Goal: Task Accomplishment & Management: Manage account settings

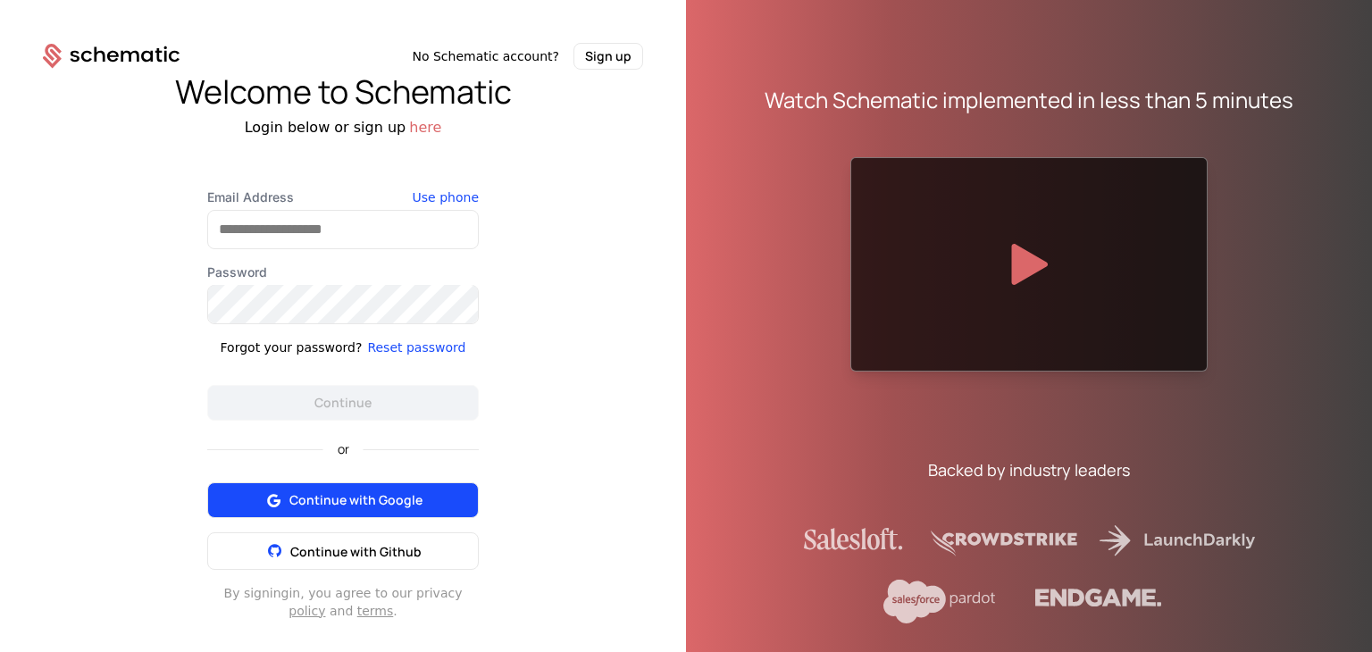
click at [344, 506] on span "Continue with Google" at bounding box center [355, 500] width 133 height 18
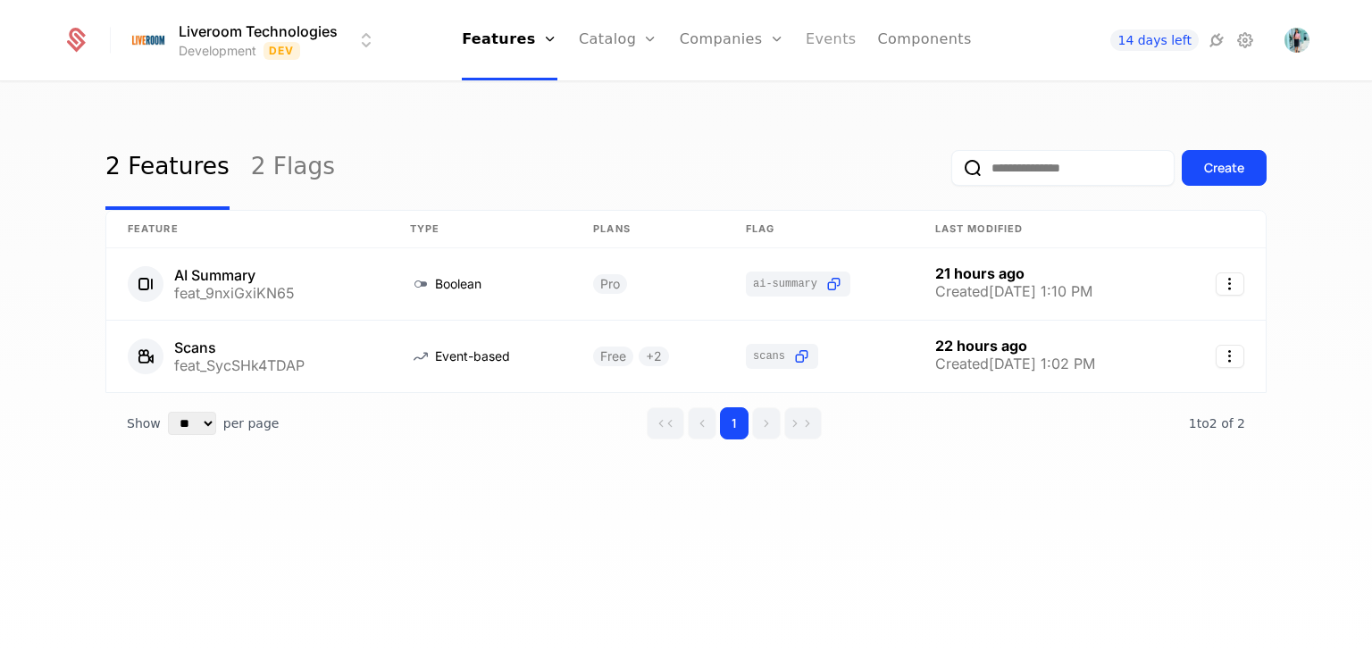
click at [806, 43] on link "Events" at bounding box center [831, 40] width 51 height 80
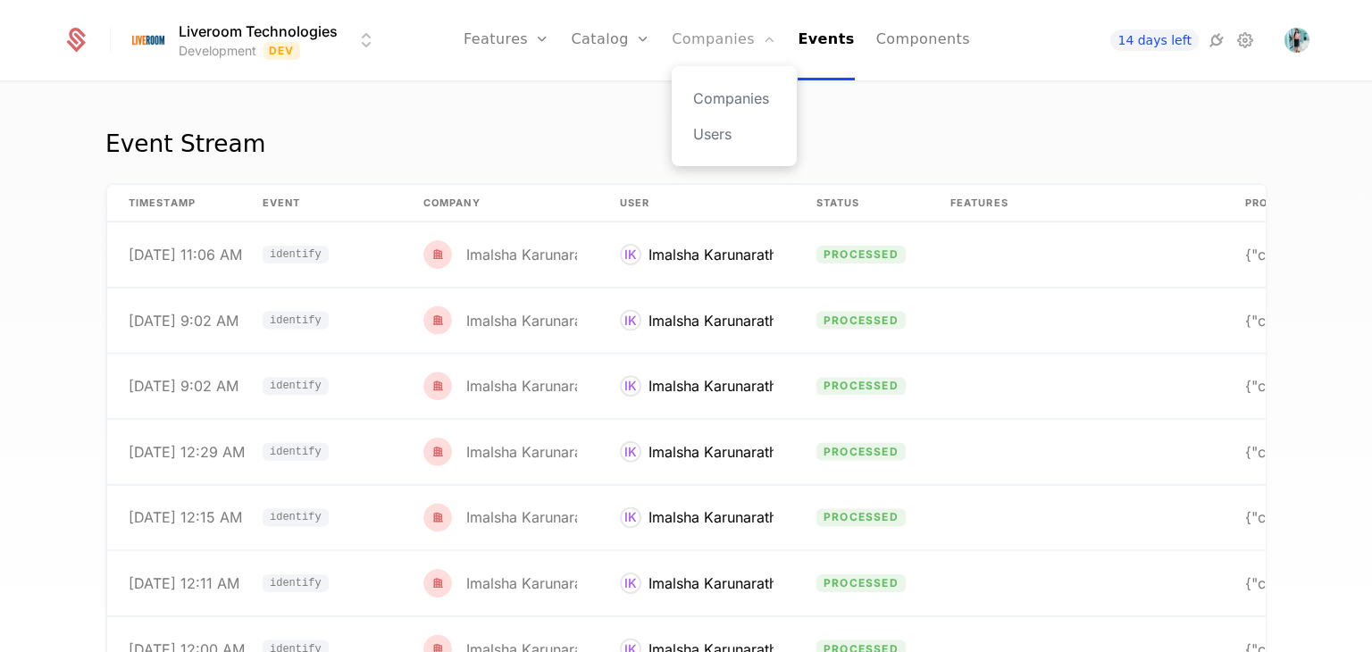
click at [698, 40] on link "Companies" at bounding box center [724, 40] width 104 height 80
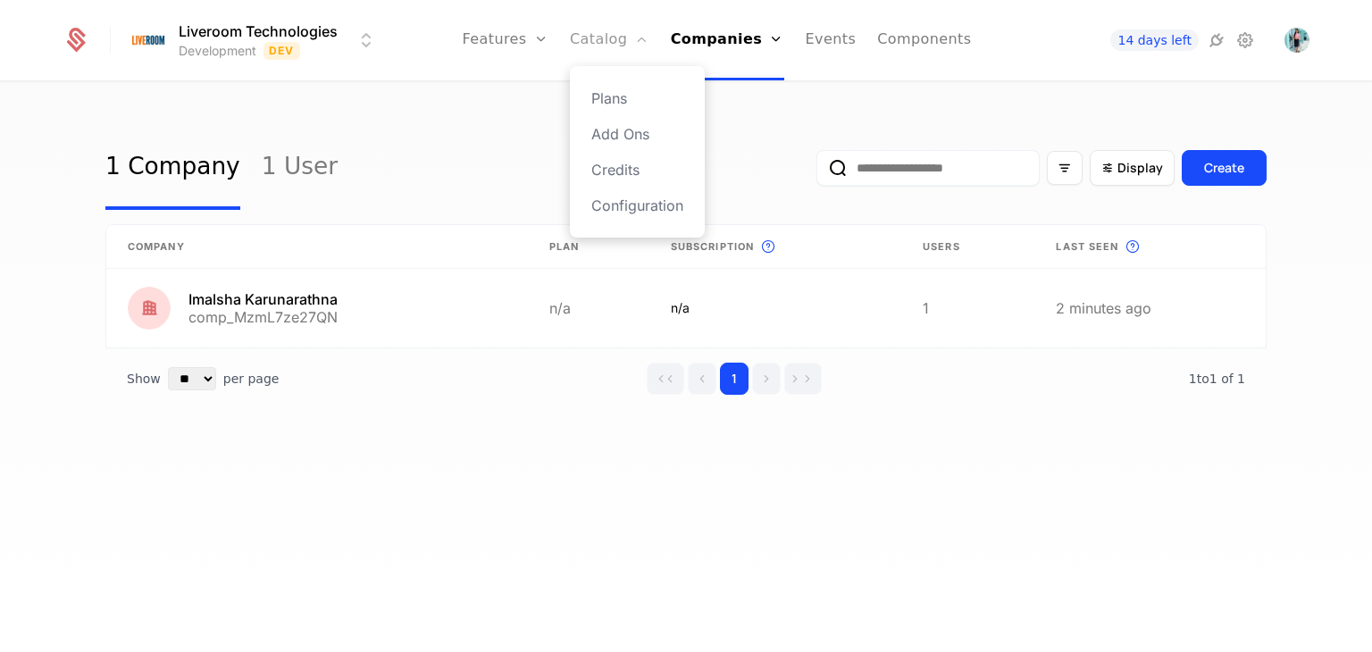
click at [598, 43] on link "Catalog" at bounding box center [609, 40] width 79 height 80
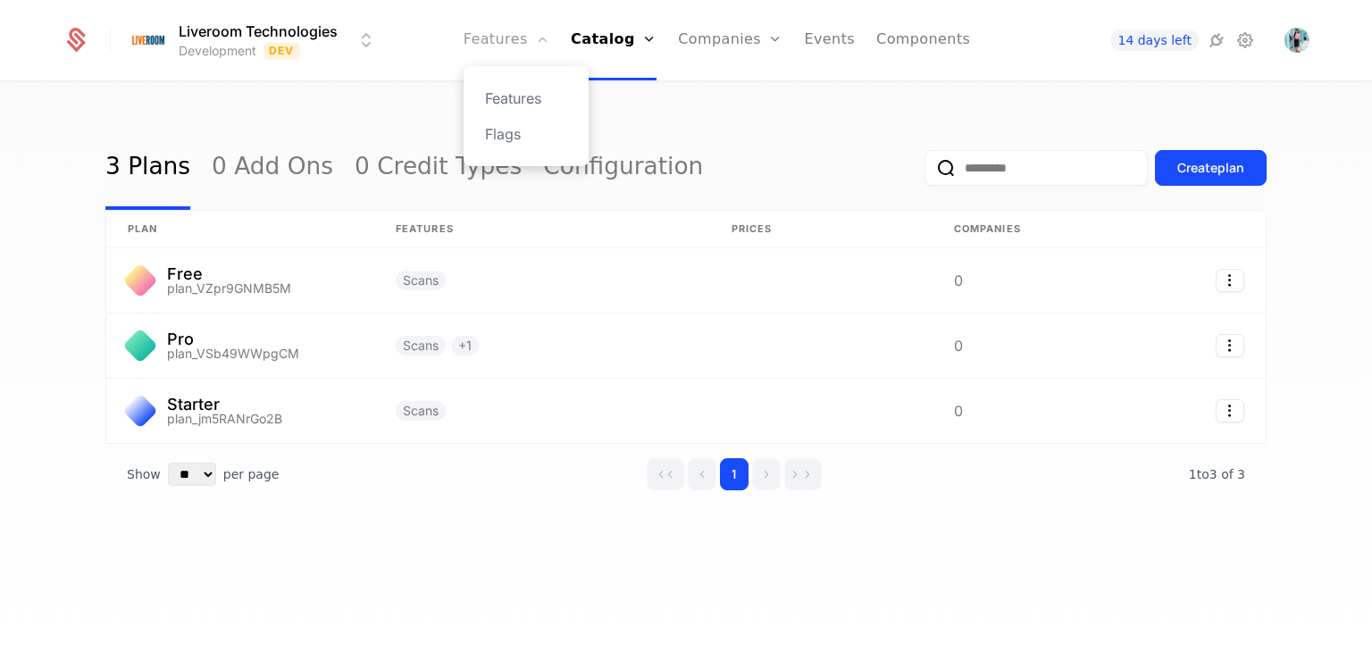
click at [519, 47] on link "Features" at bounding box center [507, 40] width 86 height 80
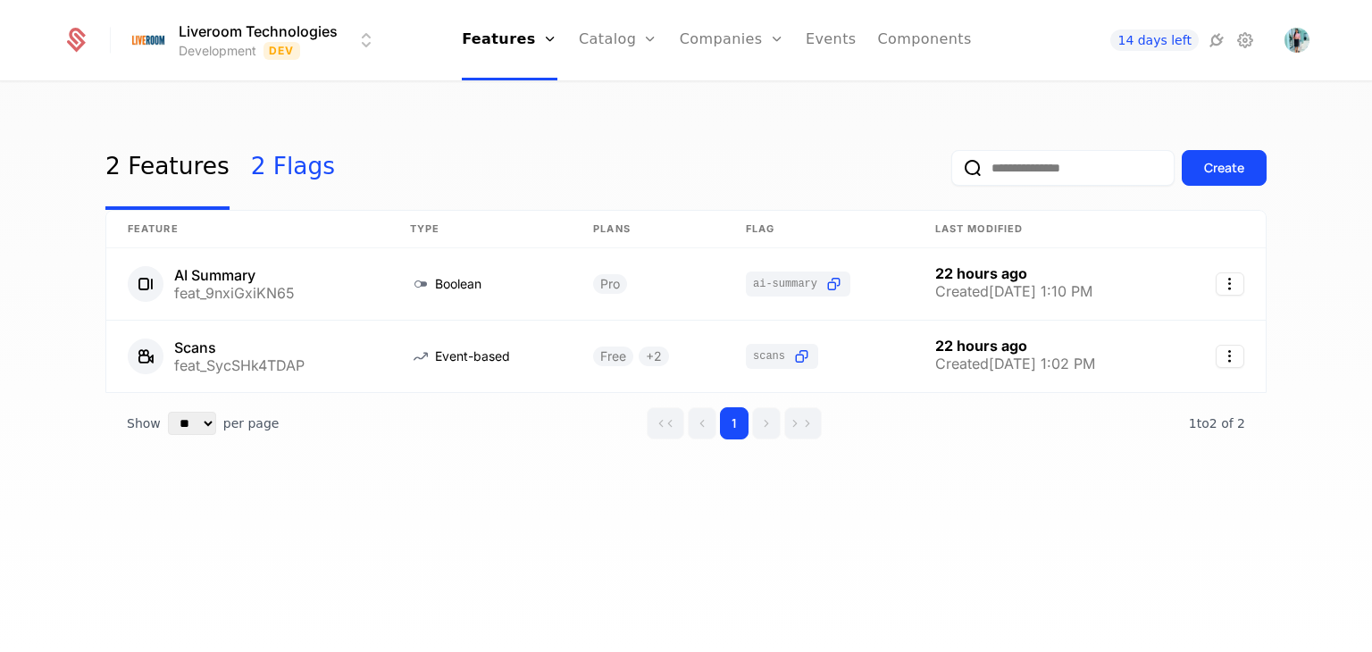
click at [272, 171] on link "2 Flags" at bounding box center [293, 168] width 84 height 84
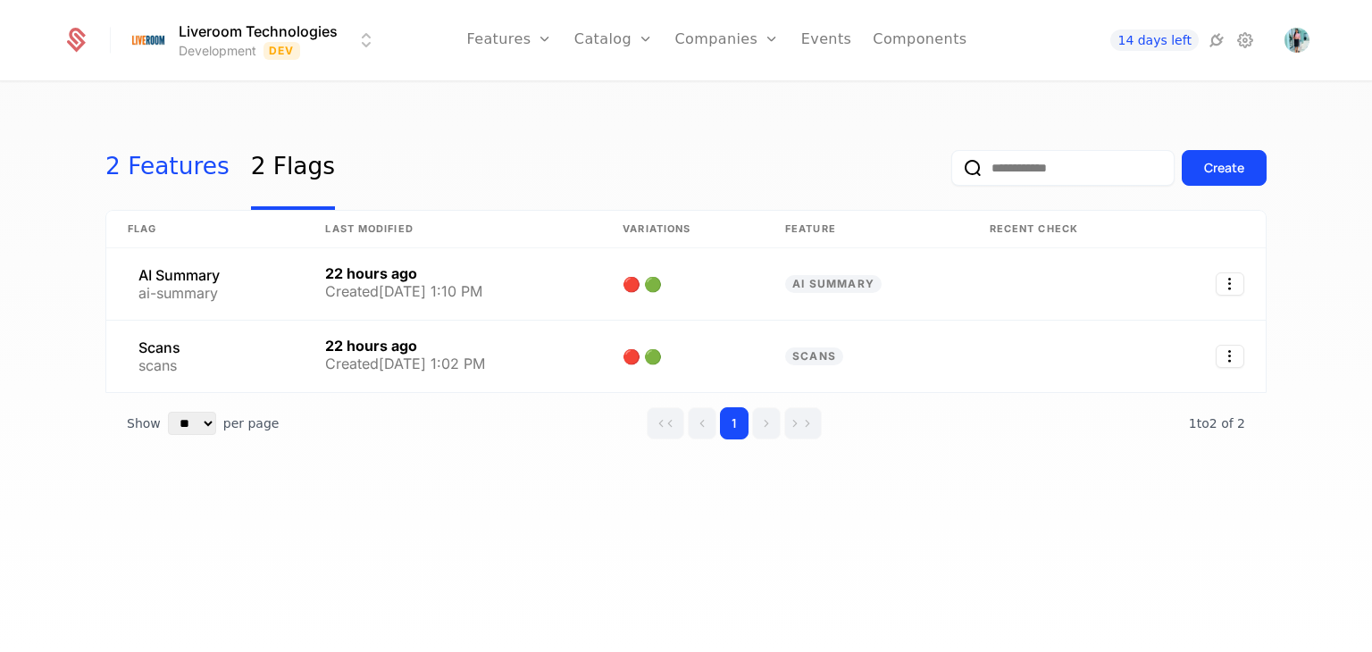
click at [109, 183] on link "2 Features" at bounding box center [167, 168] width 124 height 84
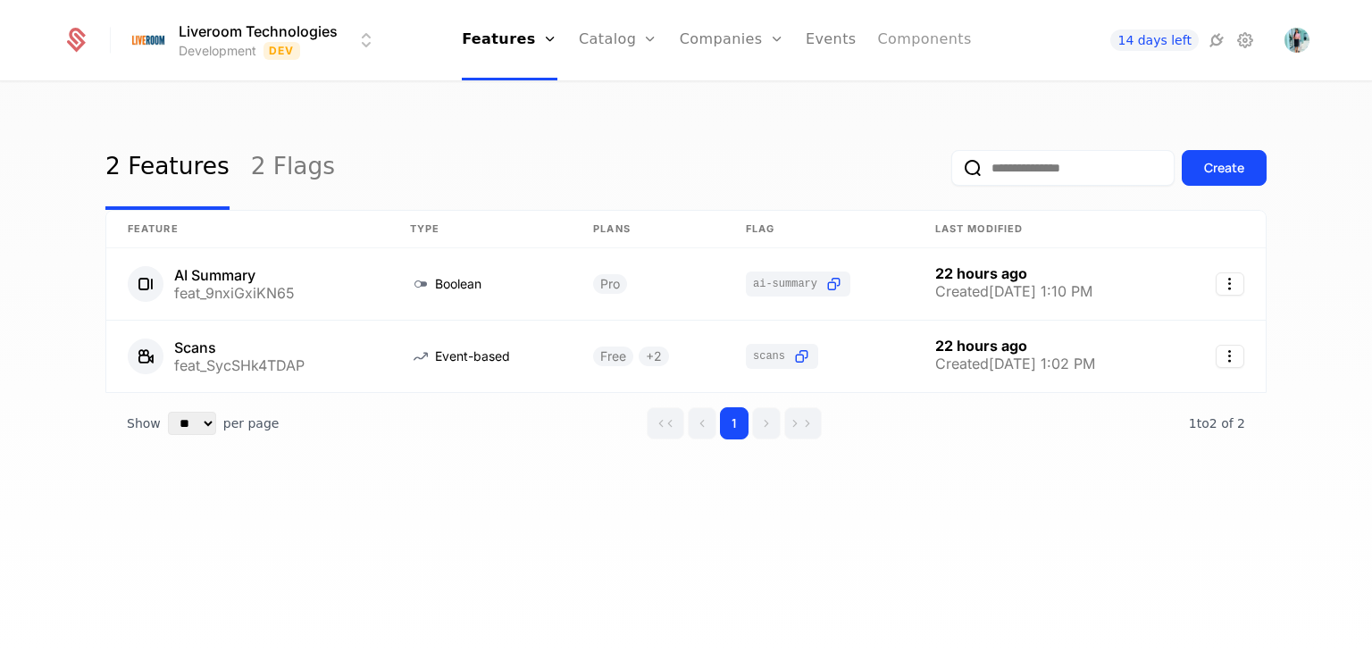
click at [893, 36] on link "Components" at bounding box center [925, 40] width 94 height 80
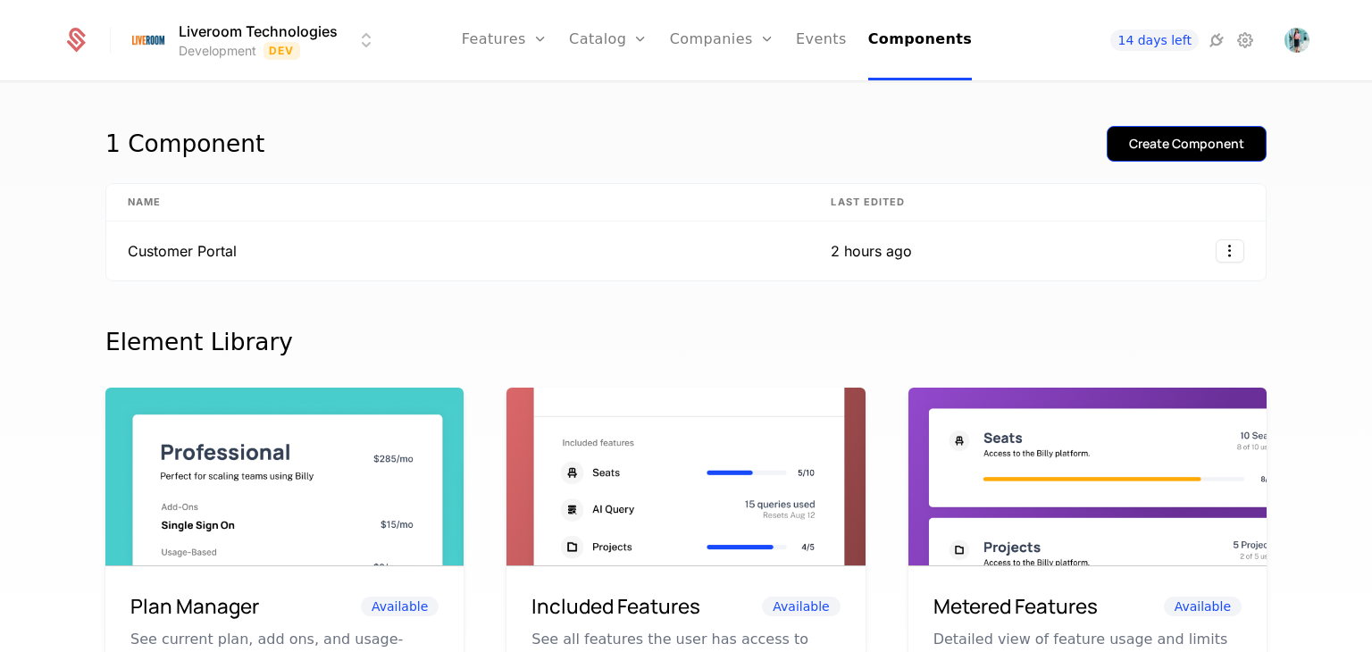
click at [1233, 147] on div "Create Component" at bounding box center [1186, 144] width 115 height 18
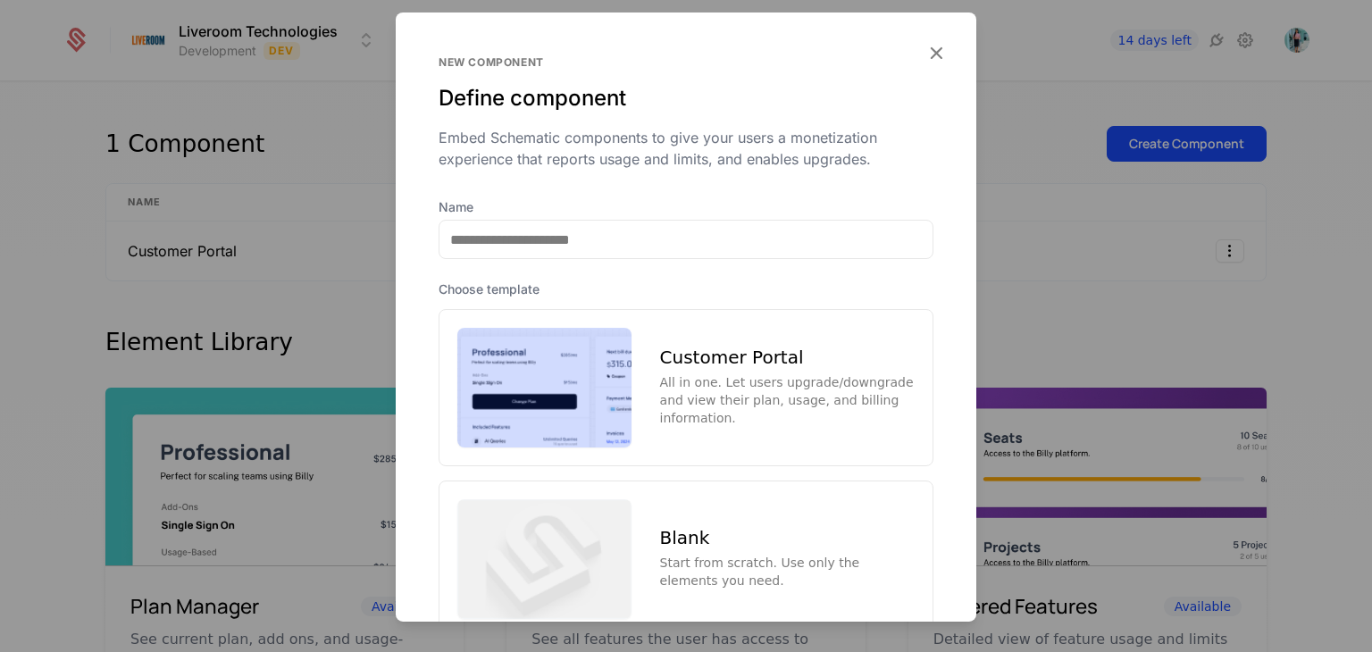
click at [645, 397] on div "Customer Portal All in one. Let users upgrade/downgrade and view their plan, us…" at bounding box center [686, 387] width 495 height 157
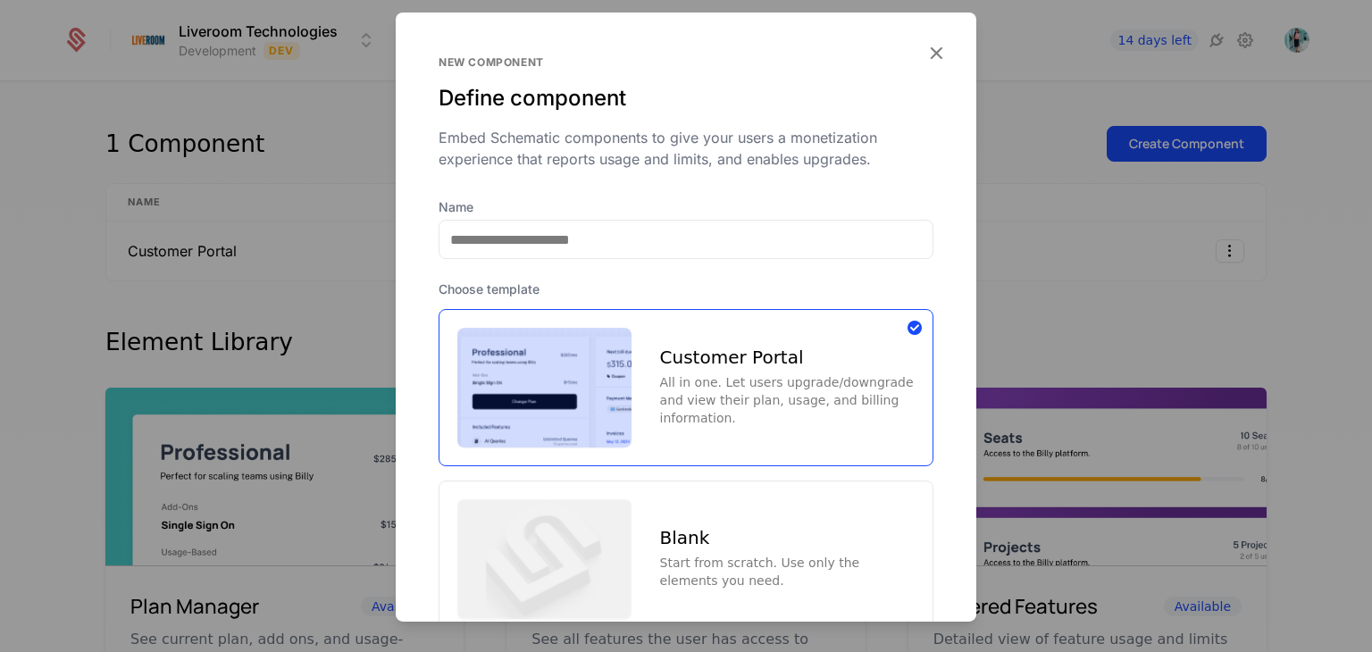
scroll to position [129, 0]
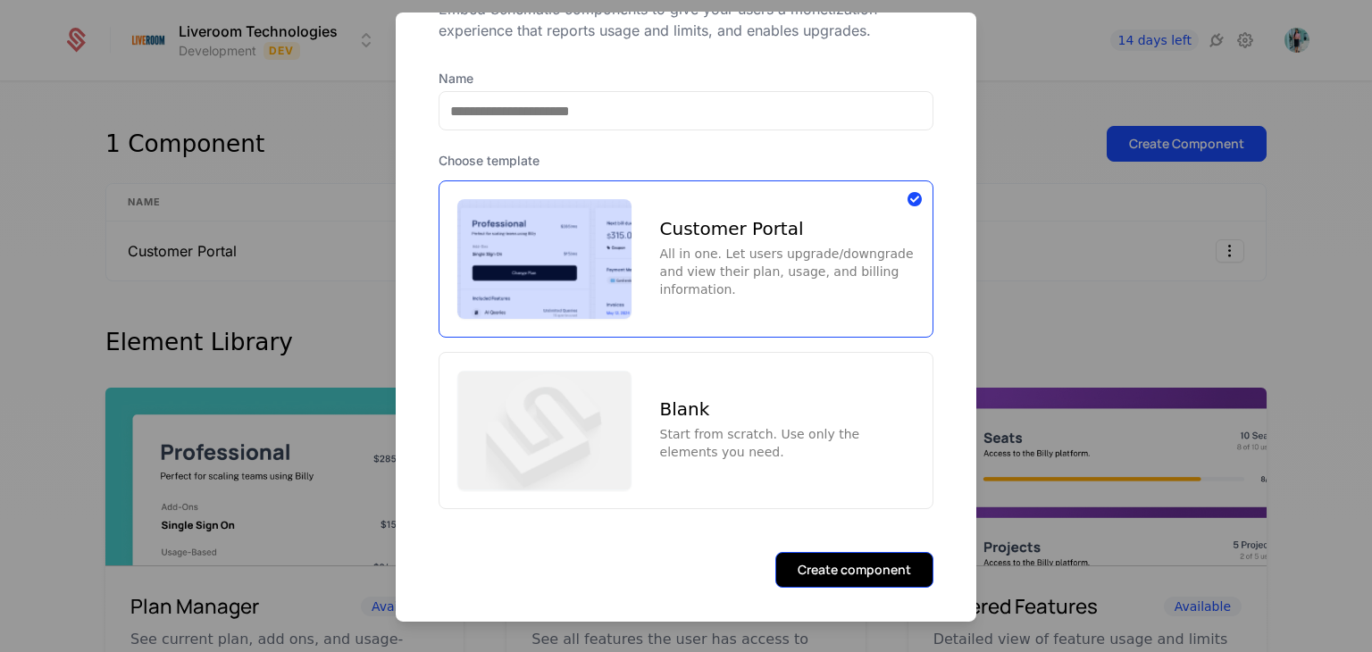
click at [848, 572] on button "Create component" at bounding box center [854, 569] width 158 height 36
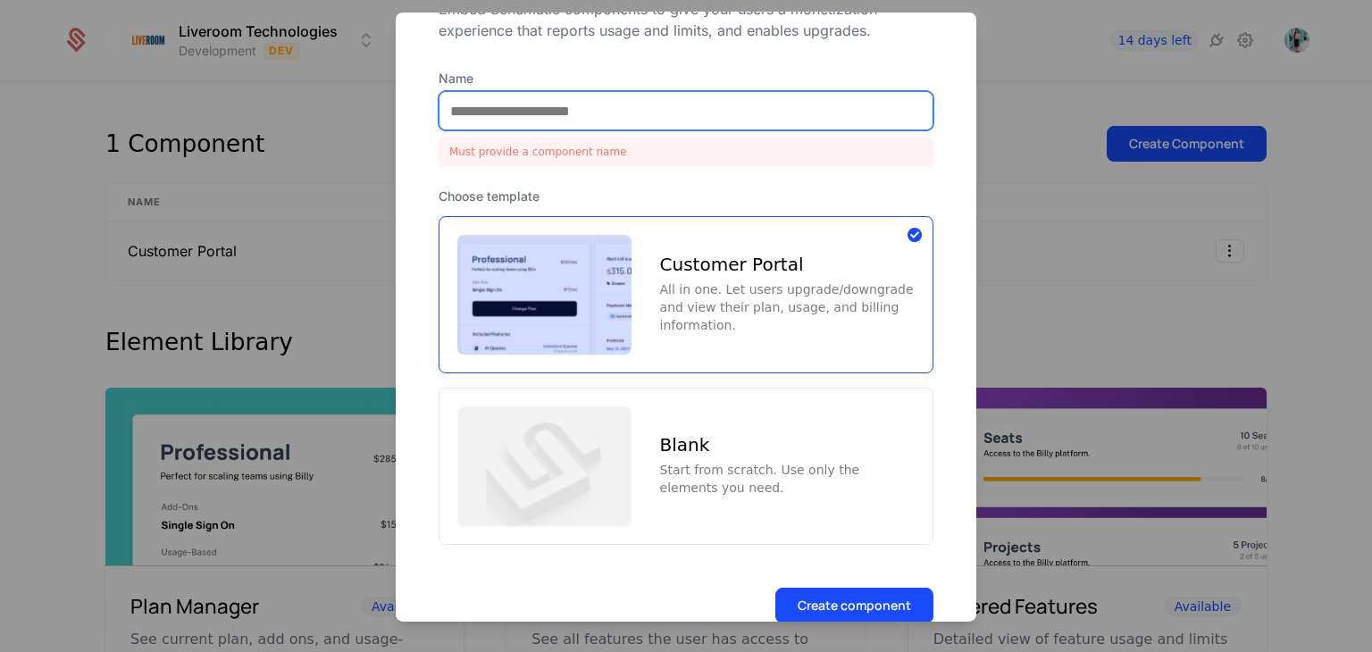
click at [598, 108] on input "Name" at bounding box center [685, 111] width 493 height 38
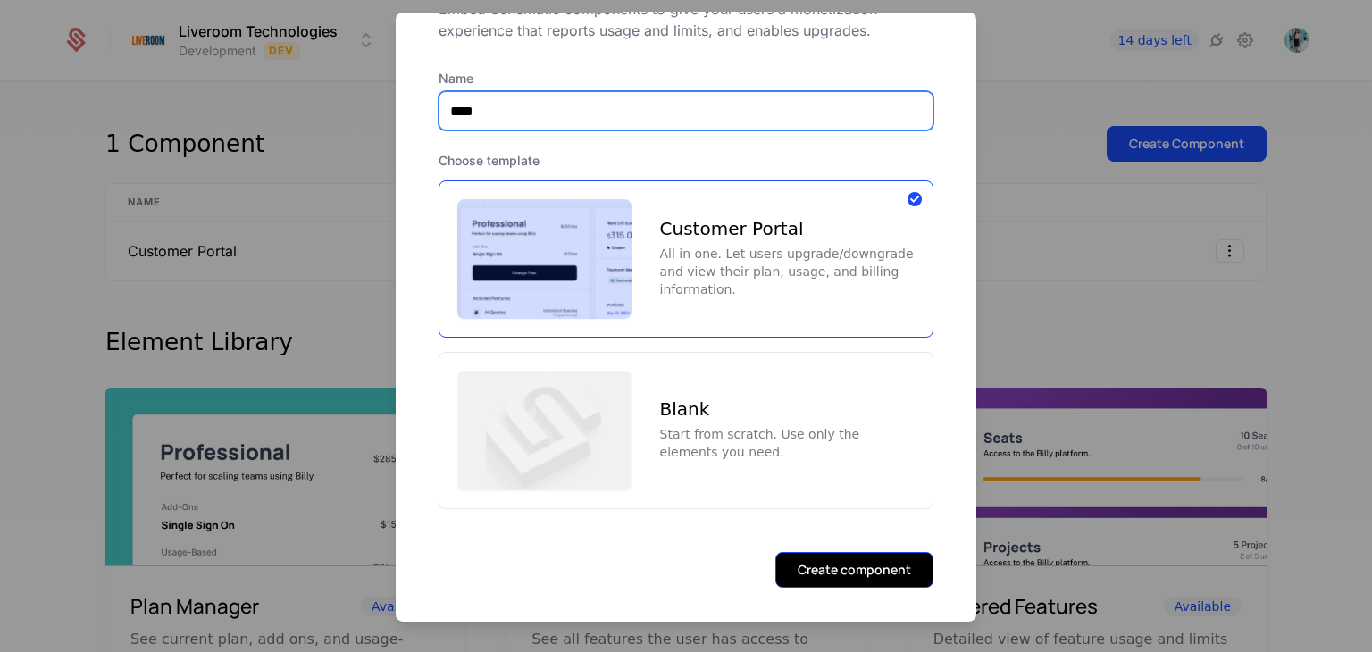
type input "****"
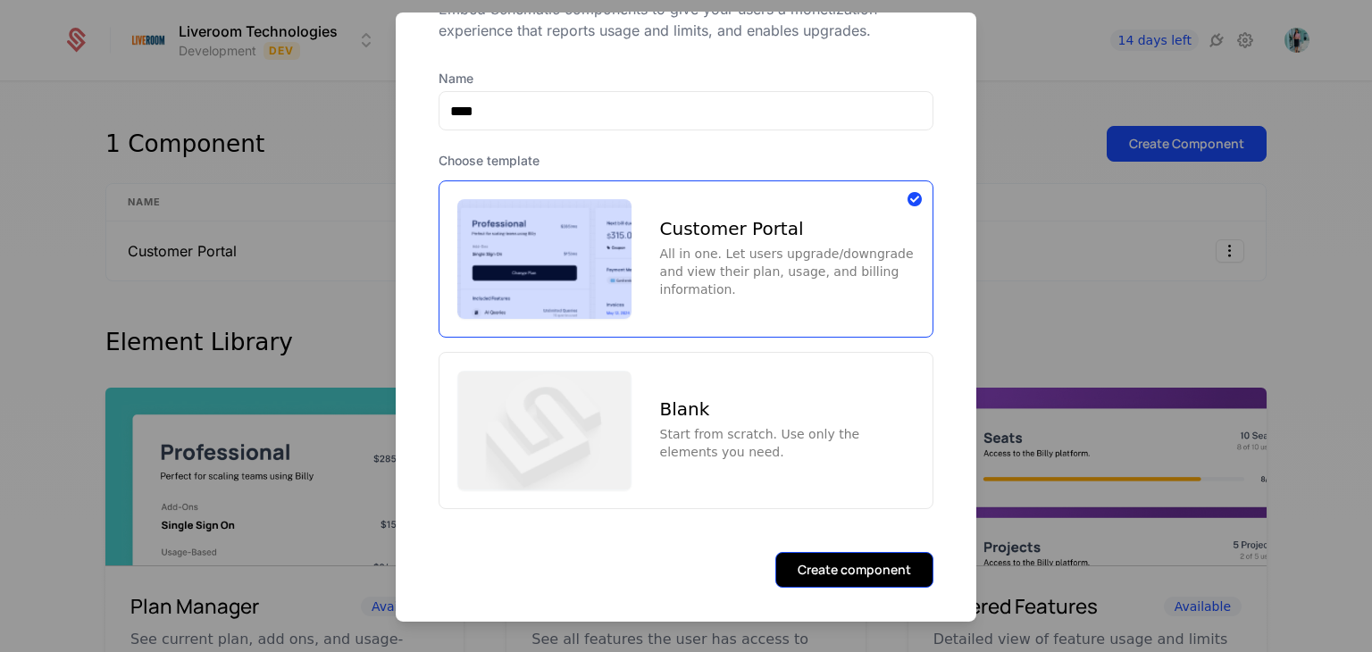
click at [806, 578] on button "Create component" at bounding box center [854, 569] width 158 height 36
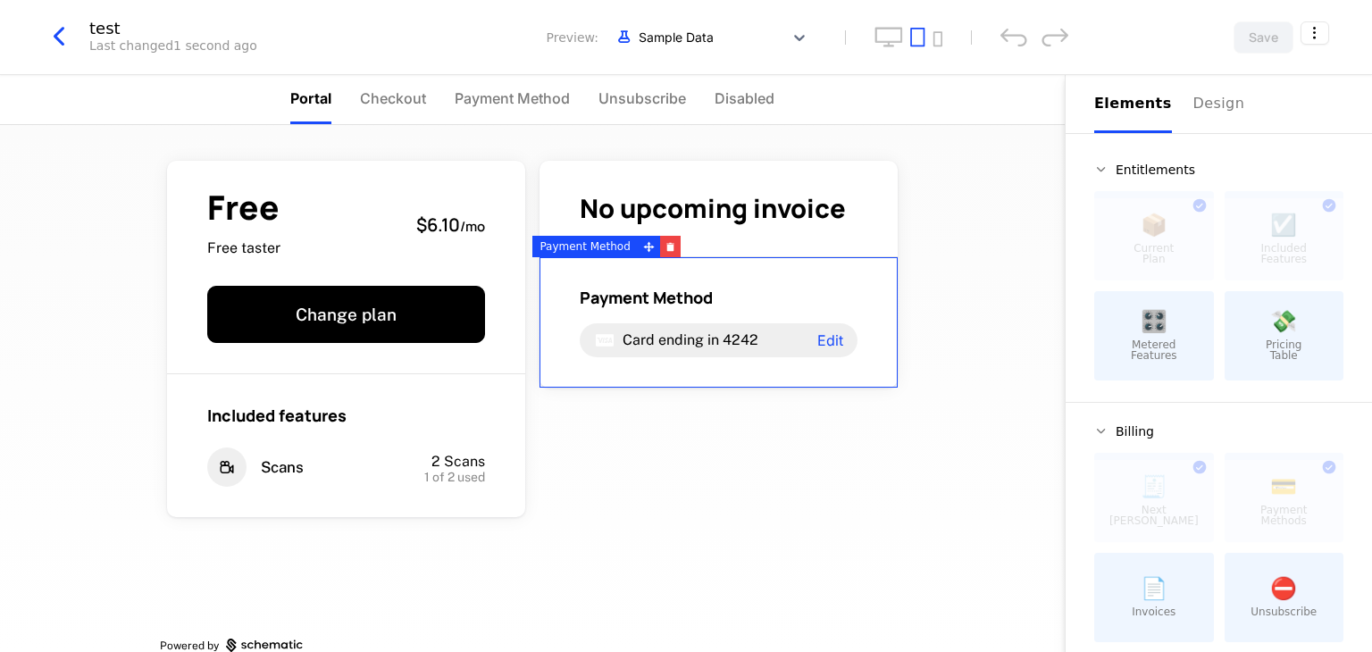
click at [1147, 326] on span "🎛️" at bounding box center [1154, 321] width 27 height 21
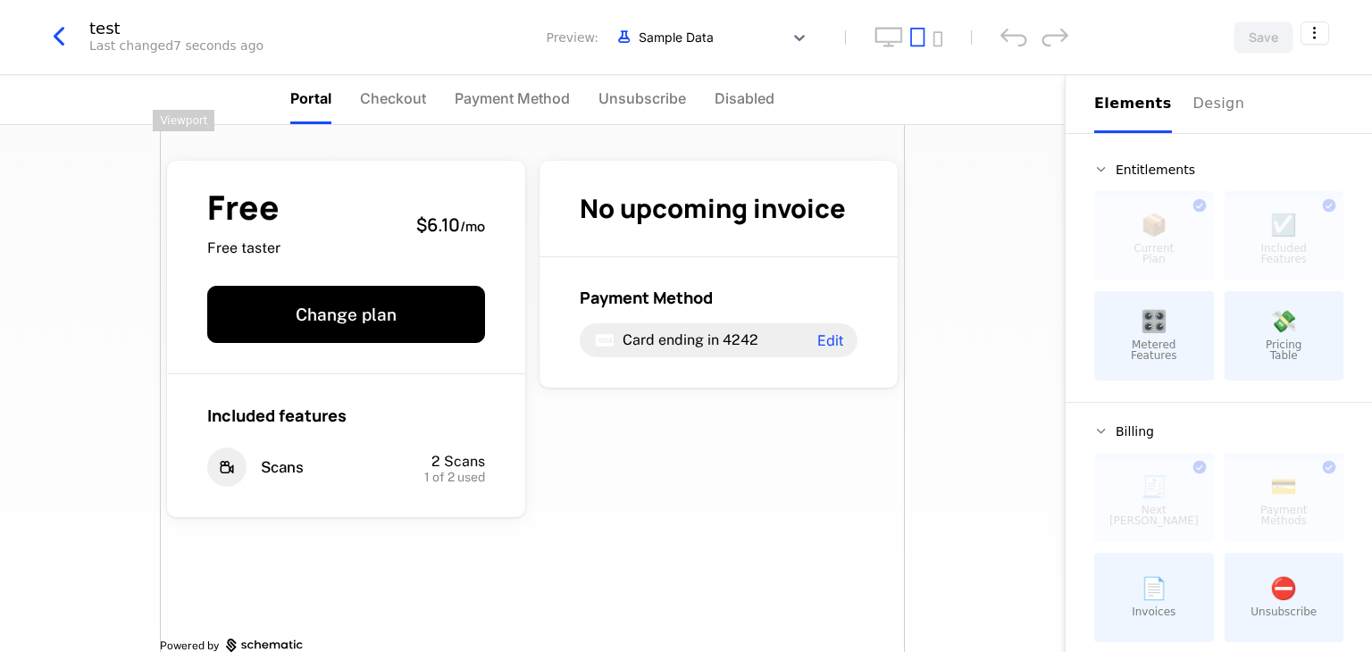
scroll to position [29, 0]
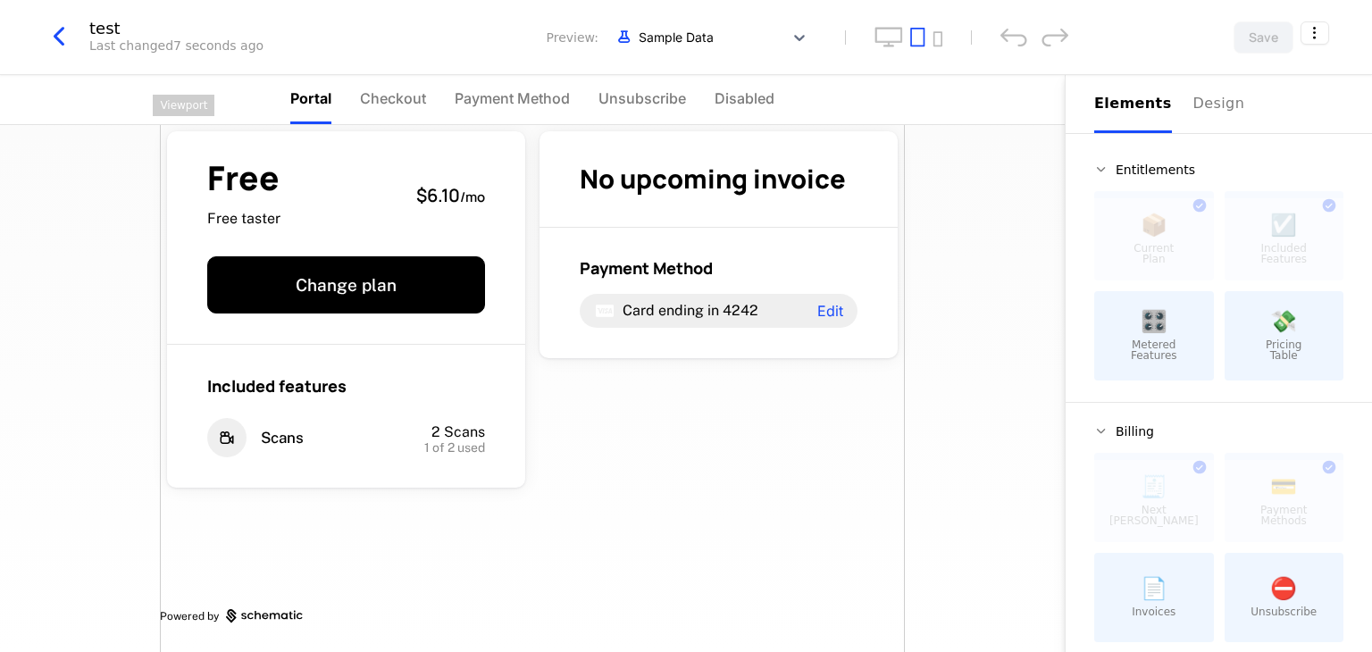
click at [1252, 319] on div "💸 Pricing Table" at bounding box center [1284, 335] width 120 height 89
click at [1270, 332] on span "💸" at bounding box center [1283, 321] width 27 height 21
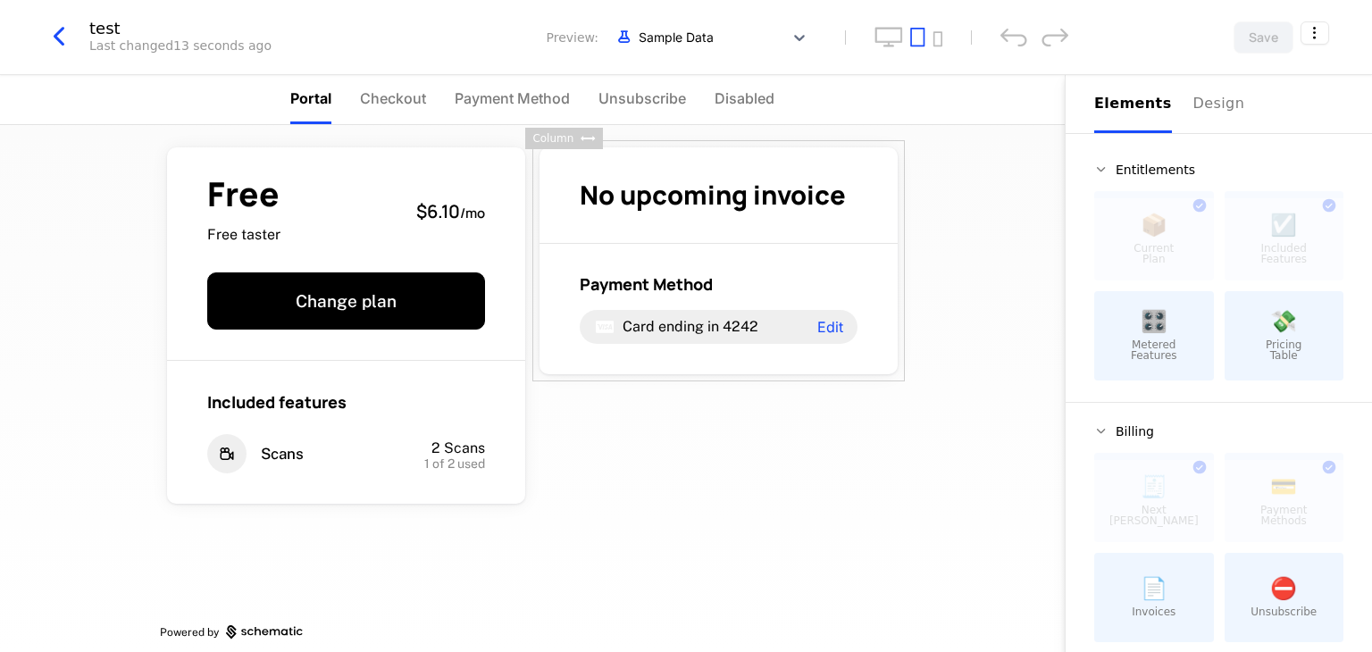
scroll to position [0, 0]
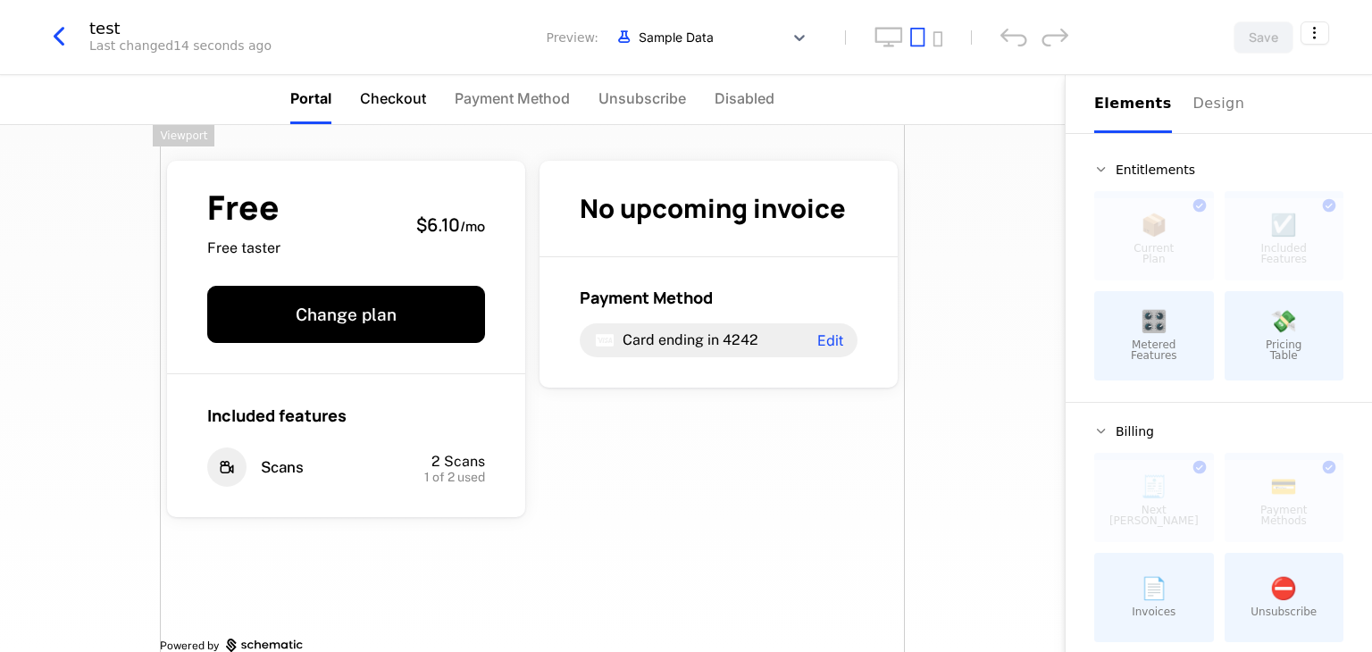
click at [405, 99] on span "Checkout" at bounding box center [393, 98] width 66 height 21
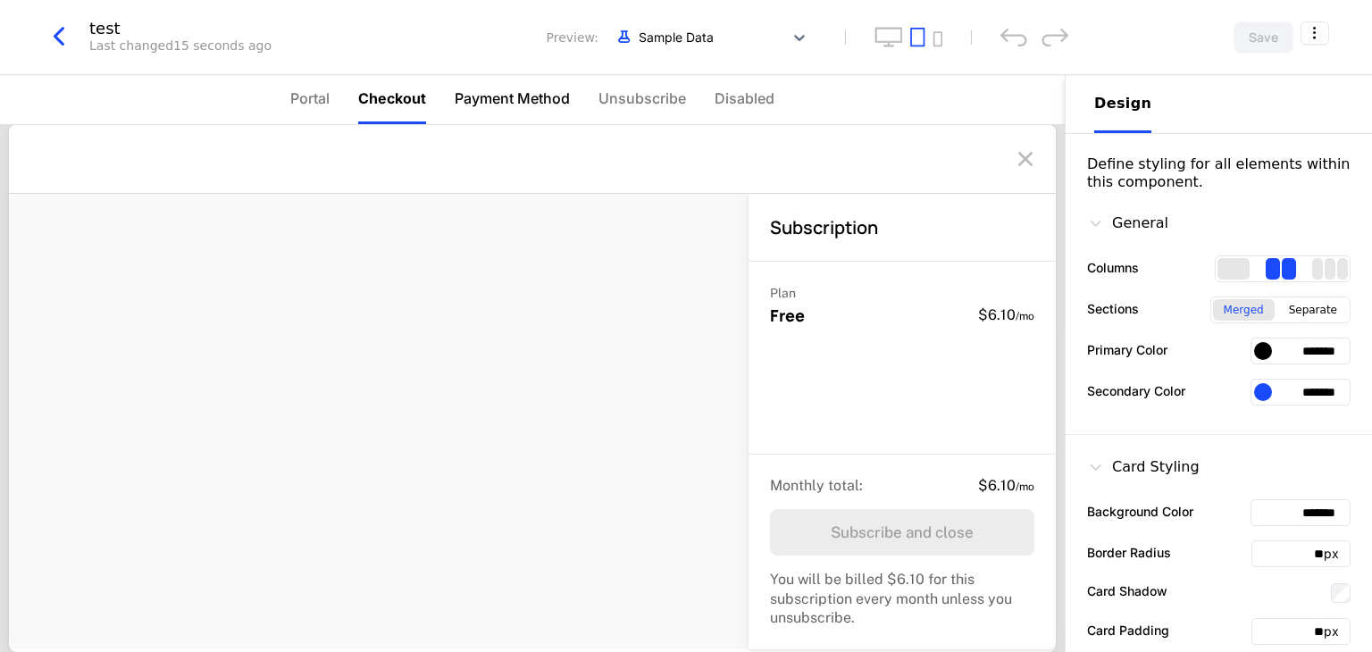
click at [547, 94] on span "Payment Method" at bounding box center [512, 98] width 115 height 21
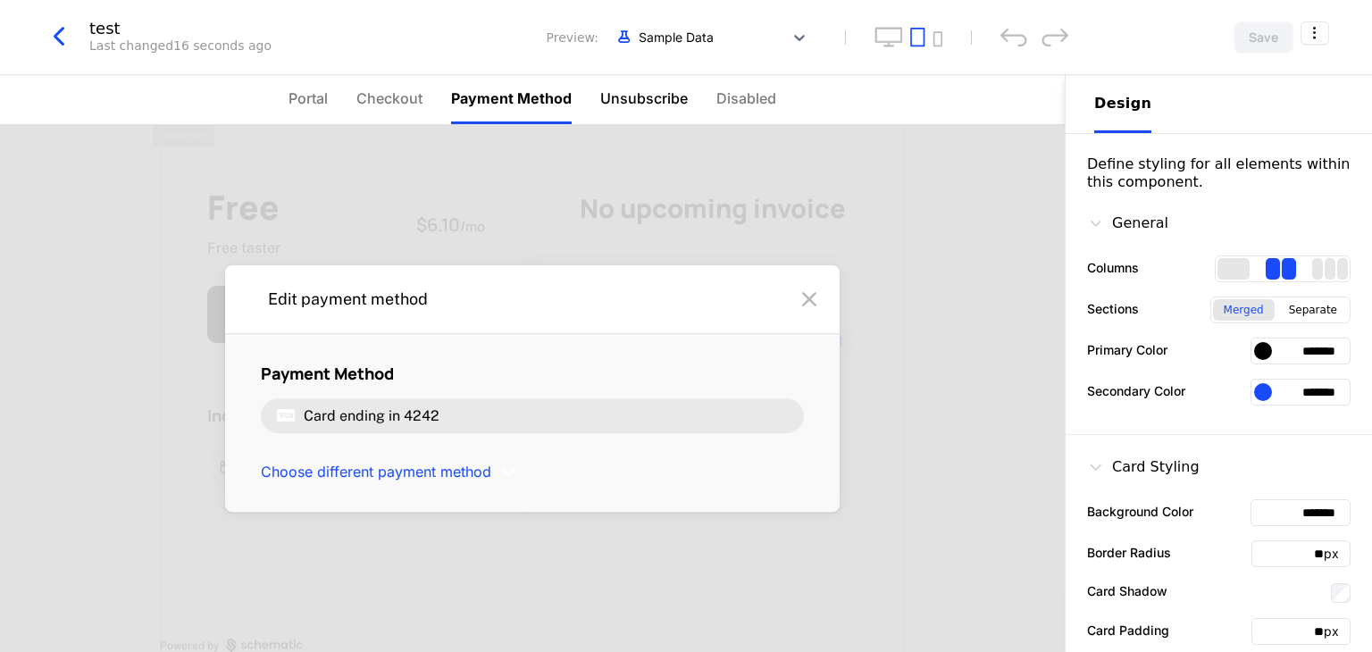
click at [679, 98] on span "Unsubscribe" at bounding box center [644, 98] width 88 height 21
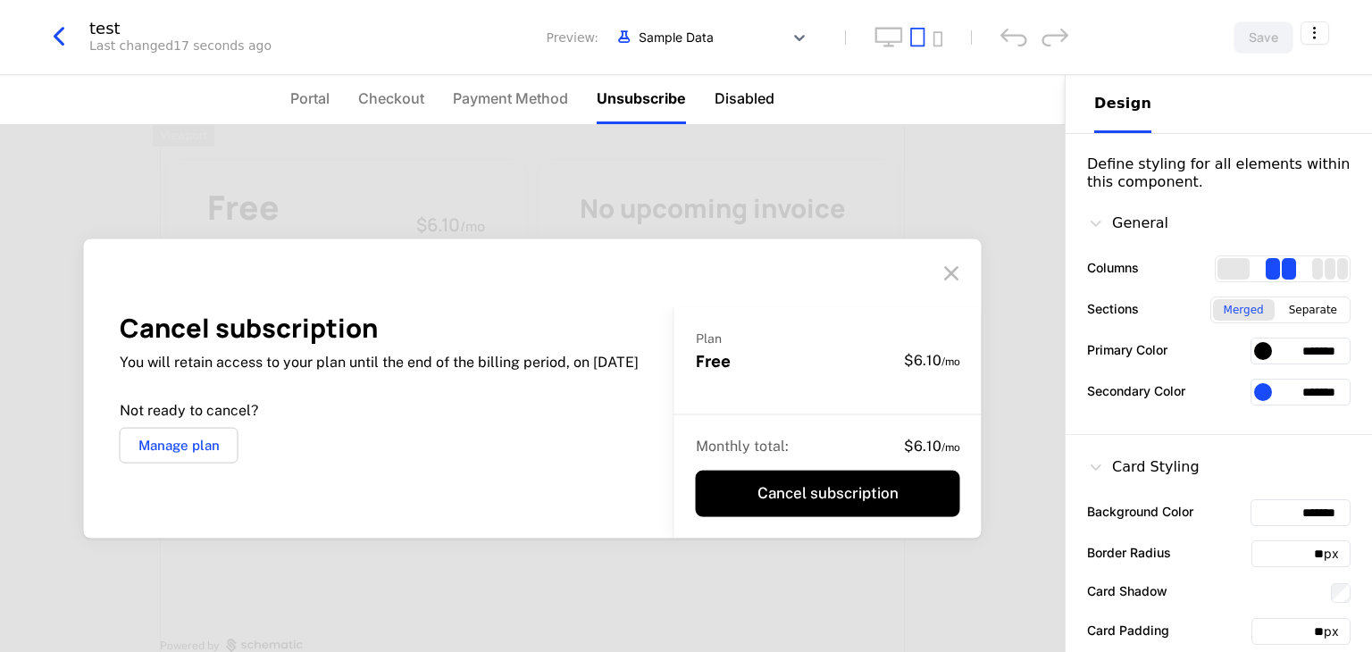
click at [736, 98] on span "Disabled" at bounding box center [744, 98] width 60 height 21
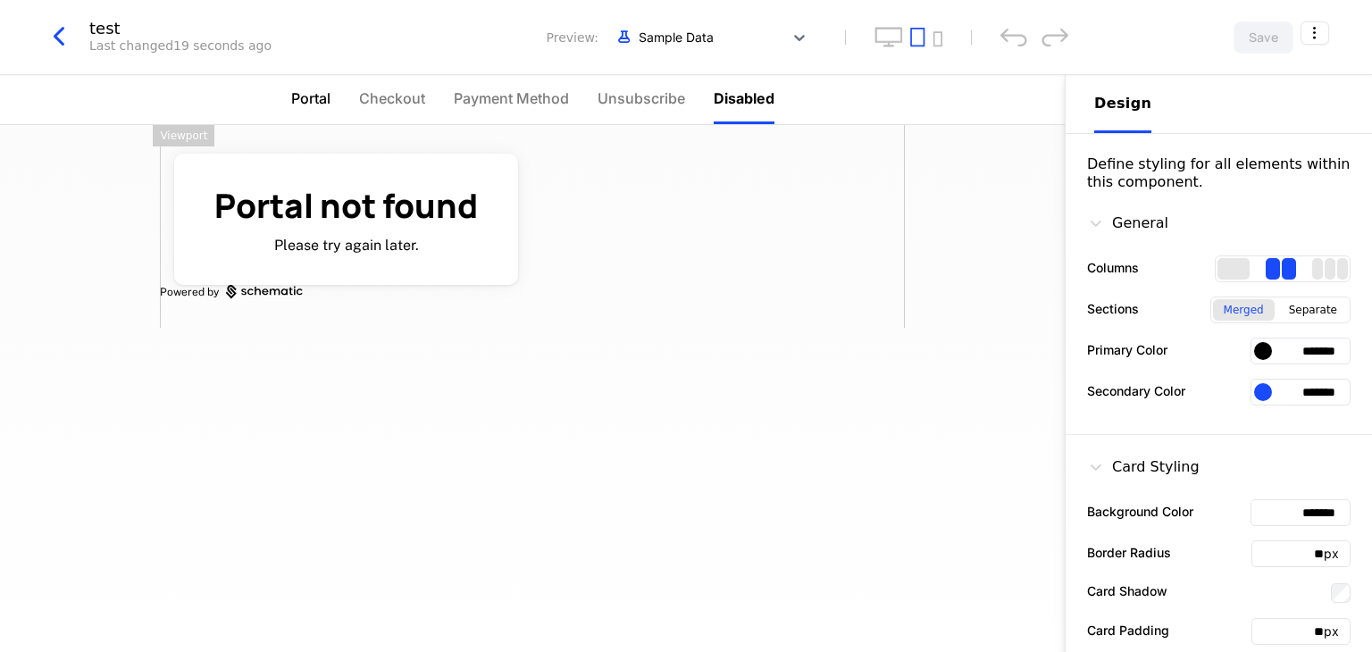
click at [291, 107] on span "Portal" at bounding box center [310, 98] width 39 height 21
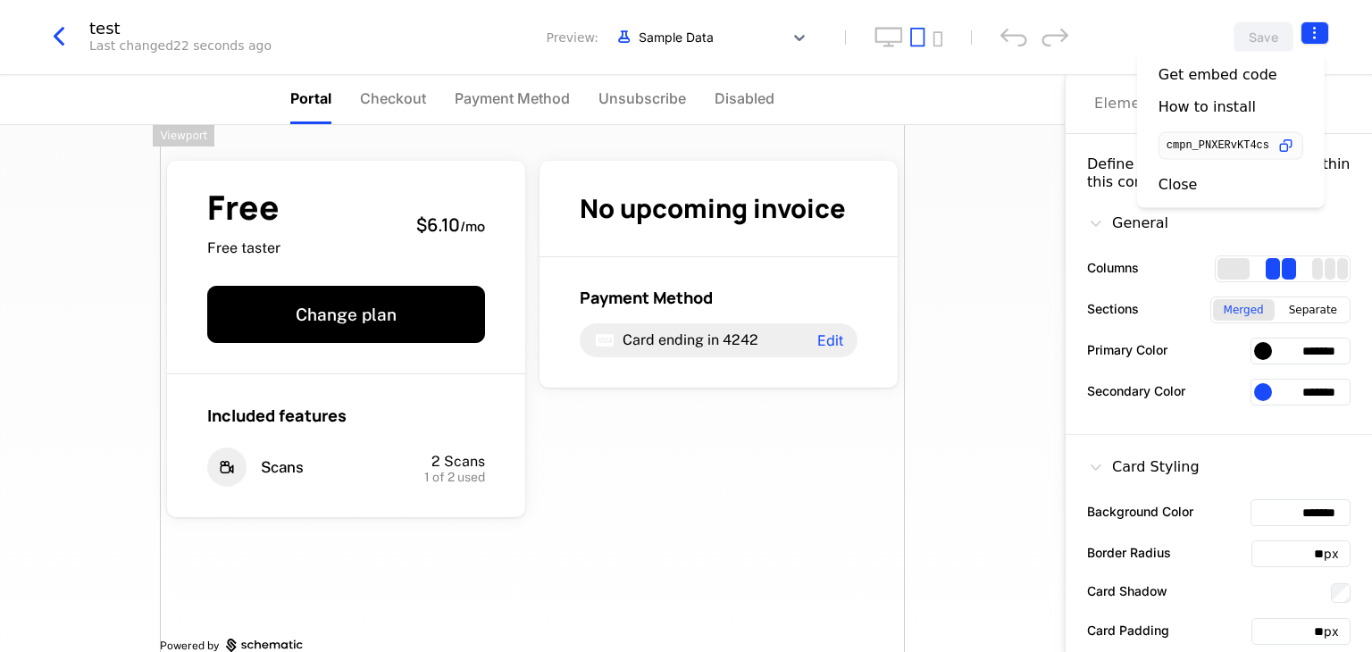
click at [1312, 34] on html "Liveroom Technologies Development Dev Features Features Flags Catalog Plans Add…" at bounding box center [686, 326] width 1372 height 652
click at [1169, 115] on div "How to install" at bounding box center [1206, 107] width 97 height 18
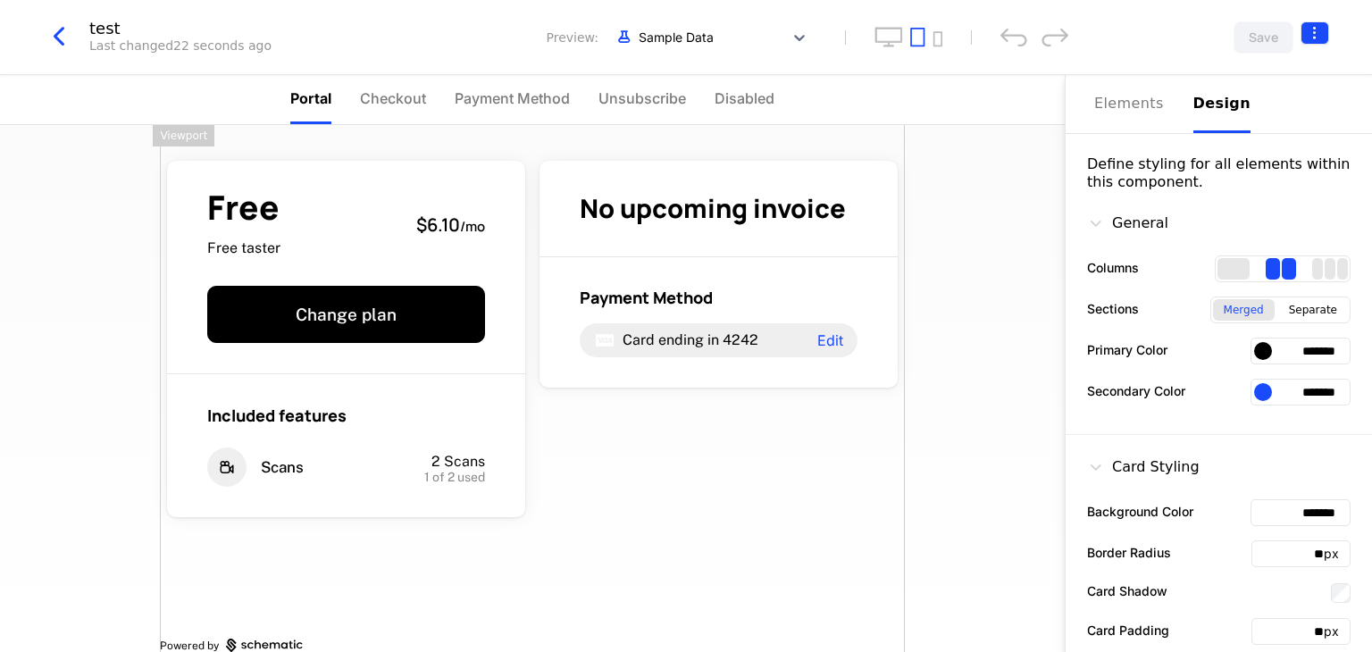
click at [1318, 36] on html "Liveroom Technologies Development Dev Features Features Flags Catalog Plans Add…" at bounding box center [686, 326] width 1372 height 652
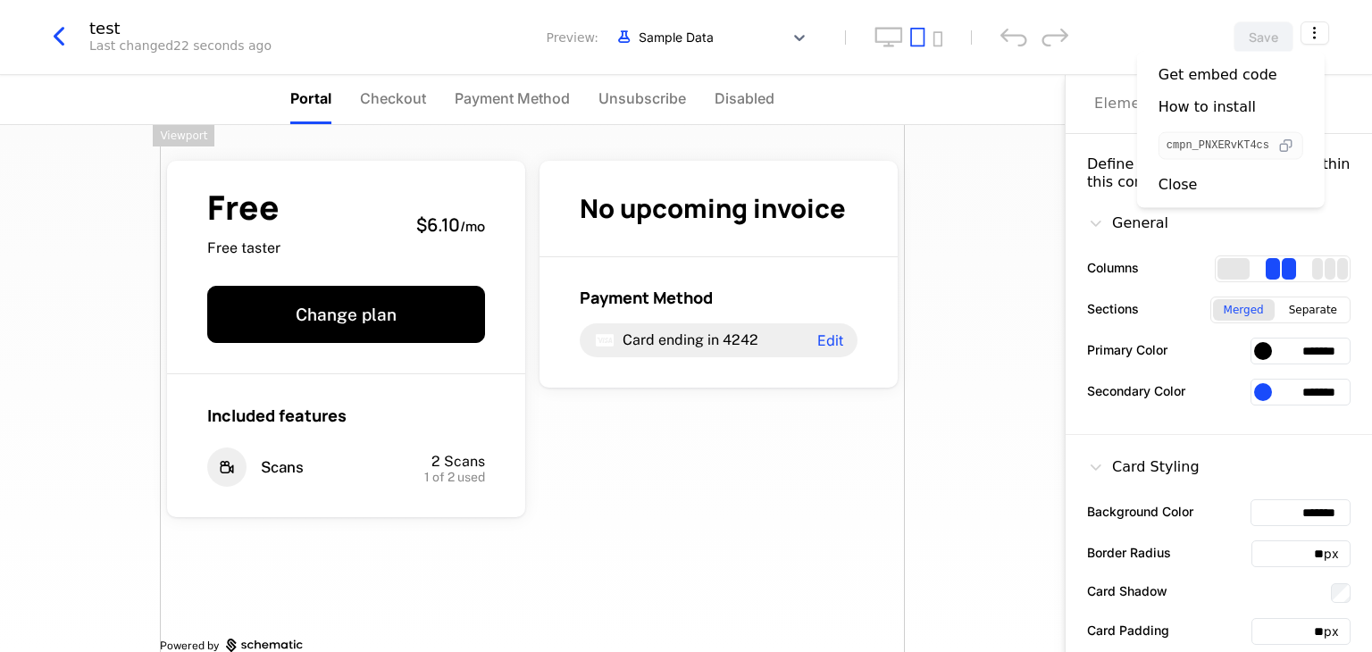
click at [1293, 139] on icon "button" at bounding box center [1285, 146] width 19 height 19
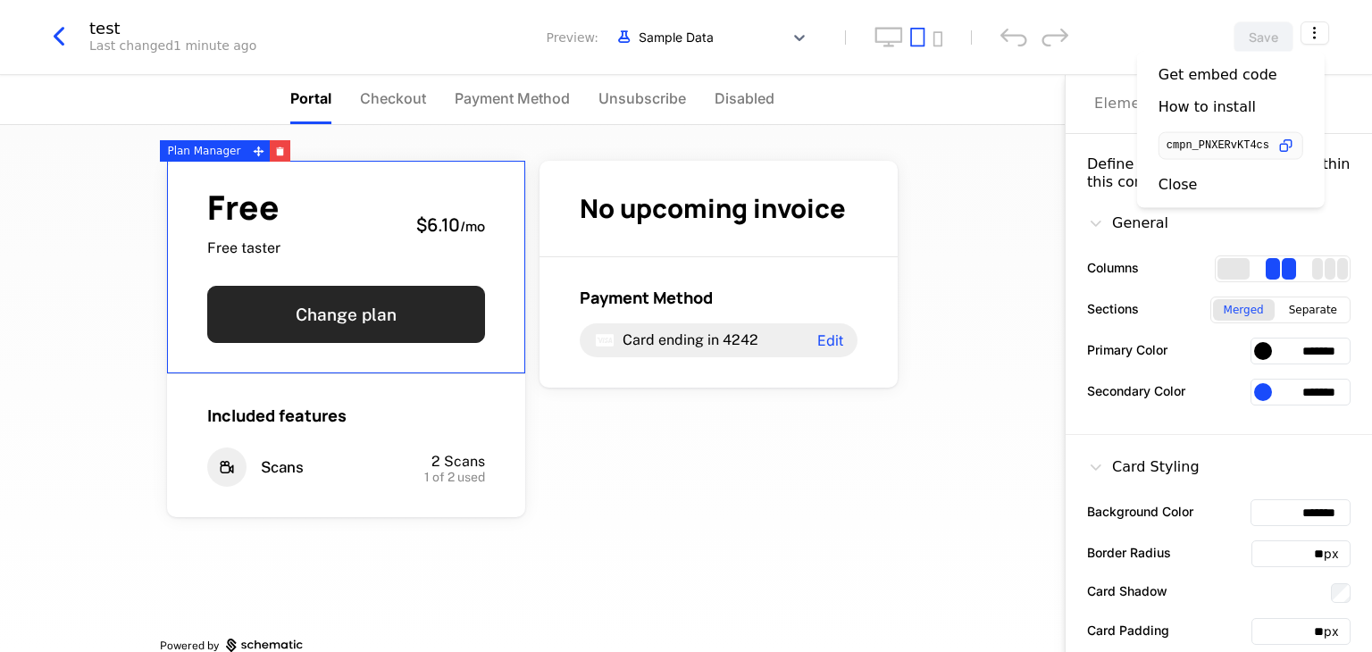
click at [372, 326] on button "Change plan" at bounding box center [346, 314] width 278 height 57
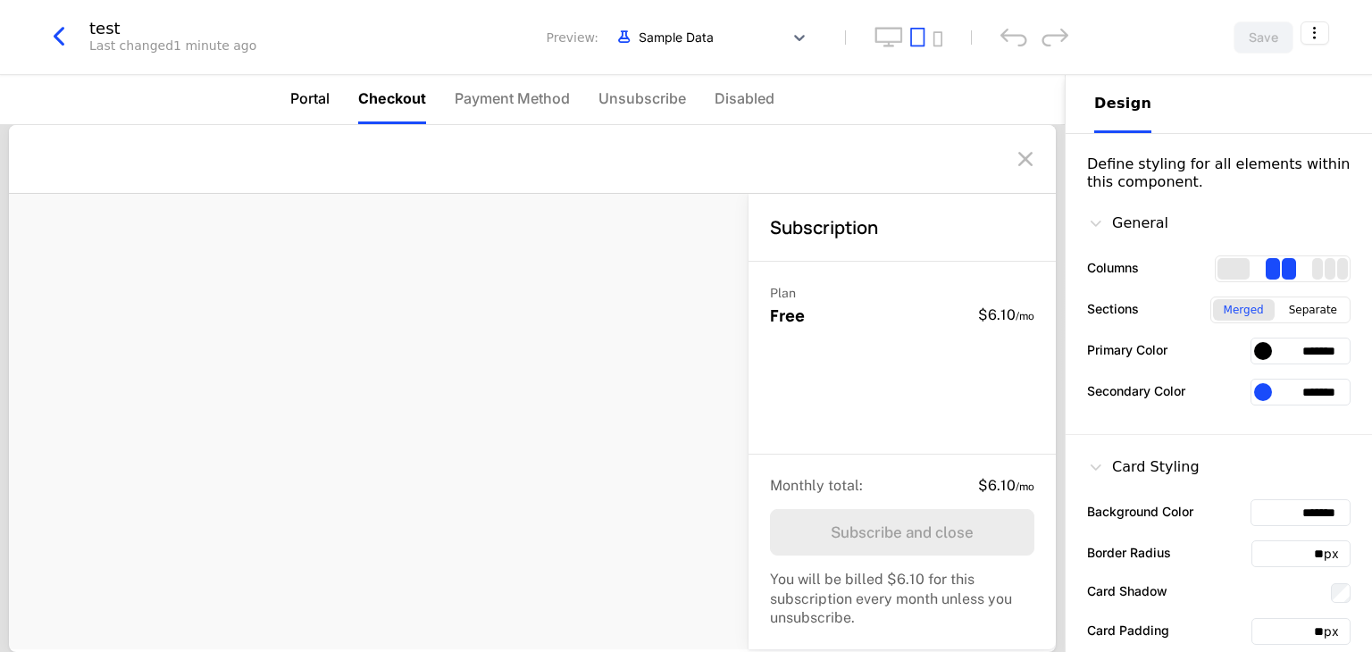
click at [301, 103] on span "Portal" at bounding box center [309, 98] width 39 height 21
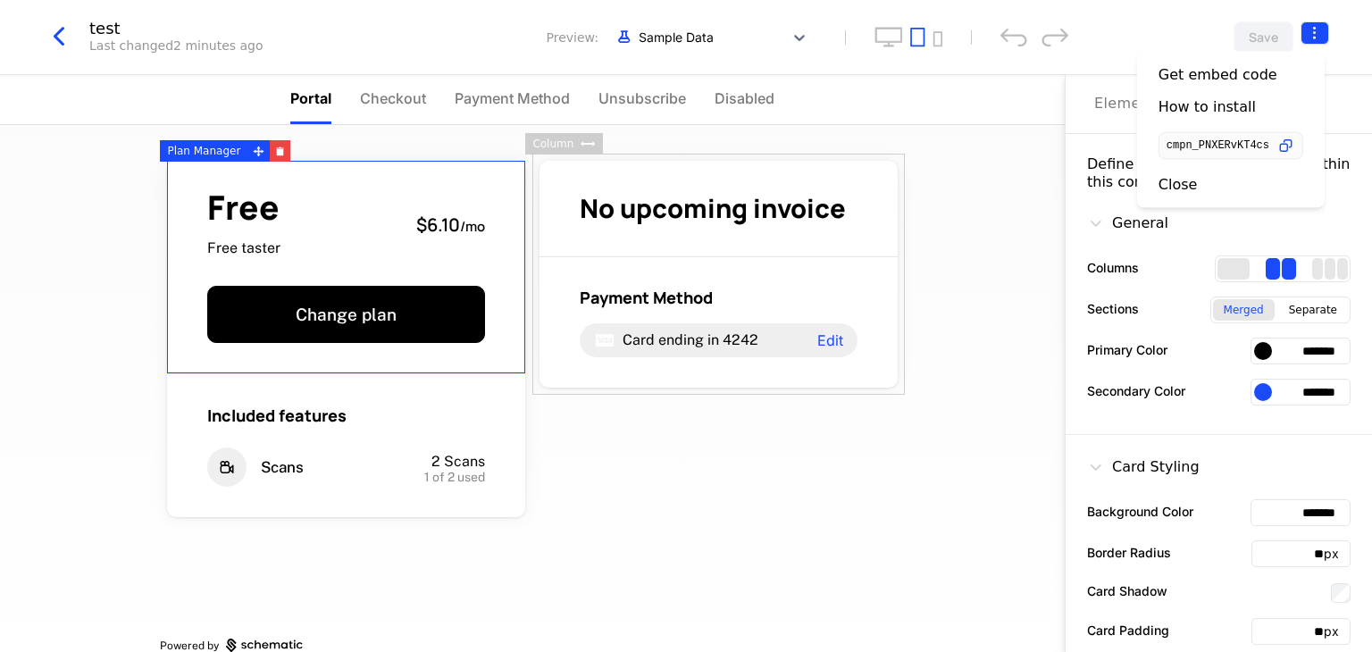
click at [1310, 38] on html "Liveroom Technologies Development Dev Features Features Flags Catalog Plans Add…" at bounding box center [686, 326] width 1372 height 652
click at [1211, 113] on div "How to install" at bounding box center [1206, 107] width 97 height 18
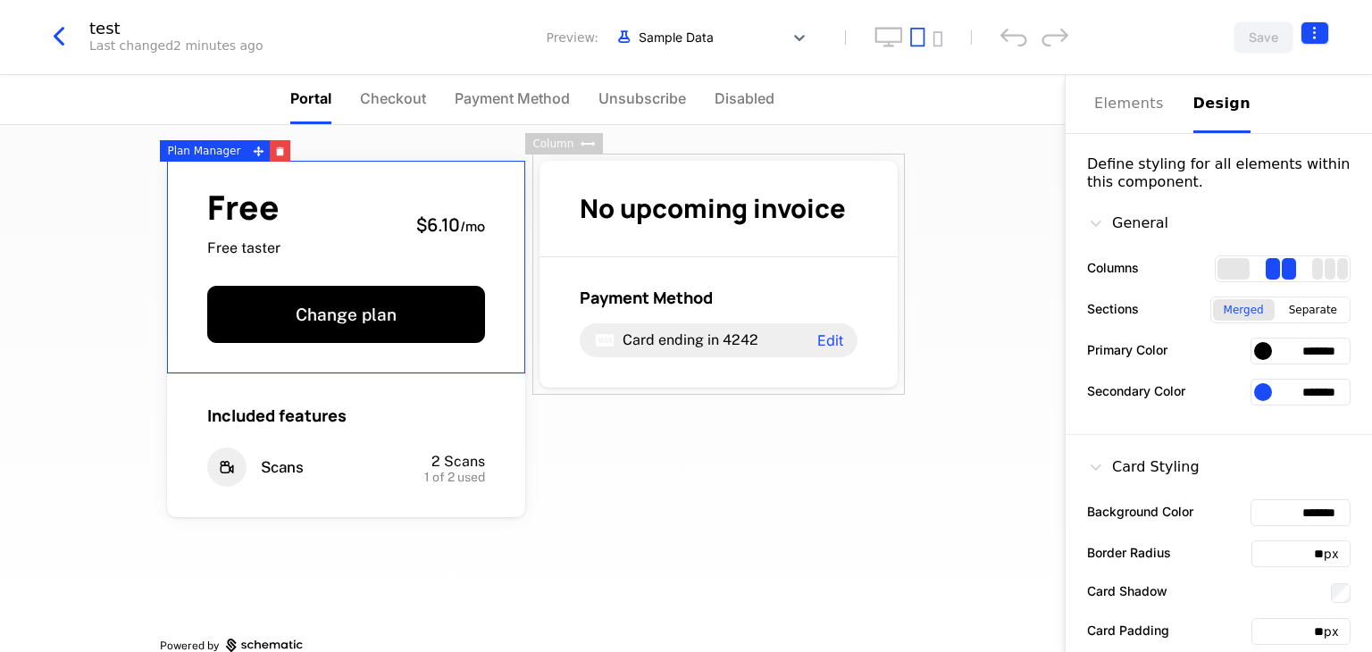
click at [1308, 38] on html "Liveroom Technologies Development Dev Features Features Flags Catalog Plans Add…" at bounding box center [686, 326] width 1372 height 652
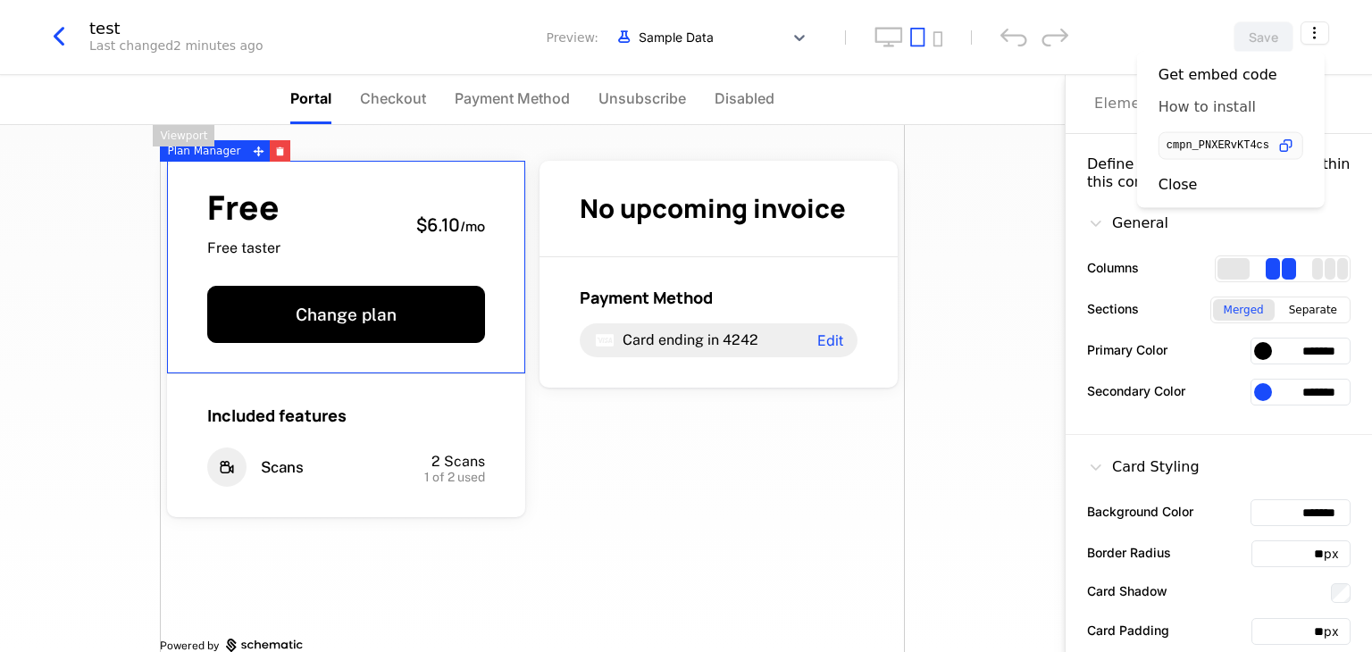
click at [1190, 103] on div "How to install" at bounding box center [1206, 107] width 97 height 18
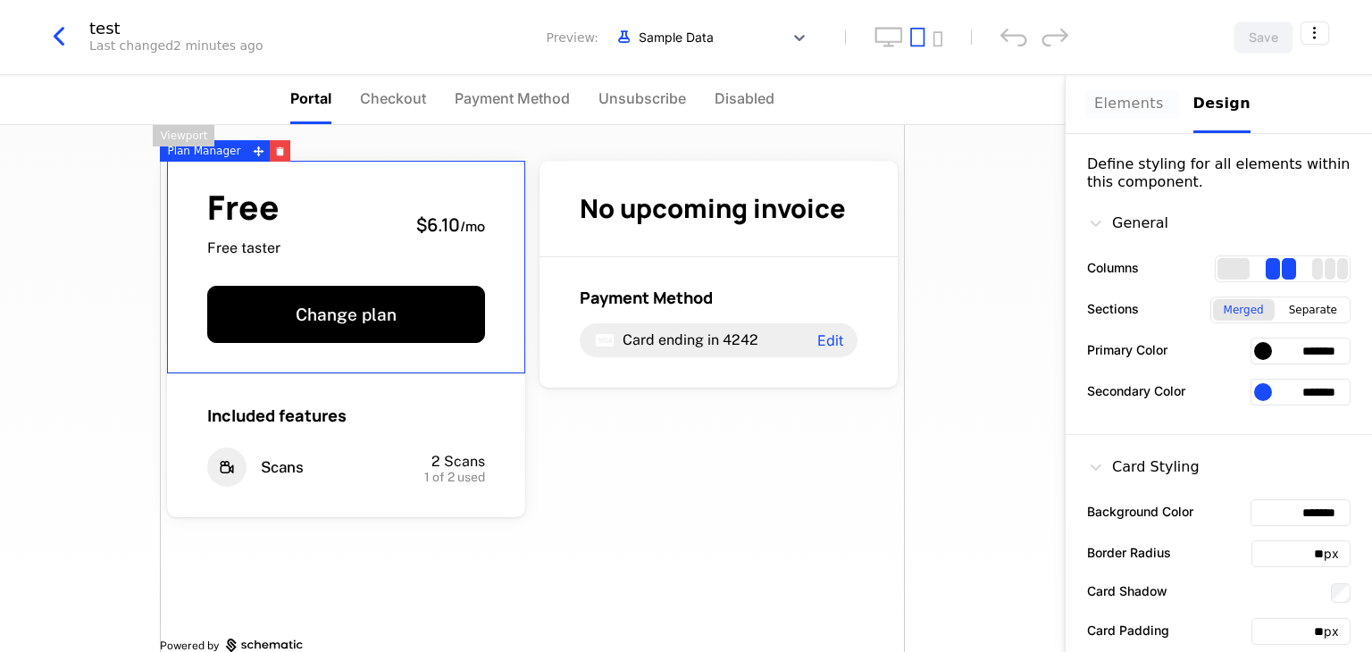
click at [1136, 105] on div "Elements" at bounding box center [1133, 103] width 78 height 21
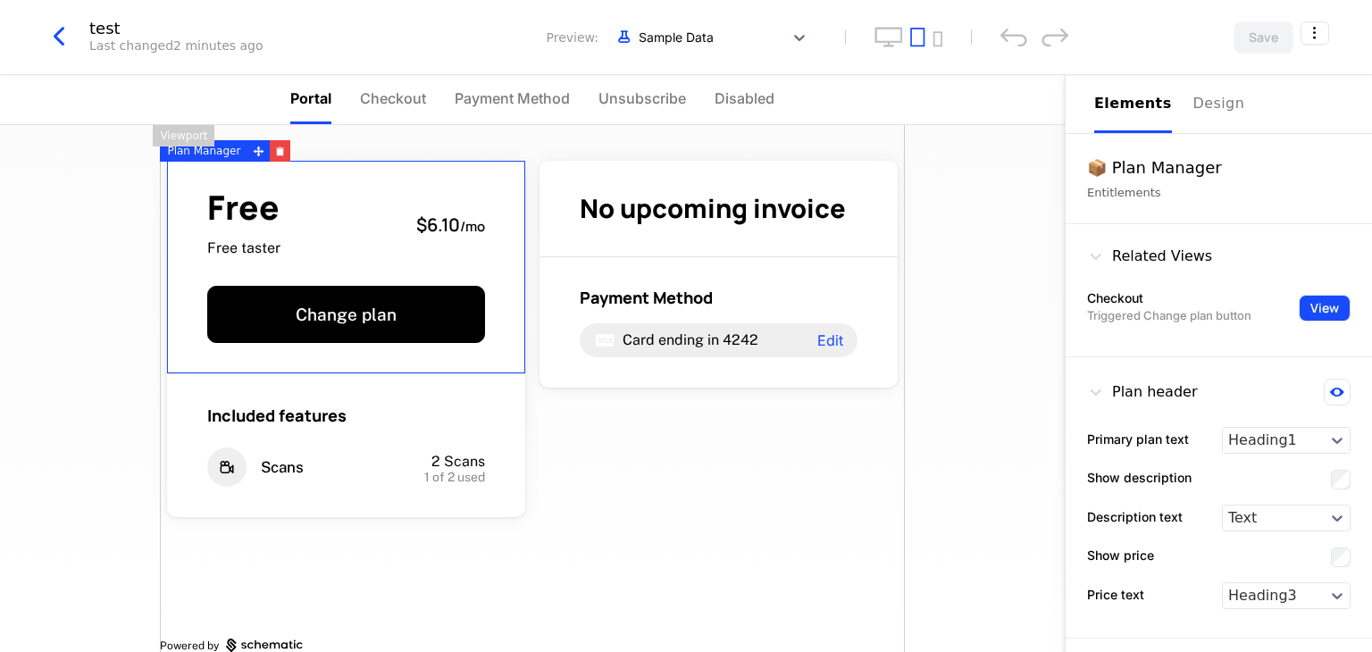
click at [1318, 308] on button "View" at bounding box center [1325, 308] width 52 height 27
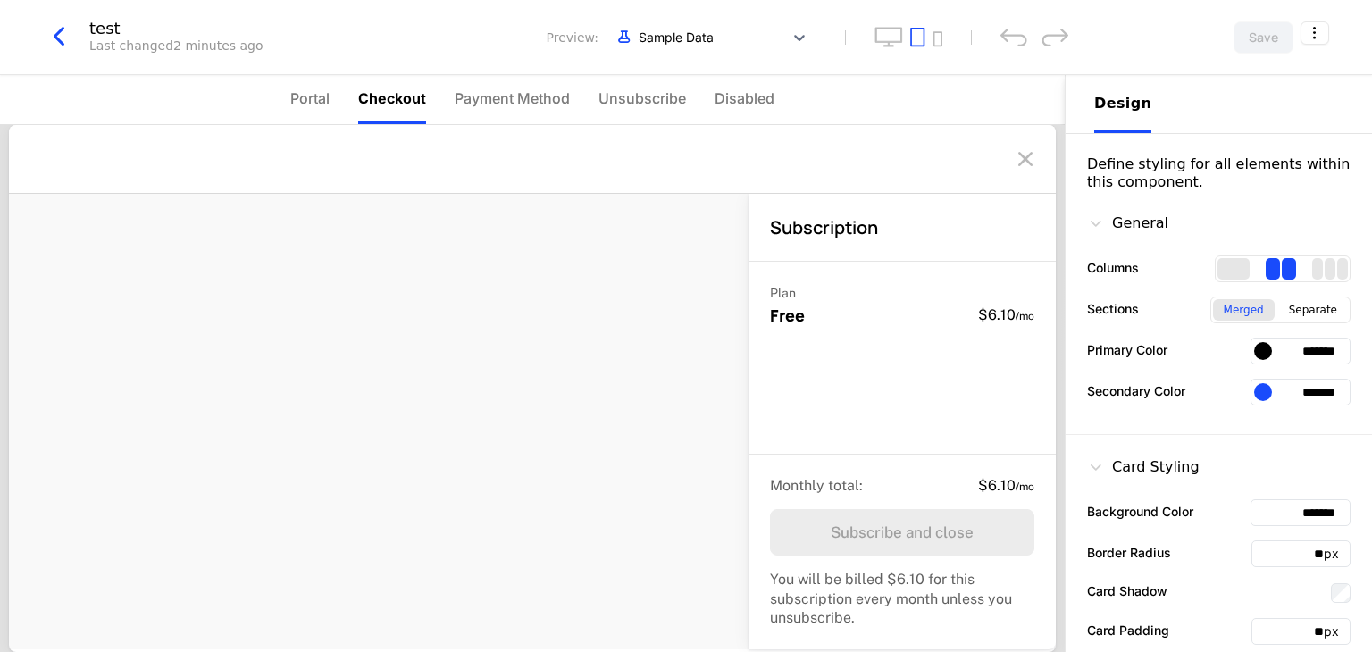
click at [285, 97] on nav "Portal Checkout Payment Method Unsubscribe Disabled" at bounding box center [532, 100] width 1065 height 50
click at [310, 101] on span "Portal" at bounding box center [309, 98] width 39 height 21
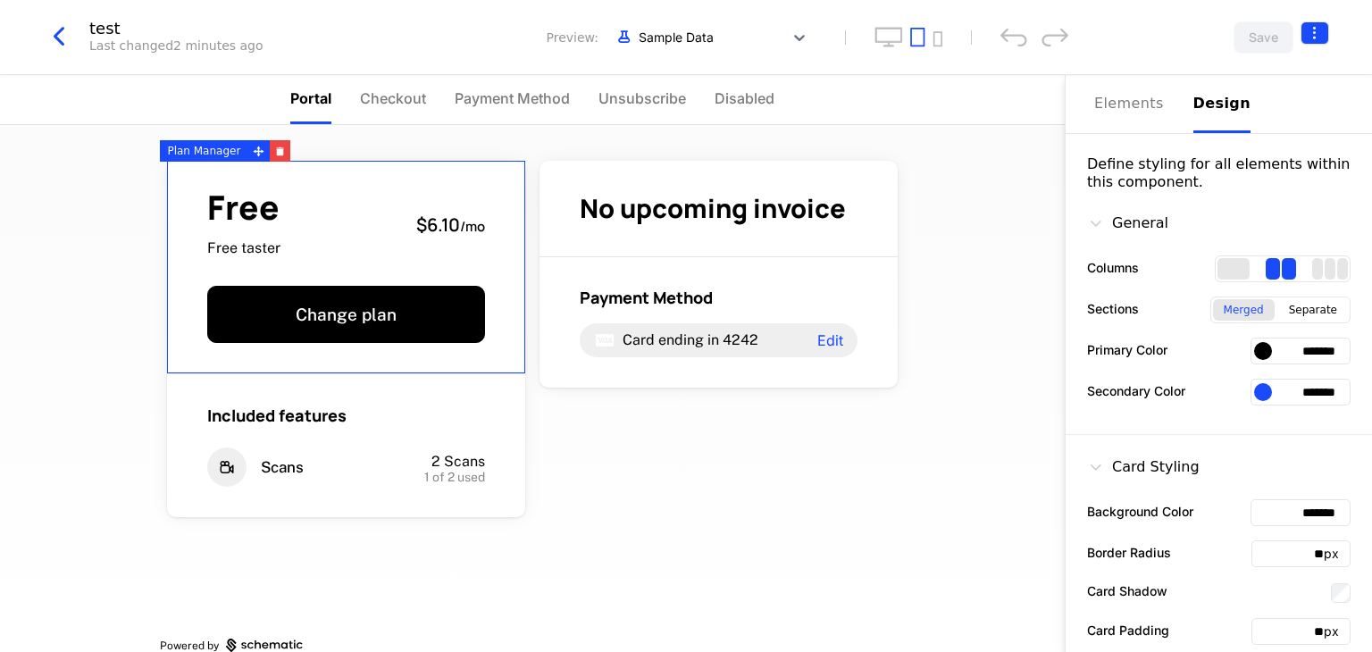
click at [1305, 28] on html "Liveroom Technologies Development Dev Features Features Flags Catalog Plans Add…" at bounding box center [686, 326] width 1372 height 652
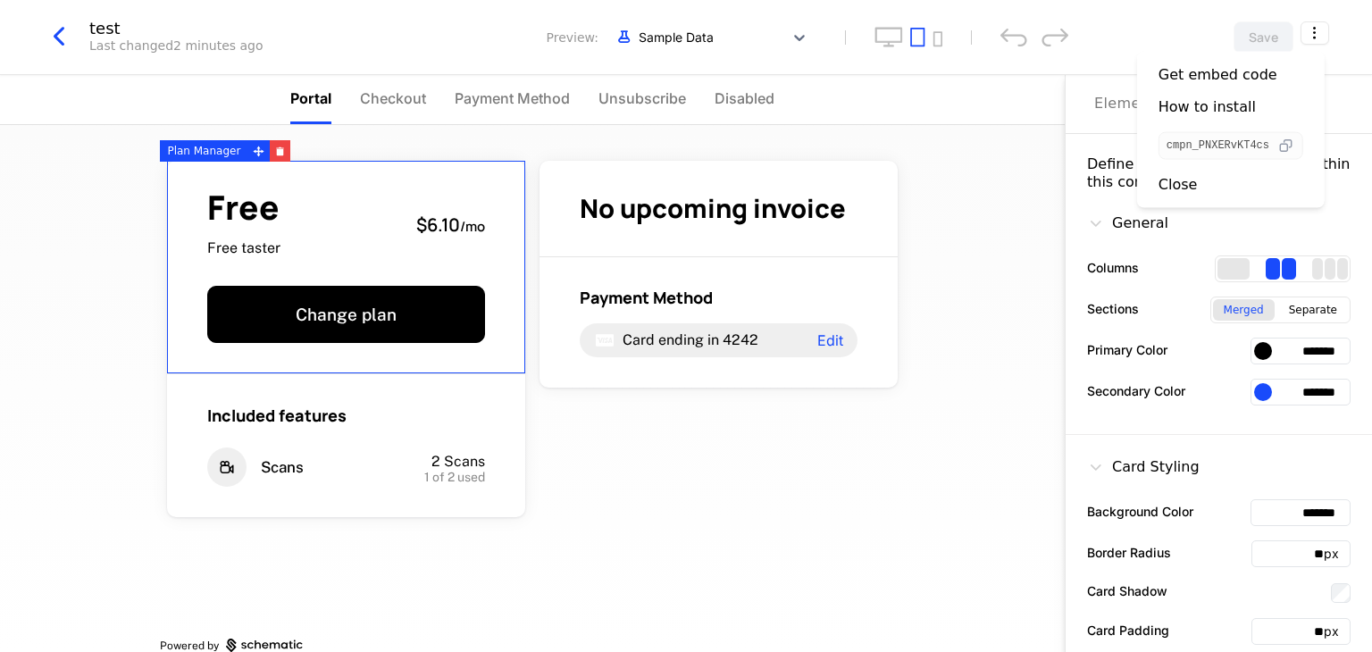
click at [1284, 142] on icon "button" at bounding box center [1285, 146] width 19 height 19
click at [1257, 32] on html "Liveroom Technologies Development Dev Features Features Flags Catalog Plans Add…" at bounding box center [686, 326] width 1372 height 652
drag, startPoint x: 1259, startPoint y: 36, endPoint x: 34, endPoint y: 115, distance: 1227.9
click at [34, 115] on nav "Portal Checkout Payment Method Unsubscribe Disabled" at bounding box center [532, 100] width 1065 height 50
click at [61, 35] on icon "button" at bounding box center [59, 37] width 32 height 32
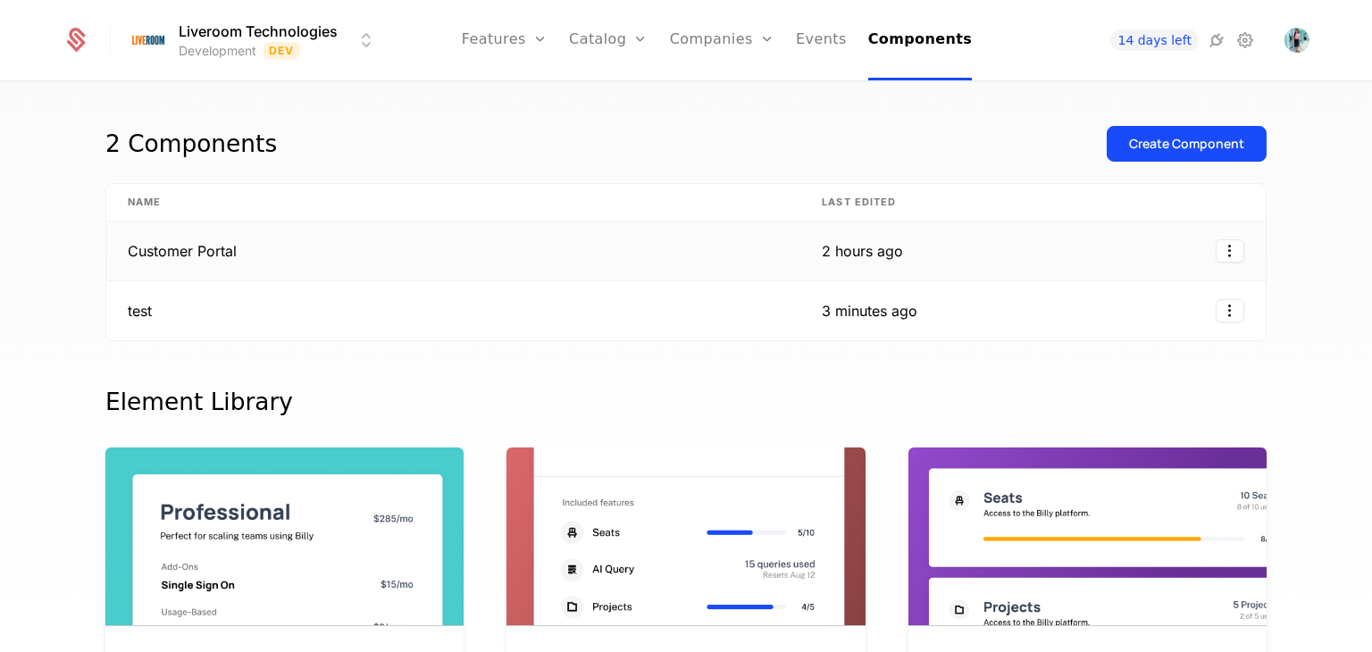
click at [179, 254] on td "Customer Portal" at bounding box center [453, 251] width 694 height 60
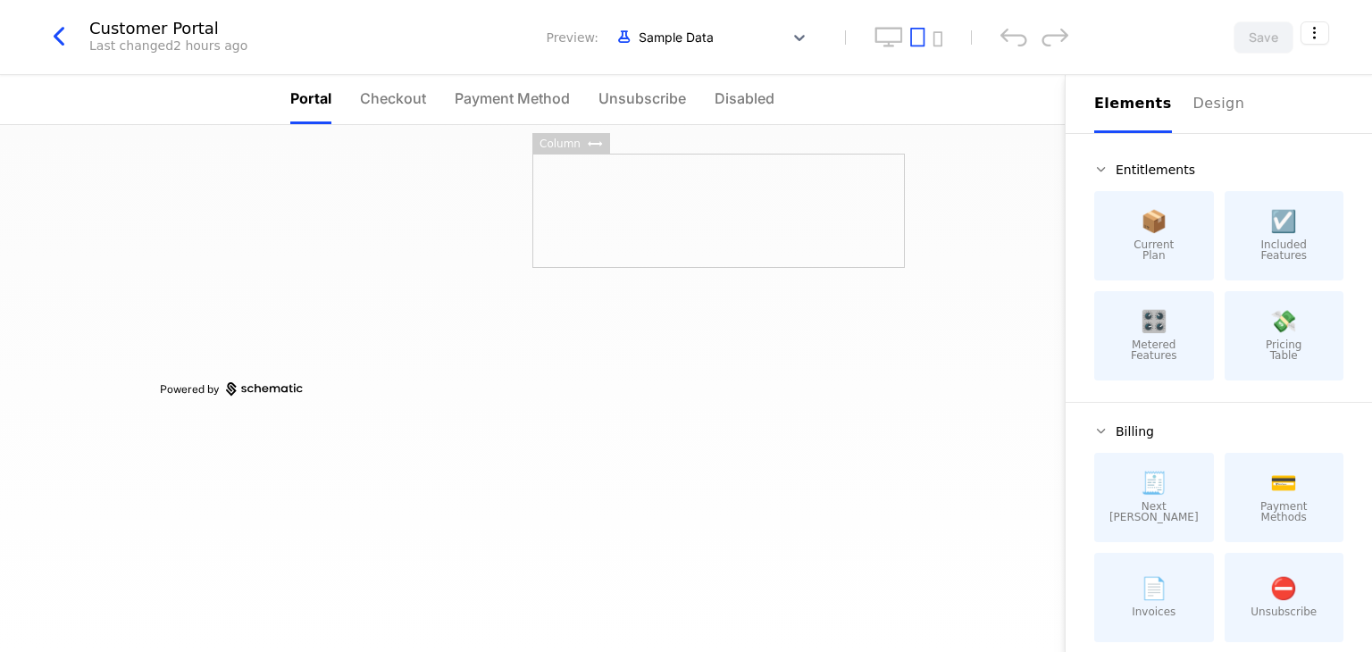
click at [1273, 241] on span "Included Features" at bounding box center [1283, 249] width 46 height 21
click at [725, 248] on div at bounding box center [718, 211] width 372 height 114
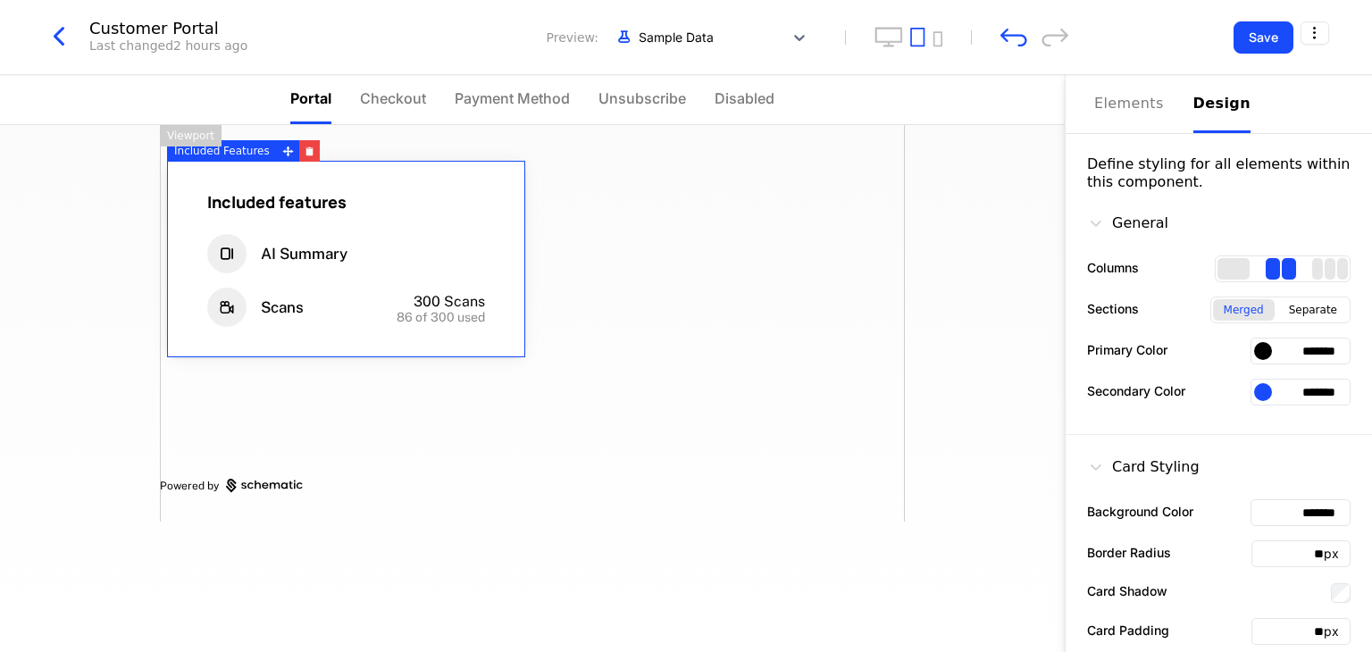
click at [1206, 111] on div "Design" at bounding box center [1221, 103] width 57 height 21
click at [1107, 93] on div "Elements" at bounding box center [1133, 103] width 78 height 21
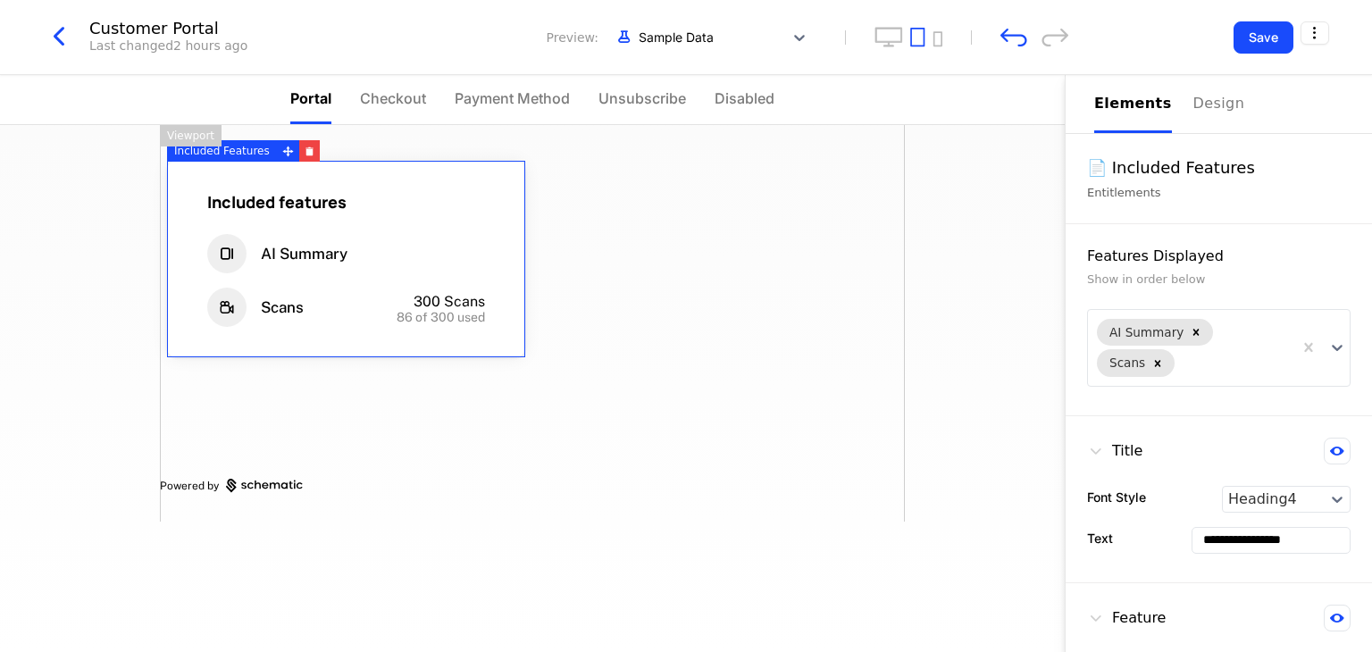
click at [1110, 176] on div "📄 Included Features" at bounding box center [1218, 167] width 263 height 25
click at [618, 108] on span "Unsubscribe" at bounding box center [642, 98] width 88 height 21
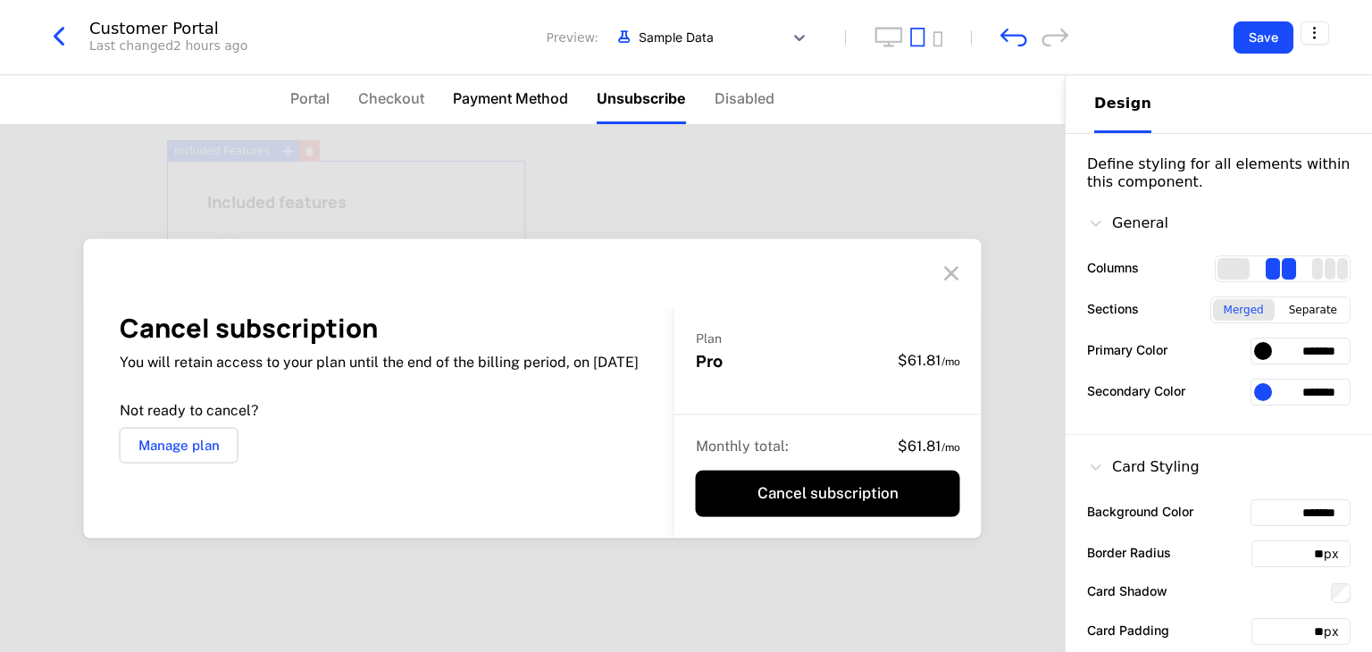
click at [507, 90] on span "Payment Method" at bounding box center [510, 98] width 115 height 21
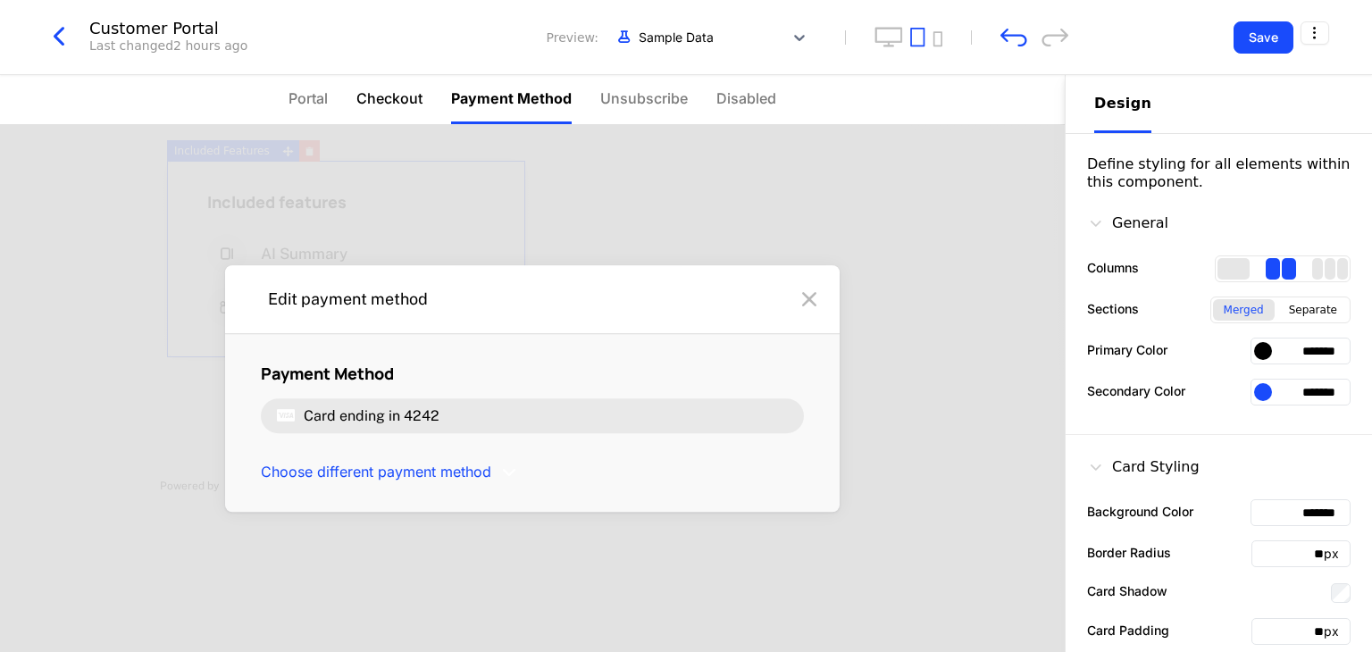
click at [402, 91] on span "Checkout" at bounding box center [389, 98] width 66 height 21
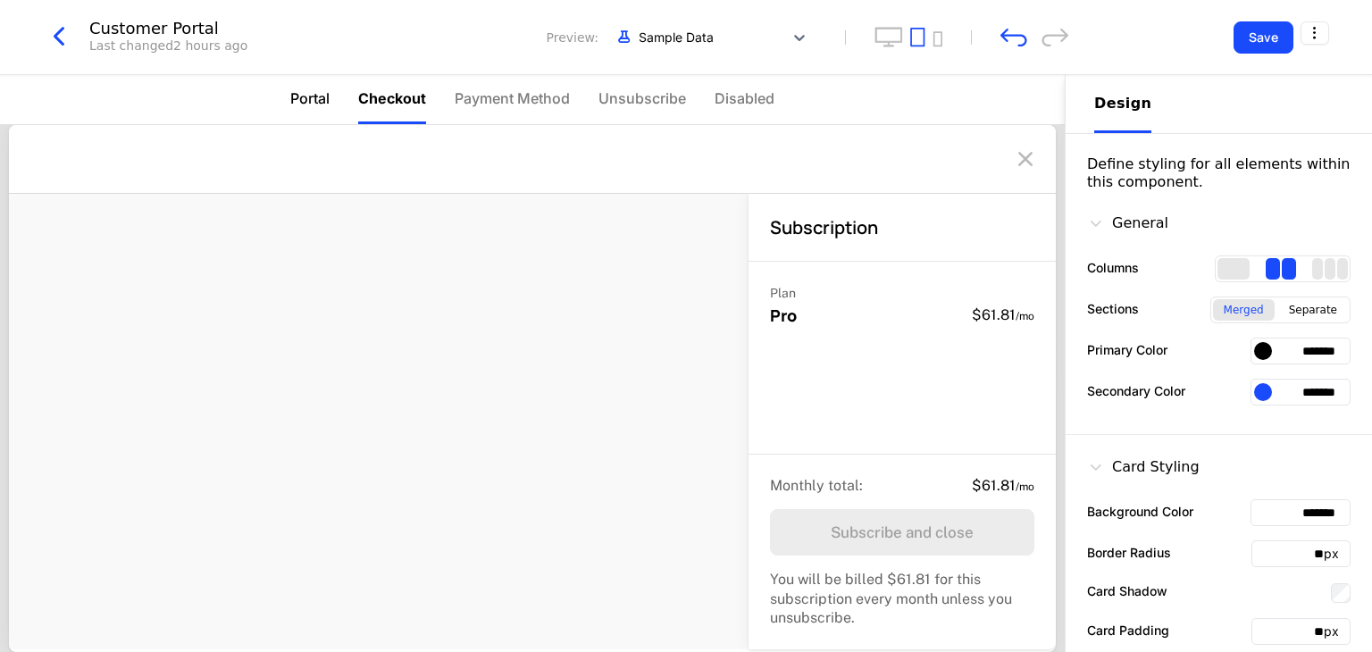
click at [311, 96] on span "Portal" at bounding box center [309, 98] width 39 height 21
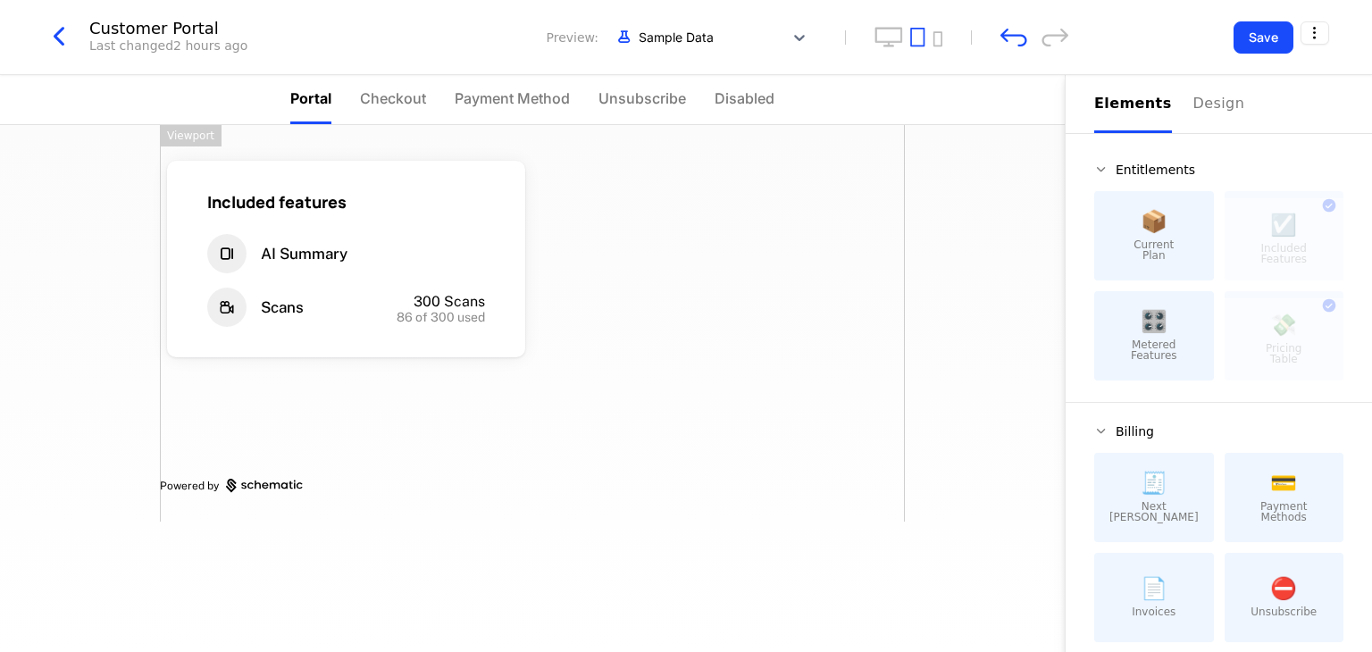
click at [650, 333] on div "Included features AI Summary Scans 300 Scans 86 of 300 used Powered by" at bounding box center [532, 323] width 745 height 397
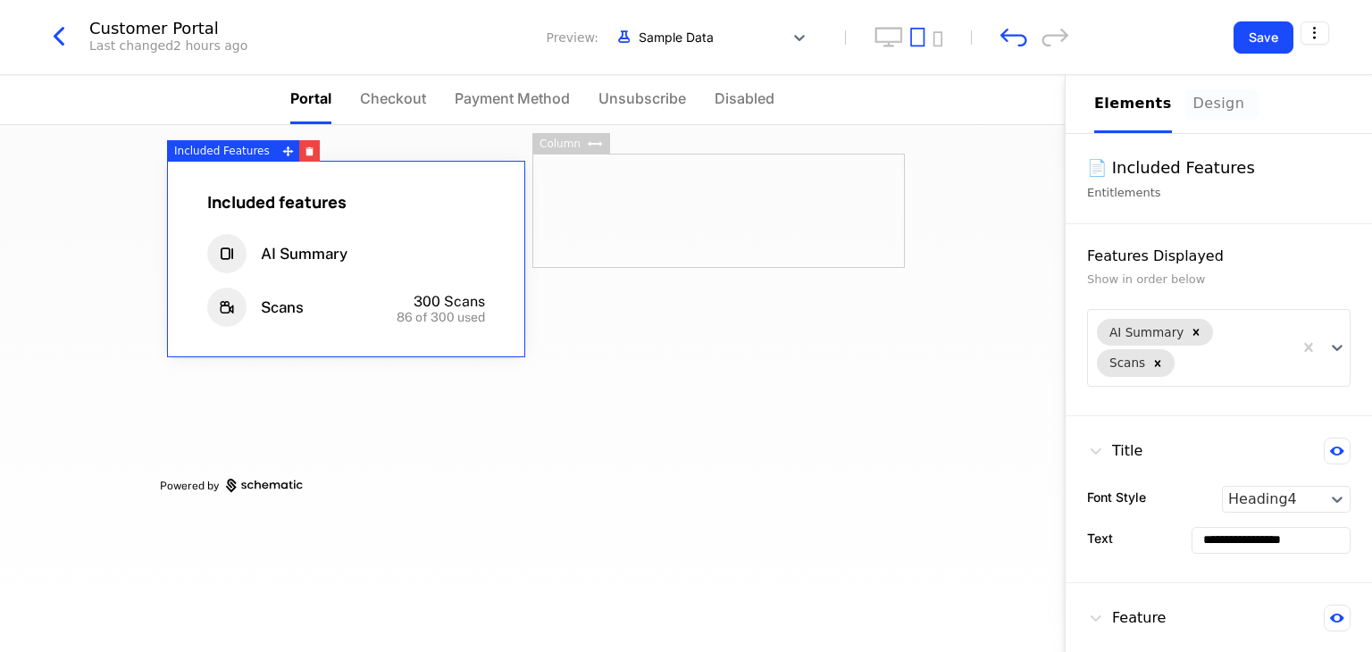
click at [1195, 104] on div "Design" at bounding box center [1221, 103] width 57 height 21
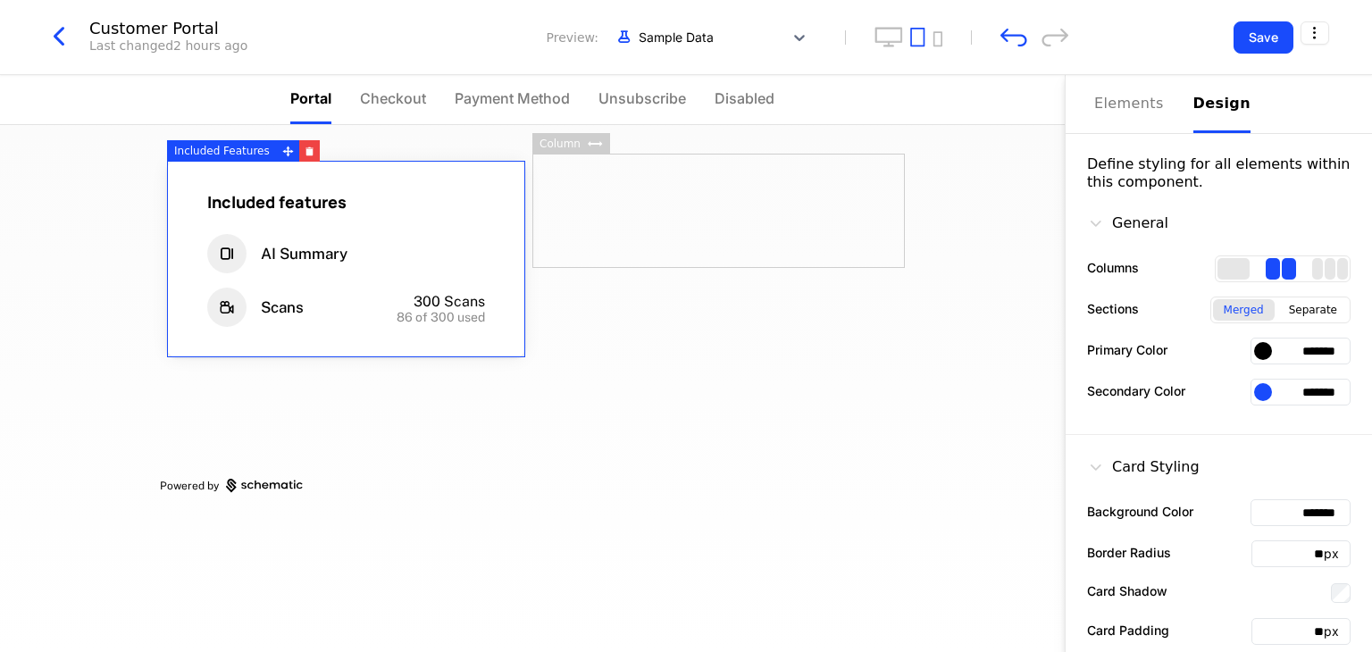
click at [1282, 275] on div "2 columns" at bounding box center [1289, 268] width 14 height 21
click at [1266, 270] on div "2 columns" at bounding box center [1273, 268] width 14 height 21
click at [1304, 311] on div "Separate" at bounding box center [1313, 309] width 70 height 21
click at [1213, 299] on div "Merged" at bounding box center [1244, 309] width 62 height 21
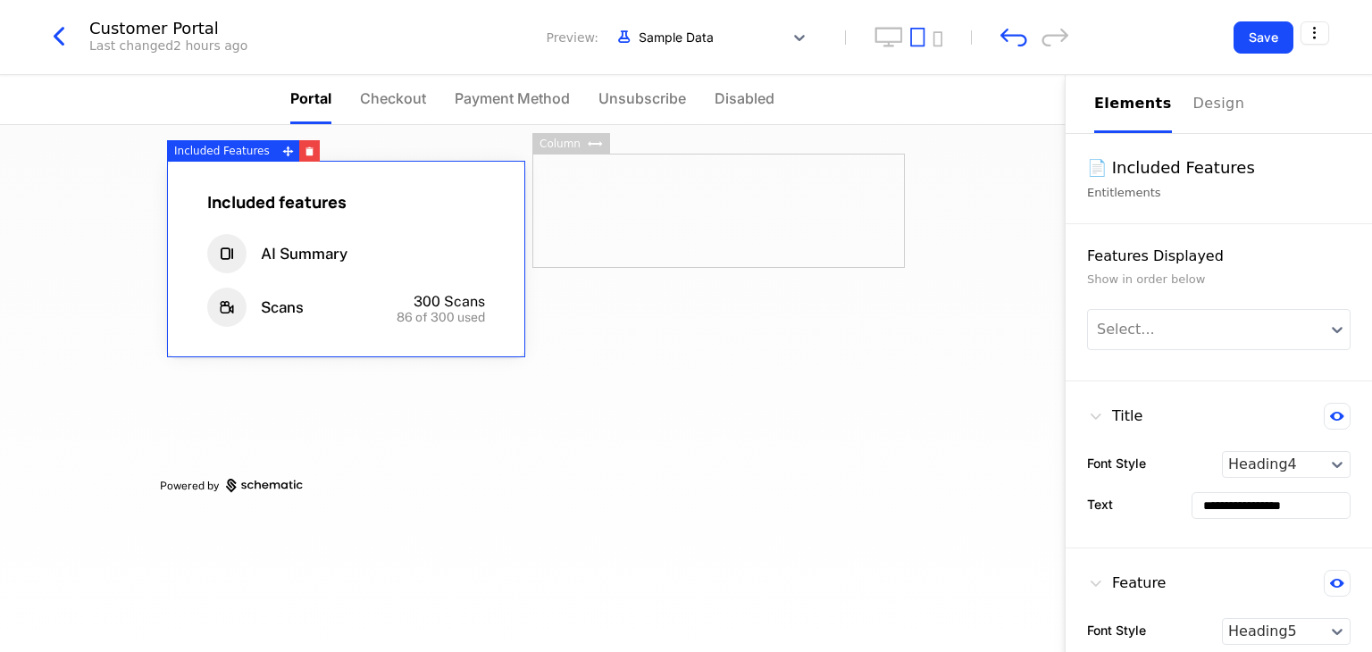
click at [1127, 96] on div "Elements" at bounding box center [1133, 103] width 78 height 21
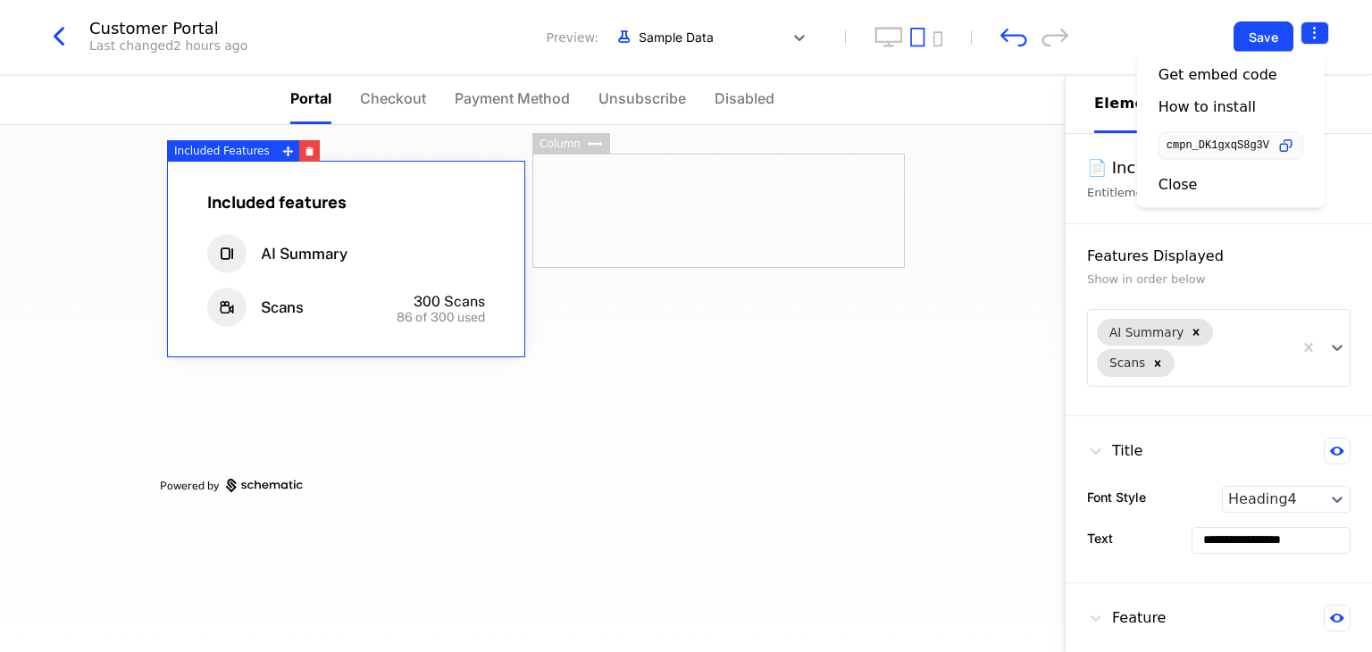
click at [1316, 38] on html "**********" at bounding box center [686, 326] width 1372 height 652
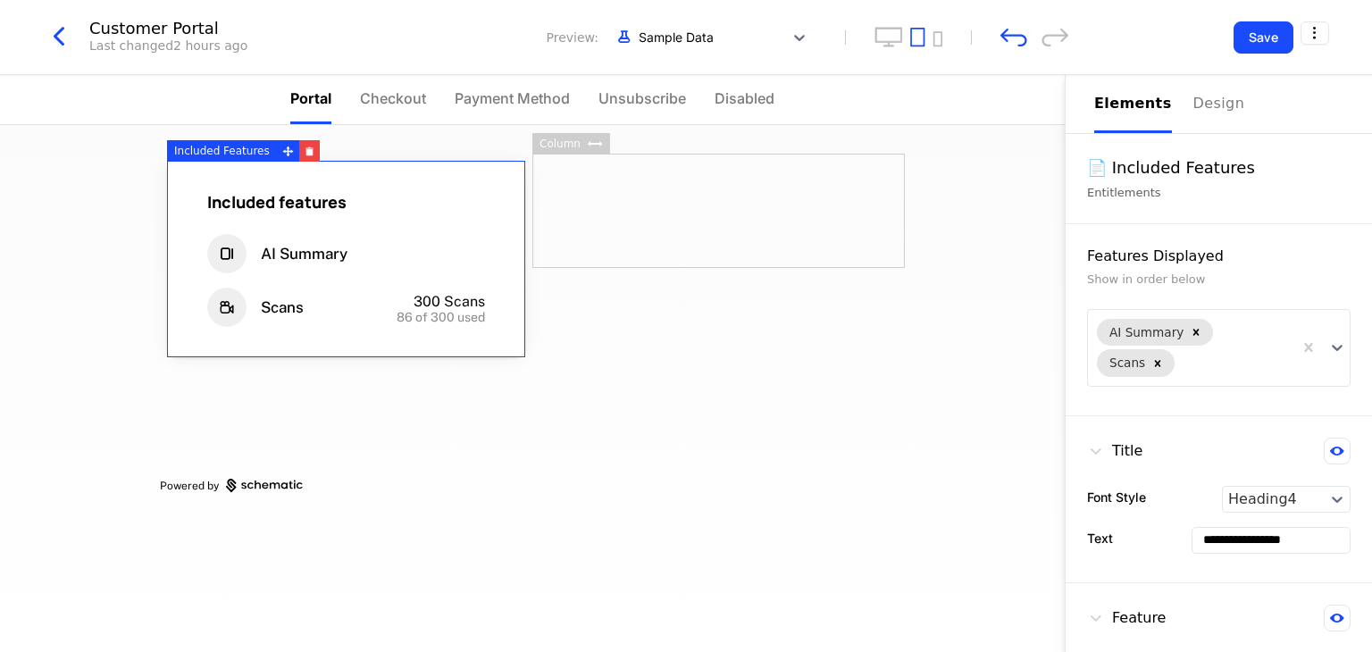
click at [1006, 179] on html "**********" at bounding box center [686, 326] width 1372 height 652
click at [1259, 37] on button "Save" at bounding box center [1263, 37] width 60 height 32
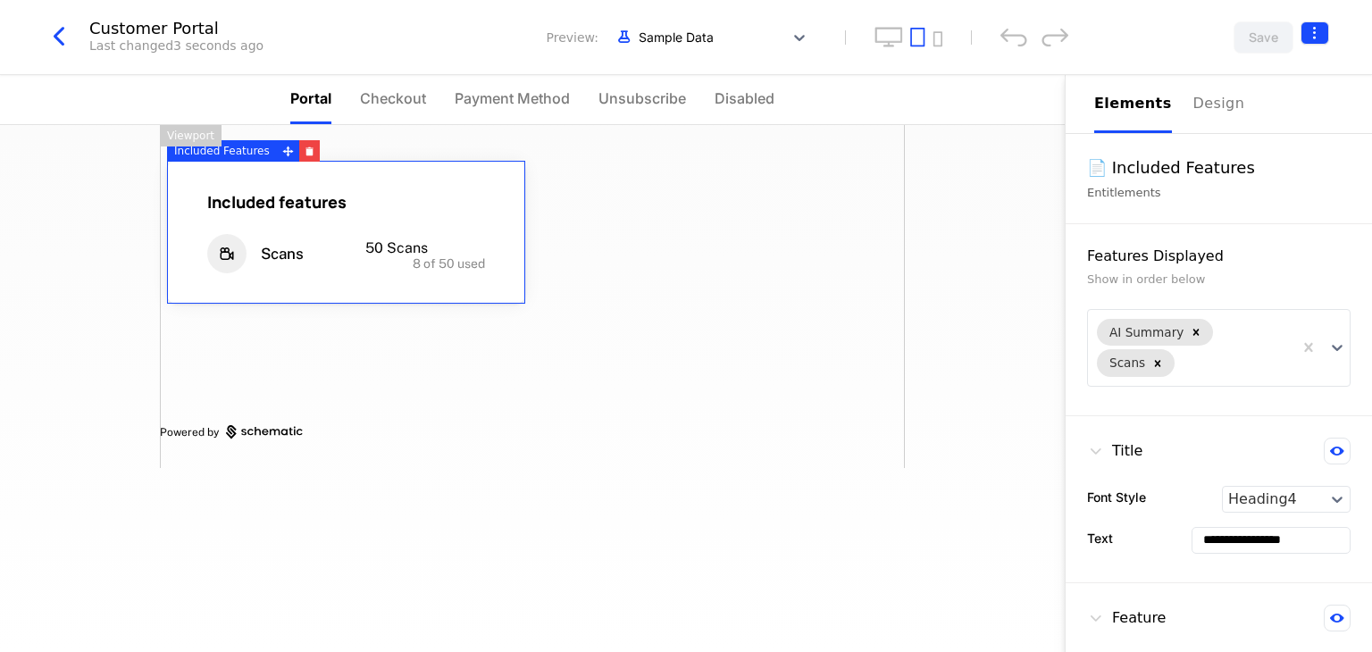
click at [1308, 30] on html "**********" at bounding box center [686, 326] width 1372 height 652
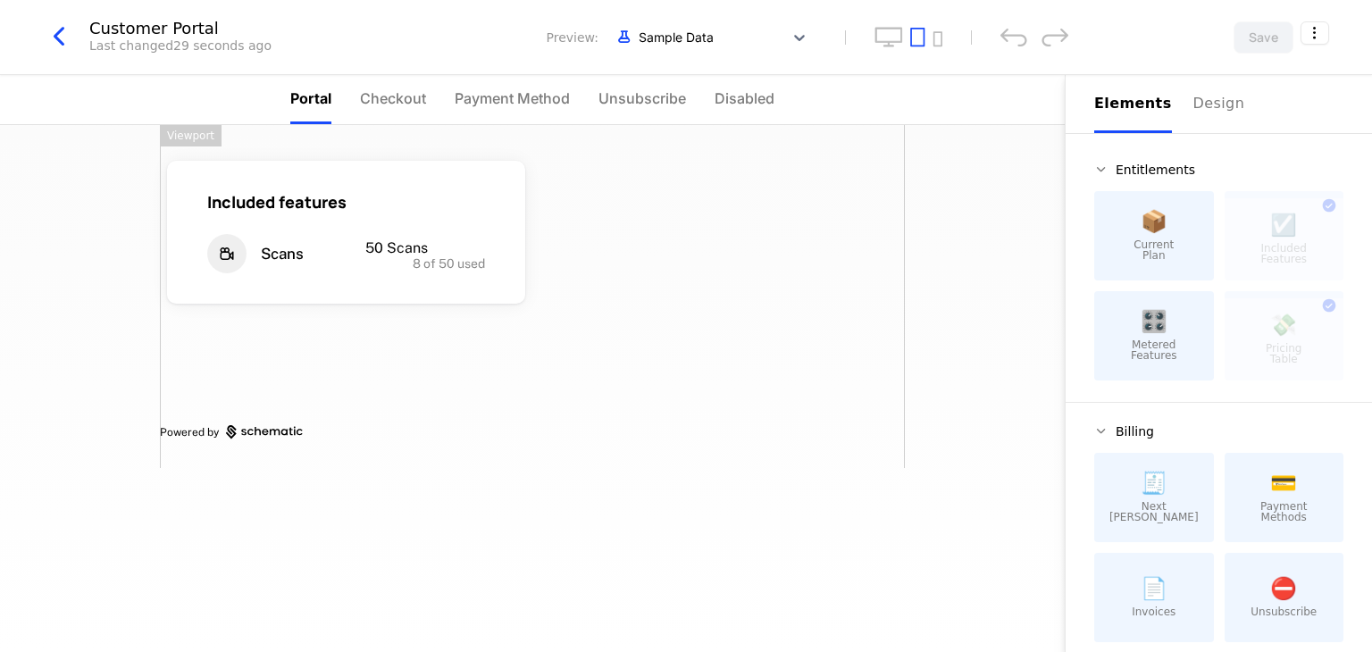
click at [765, 284] on div "Included features Scans 50 Scans 8 of 50 used Powered by" at bounding box center [532, 296] width 745 height 343
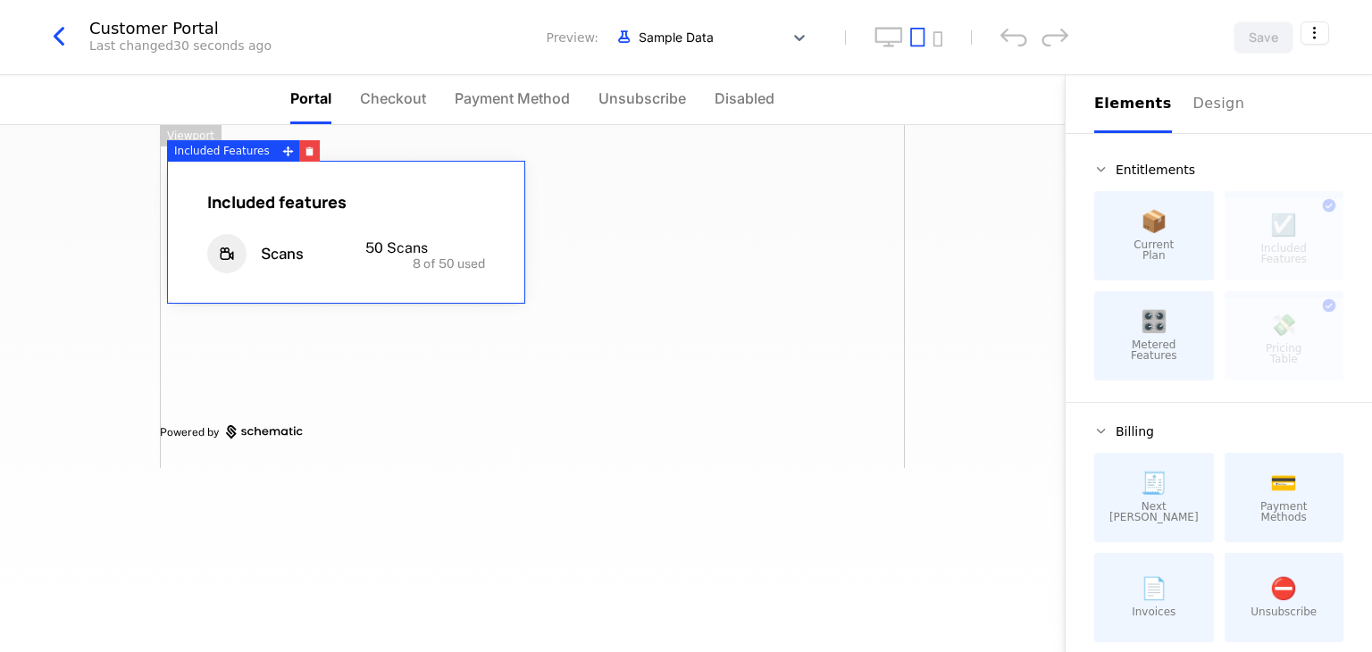
click at [414, 286] on div "Included features Scans 50 Scans 8 of 50 used" at bounding box center [346, 232] width 358 height 143
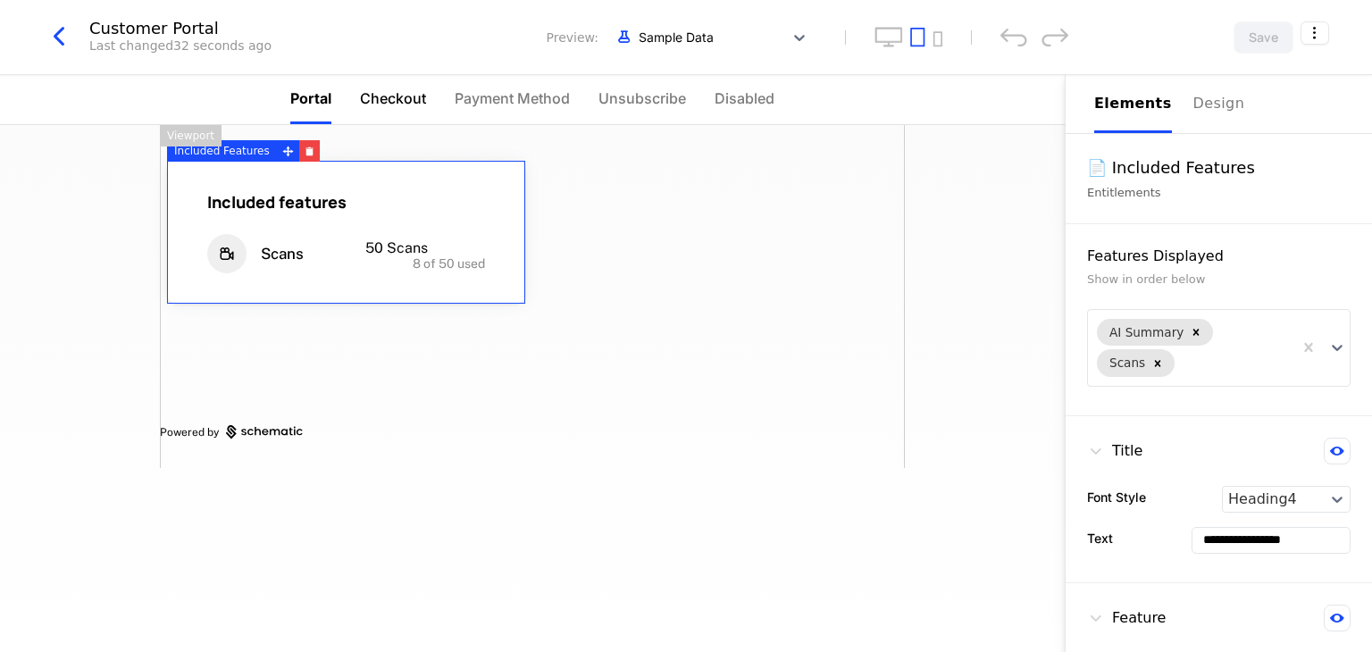
click at [392, 93] on span "Checkout" at bounding box center [393, 98] width 66 height 21
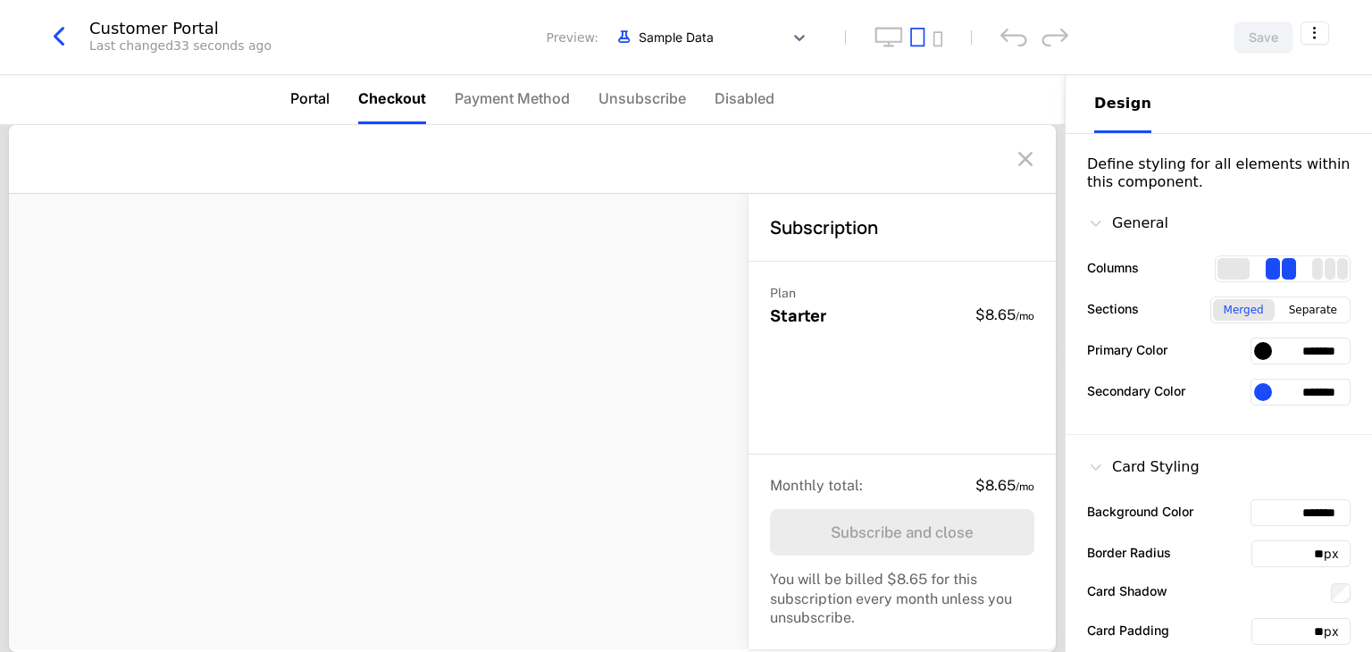
click at [310, 93] on span "Portal" at bounding box center [309, 98] width 39 height 21
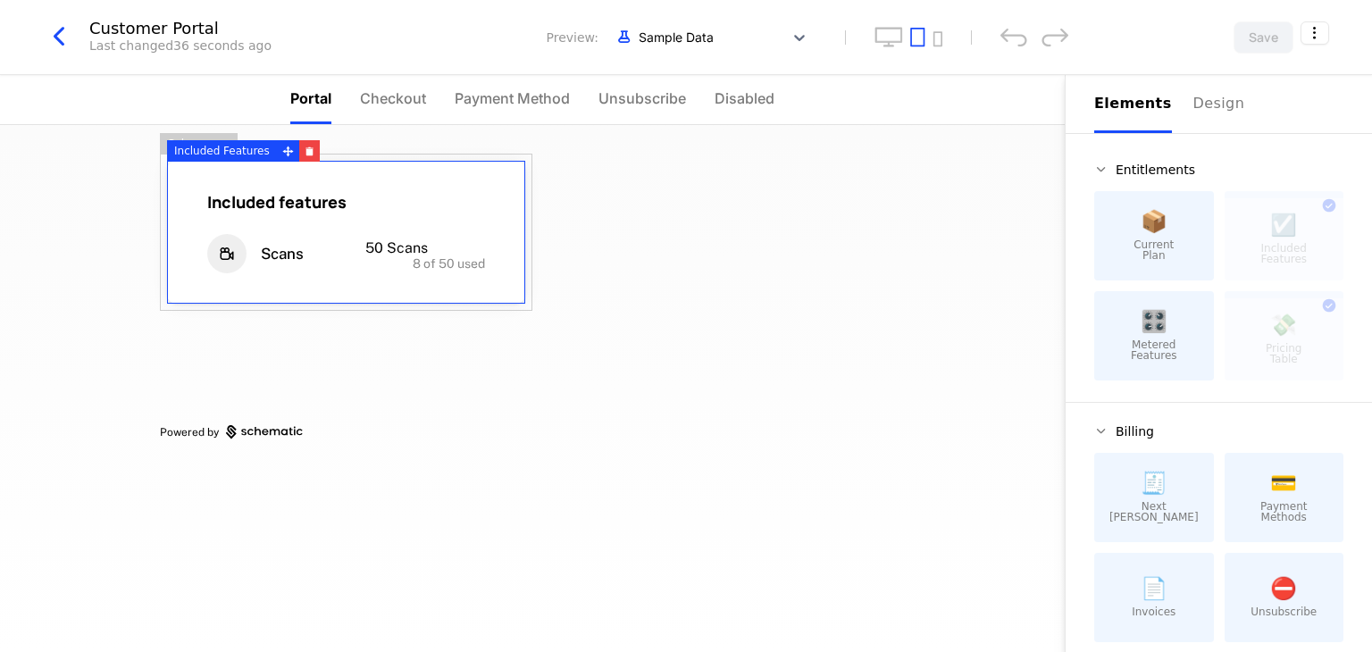
drag, startPoint x: 160, startPoint y: 194, endPoint x: 283, endPoint y: 255, distance: 137.8
click at [300, 261] on div "Included features Scans 50 Scans 8 of 50 used" at bounding box center [346, 232] width 372 height 157
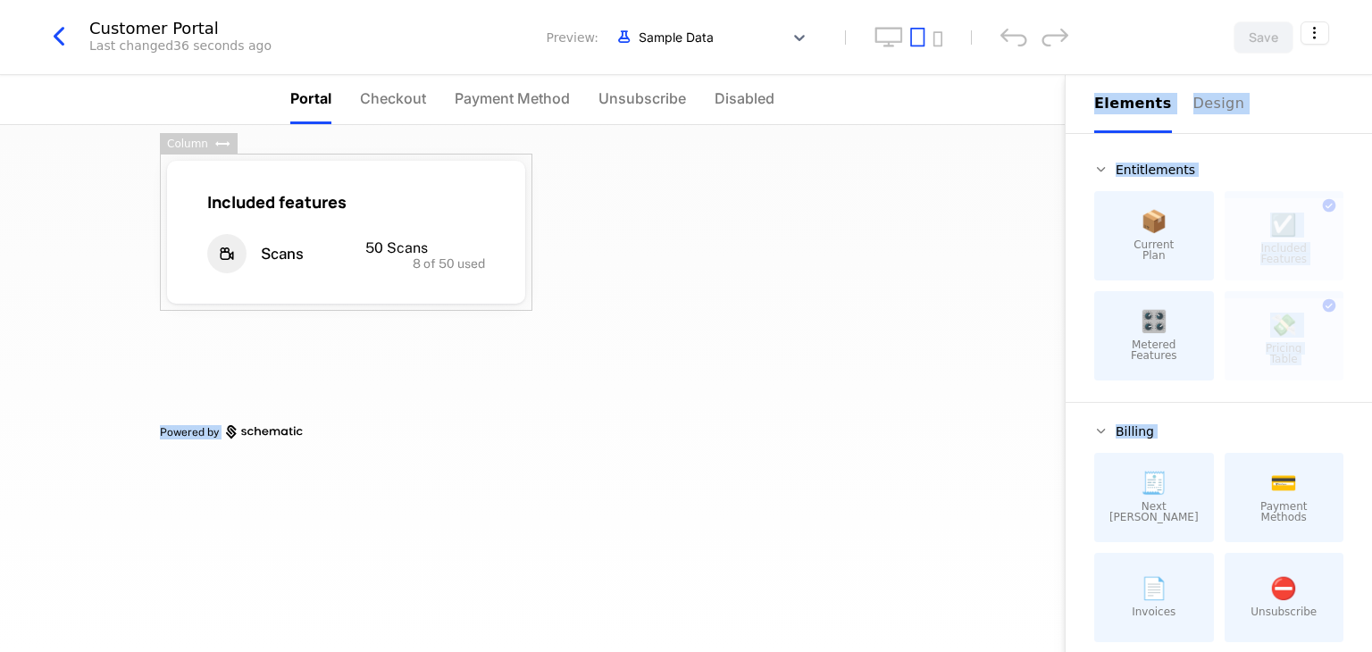
drag, startPoint x: 166, startPoint y: 144, endPoint x: 303, endPoint y: 155, distance: 137.1
click at [303, 155] on div "Customer Portal Last changed 36 seconds ago Preview: Sample Data Save Portal Ch…" at bounding box center [686, 288] width 1372 height 577
click at [191, 139] on div "Column" at bounding box center [187, 143] width 55 height 21
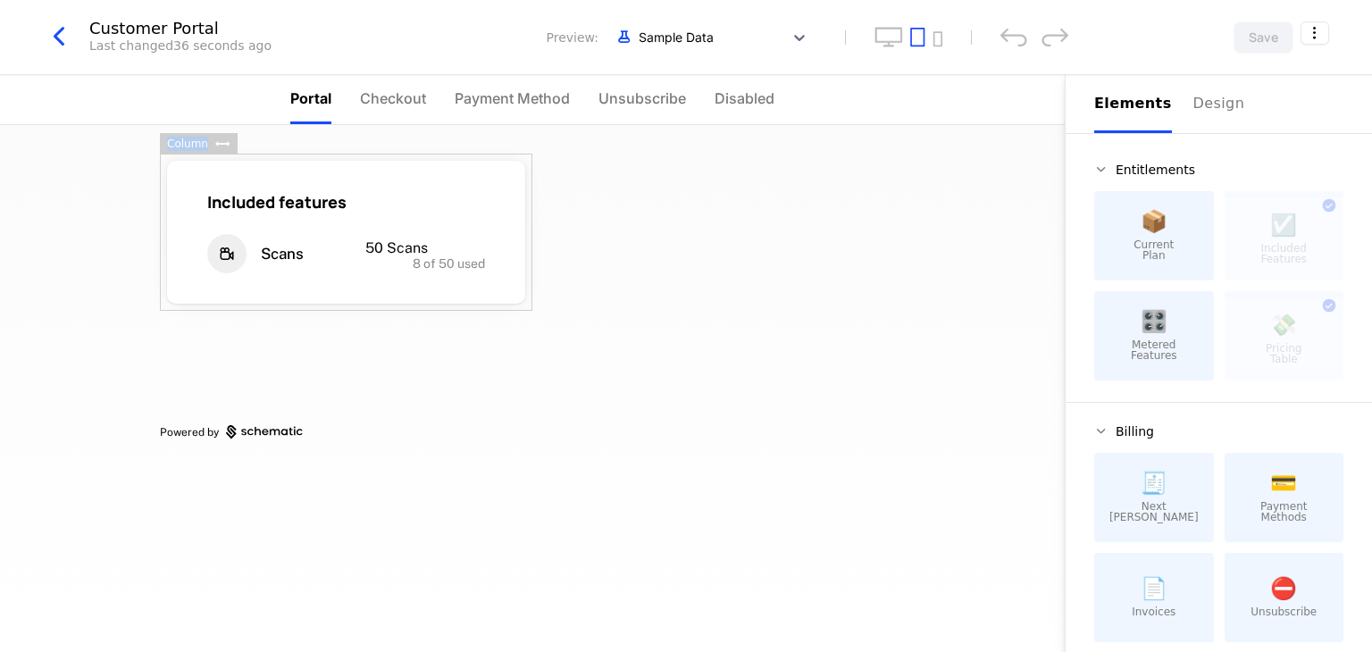
click at [191, 139] on div "Column" at bounding box center [187, 143] width 55 height 21
click at [225, 162] on div "Included features Scans 50 Scans 8 of 50 used" at bounding box center [346, 232] width 358 height 143
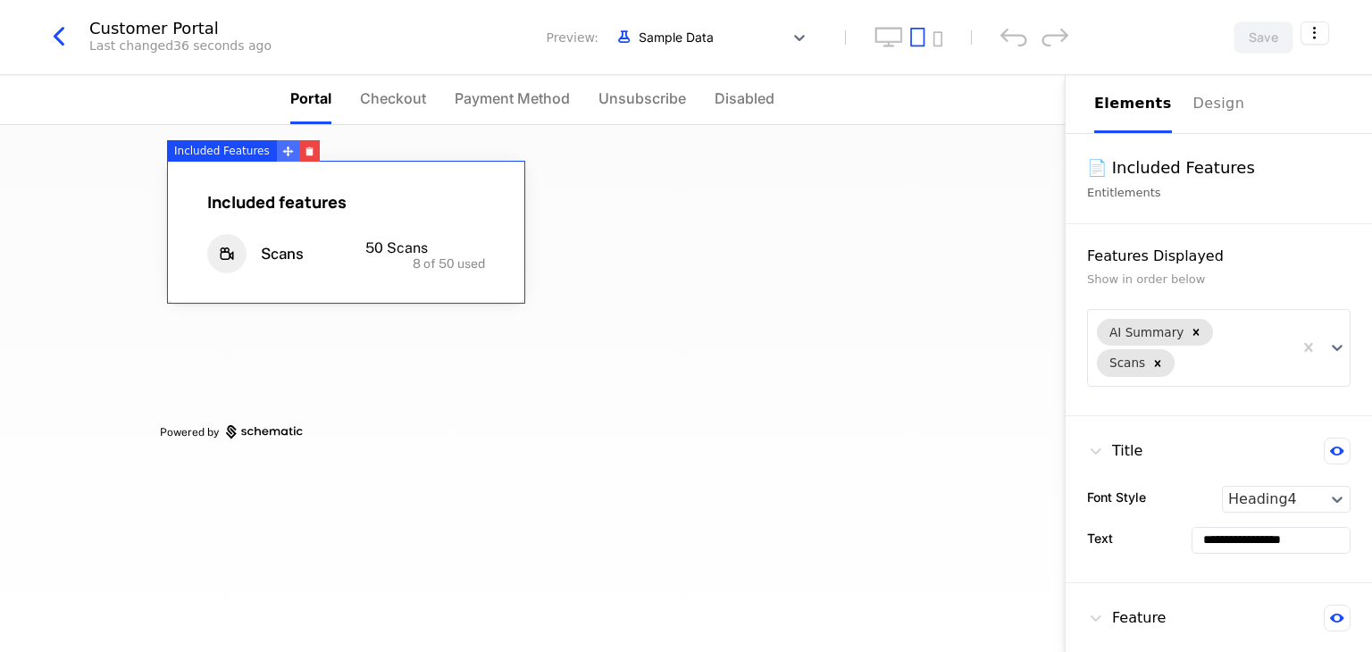
click at [282, 155] on icon at bounding box center [288, 152] width 12 height 12
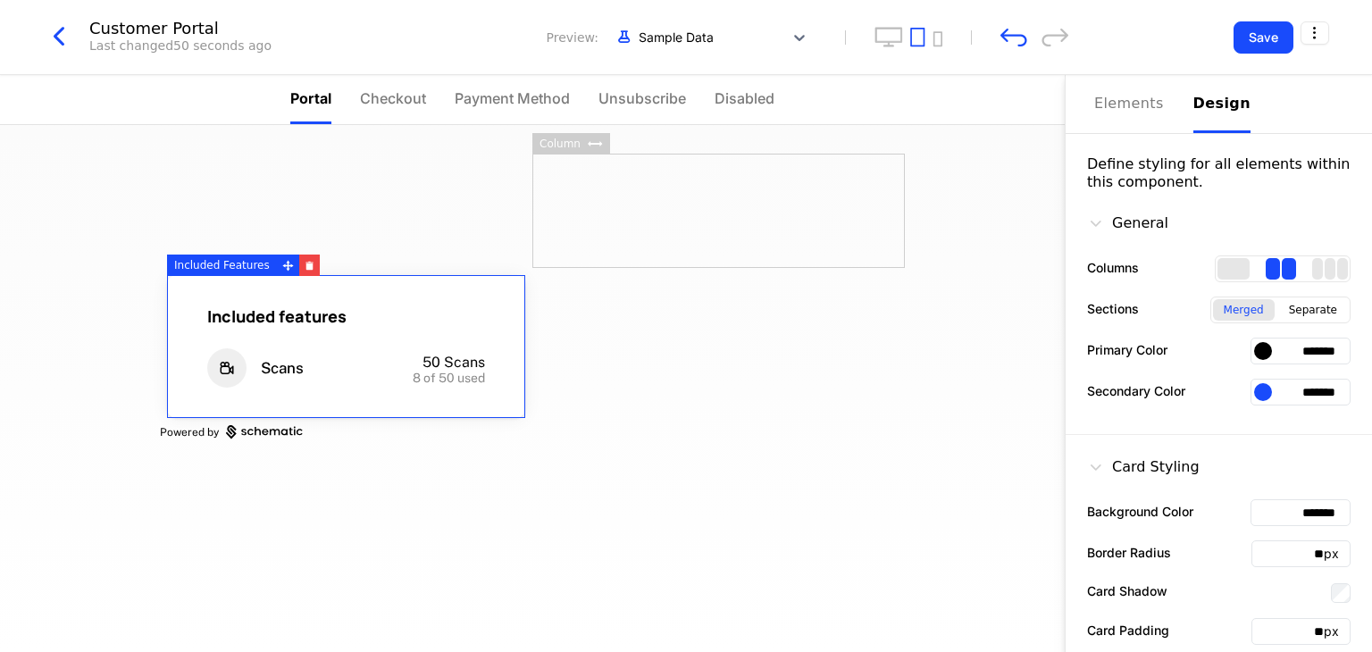
click at [1201, 107] on div "Design" at bounding box center [1221, 103] width 57 height 21
click at [1007, 33] on icon "undo" at bounding box center [1013, 37] width 27 height 19
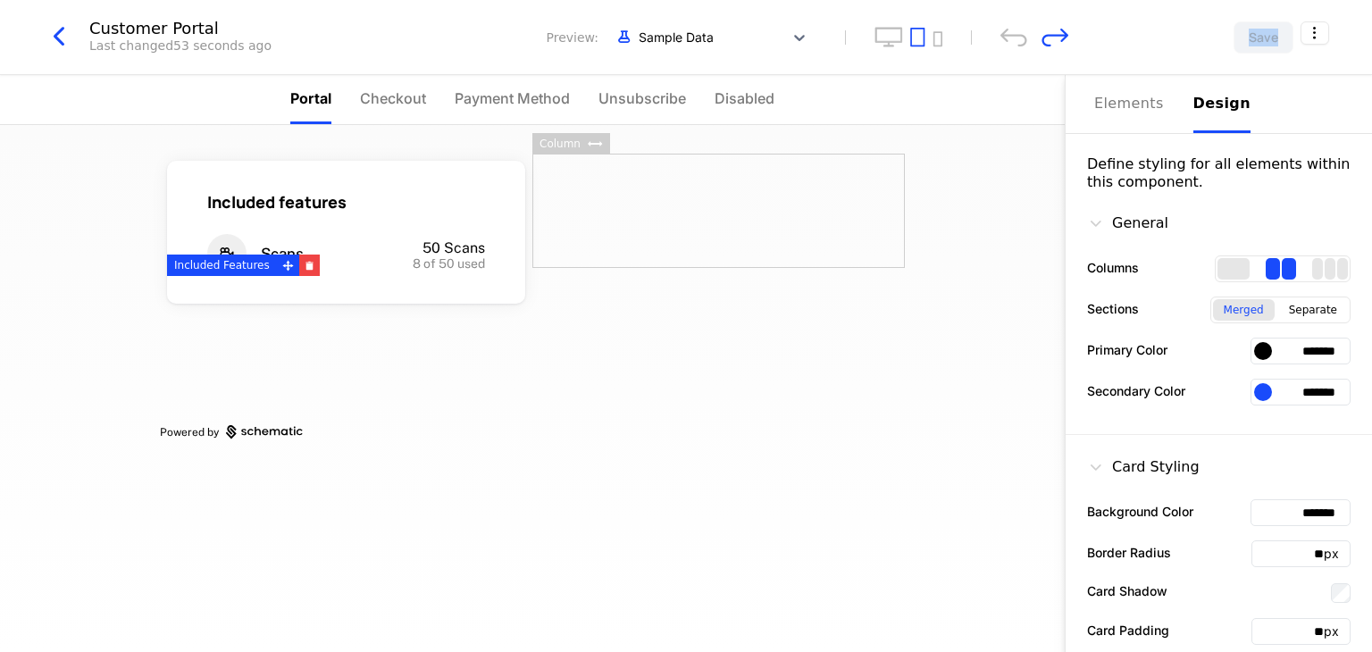
click at [1007, 33] on icon "undo" at bounding box center [1013, 37] width 27 height 19
click at [1050, 37] on icon "redo" at bounding box center [1054, 37] width 27 height 19
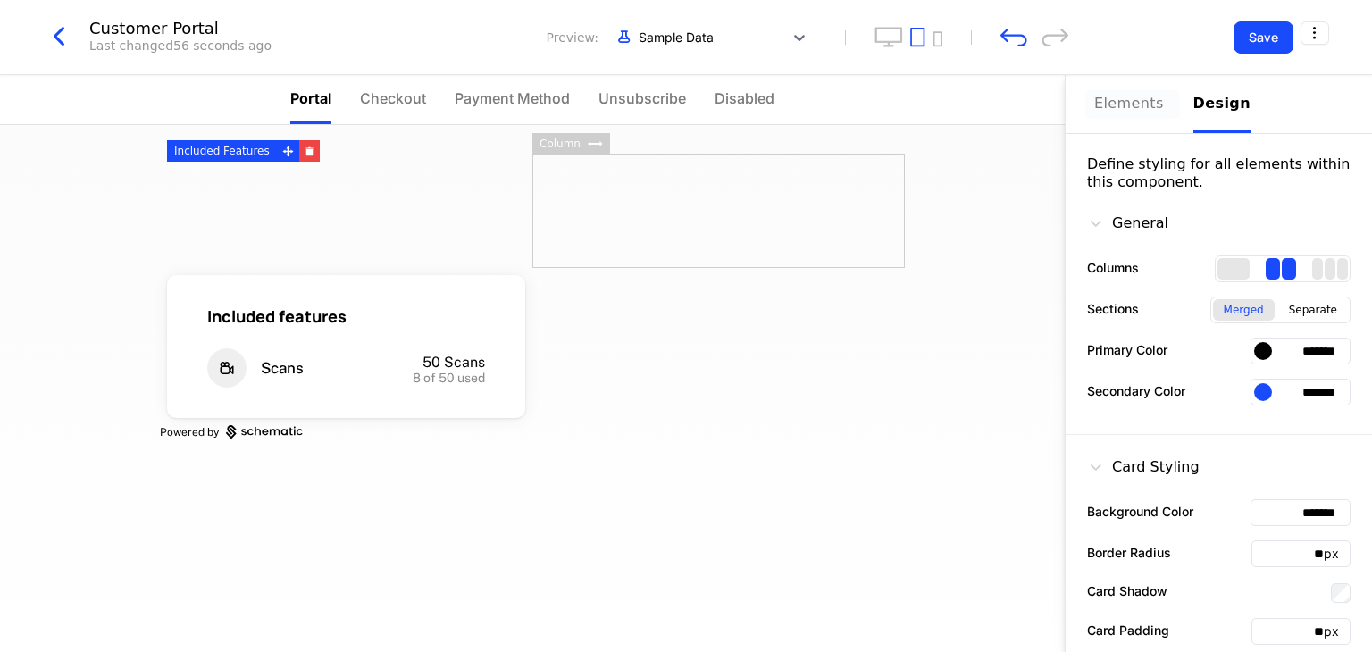
click at [1134, 97] on div "Elements" at bounding box center [1133, 103] width 78 height 21
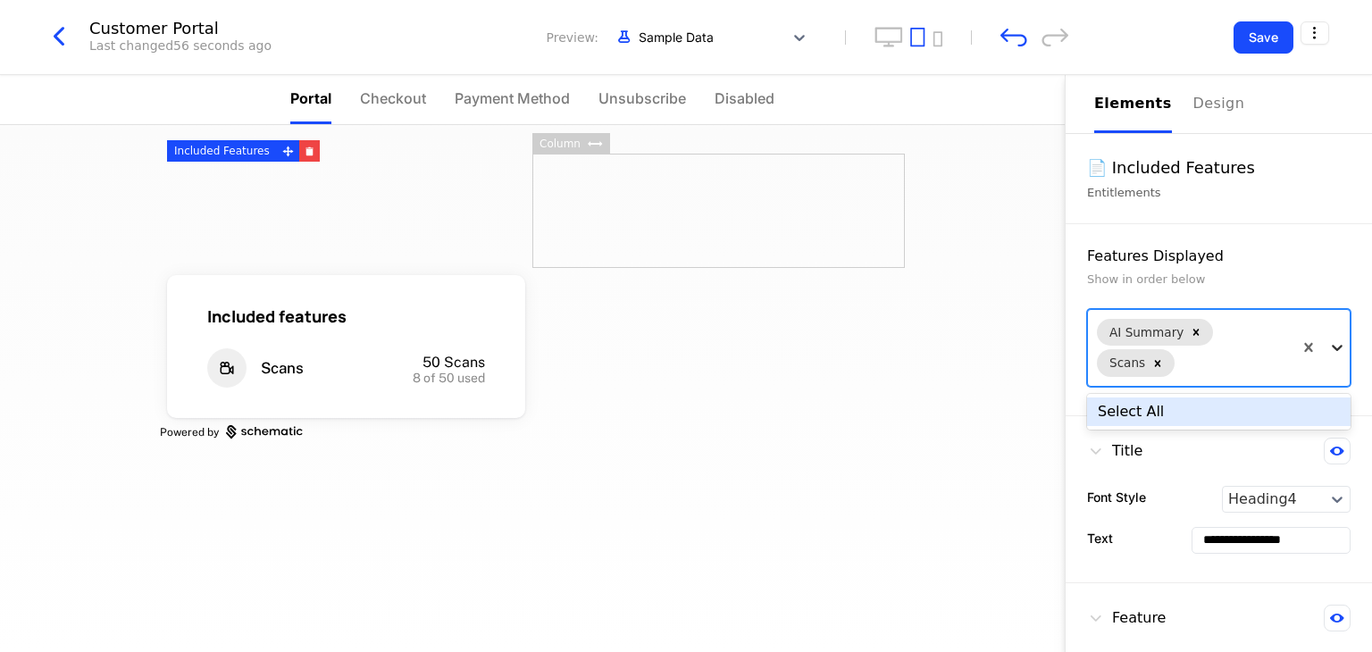
click at [1332, 347] on icon at bounding box center [1337, 349] width 11 height 6
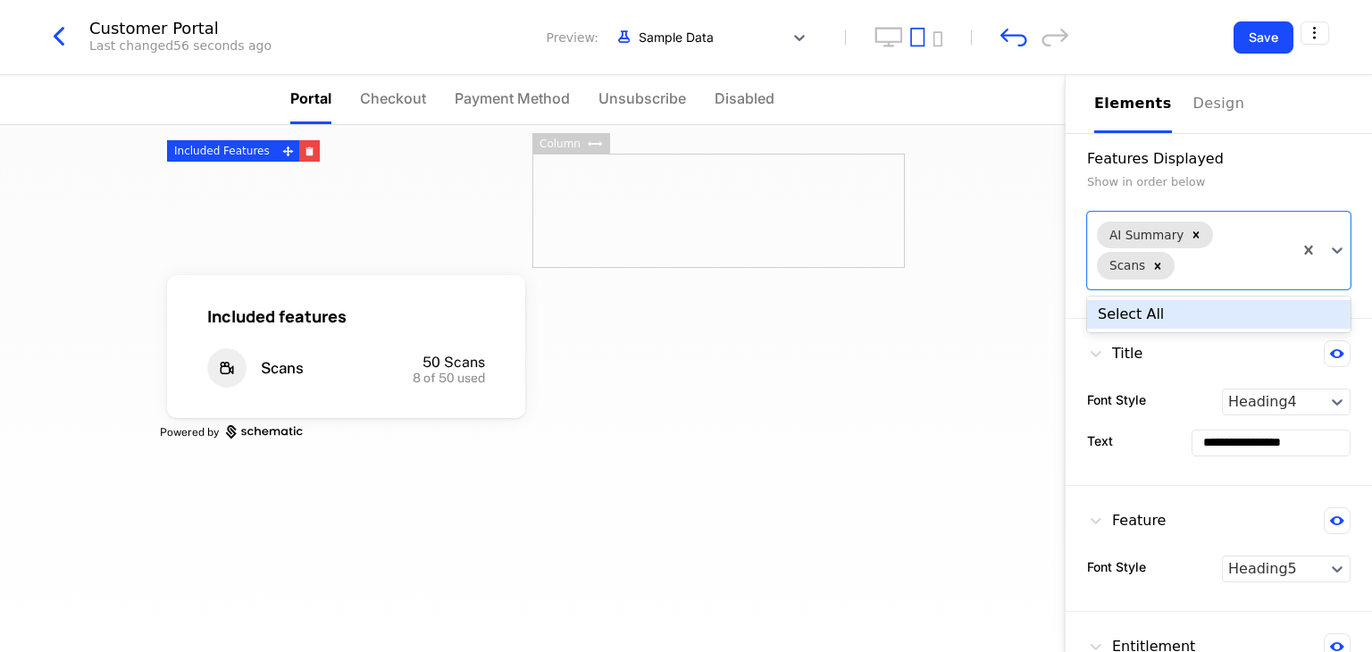
scroll to position [429, 0]
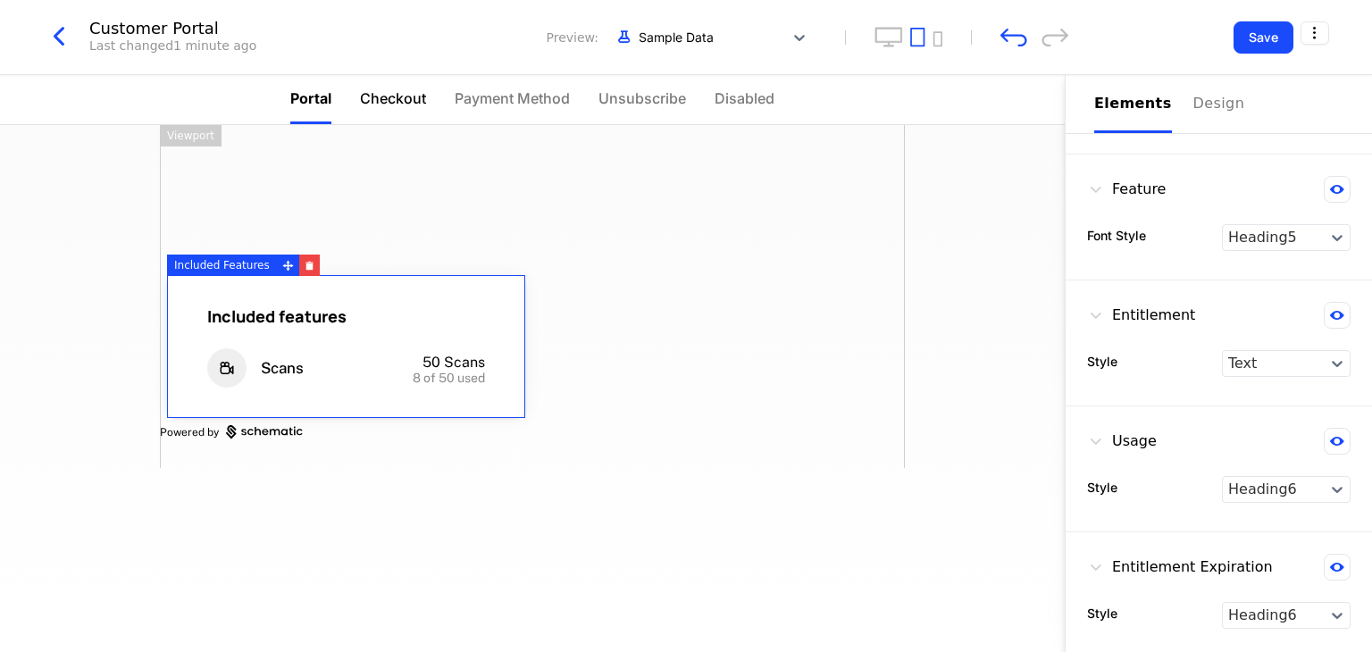
click at [389, 104] on span "Checkout" at bounding box center [393, 98] width 66 height 21
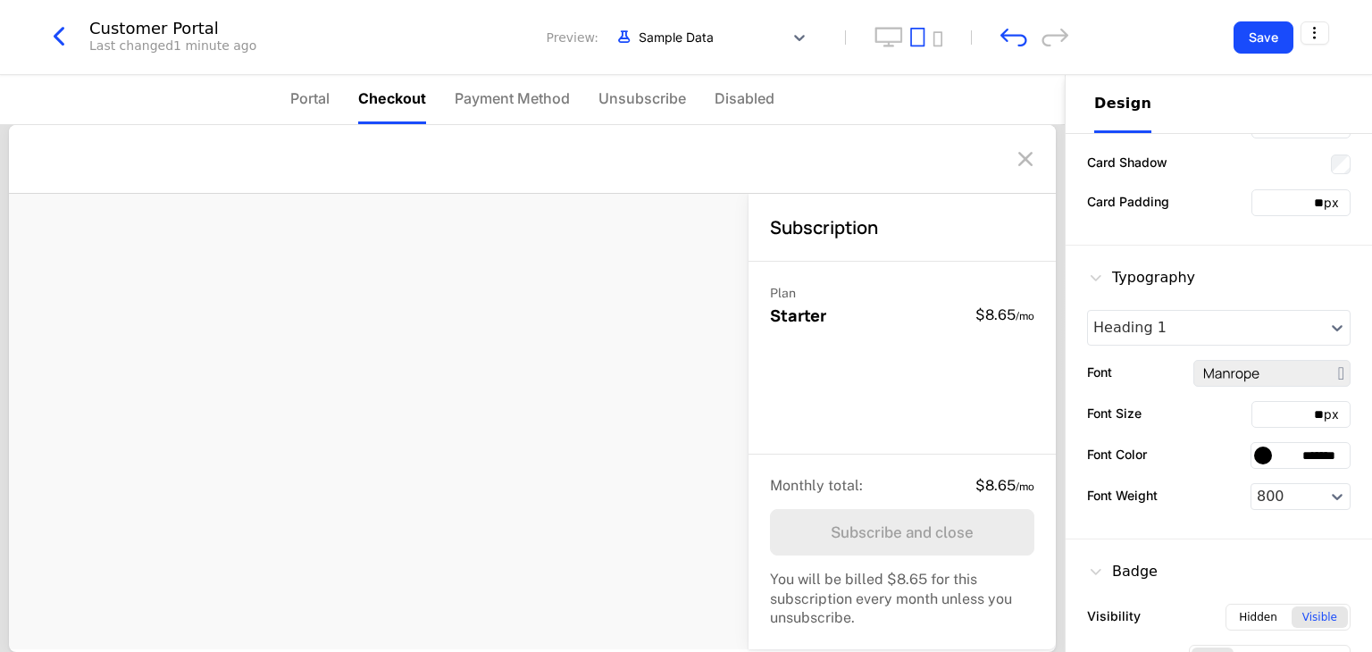
scroll to position [0, 0]
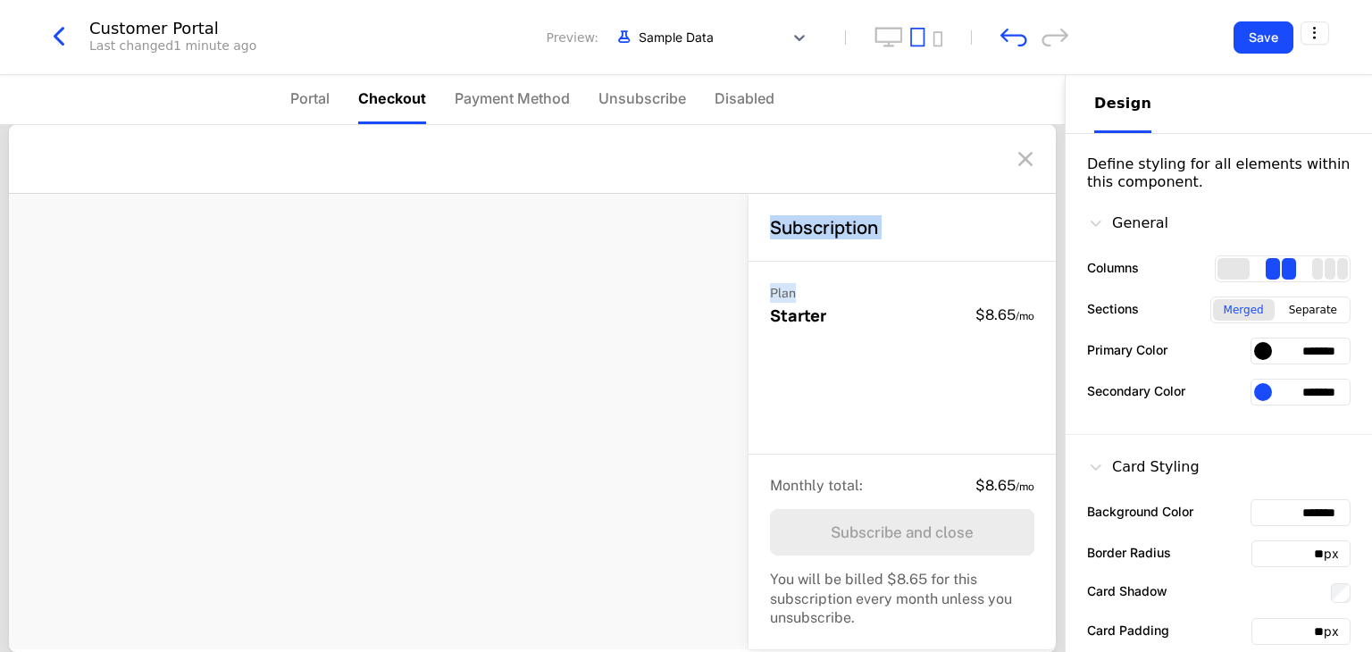
drag, startPoint x: 932, startPoint y: 302, endPoint x: 268, endPoint y: 333, distance: 664.3
click at [268, 333] on div "Subscription Plan Starter $8.65 / mo Monthly total : $8.65 / mo Subscribe and c…" at bounding box center [532, 421] width 1047 height 455
click at [948, 288] on div "Plan" at bounding box center [902, 293] width 264 height 20
click at [1018, 155] on icon at bounding box center [1025, 159] width 29 height 29
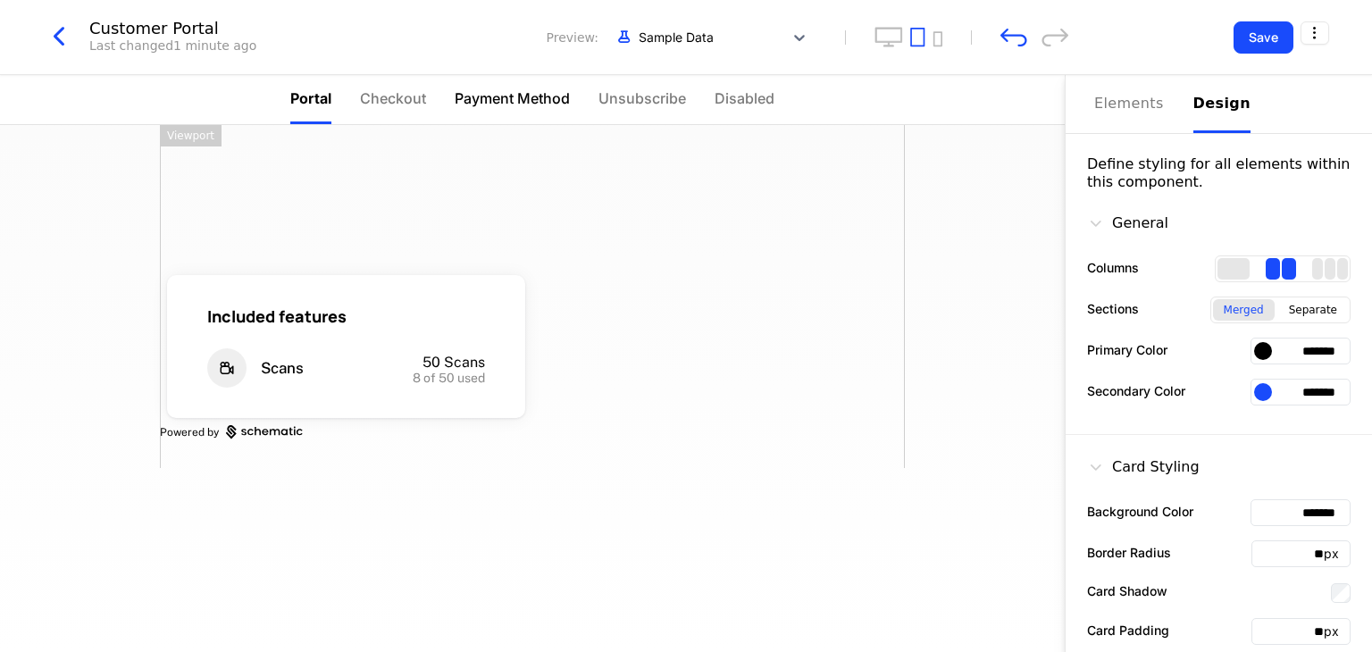
click at [487, 100] on span "Payment Method" at bounding box center [512, 98] width 115 height 21
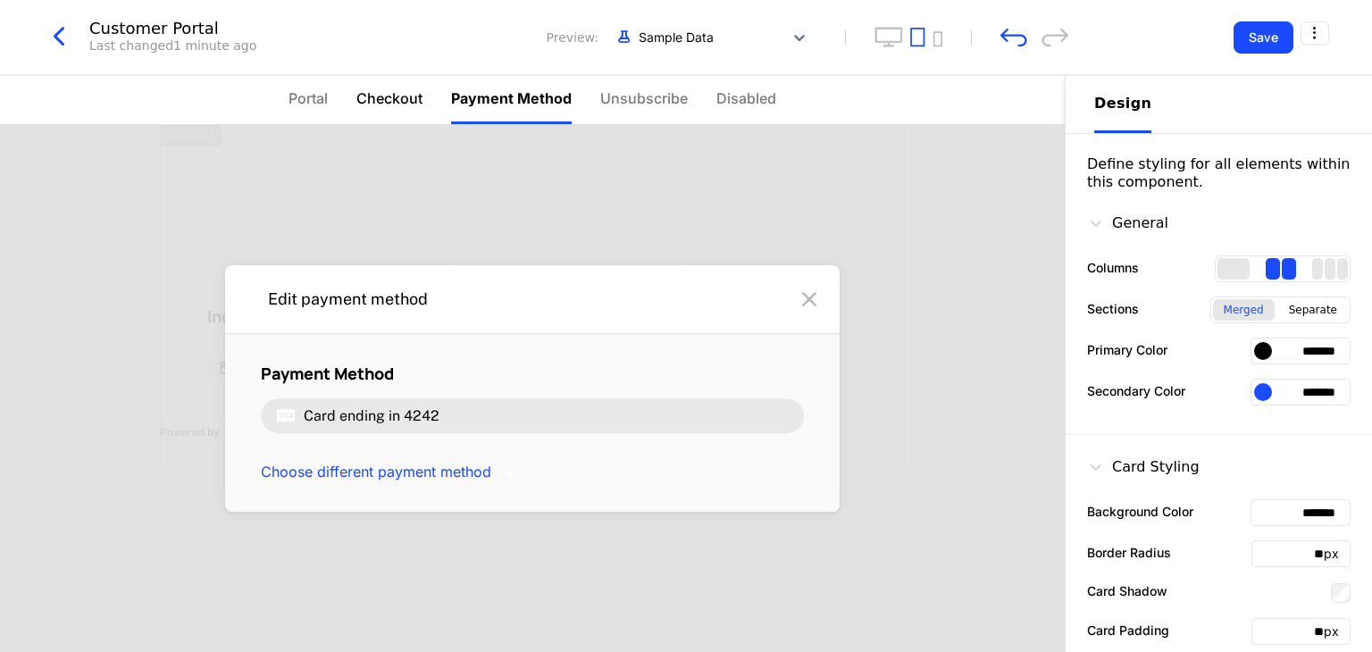
click at [399, 98] on span "Checkout" at bounding box center [389, 98] width 66 height 21
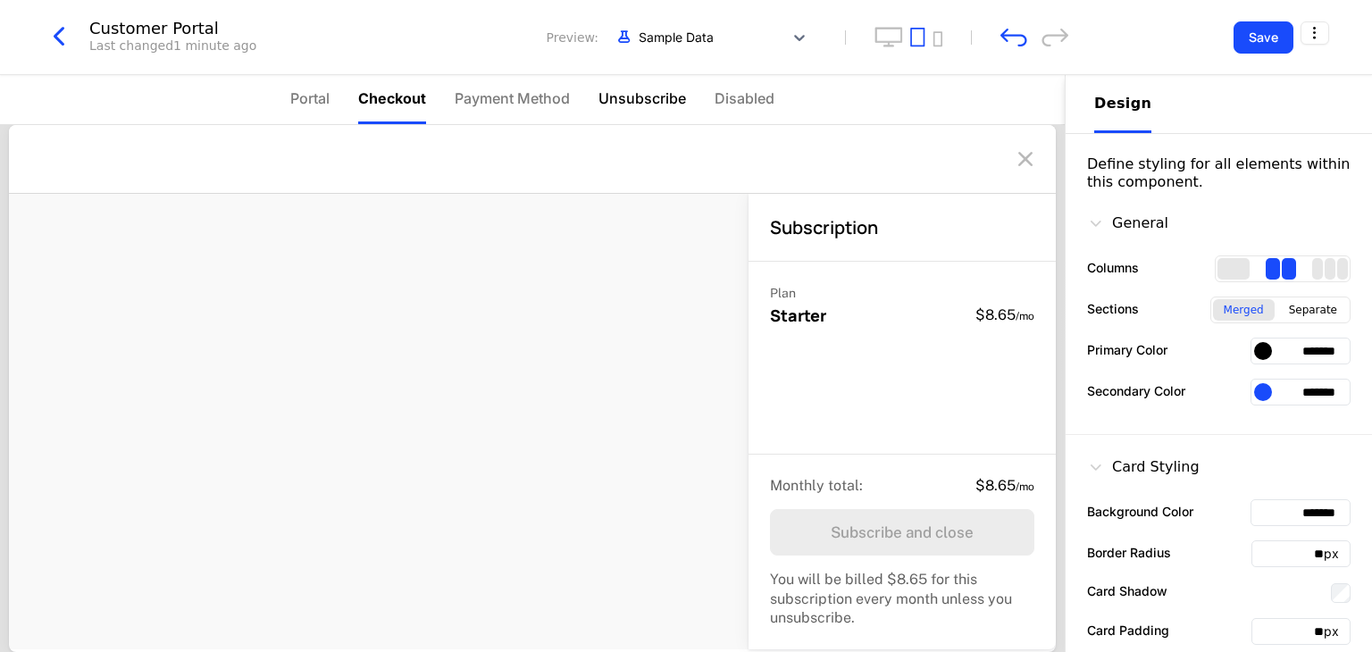
click at [647, 101] on span "Unsubscribe" at bounding box center [642, 98] width 88 height 21
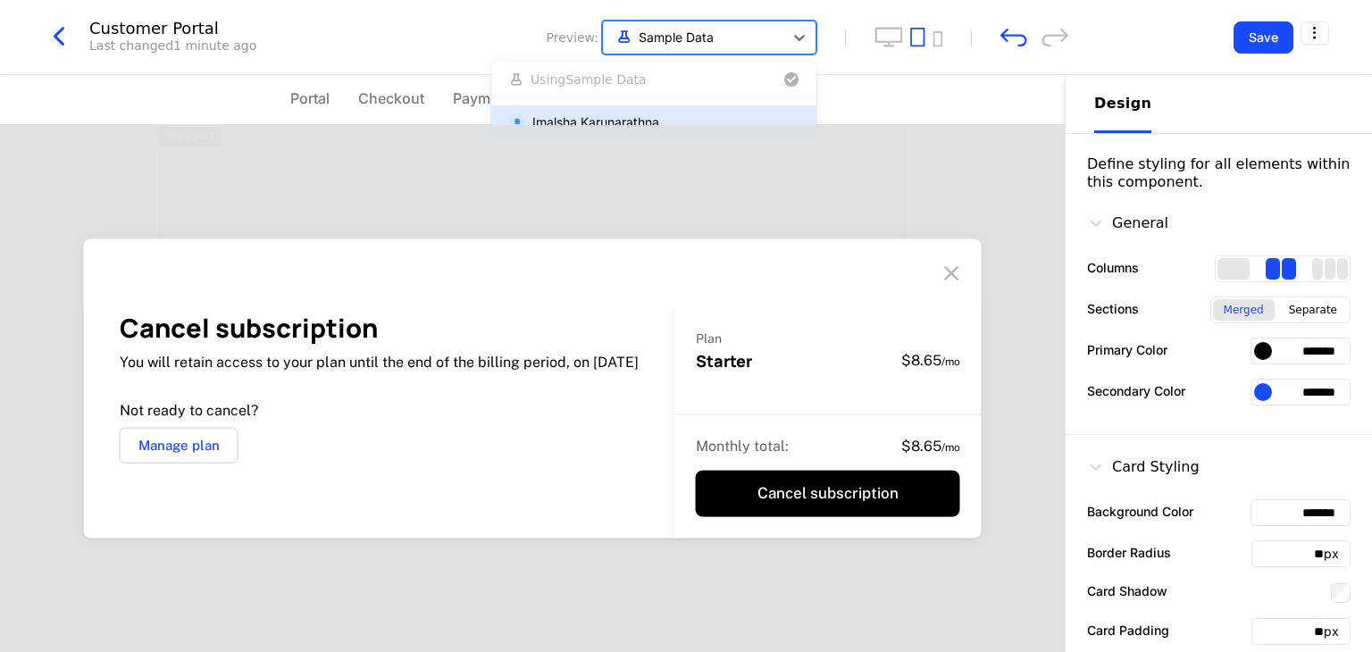
click at [718, 33] on div at bounding box center [693, 37] width 163 height 22
click at [723, 37] on div at bounding box center [693, 37] width 163 height 22
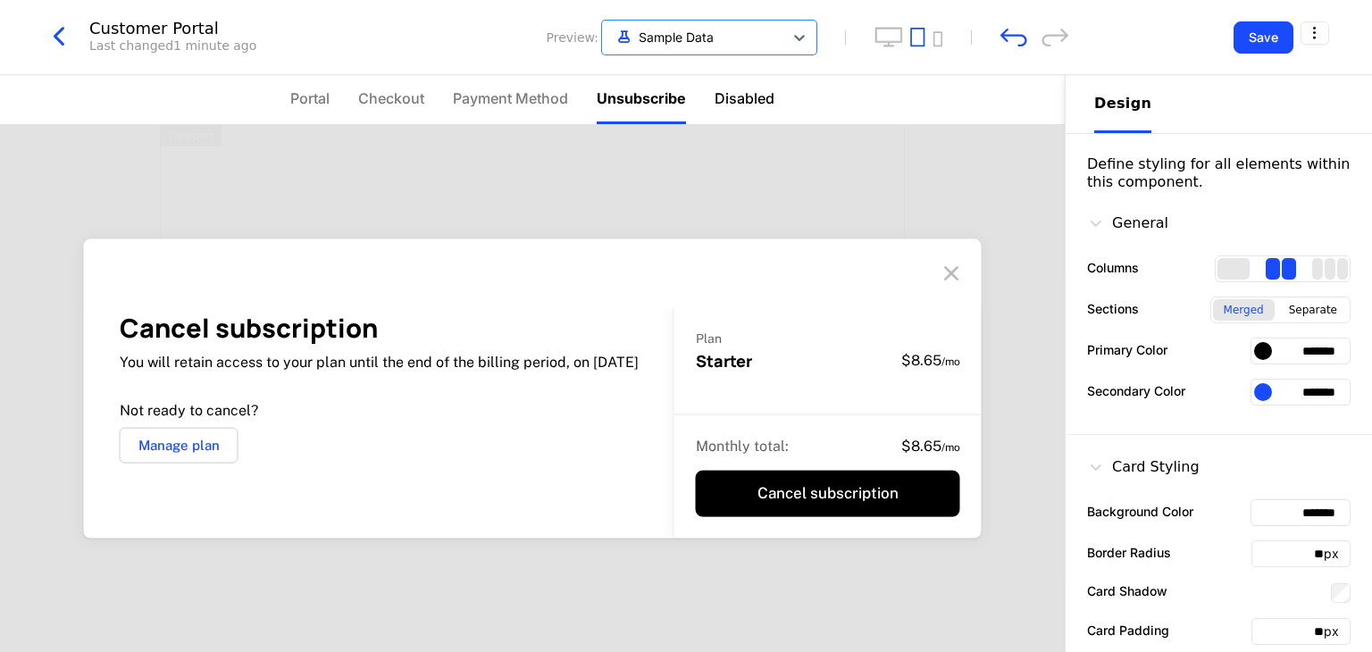
click at [725, 102] on span "Disabled" at bounding box center [744, 98] width 60 height 21
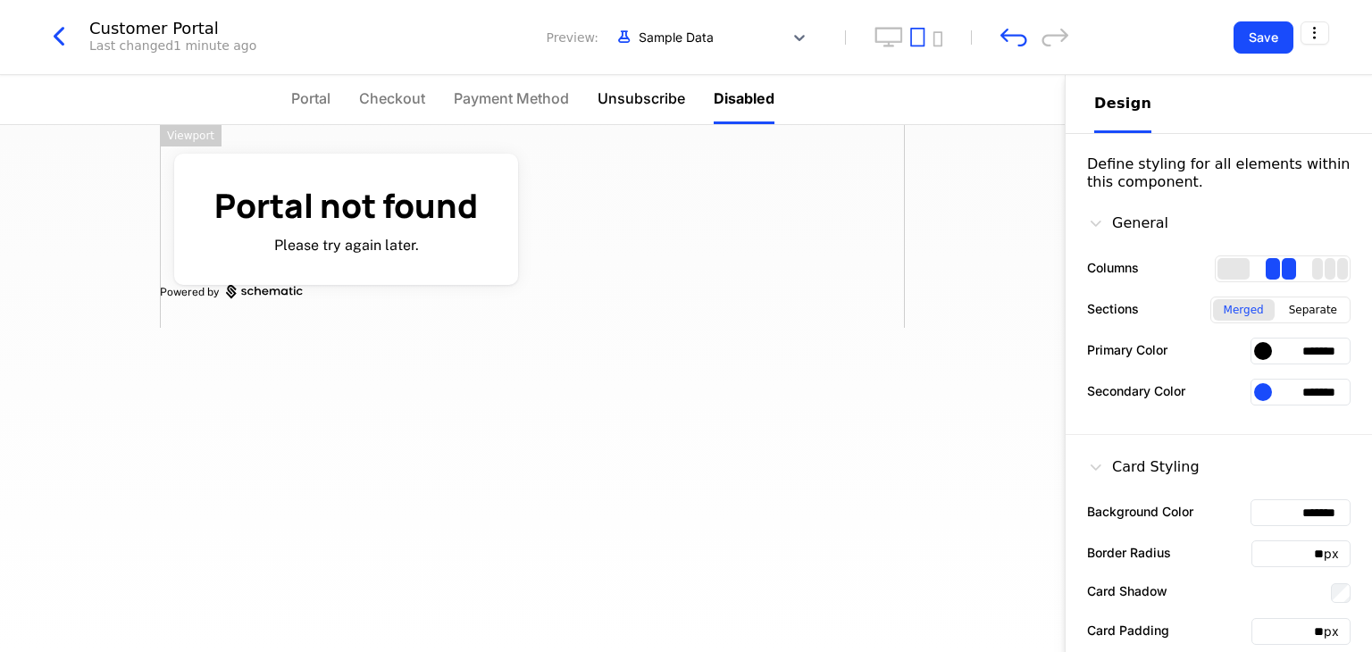
click at [628, 103] on span "Unsubscribe" at bounding box center [641, 98] width 88 height 21
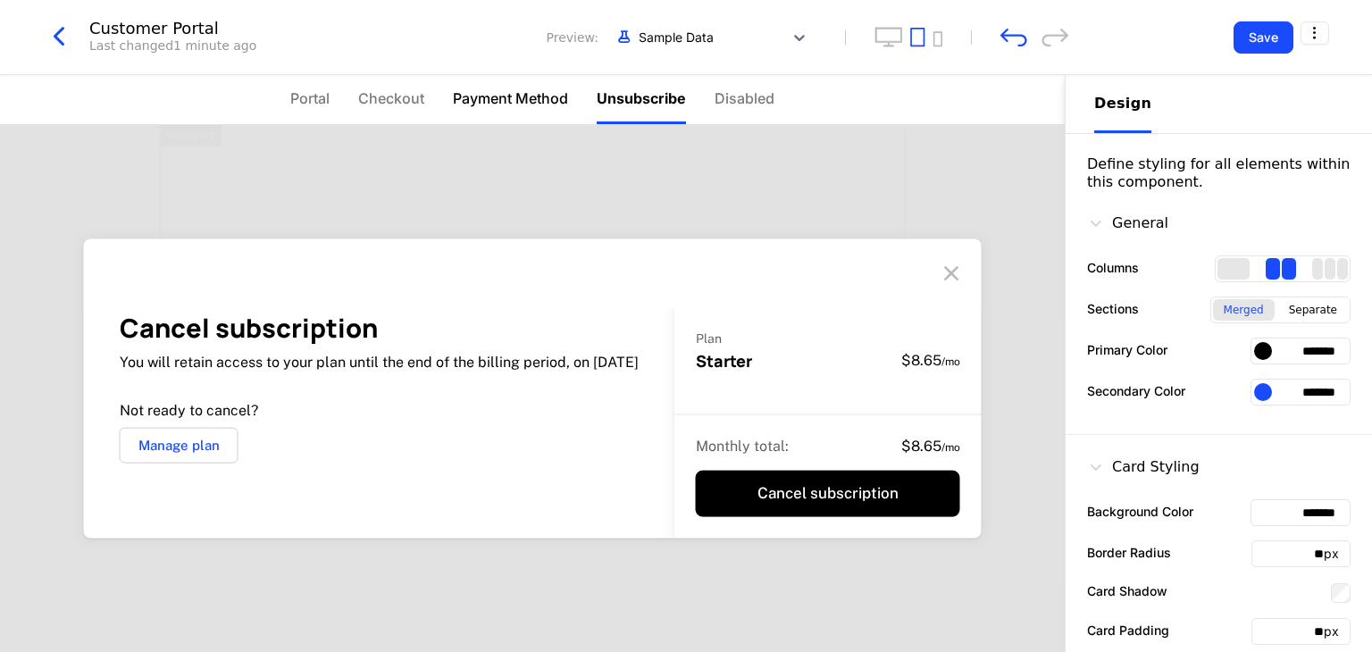
click at [525, 97] on span "Payment Method" at bounding box center [510, 98] width 115 height 21
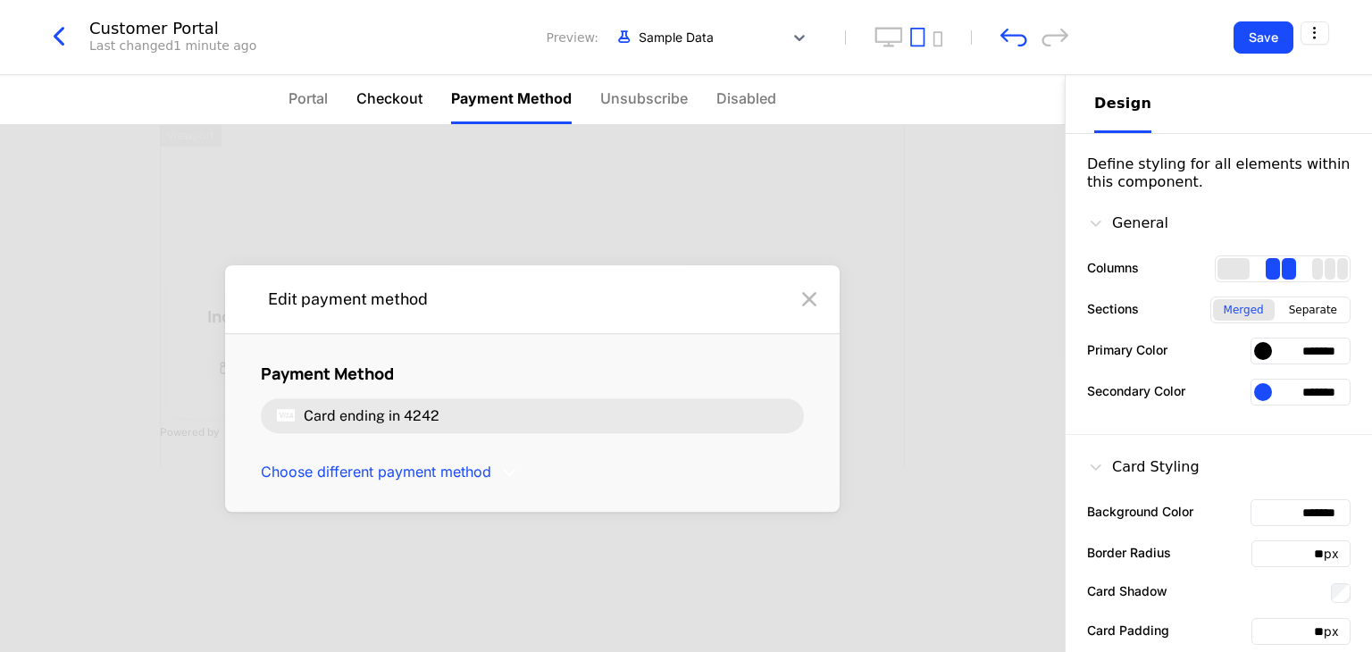
click at [382, 98] on span "Checkout" at bounding box center [389, 98] width 66 height 21
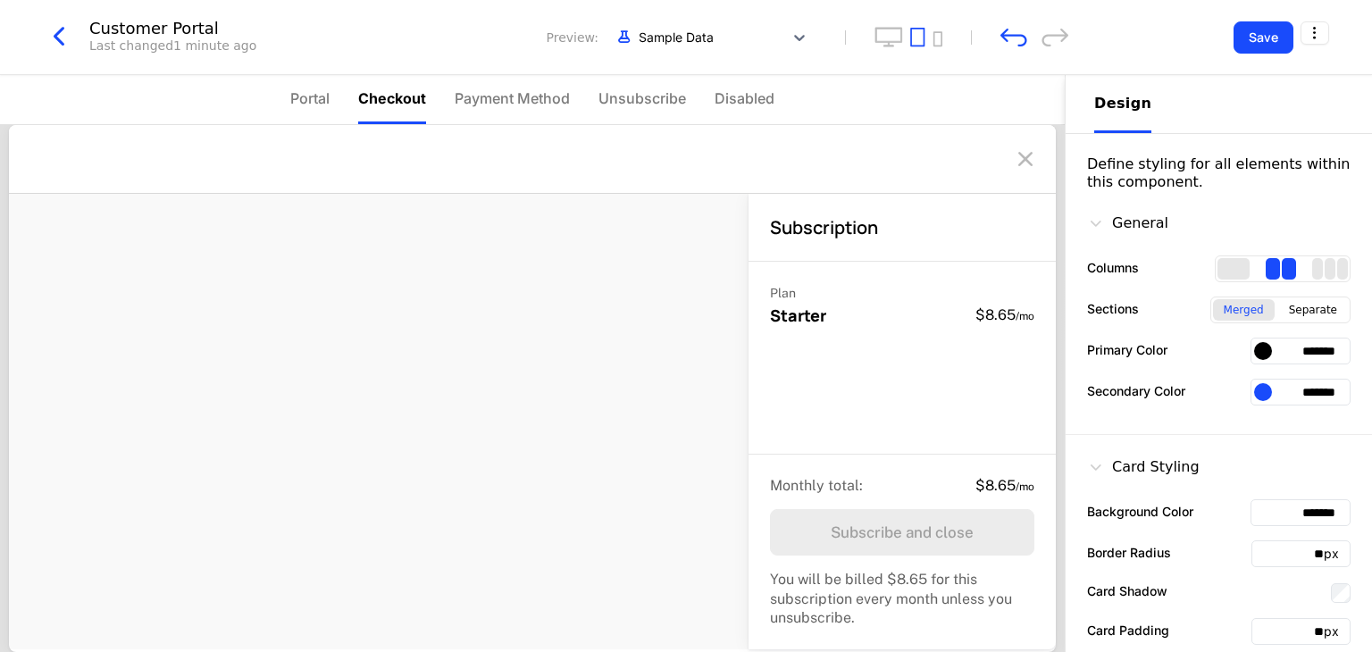
click at [288, 98] on nav "Portal Checkout Payment Method Unsubscribe Disabled" at bounding box center [532, 100] width 1065 height 50
click at [290, 99] on span "Portal" at bounding box center [309, 98] width 39 height 21
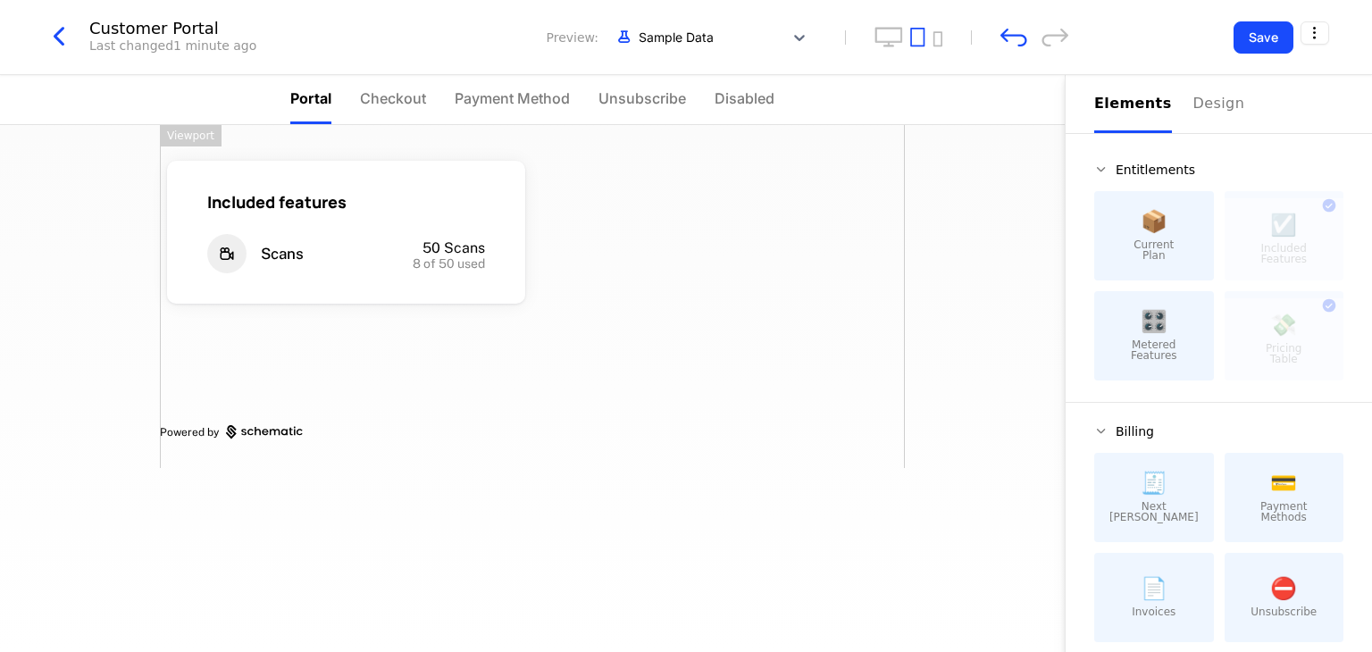
click at [1146, 336] on div "🎛️ Metered Features" at bounding box center [1154, 335] width 120 height 89
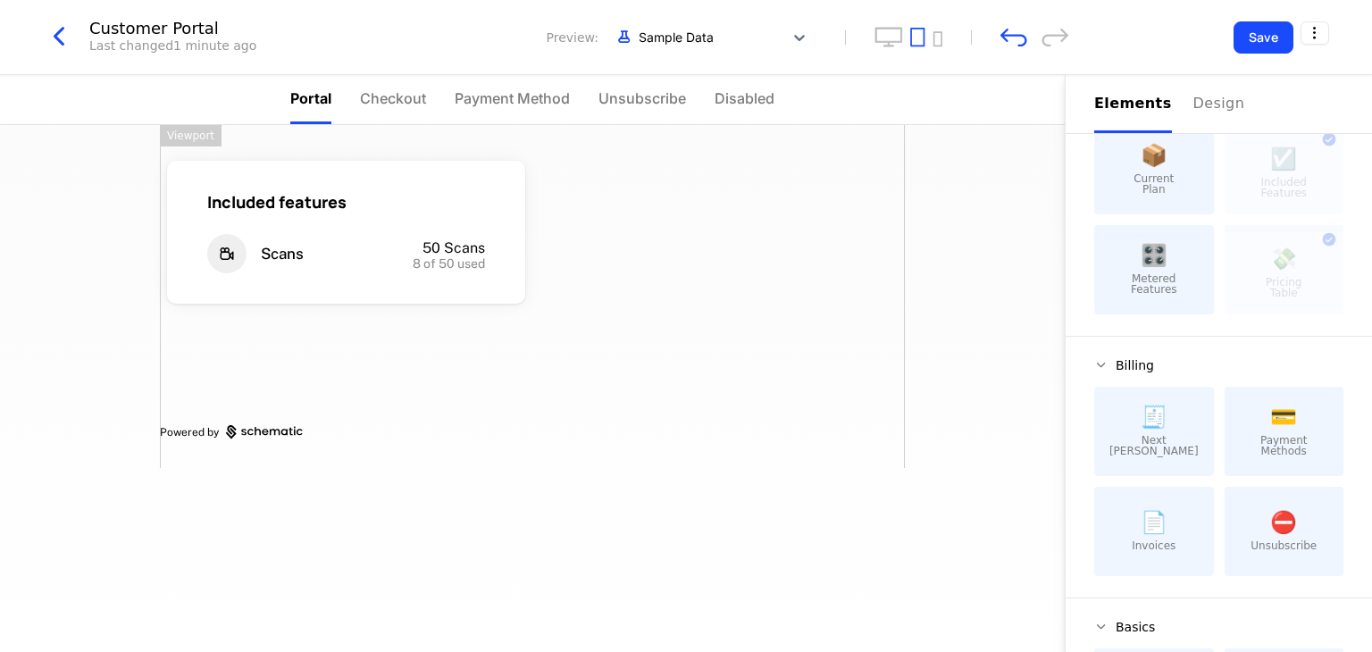
scroll to position [179, 0]
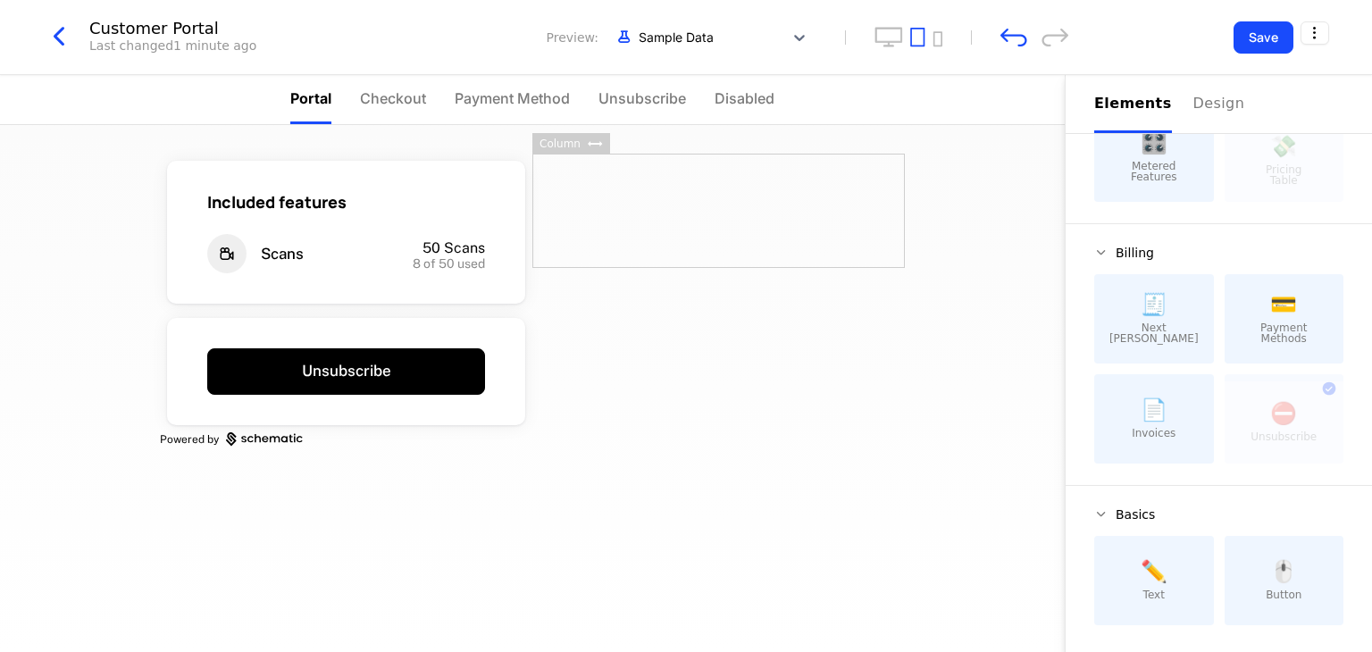
click at [660, 215] on div at bounding box center [718, 211] width 372 height 114
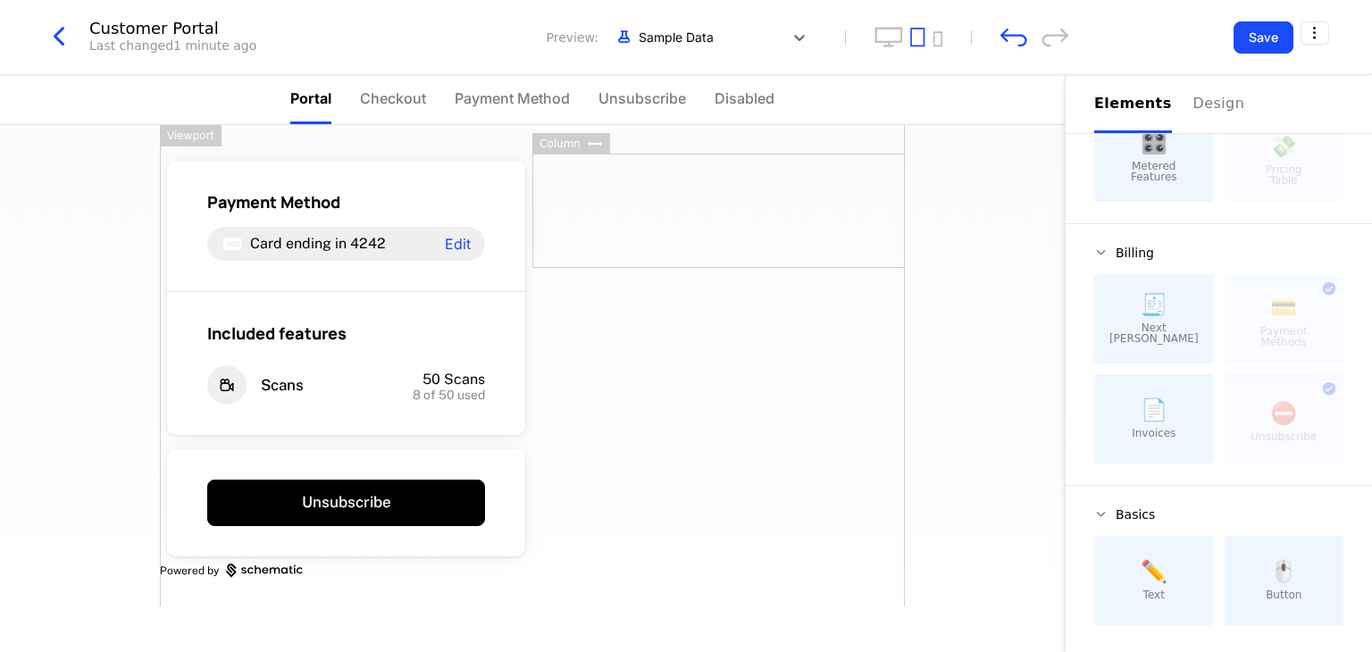
scroll to position [180, 0]
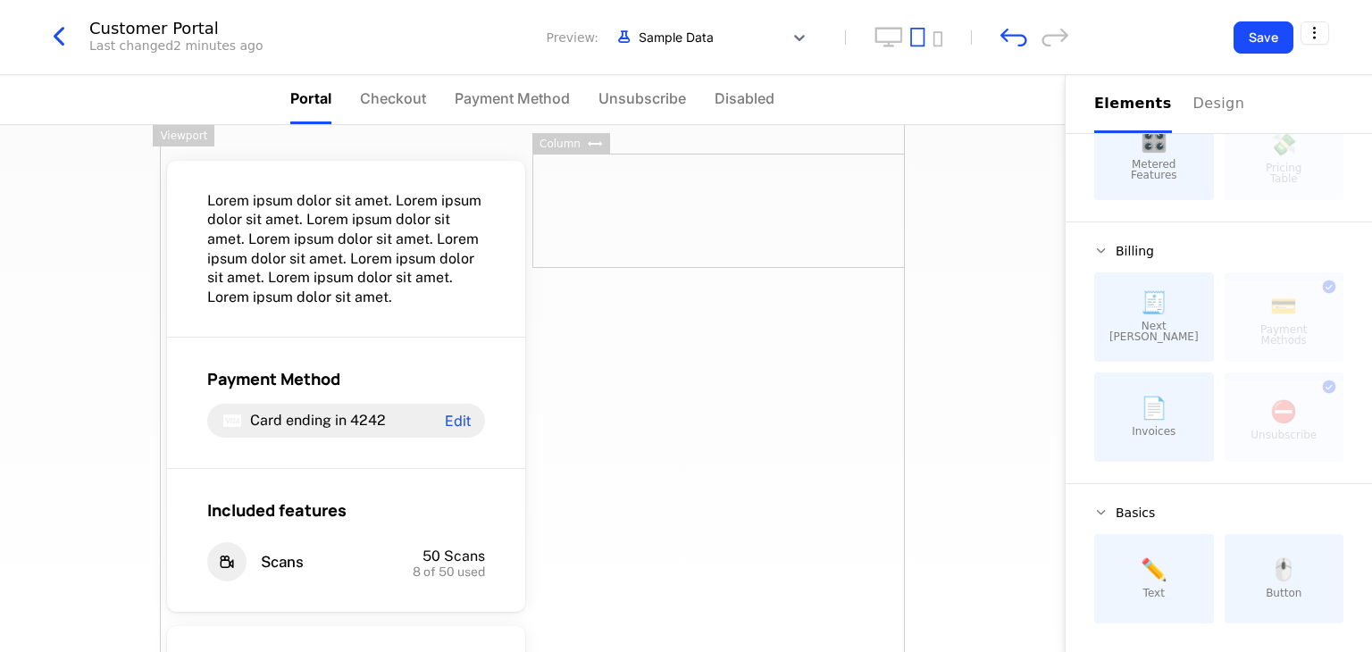
click at [681, 444] on div "Lorem ipsum dolor sit amet. Lorem ipsum dolor sit amet. Lorem ipsum dolor sit a…" at bounding box center [532, 454] width 745 height 658
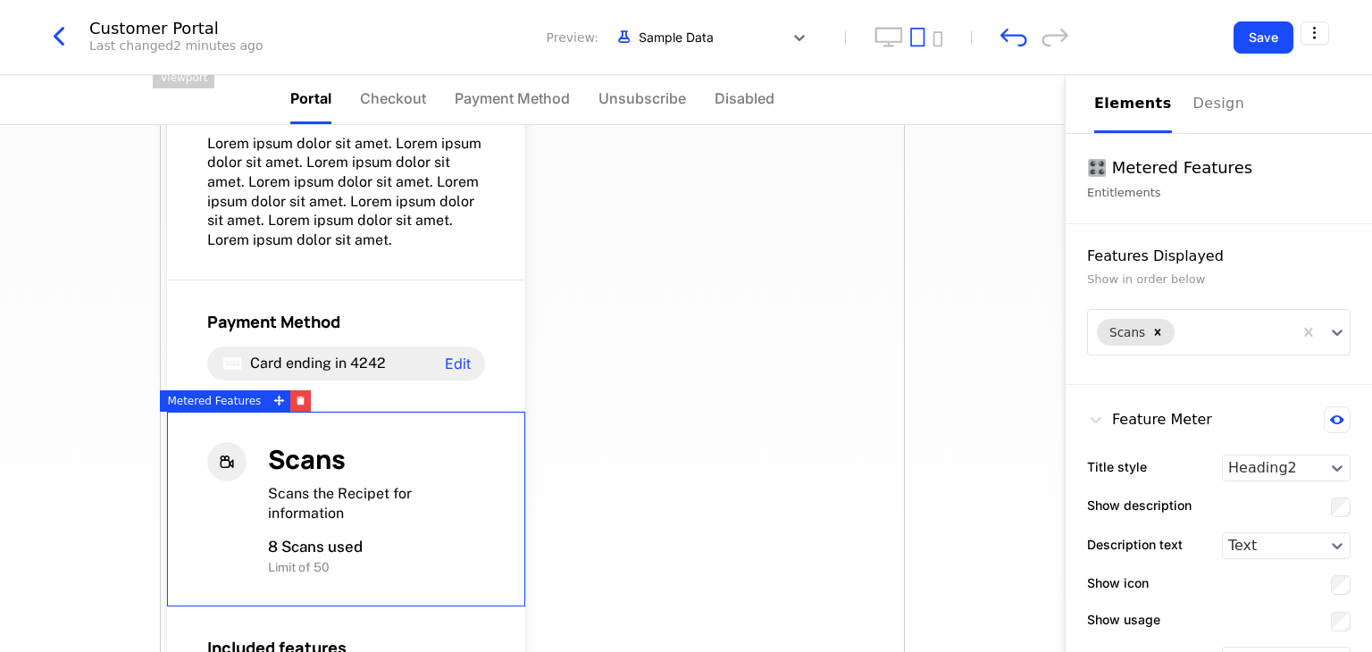
scroll to position [0, 0]
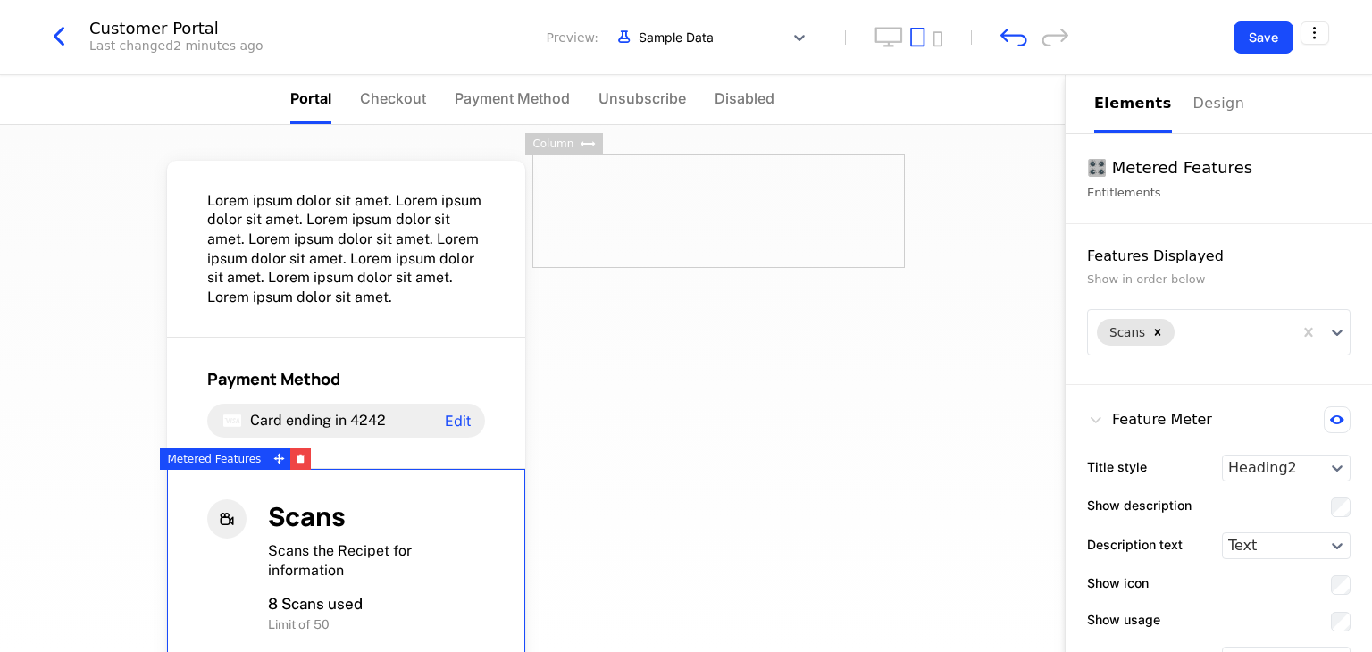
click at [1141, 180] on div "🎛️ Metered Features" at bounding box center [1218, 167] width 263 height 25
click at [1280, 33] on button "Save" at bounding box center [1263, 37] width 60 height 32
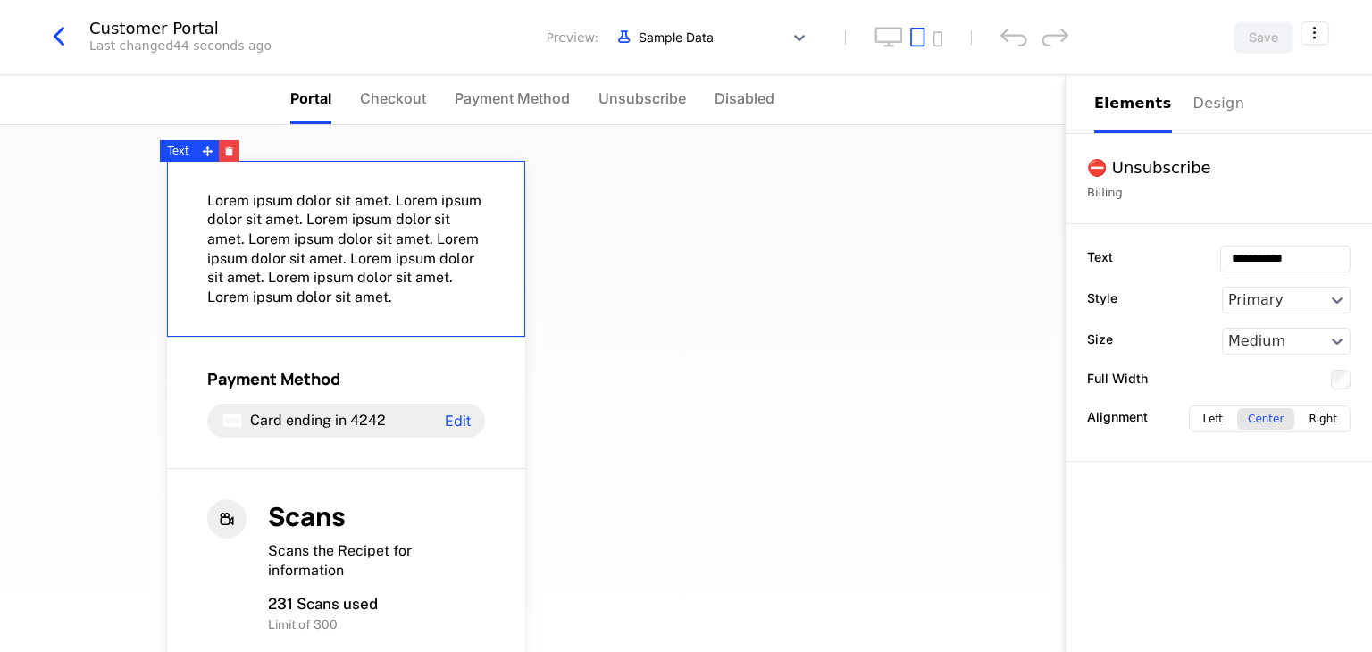
click at [375, 226] on span "Lorem ipsum dolor sit amet. Lorem ipsum dolor sit amet. Lorem ipsum dolor sit a…" at bounding box center [346, 249] width 278 height 116
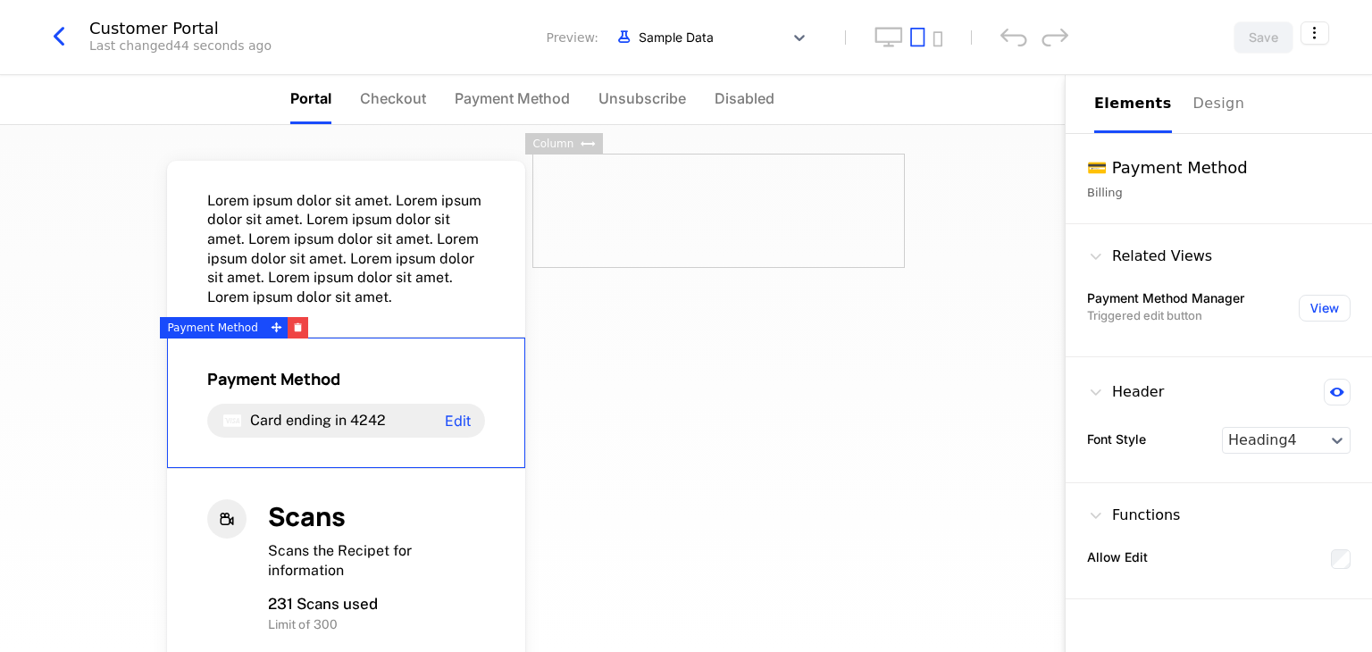
click at [1147, 190] on div "Billing" at bounding box center [1218, 193] width 263 height 18
click at [1146, 165] on div "💳 Payment Method" at bounding box center [1218, 167] width 263 height 25
click at [1200, 101] on div "Design" at bounding box center [1221, 103] width 57 height 21
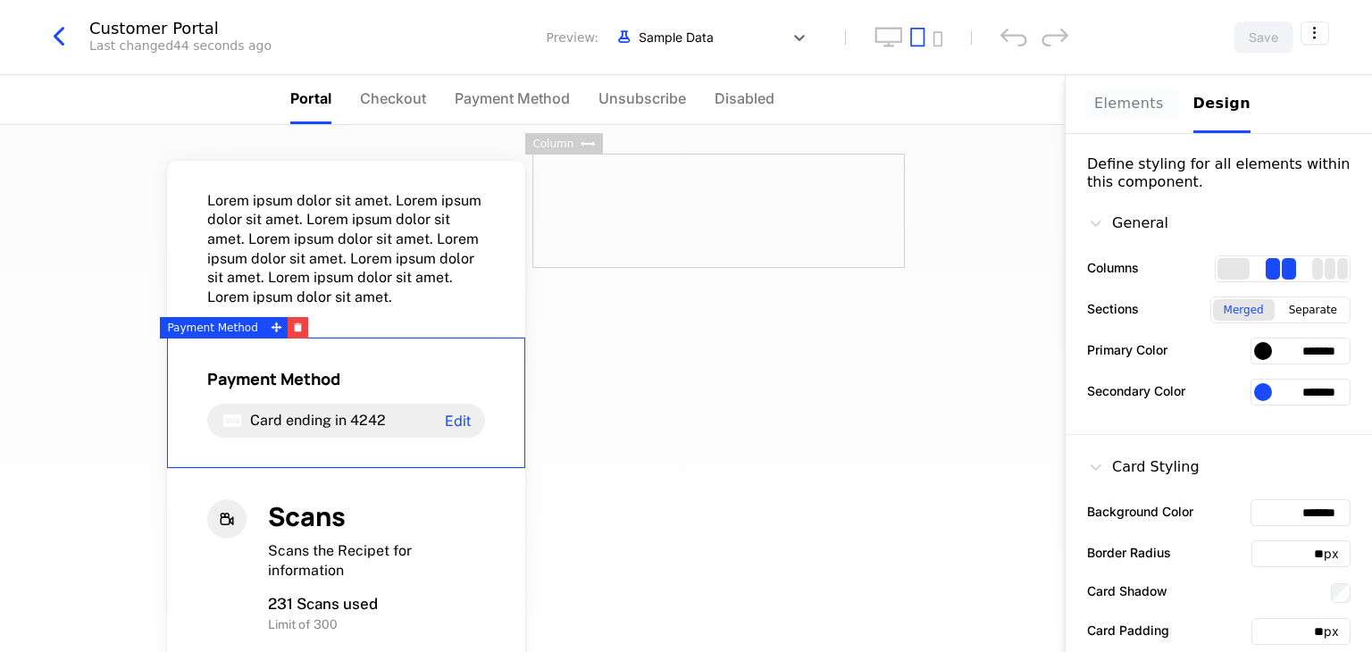
click at [1125, 101] on div "Elements" at bounding box center [1133, 103] width 78 height 21
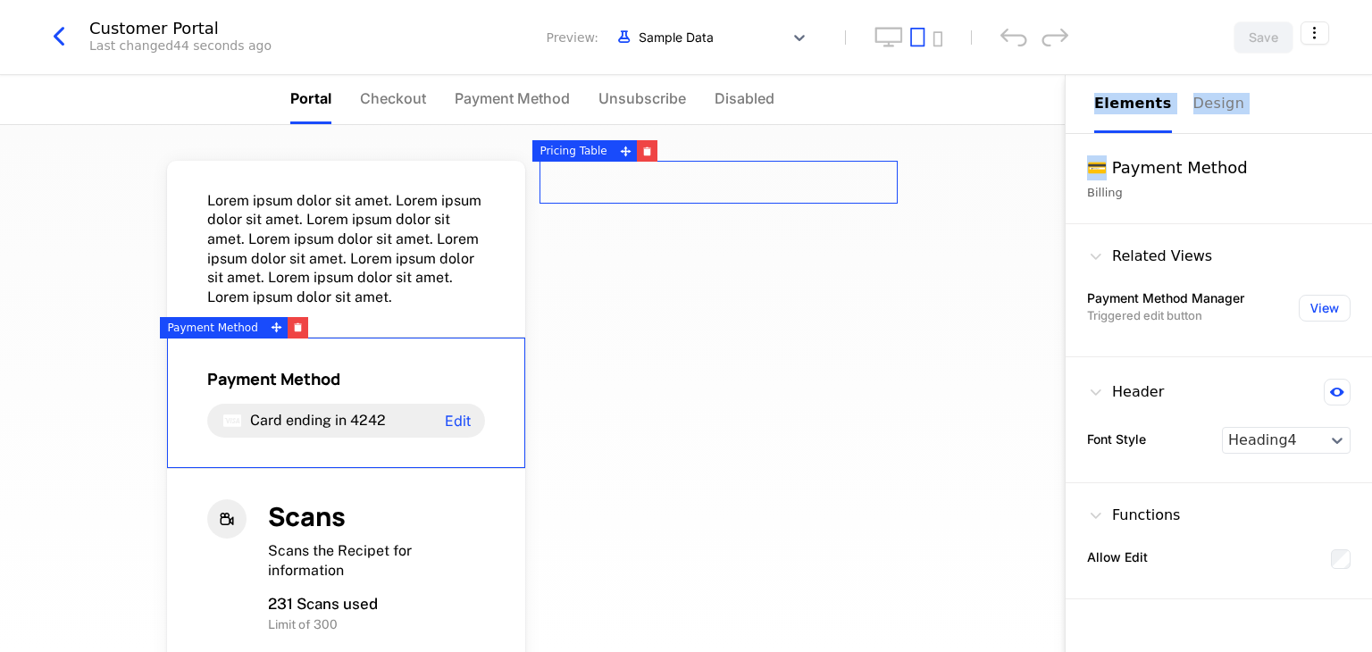
drag, startPoint x: 1102, startPoint y: 176, endPoint x: 804, endPoint y: 191, distance: 298.7
click at [804, 191] on div "Portal Checkout Payment Method Unsubscribe Disabled Lorem ipsum dolor sit amet.…" at bounding box center [686, 363] width 1372 height 577
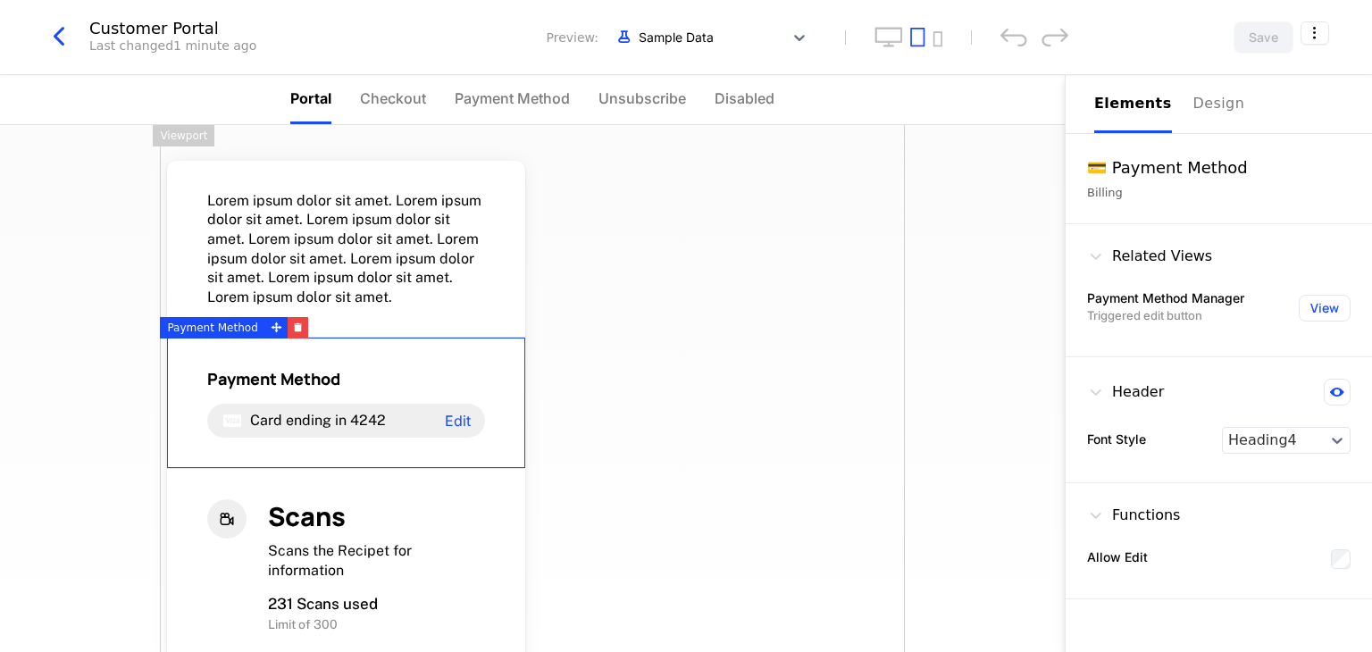
click at [859, 305] on div "Lorem ipsum dolor sit amet. Lorem ipsum dolor sit amet. Lorem ipsum dolor sit a…" at bounding box center [532, 578] width 745 height 907
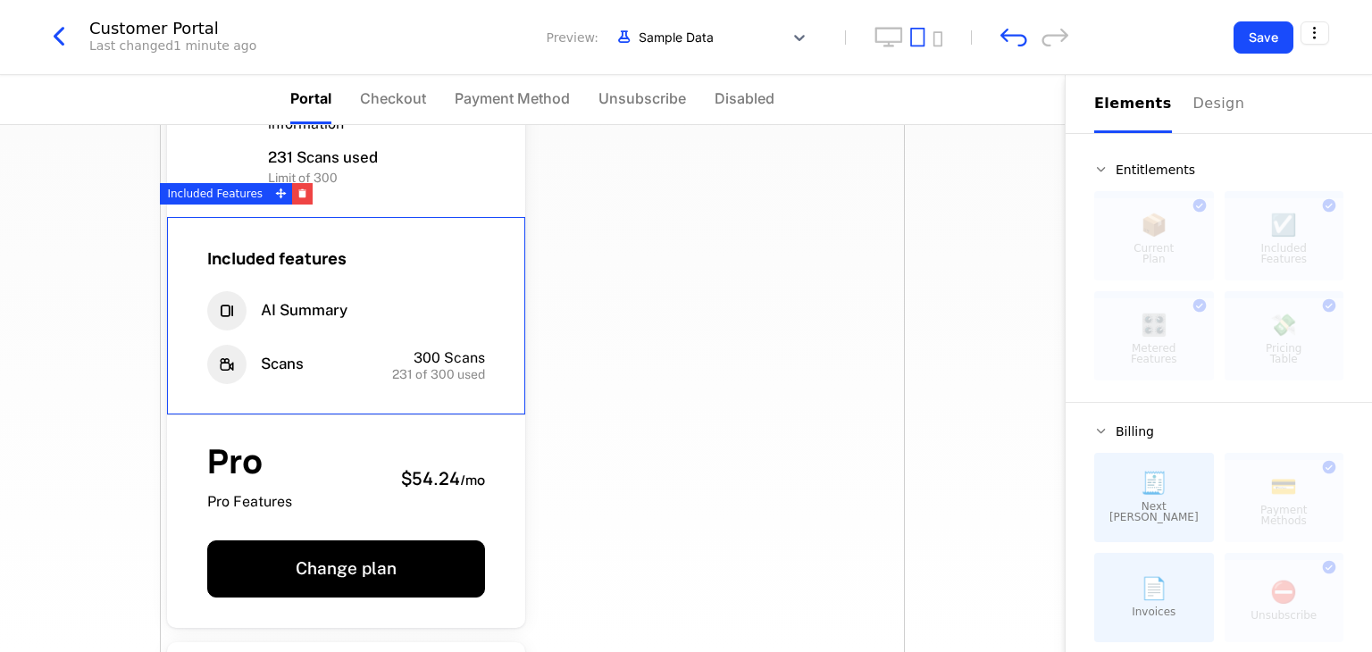
scroll to position [593, 0]
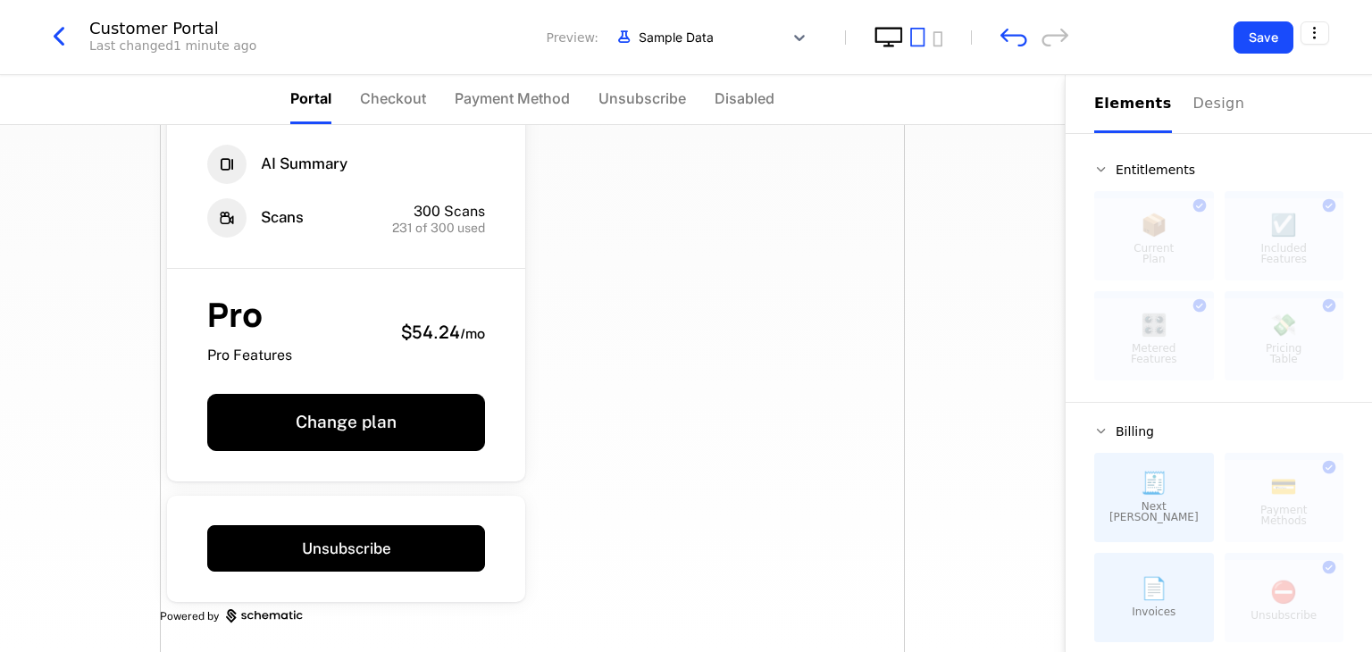
click at [894, 31] on icon "desktop" at bounding box center [888, 37] width 29 height 21
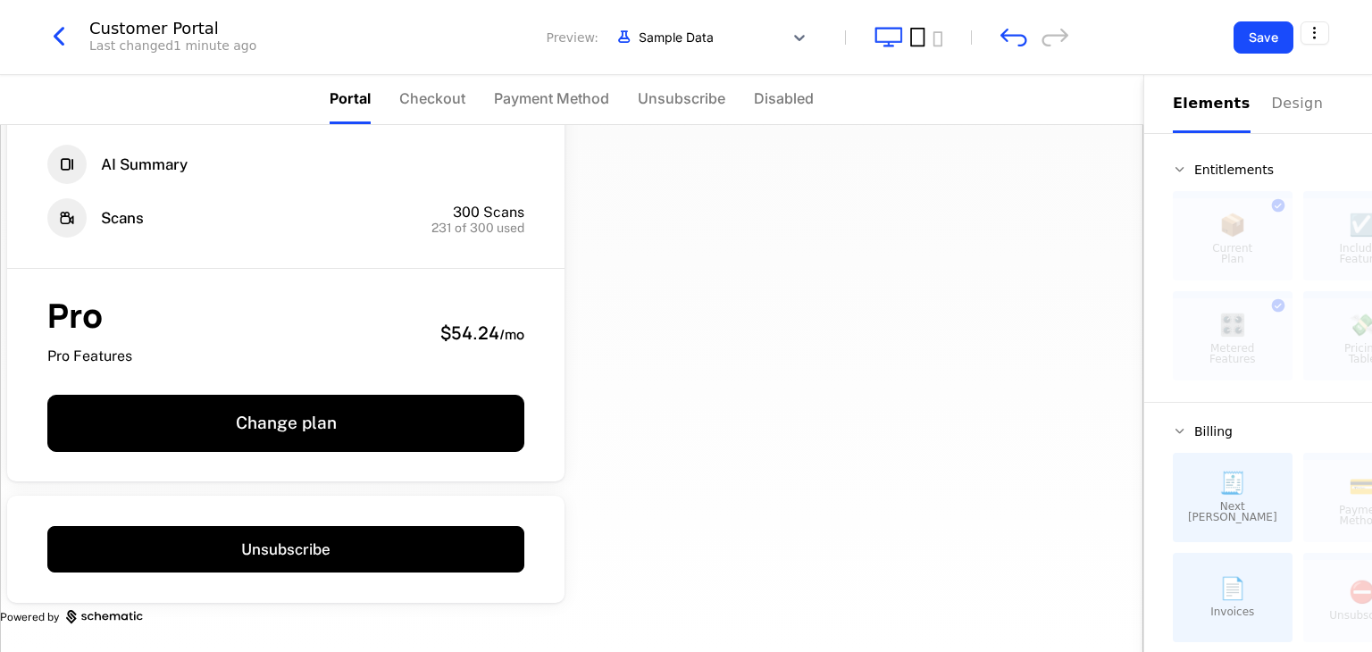
click at [922, 39] on icon "tablet" at bounding box center [917, 37] width 15 height 21
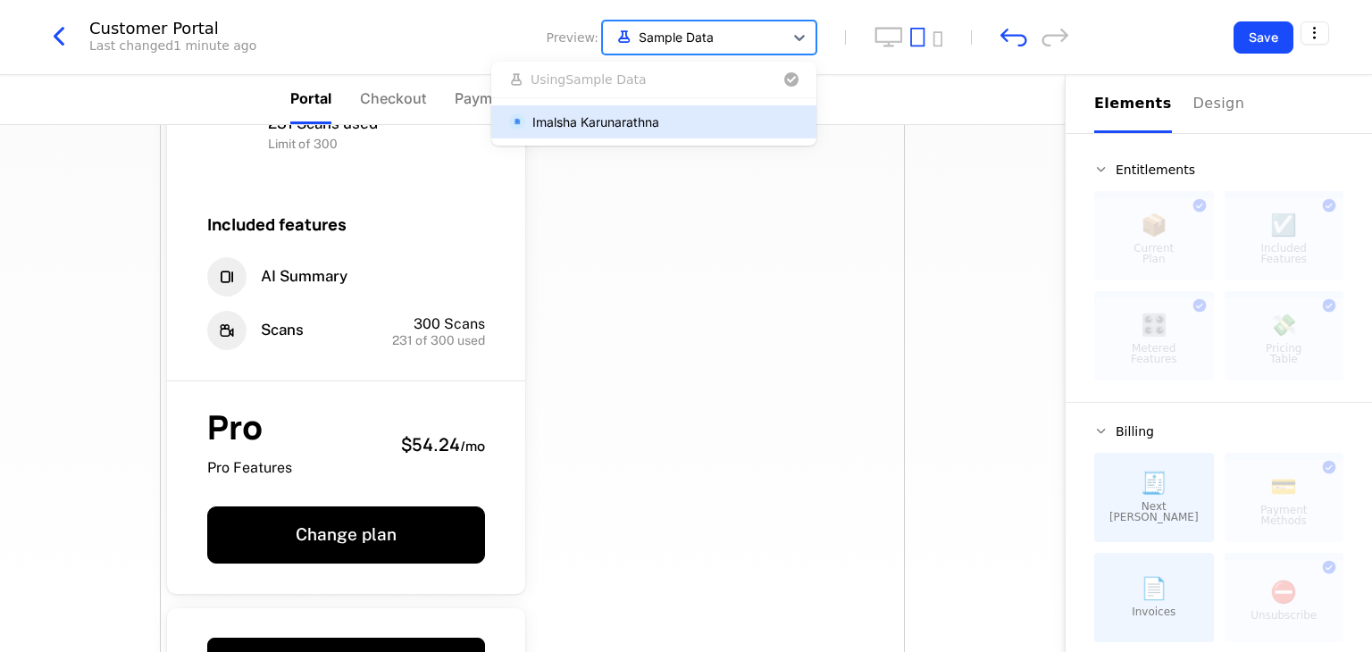
click at [745, 45] on div at bounding box center [693, 37] width 163 height 22
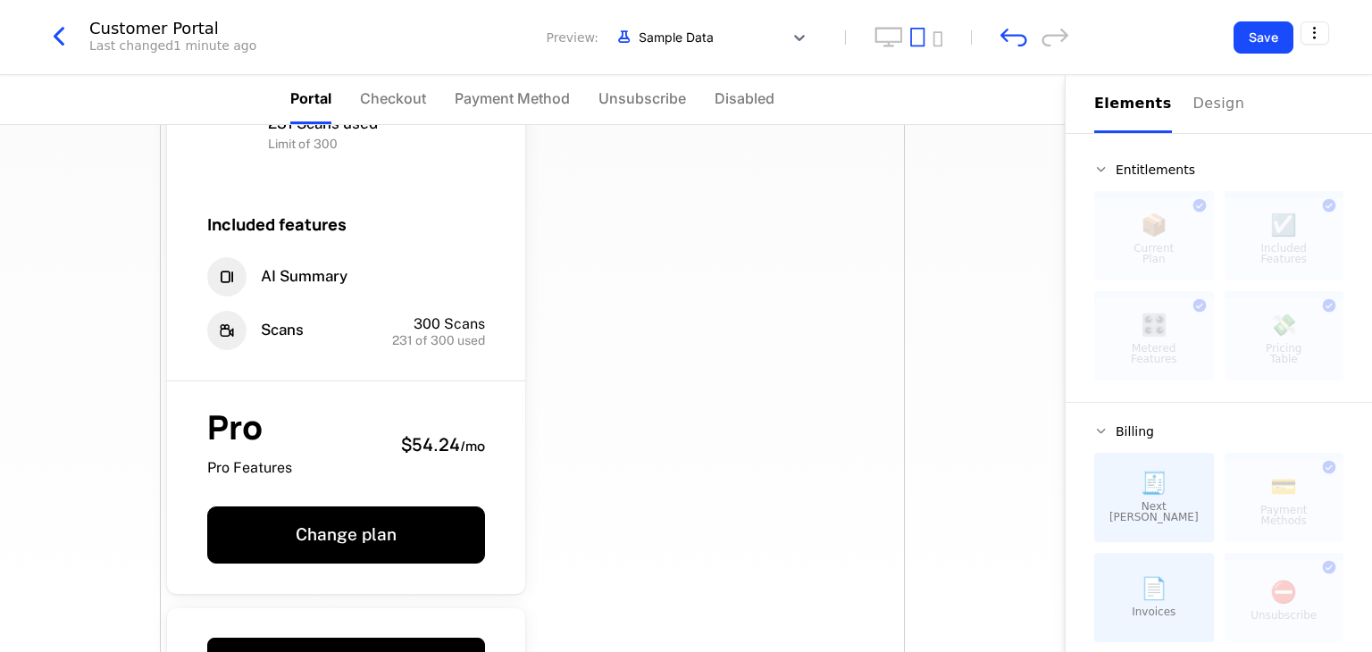
click at [583, 37] on span "Preview:" at bounding box center [573, 38] width 52 height 18
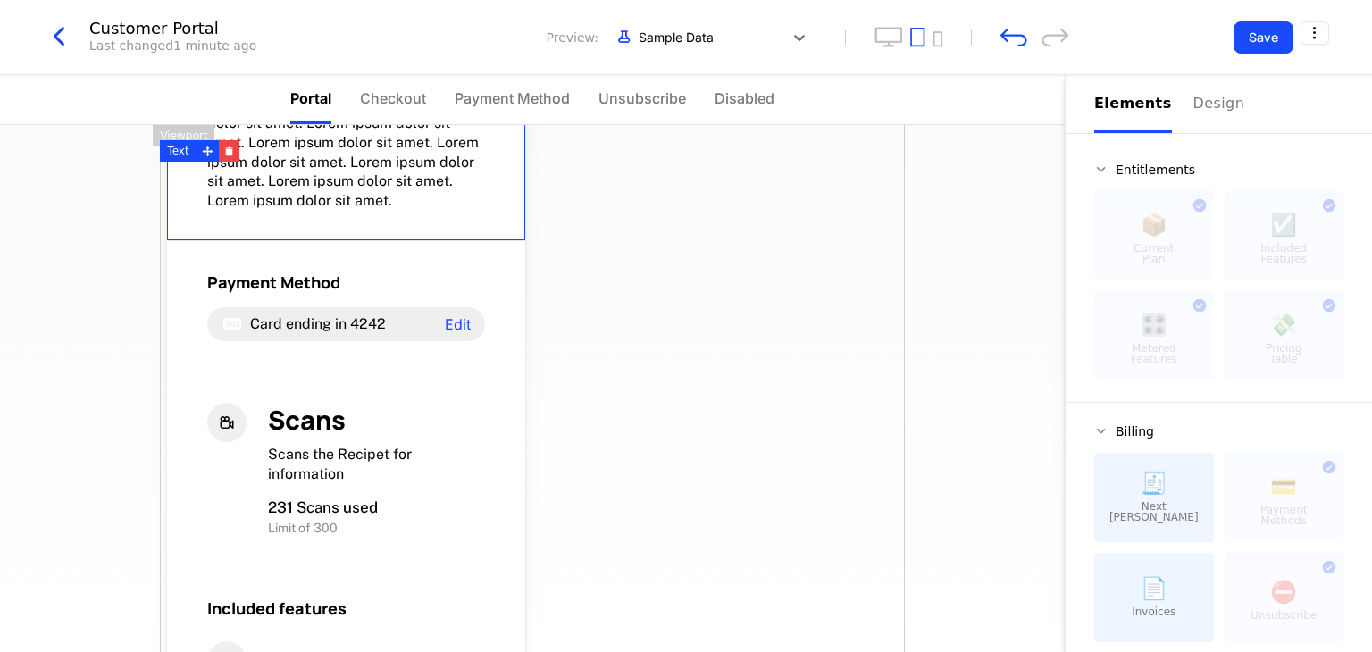
scroll to position [0, 0]
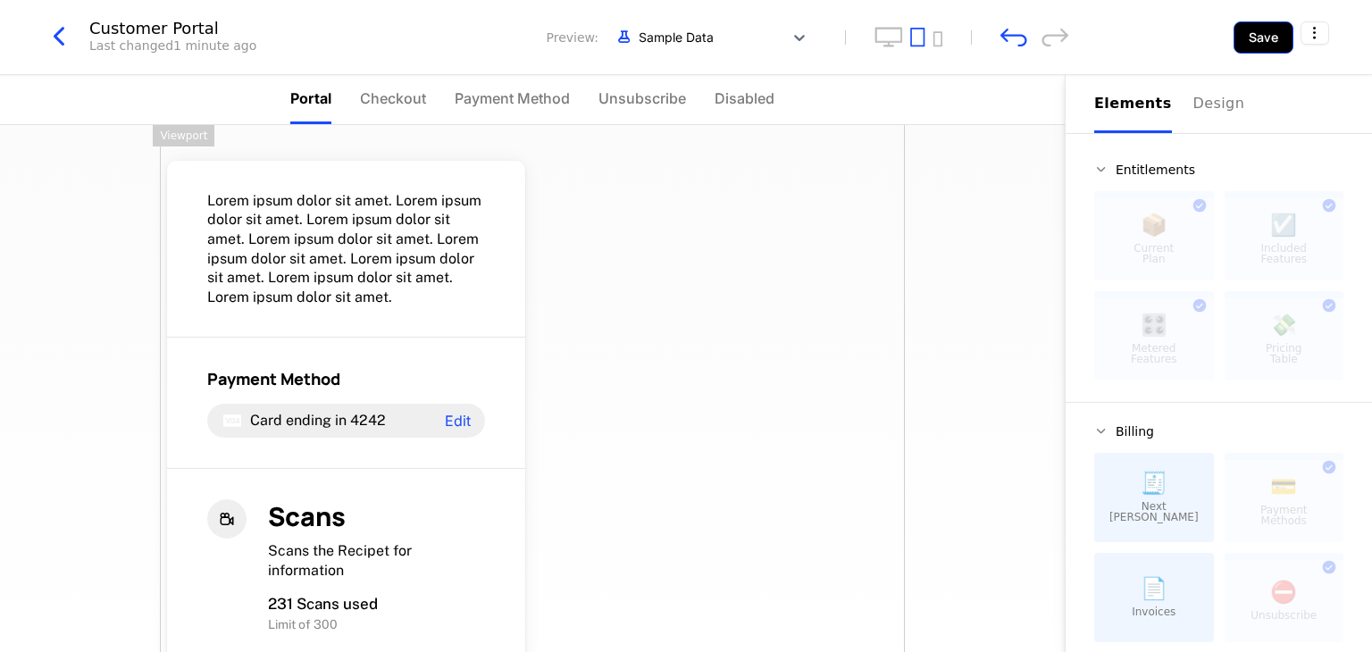
click at [1252, 33] on button "Save" at bounding box center [1263, 37] width 60 height 32
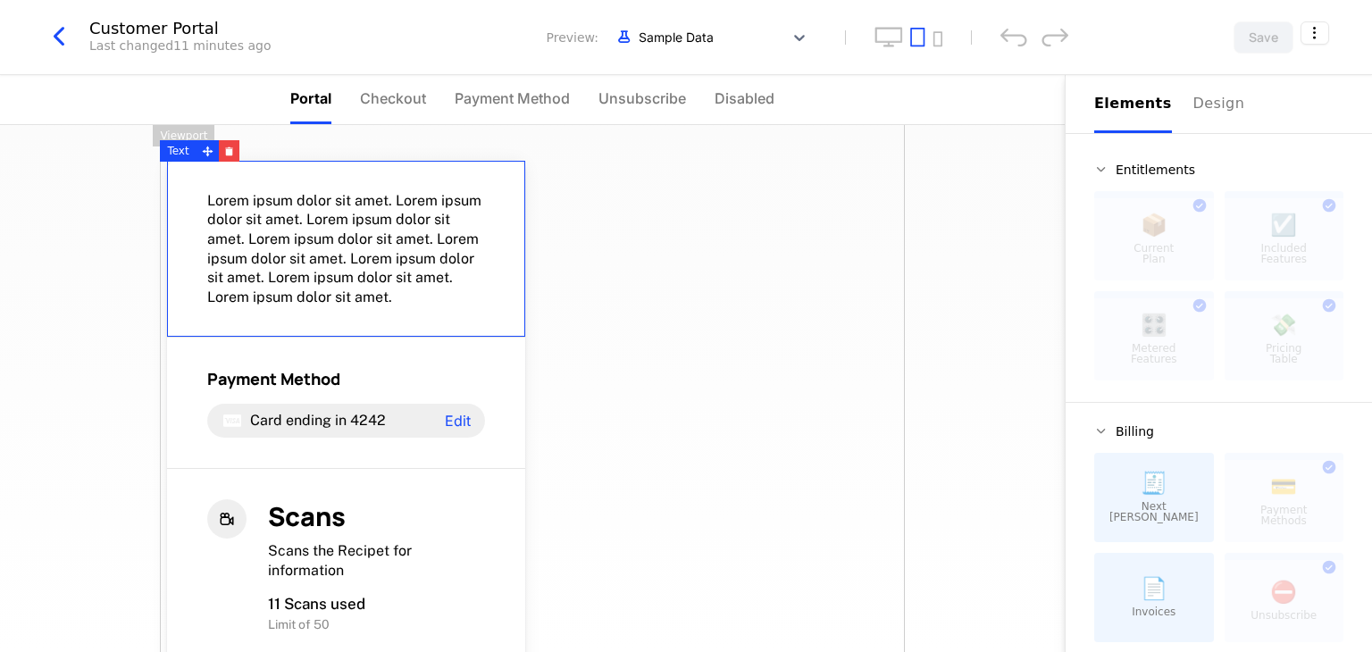
click at [402, 272] on span "Lorem ipsum dolor sit amet. Lorem ipsum dolor sit amet. Lorem ipsum dolor sit a…" at bounding box center [346, 249] width 278 height 116
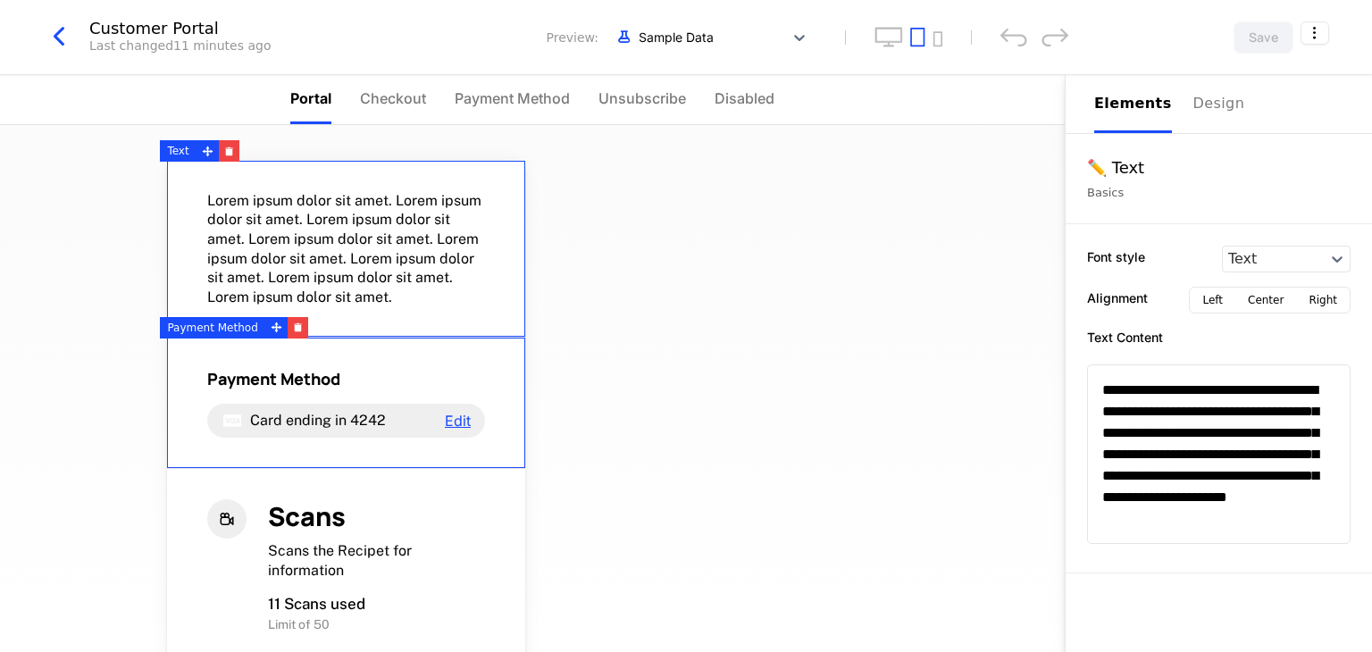
click at [447, 425] on span "Edit" at bounding box center [458, 421] width 26 height 14
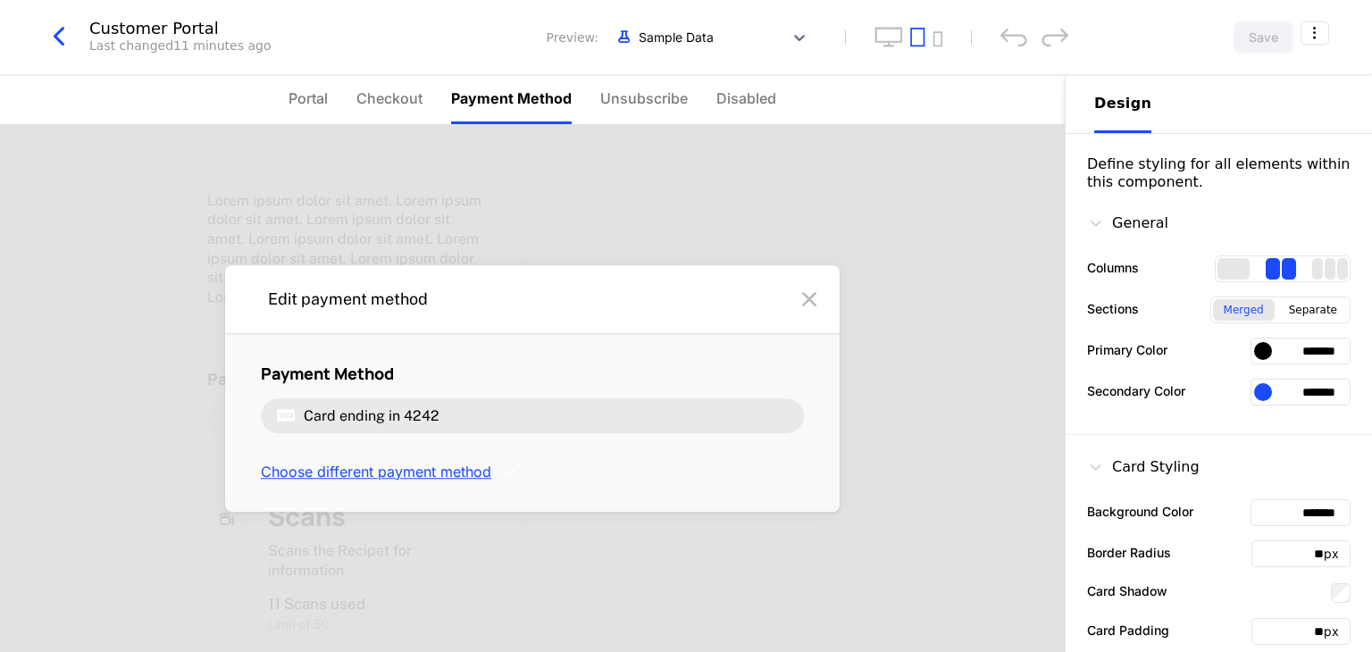
click at [387, 471] on span "Choose different payment method" at bounding box center [376, 473] width 230 height 20
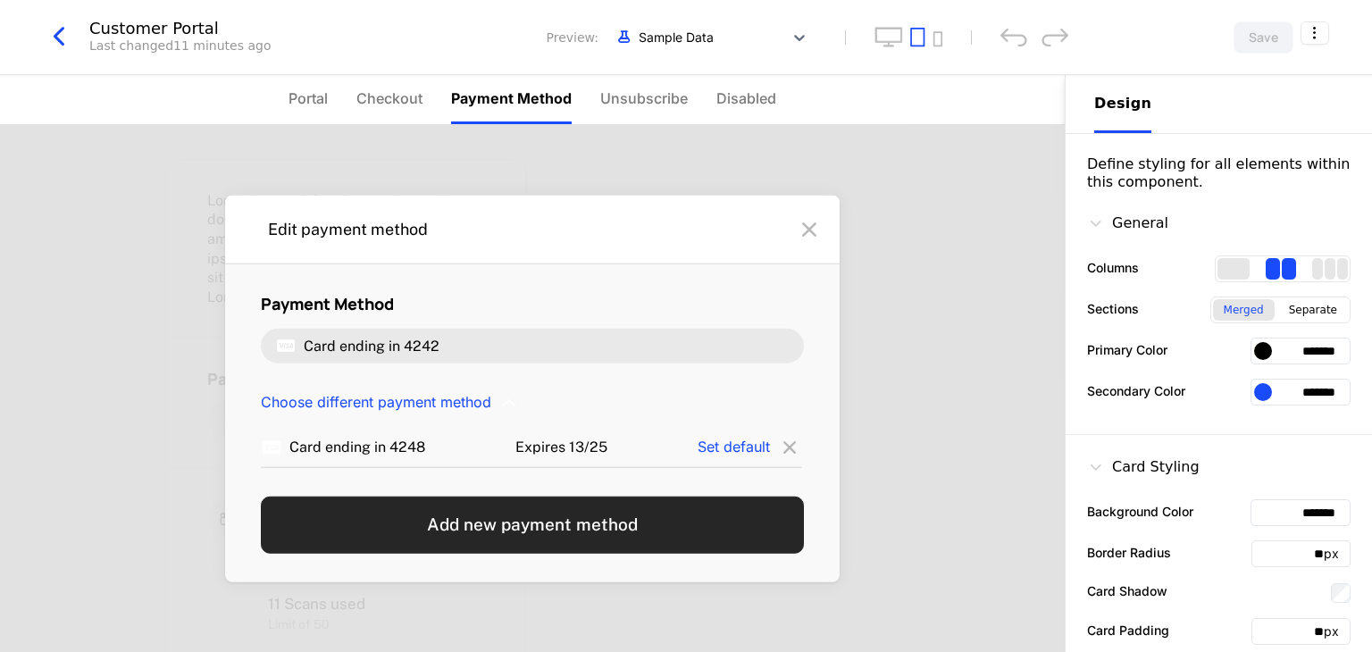
click at [490, 522] on button "Add new payment method" at bounding box center [532, 524] width 543 height 57
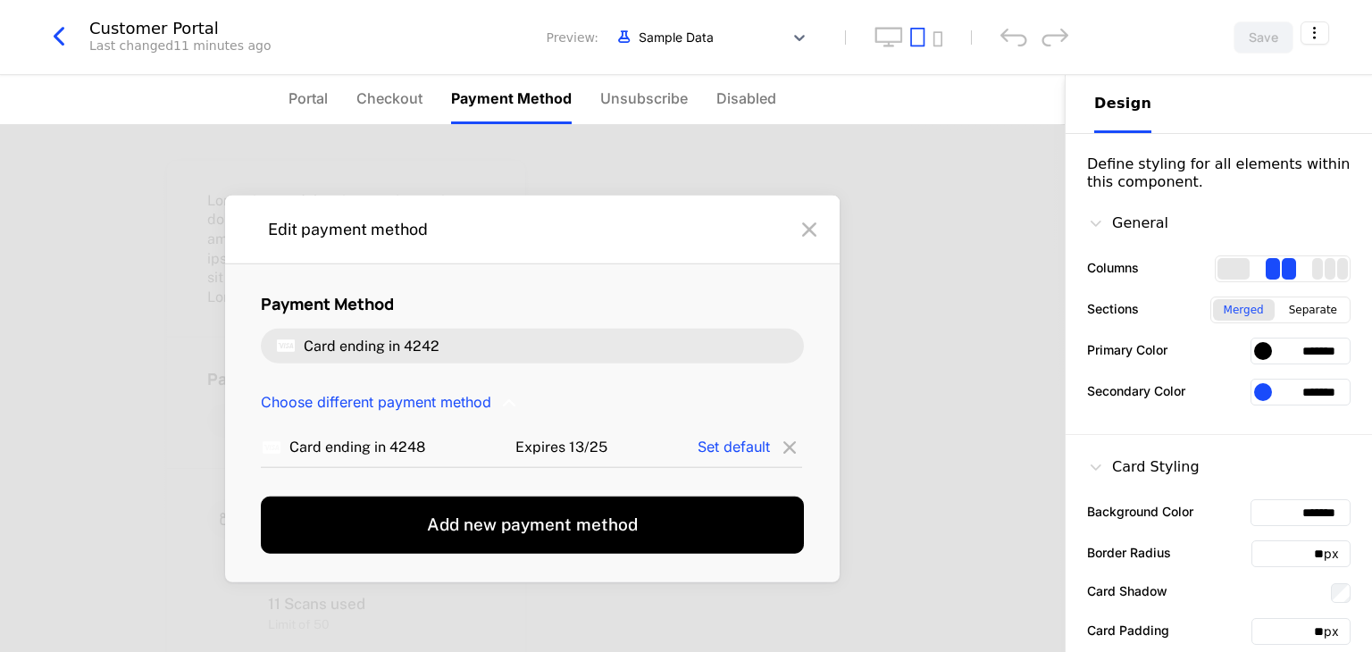
click at [800, 237] on icon at bounding box center [809, 229] width 29 height 29
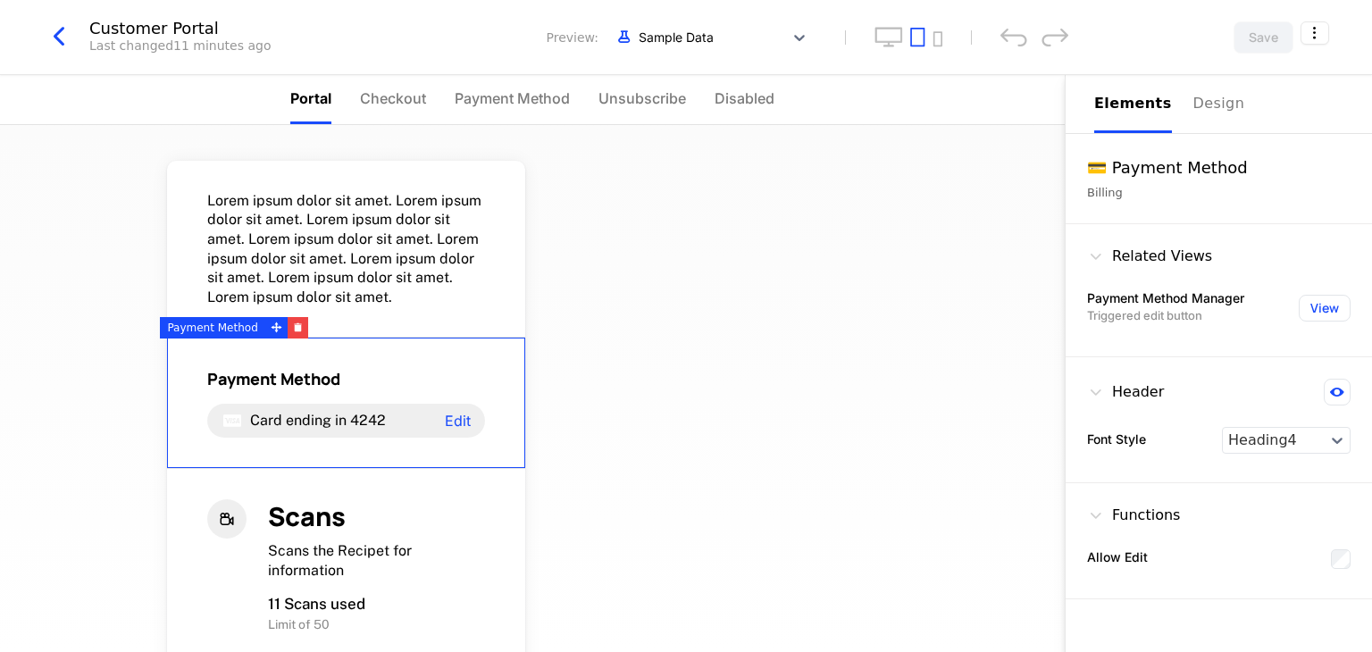
click at [489, 397] on div "Payment Method Card ending in 4242 Edit" at bounding box center [346, 403] width 358 height 131
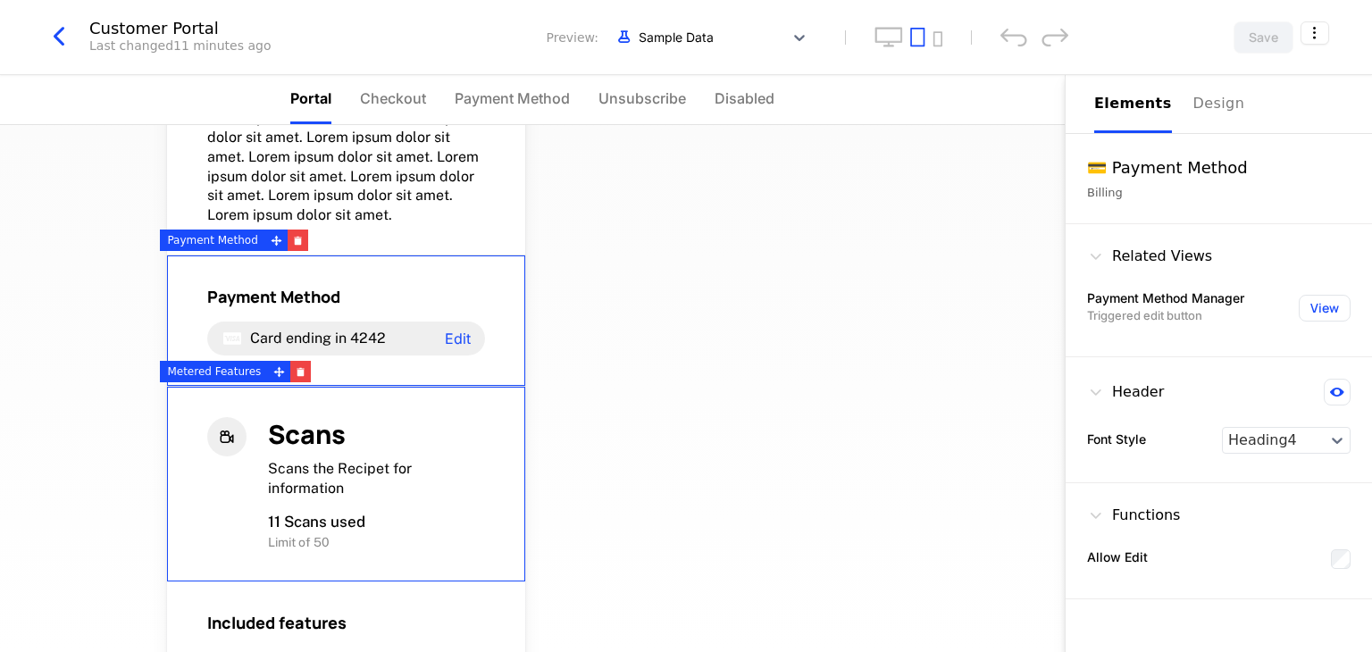
scroll to position [89, 0]
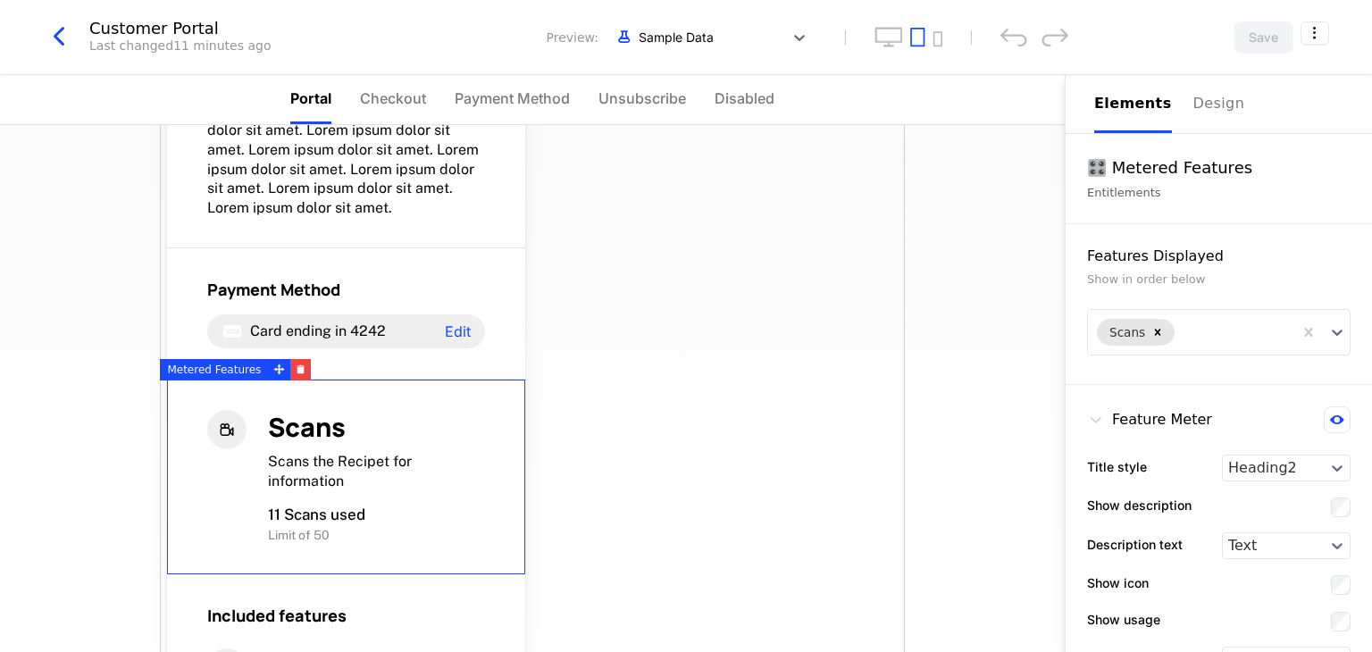
click at [841, 240] on div "Lorem ipsum dolor sit amet. Lorem ipsum dolor sit amet. Lorem ipsum dolor sit a…" at bounding box center [532, 569] width 745 height 1066
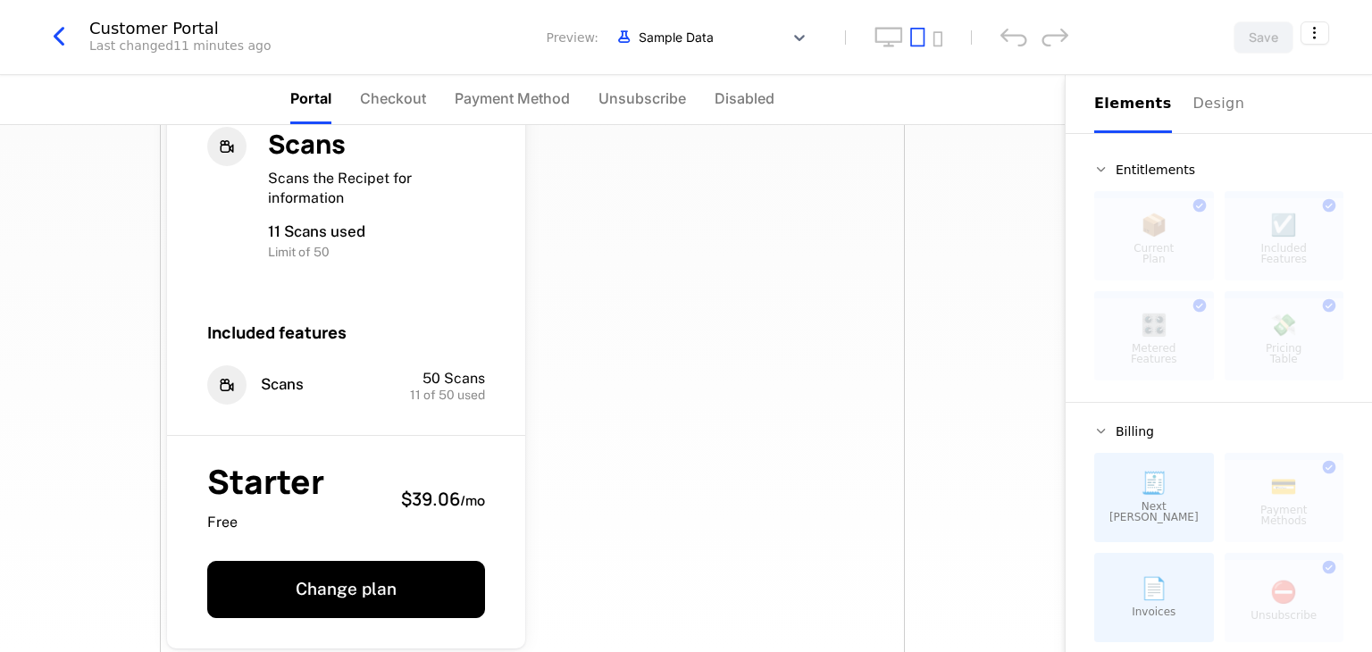
scroll to position [447, 0]
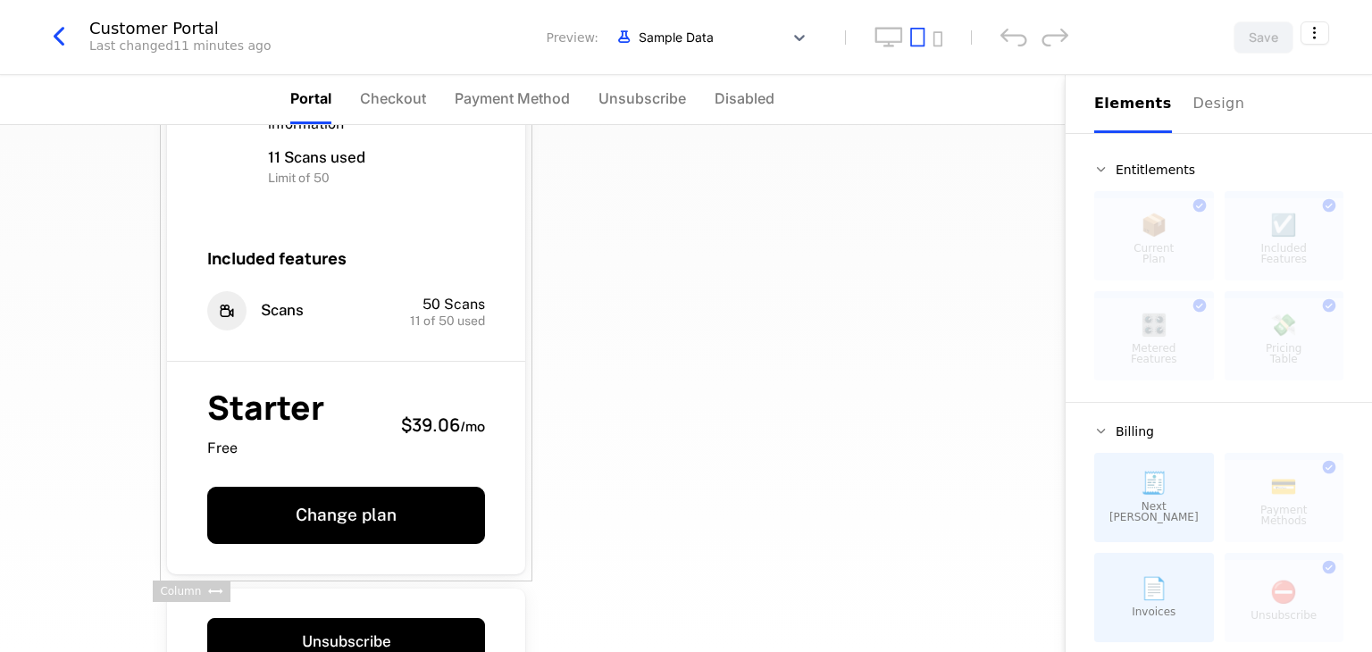
click at [518, 568] on div "Lorem ipsum dolor sit amet. Lorem ipsum dolor sit amet. Lorem ipsum dolor sit a…" at bounding box center [346, 144] width 372 height 874
click at [246, 580] on icon at bounding box center [252, 578] width 12 height 12
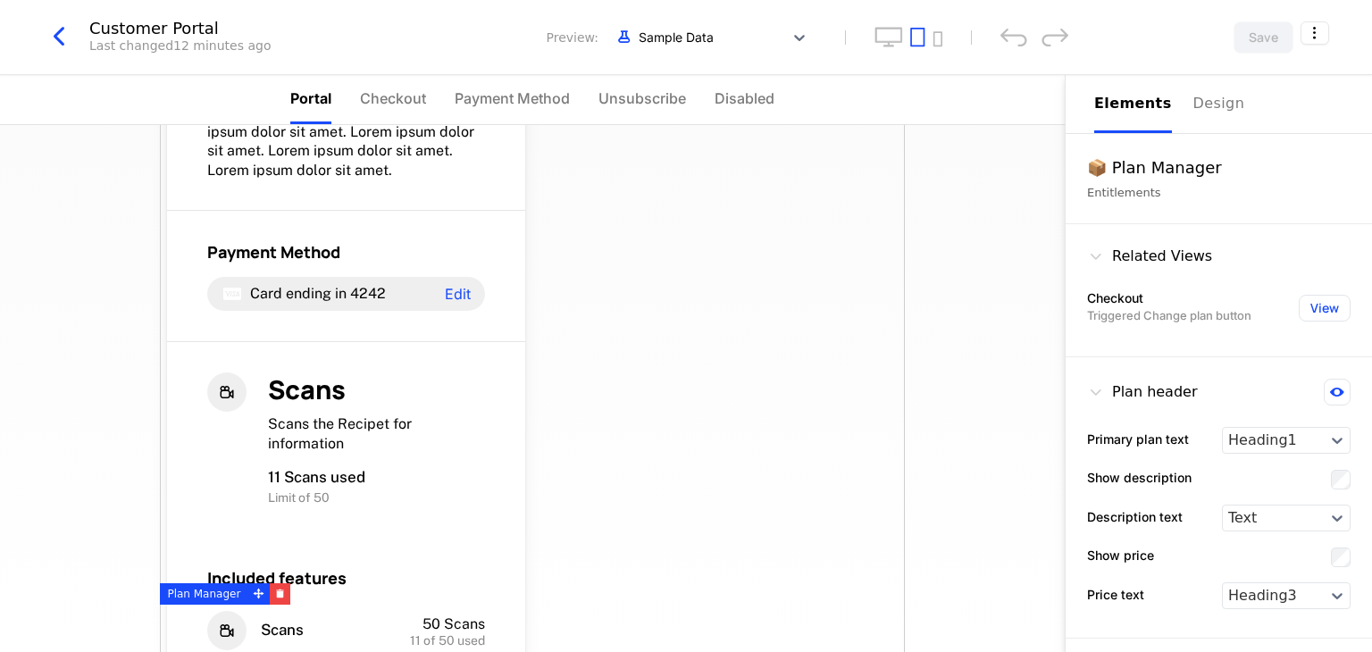
scroll to position [0, 0]
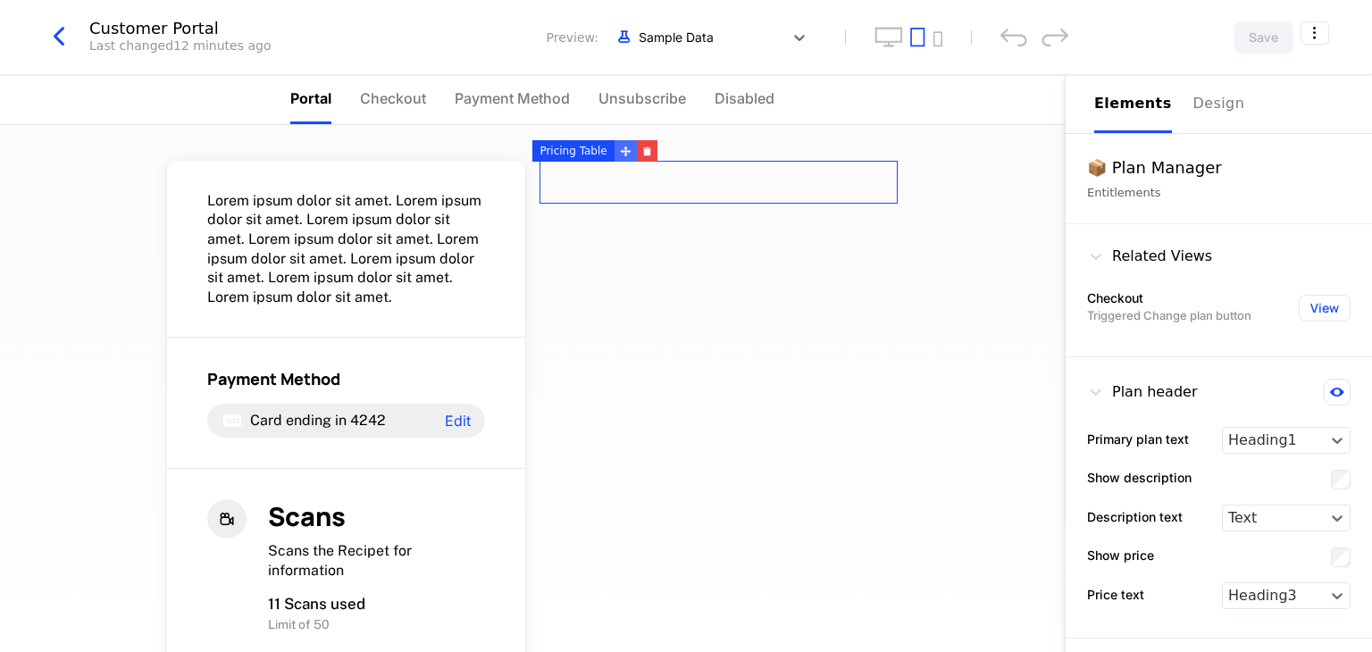
click at [620, 154] on icon at bounding box center [625, 151] width 11 height 11
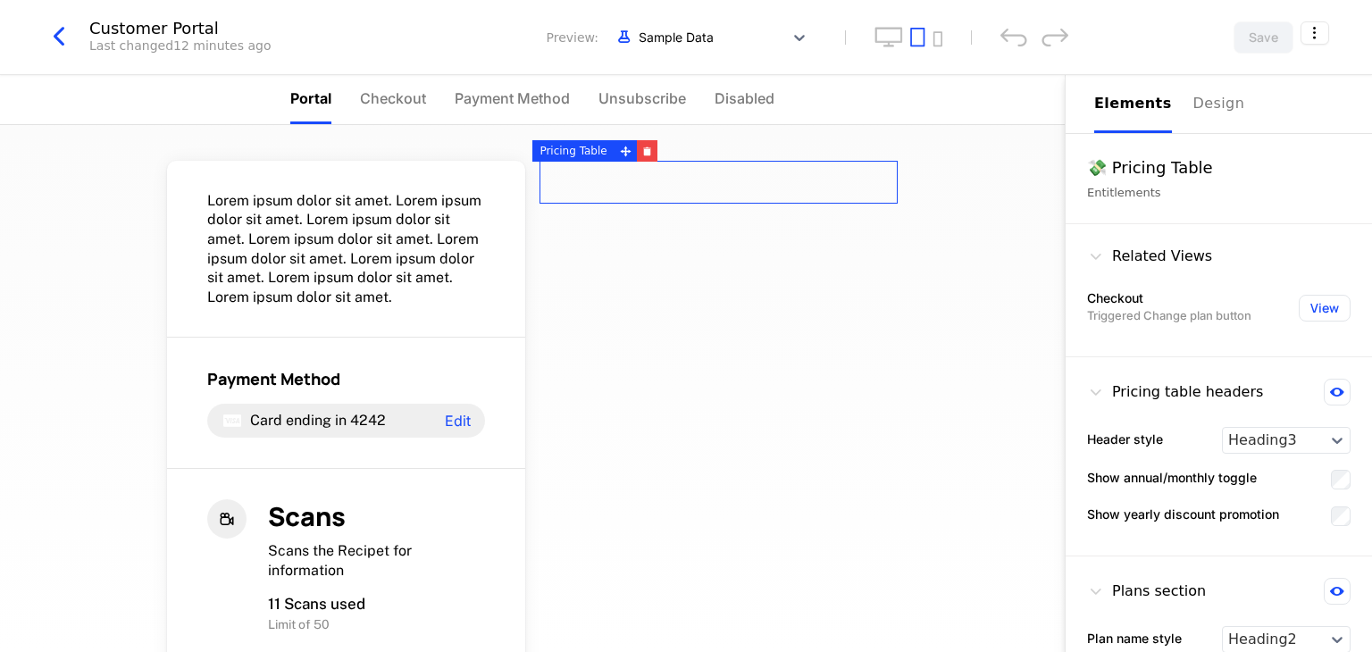
click at [639, 180] on div at bounding box center [718, 182] width 358 height 43
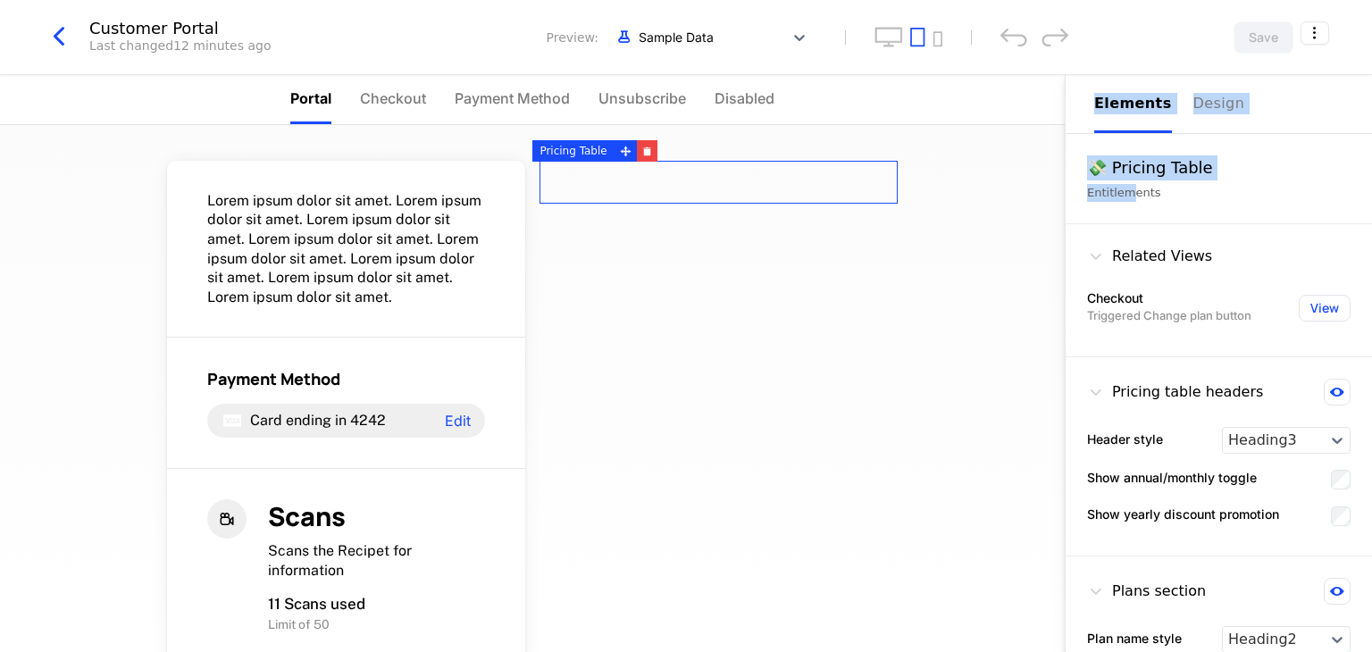
drag, startPoint x: 1126, startPoint y: 191, endPoint x: 1029, endPoint y: 195, distance: 97.4
click at [1035, 196] on div "Portal Checkout Payment Method Unsubscribe Disabled Lorem ipsum dolor sit amet.…" at bounding box center [686, 363] width 1372 height 577
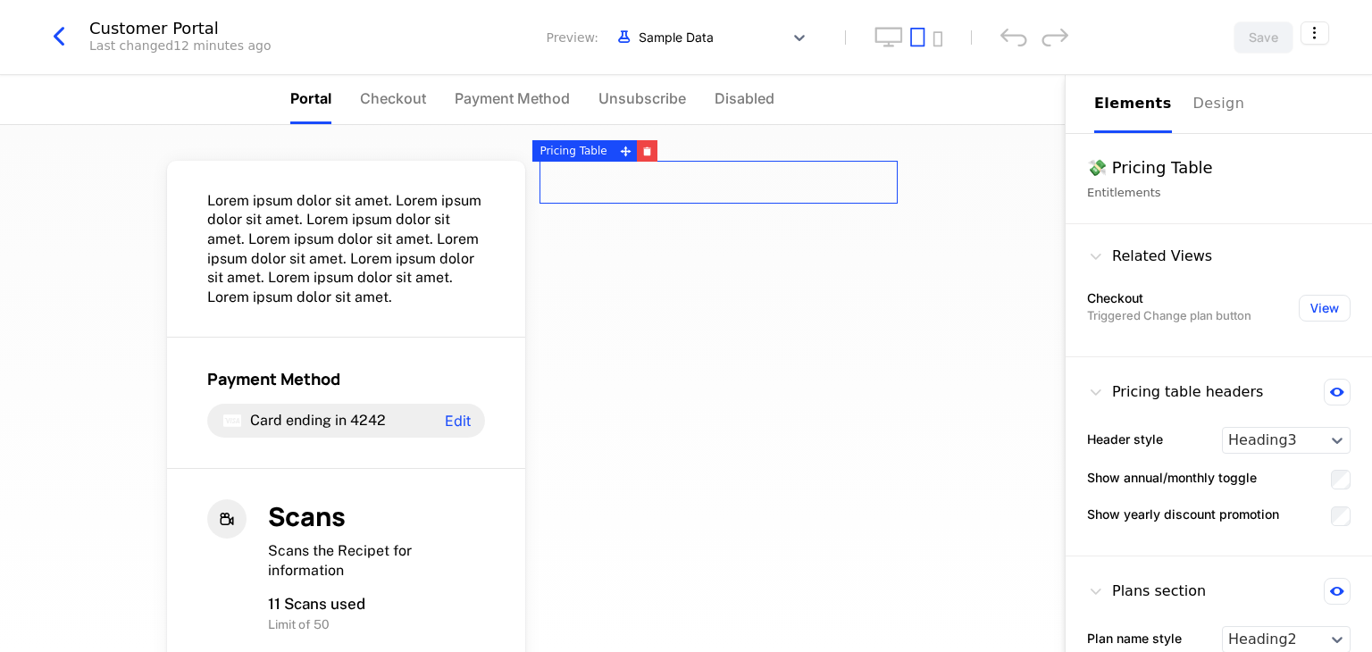
click at [1207, 186] on div "Entitlements" at bounding box center [1218, 193] width 263 height 18
drag, startPoint x: 1152, startPoint y: 171, endPoint x: 1043, endPoint y: 180, distance: 109.3
click at [1043, 180] on div "Portal Checkout Payment Method Unsubscribe Disabled Lorem ipsum dolor sit amet.…" at bounding box center [686, 363] width 1372 height 577
click at [1303, 246] on div "Related Views" at bounding box center [1218, 260] width 263 height 29
click at [1330, 389] on icon at bounding box center [1337, 392] width 14 height 9
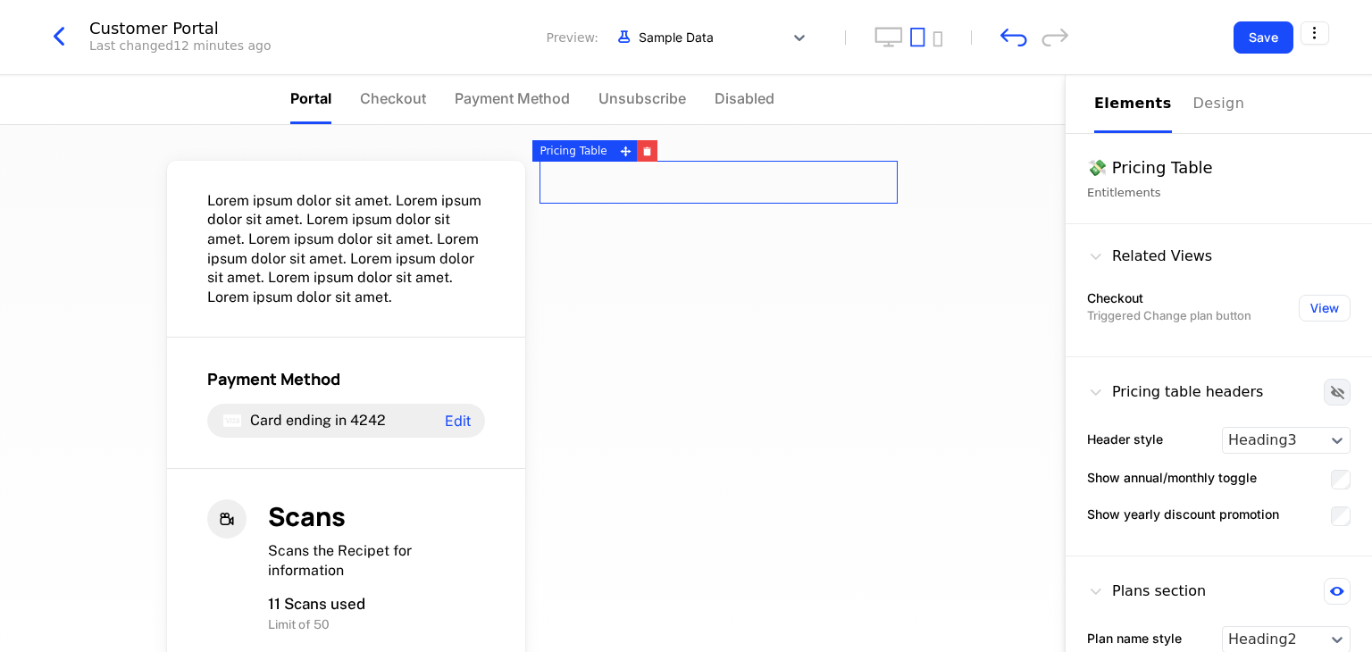
click at [1331, 389] on icon at bounding box center [1337, 392] width 13 height 13
click at [1330, 394] on icon at bounding box center [1337, 392] width 14 height 9
click at [1313, 311] on button "View" at bounding box center [1325, 308] width 52 height 27
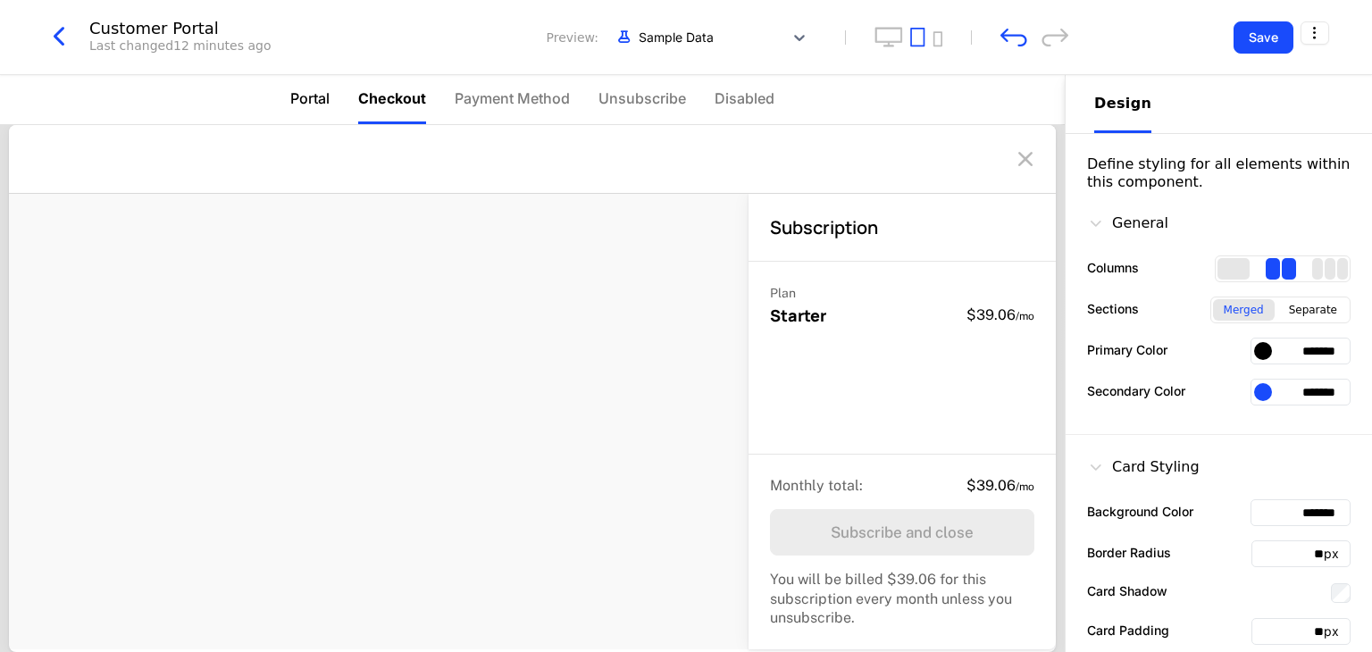
click at [322, 108] on span "Portal" at bounding box center [309, 98] width 39 height 21
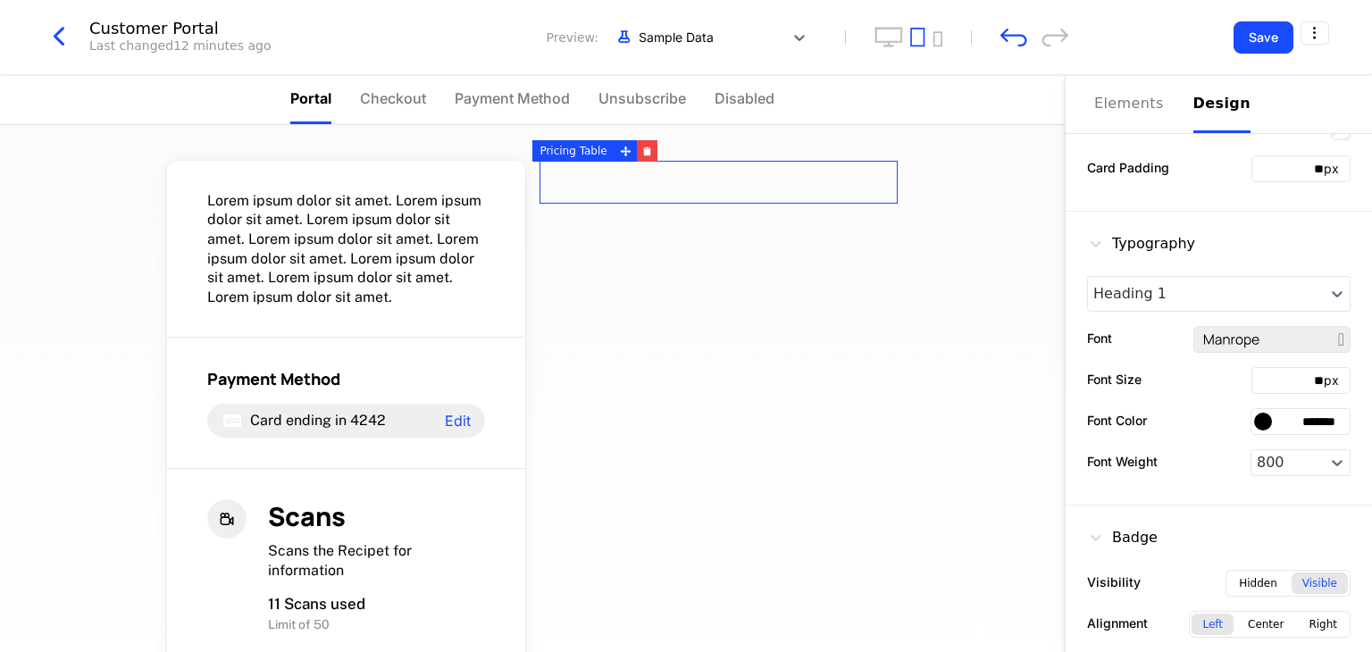
scroll to position [473, 0]
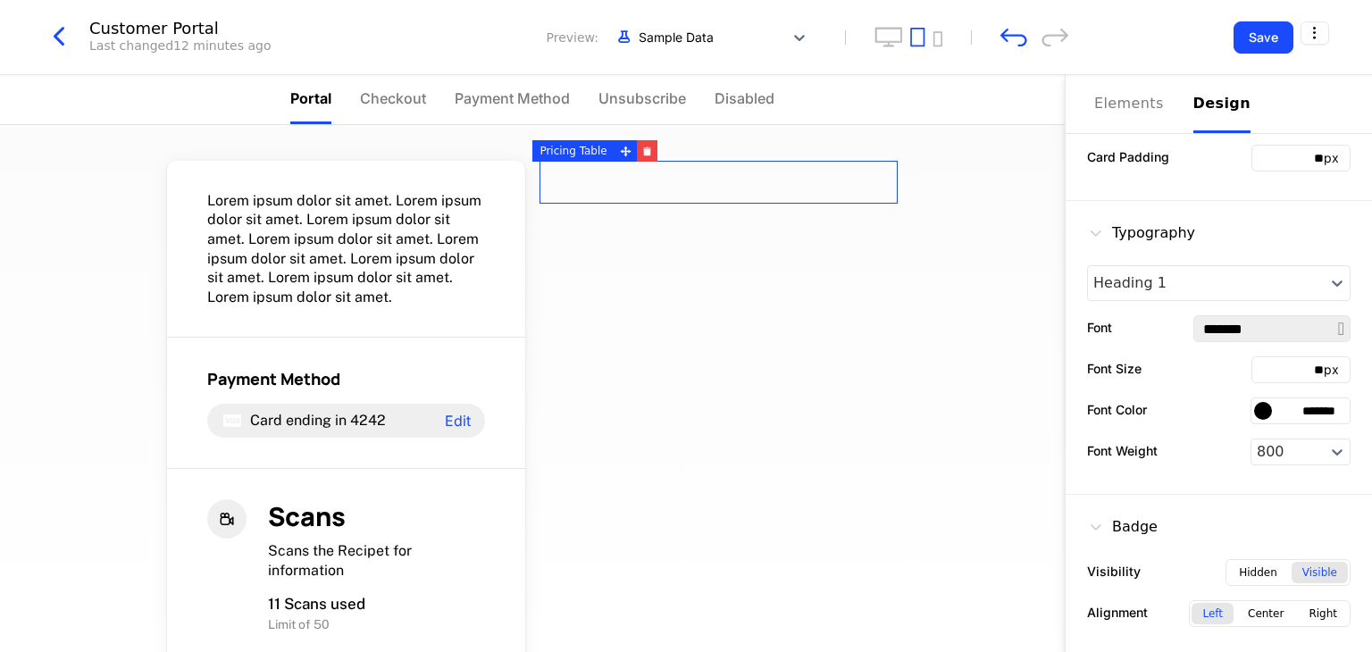
click at [1320, 326] on input "*******" at bounding box center [1271, 328] width 155 height 25
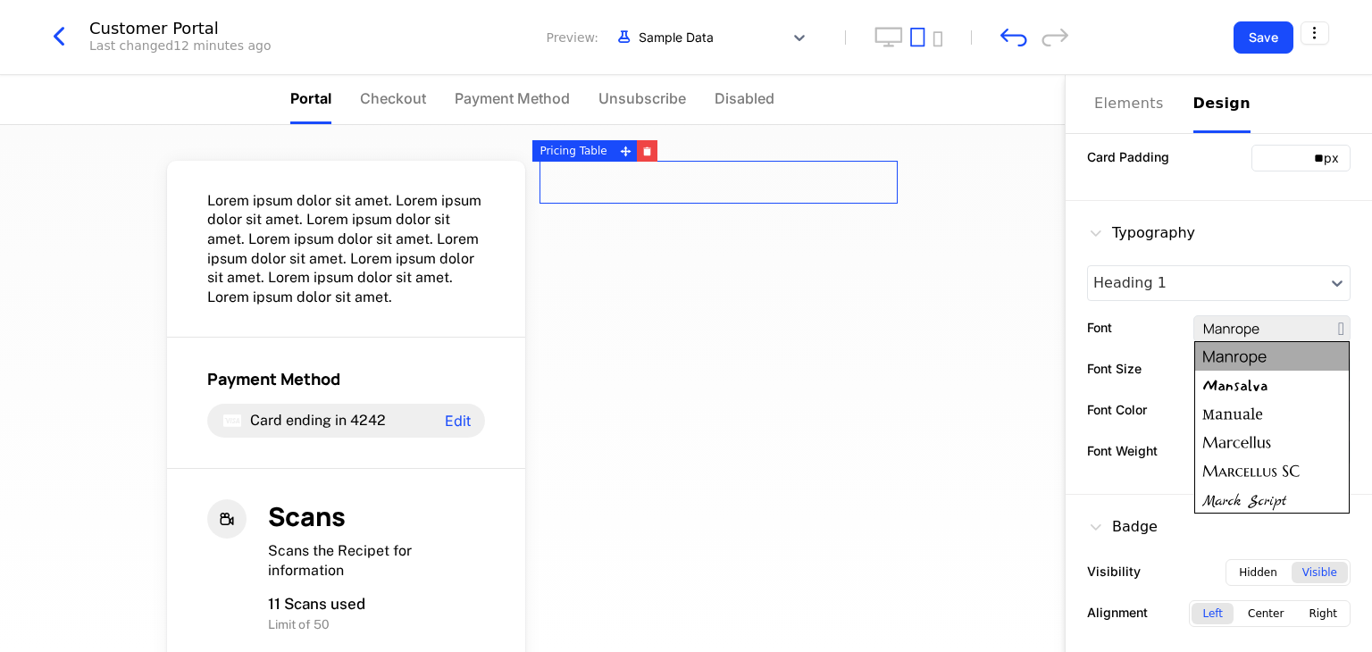
scroll to position [0, 0]
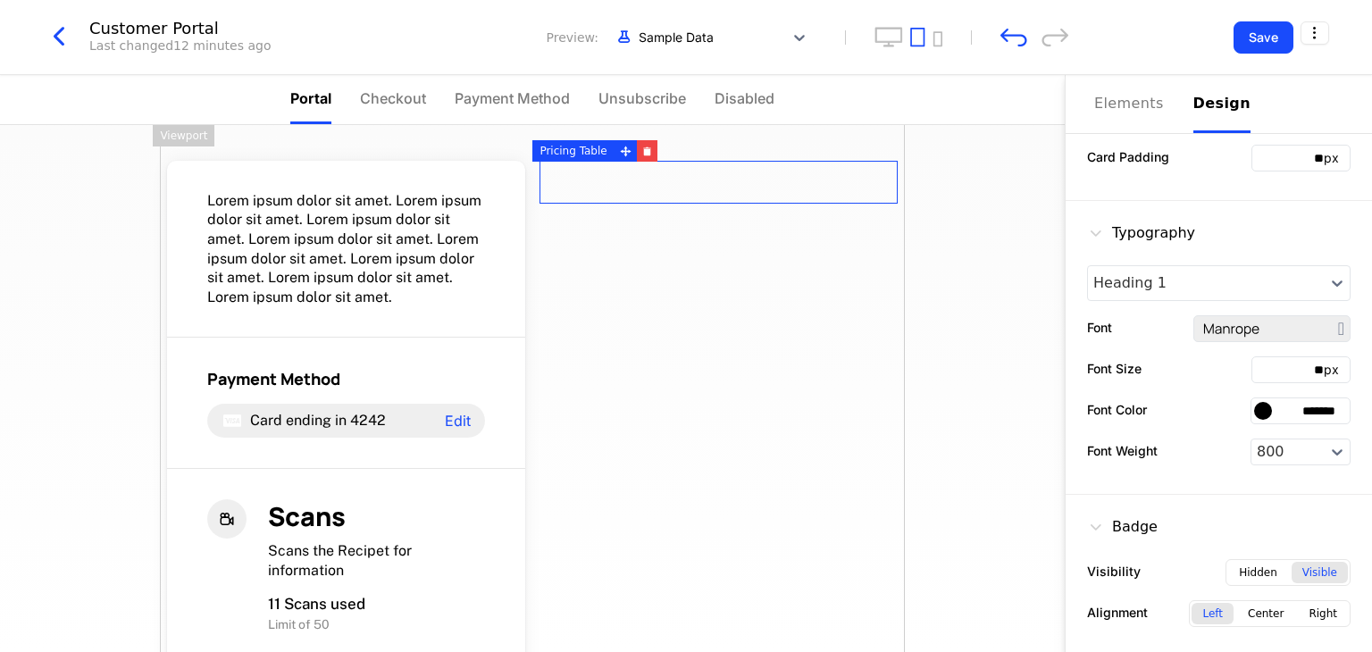
click at [798, 350] on div "Lorem ipsum dolor sit amet. Lorem ipsum dolor sit amet. Lorem ipsum dolor sit a…" at bounding box center [532, 658] width 745 height 1066
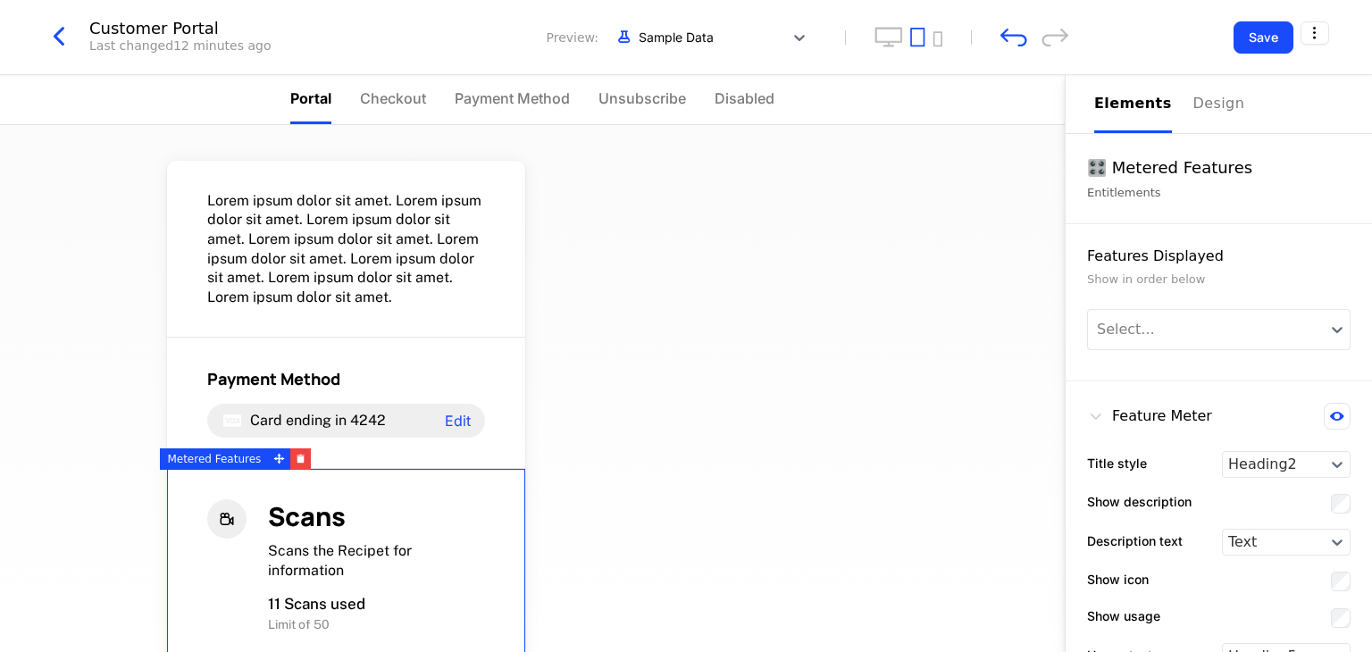
click at [380, 543] on span "Scans the Recipet for information" at bounding box center [340, 560] width 144 height 37
click at [393, 514] on div "Scans" at bounding box center [376, 516] width 217 height 35
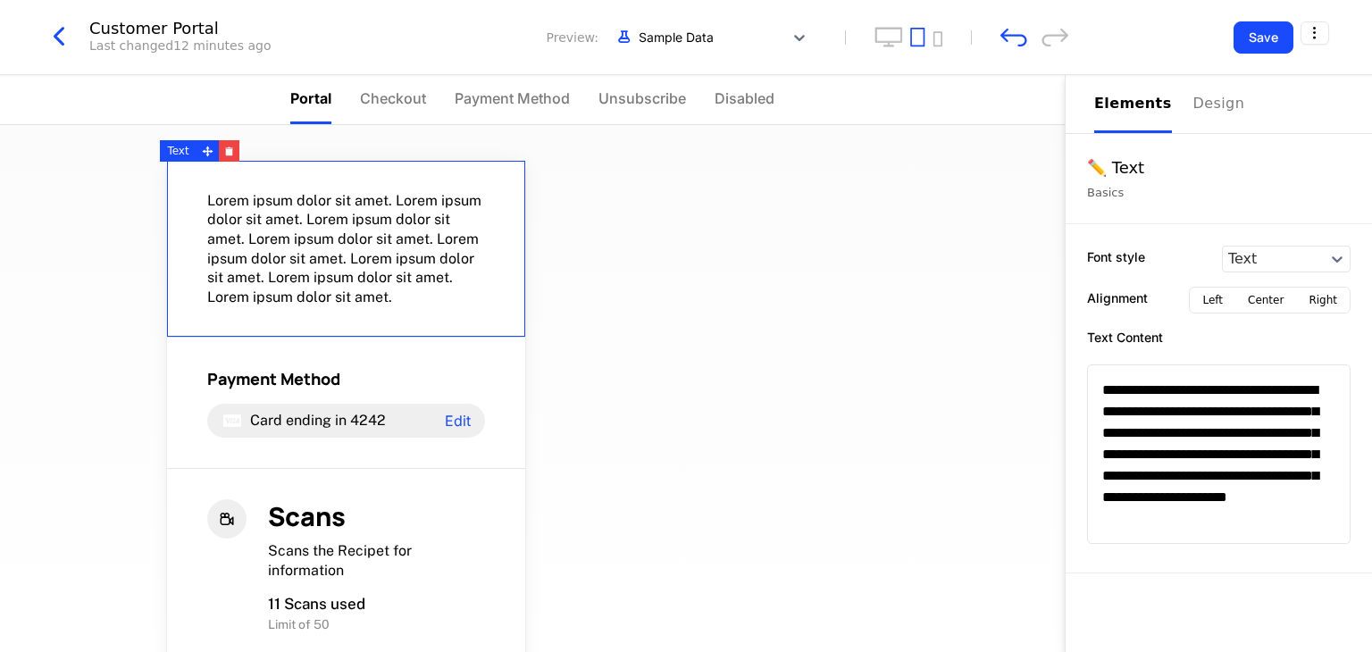
click at [349, 246] on span "Lorem ipsum dolor sit amet. Lorem ipsum dolor sit amet. Lorem ipsum dolor sit a…" at bounding box center [346, 249] width 278 height 116
drag, startPoint x: 392, startPoint y: 258, endPoint x: 230, endPoint y: 149, distance: 194.9
click at [230, 149] on button "button" at bounding box center [229, 150] width 21 height 21
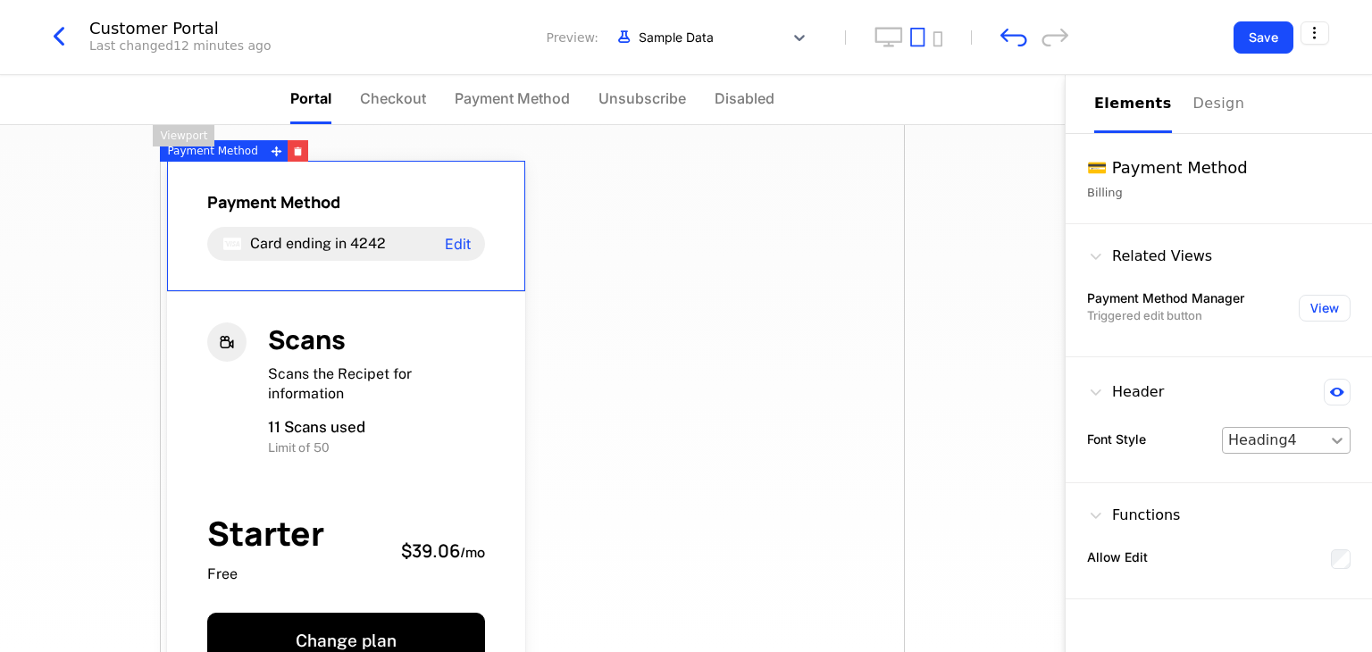
click at [1339, 437] on icon at bounding box center [1337, 440] width 18 height 18
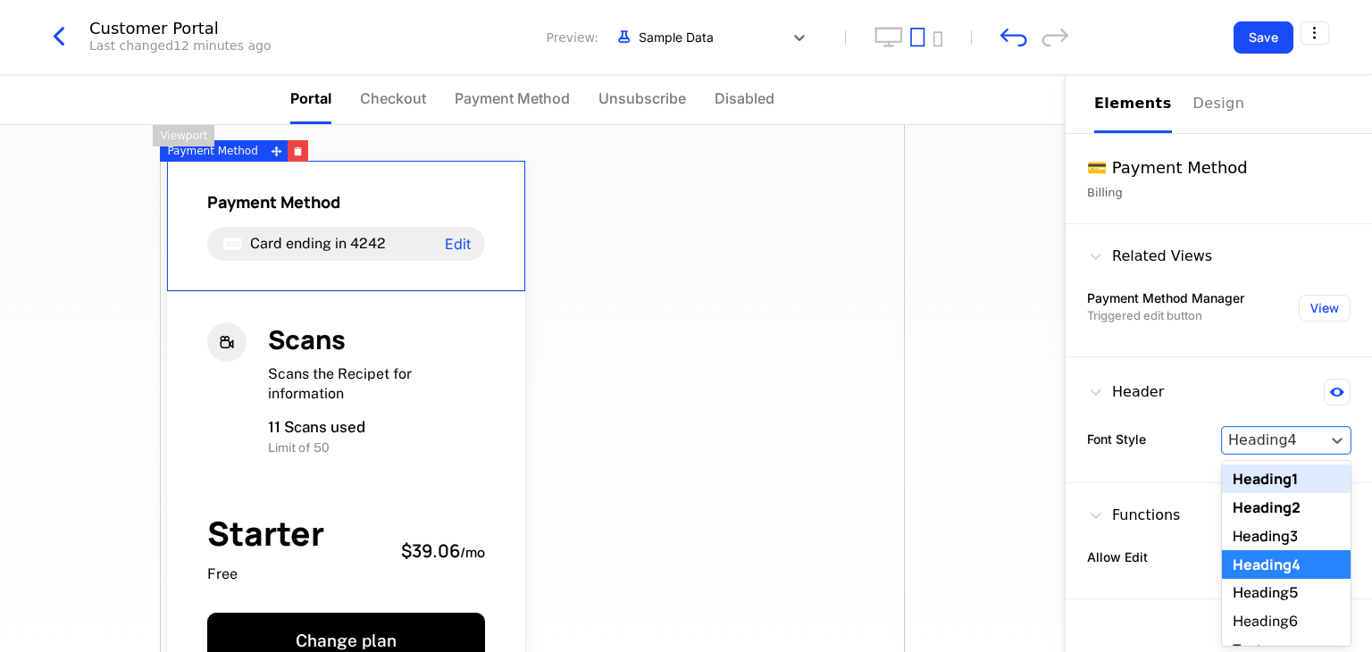
click at [1277, 478] on div "Heading1" at bounding box center [1286, 478] width 129 height 29
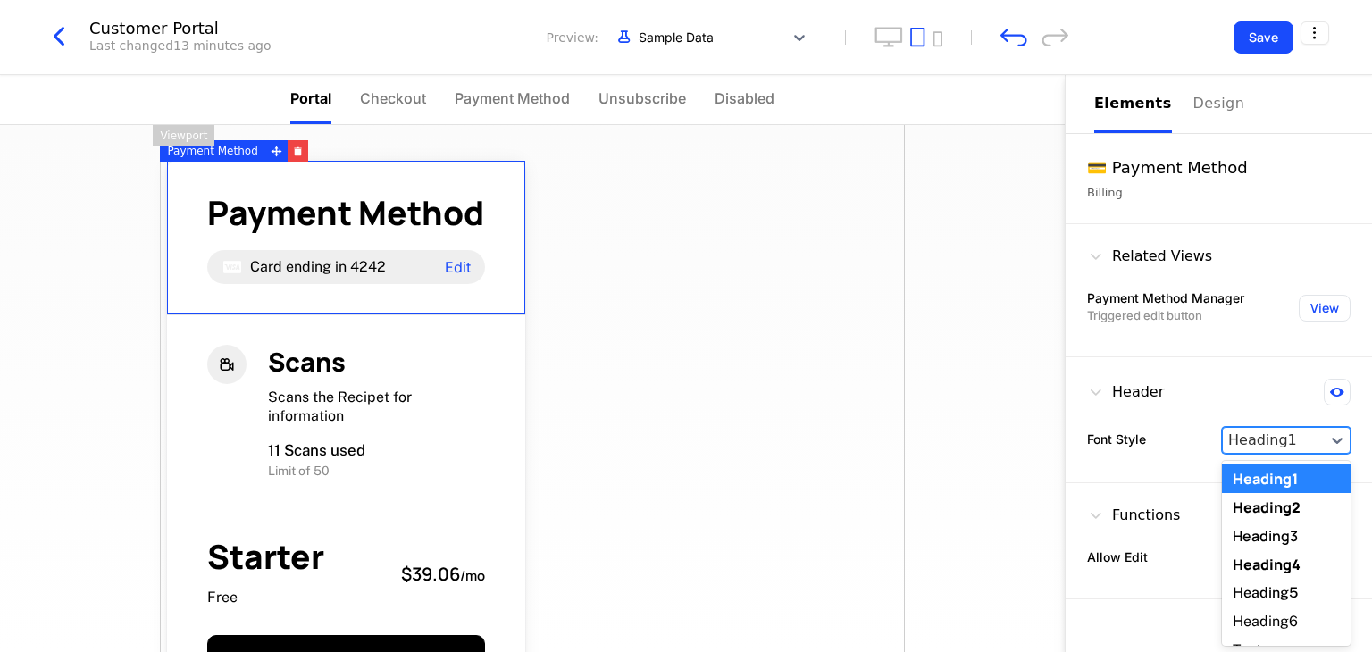
click at [1293, 432] on div at bounding box center [1273, 440] width 91 height 21
click at [1268, 513] on div "Heading2" at bounding box center [1286, 507] width 129 height 29
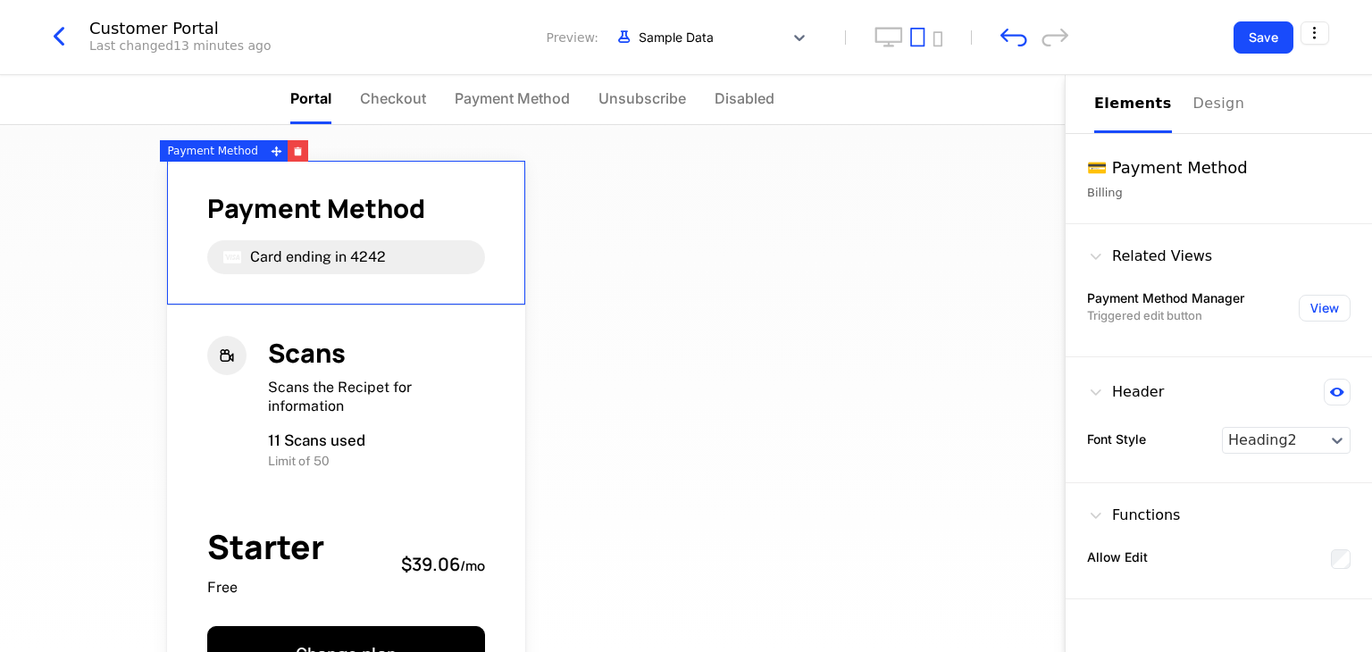
click at [420, 247] on div "Card ending in 4242" at bounding box center [346, 257] width 278 height 34
click at [1320, 551] on div "Allow Edit" at bounding box center [1218, 558] width 263 height 22
click at [1133, 560] on label "Allow Edit" at bounding box center [1117, 556] width 61 height 19
click at [1132, 550] on label "Allow Edit" at bounding box center [1117, 556] width 61 height 19
click at [1132, 552] on label "Allow Edit" at bounding box center [1117, 556] width 61 height 19
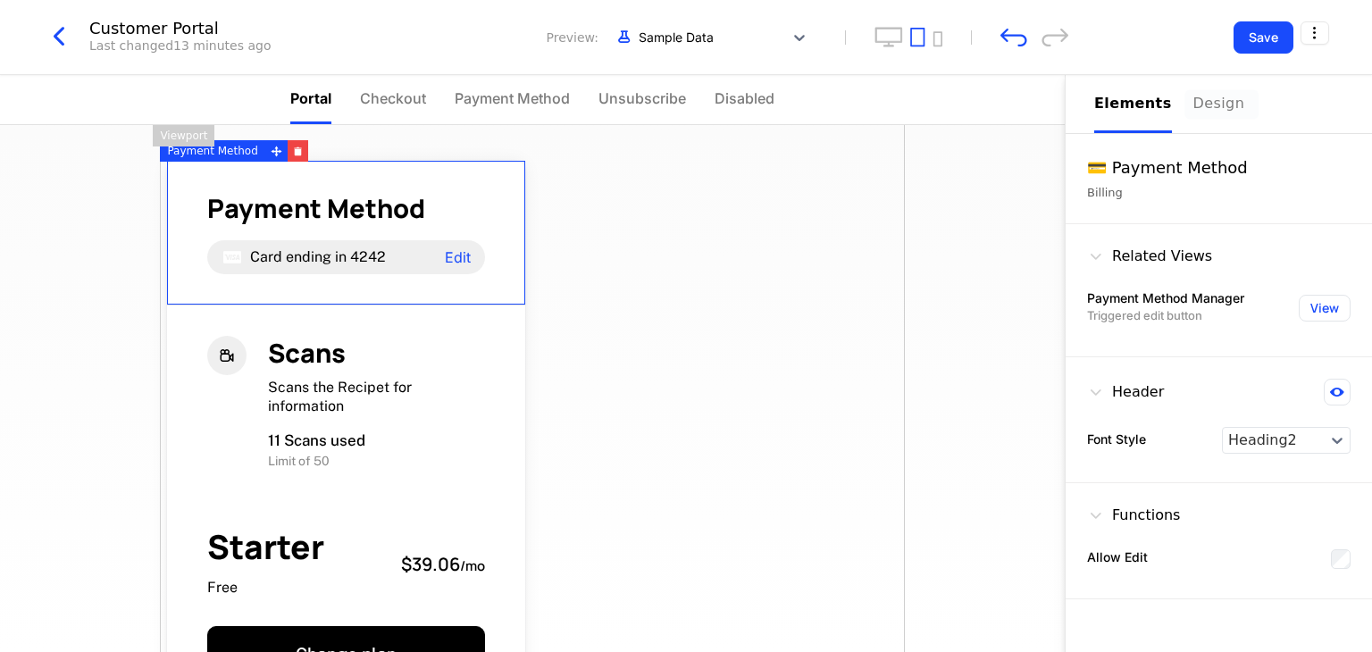
click at [1193, 96] on div "Design" at bounding box center [1221, 103] width 57 height 21
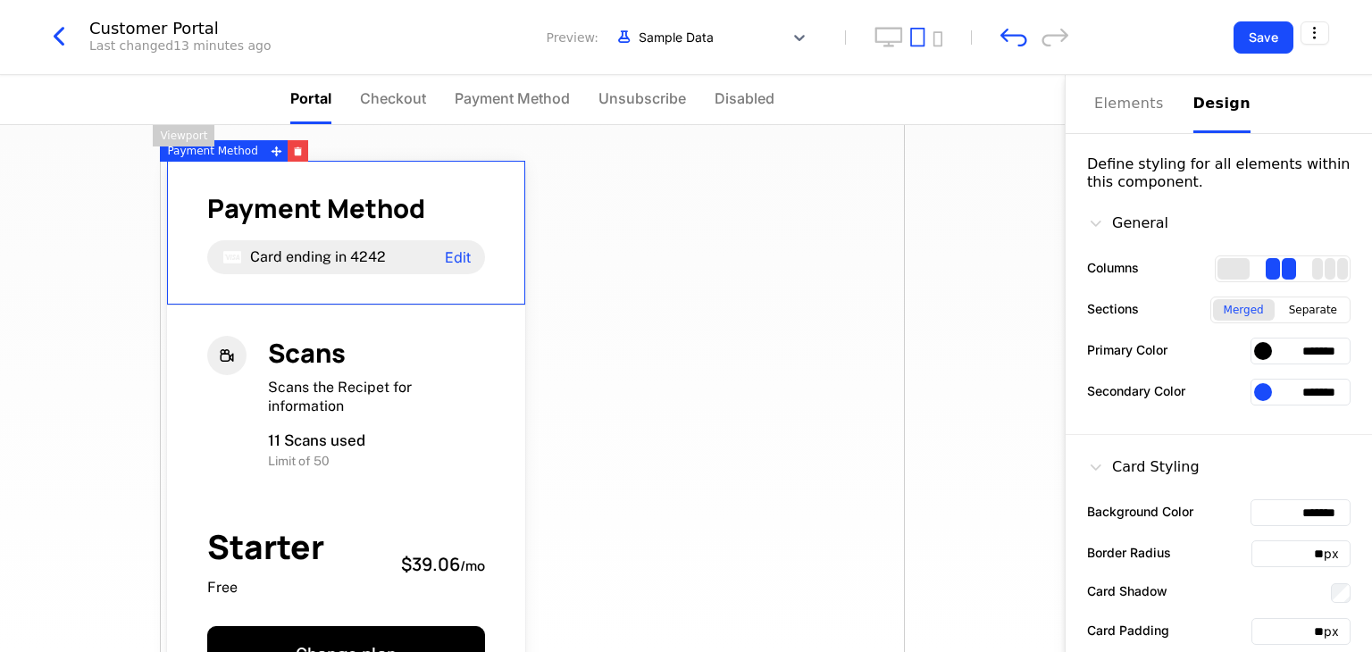
click at [1282, 262] on div "2 columns" at bounding box center [1289, 268] width 14 height 21
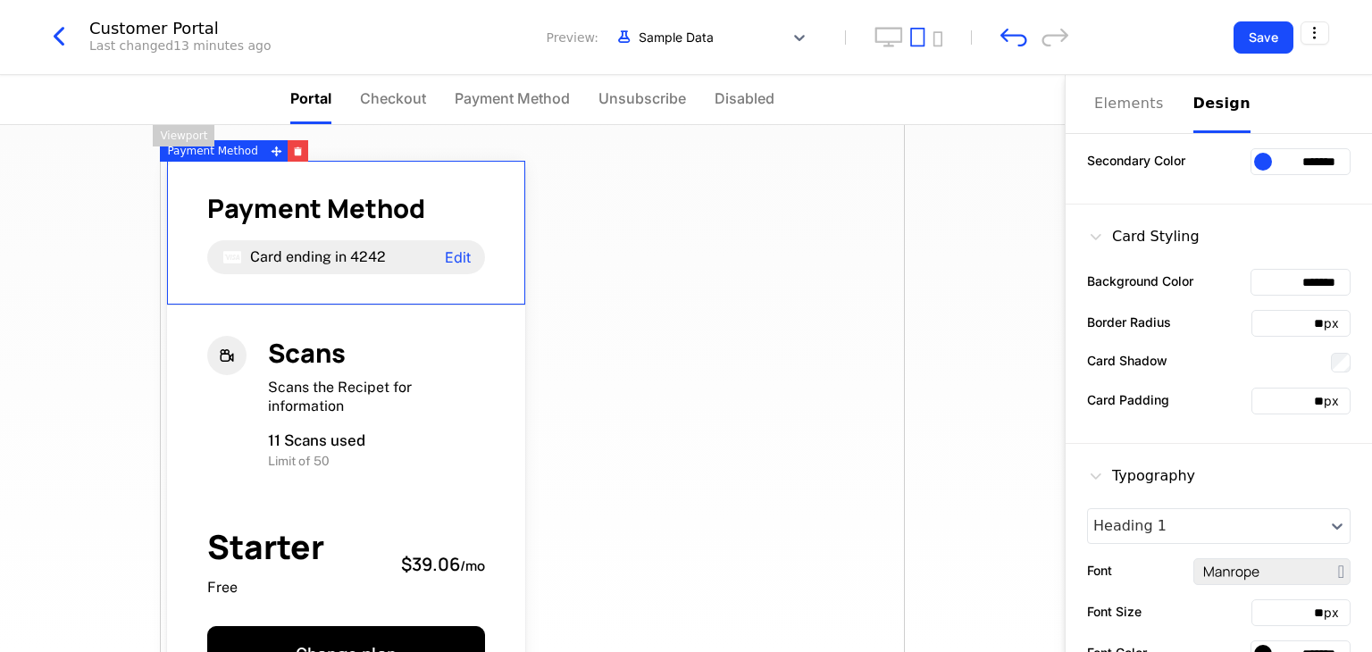
scroll to position [179, 0]
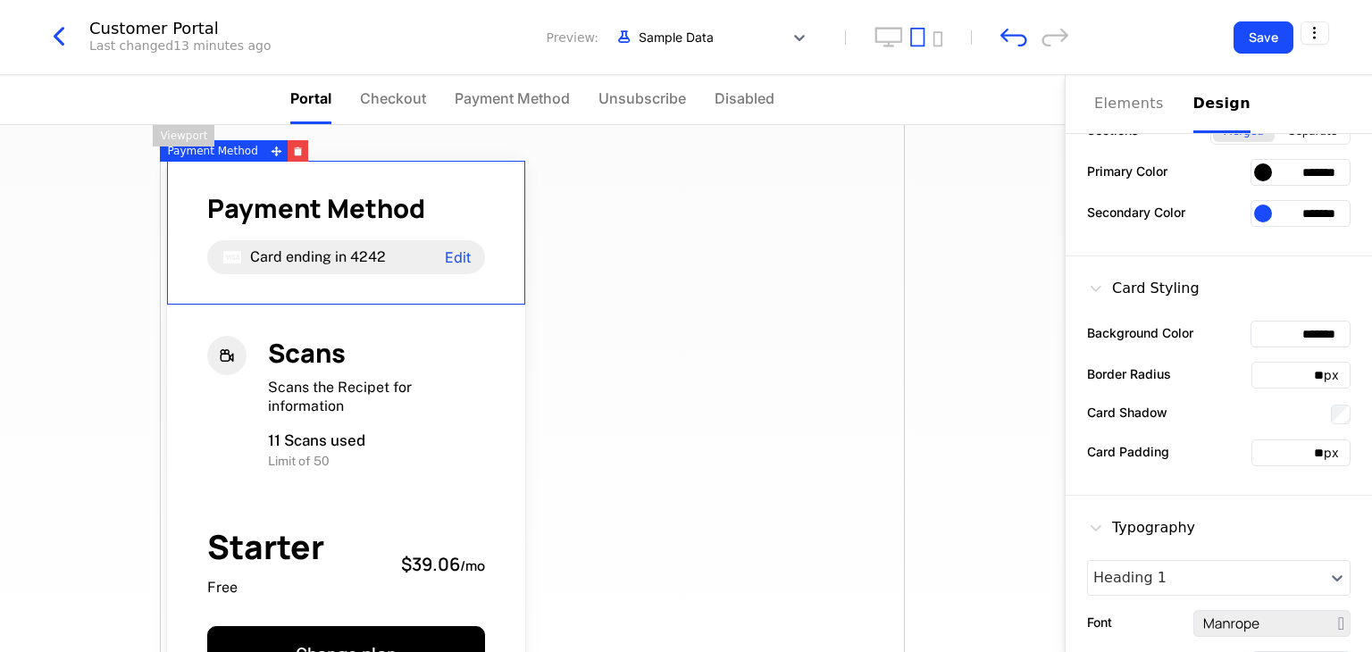
click at [1287, 328] on input "*******" at bounding box center [1300, 334] width 100 height 27
click at [1316, 328] on input "*******" at bounding box center [1300, 334] width 100 height 27
drag, startPoint x: 1330, startPoint y: 328, endPoint x: 1242, endPoint y: 328, distance: 87.5
click at [1250, 328] on div "*******" at bounding box center [1300, 334] width 100 height 27
click at [1254, 337] on div at bounding box center [1263, 334] width 18 height 18
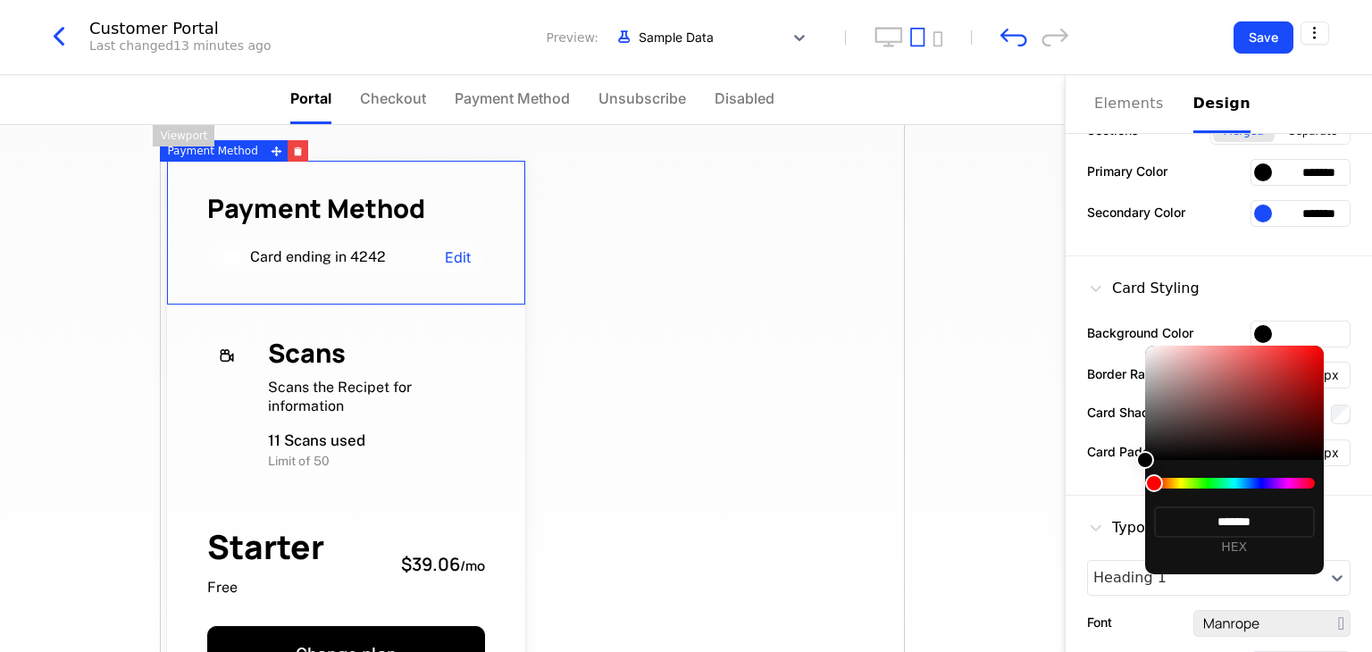
type input "*******"
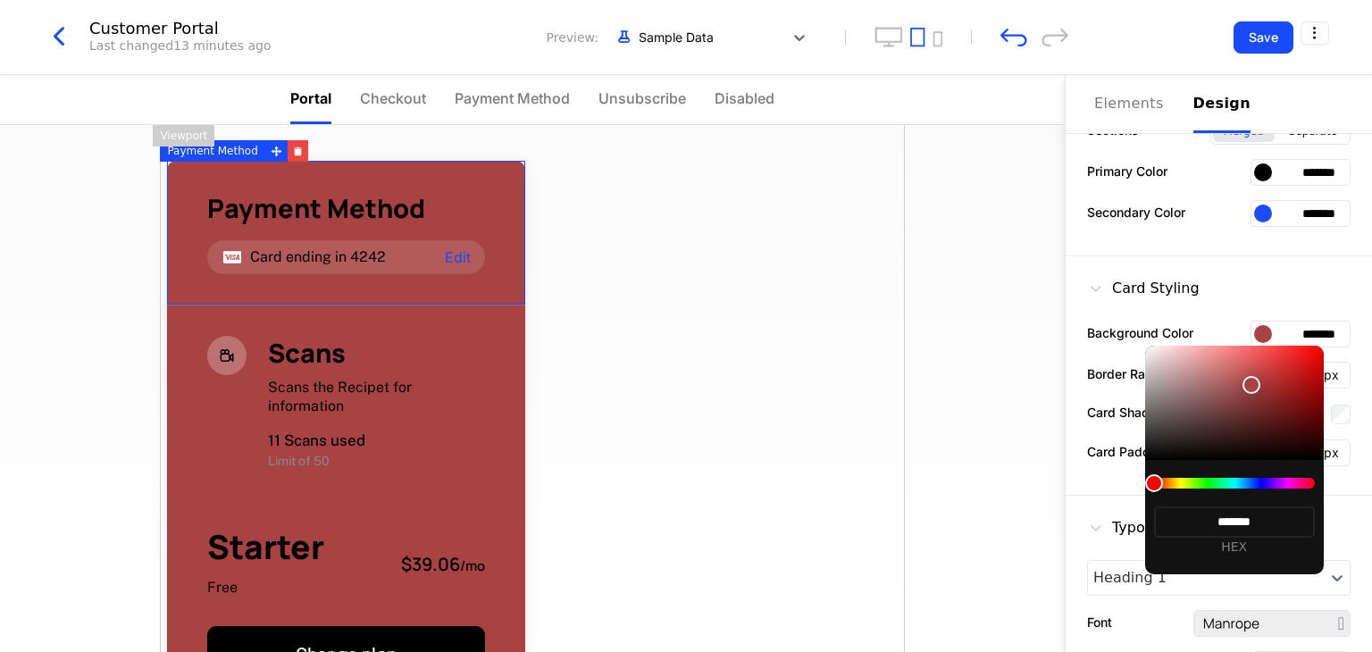
type input "*******"
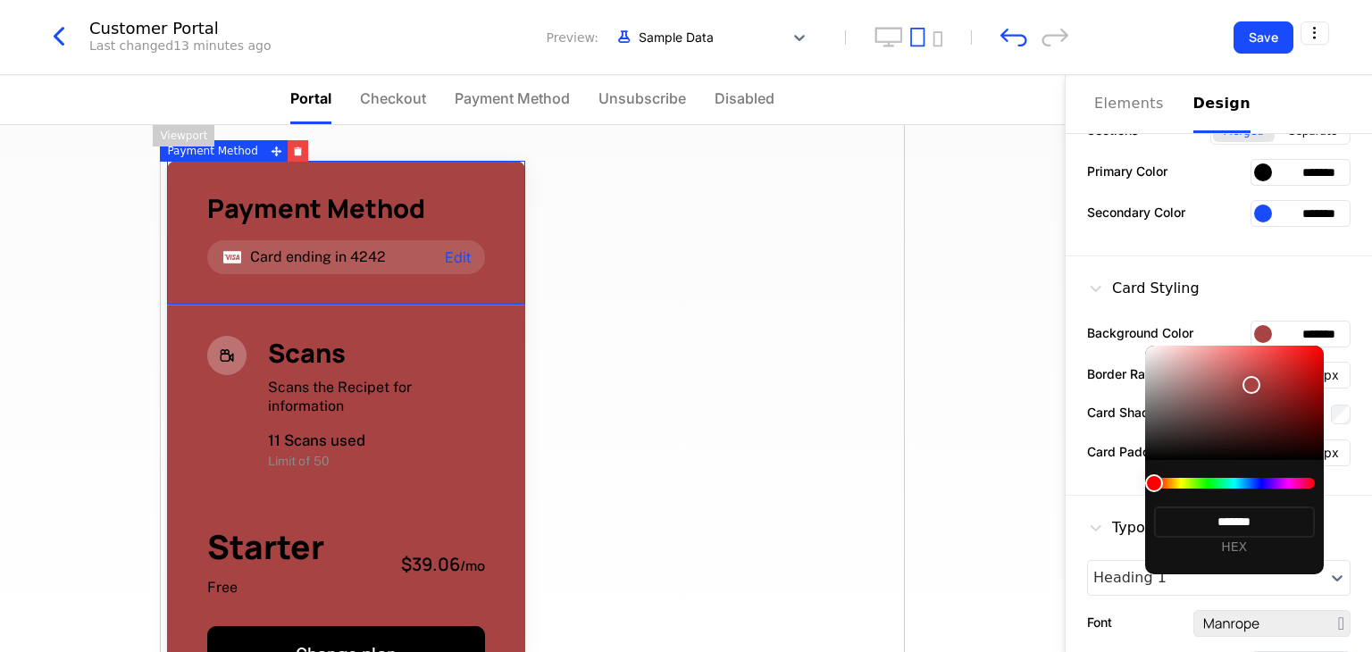
type input "*******"
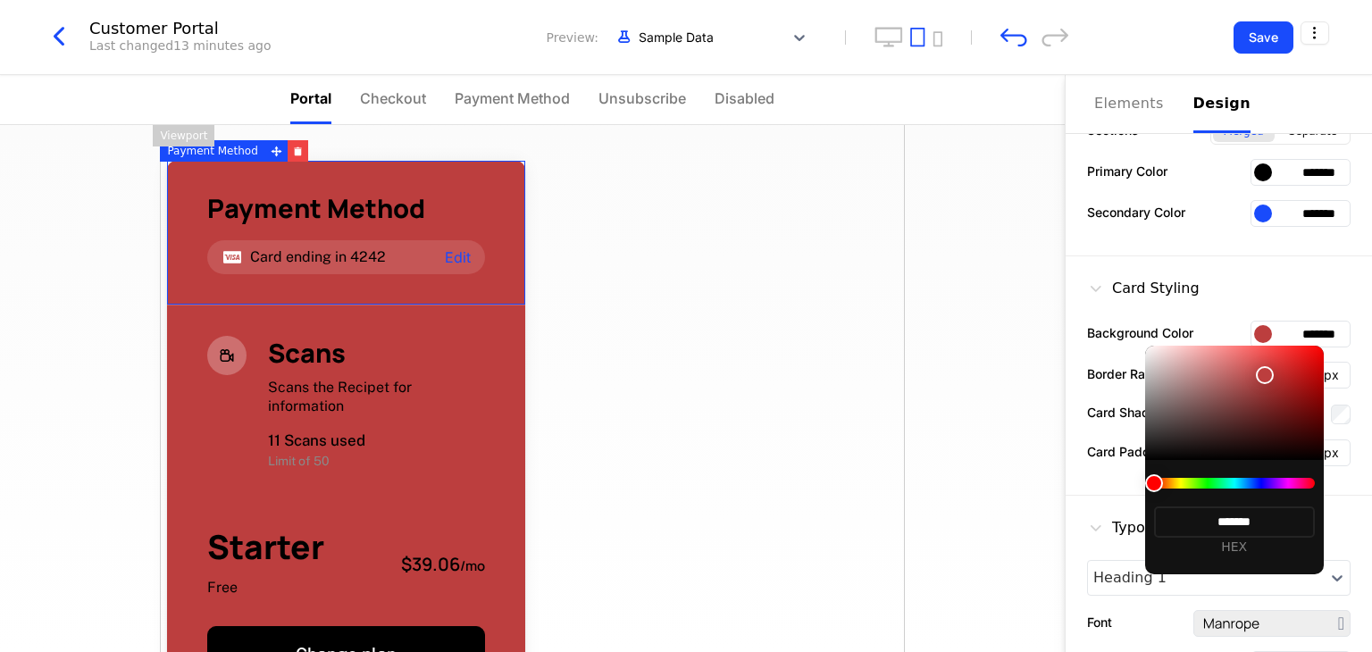
type input "*******"
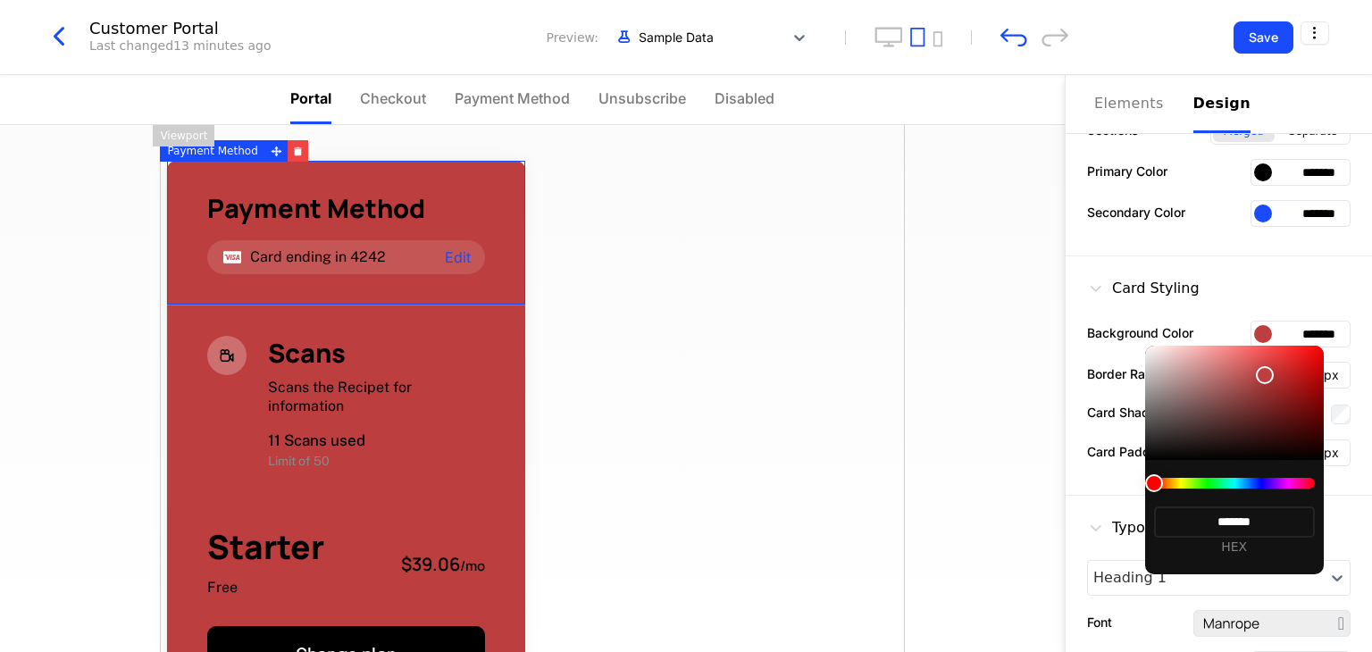
type input "*******"
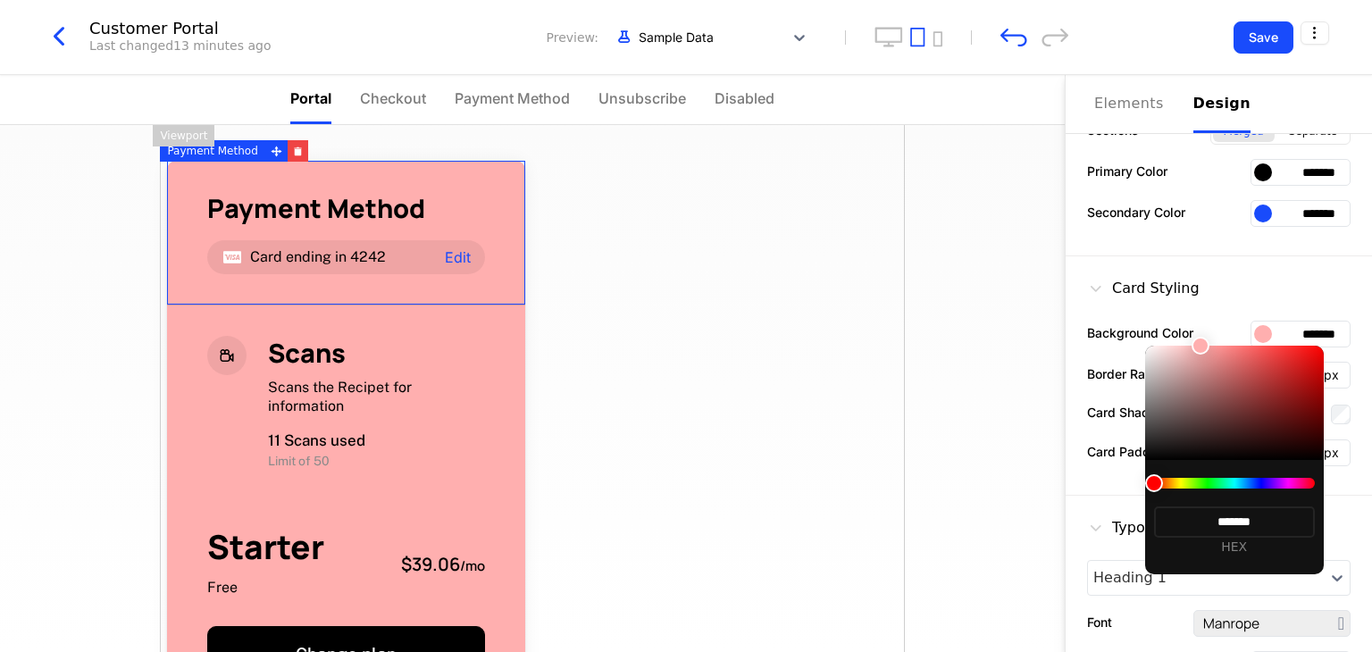
type input "*******"
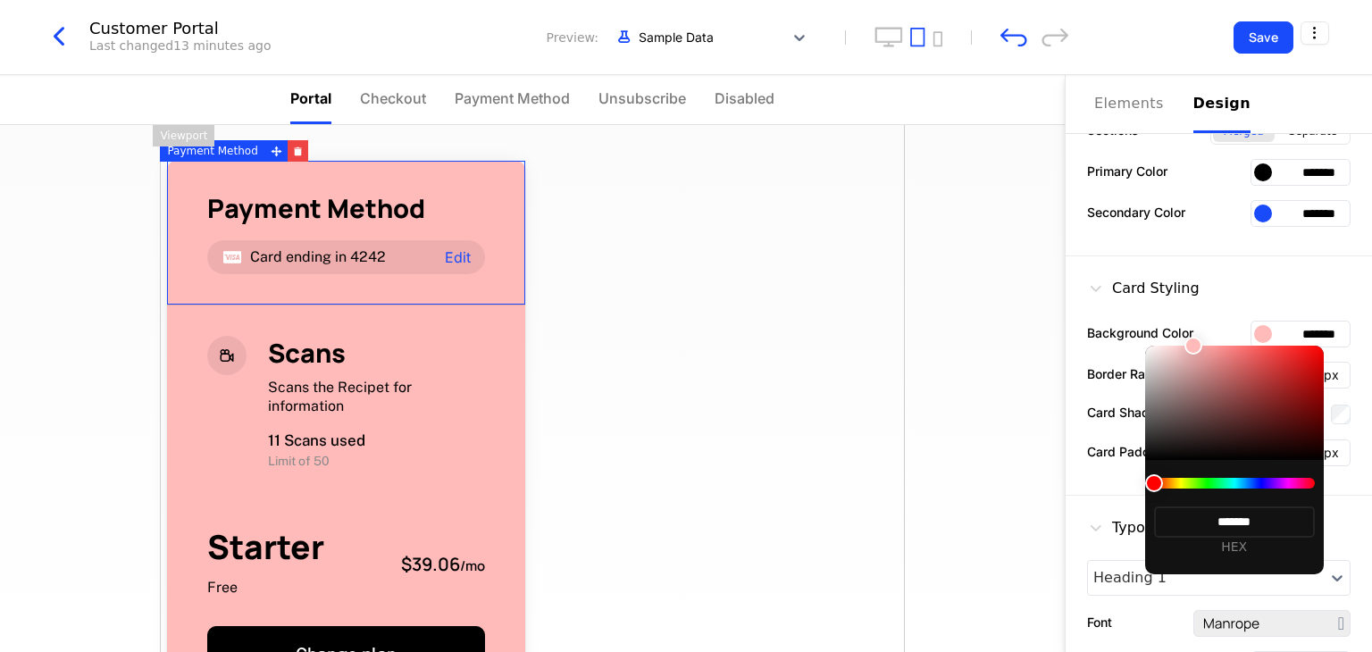
type input "*******"
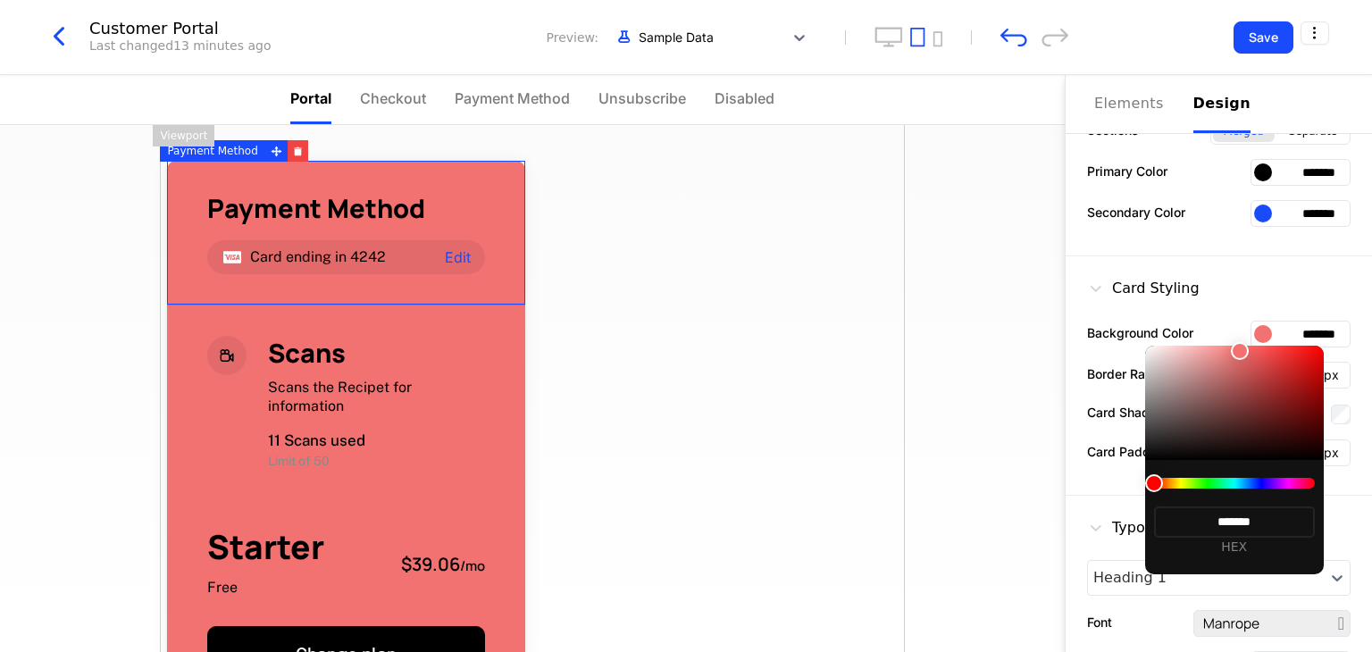
type input "*******"
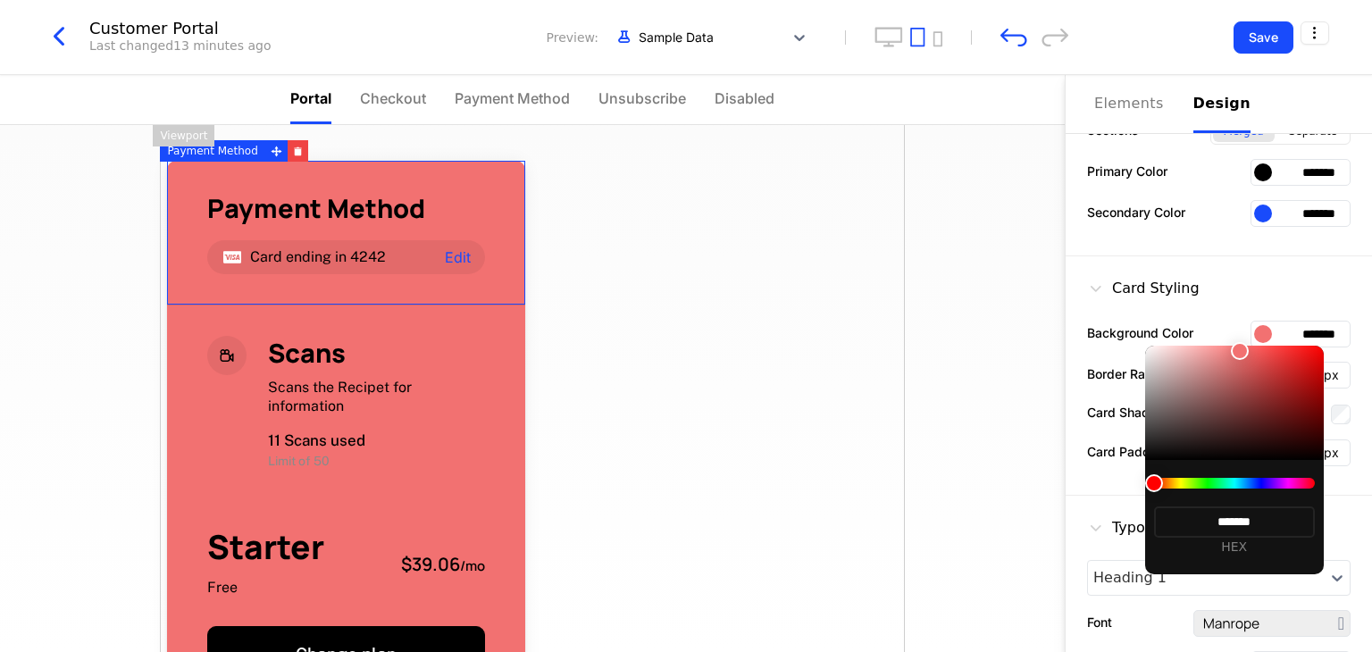
type input "*******"
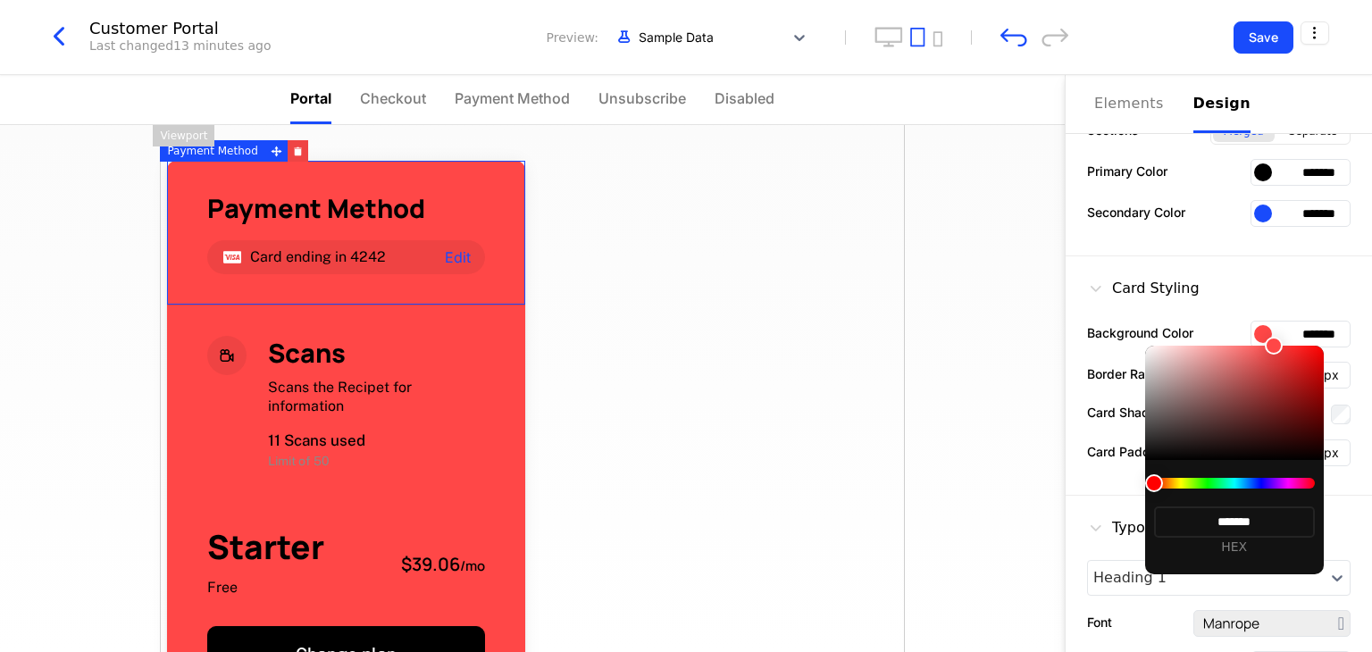
type input "*******"
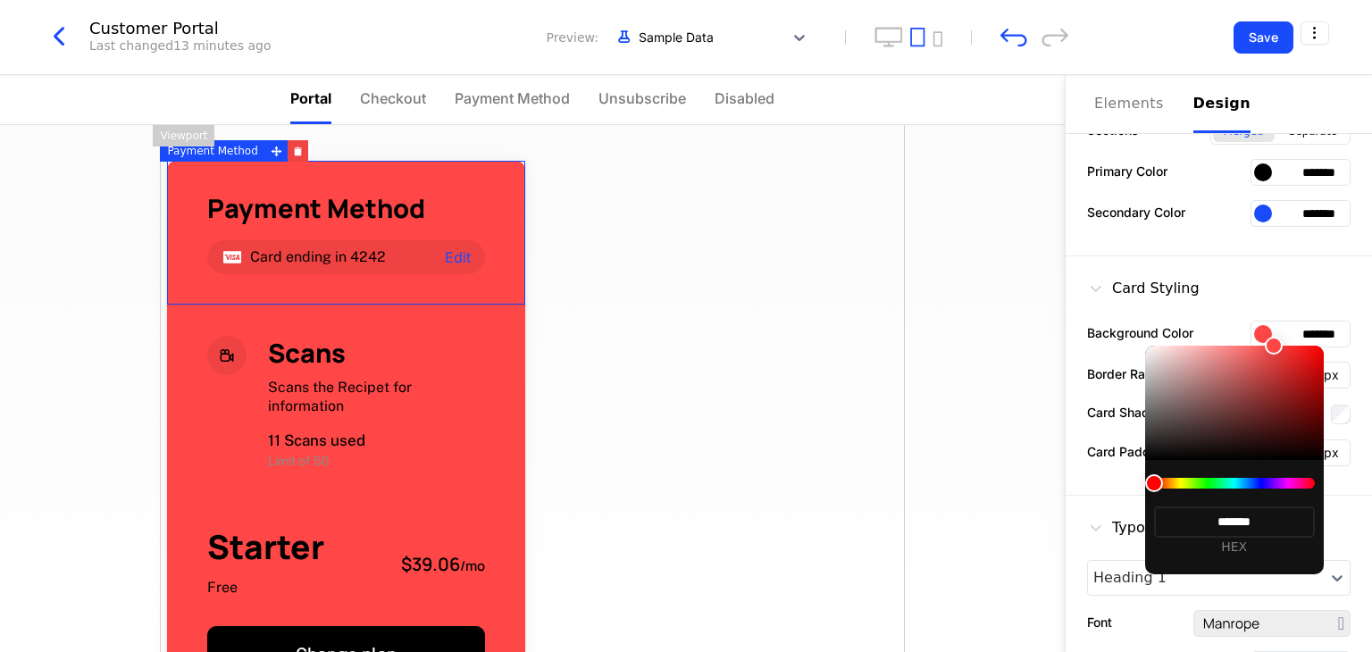
type input "*******"
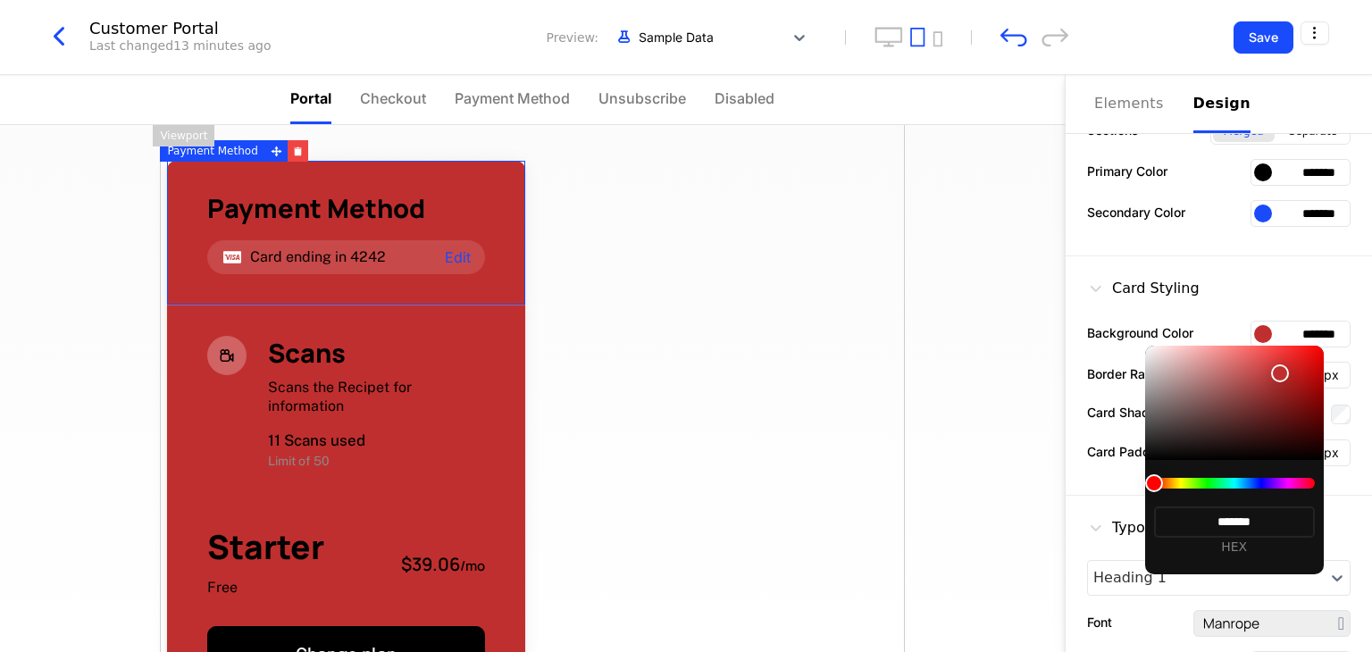
type input "*******"
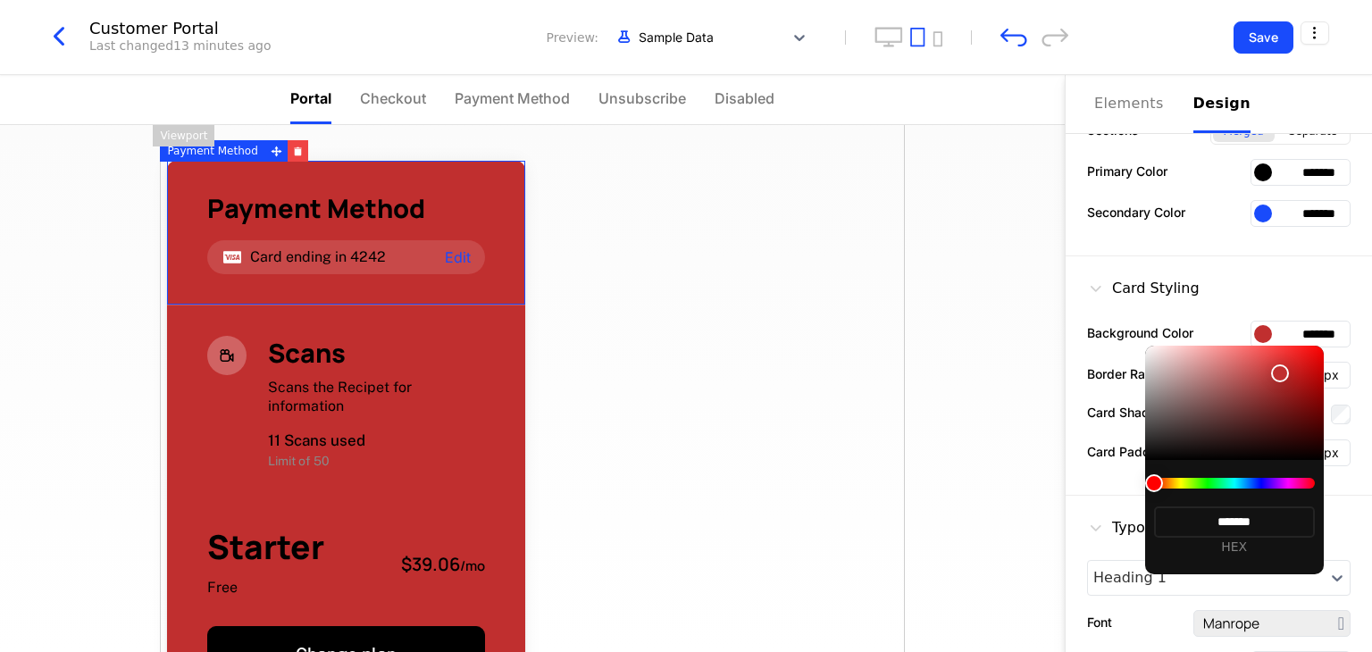
type input "*******"
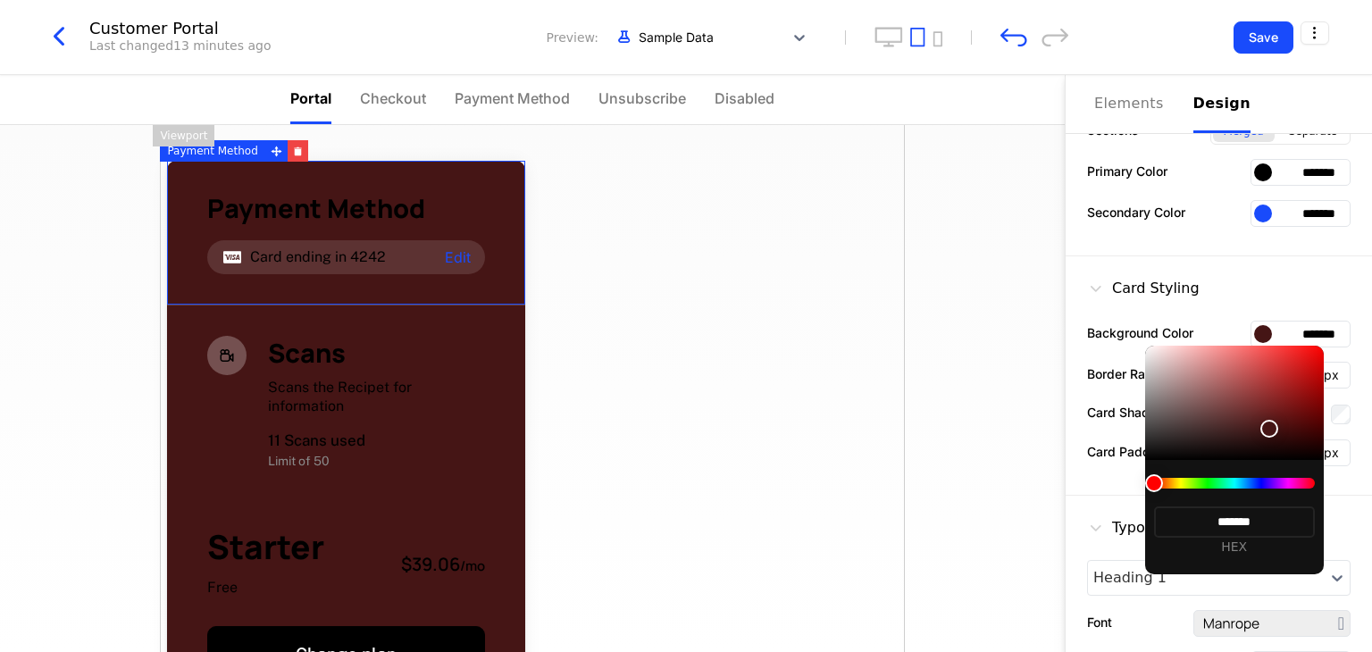
type input "*******"
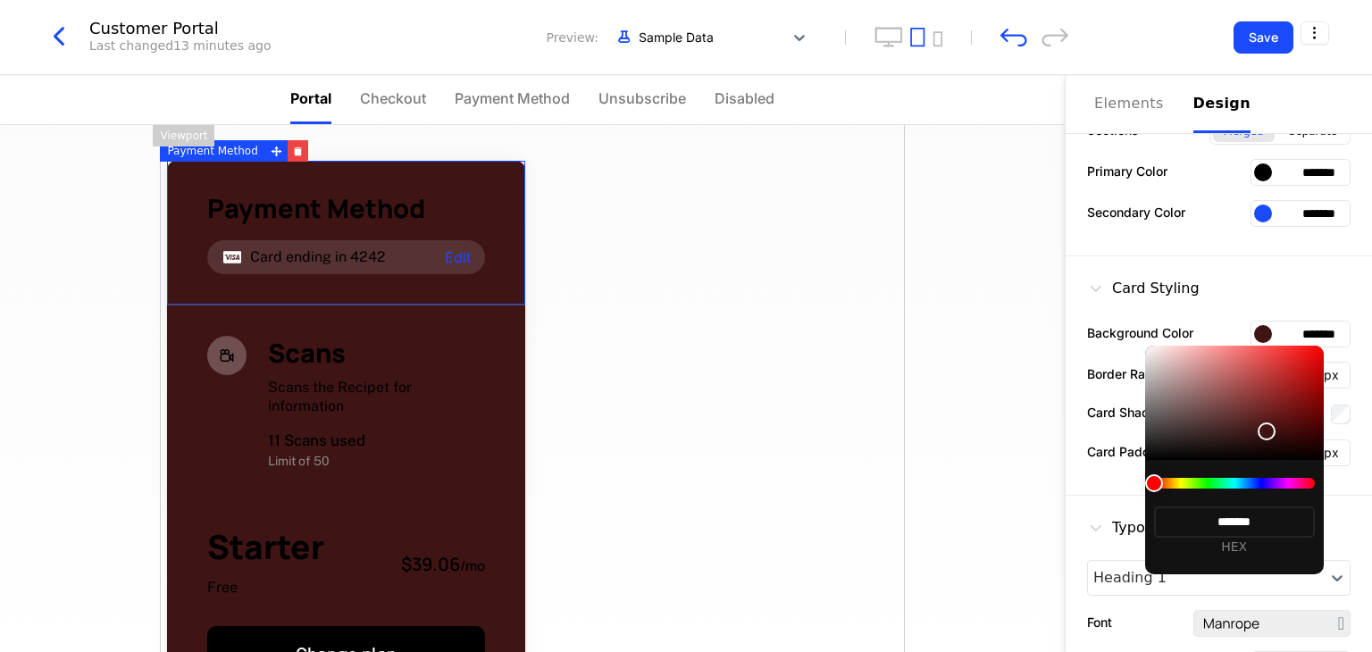
type input "*******"
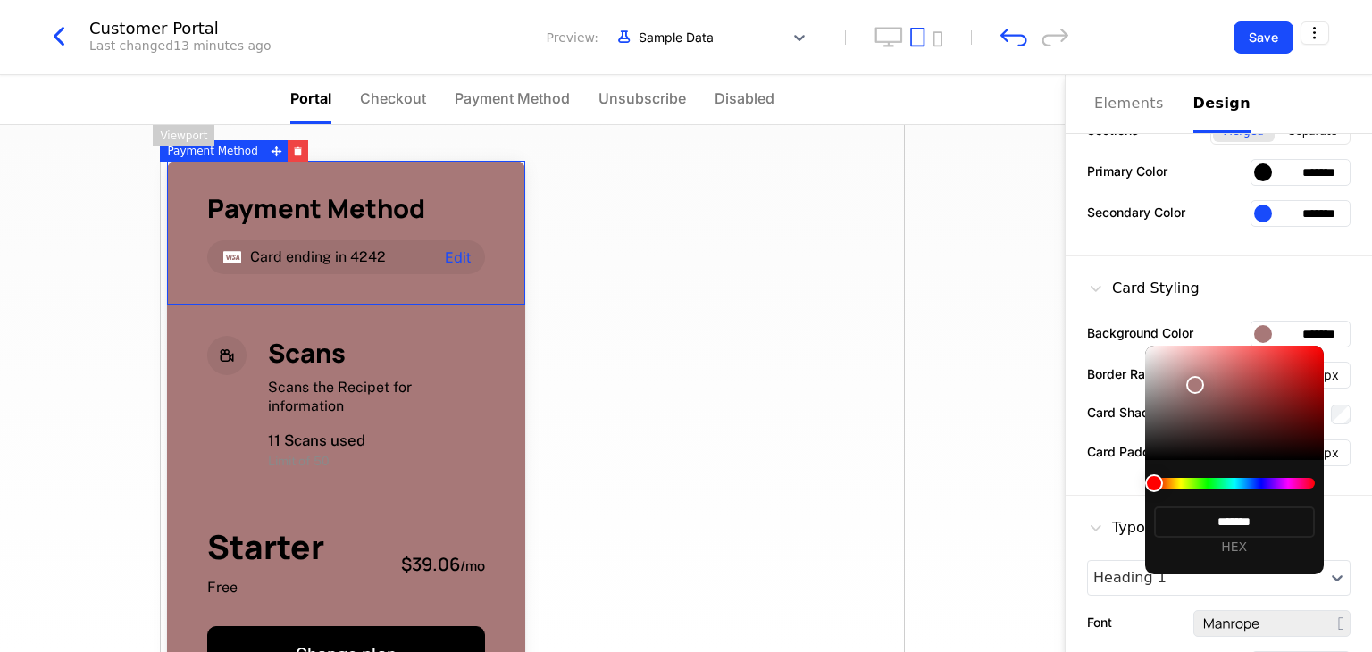
type input "*******"
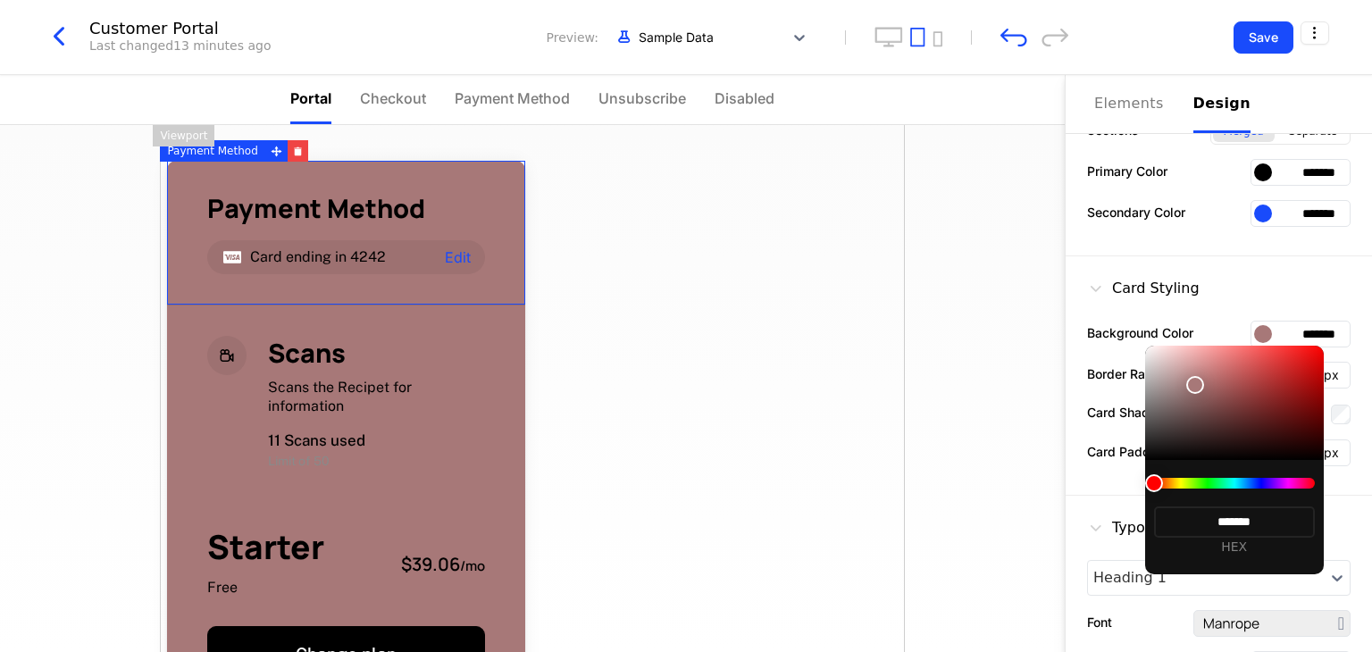
type input "*******"
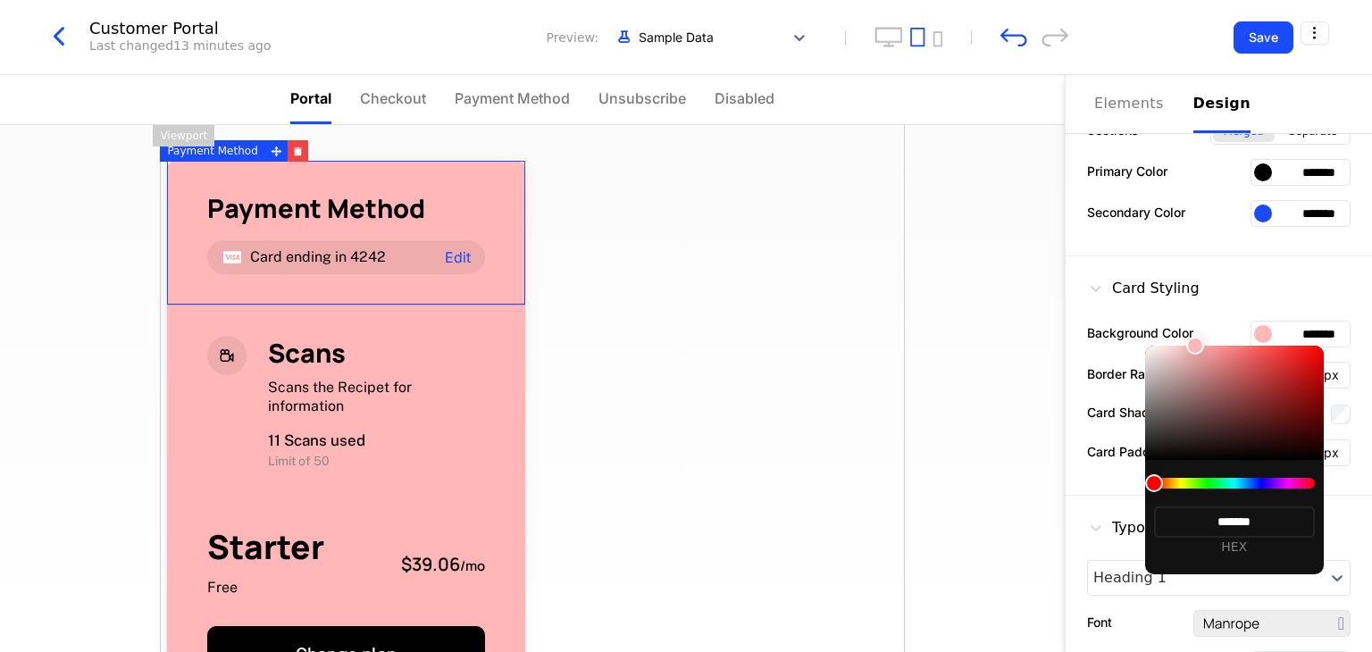
type input "*******"
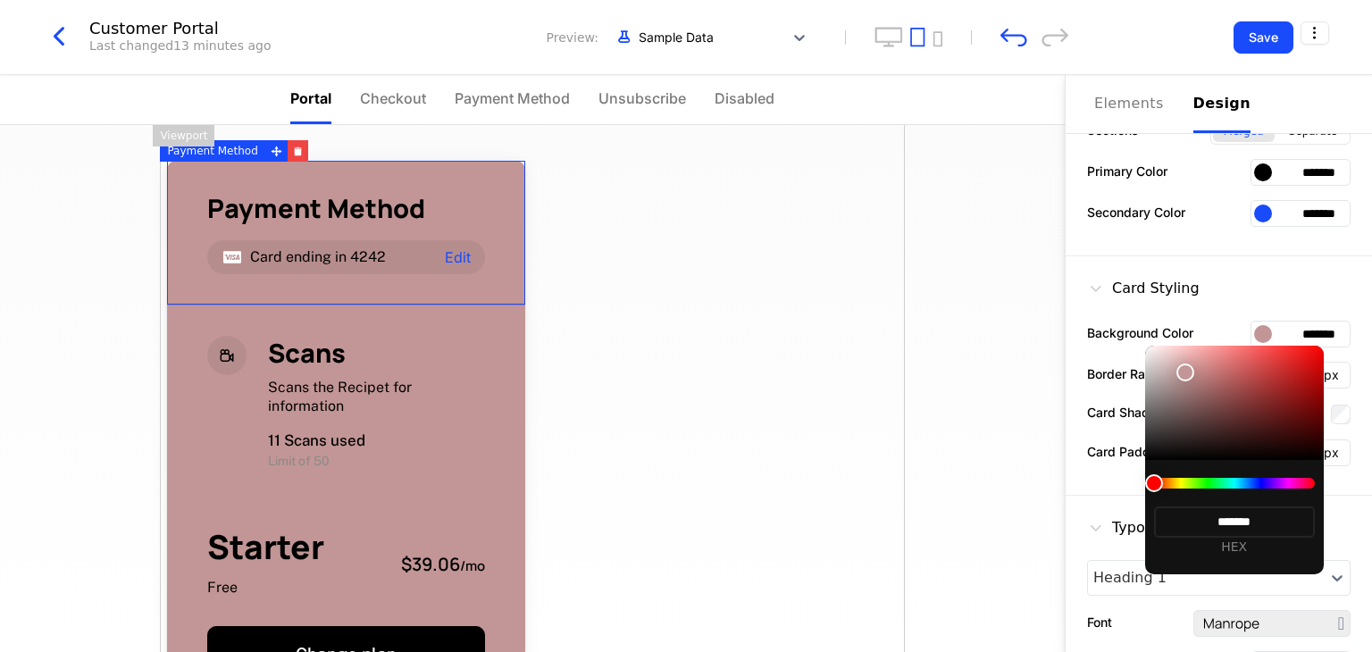
type input "*******"
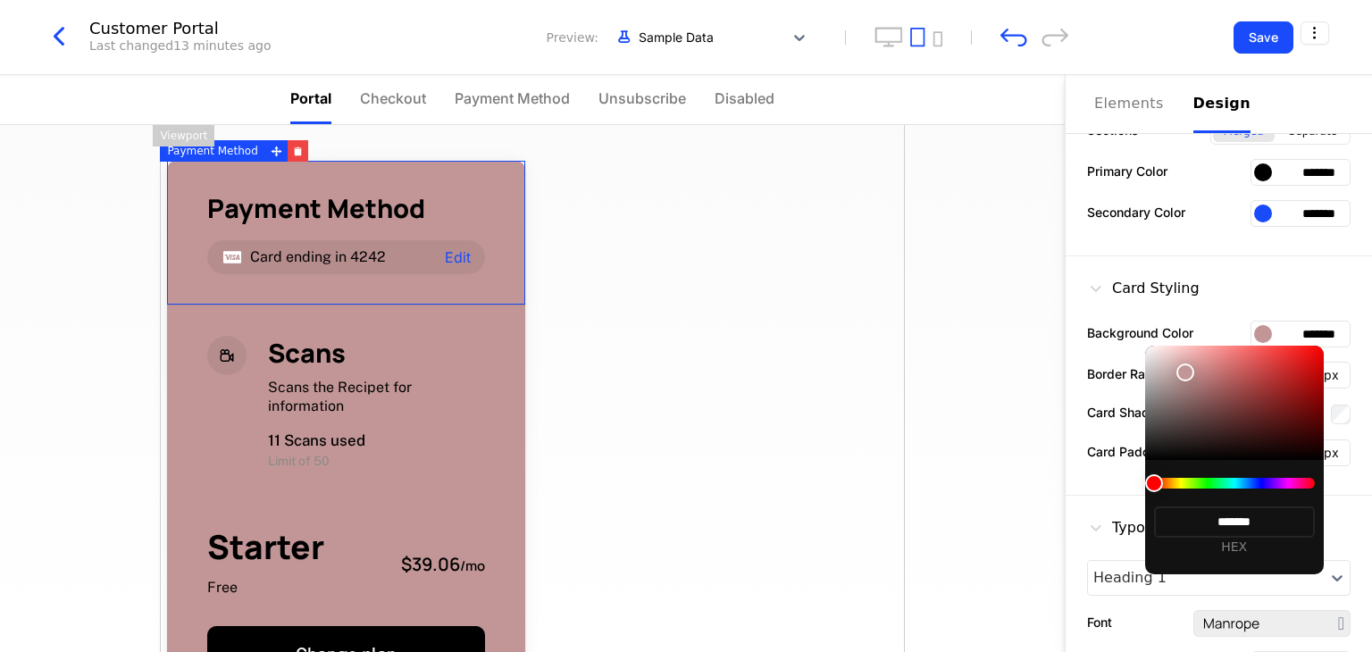
type input "*******"
drag, startPoint x: 1221, startPoint y: 397, endPoint x: 1190, endPoint y: 390, distance: 32.1
click at [1190, 390] on div at bounding box center [1234, 403] width 179 height 114
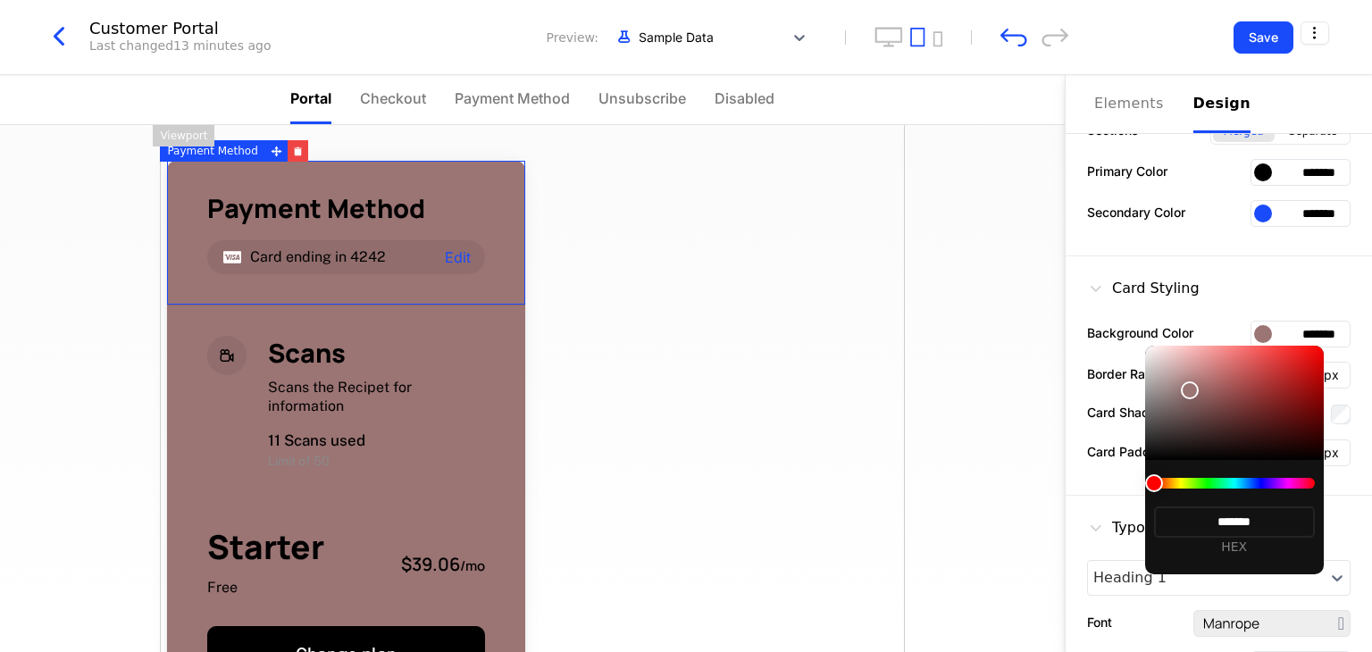
click at [1152, 477] on div at bounding box center [1154, 483] width 18 height 18
type input "*******"
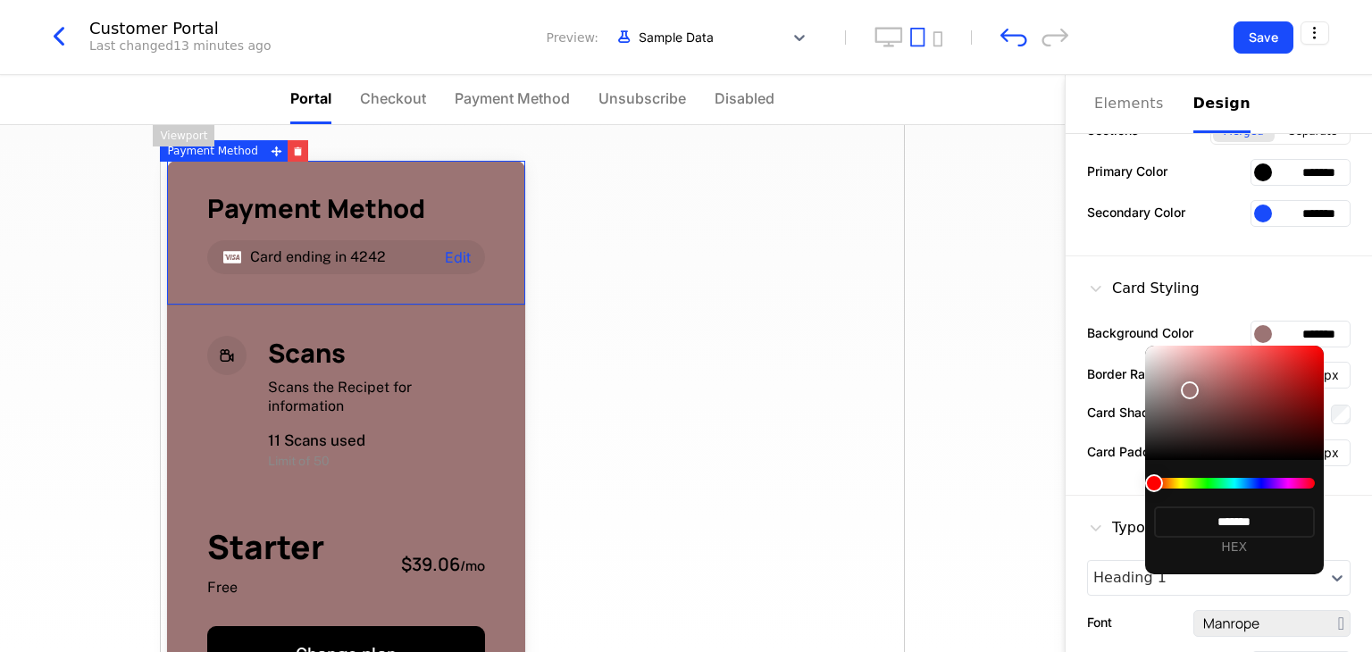
type input "*******"
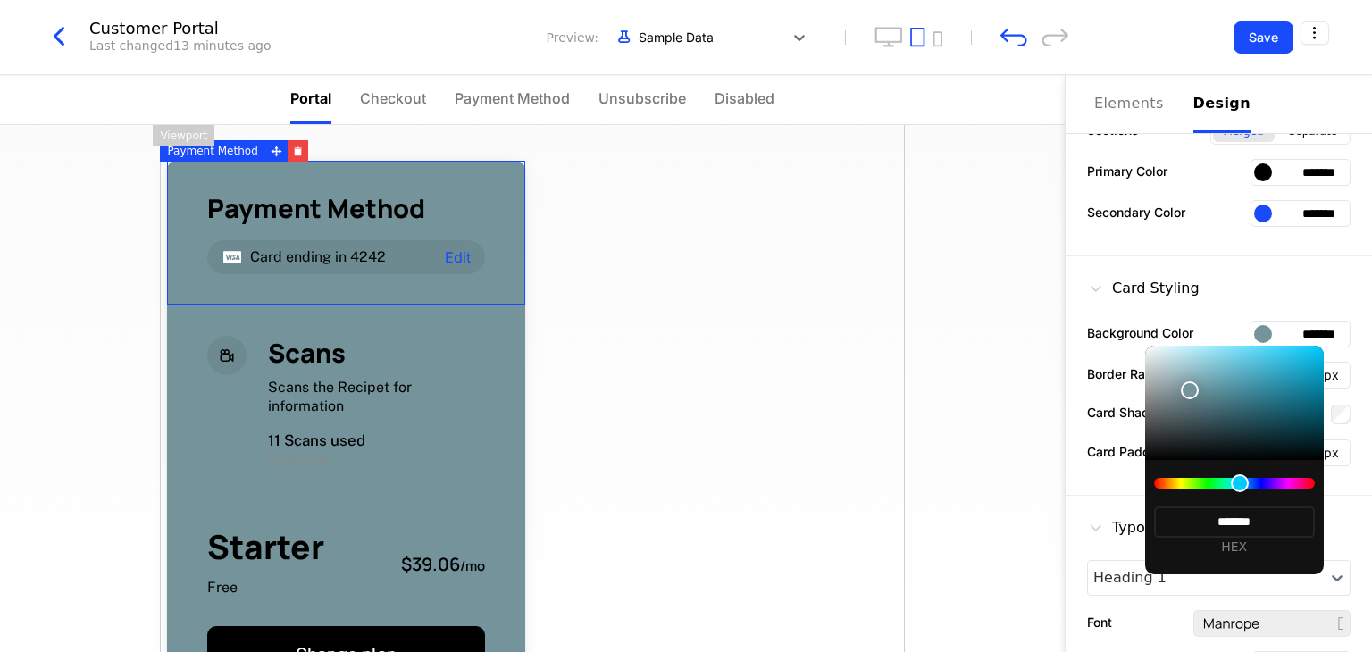
type input "*******"
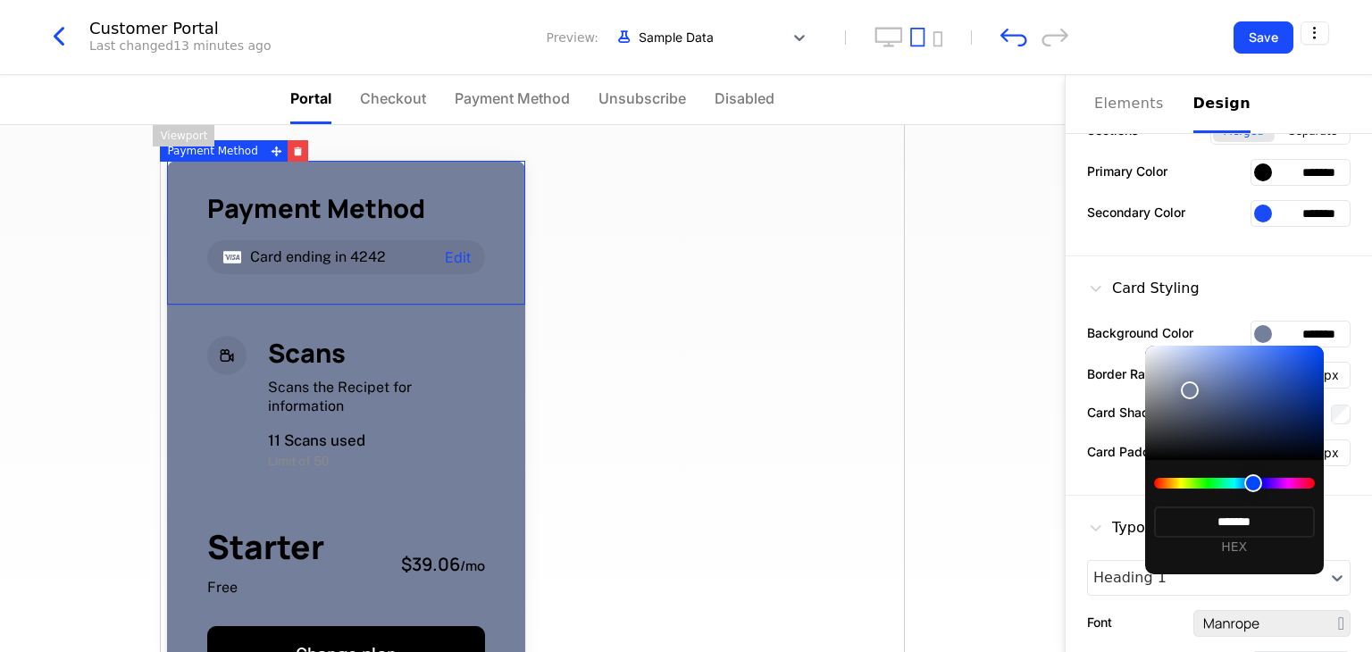
drag, startPoint x: 1152, startPoint y: 483, endPoint x: 1253, endPoint y: 472, distance: 101.6
click at [1253, 472] on div "******* HEX" at bounding box center [1234, 517] width 179 height 114
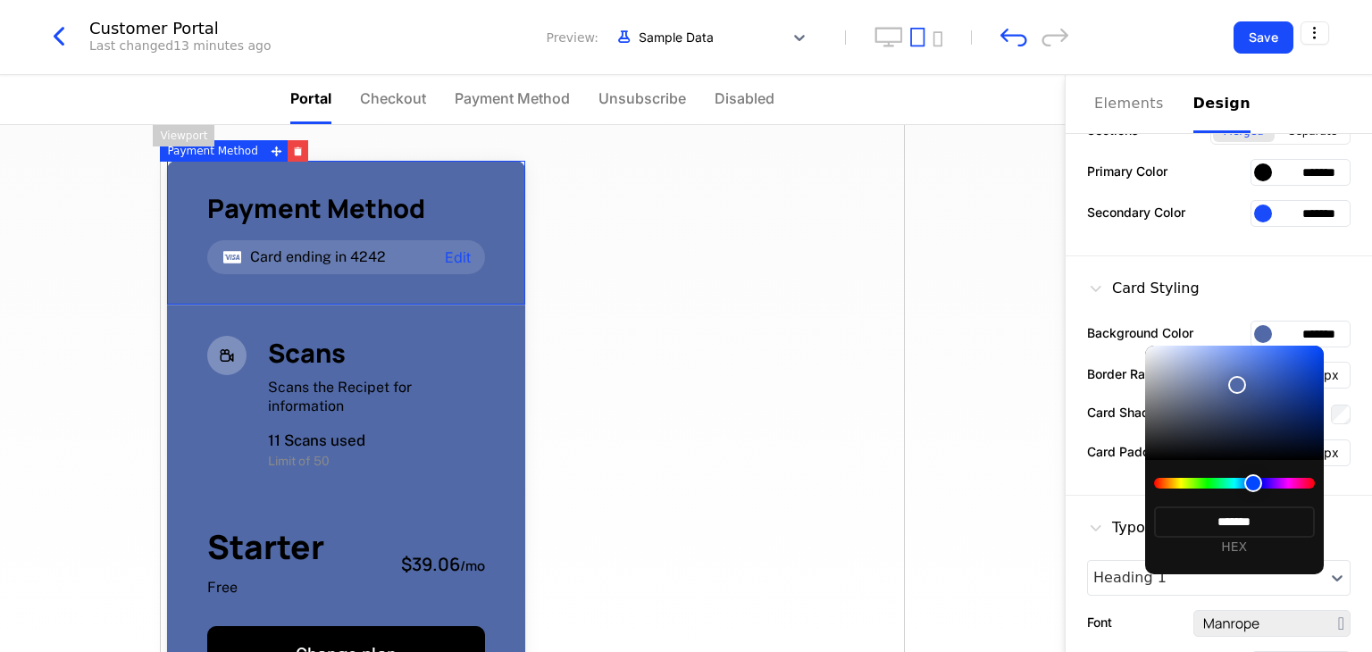
type input "*******"
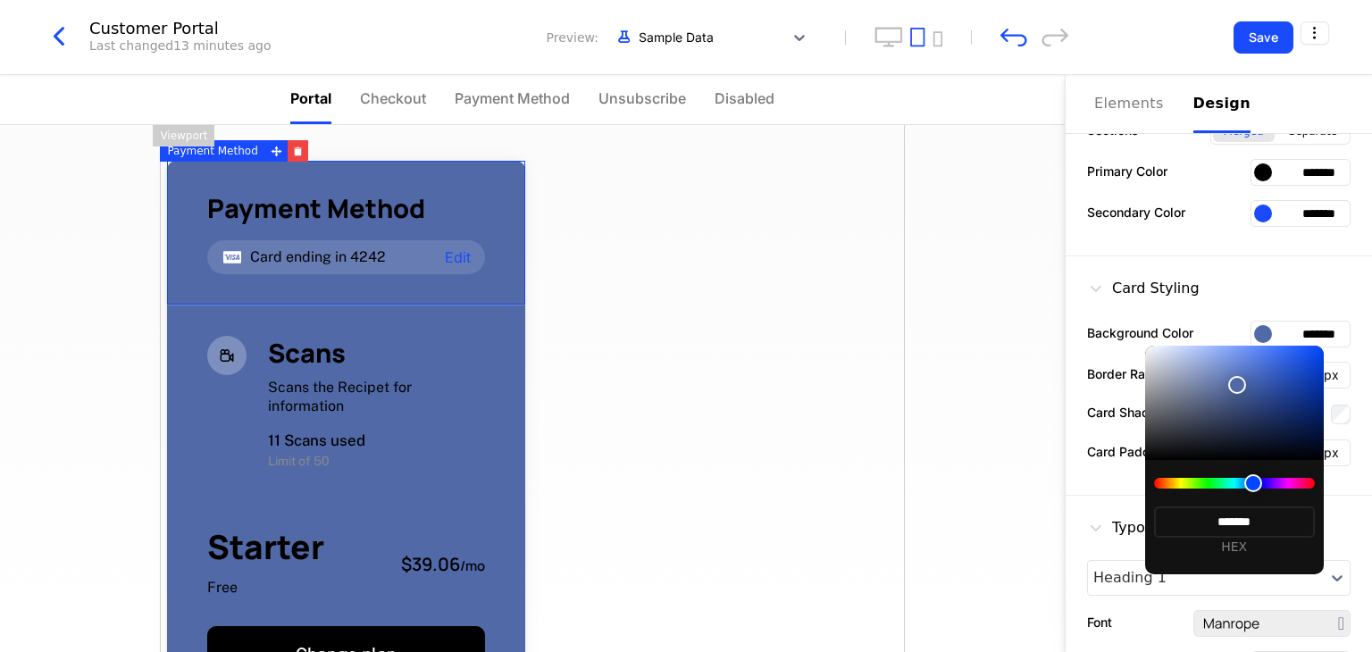
type input "*******"
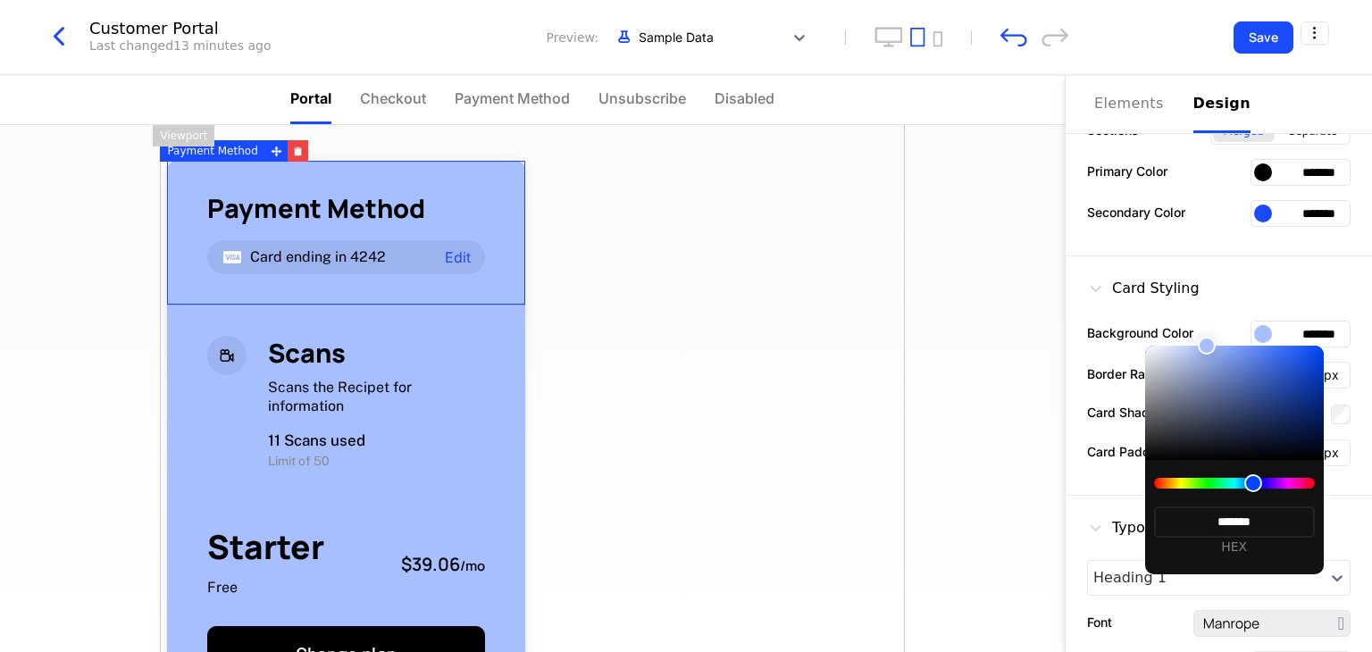
type input "*******"
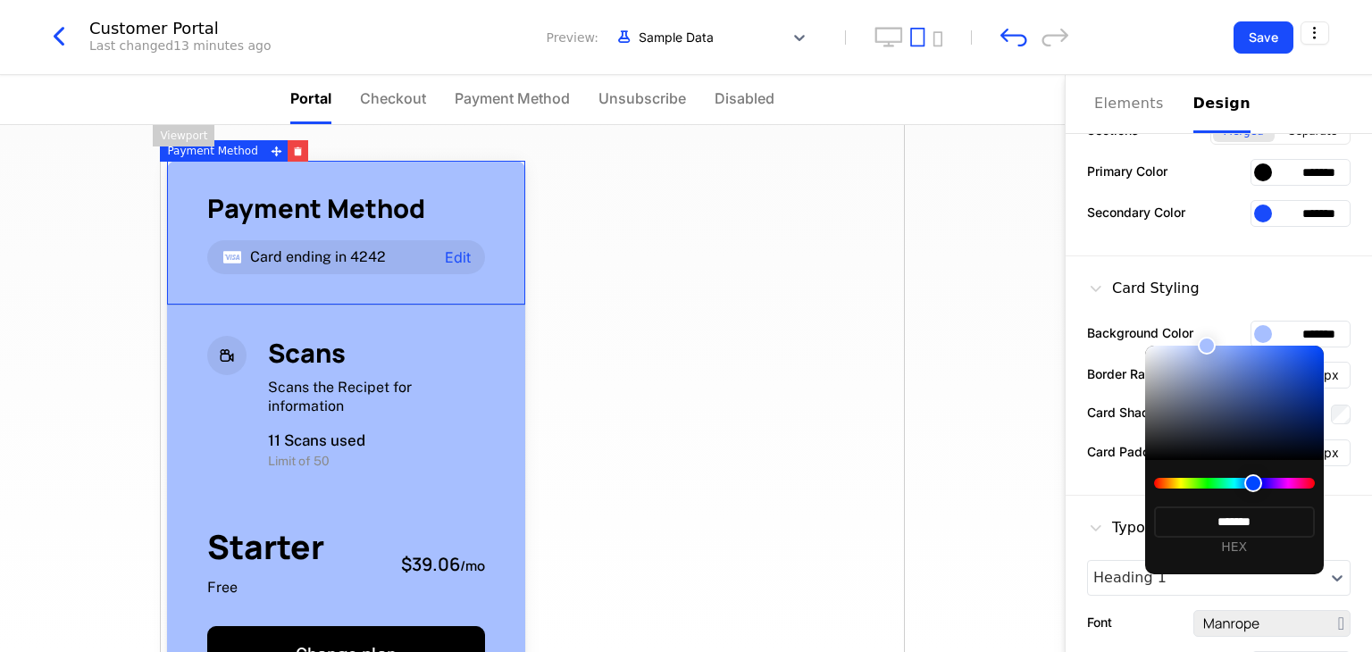
type input "*******"
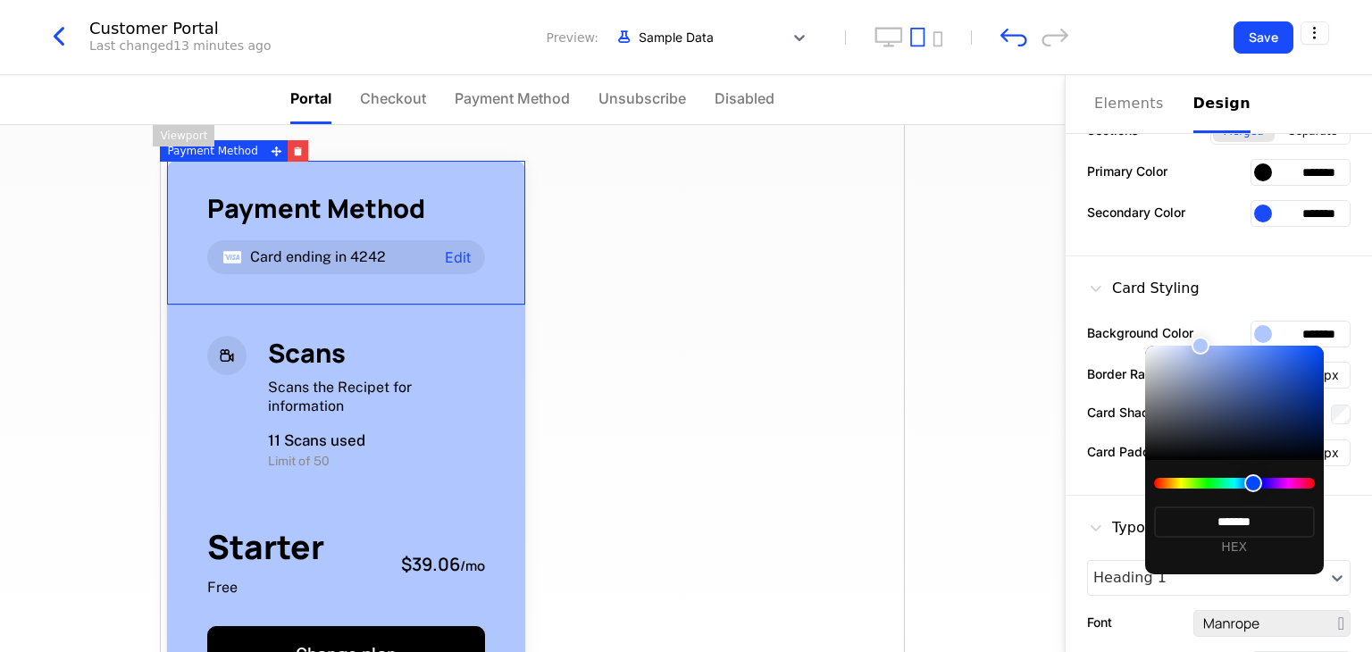
drag, startPoint x: 1236, startPoint y: 385, endPoint x: 1200, endPoint y: 322, distance: 72.0
click at [1200, 322] on body "Liveroom Technologies Development Dev Features Features Flags Catalog Plans Add…" at bounding box center [686, 326] width 1372 height 652
click at [984, 301] on div at bounding box center [686, 326] width 1372 height 652
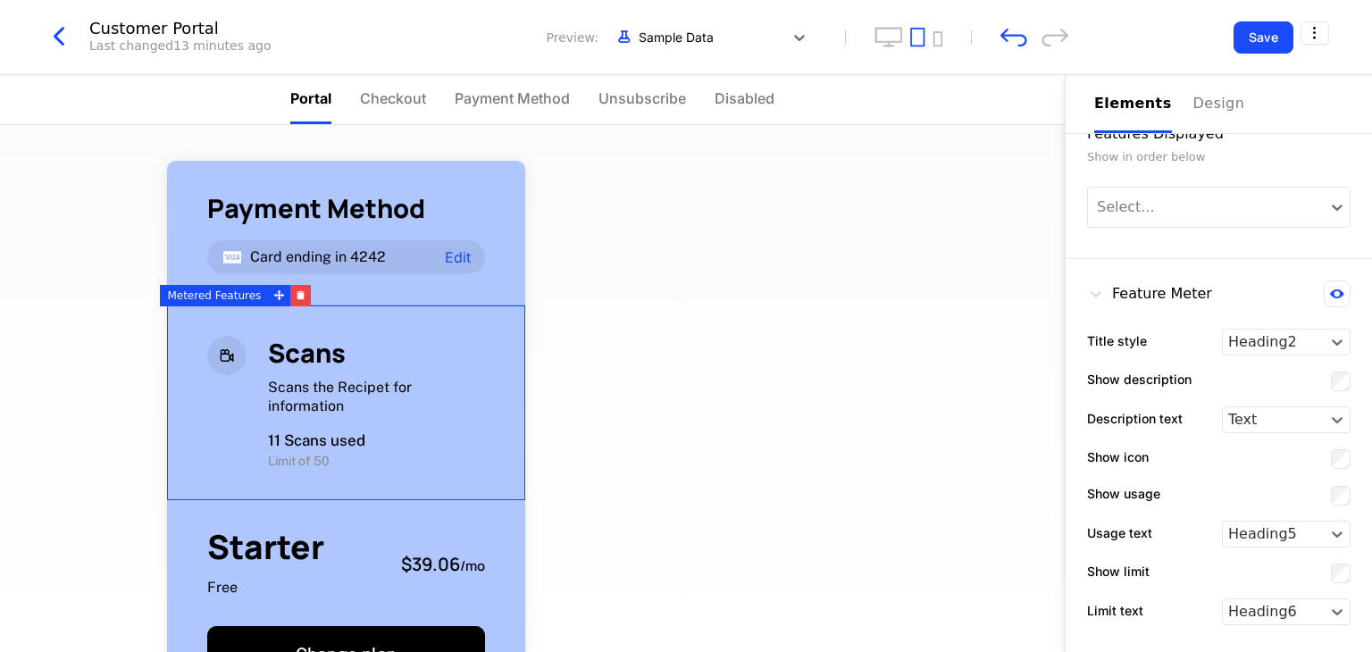
click at [495, 372] on div "Scans Scans the Recipet for information 11 Scans used Limit of 50" at bounding box center [346, 402] width 358 height 195
click at [658, 353] on div "Payment Method Card ending in 4242 Edit Scans Scans the Recipet for information…" at bounding box center [532, 576] width 745 height 903
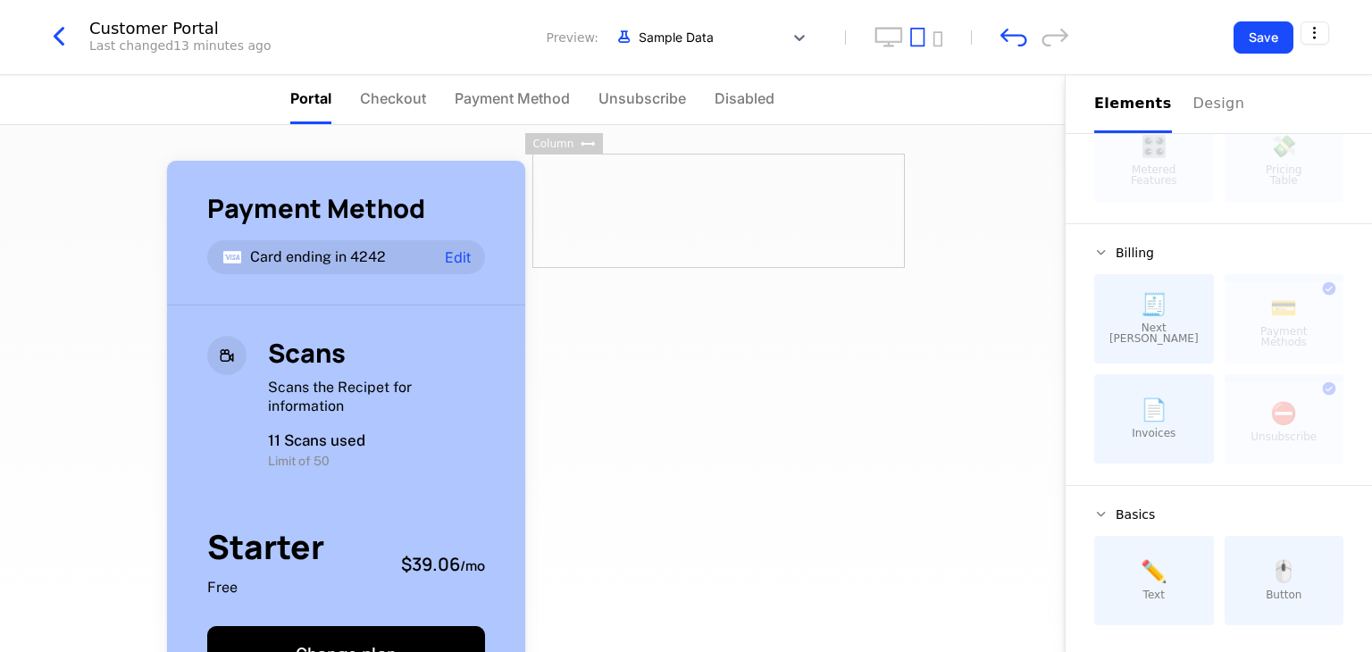
drag, startPoint x: 631, startPoint y: 260, endPoint x: 1204, endPoint y: 415, distance: 594.1
click at [1204, 415] on div "📄 Invoices" at bounding box center [1154, 418] width 120 height 89
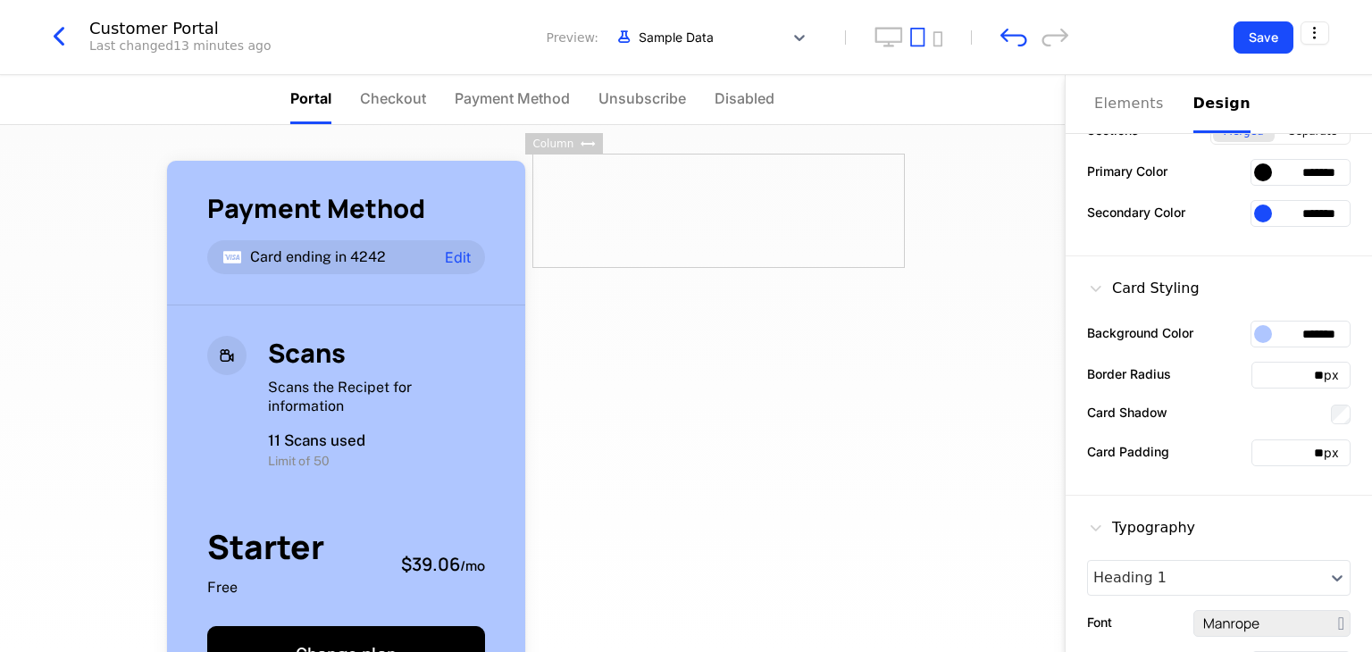
scroll to position [0, 0]
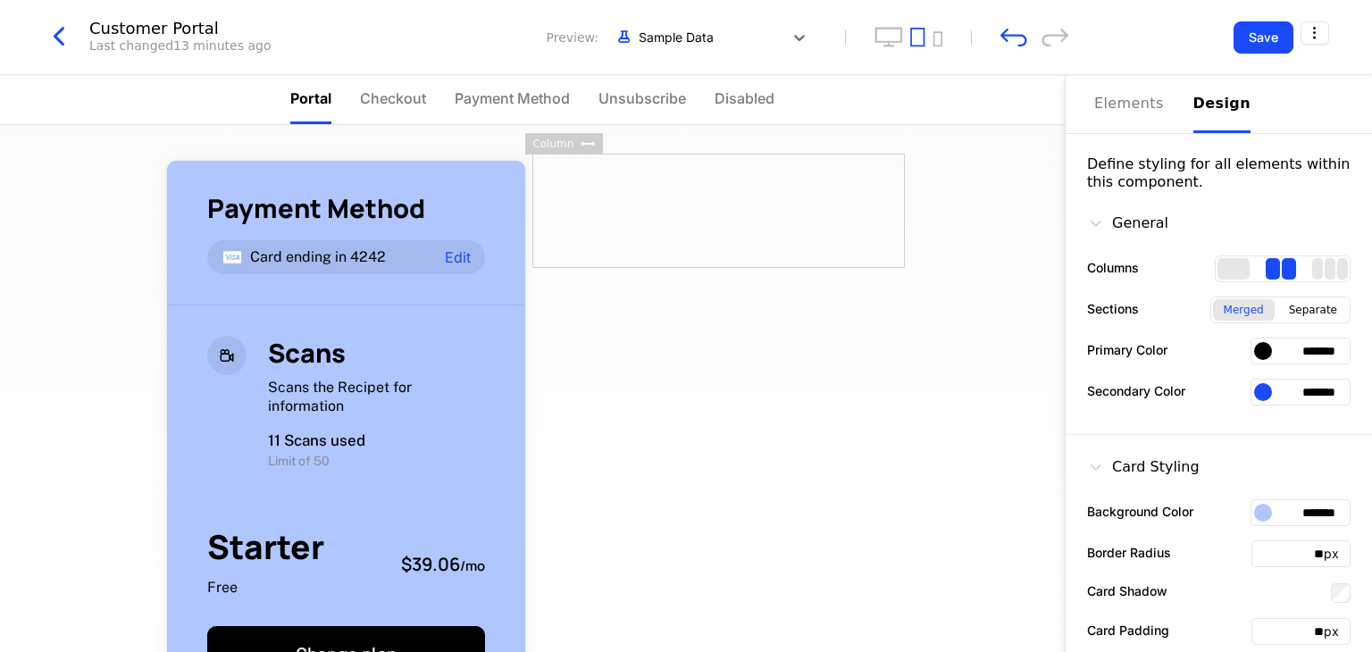
click at [1193, 110] on div "Design" at bounding box center [1221, 103] width 57 height 21
click at [1282, 269] on div "2 columns" at bounding box center [1289, 268] width 14 height 21
click at [1293, 311] on div "Separate" at bounding box center [1313, 309] width 70 height 21
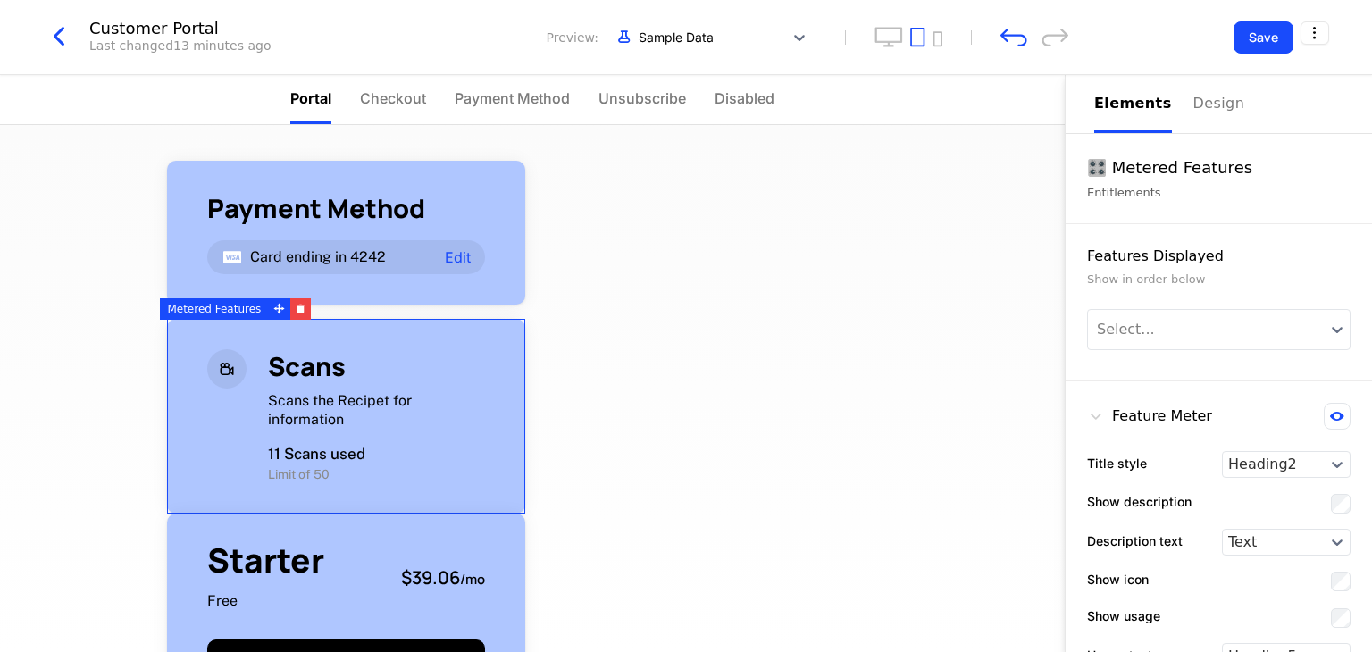
click at [448, 488] on div "Scans Scans the Recipet for information 11 Scans used Limit of 50" at bounding box center [346, 416] width 358 height 195
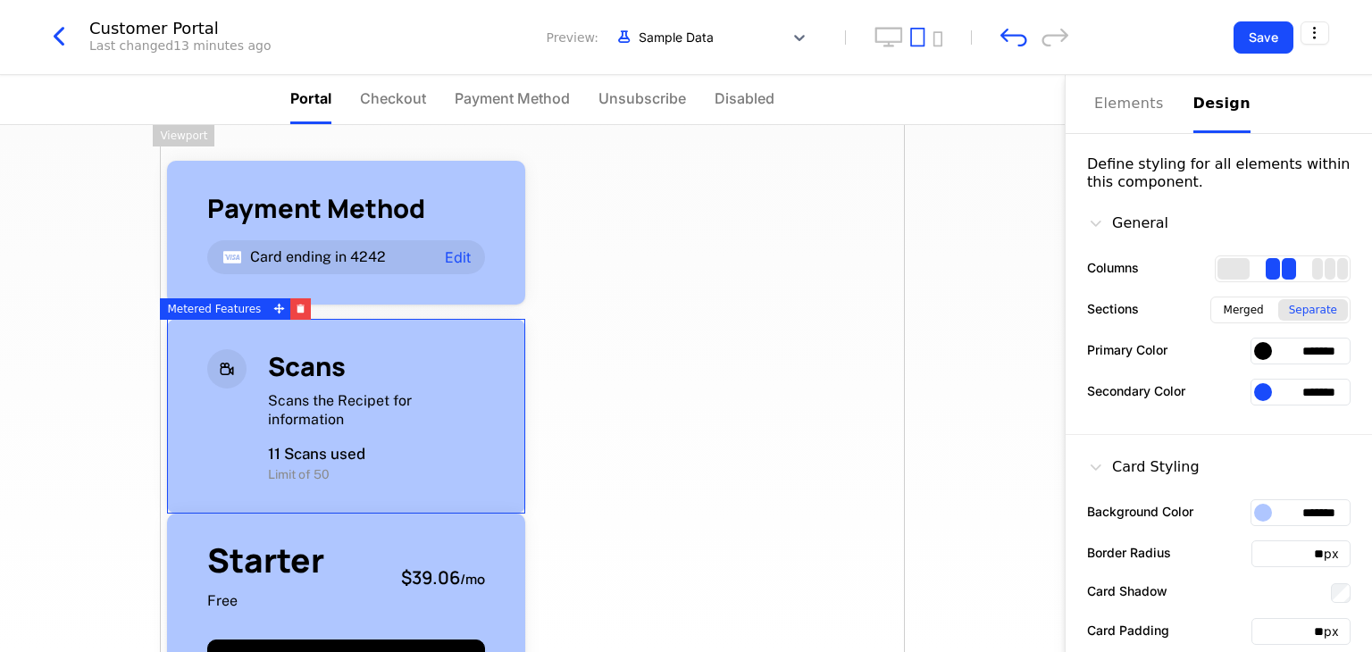
click at [1211, 111] on div "Design" at bounding box center [1221, 103] width 57 height 21
click at [1308, 312] on div "Separate" at bounding box center [1313, 309] width 70 height 21
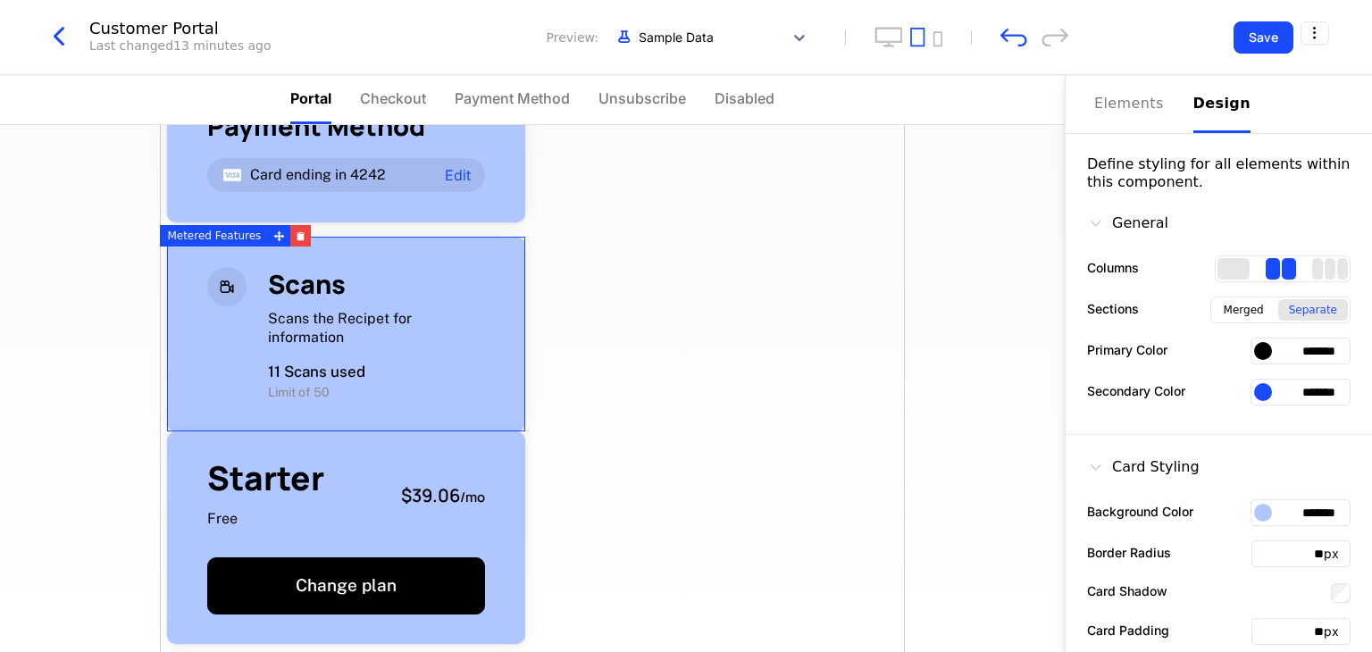
scroll to position [89, 0]
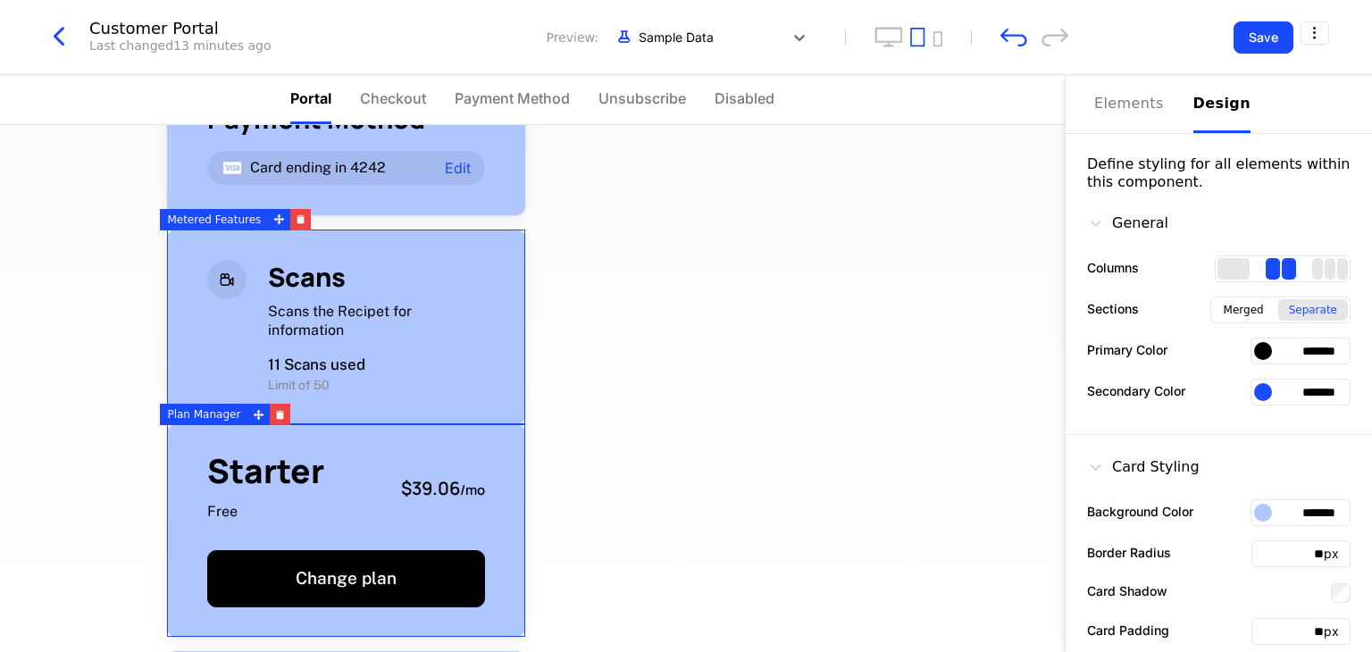
click at [400, 462] on div "Starter Free $39.06 / mo" at bounding box center [346, 488] width 278 height 67
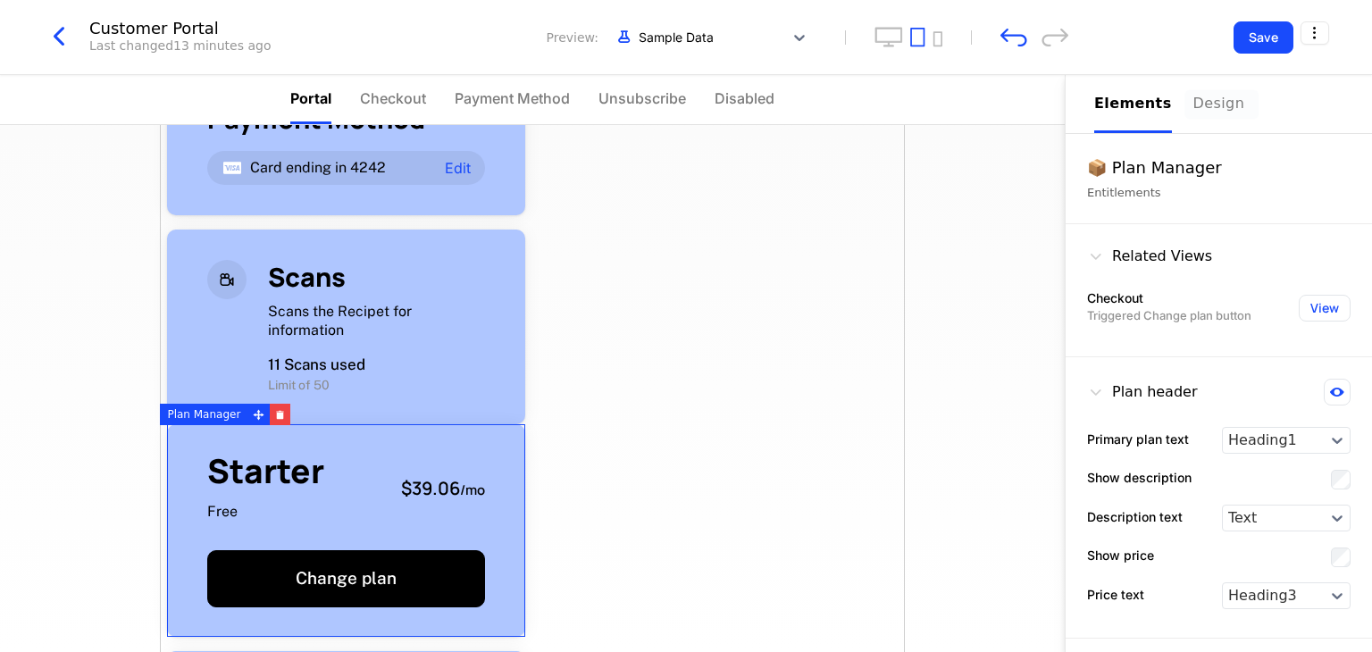
click at [1193, 105] on div "Design" at bounding box center [1221, 103] width 57 height 21
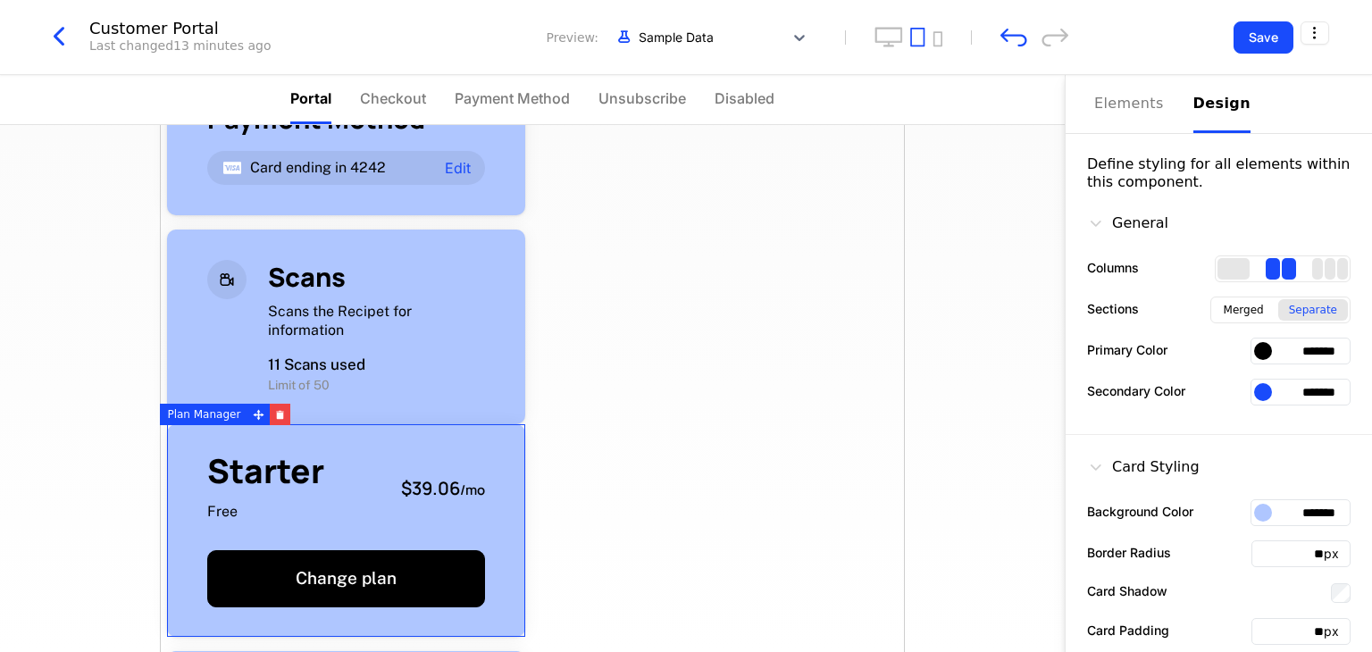
click at [1314, 310] on div "Separate" at bounding box center [1313, 309] width 70 height 21
click at [391, 416] on div "Scans Scans the Recipet for information 11 Scans used Limit of 50" at bounding box center [346, 327] width 358 height 195
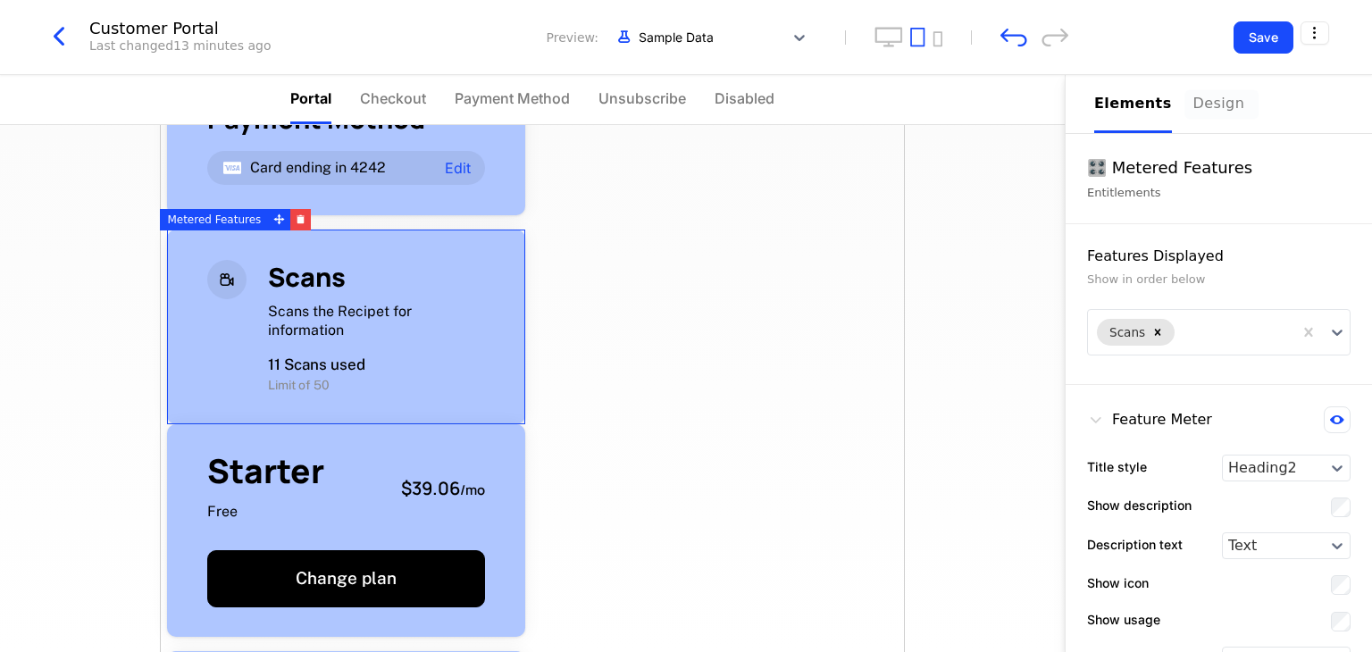
click at [1197, 104] on div "Design" at bounding box center [1221, 103] width 57 height 21
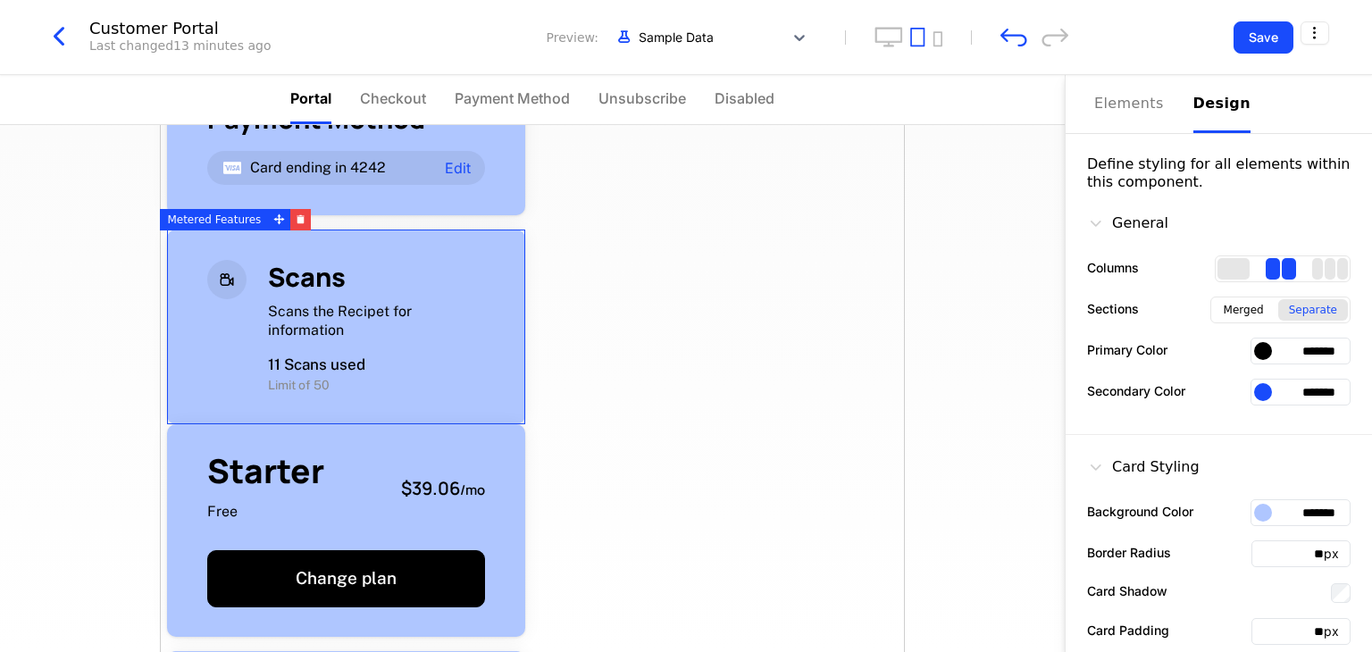
click at [1266, 269] on div "2 columns" at bounding box center [1273, 268] width 14 height 21
click at [1136, 220] on div "General" at bounding box center [1127, 223] width 81 height 21
click at [1104, 225] on div "General" at bounding box center [1127, 223] width 81 height 21
click at [1090, 225] on icon at bounding box center [1096, 223] width 18 height 18
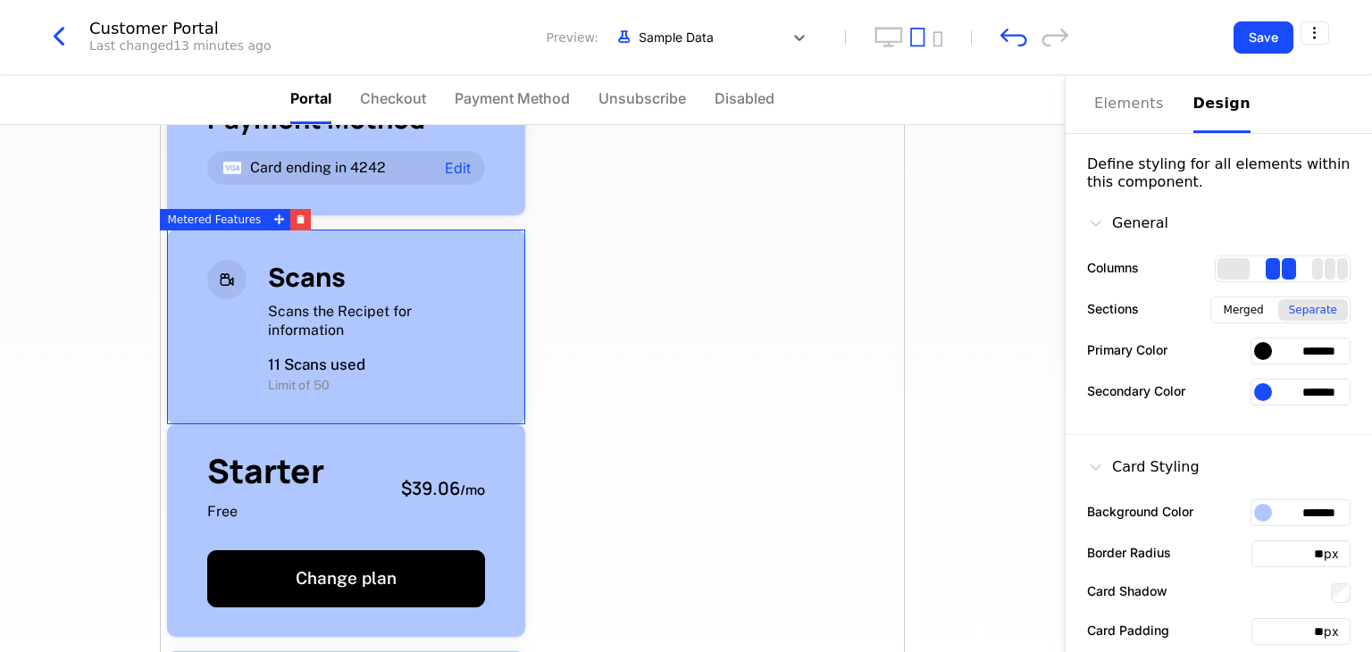
click at [1094, 225] on icon at bounding box center [1096, 223] width 18 height 18
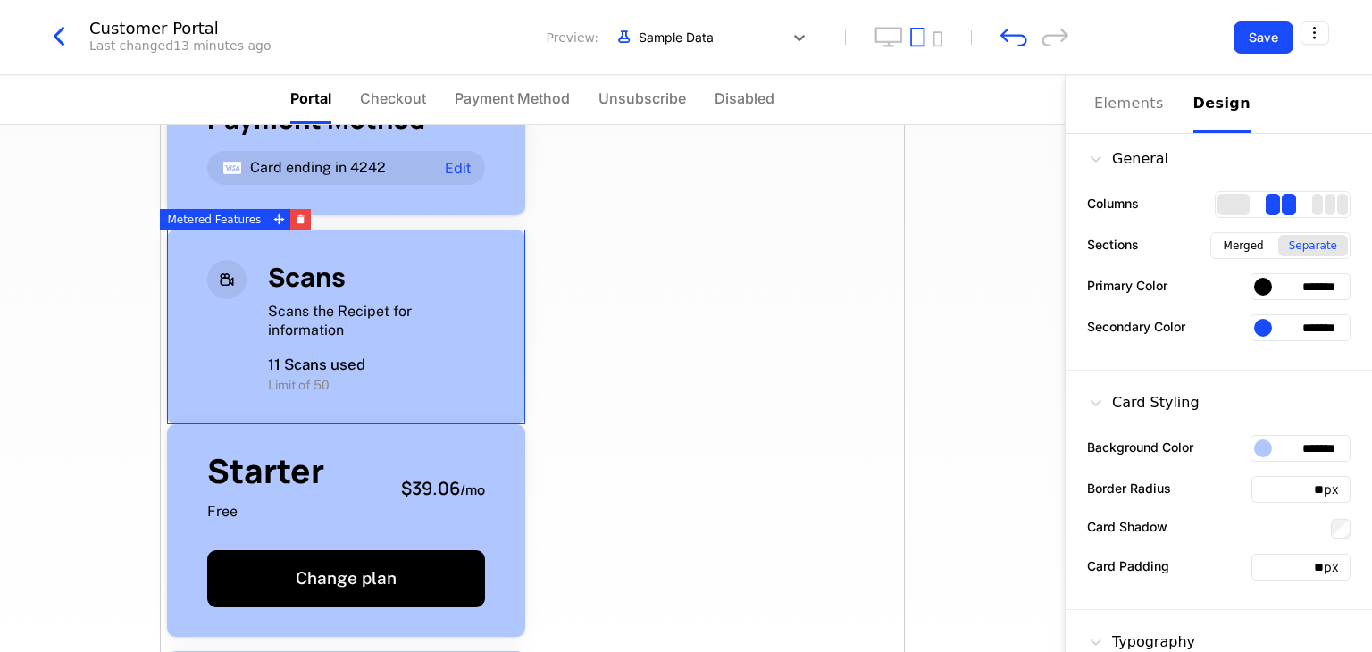
scroll to position [0, 0]
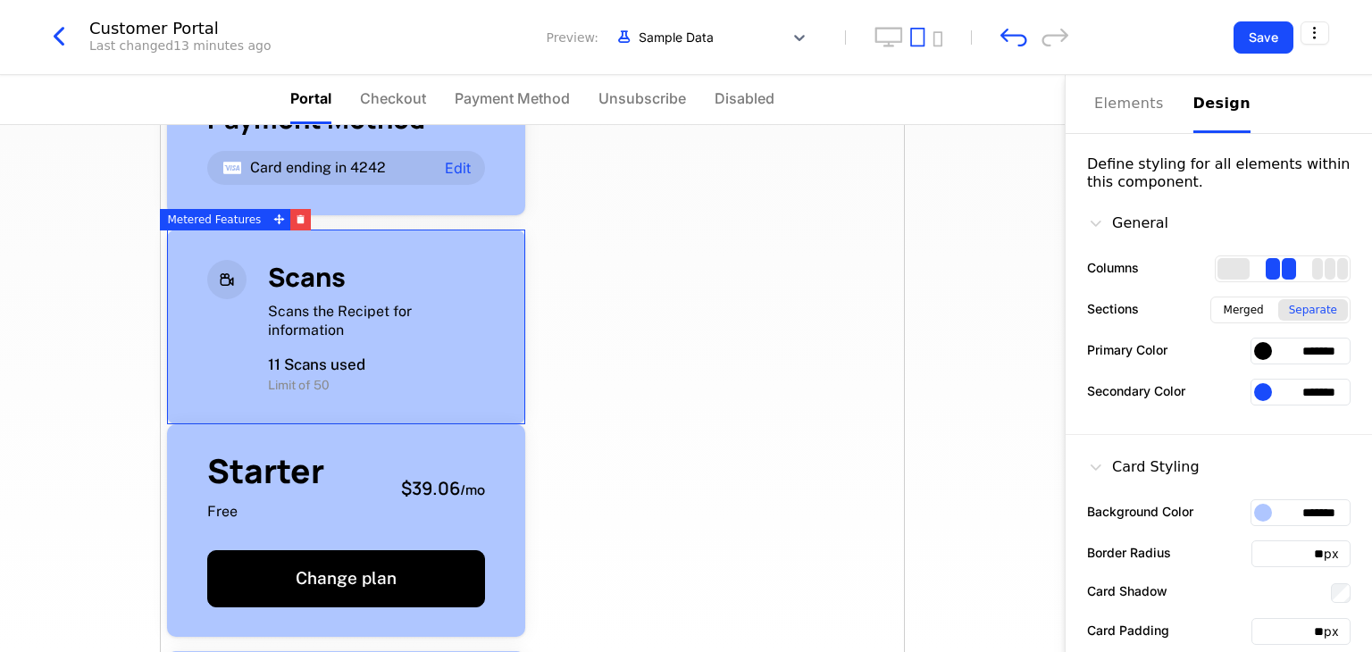
click at [1282, 272] on div "2 columns" at bounding box center [1289, 268] width 14 height 21
drag, startPoint x: 1271, startPoint y: 272, endPoint x: 1198, endPoint y: 271, distance: 73.3
click at [1198, 271] on div "Columns" at bounding box center [1218, 268] width 263 height 27
click at [1266, 269] on div "2 columns" at bounding box center [1273, 268] width 14 height 21
click at [1184, 264] on div "Columns" at bounding box center [1218, 268] width 263 height 27
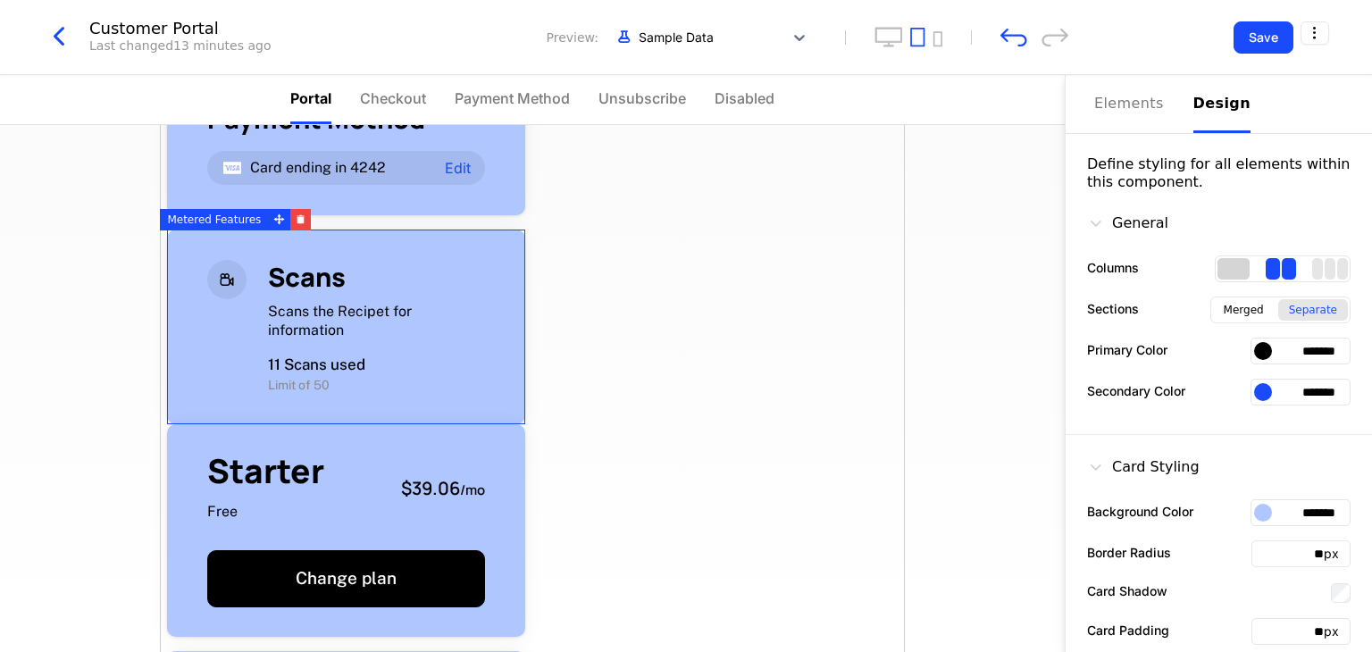
click at [1219, 264] on div "1 columns" at bounding box center [1233, 268] width 32 height 21
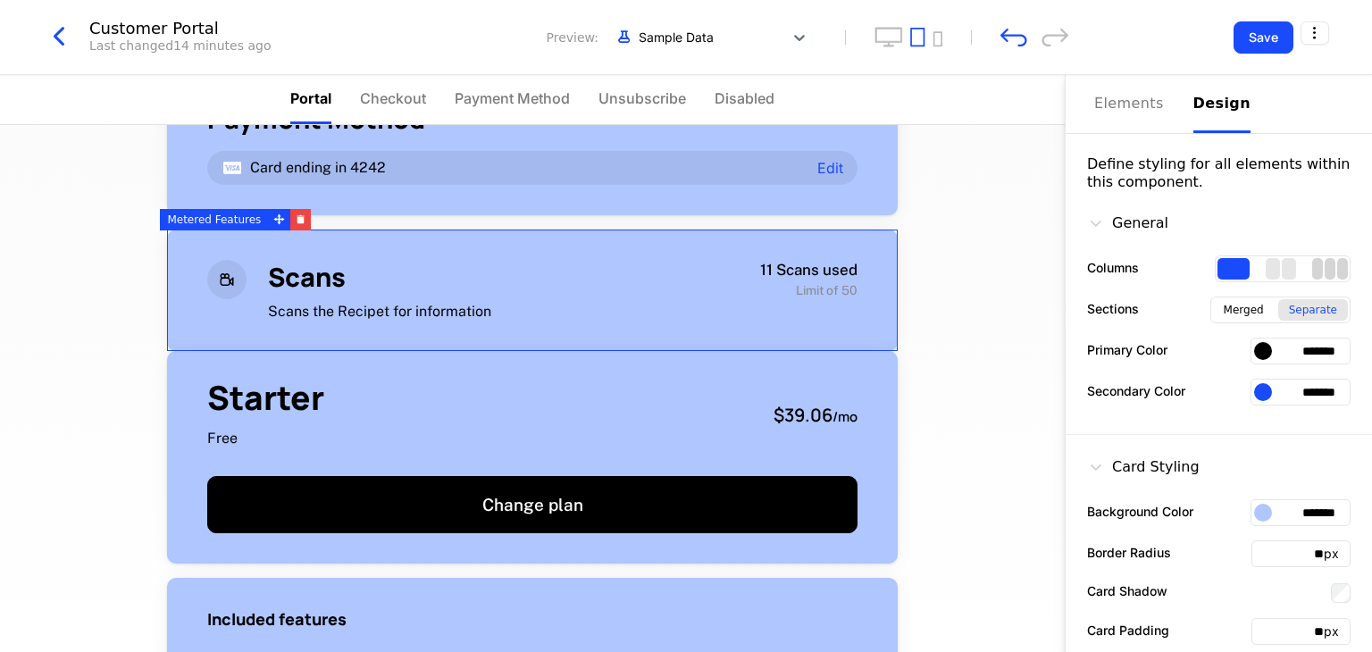
click at [1324, 264] on div "3 columns" at bounding box center [1329, 268] width 11 height 21
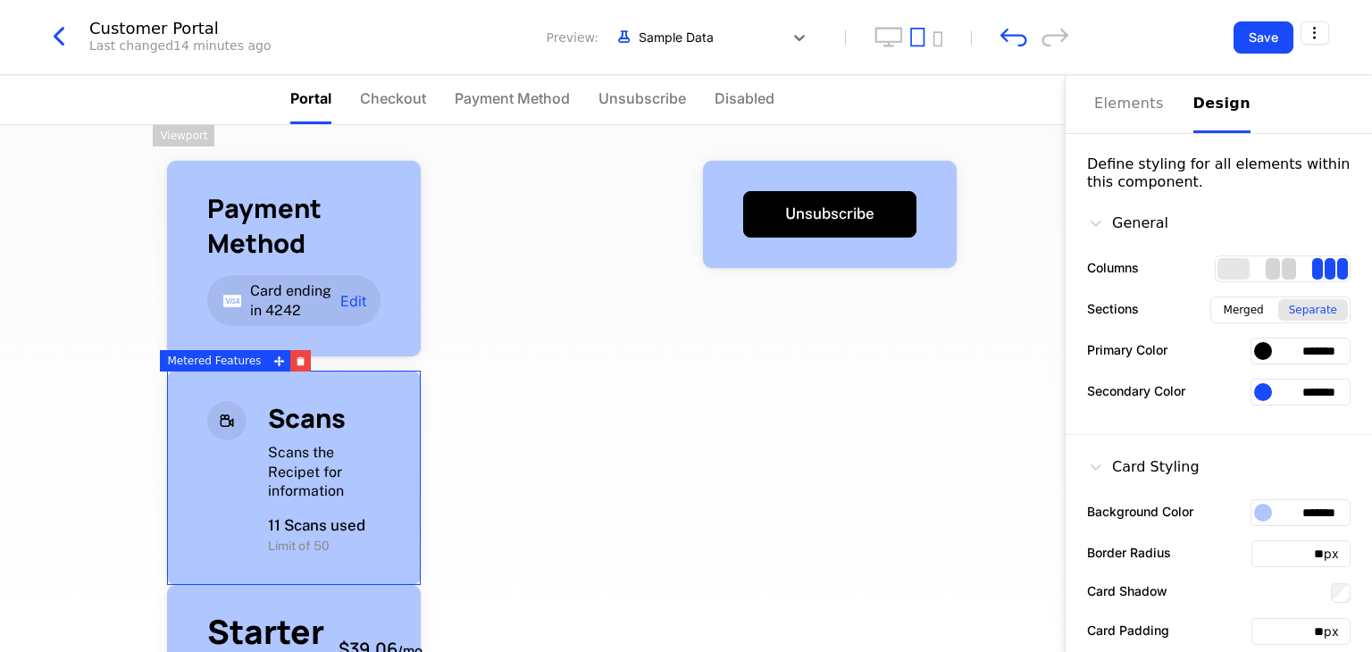
click at [1266, 266] on div "2 columns" at bounding box center [1273, 268] width 14 height 21
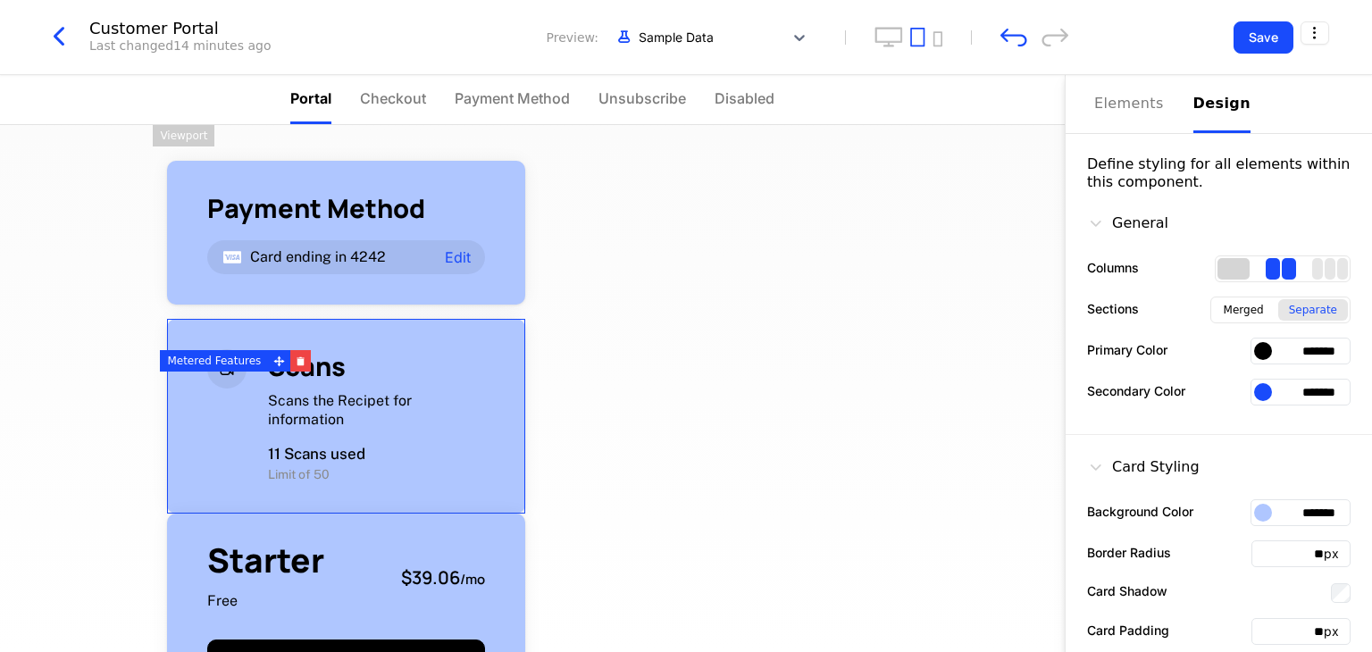
click at [1217, 276] on div "1 columns" at bounding box center [1233, 268] width 32 height 21
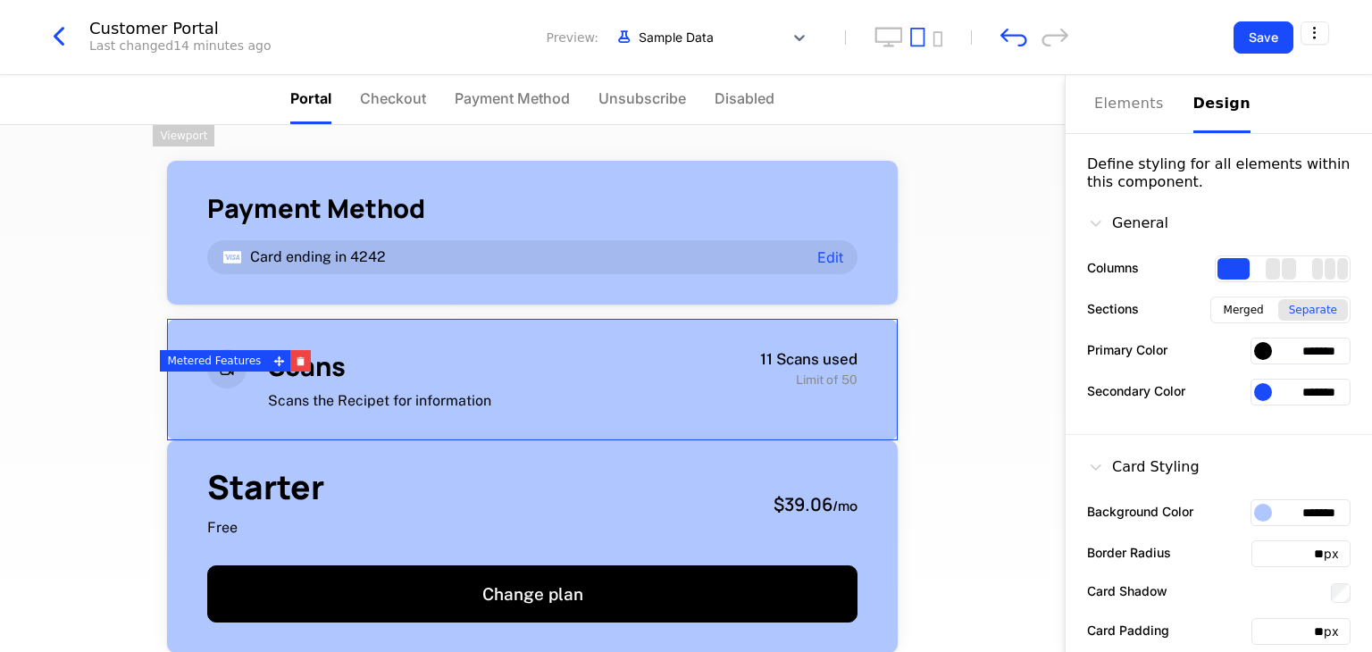
click at [957, 260] on div "Payment Method Card ending in 4242 Edit Scans Scans the Recipet for information…" at bounding box center [532, 388] width 1065 height 527
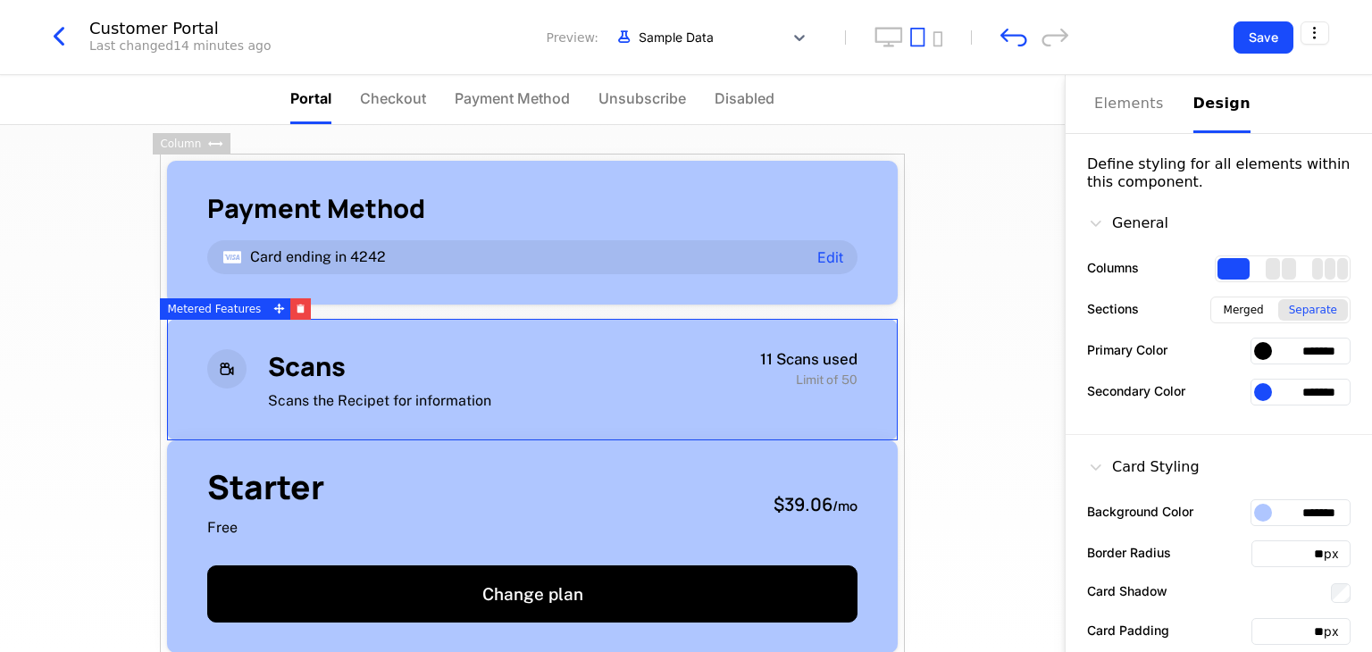
click at [924, 327] on div "Payment Method Card ending in 4242 Edit Scans Scans the Recipet for information…" at bounding box center [532, 388] width 1065 height 527
click at [965, 444] on div "Payment Method Card ending in 4242 Edit Scans Scans the Recipet for information…" at bounding box center [532, 388] width 1065 height 527
click at [1238, 33] on button "Save" at bounding box center [1263, 37] width 60 height 32
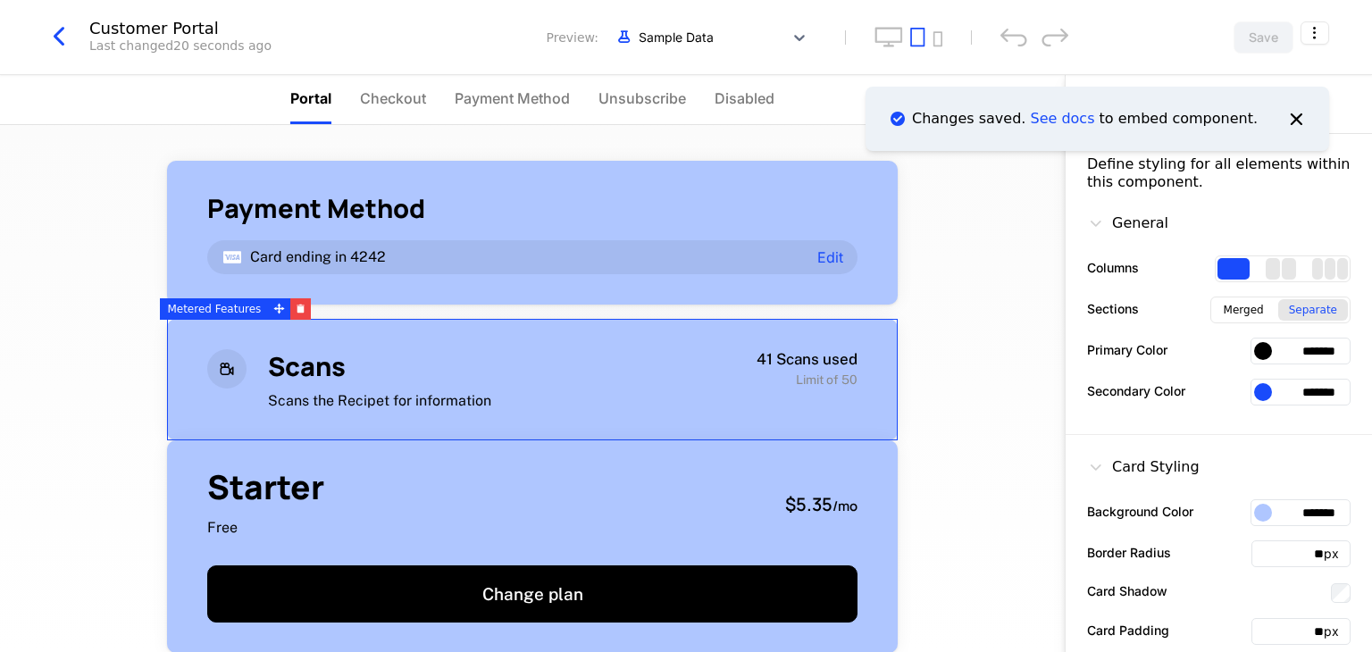
click at [540, 394] on div "Scans the Recipet for information" at bounding box center [442, 401] width 349 height 20
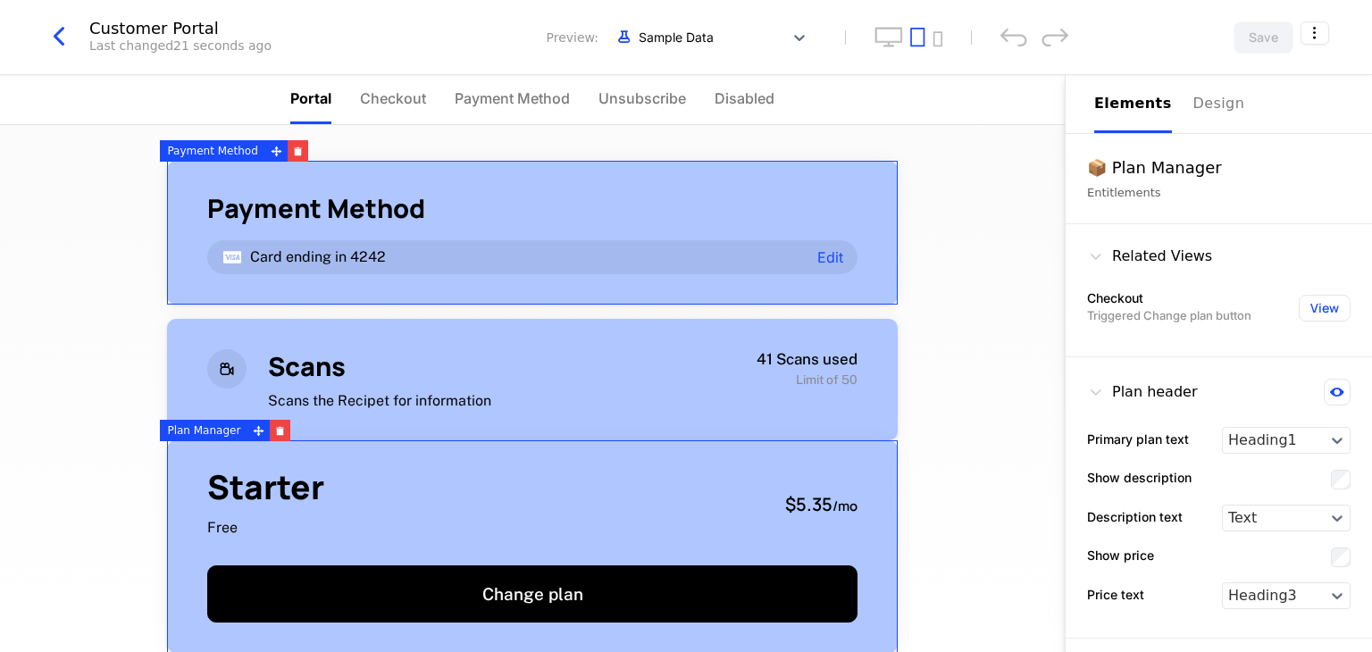
click at [825, 216] on div "Payment Method" at bounding box center [532, 208] width 650 height 35
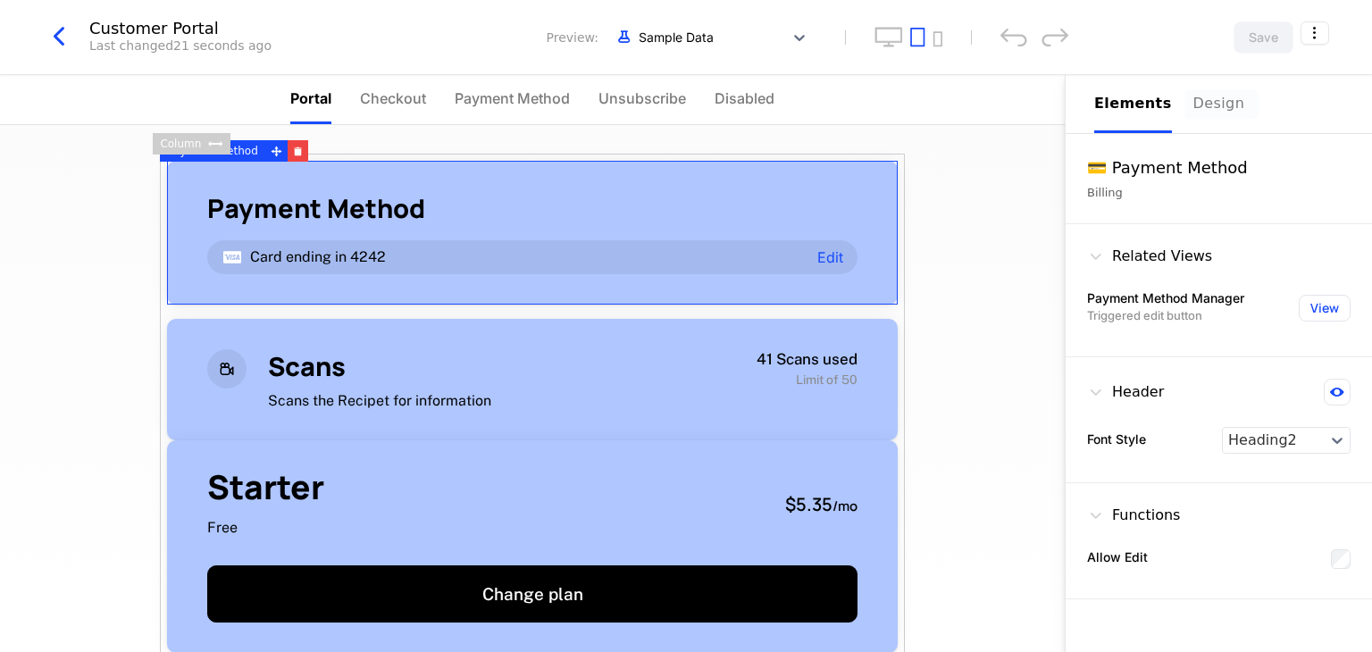
click at [1222, 111] on div "Design" at bounding box center [1221, 103] width 57 height 21
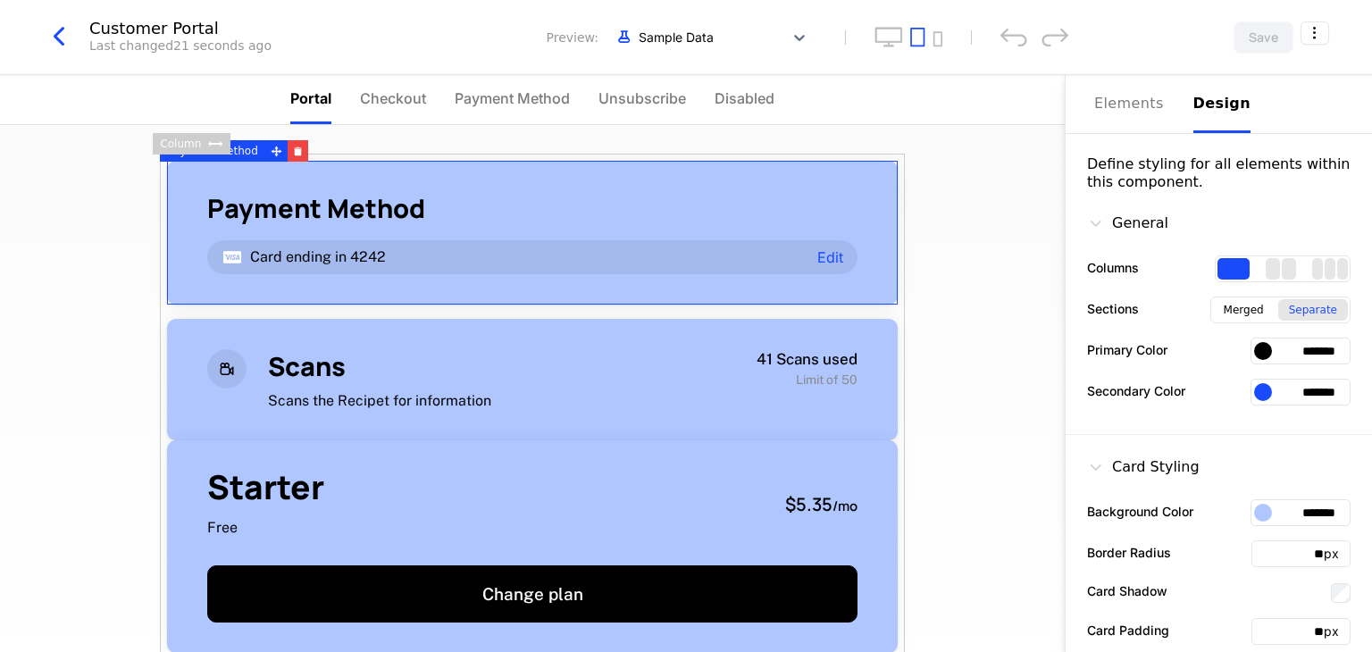
click at [1250, 519] on input "*******" at bounding box center [1300, 512] width 100 height 27
click at [1303, 512] on input "*******" at bounding box center [1300, 512] width 100 height 27
drag, startPoint x: 1319, startPoint y: 512, endPoint x: 1222, endPoint y: 512, distance: 97.3
click at [1222, 512] on div "Background Color *******" at bounding box center [1218, 512] width 263 height 27
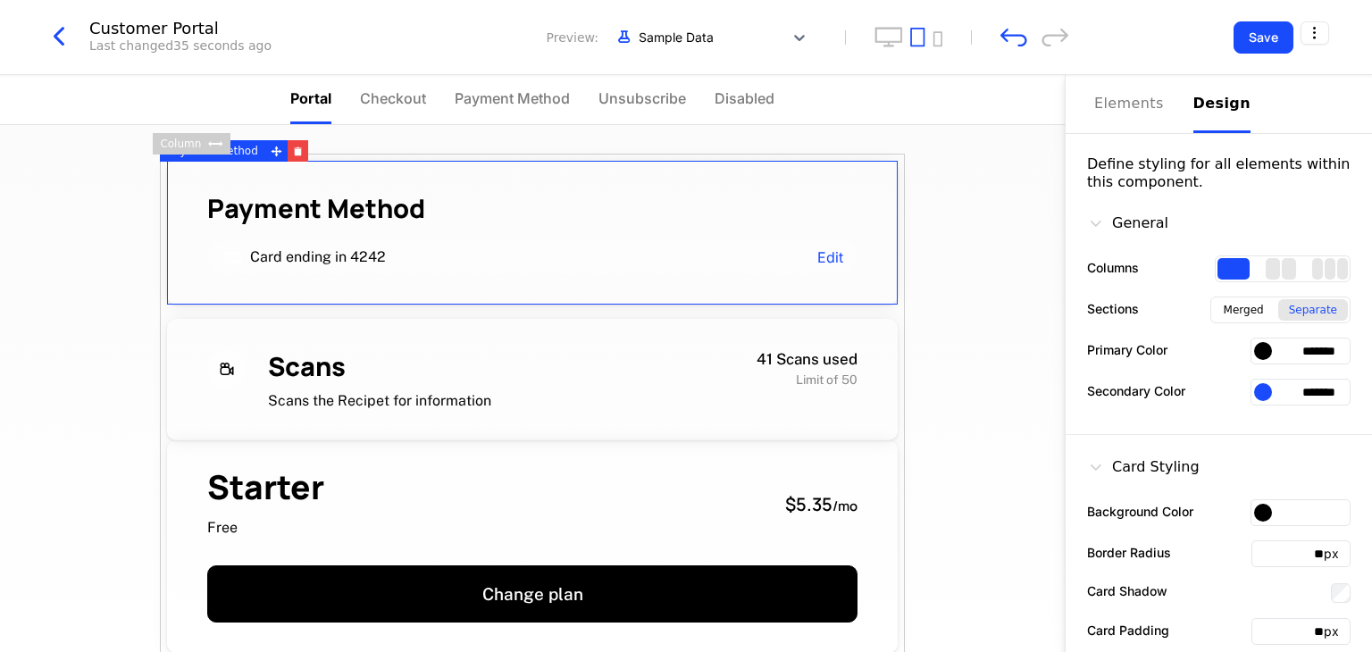
click at [1258, 519] on input "text" at bounding box center [1300, 512] width 100 height 27
click at [1254, 513] on div at bounding box center [1263, 513] width 18 height 18
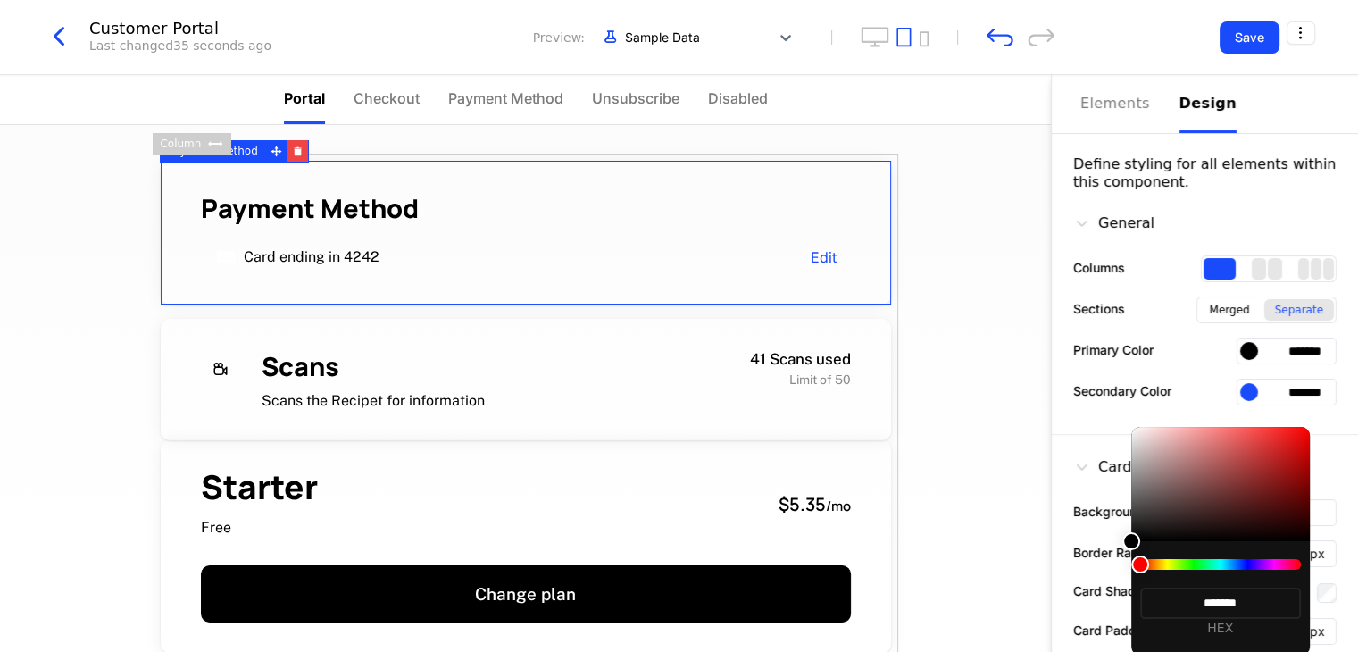
scroll to position [100, 0]
drag, startPoint x: 1350, startPoint y: 335, endPoint x: 1350, endPoint y: 393, distance: 58.1
click at [1350, 393] on div at bounding box center [679, 326] width 1358 height 652
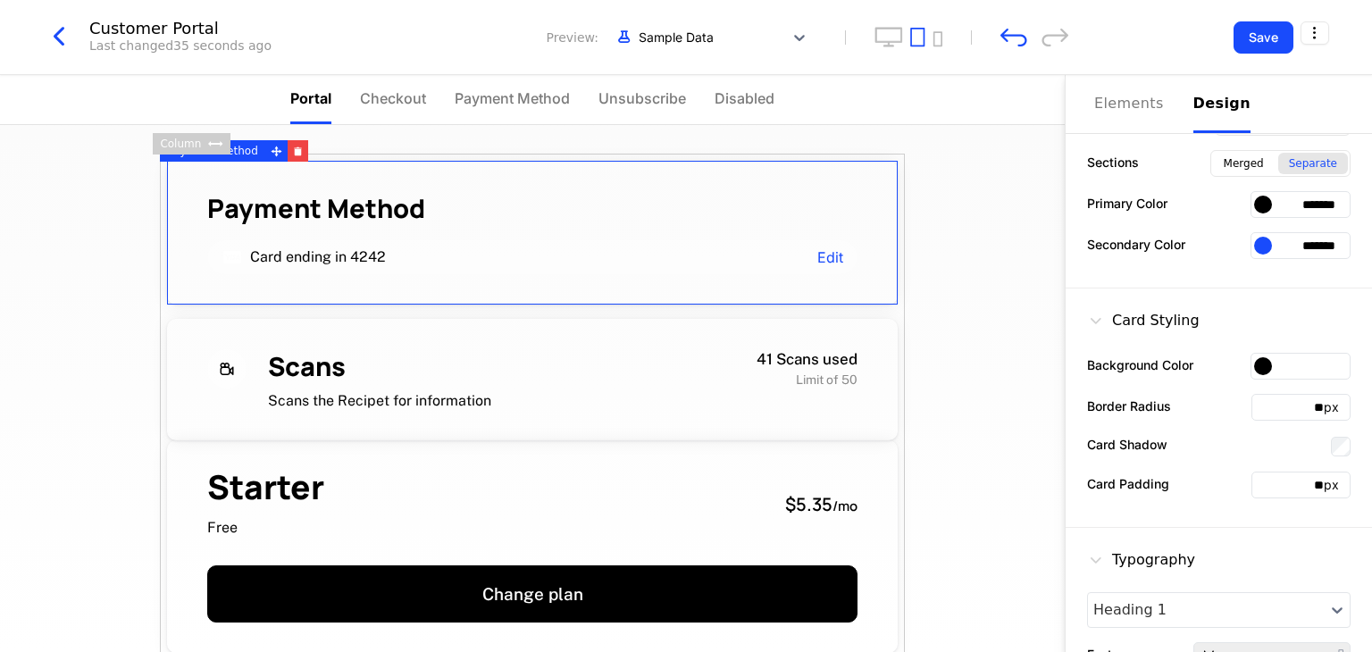
scroll to position [151, 0]
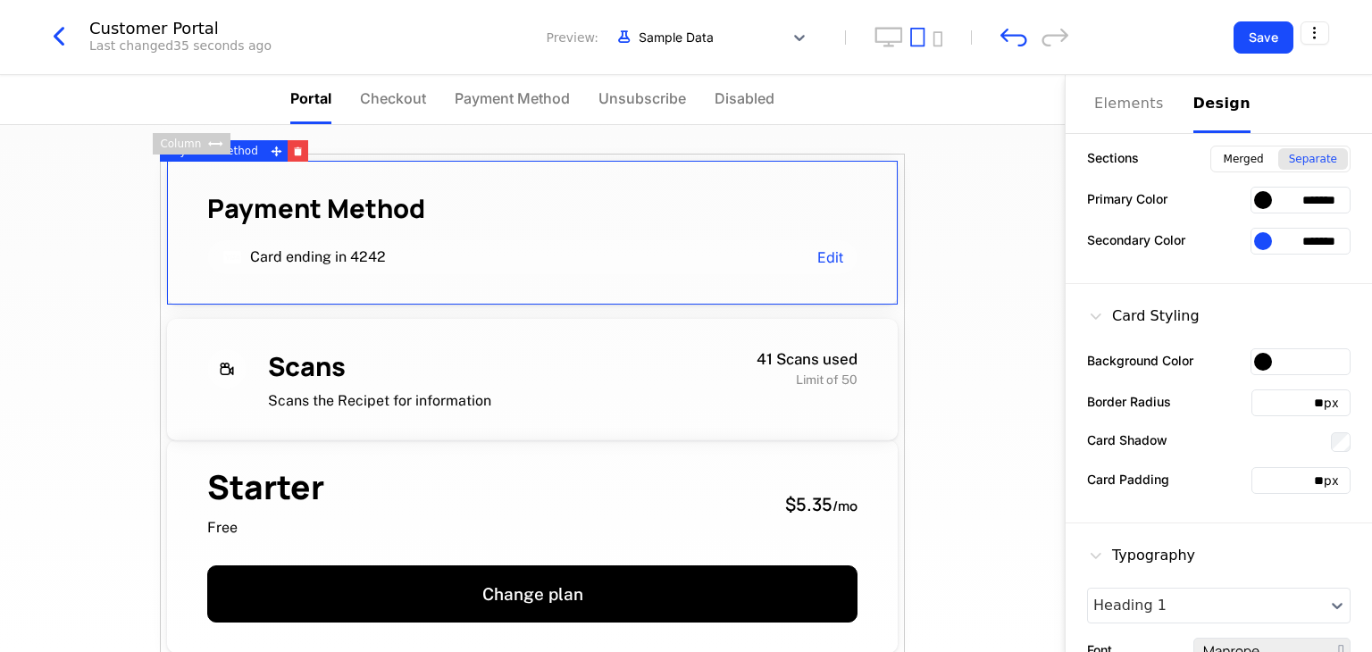
click at [1254, 361] on div at bounding box center [1263, 362] width 18 height 18
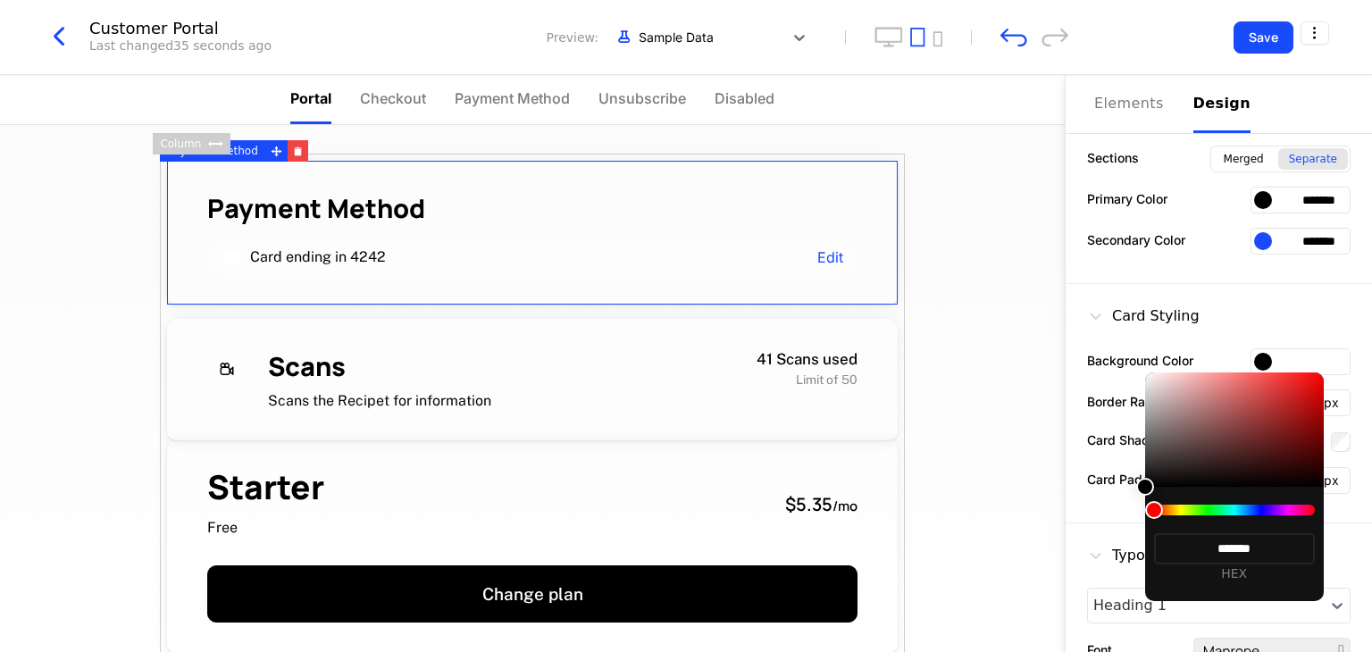
type input "*******"
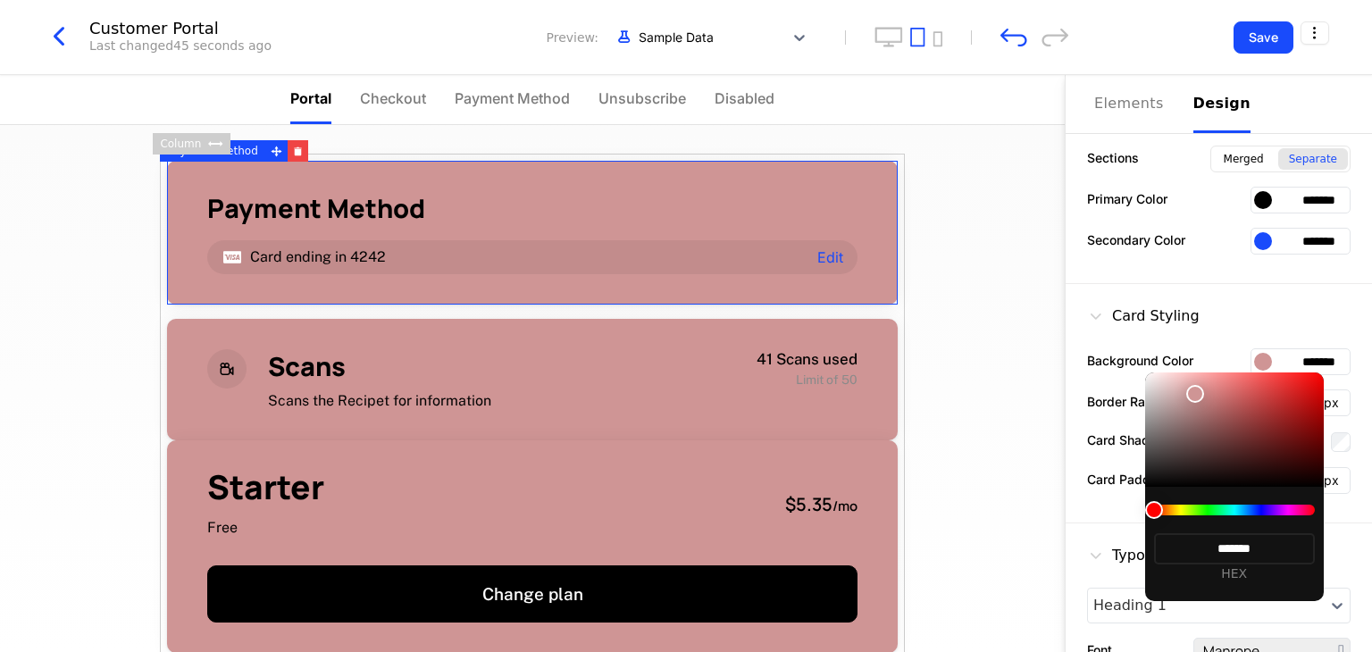
type input "*******"
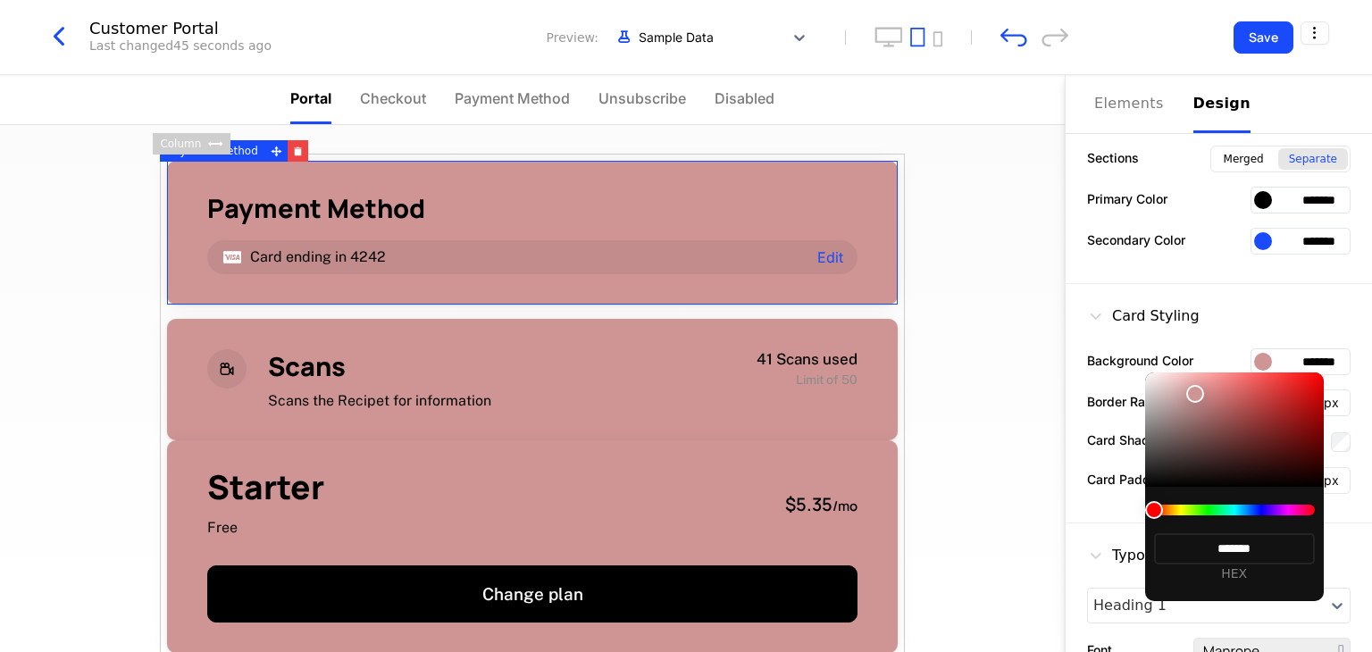
type input "*******"
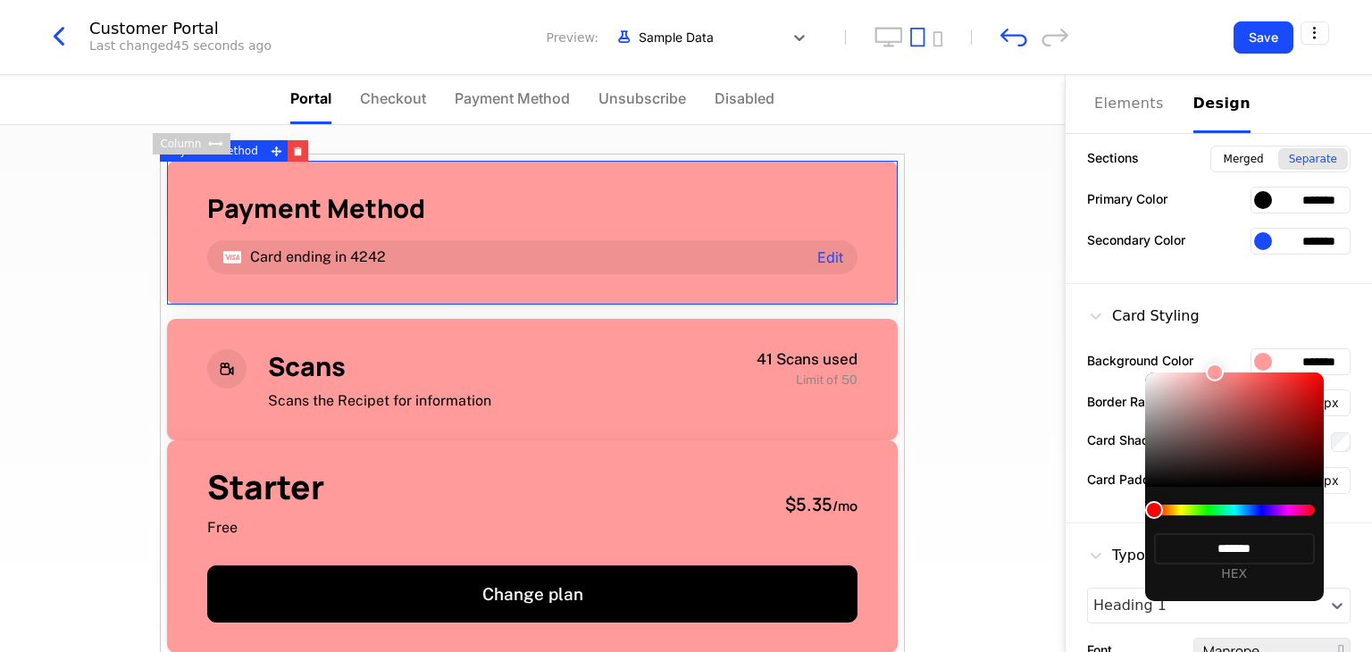
type input "*******"
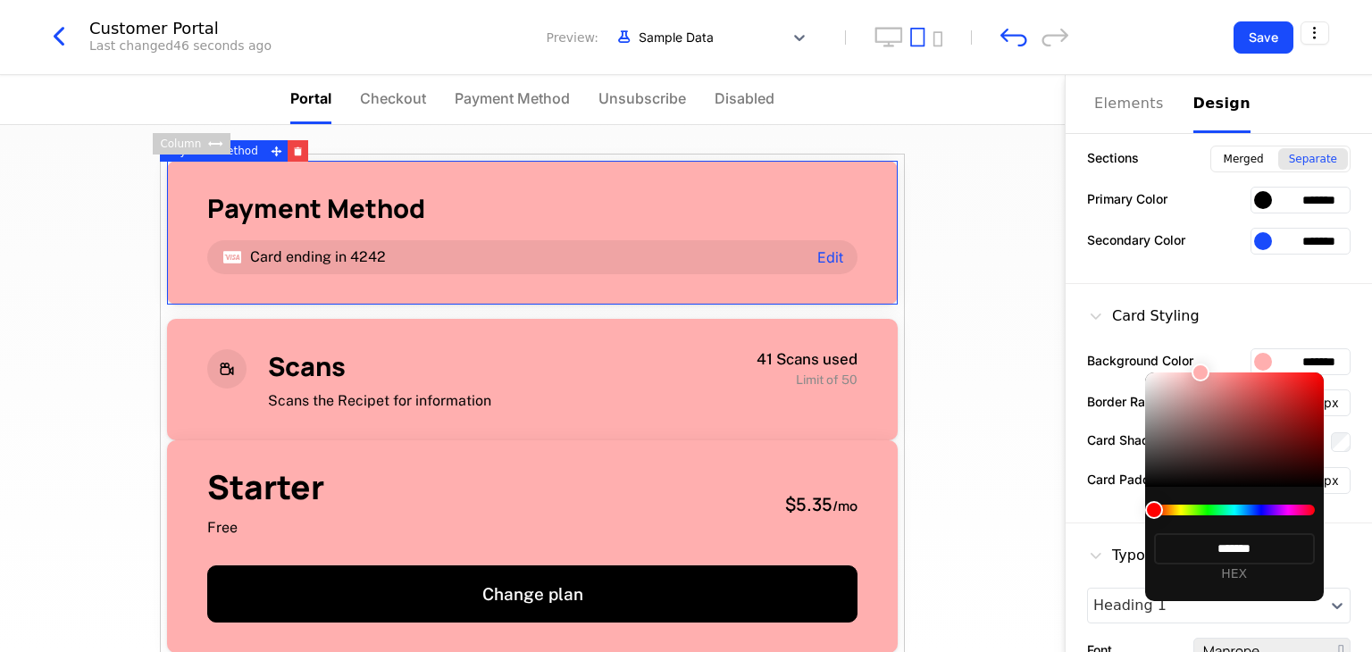
type input "*******"
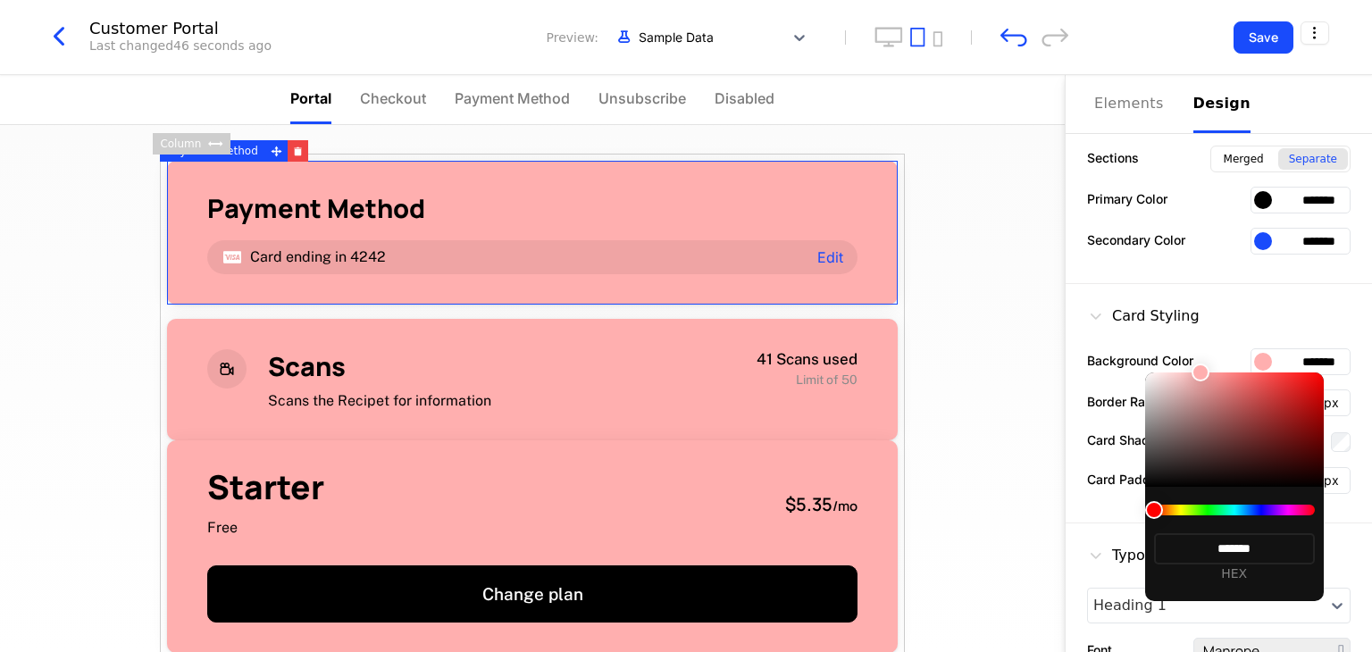
type input "*******"
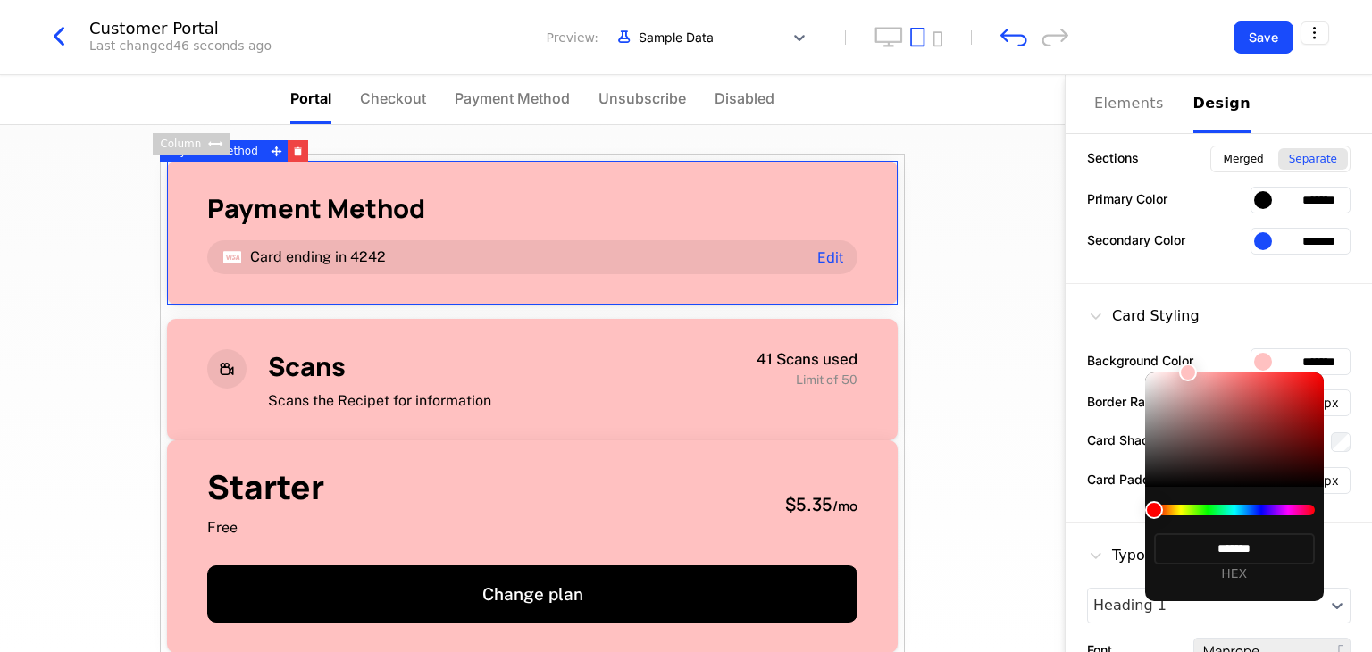
type input "*******"
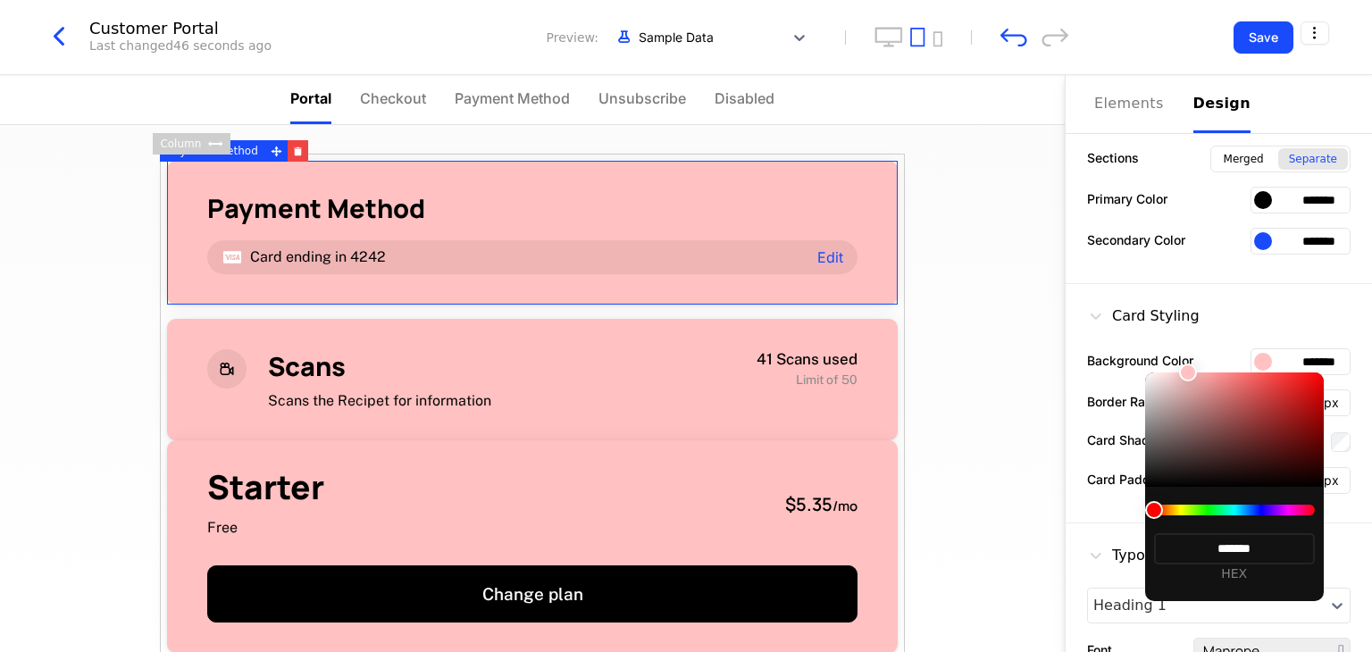
type input "*******"
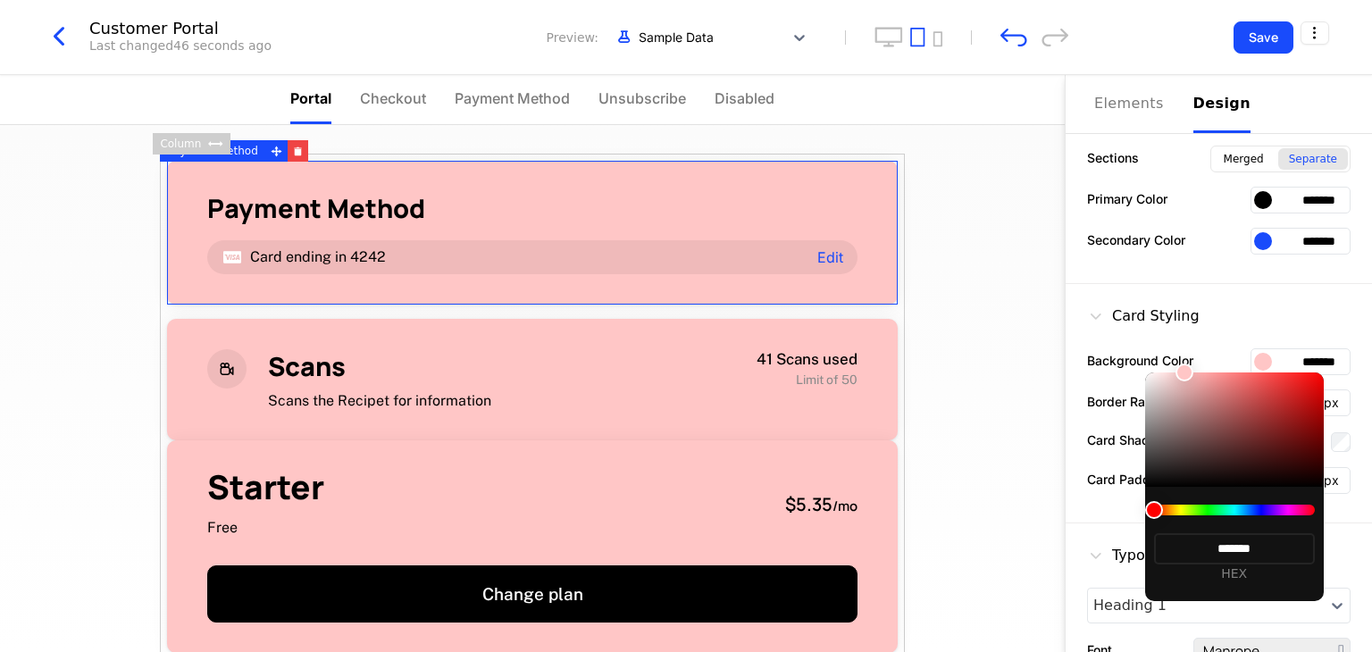
type input "*******"
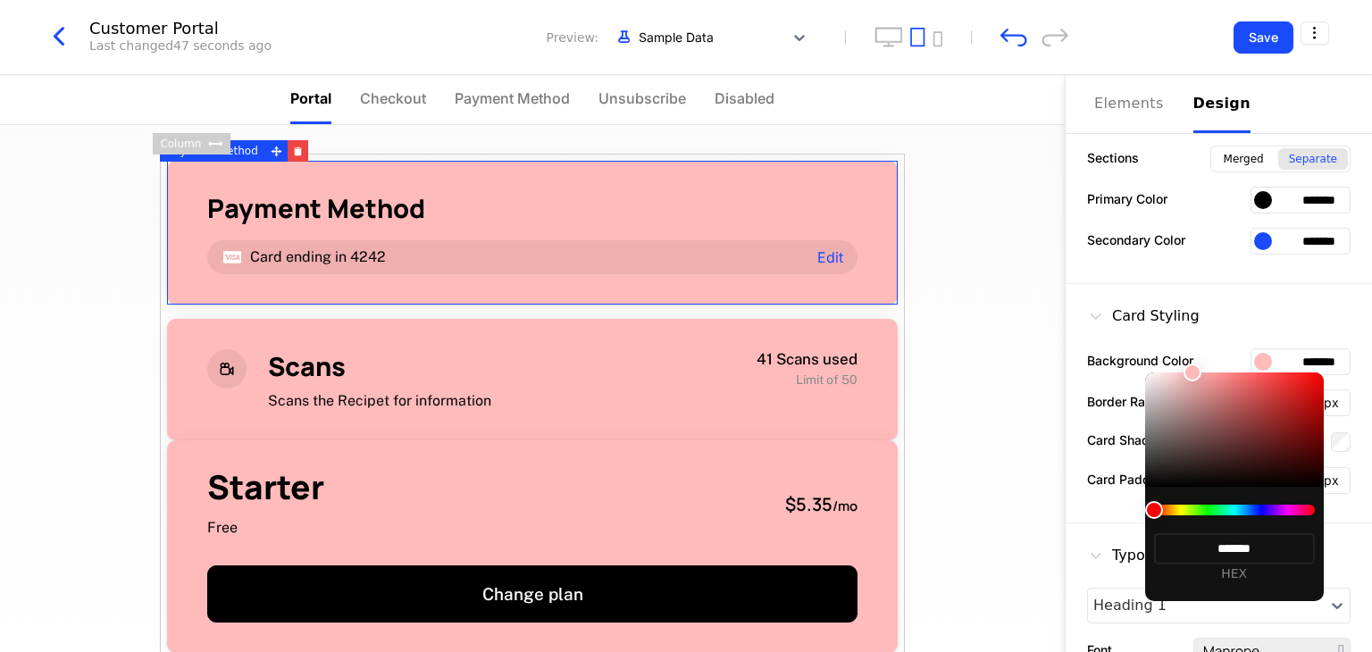
type input "*******"
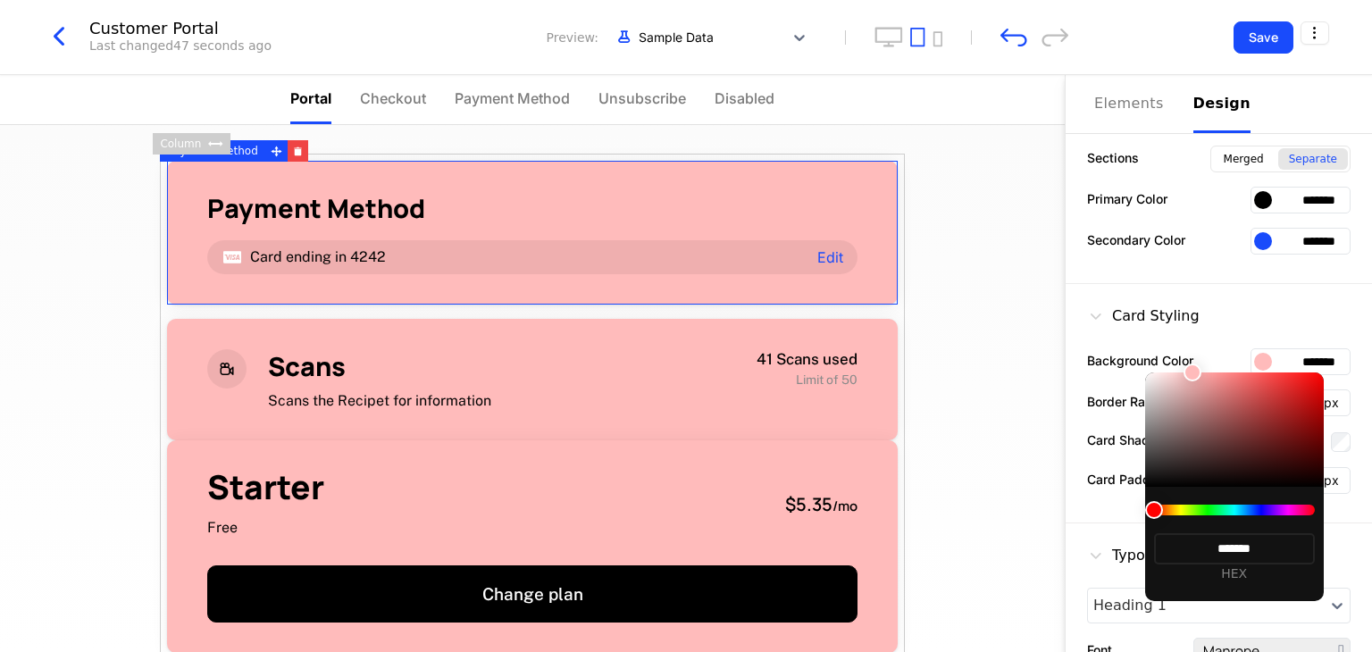
type input "*******"
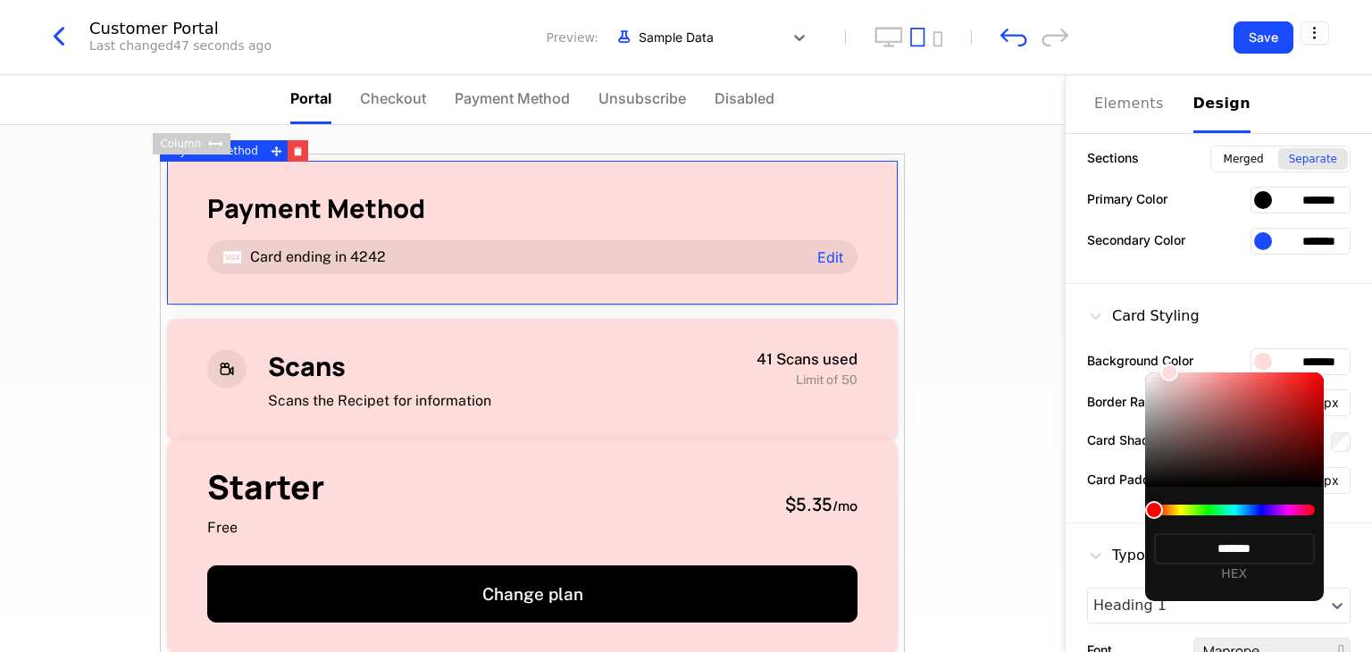
type input "*******"
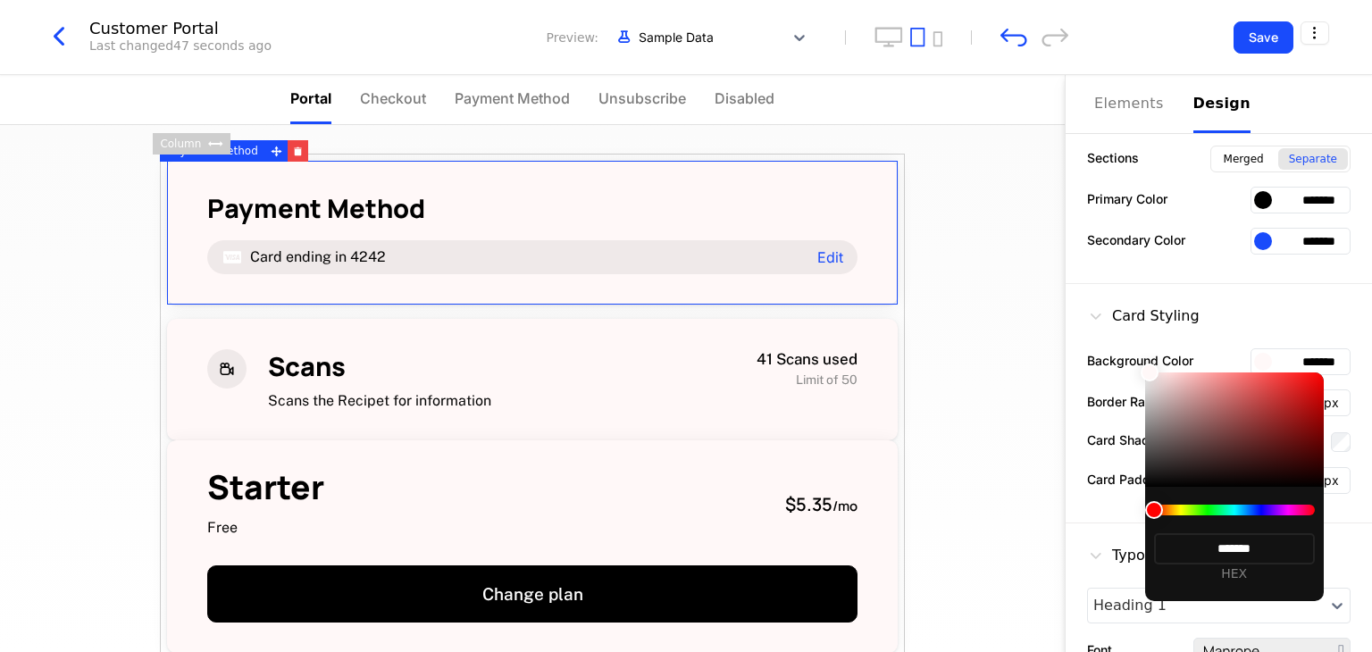
type input "*******"
drag, startPoint x: 1195, startPoint y: 394, endPoint x: 1147, endPoint y: 330, distance: 79.7
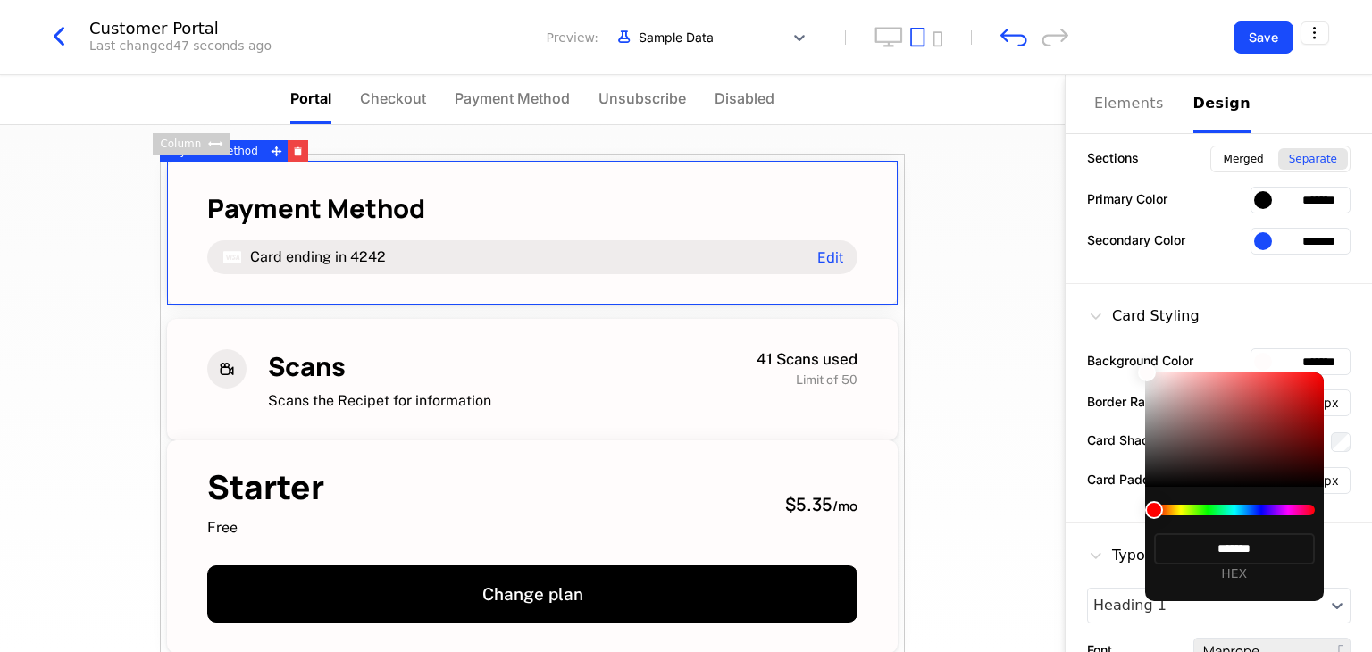
click at [1147, 330] on body "Liveroom Technologies Development Dev Features Features Flags Catalog Plans Add…" at bounding box center [686, 326] width 1372 height 652
type input "*******"
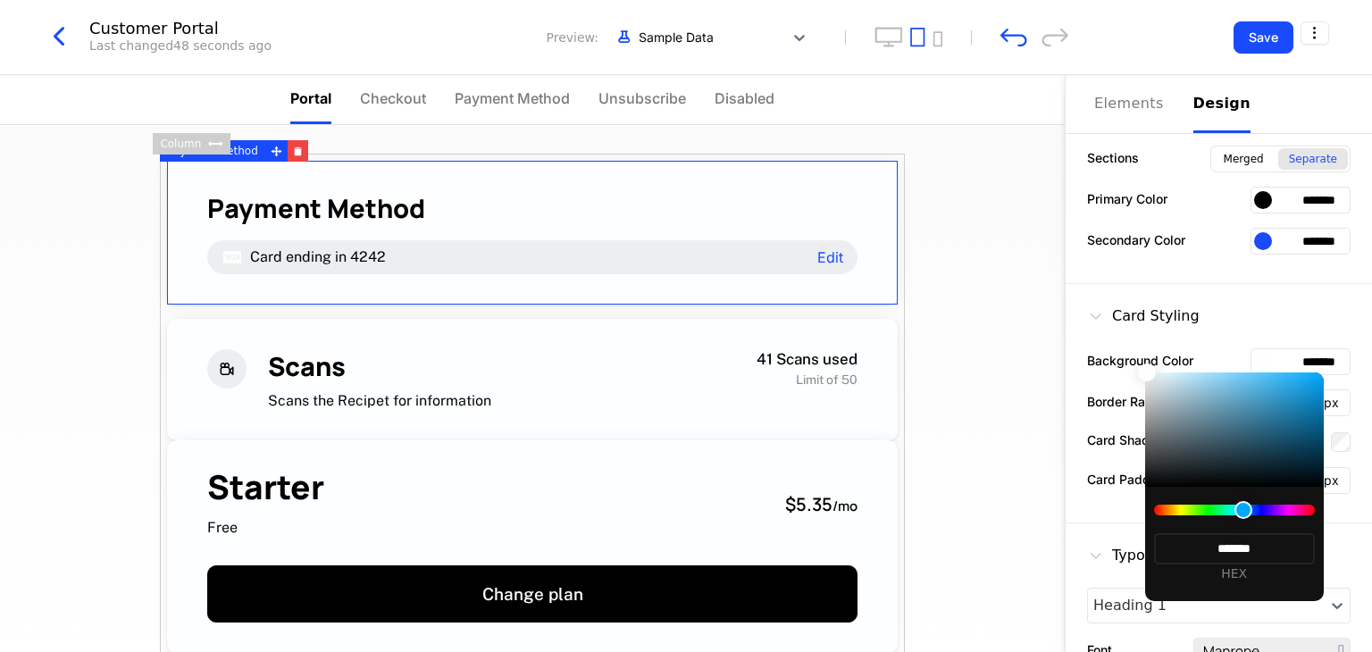
type input "*******"
drag, startPoint x: 1245, startPoint y: 505, endPoint x: 1253, endPoint y: 518, distance: 15.6
click at [1253, 515] on div at bounding box center [1234, 510] width 161 height 11
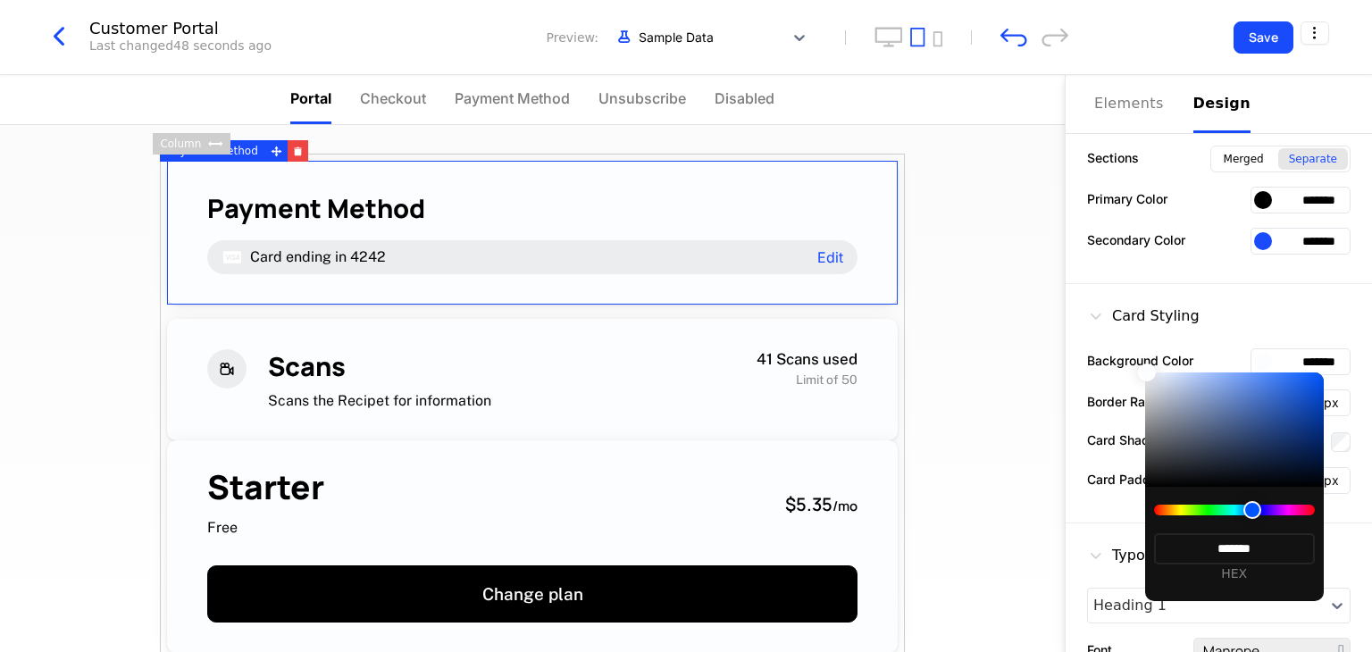
type input "*******"
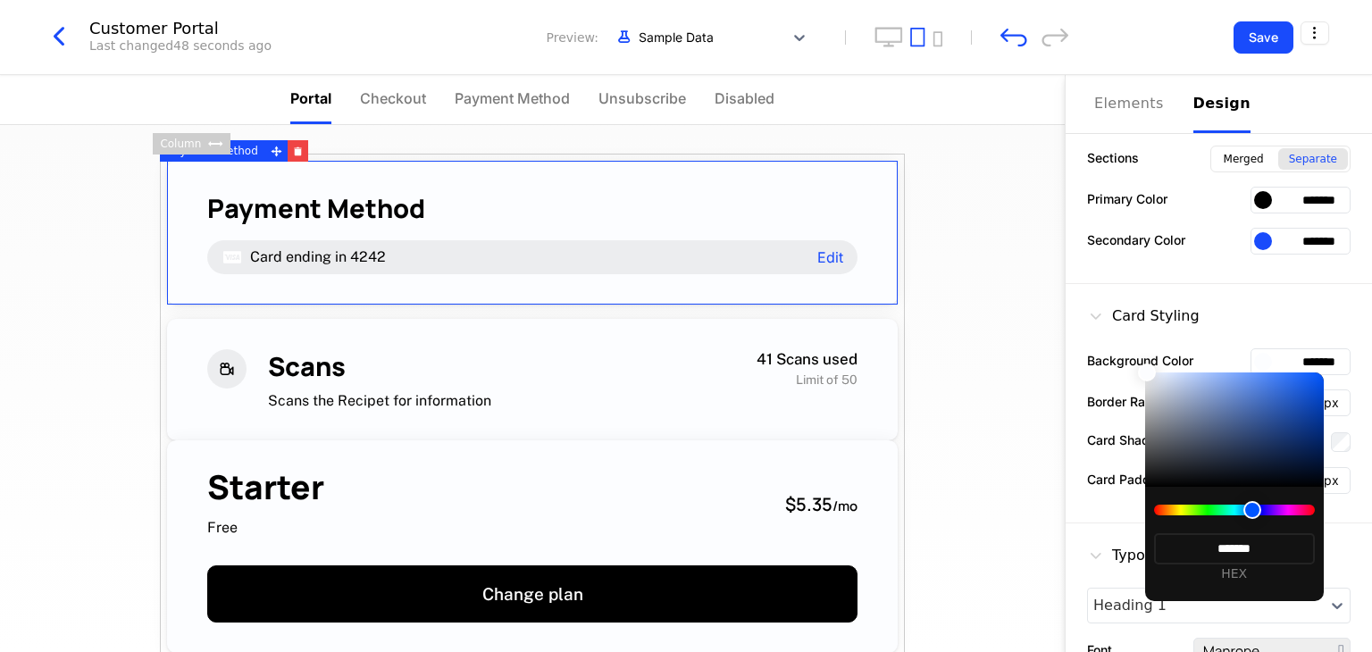
type input "*******"
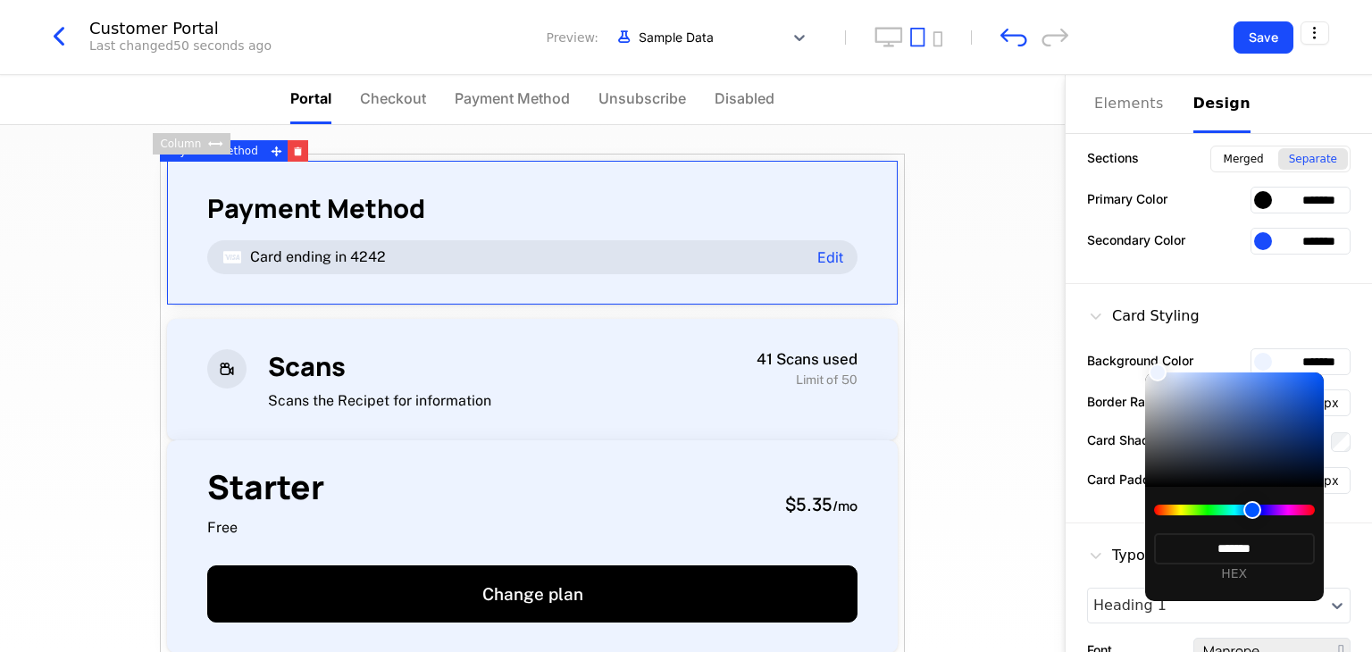
type input "*******"
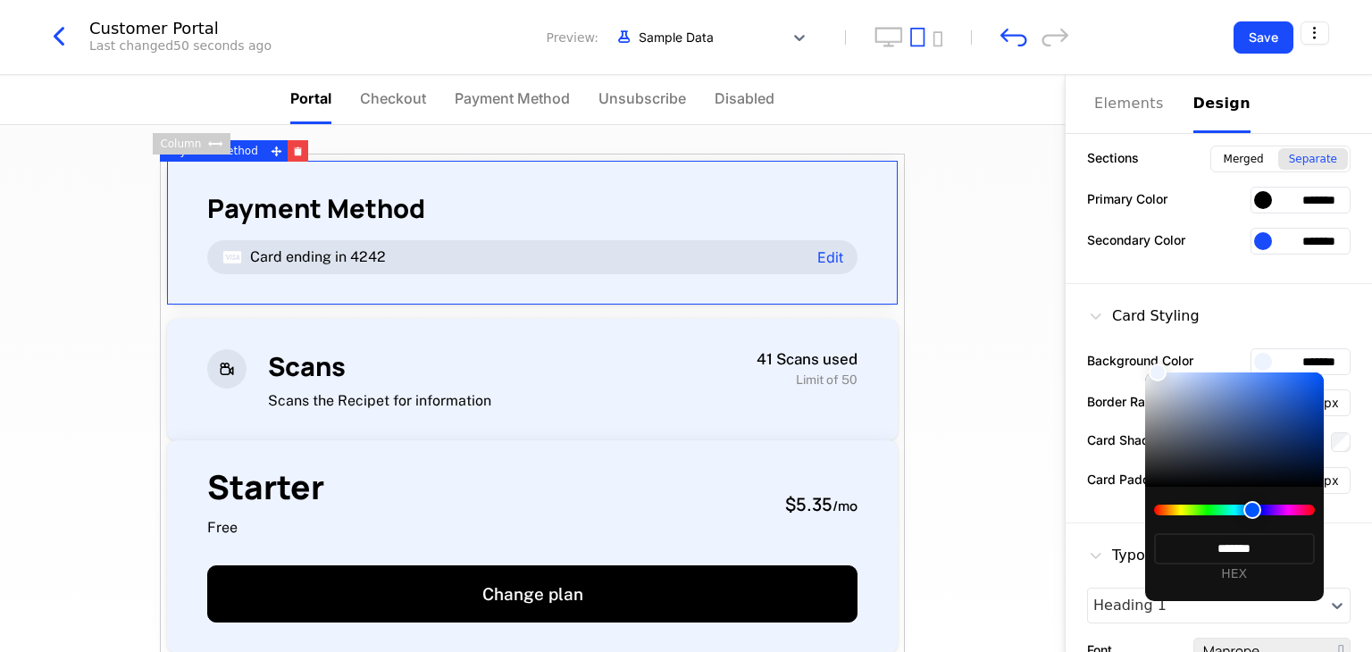
type input "*******"
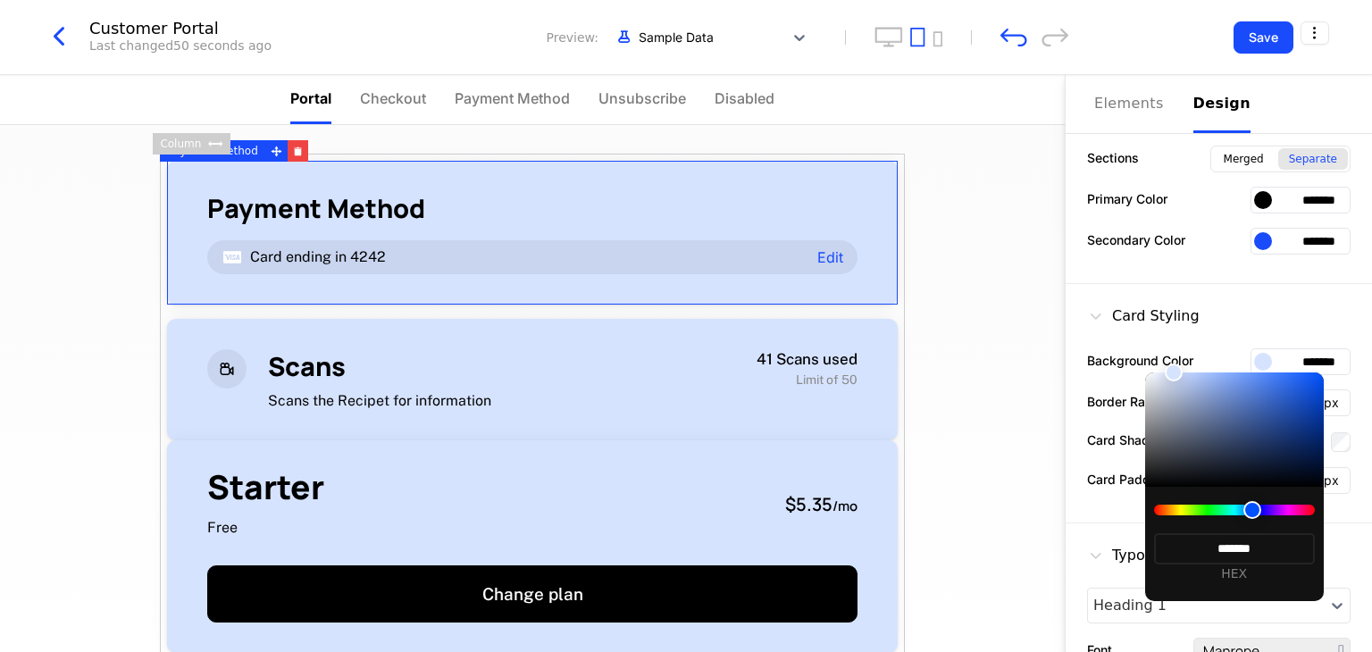
type input "*******"
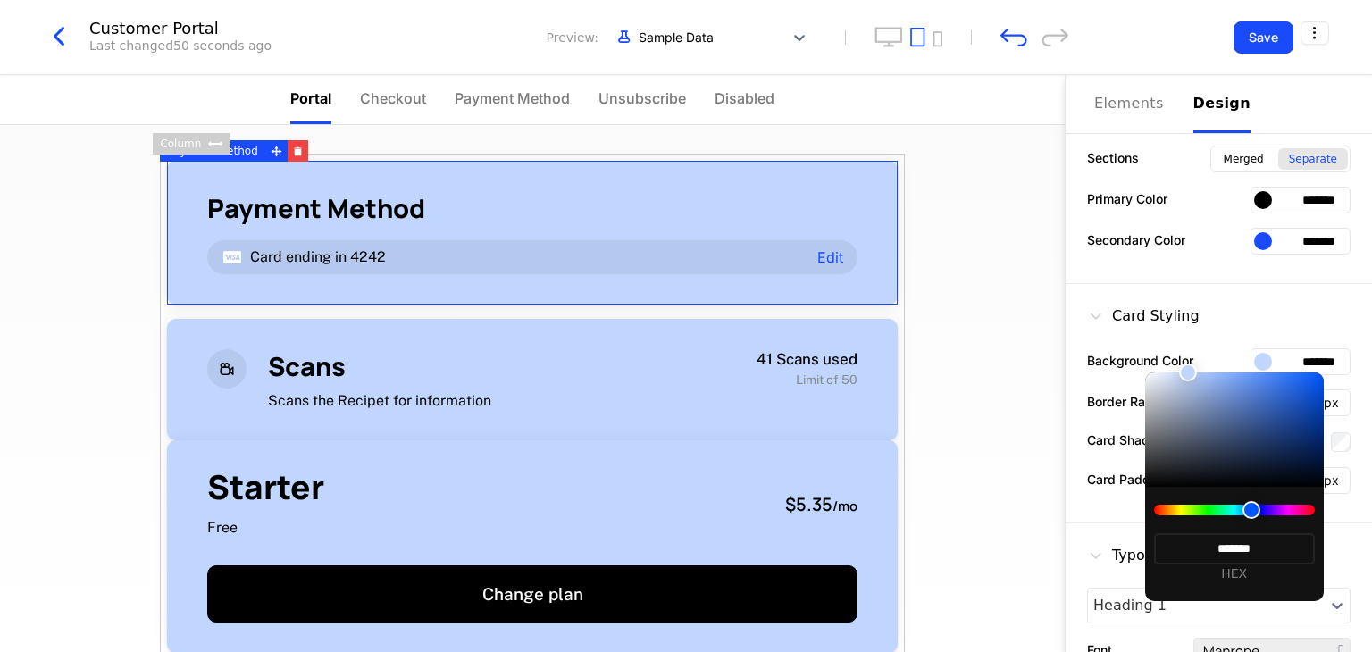
type input "*******"
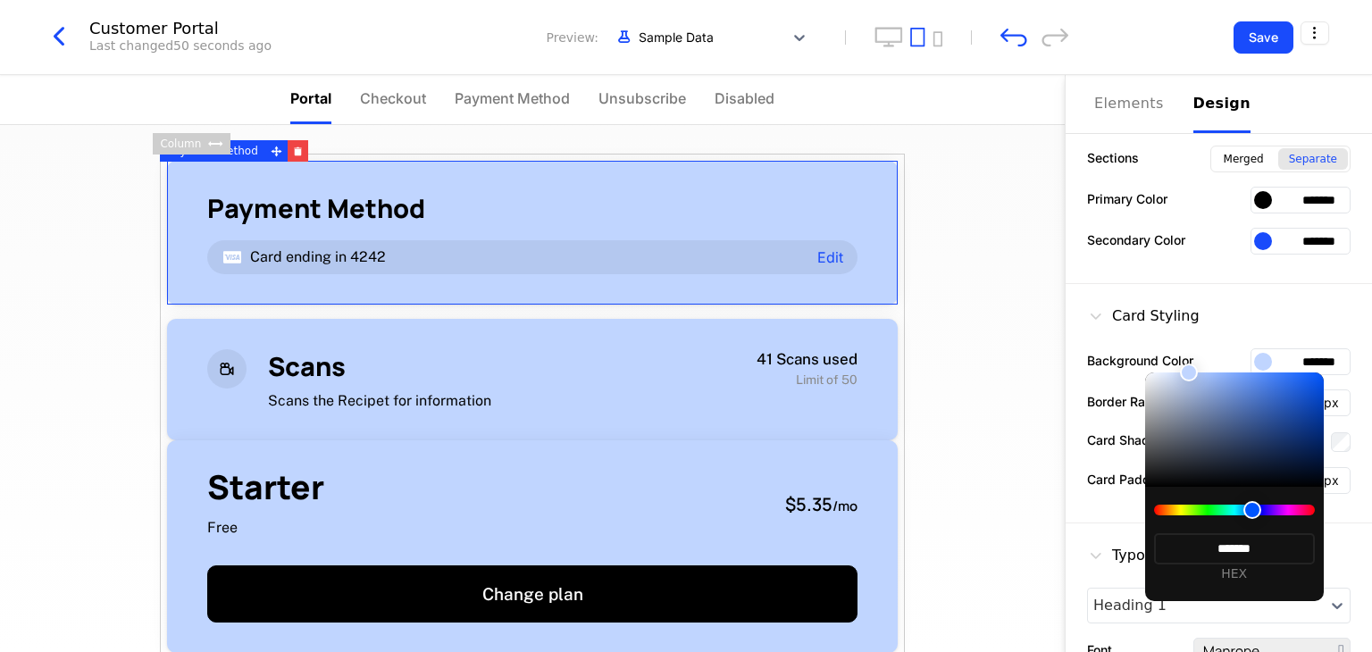
type input "*******"
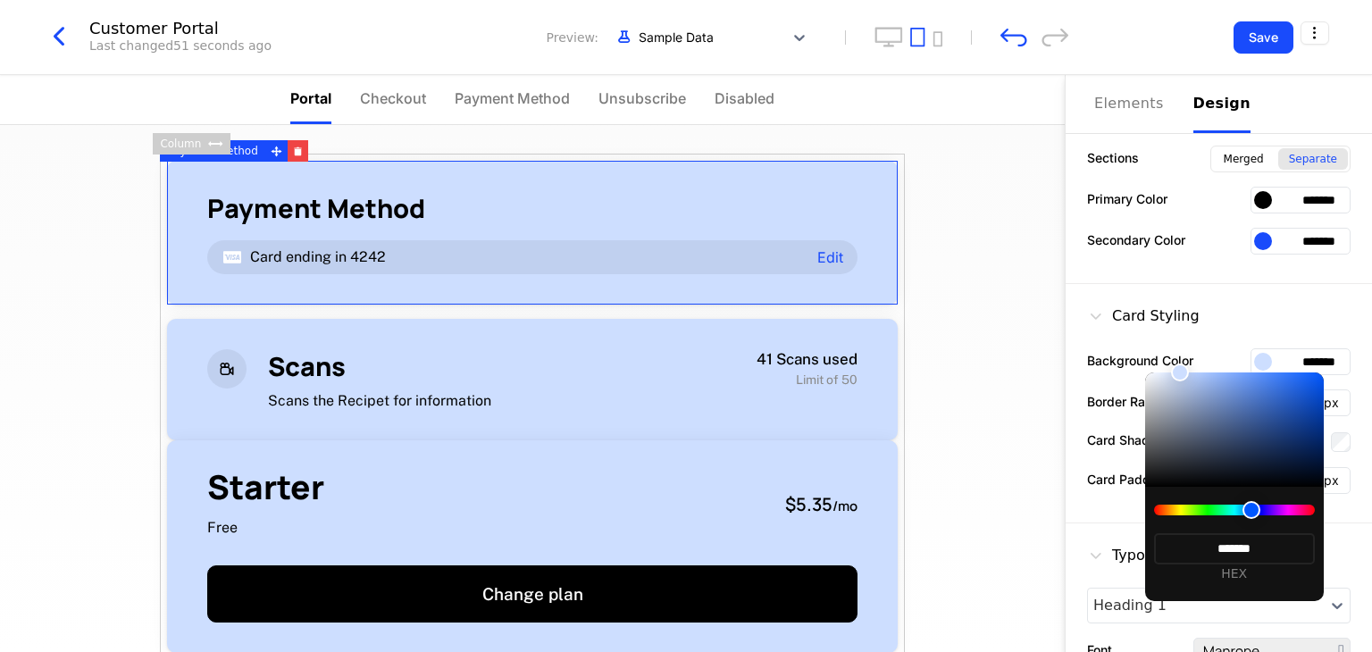
type input "*******"
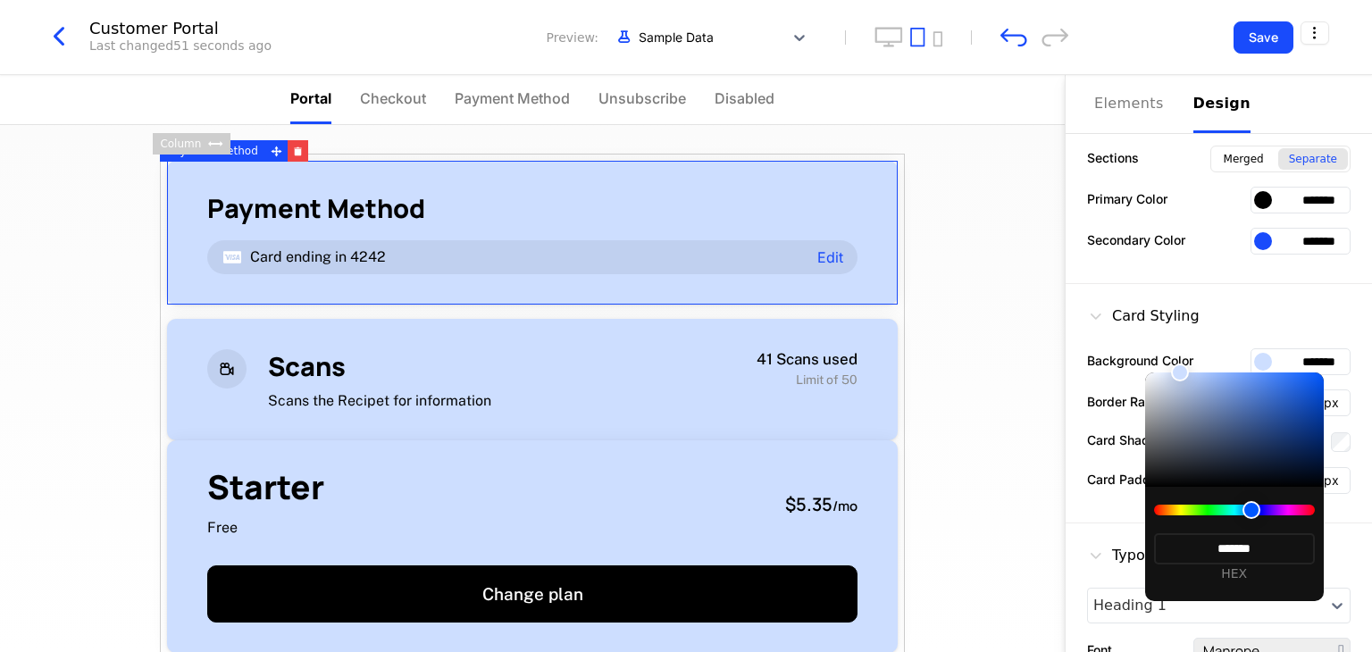
type input "*******"
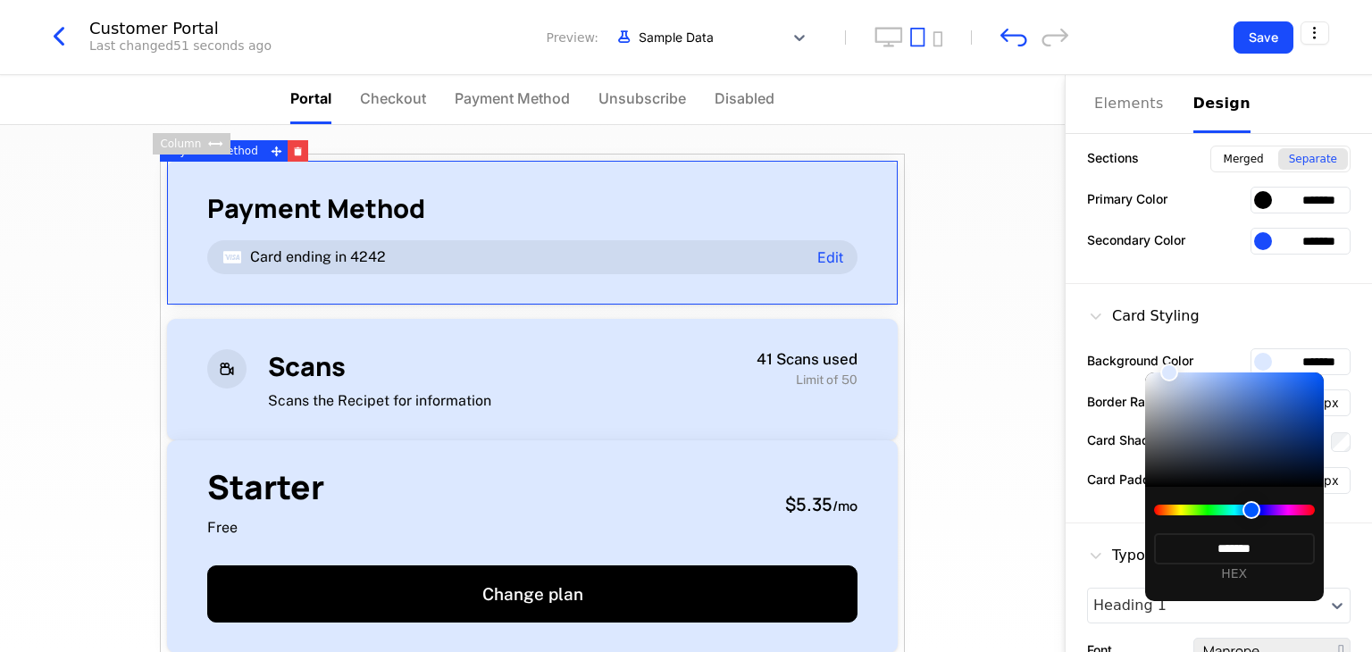
type input "*******"
drag, startPoint x: 1248, startPoint y: 452, endPoint x: 1169, endPoint y: 348, distance: 130.0
click at [1169, 348] on body "Liveroom Technologies Development Dev Features Features Flags Catalog Plans Add…" at bounding box center [686, 326] width 1372 height 652
click at [982, 472] on div at bounding box center [686, 326] width 1372 height 652
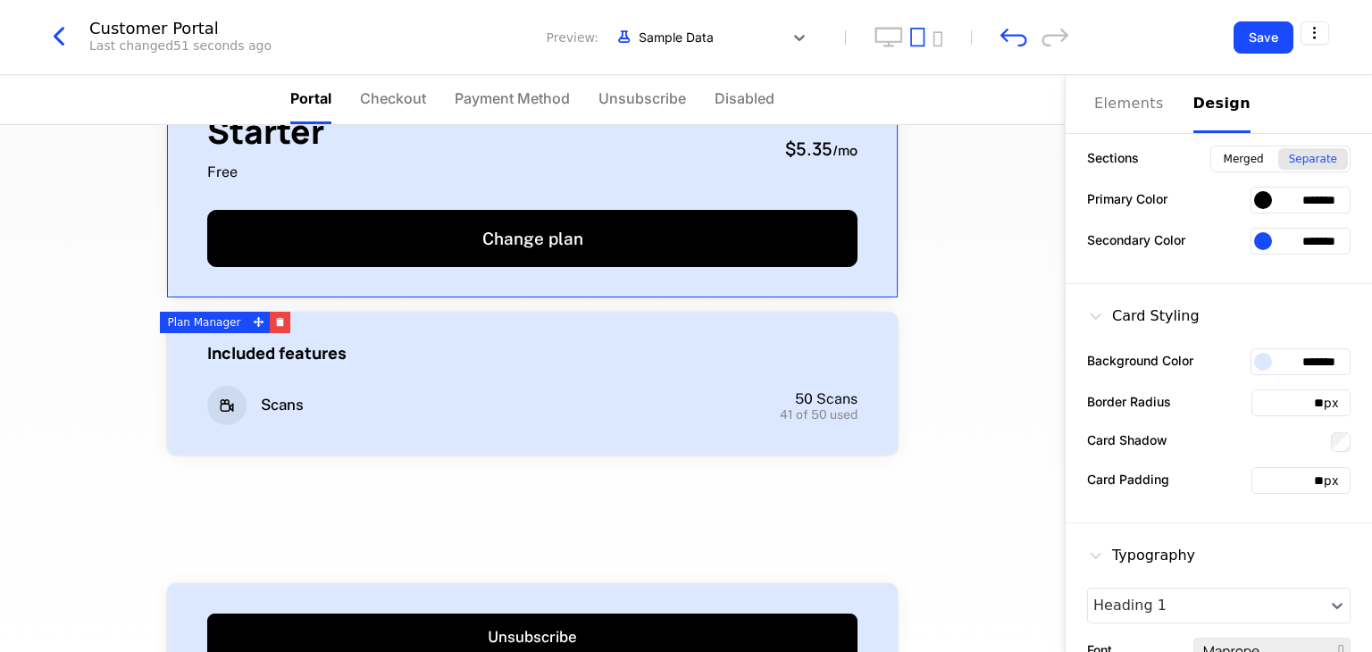
scroll to position [357, 0]
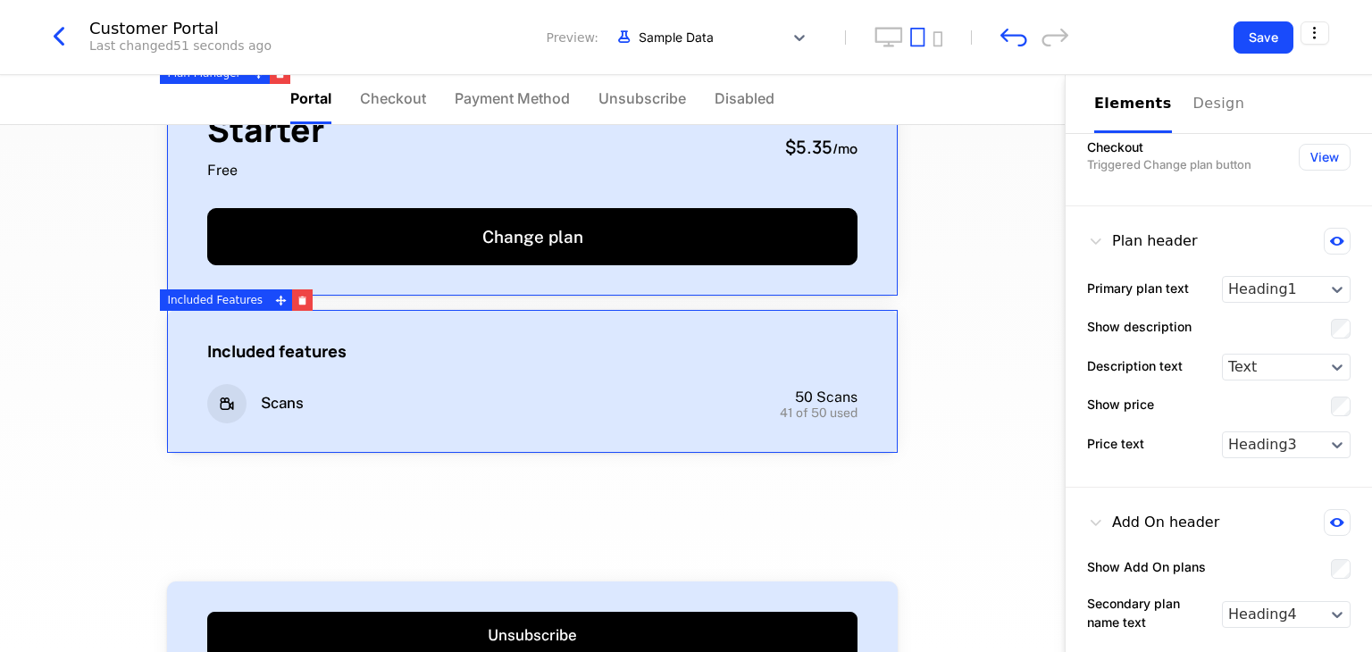
click at [843, 358] on div "Included features" at bounding box center [532, 351] width 650 height 22
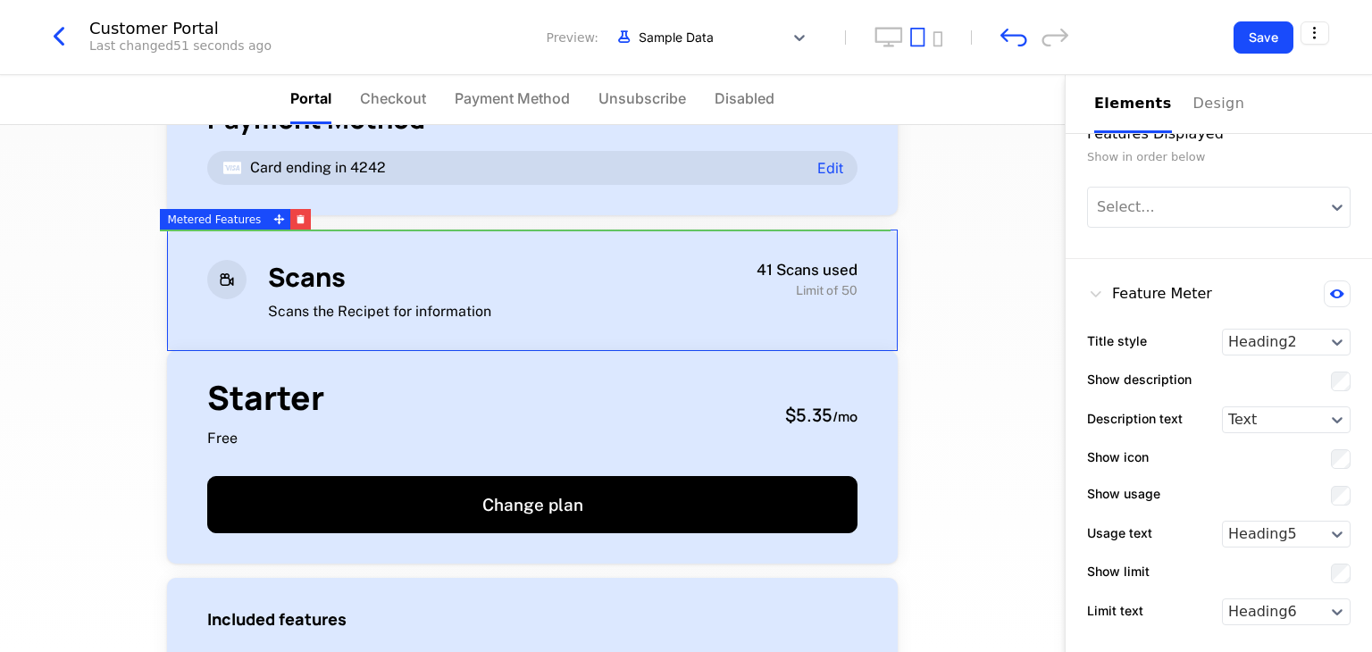
scroll to position [126, 0]
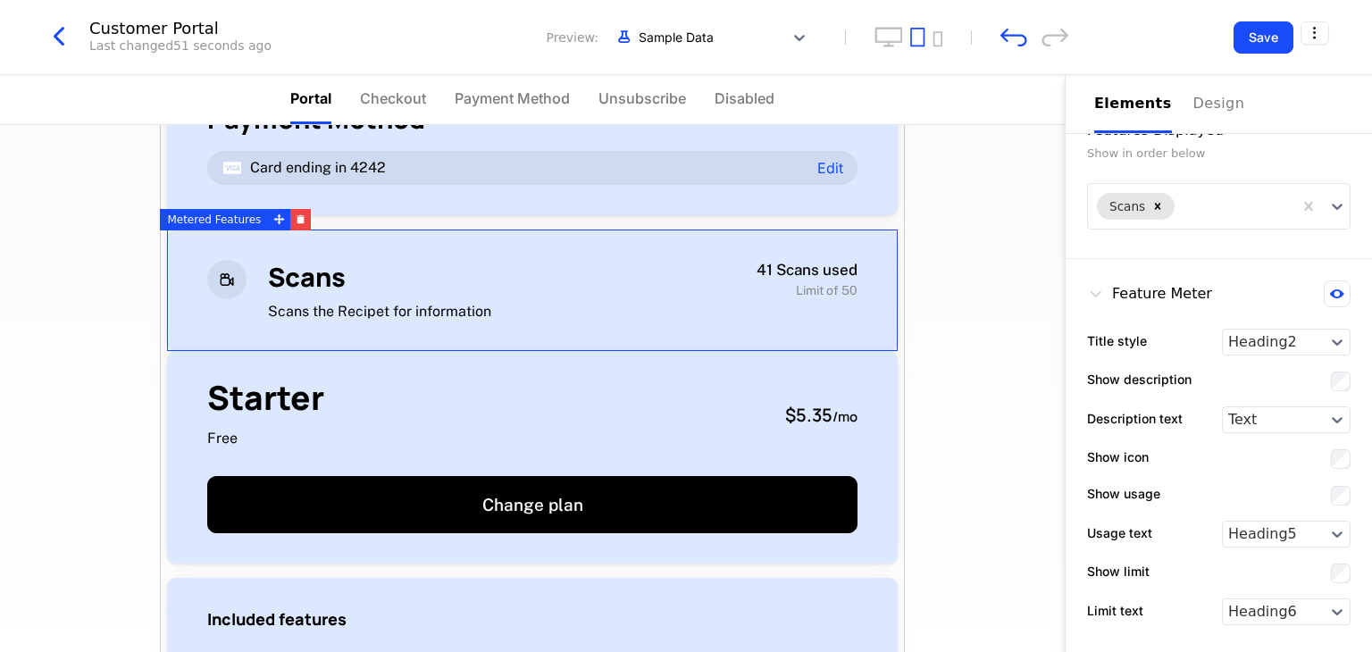
click at [920, 414] on div "Payment Method Card ending in 4242 Edit Scans Scans the Recipet for information…" at bounding box center [532, 388] width 1065 height 527
click at [986, 354] on div "Payment Method Card ending in 4242 Edit Scans Scans the Recipet for information…" at bounding box center [532, 388] width 1065 height 527
click at [1216, 105] on div "Design" at bounding box center [1221, 103] width 57 height 21
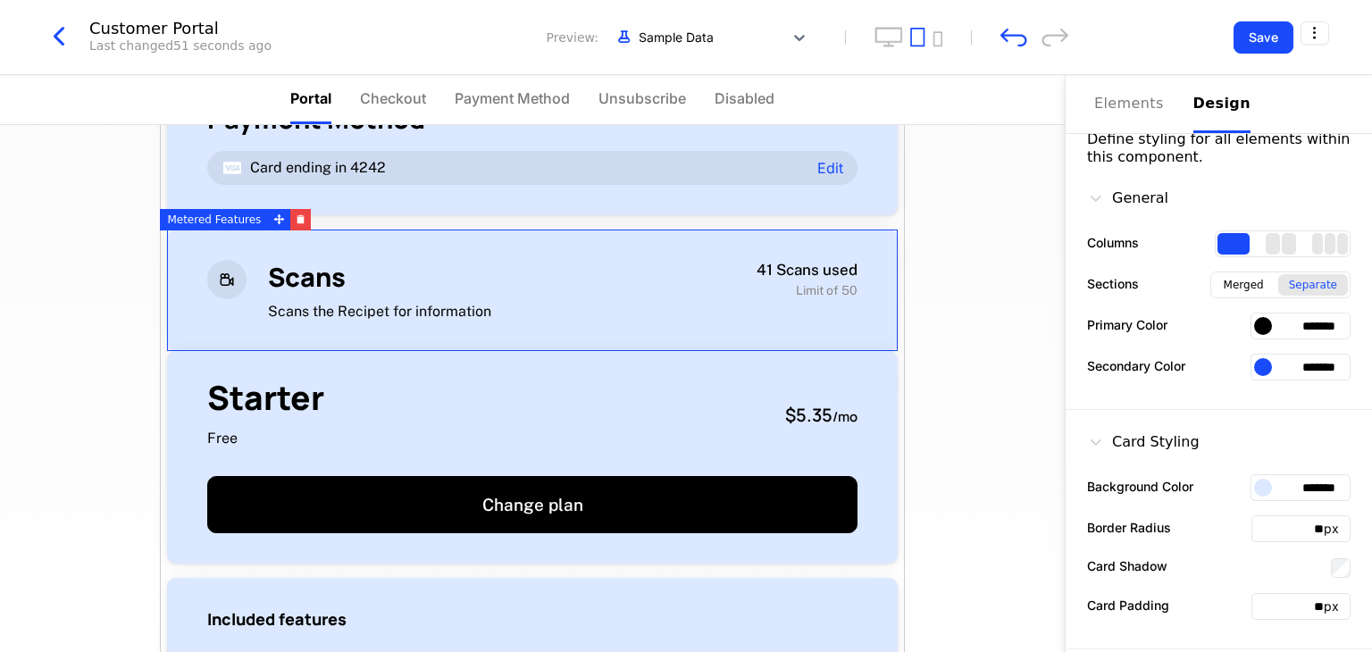
scroll to position [0, 0]
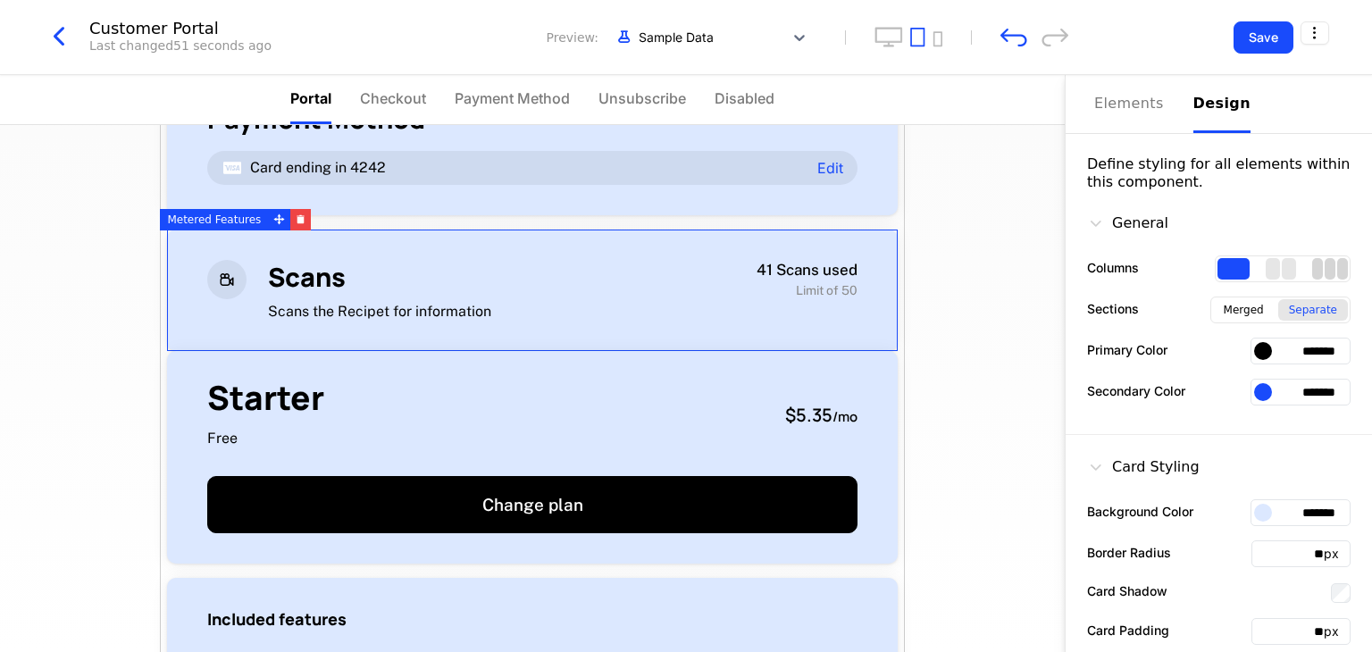
click at [1337, 275] on div "3 columns" at bounding box center [1342, 268] width 11 height 21
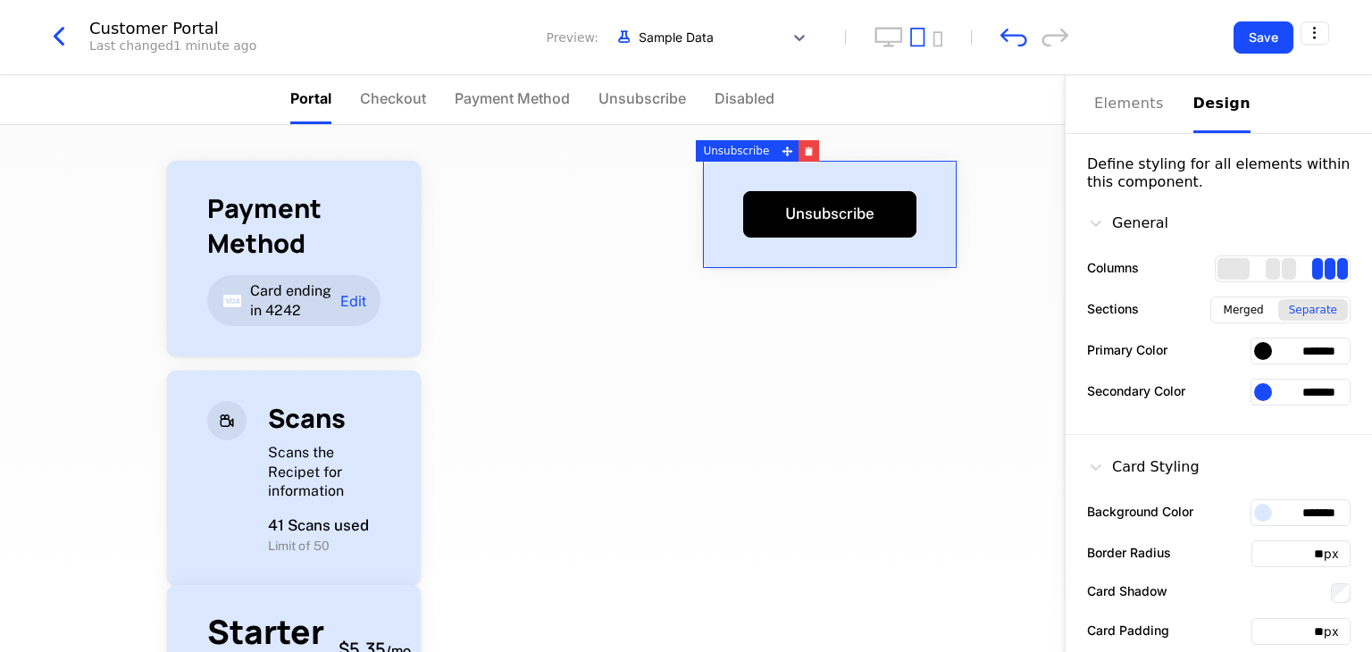
click at [1207, 104] on div "Design" at bounding box center [1221, 103] width 57 height 21
click at [1282, 262] on div "2 columns" at bounding box center [1289, 268] width 14 height 21
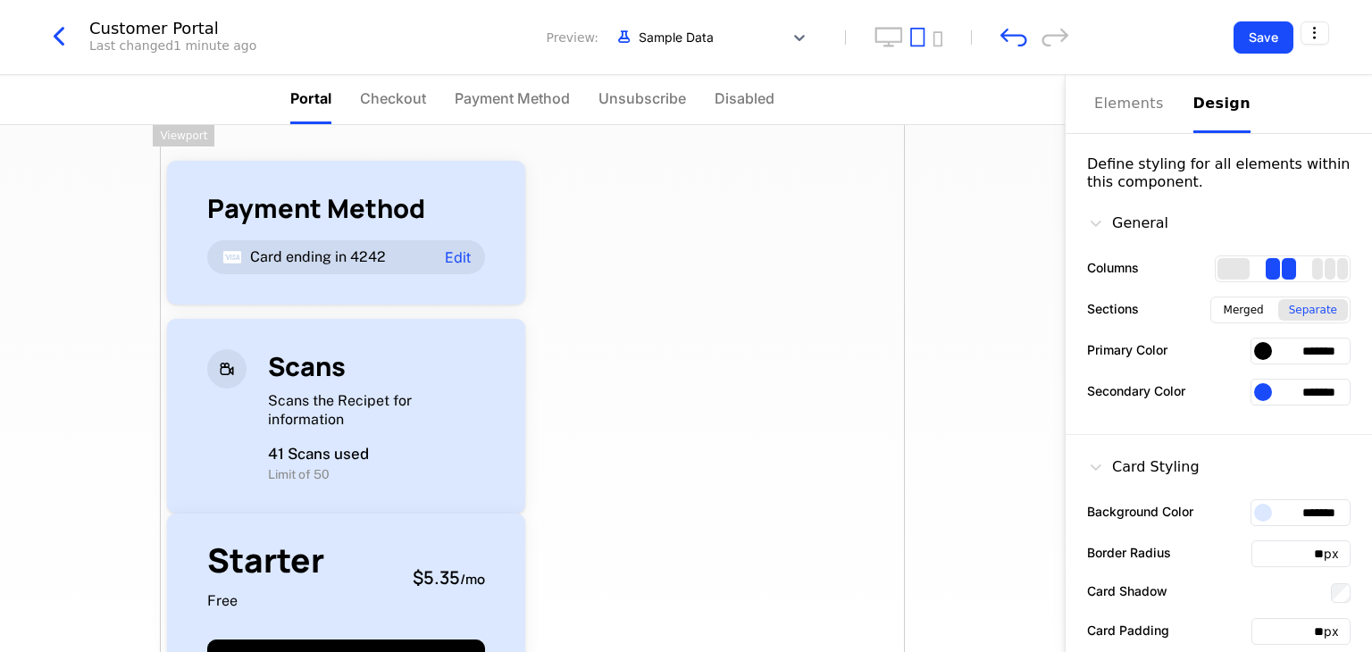
click at [754, 301] on div "Payment Method Card ending in 4242 Edit Scans Scans the Recipet for information…" at bounding box center [532, 590] width 745 height 930
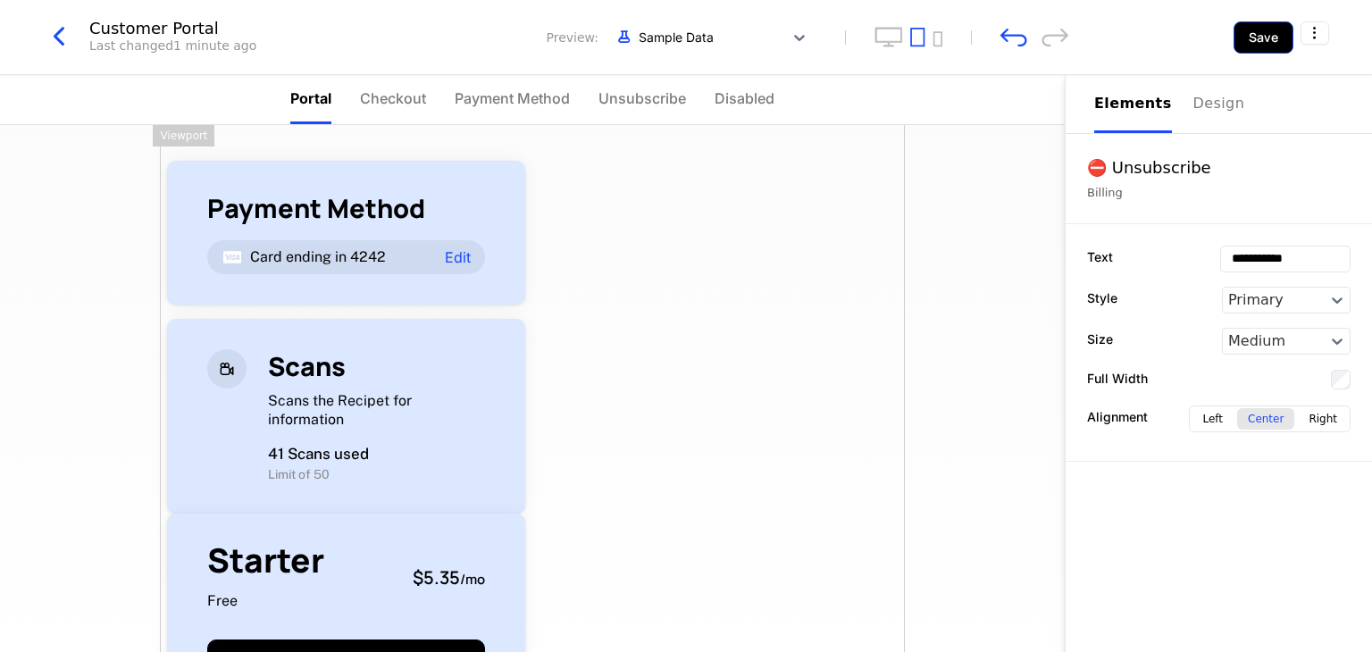
click at [1265, 34] on button "Save" at bounding box center [1263, 37] width 60 height 32
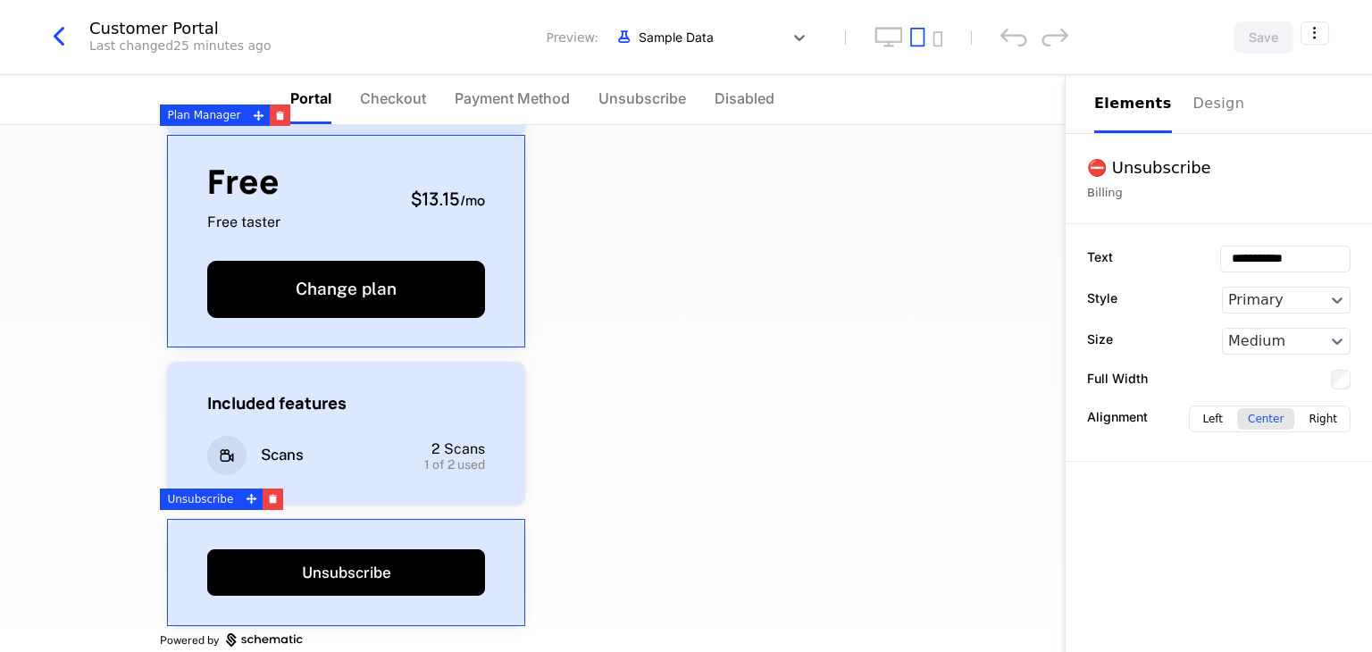
scroll to position [403, 0]
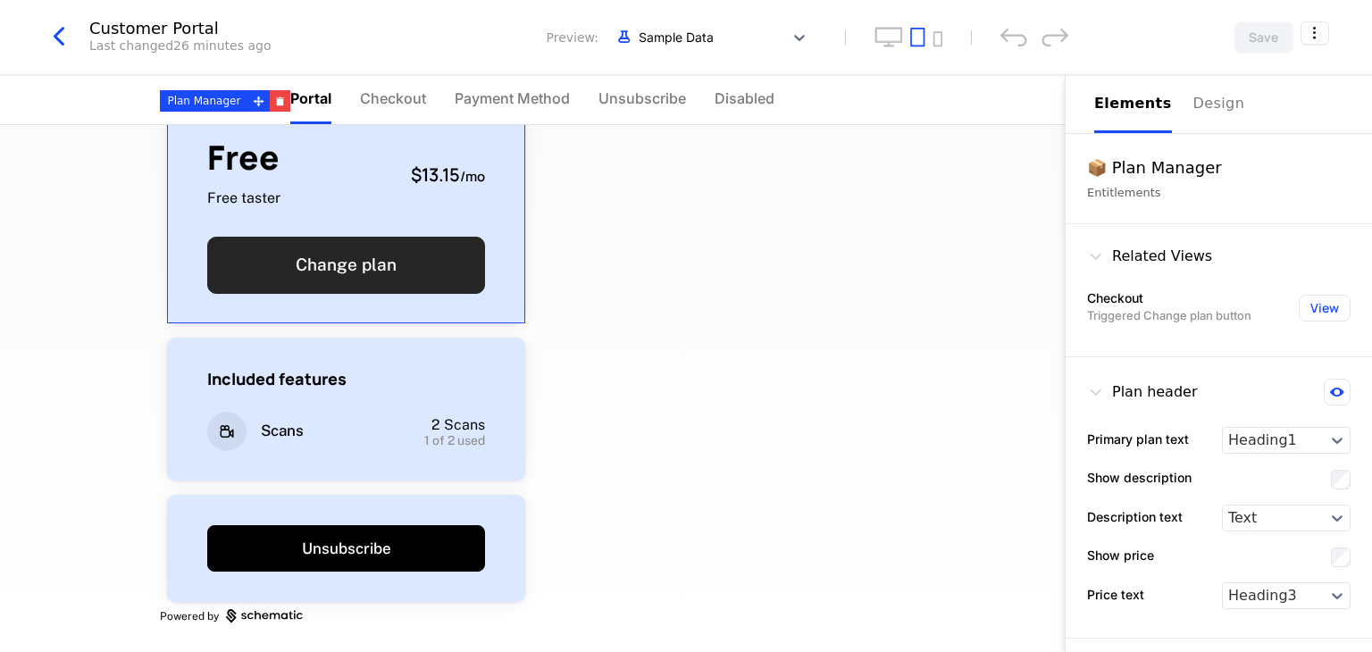
click at [413, 264] on button "Change plan" at bounding box center [346, 265] width 278 height 57
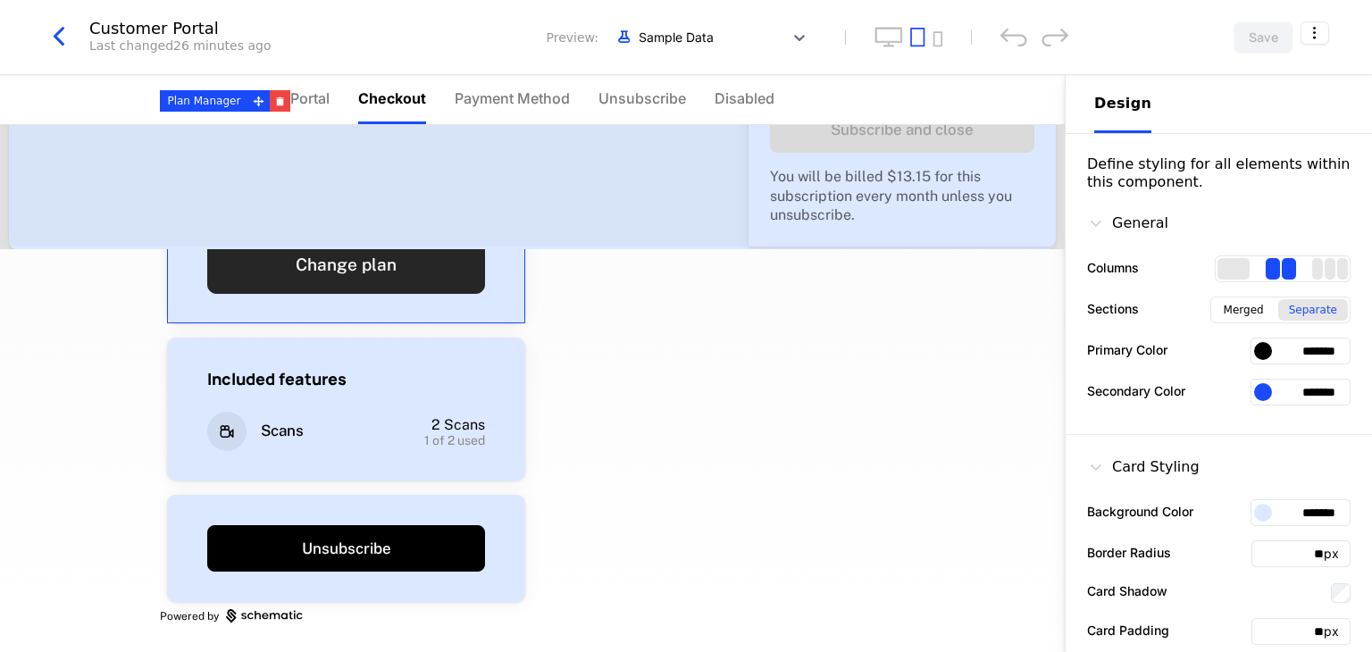
click at [419, 280] on button "Change plan" at bounding box center [346, 265] width 278 height 57
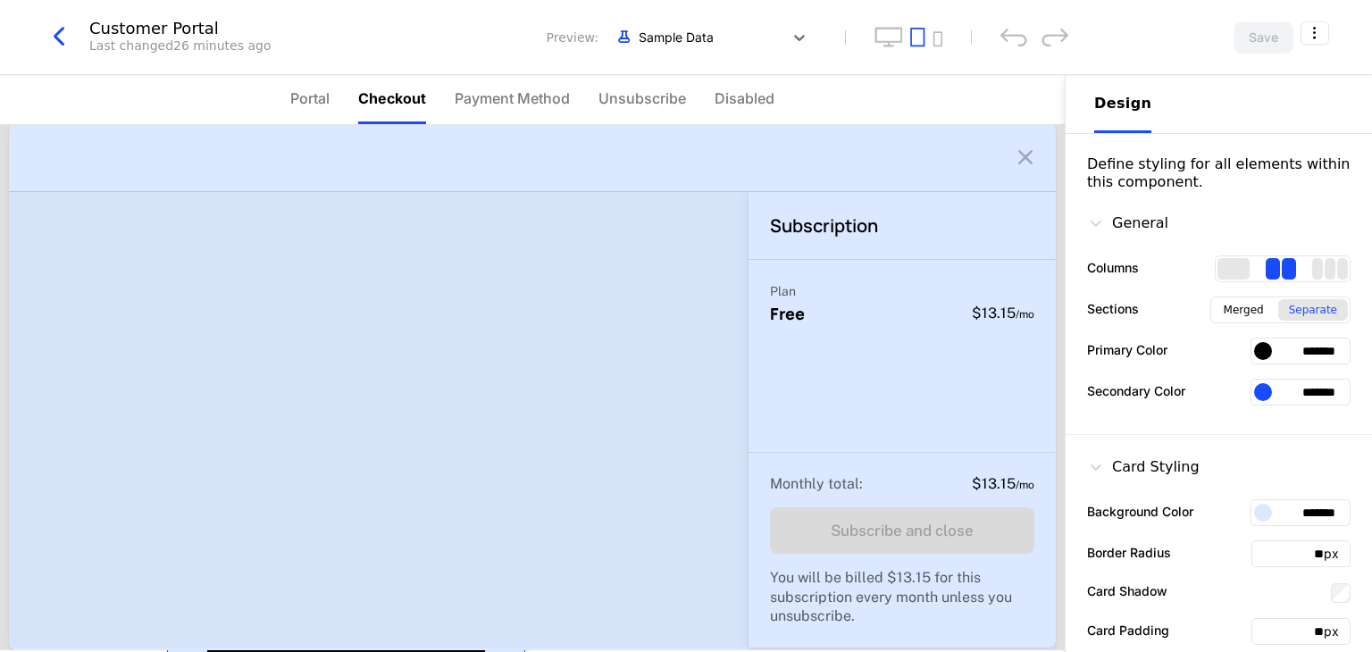
scroll to position [0, 0]
click at [1011, 171] on icon at bounding box center [1025, 159] width 29 height 29
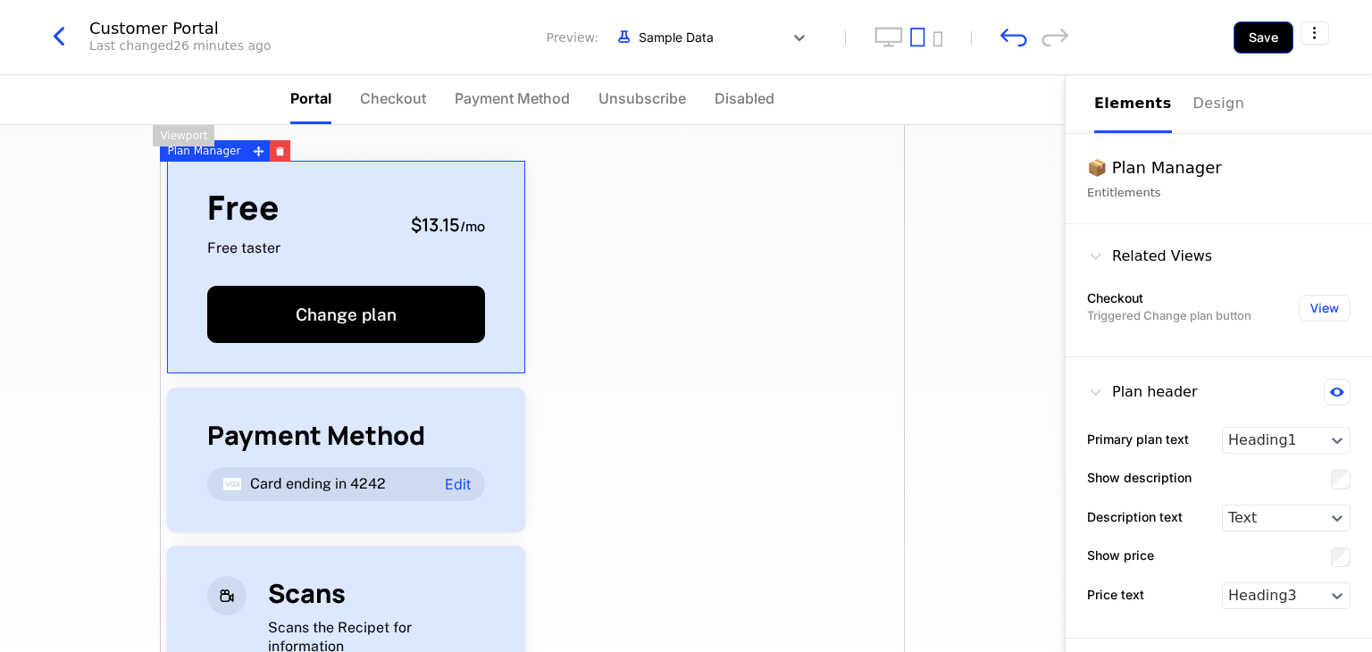
click at [1247, 44] on button "Save" at bounding box center [1263, 37] width 60 height 32
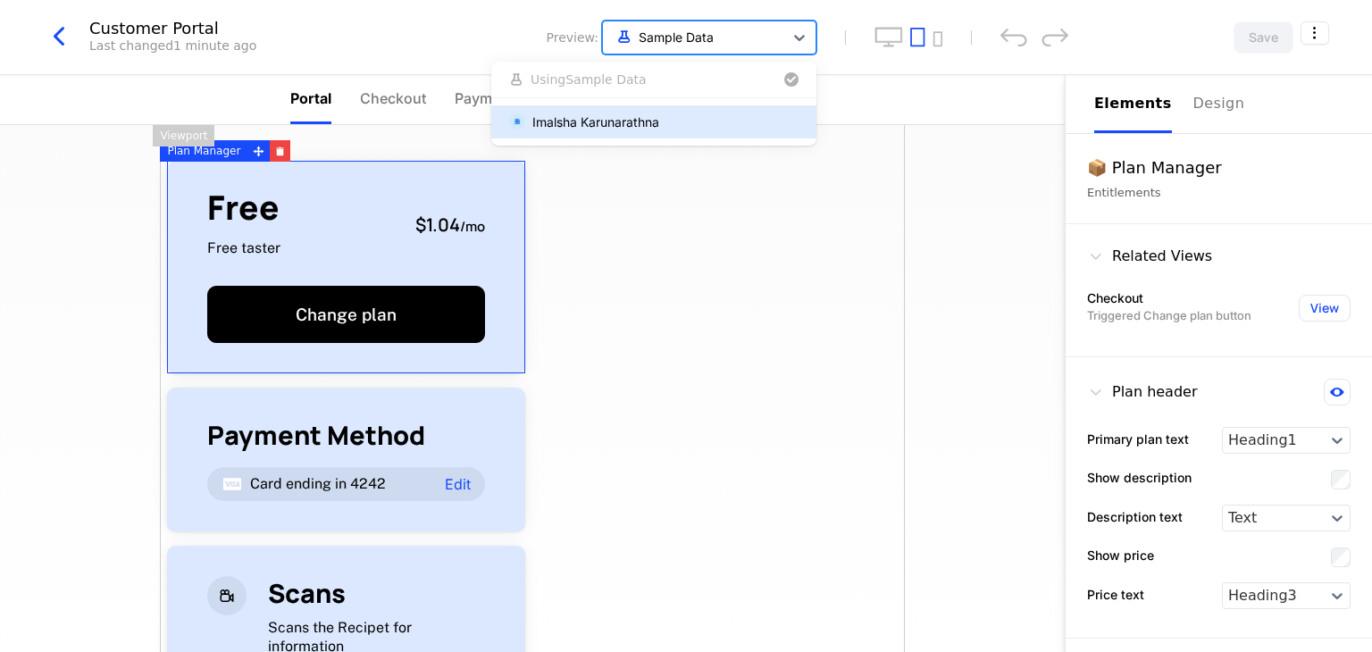
click at [765, 38] on div at bounding box center [693, 37] width 163 height 22
click at [614, 128] on div "Imalsha Karunarathna" at bounding box center [595, 122] width 127 height 19
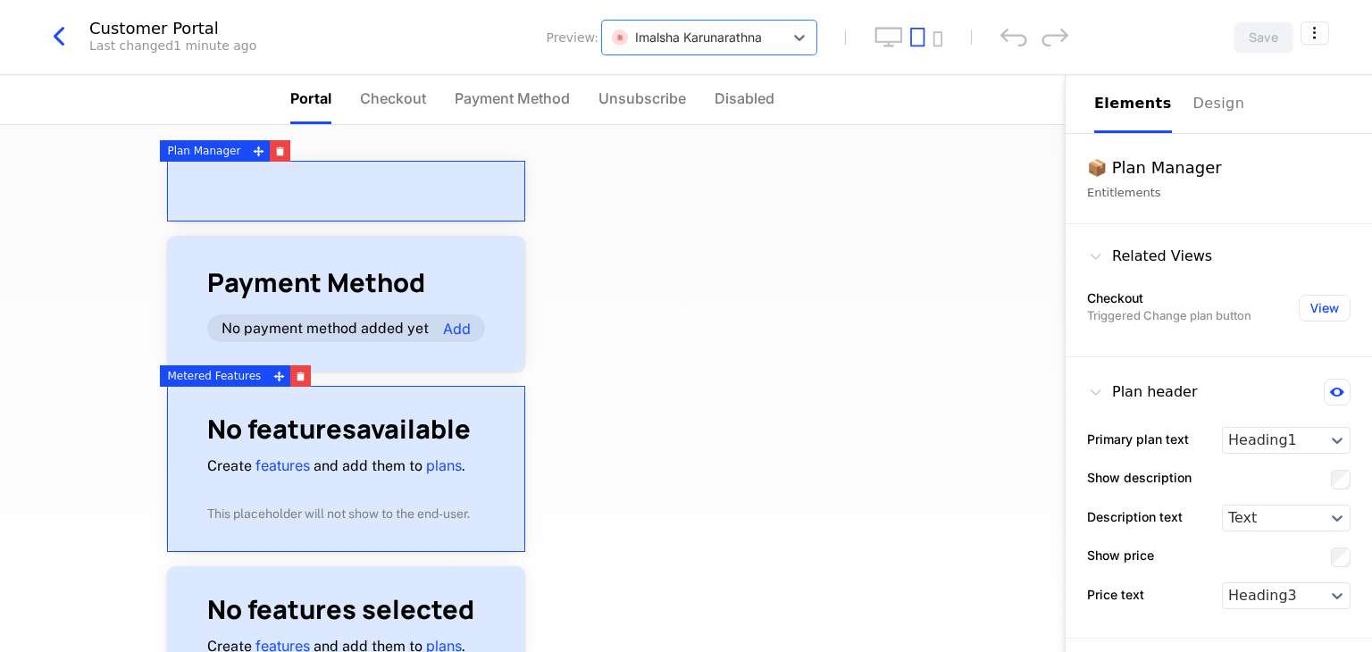
click at [276, 424] on h1 "No features available" at bounding box center [346, 429] width 278 height 26
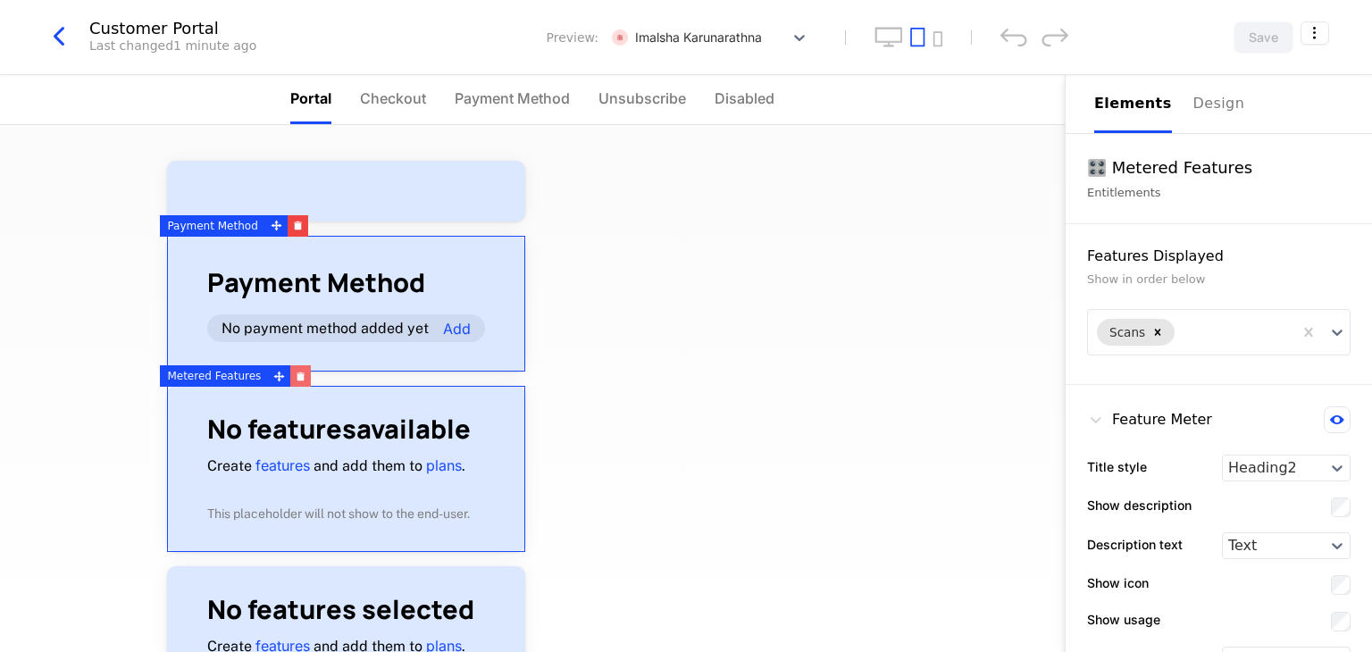
click at [297, 379] on icon "button" at bounding box center [300, 377] width 7 height 6
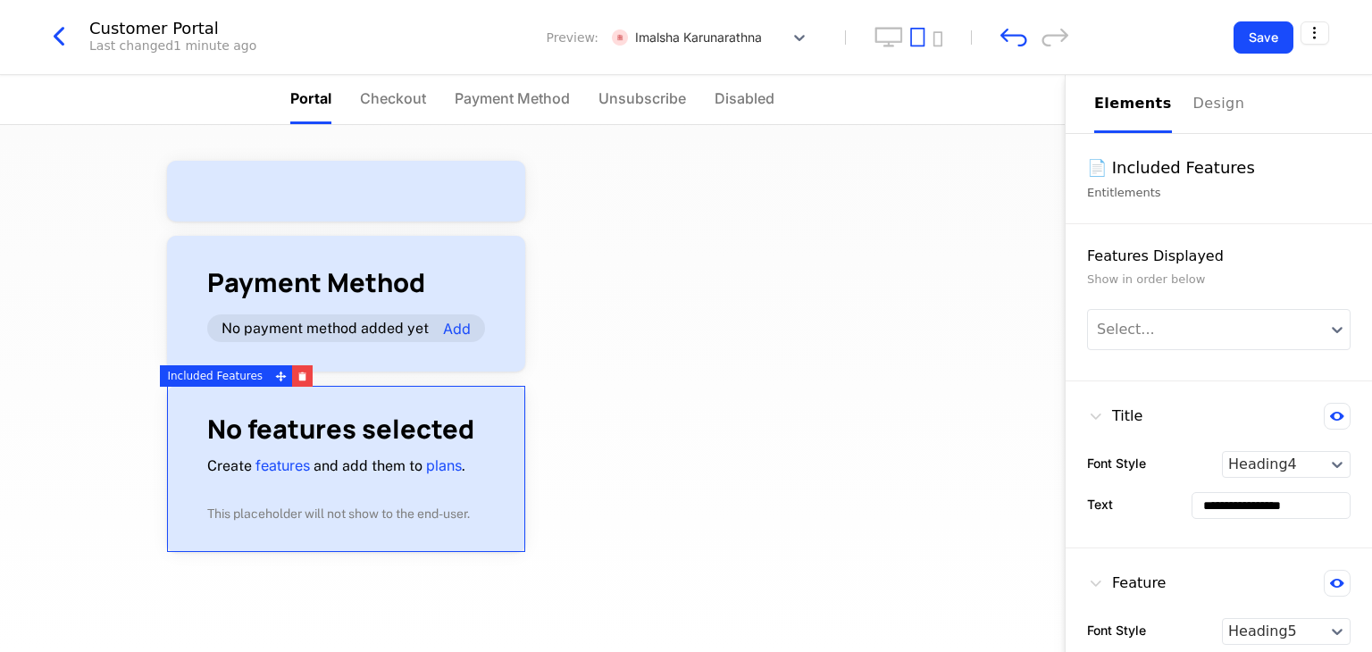
click at [310, 480] on div "No features selected Create features and add them to plans . This placeholder w…" at bounding box center [346, 469] width 278 height 106
click at [294, 383] on button "button" at bounding box center [302, 375] width 21 height 21
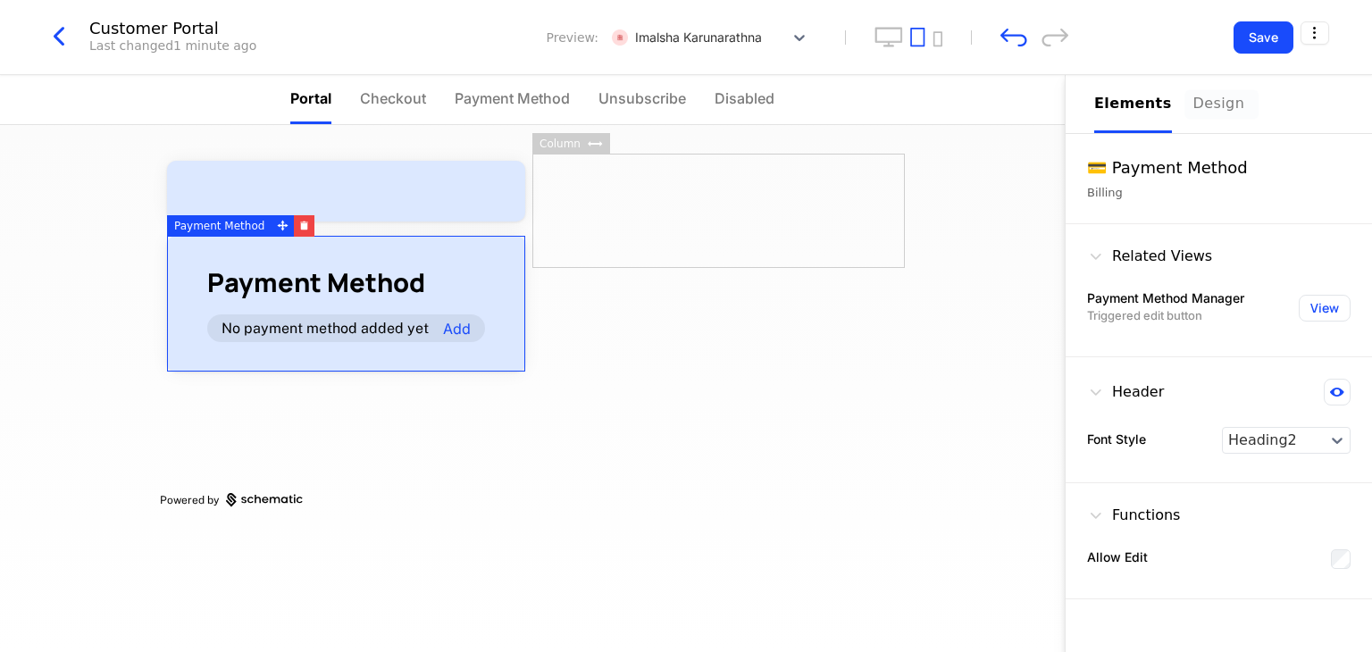
click at [1213, 101] on div "Design" at bounding box center [1221, 103] width 57 height 21
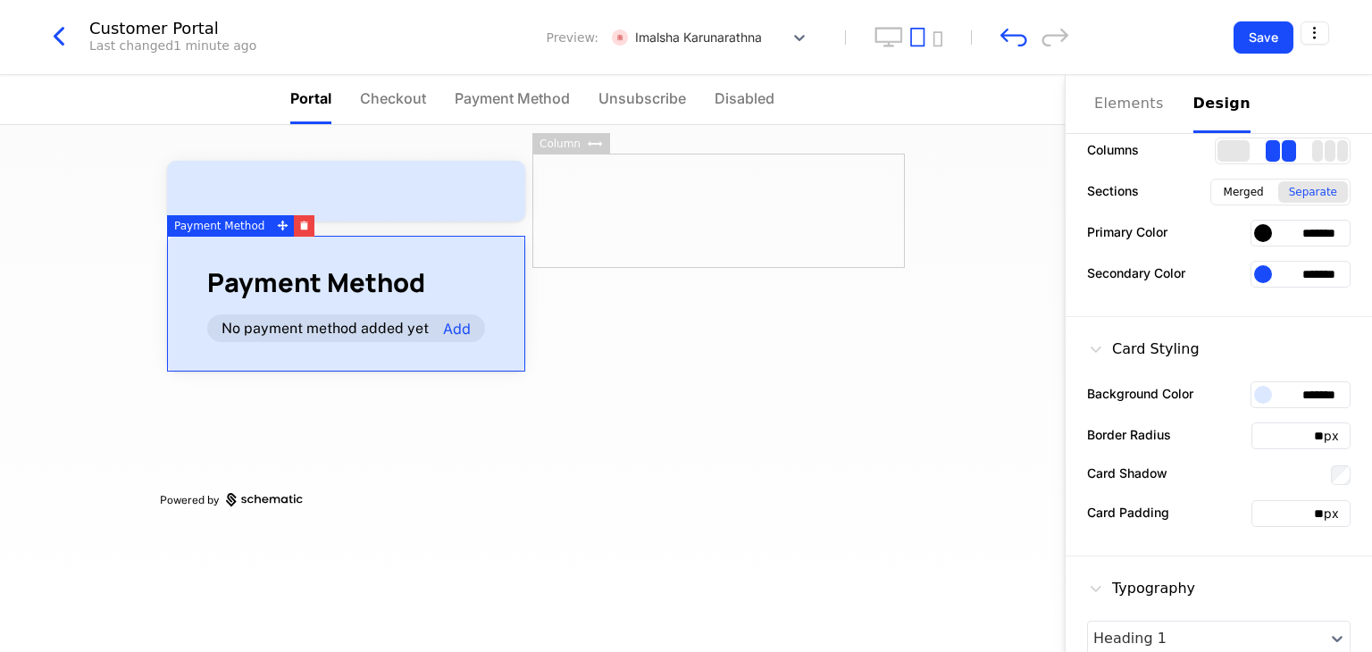
scroll to position [27, 0]
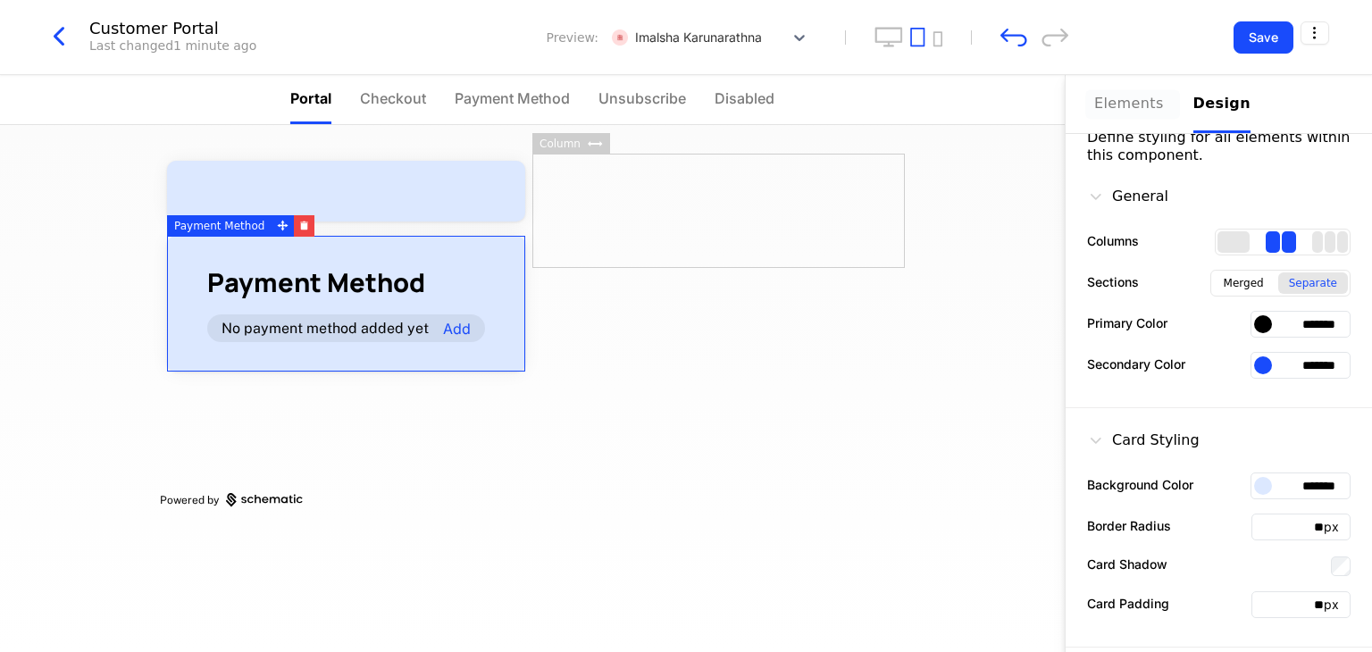
click at [1147, 101] on div "Elements" at bounding box center [1133, 103] width 78 height 21
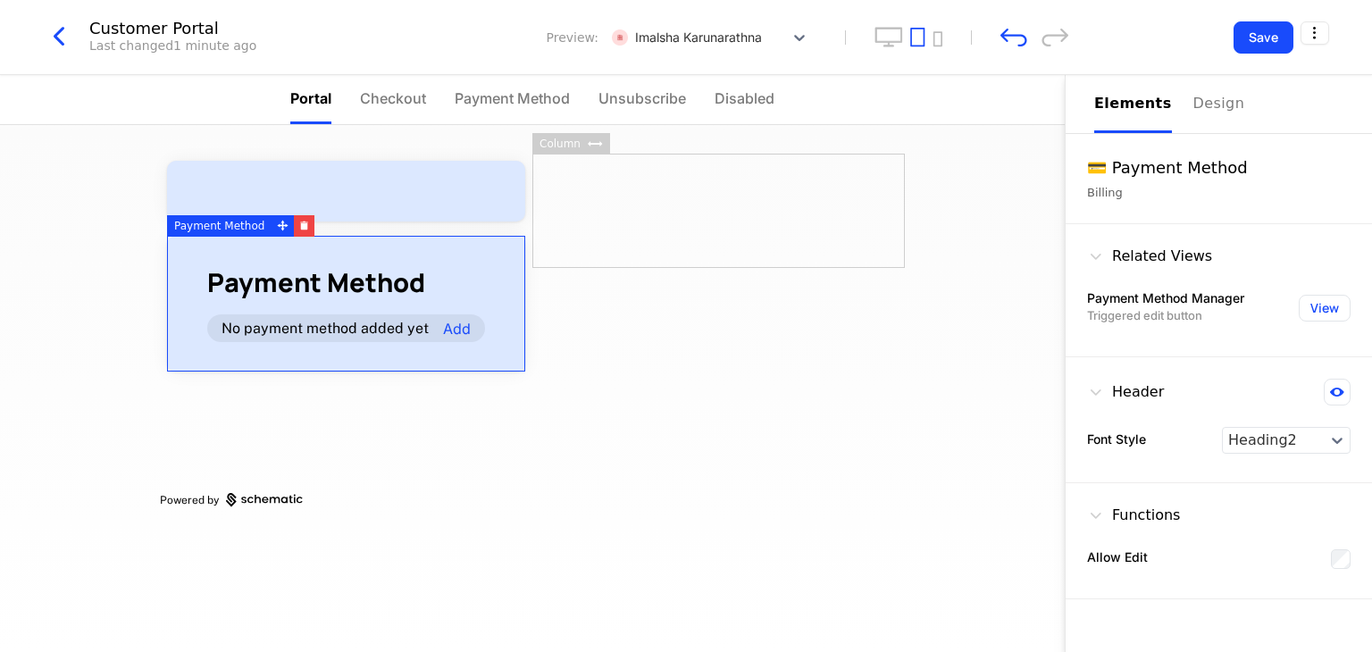
click at [1147, 101] on div "Elements" at bounding box center [1133, 103] width 78 height 21
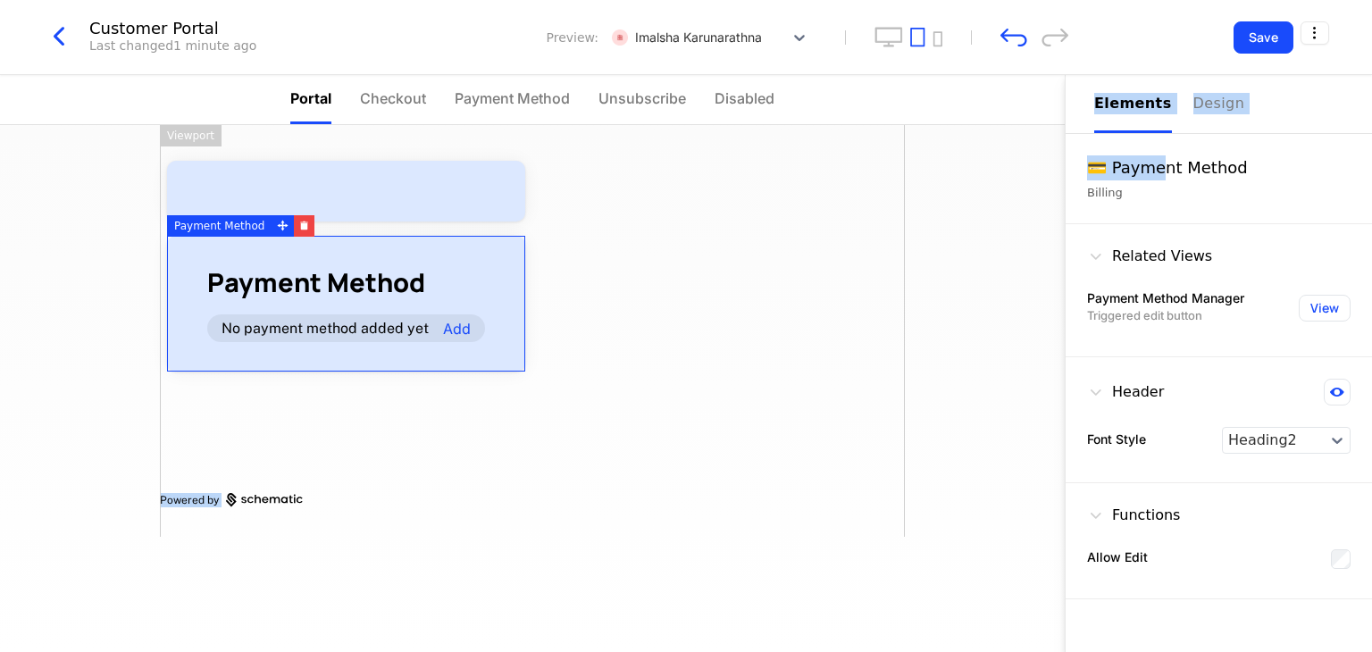
drag, startPoint x: 1162, startPoint y: 180, endPoint x: 559, endPoint y: 320, distance: 618.9
click at [559, 320] on div "Portal Checkout Payment Method Unsubscribe Disabled Payment Method No payment m…" at bounding box center [686, 363] width 1372 height 577
click at [389, 495] on link "Powered by" at bounding box center [532, 500] width 745 height 14
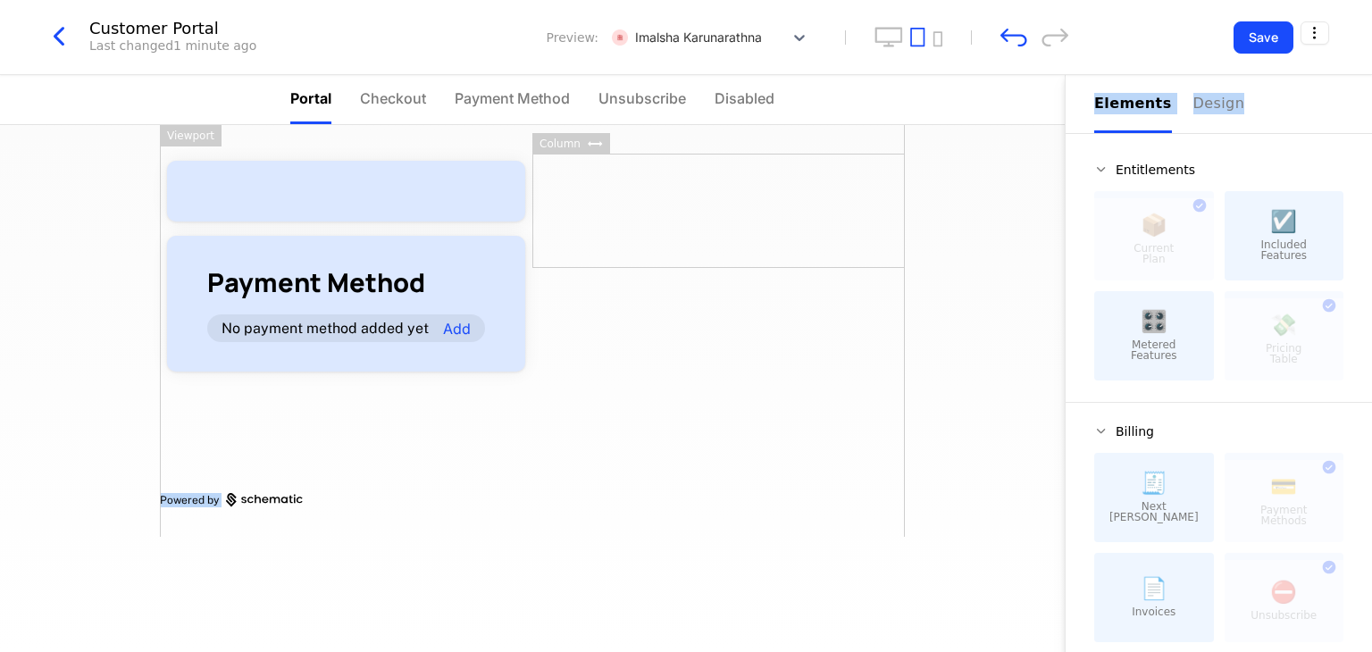
click at [1274, 246] on span "Included Features" at bounding box center [1283, 249] width 46 height 21
click at [786, 252] on div at bounding box center [718, 211] width 372 height 114
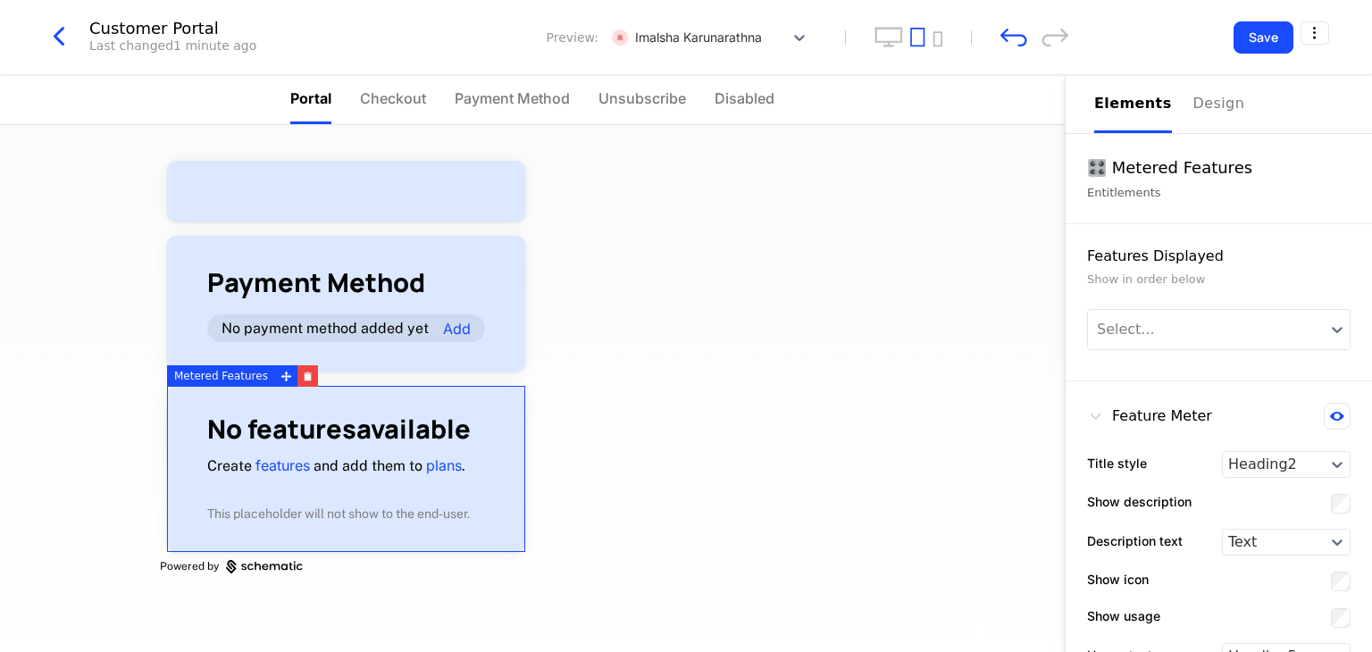
click at [441, 437] on h1 "No features available" at bounding box center [346, 429] width 278 height 26
click at [305, 379] on icon "button" at bounding box center [308, 377] width 7 height 6
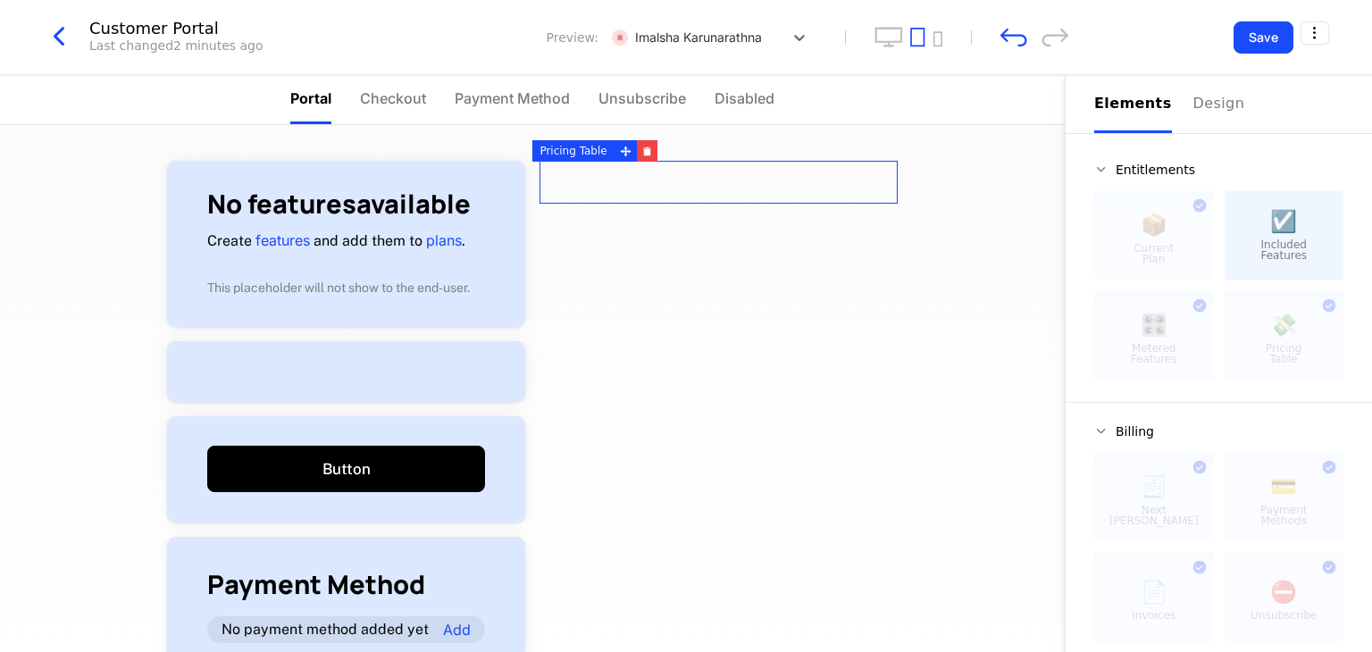
click at [1274, 239] on span "Included Features" at bounding box center [1283, 249] width 46 height 21
click at [1274, 219] on span "☑️" at bounding box center [1283, 221] width 27 height 21
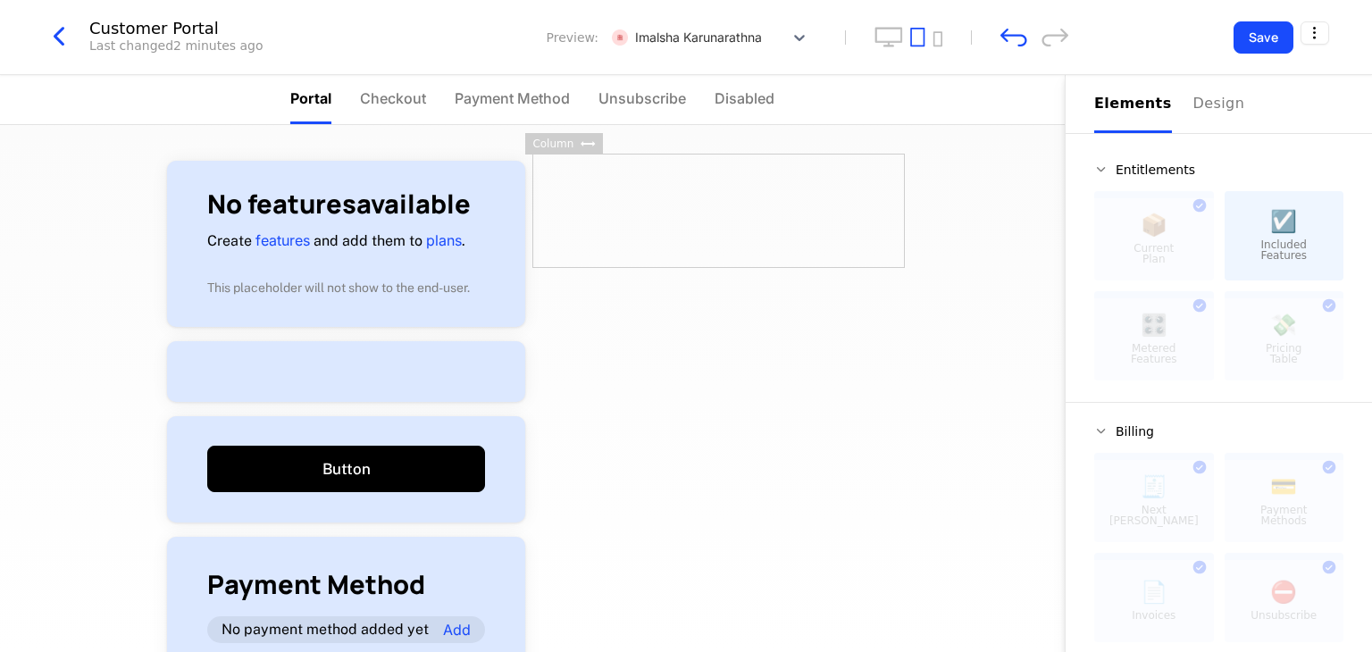
drag, startPoint x: 1274, startPoint y: 219, endPoint x: 577, endPoint y: 250, distance: 697.3
click at [577, 250] on div "Portal Checkout Payment Method Unsubscribe Disabled No features available Creat…" at bounding box center [686, 363] width 1372 height 577
click at [692, 38] on div at bounding box center [693, 37] width 163 height 22
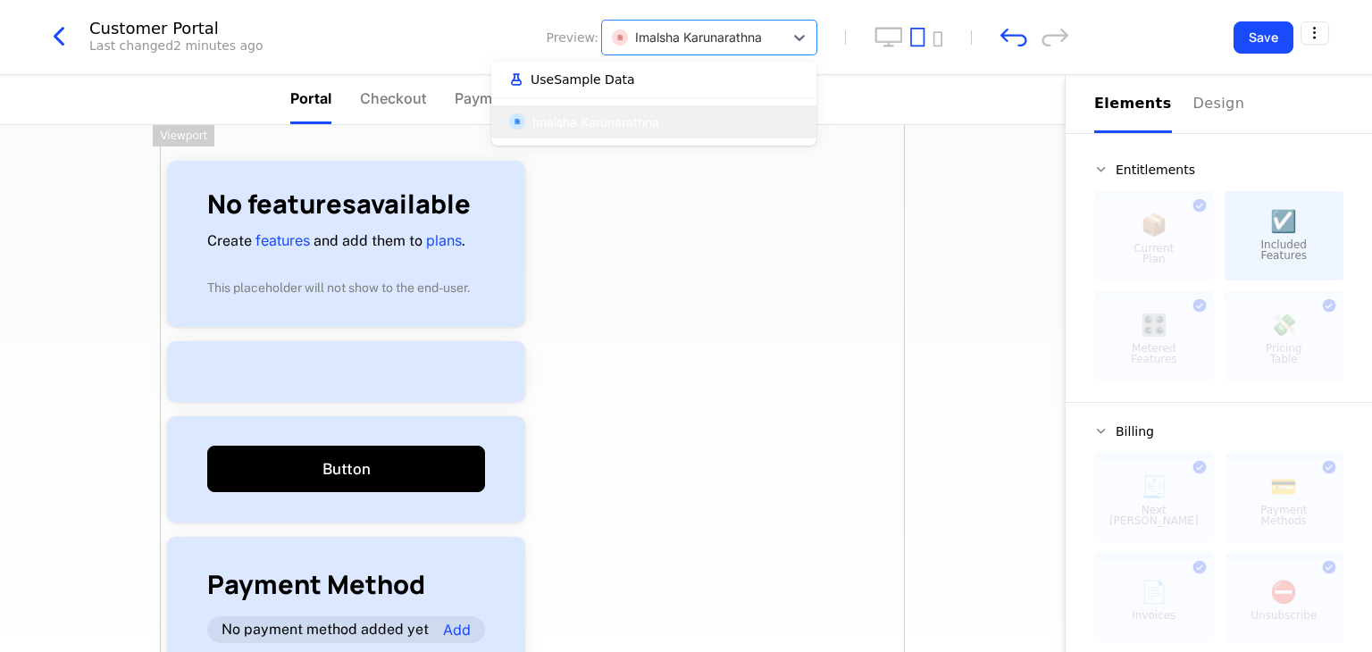
click at [586, 81] on span "Use Sample Data" at bounding box center [583, 79] width 104 height 13
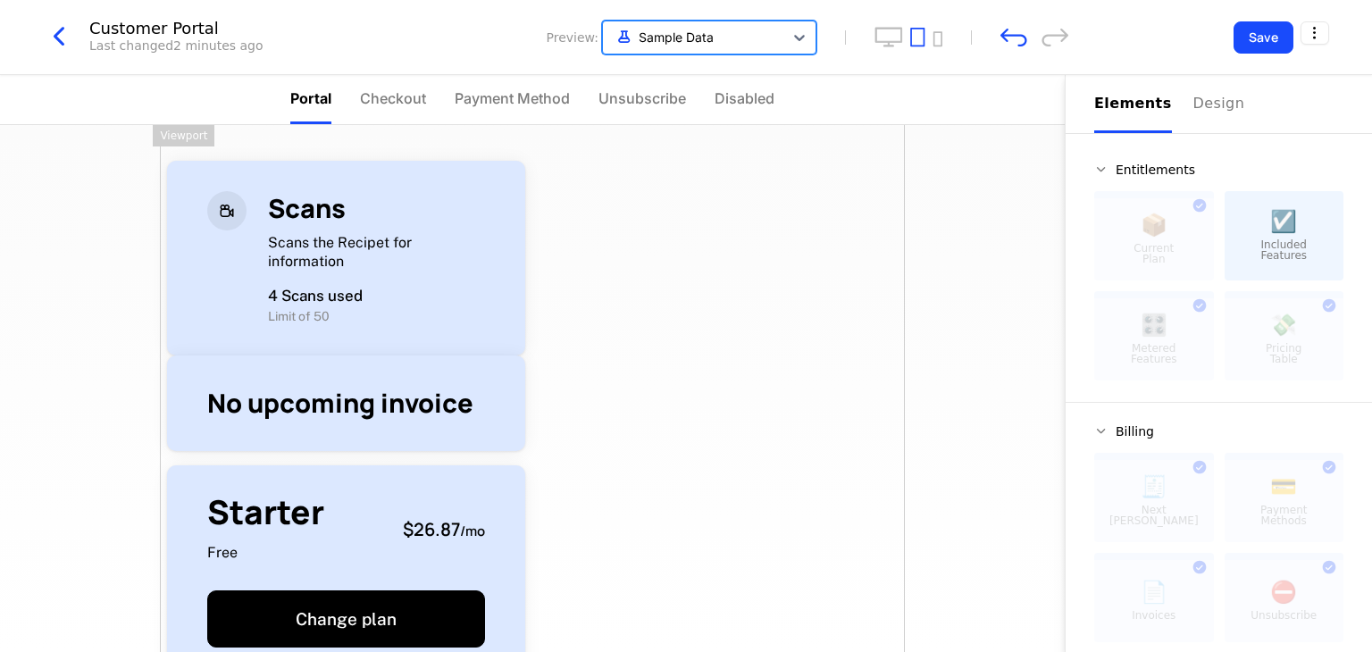
click at [703, 35] on div at bounding box center [693, 37] width 163 height 22
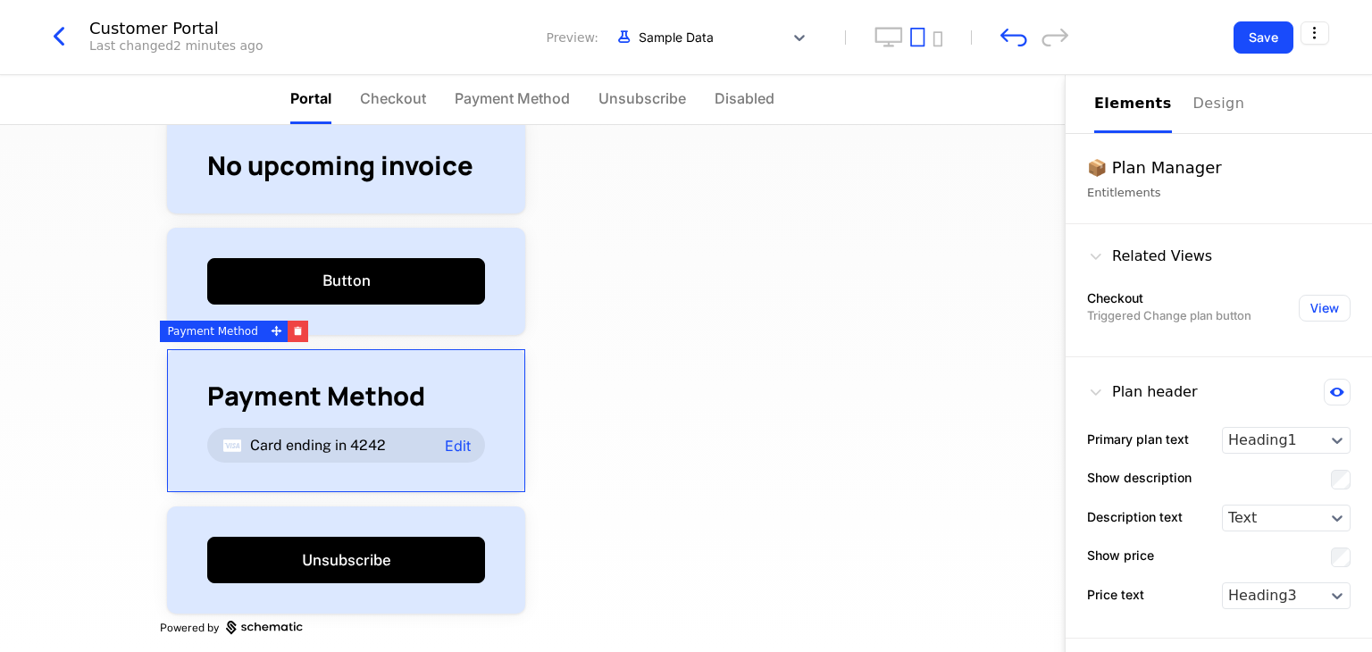
scroll to position [476, 0]
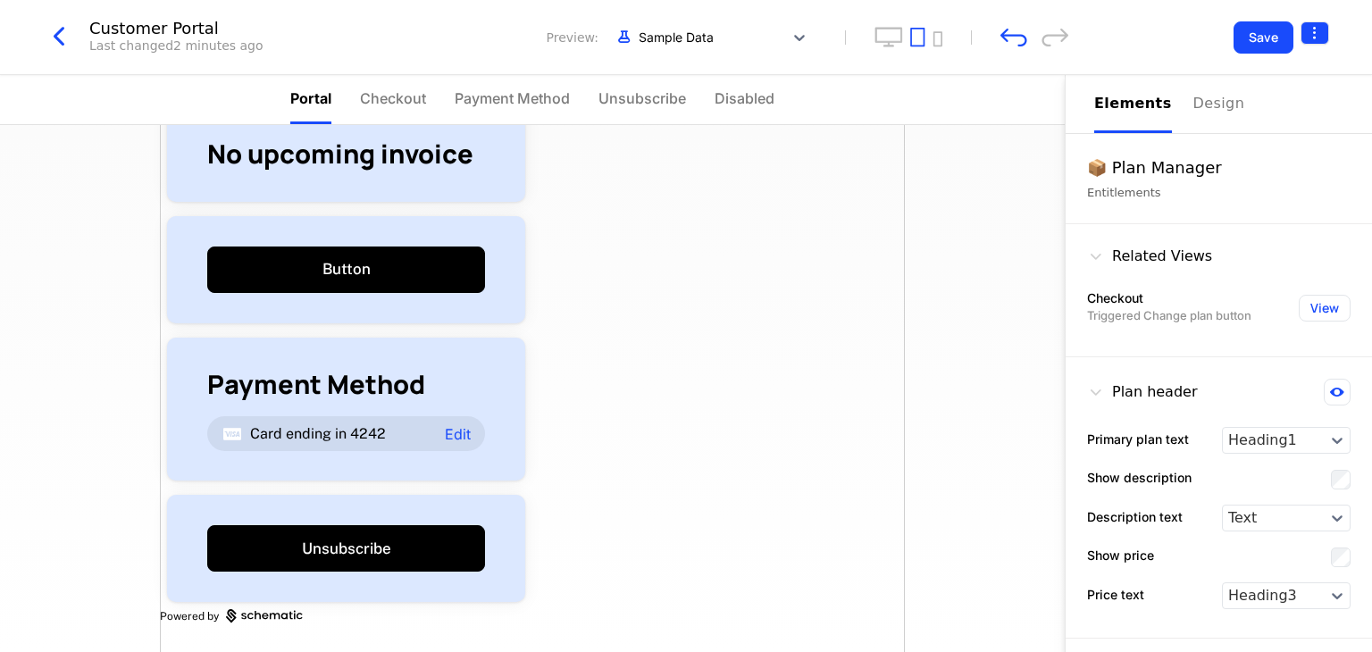
click at [1312, 38] on html "Liveroom Technologies Development Dev Features Features Flags Catalog Plans Add…" at bounding box center [686, 326] width 1372 height 652
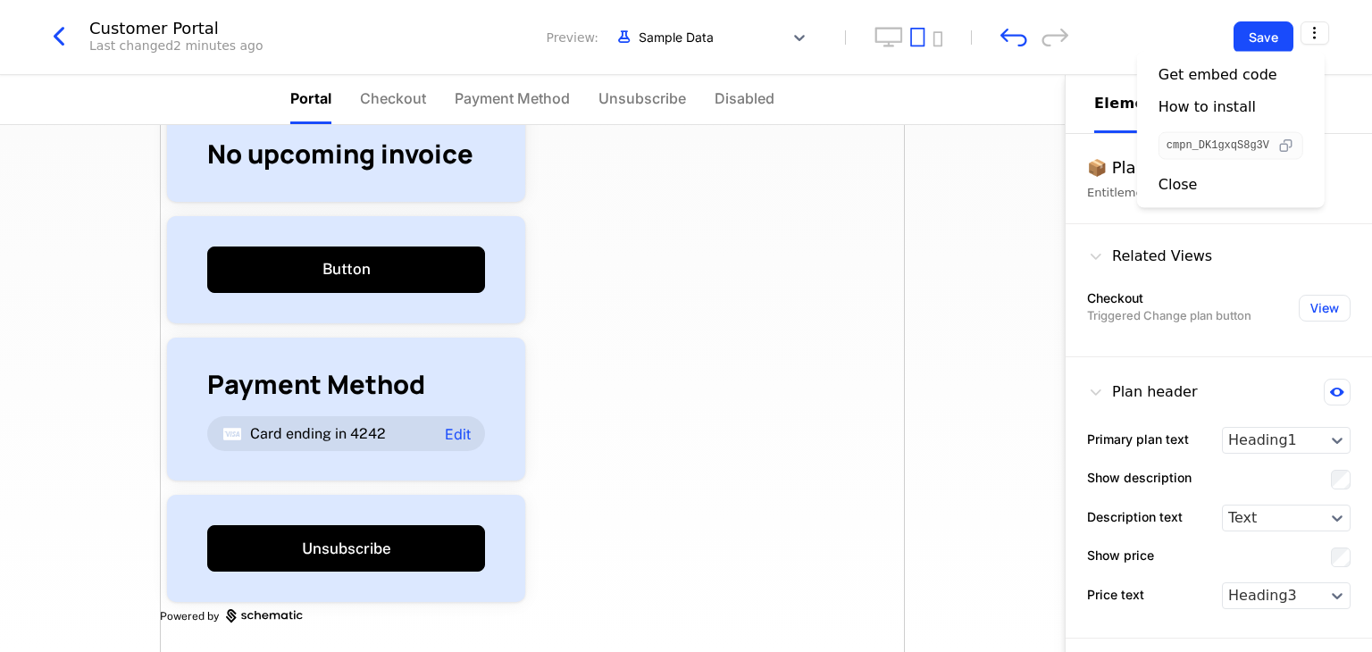
click at [1286, 144] on icon "button" at bounding box center [1285, 146] width 19 height 19
click at [1274, 42] on html "Liveroom Technologies Development Dev Features Features Flags Catalog Plans Add…" at bounding box center [686, 326] width 1372 height 652
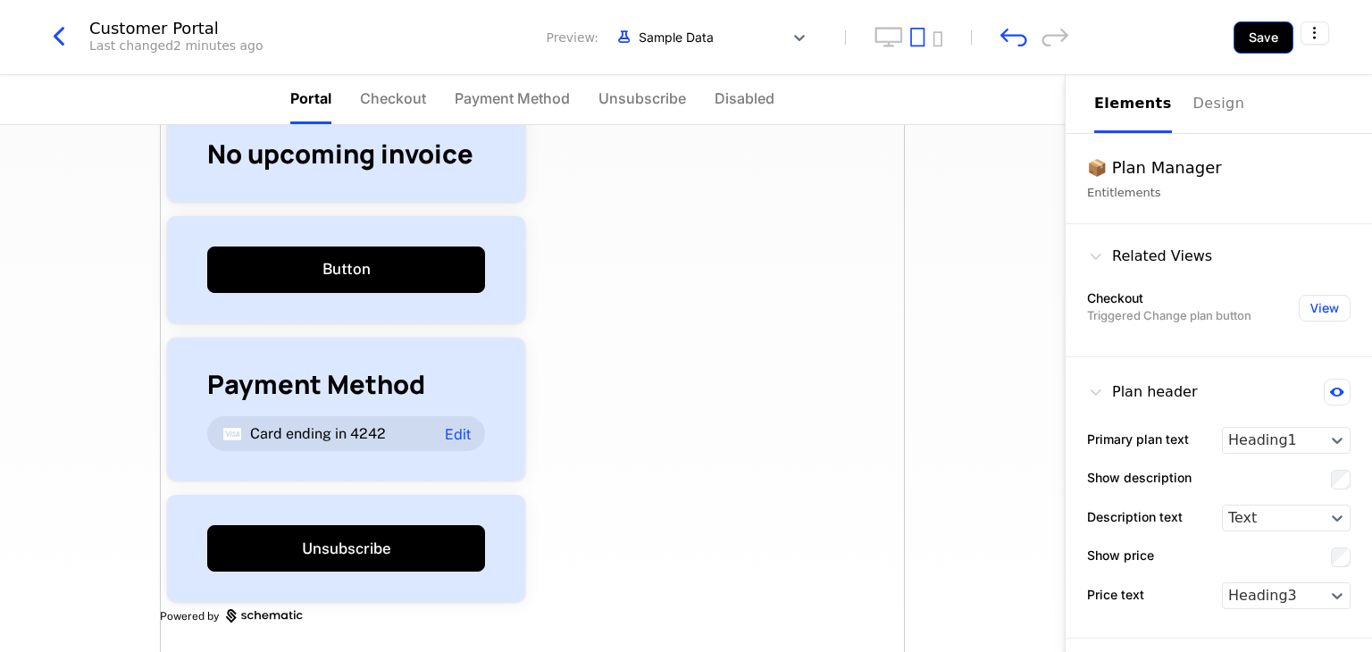
click at [1263, 37] on button "Save" at bounding box center [1263, 37] width 60 height 32
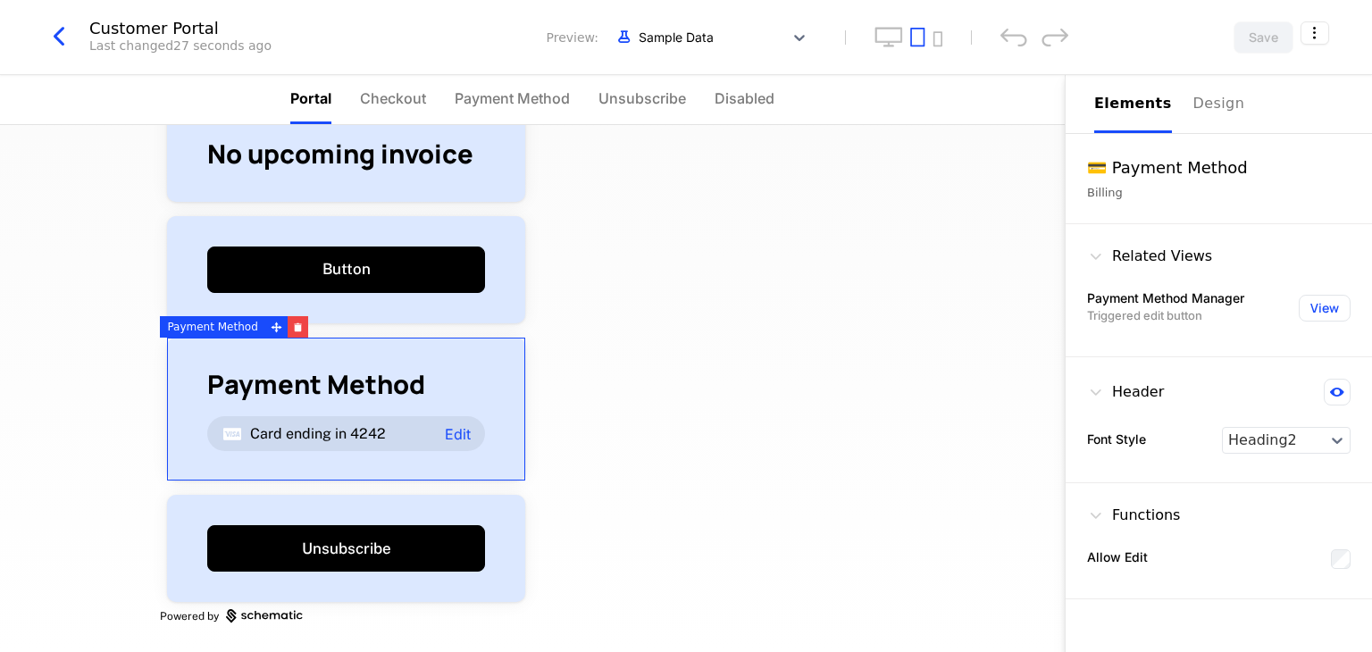
click at [407, 396] on span "Payment Method" at bounding box center [316, 384] width 218 height 35
click at [751, 29] on div at bounding box center [693, 37] width 163 height 22
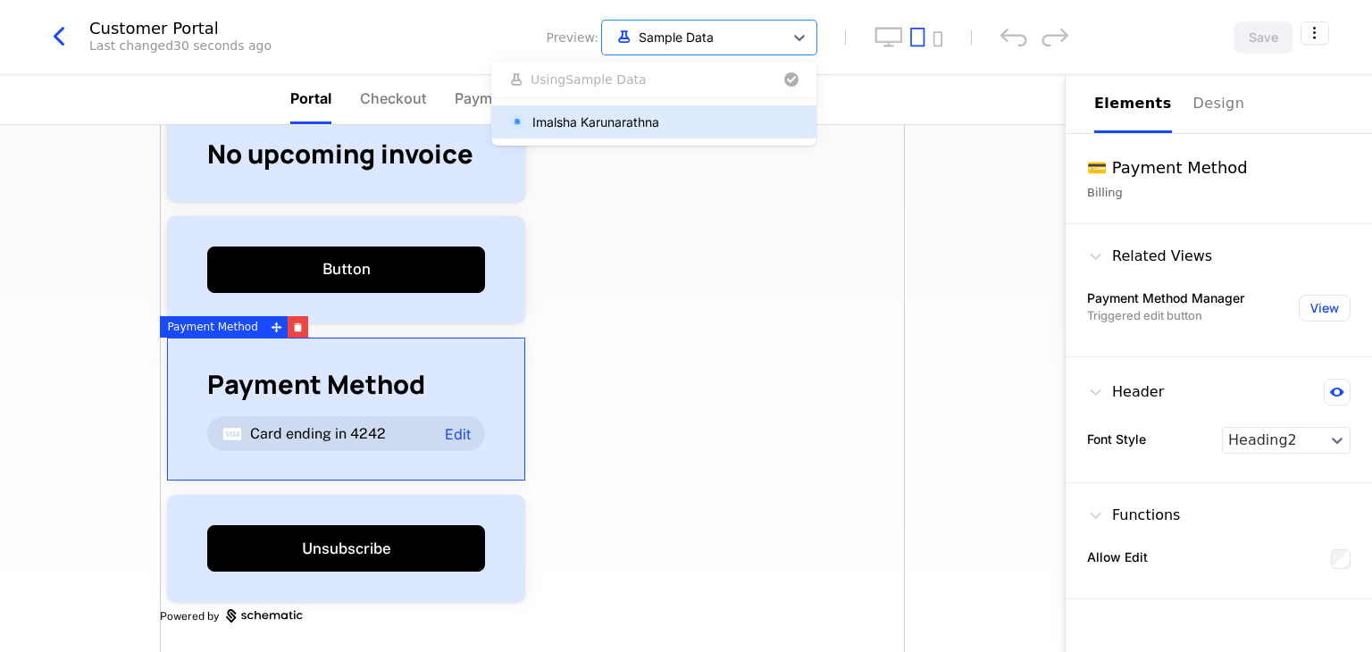
click at [636, 129] on div "Imalsha Karunarathna" at bounding box center [595, 122] width 127 height 19
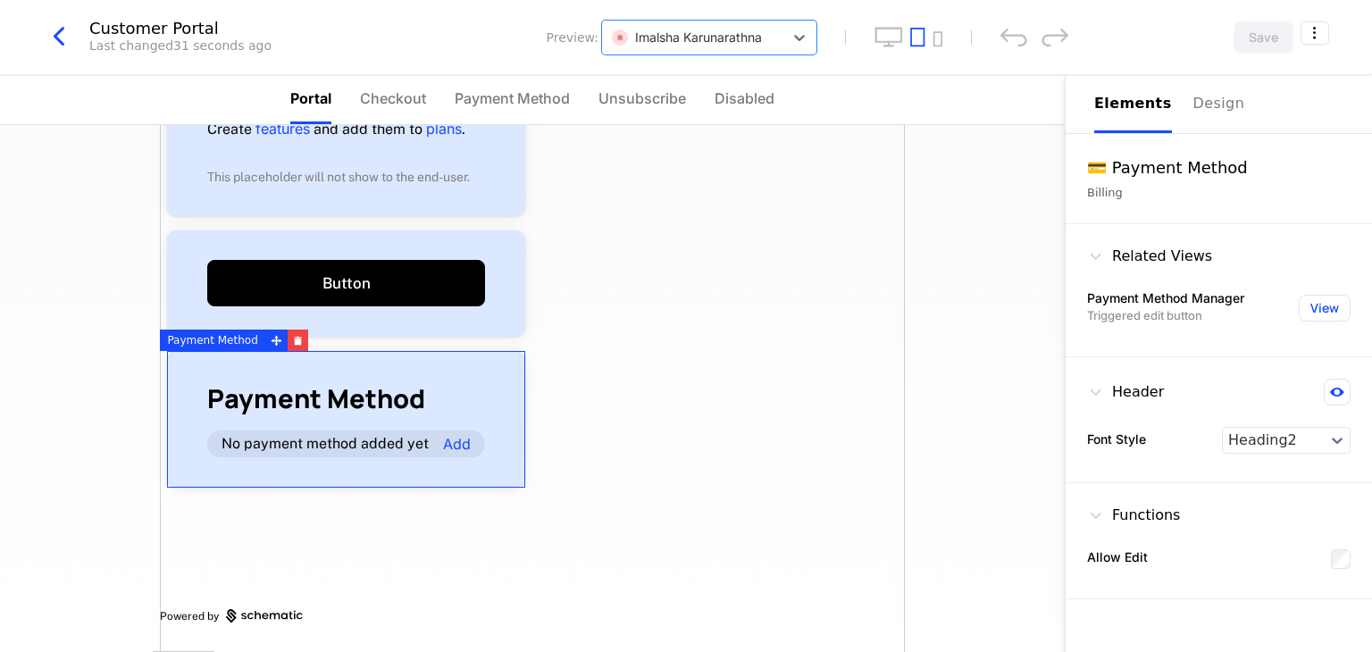
scroll to position [186, 0]
click at [617, 316] on div "No features available Create features and add them to plans . This placeholder …" at bounding box center [532, 295] width 745 height 713
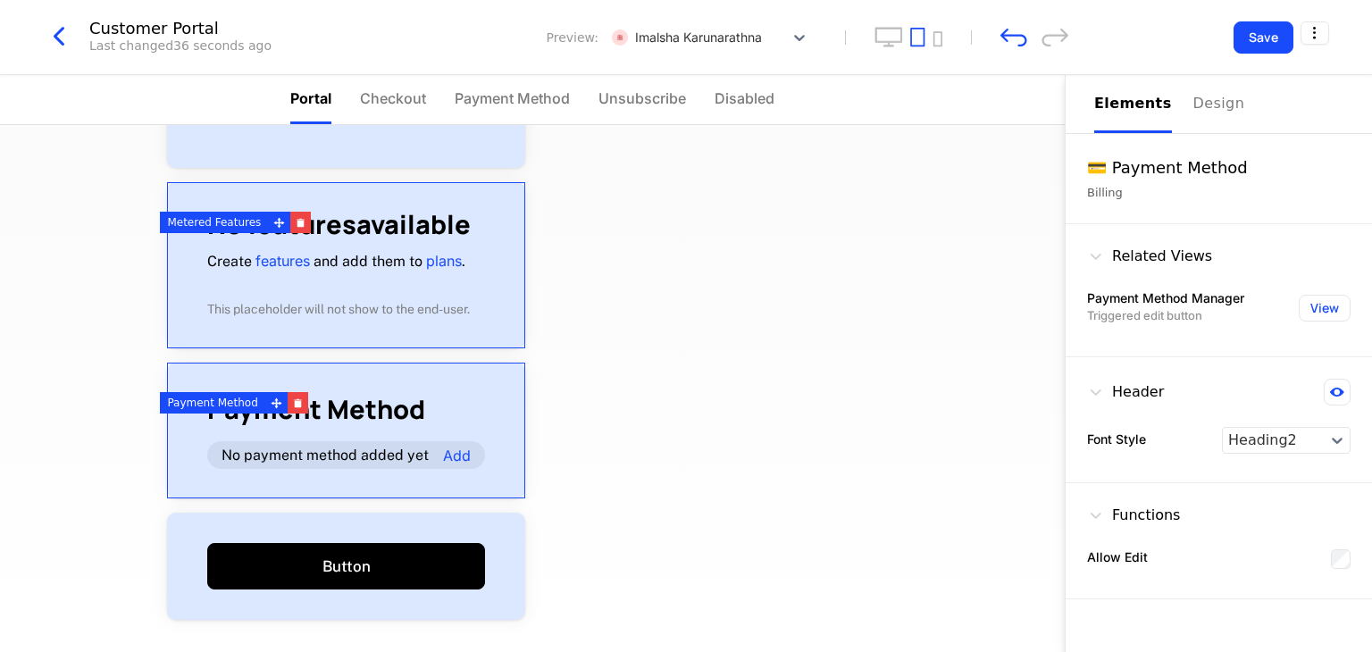
scroll to position [0, 0]
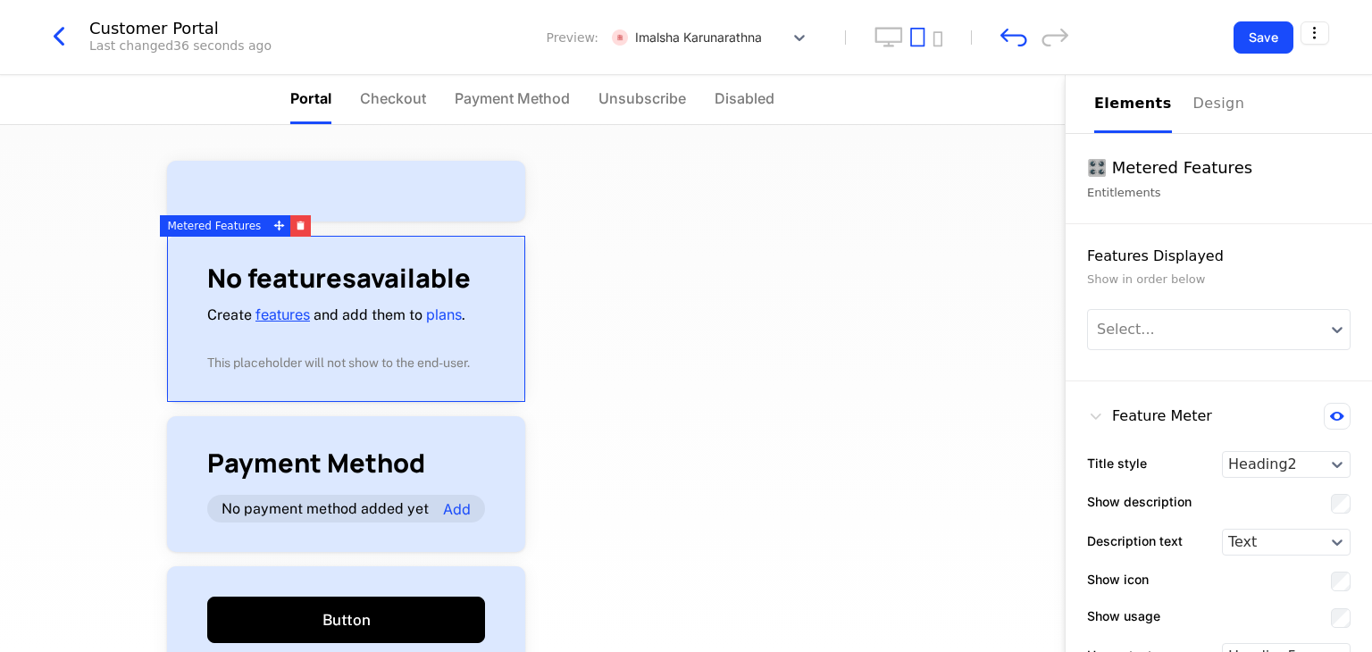
click at [288, 312] on link "features" at bounding box center [282, 314] width 54 height 18
click at [436, 313] on link "plans" at bounding box center [444, 314] width 36 height 18
click at [415, 347] on div "No features available Create features and add them to plans . This placeholder …" at bounding box center [346, 318] width 278 height 106
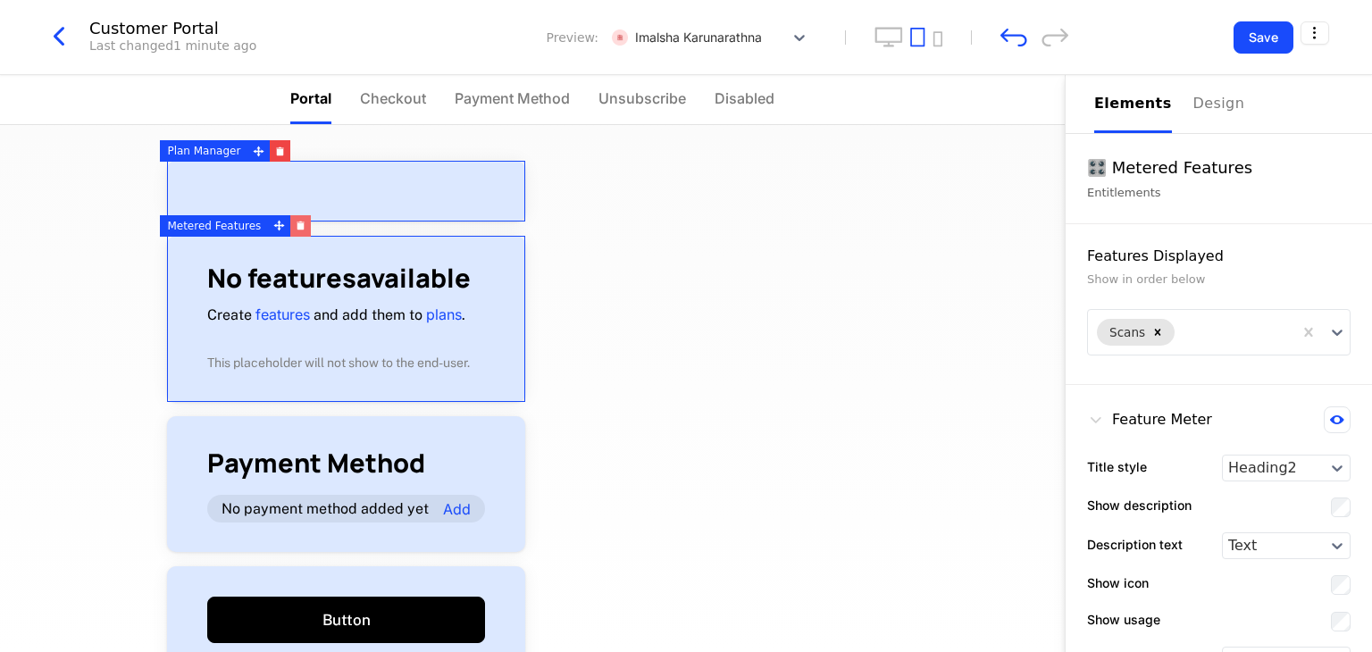
click at [297, 222] on icon "button" at bounding box center [300, 222] width 7 height 2
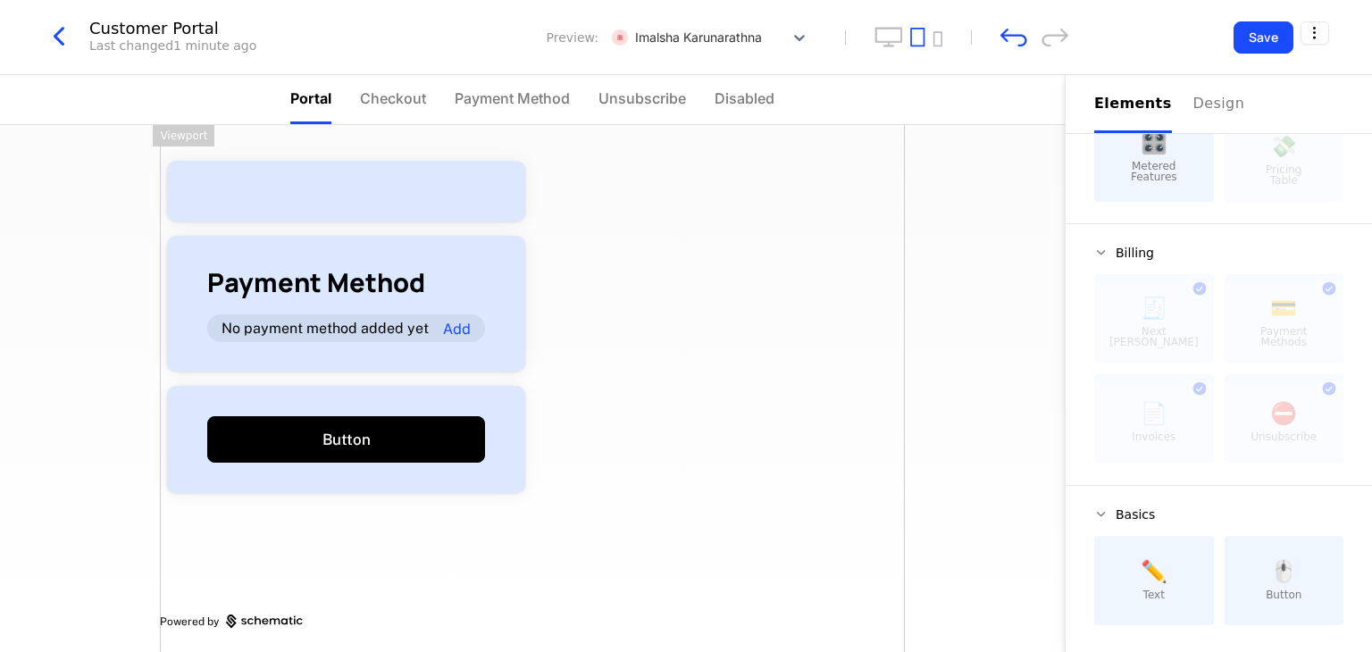
scroll to position [180, 0]
click at [405, 102] on span "Checkout" at bounding box center [393, 98] width 66 height 21
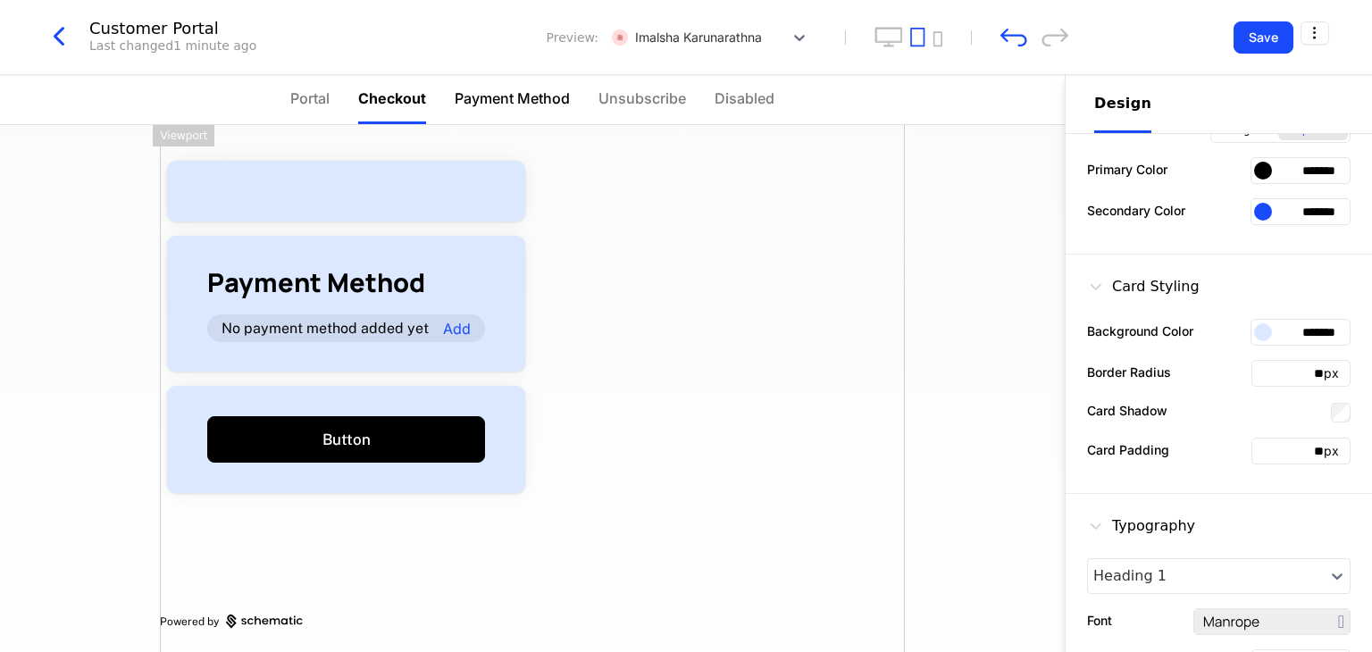
click at [504, 95] on span "Payment Method" at bounding box center [512, 98] width 115 height 21
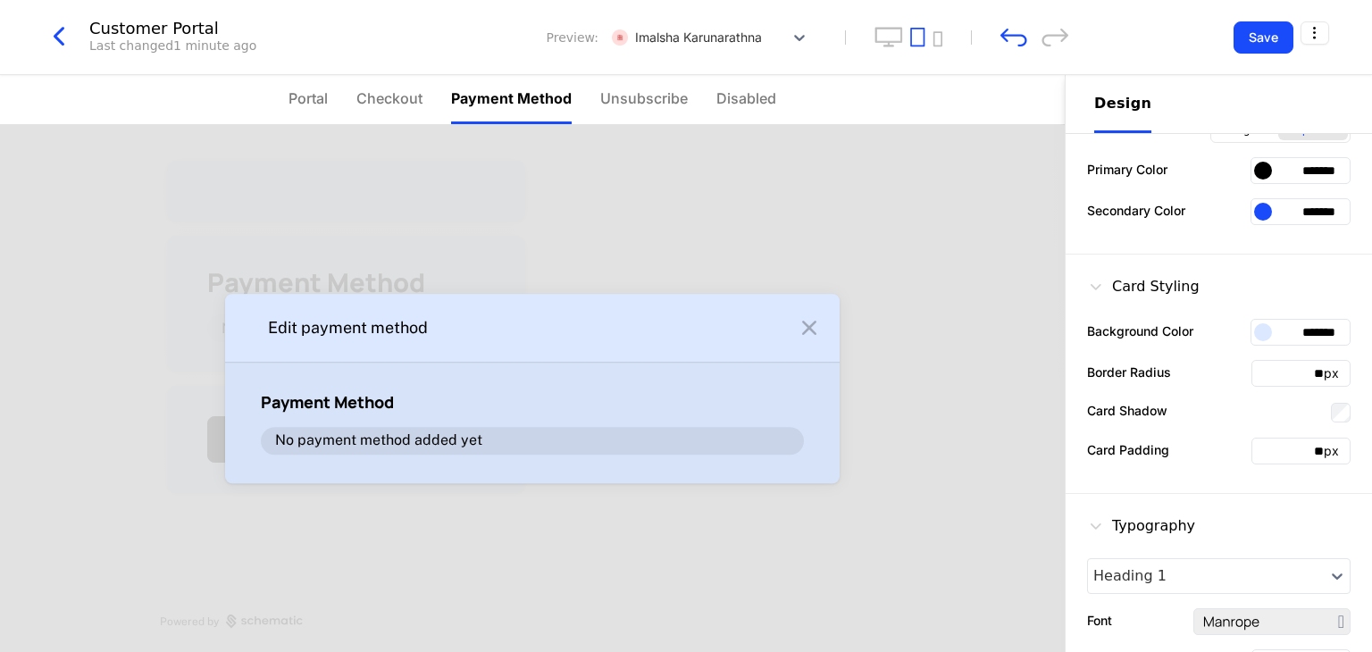
click at [802, 329] on icon at bounding box center [809, 327] width 29 height 29
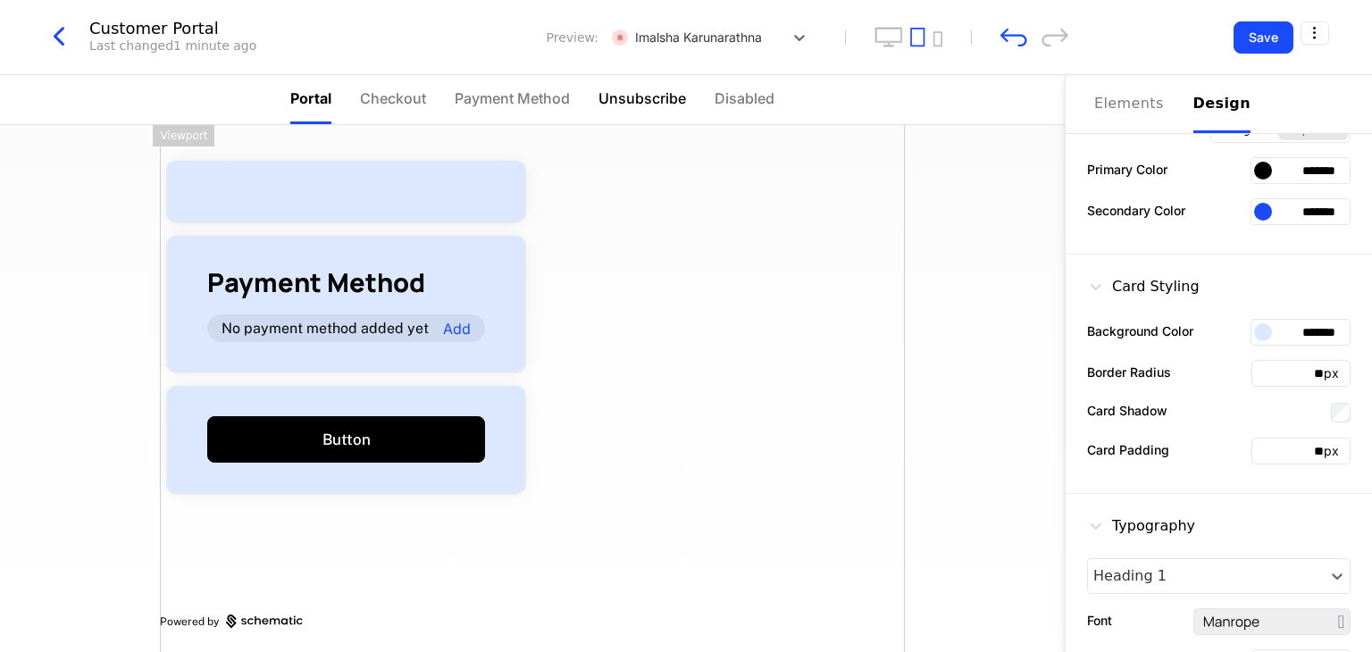
click at [651, 95] on span "Unsubscribe" at bounding box center [642, 98] width 88 height 21
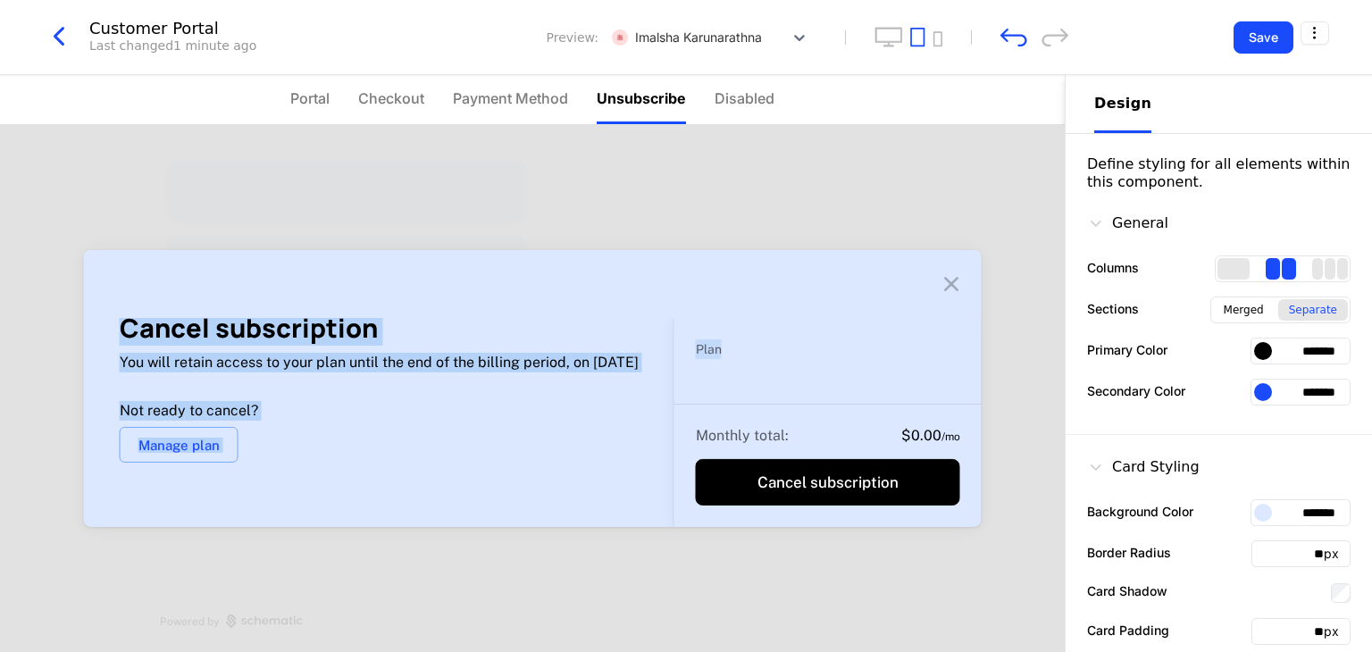
drag, startPoint x: 723, startPoint y: 344, endPoint x: 532, endPoint y: 296, distance: 196.3
click at [532, 296] on div "Cancel subscription You will retain access to your plan until the end of the bi…" at bounding box center [533, 388] width 898 height 277
click at [506, 345] on h2 "Cancel subscription" at bounding box center [379, 328] width 519 height 35
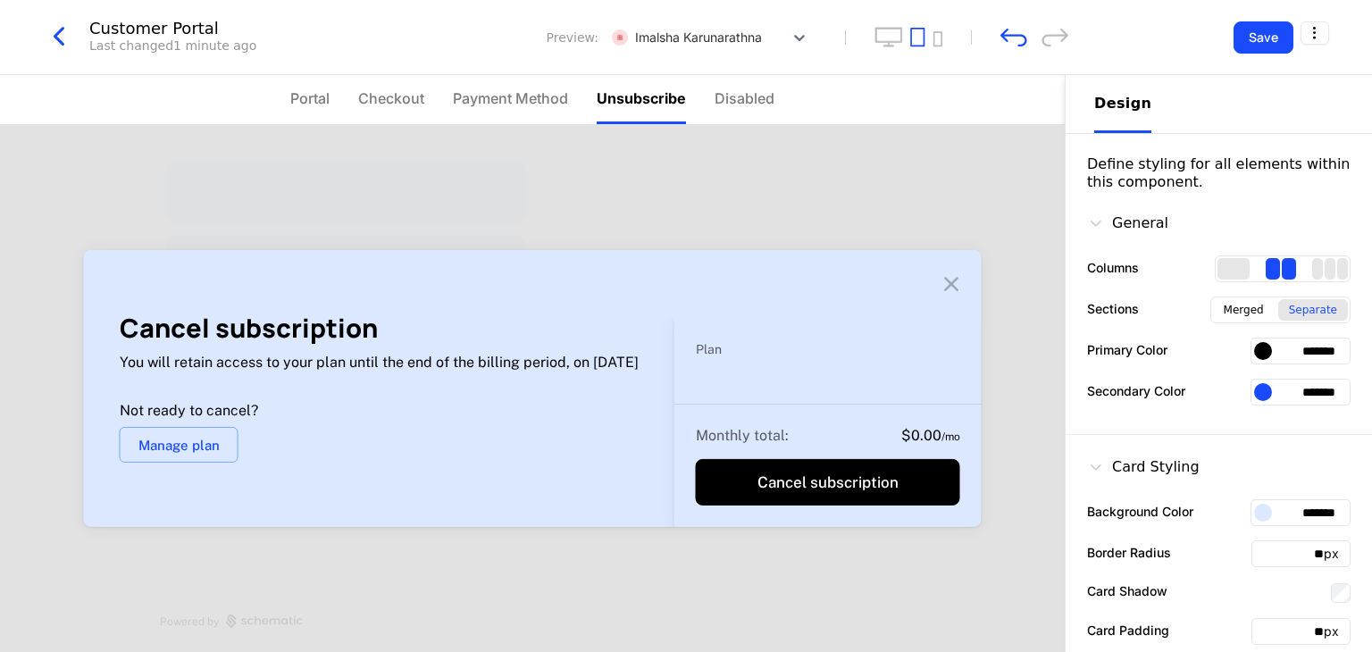
drag, startPoint x: 551, startPoint y: 313, endPoint x: 493, endPoint y: 254, distance: 82.7
click at [493, 254] on div at bounding box center [533, 284] width 898 height 68
click at [1260, 40] on button "Save" at bounding box center [1263, 37] width 60 height 32
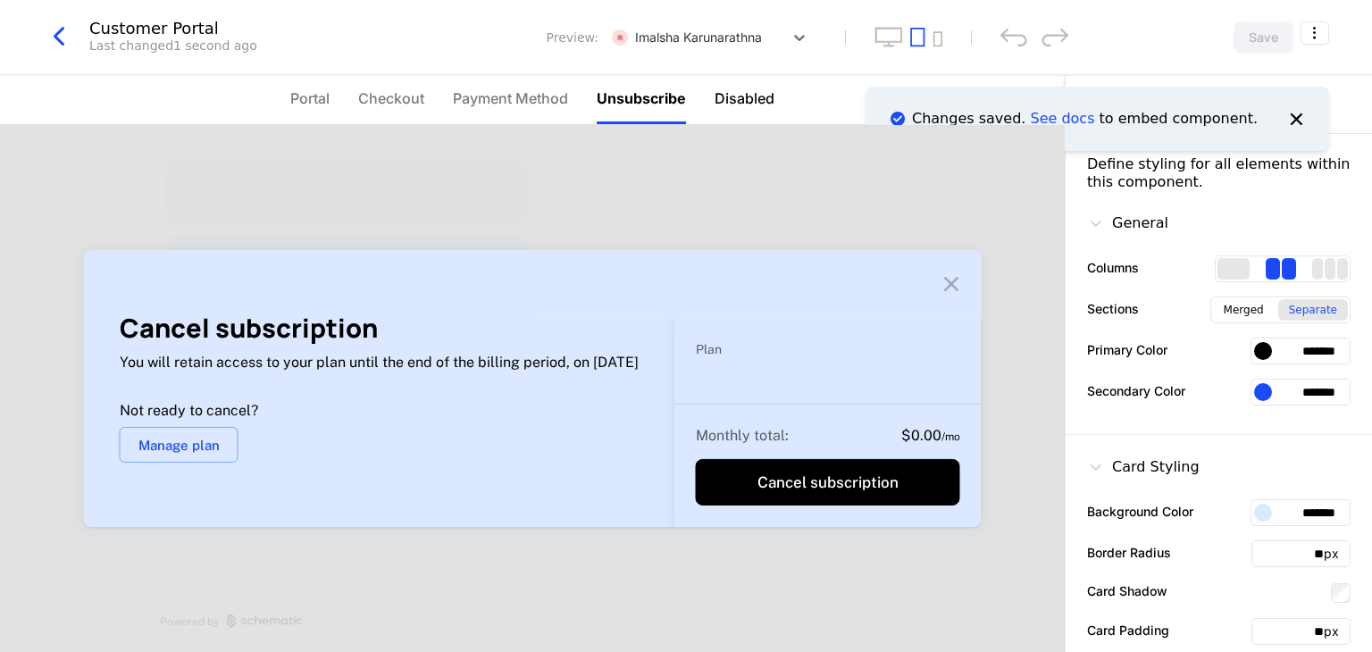
click at [744, 96] on span "Disabled" at bounding box center [744, 98] width 60 height 21
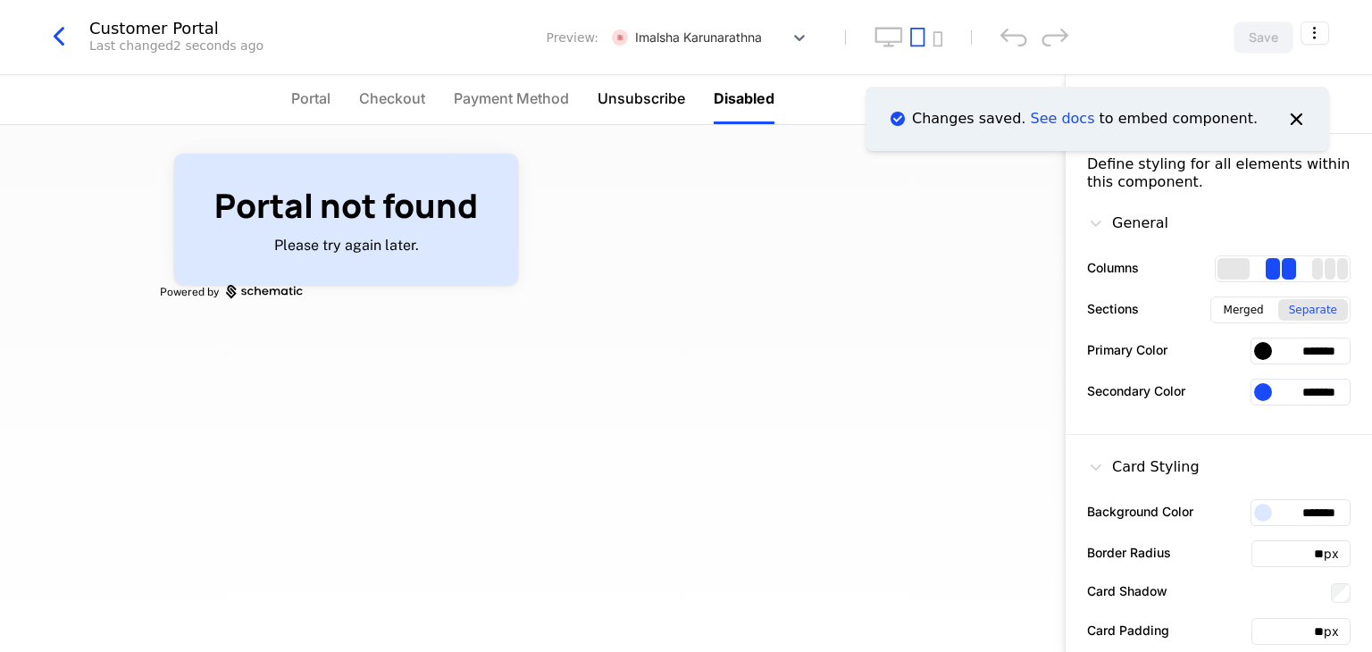
click at [657, 104] on span "Unsubscribe" at bounding box center [641, 98] width 88 height 21
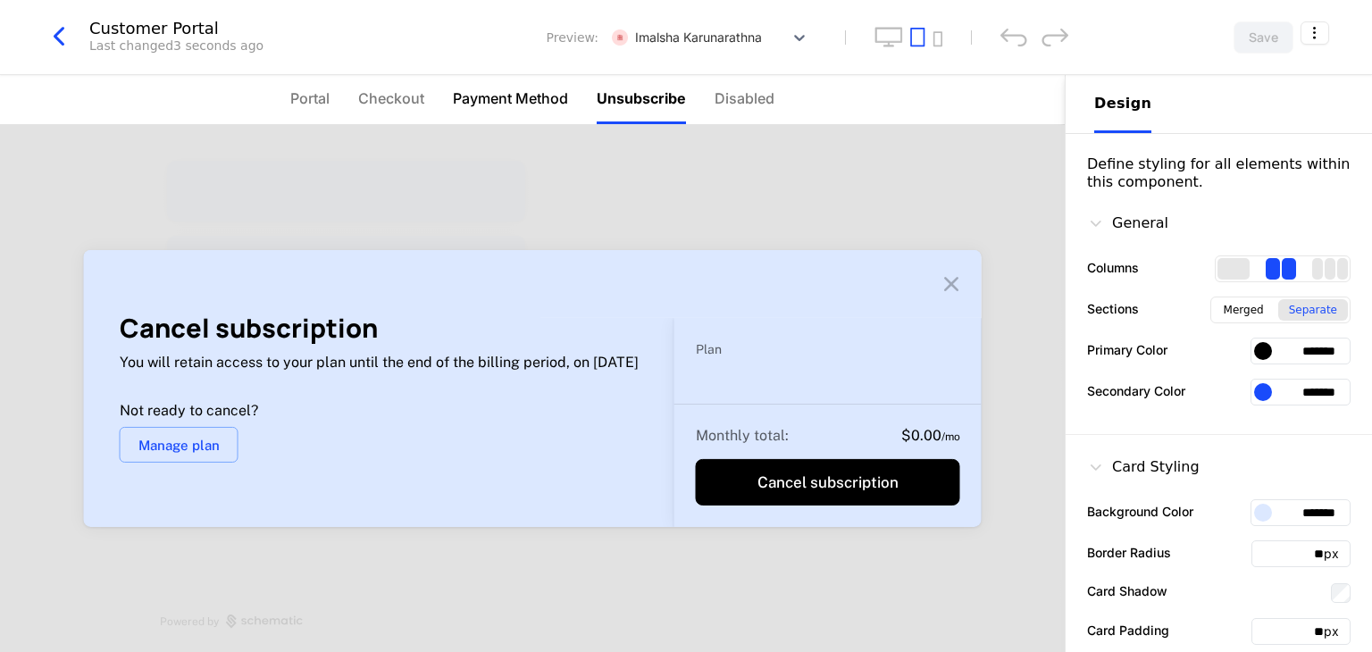
click at [519, 104] on span "Payment Method" at bounding box center [510, 98] width 115 height 21
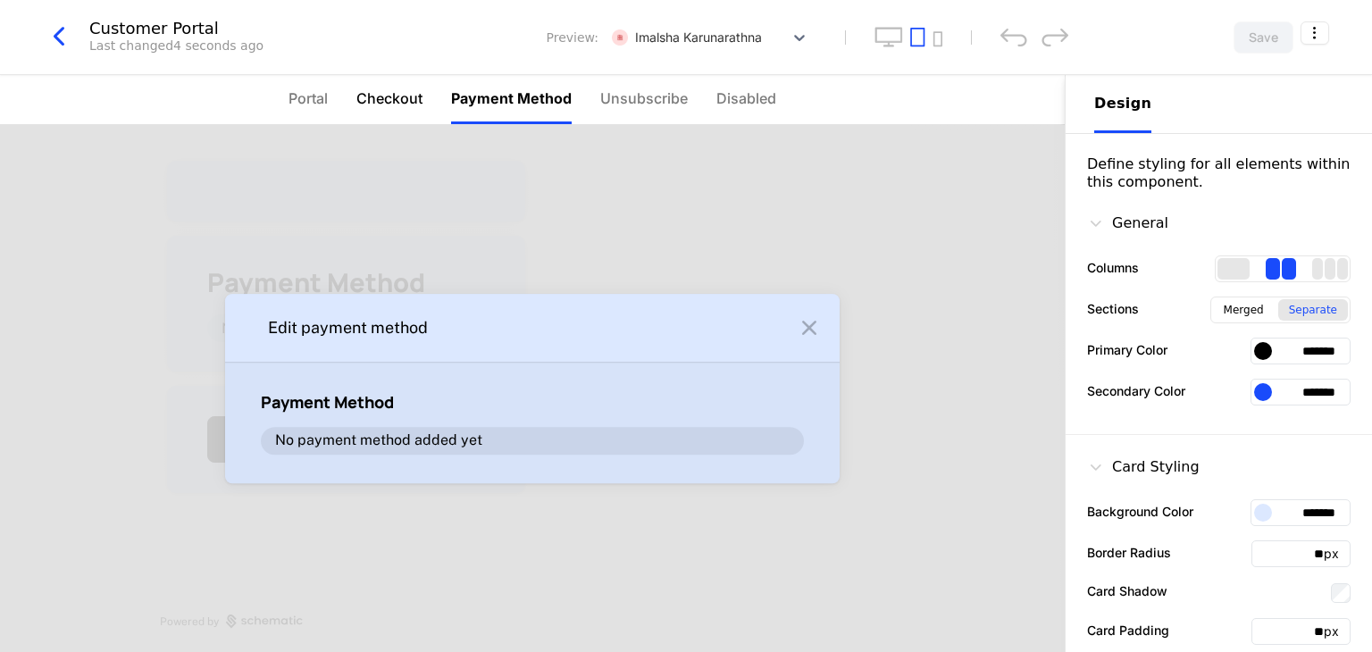
click at [382, 96] on span "Checkout" at bounding box center [389, 98] width 66 height 21
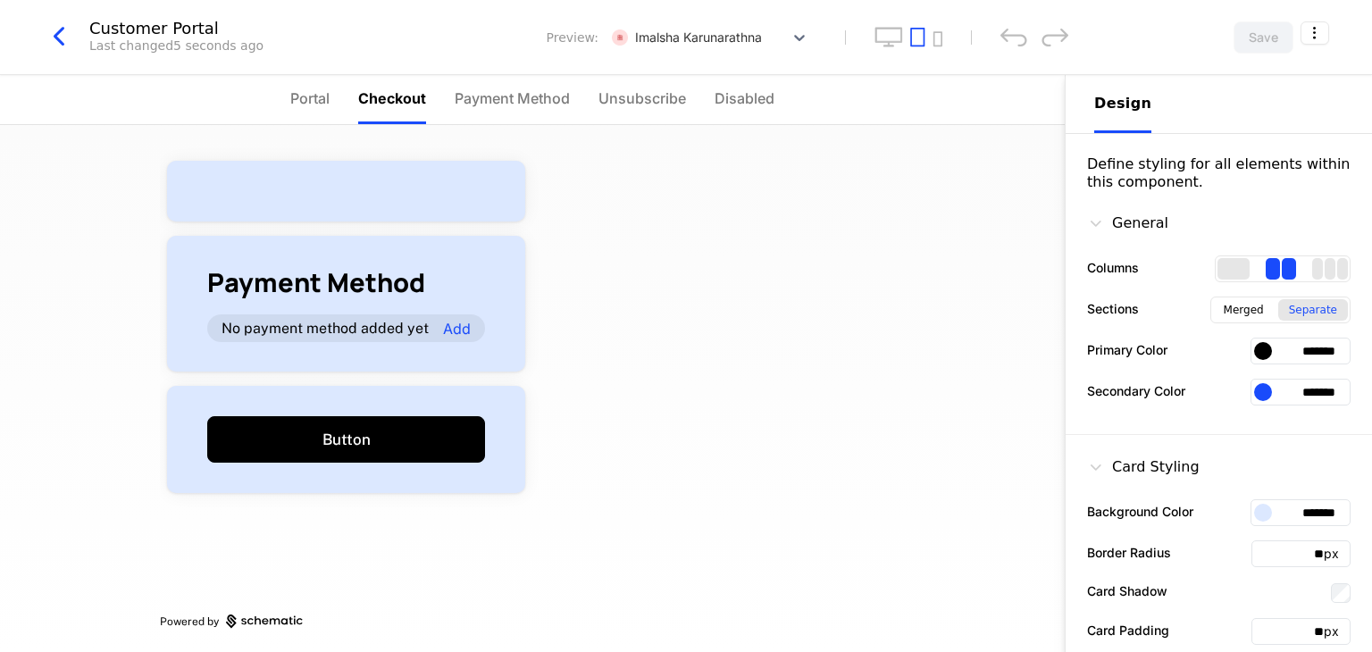
click at [279, 101] on nav "Portal Checkout Payment Method Unsubscribe Disabled" at bounding box center [532, 100] width 1065 height 50
click at [296, 96] on span "Portal" at bounding box center [309, 98] width 39 height 21
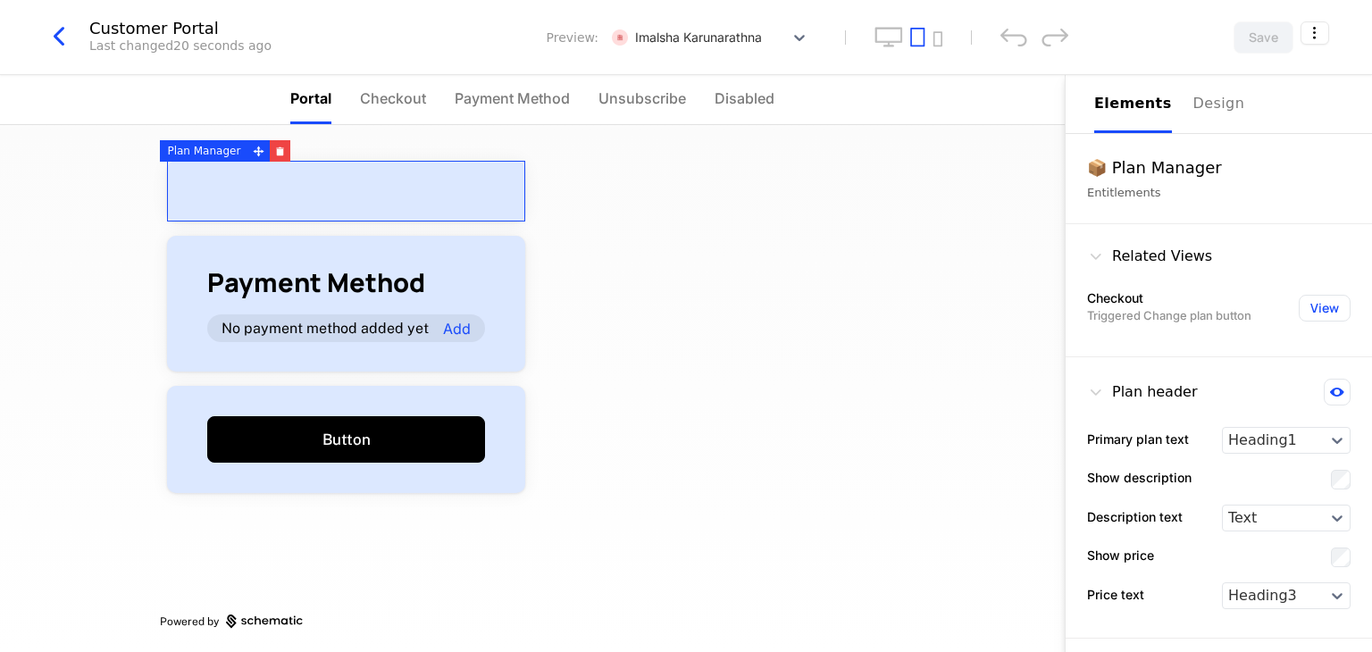
click at [430, 194] on div at bounding box center [346, 191] width 358 height 61
drag, startPoint x: 1156, startPoint y: 169, endPoint x: 430, endPoint y: 180, distance: 725.3
click at [430, 180] on div "Portal Checkout Payment Method Unsubscribe Disabled Payment Method No payment m…" at bounding box center [686, 363] width 1372 height 577
click at [1218, 190] on div "Entitlements" at bounding box center [1218, 193] width 263 height 18
click at [1126, 111] on div "Elements" at bounding box center [1133, 103] width 78 height 21
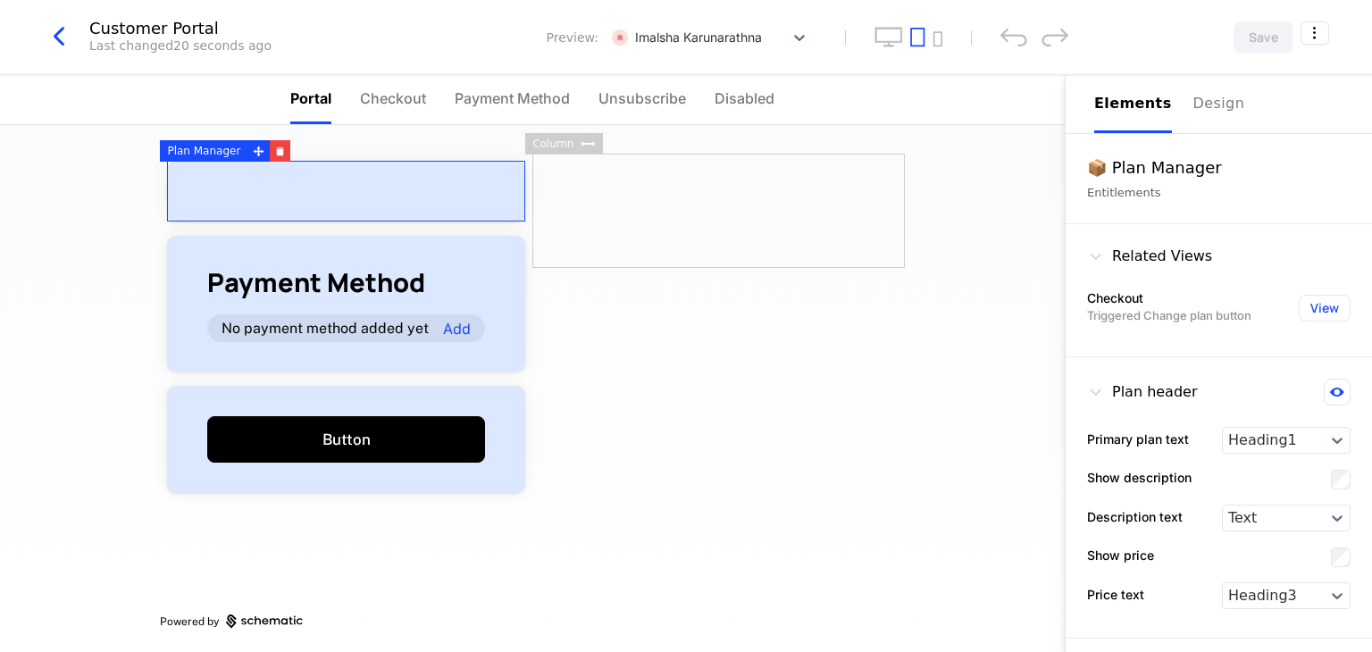
click at [1126, 111] on div "Elements" at bounding box center [1133, 103] width 78 height 21
click at [1159, 255] on div "Related Views" at bounding box center [1149, 256] width 125 height 21
click at [1220, 101] on div "Design" at bounding box center [1221, 103] width 57 height 21
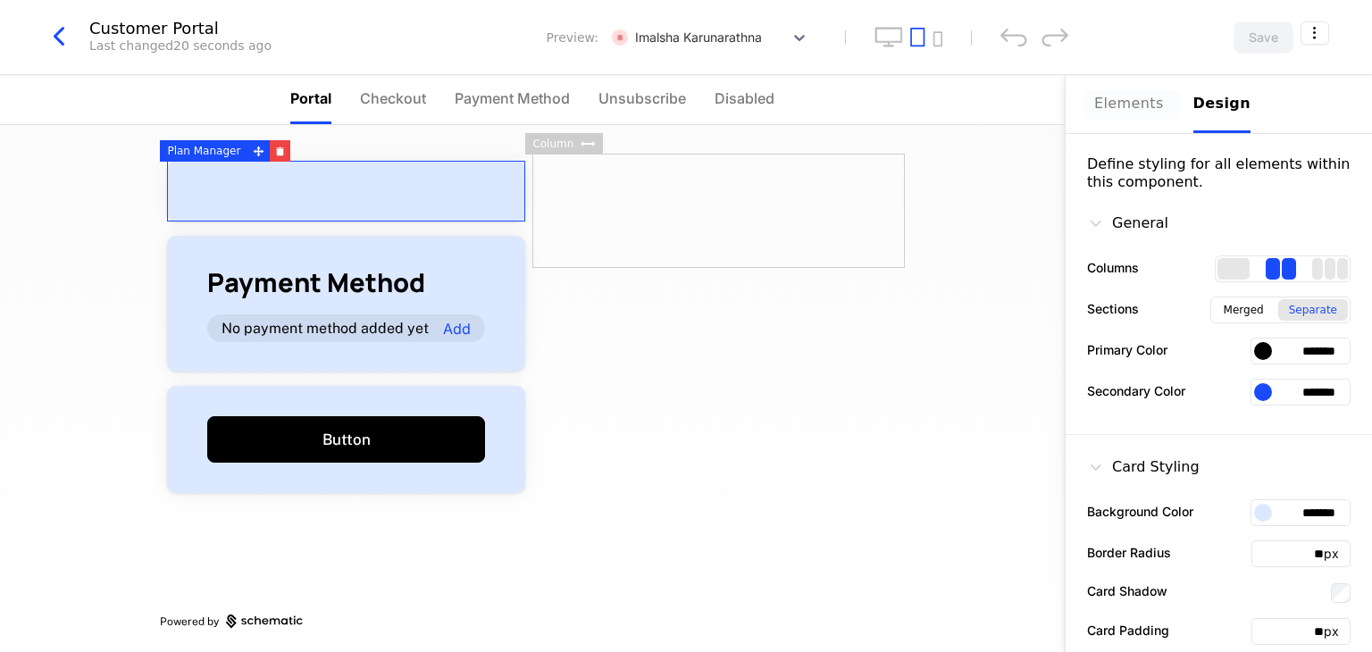
click at [1122, 104] on div "Elements" at bounding box center [1133, 103] width 78 height 21
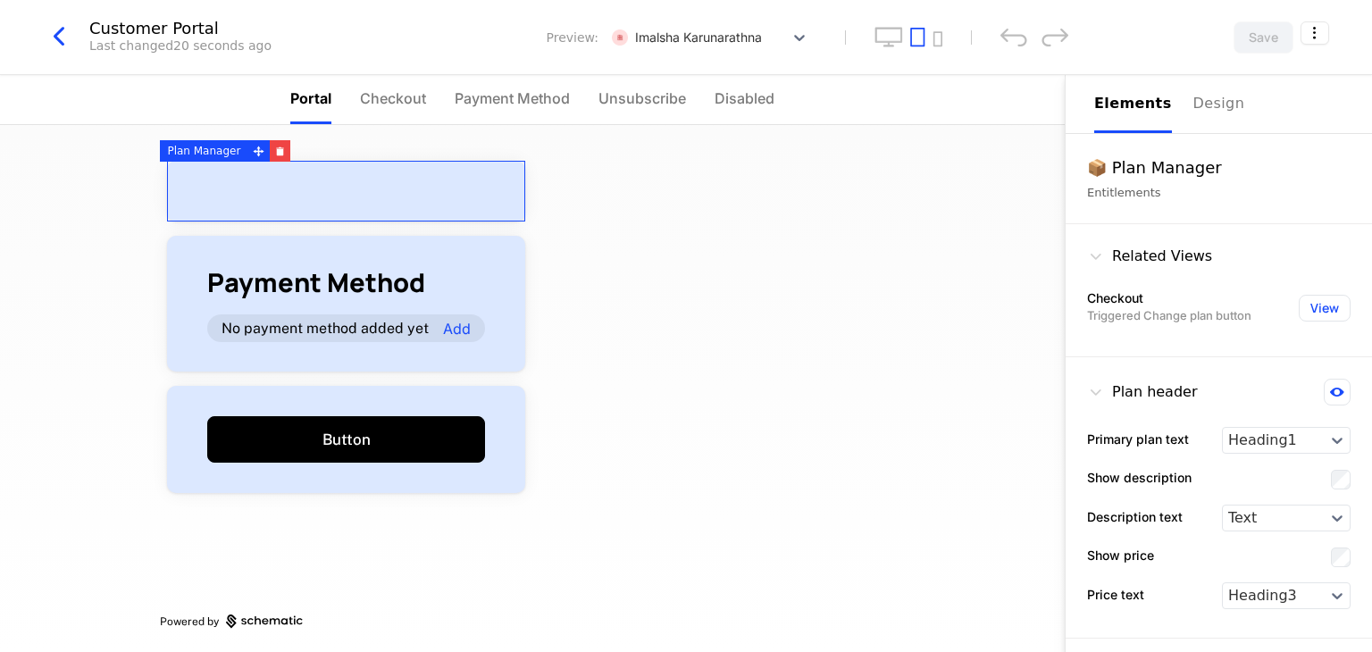
click at [323, 174] on div at bounding box center [346, 191] width 358 height 61
click at [254, 150] on icon at bounding box center [259, 151] width 11 height 11
click at [354, 101] on ul "Portal Checkout Payment Method Unsubscribe Disabled" at bounding box center [532, 99] width 484 height 49
click at [382, 108] on span "Checkout" at bounding box center [393, 98] width 66 height 21
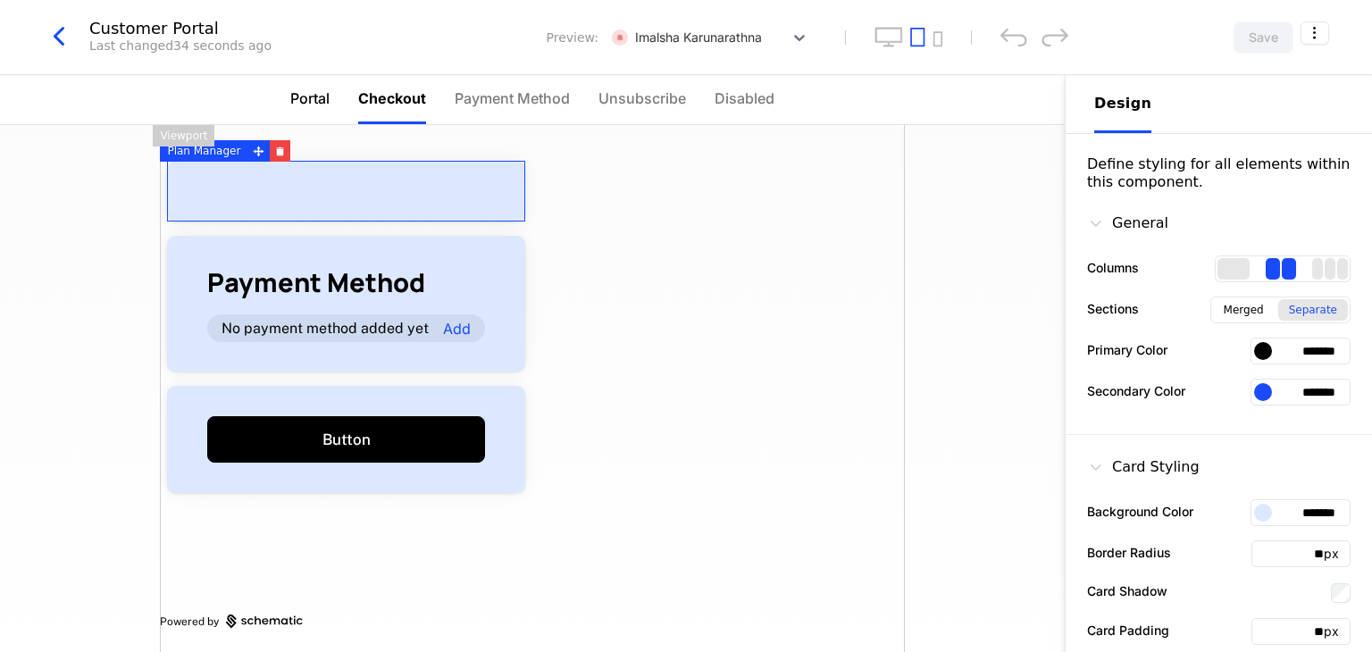
click at [328, 101] on span "Portal" at bounding box center [309, 98] width 39 height 21
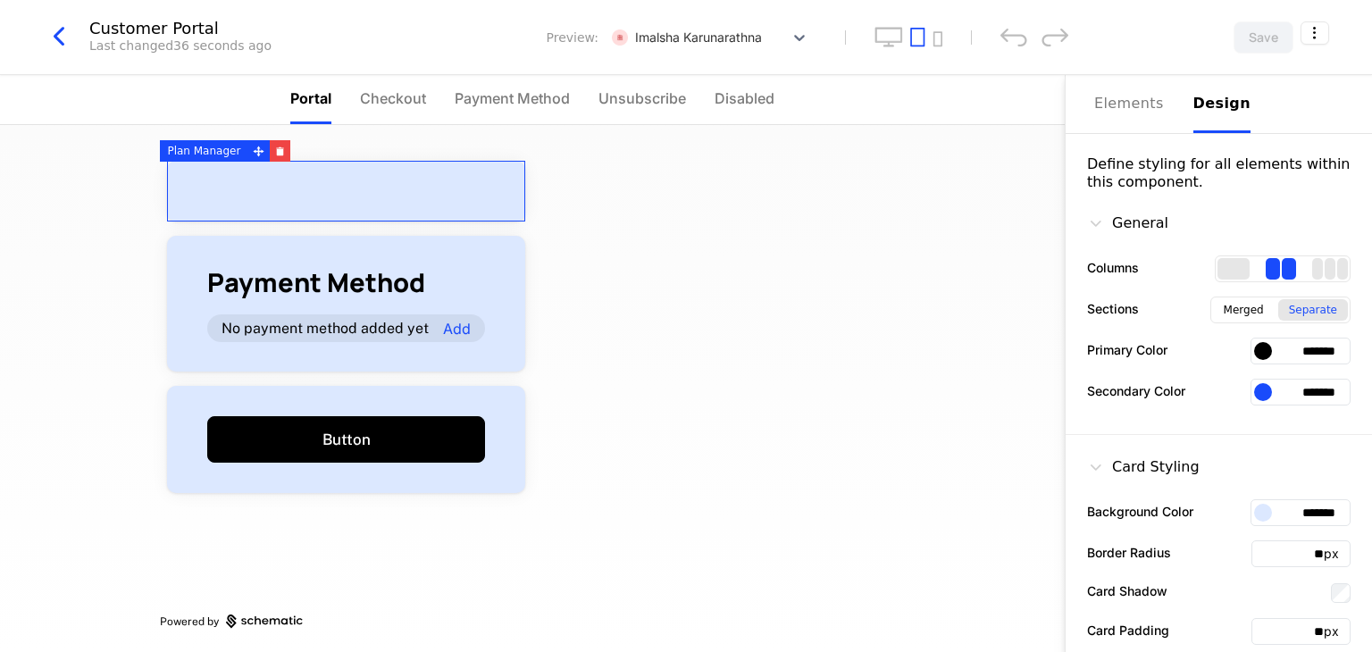
click at [227, 162] on div at bounding box center [346, 191] width 358 height 61
click at [238, 206] on div at bounding box center [346, 191] width 358 height 61
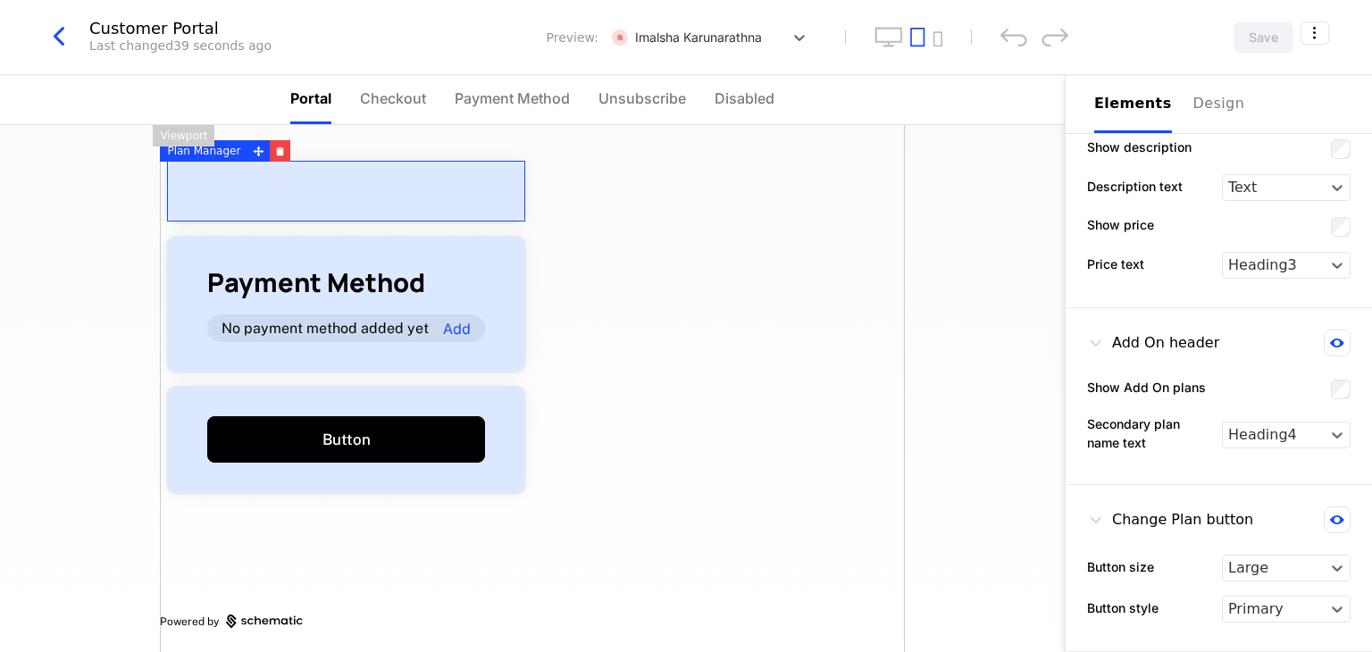
click at [1098, 97] on div "Elements" at bounding box center [1133, 103] width 78 height 21
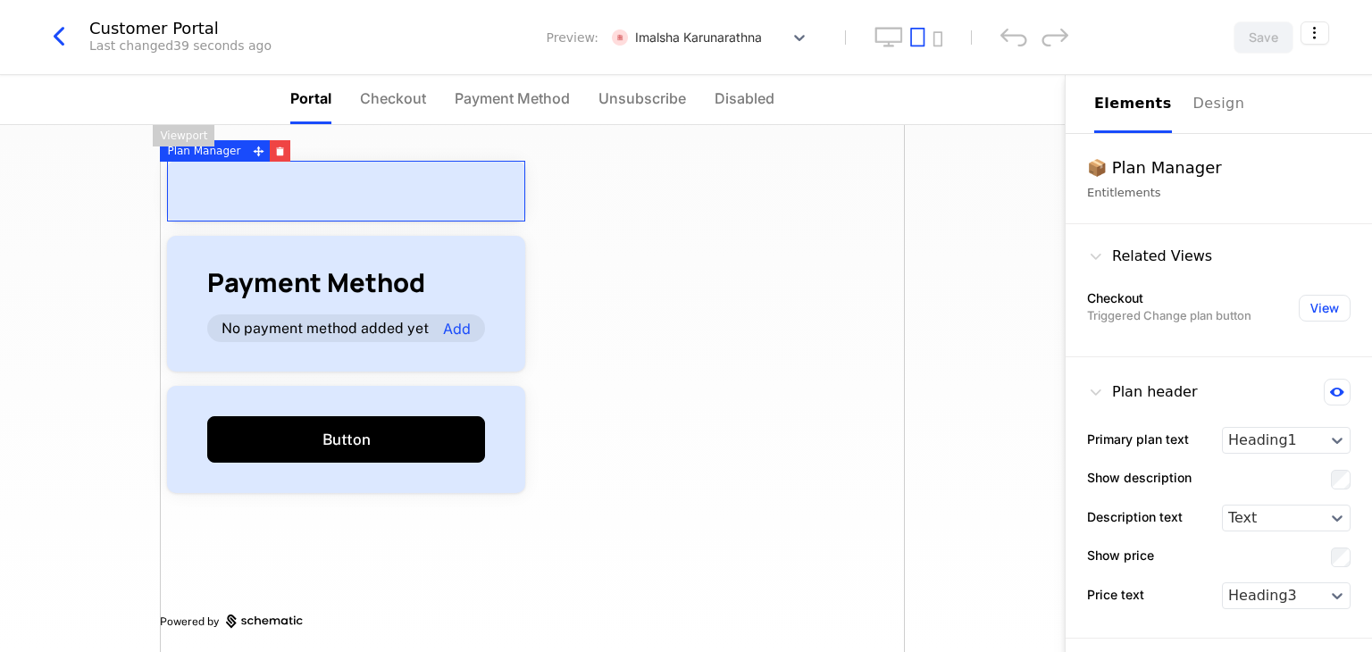
click at [1153, 254] on div "Related Views" at bounding box center [1149, 256] width 125 height 21
click at [1100, 254] on icon at bounding box center [1096, 256] width 18 height 18
click at [1304, 301] on button "View" at bounding box center [1325, 308] width 52 height 27
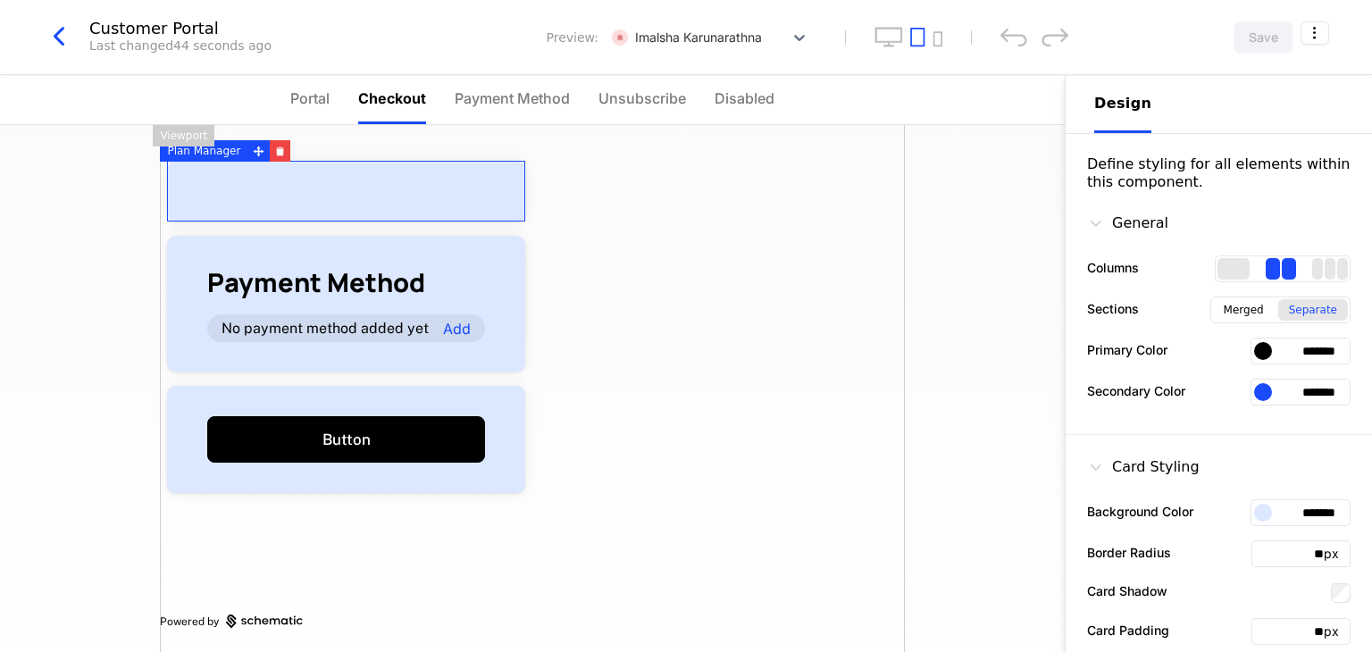
click at [1098, 225] on icon at bounding box center [1096, 223] width 18 height 18
click at [1110, 219] on div "General" at bounding box center [1127, 223] width 81 height 21
click at [1126, 173] on div "Define styling for all elements within this component." at bounding box center [1218, 173] width 263 height 36
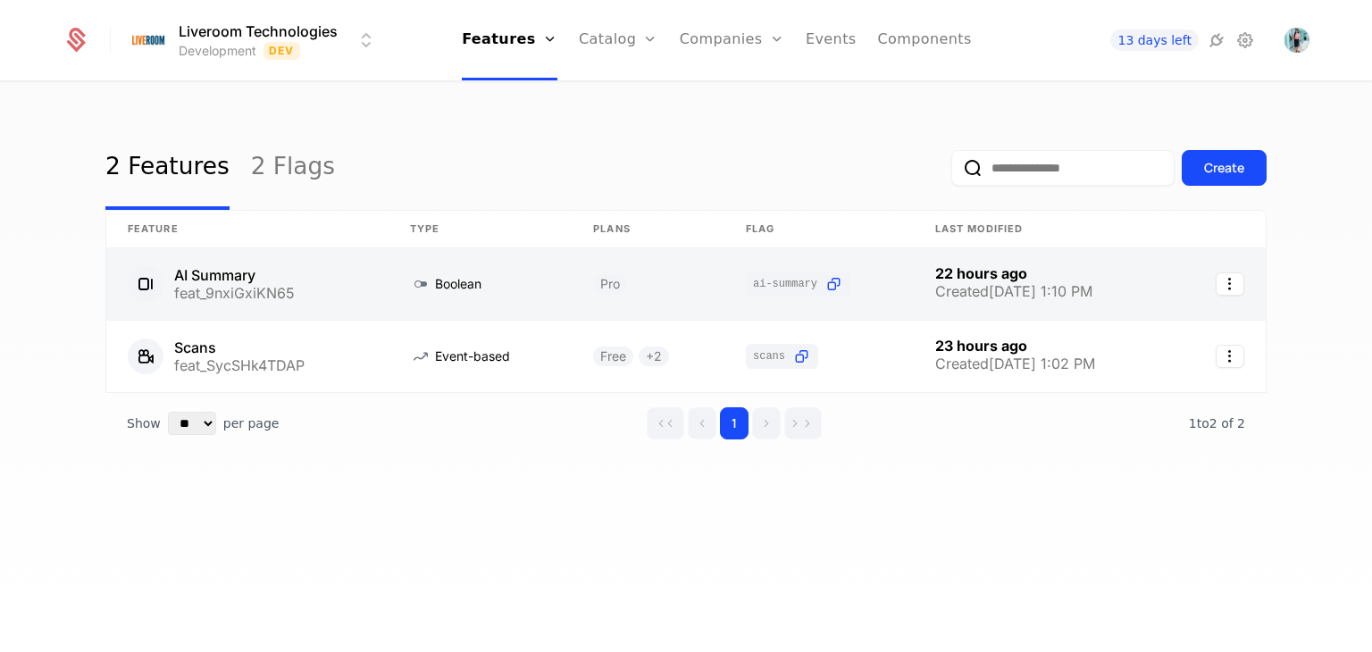
click at [275, 295] on link at bounding box center [247, 283] width 282 height 71
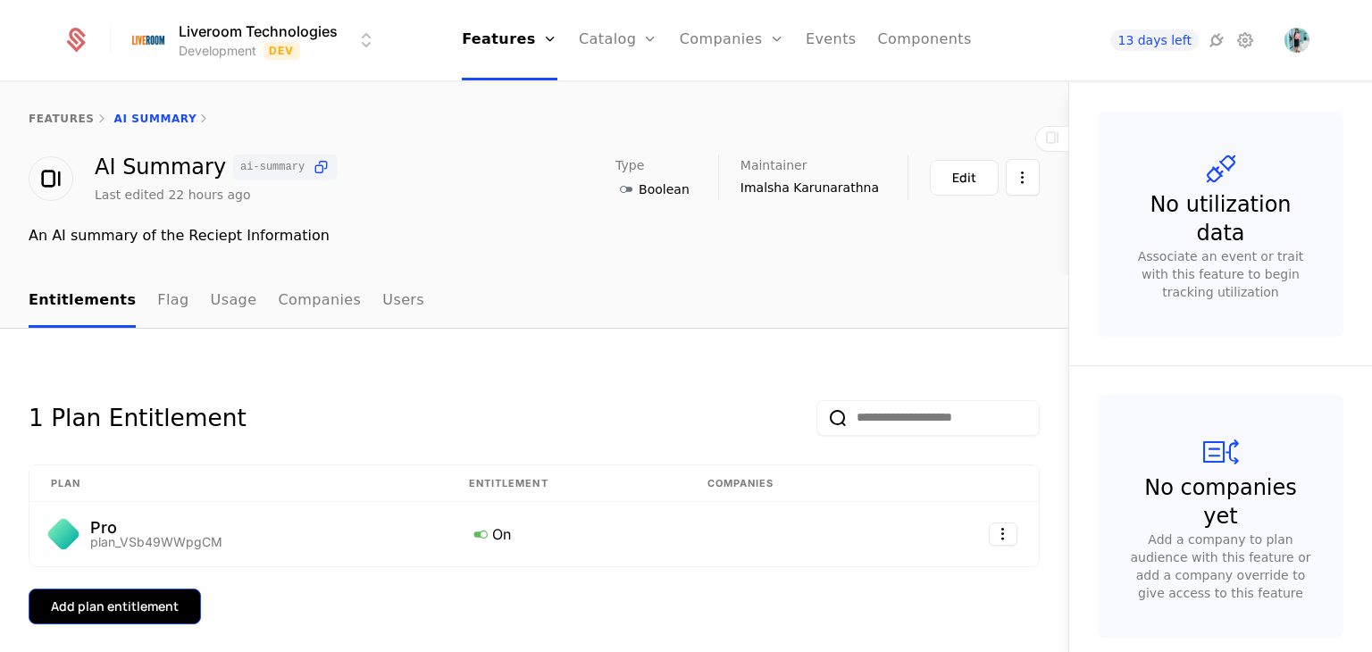
click at [131, 610] on div "Add plan entitlement" at bounding box center [115, 606] width 128 height 18
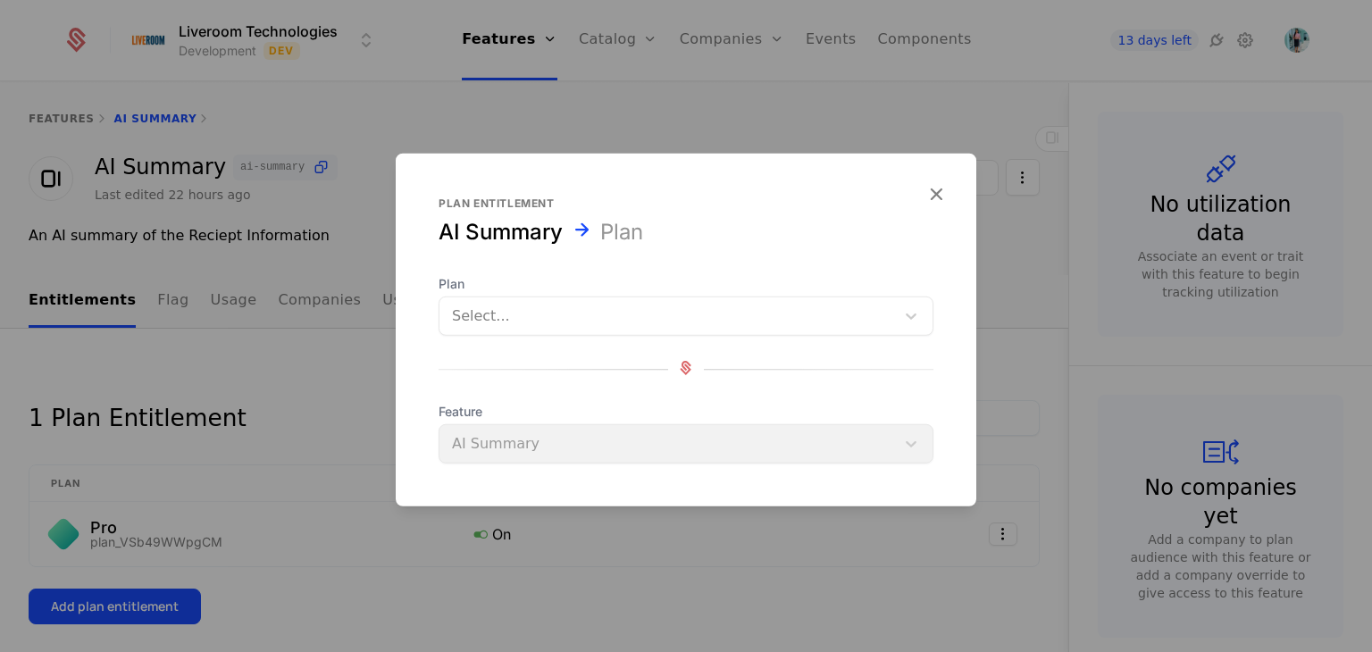
click at [479, 330] on div "Select..." at bounding box center [666, 316] width 455 height 32
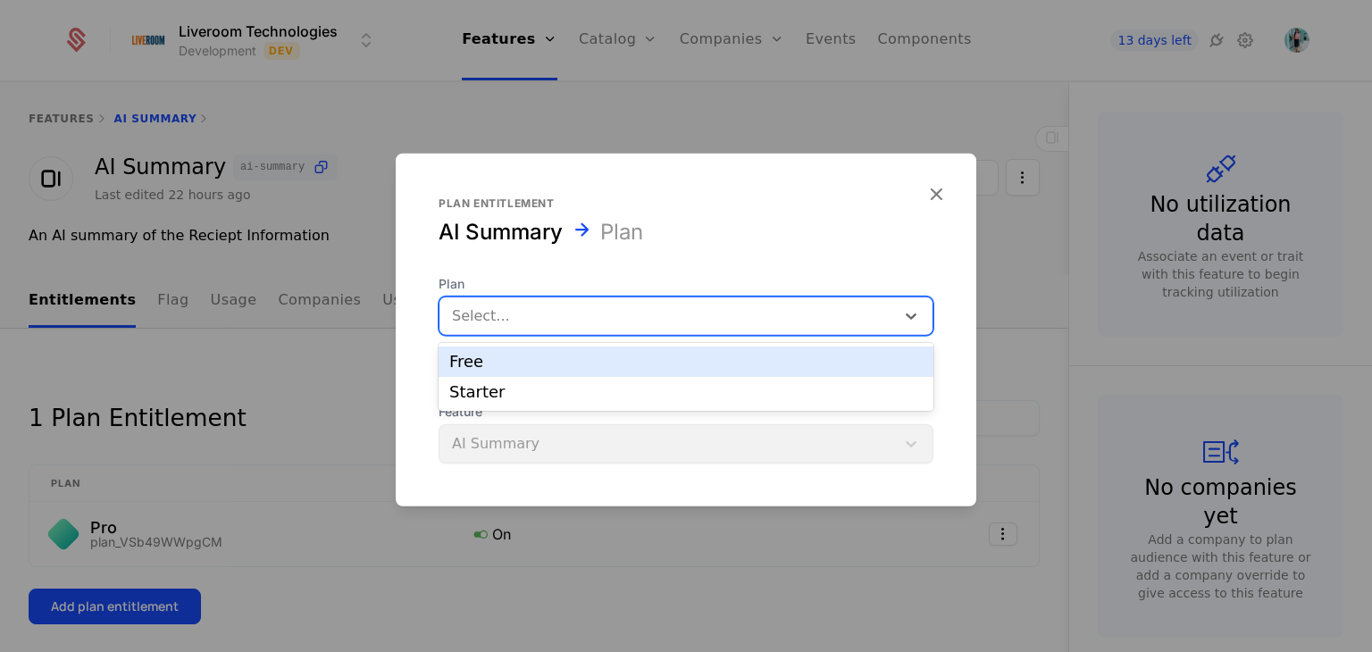
click at [472, 366] on div "Free" at bounding box center [685, 362] width 473 height 16
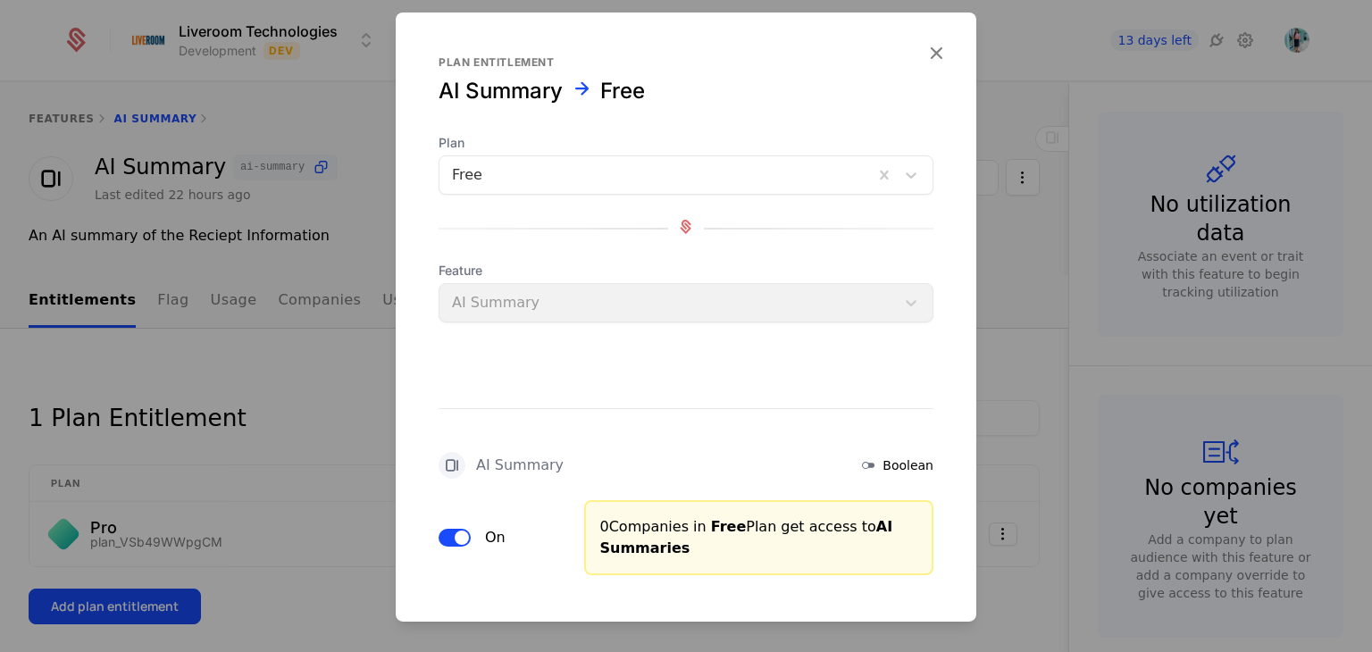
click at [489, 310] on div "Feature AI Summary" at bounding box center [686, 292] width 495 height 61
click at [521, 303] on div "Feature AI Summary" at bounding box center [686, 292] width 495 height 61
click at [884, 297] on div "Feature AI Summary" at bounding box center [686, 292] width 495 height 61
click at [892, 299] on div "Feature AI Summary" at bounding box center [686, 292] width 495 height 61
click at [900, 308] on div "Feature AI Summary" at bounding box center [686, 292] width 495 height 61
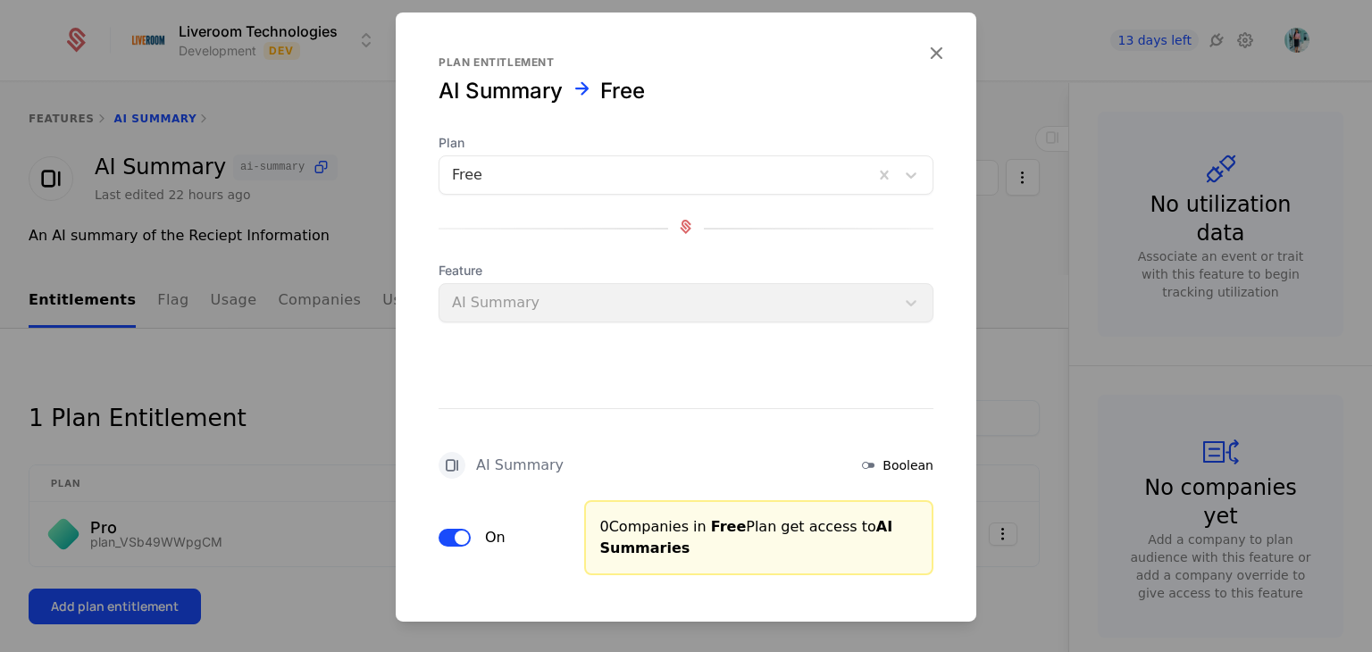
click at [469, 311] on div "Feature AI Summary" at bounding box center [686, 292] width 495 height 61
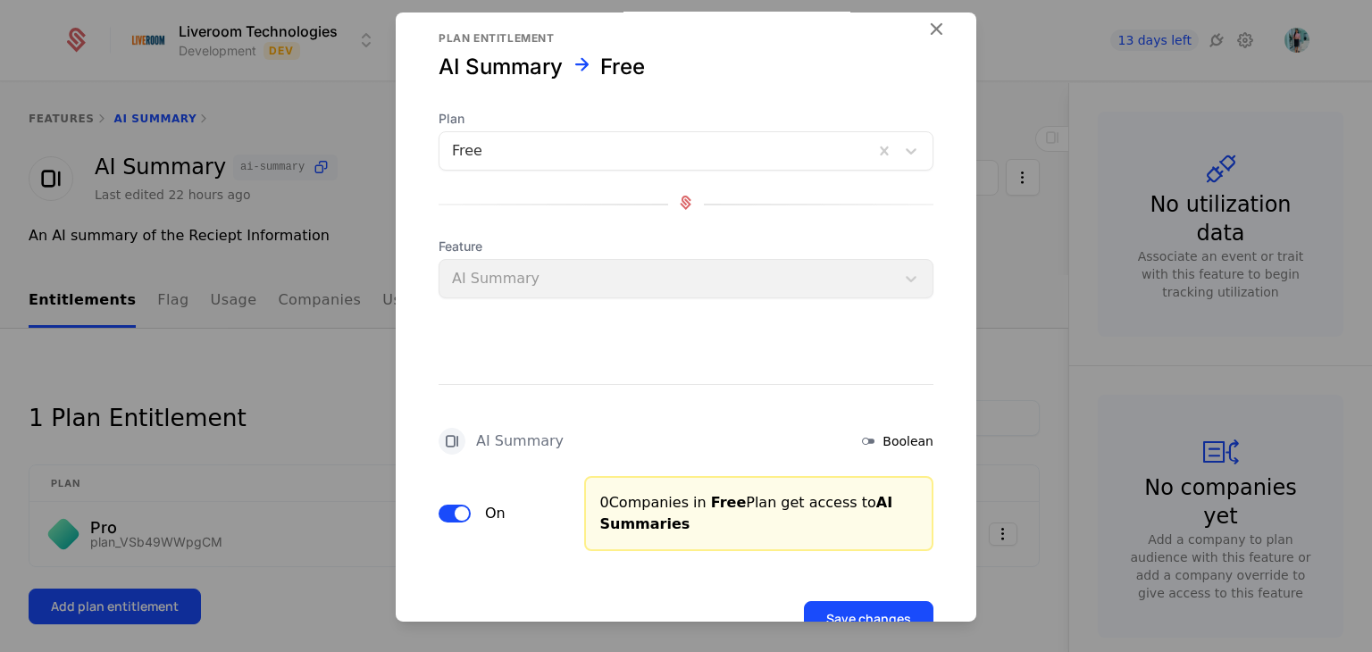
scroll to position [79, 0]
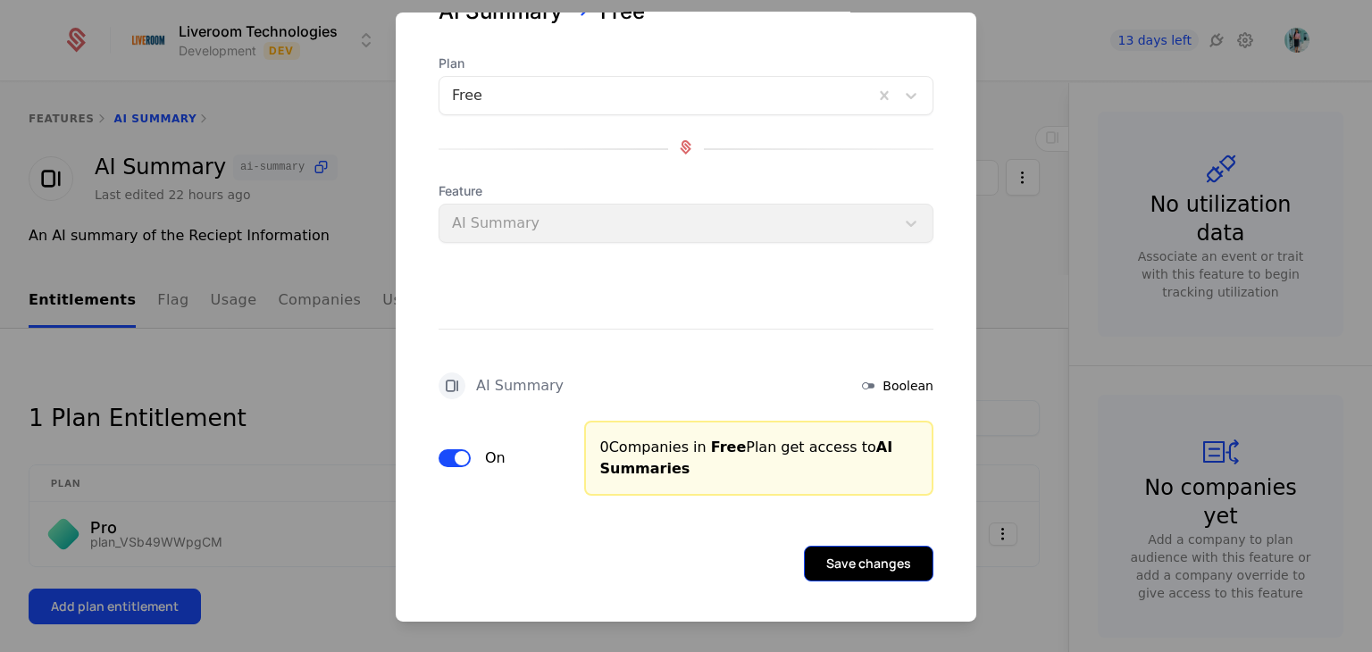
click at [818, 558] on button "Save changes" at bounding box center [869, 564] width 130 height 36
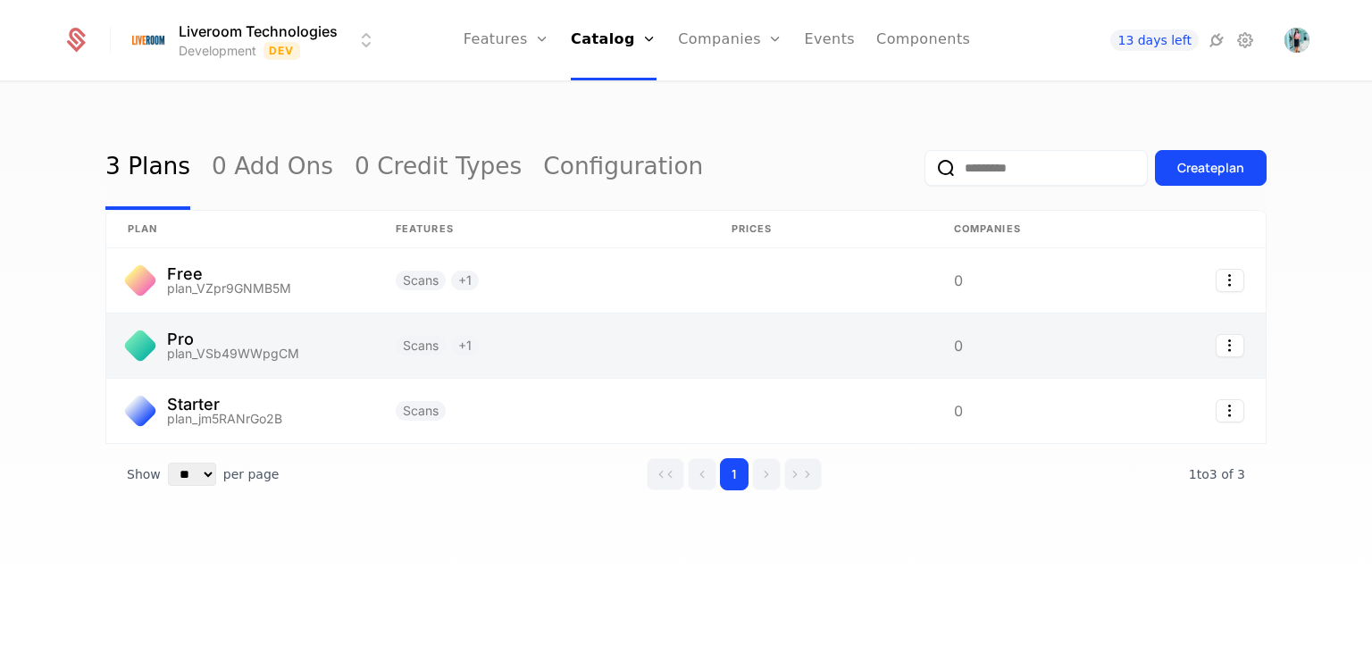
click at [196, 348] on link at bounding box center [240, 345] width 268 height 64
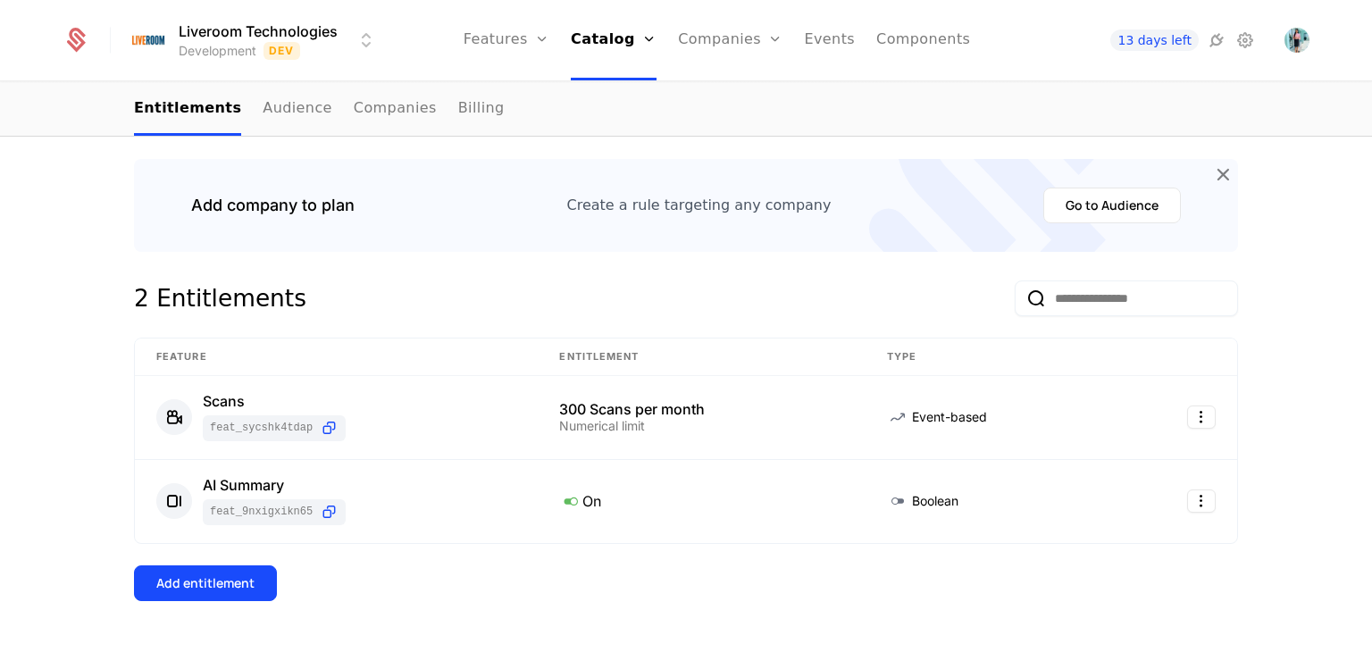
scroll to position [268, 0]
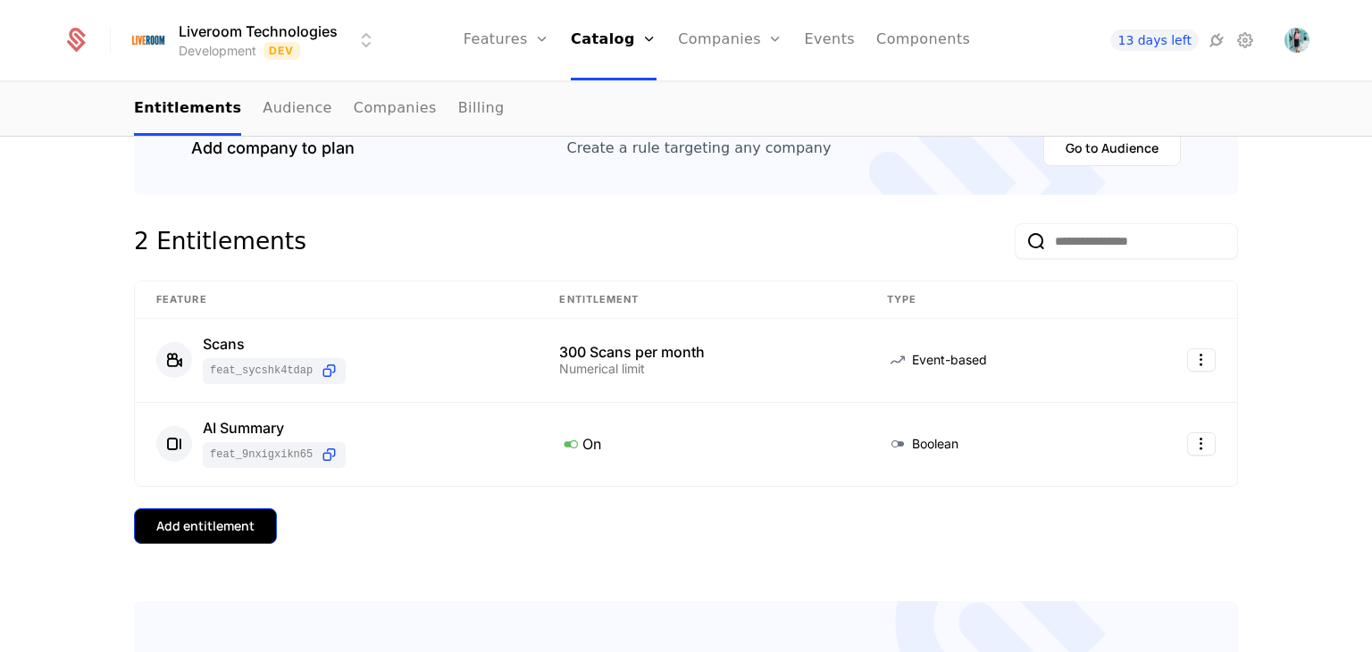
click at [205, 518] on div "Add entitlement" at bounding box center [205, 526] width 98 height 18
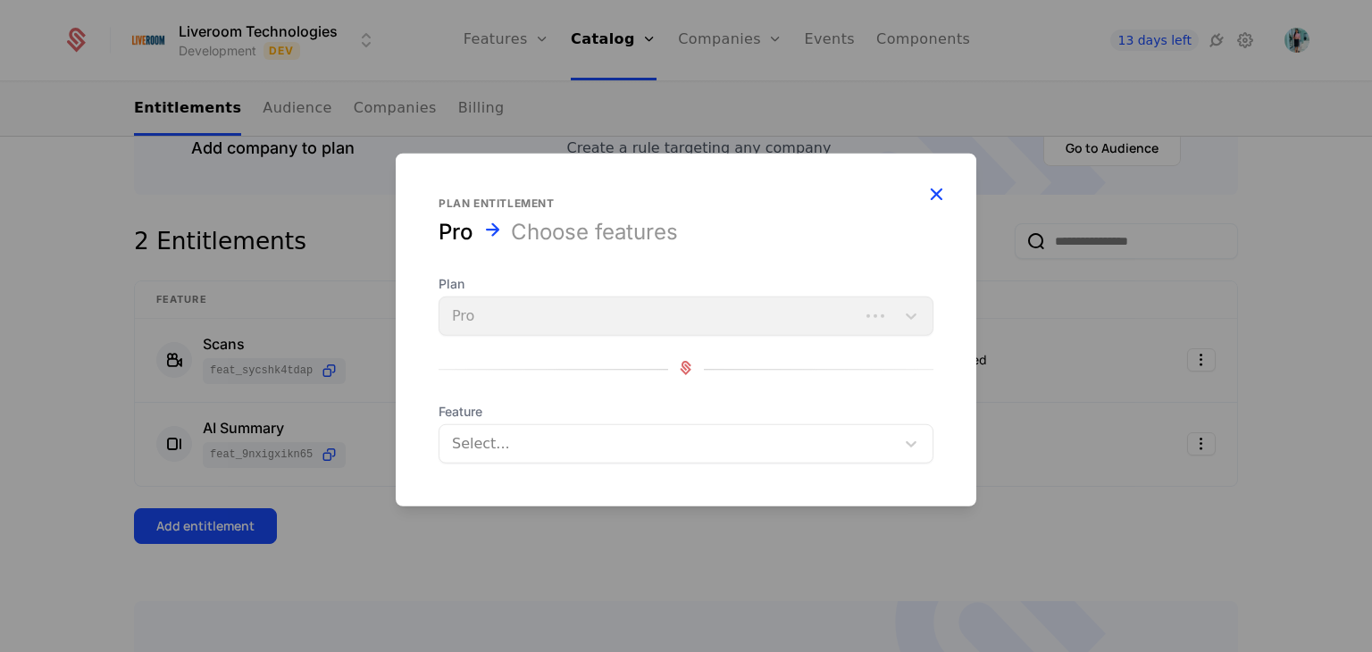
click at [926, 194] on icon "button" at bounding box center [935, 193] width 23 height 23
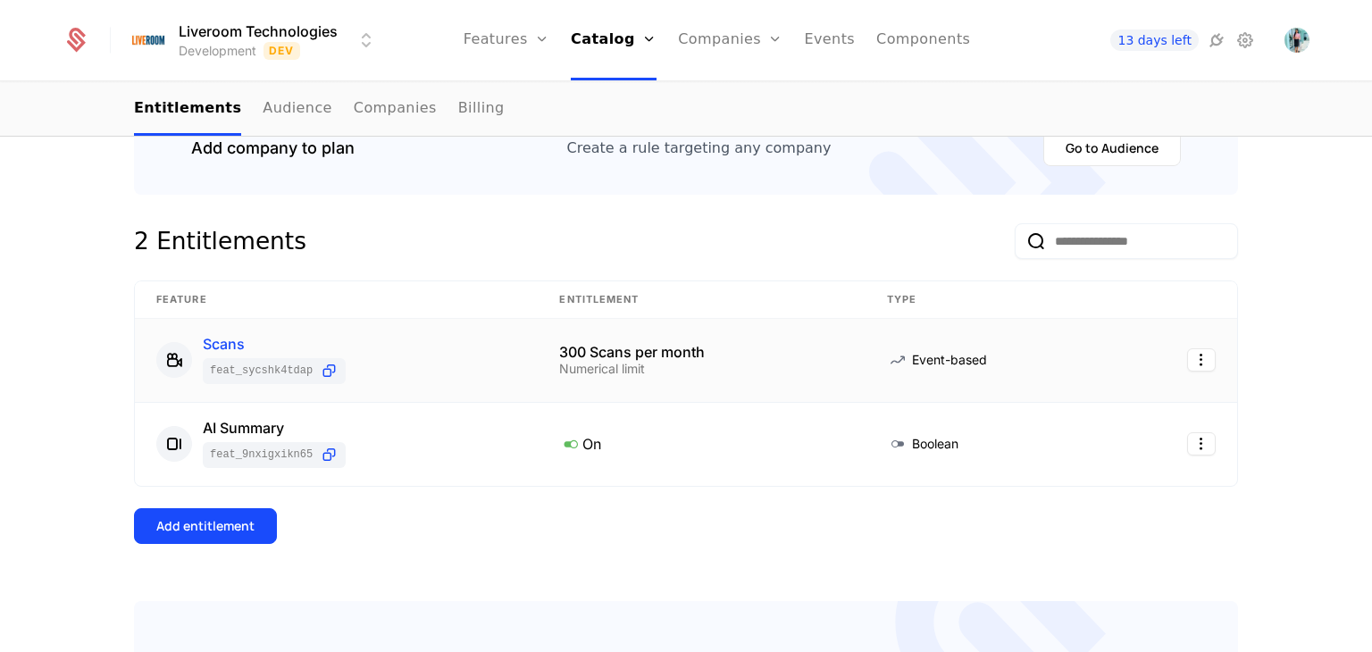
click at [216, 346] on div "Scans" at bounding box center [274, 344] width 143 height 14
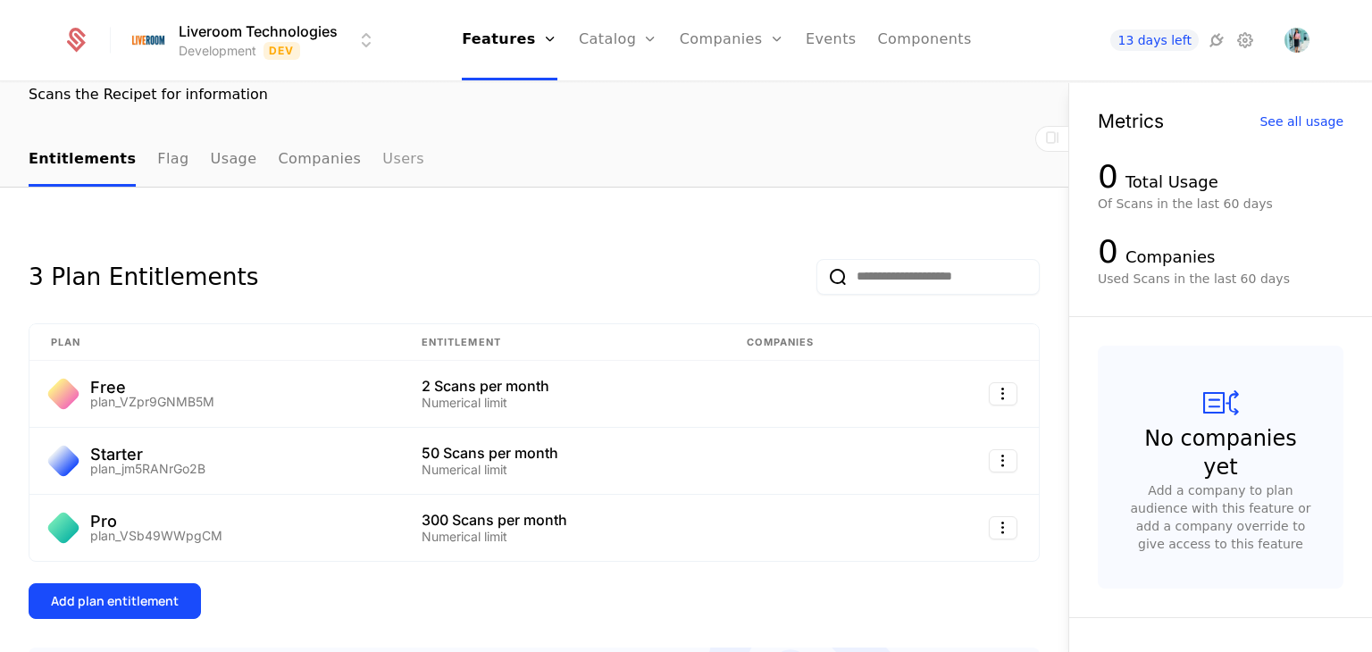
scroll to position [179, 0]
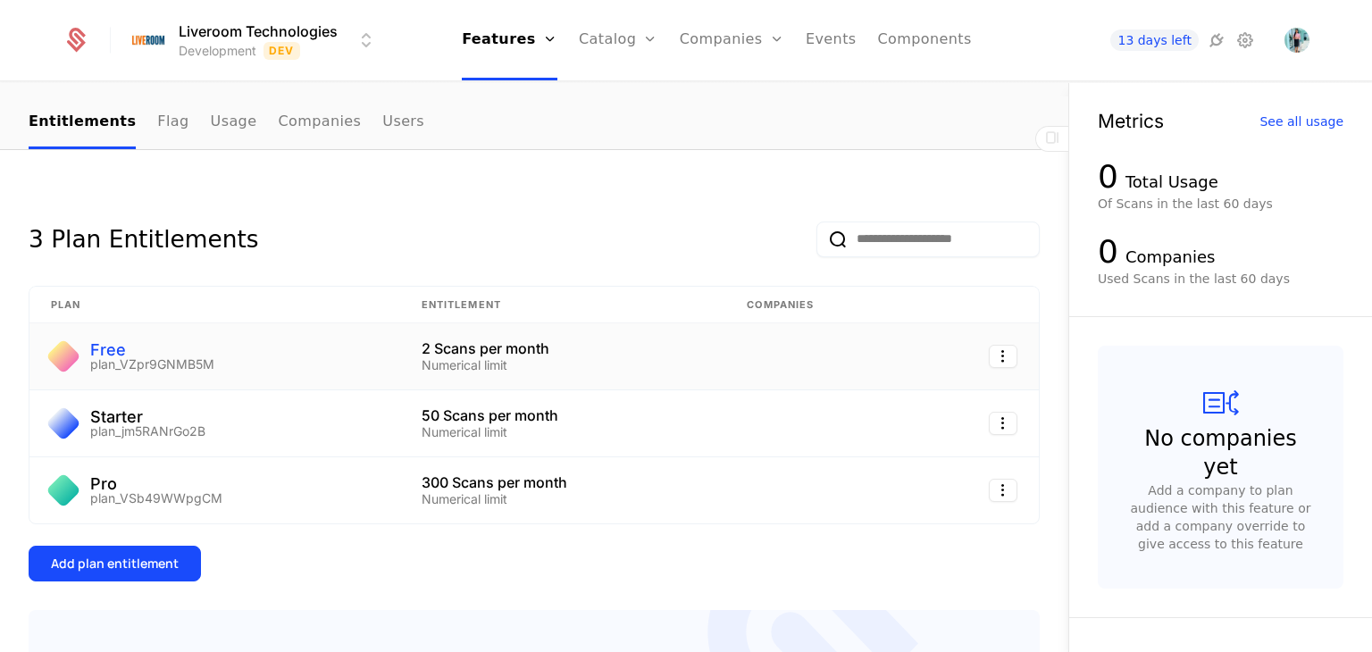
click at [121, 355] on div "Free" at bounding box center [152, 350] width 124 height 16
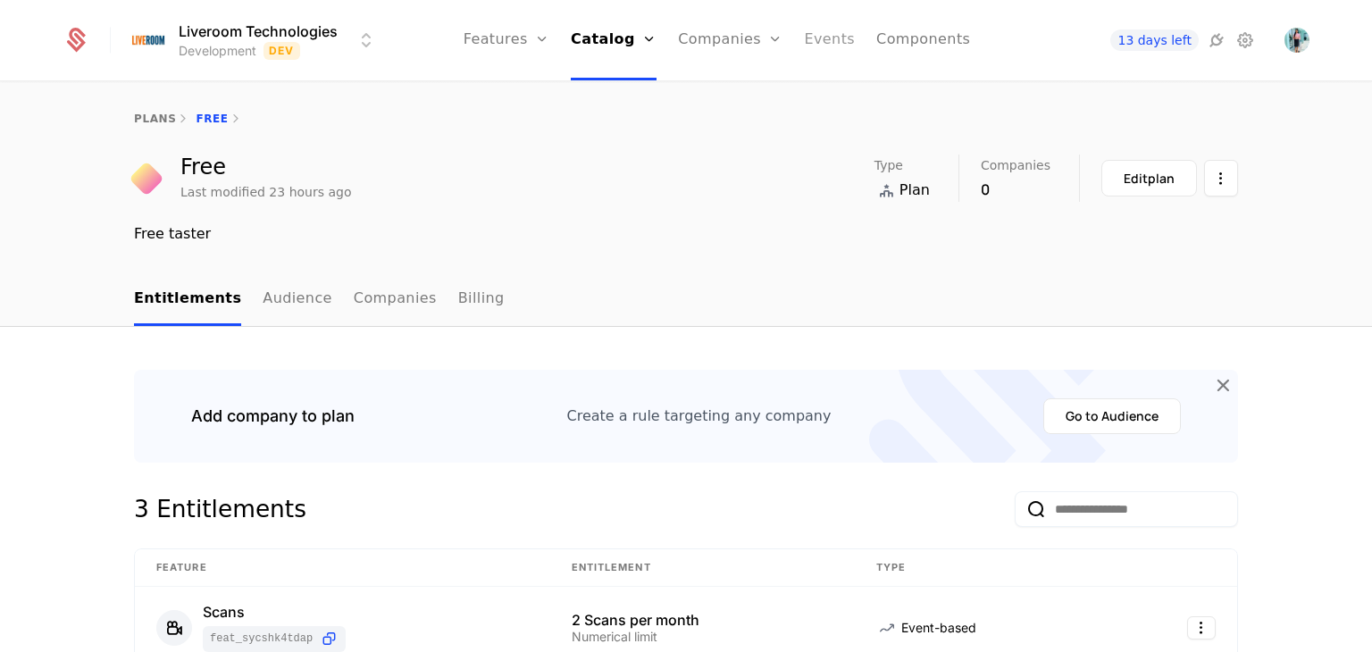
click at [810, 46] on link "Events" at bounding box center [829, 40] width 51 height 80
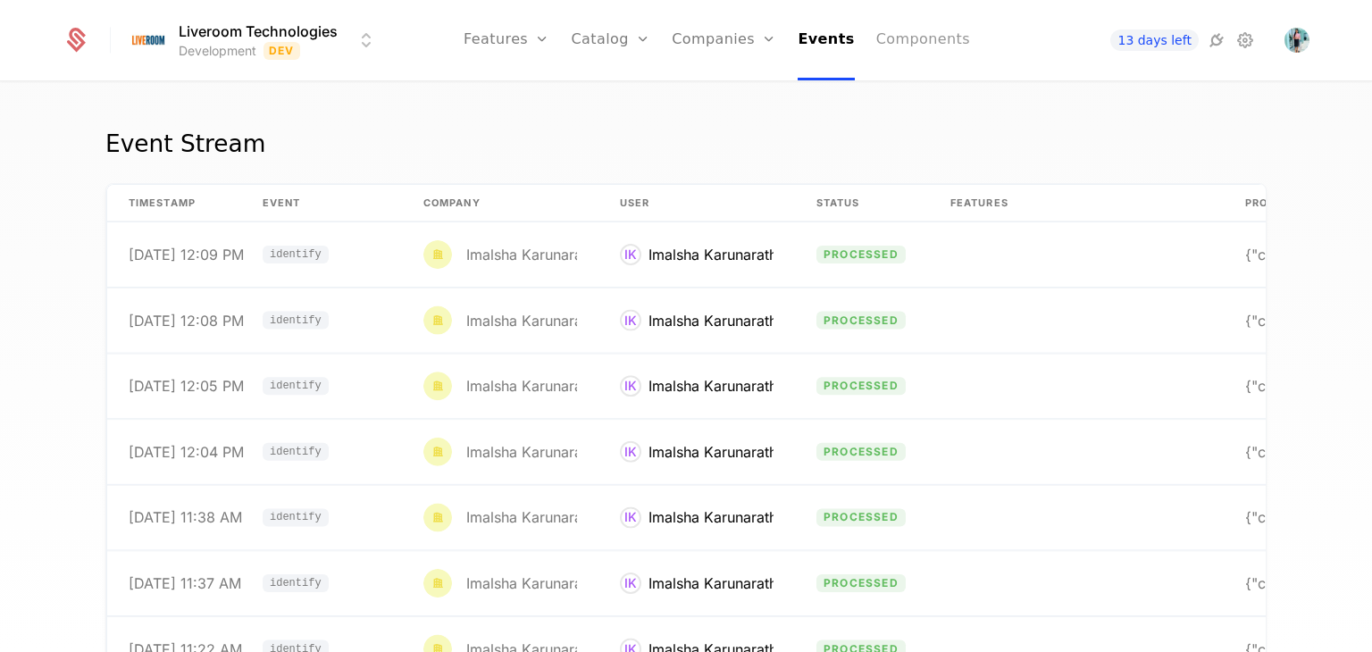
click at [904, 47] on link "Components" at bounding box center [923, 40] width 94 height 80
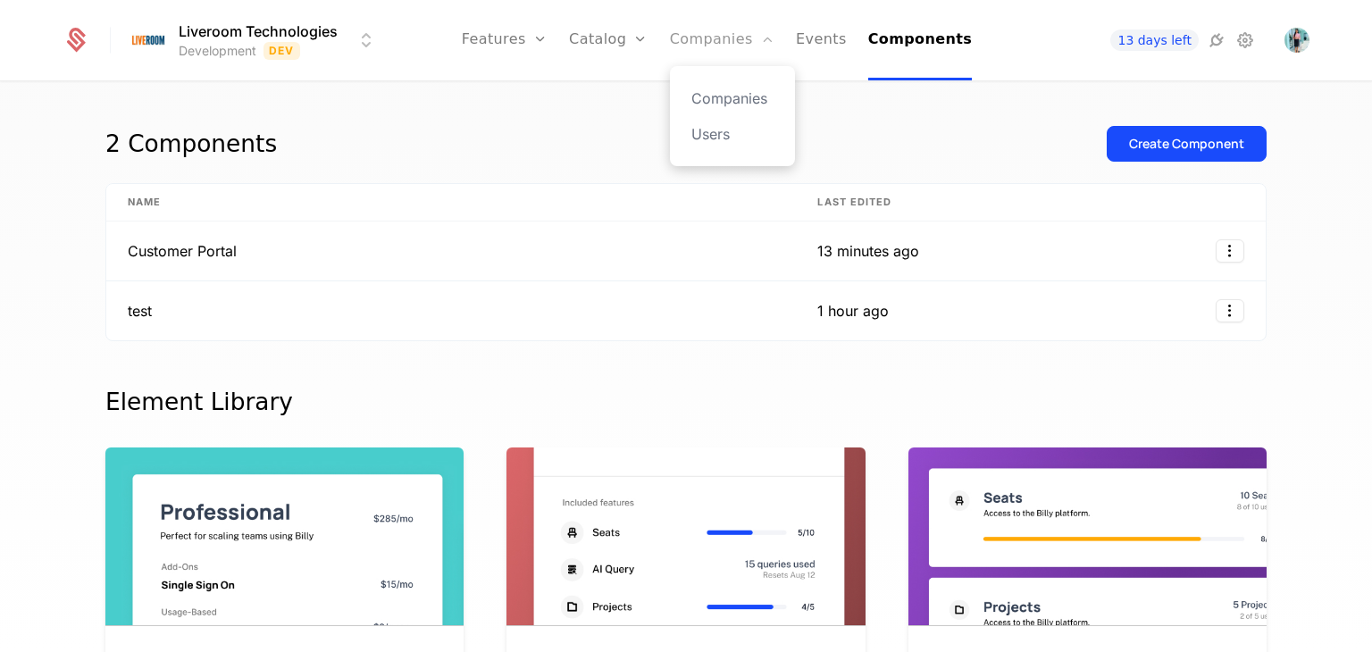
click at [679, 41] on link "Companies" at bounding box center [722, 40] width 104 height 80
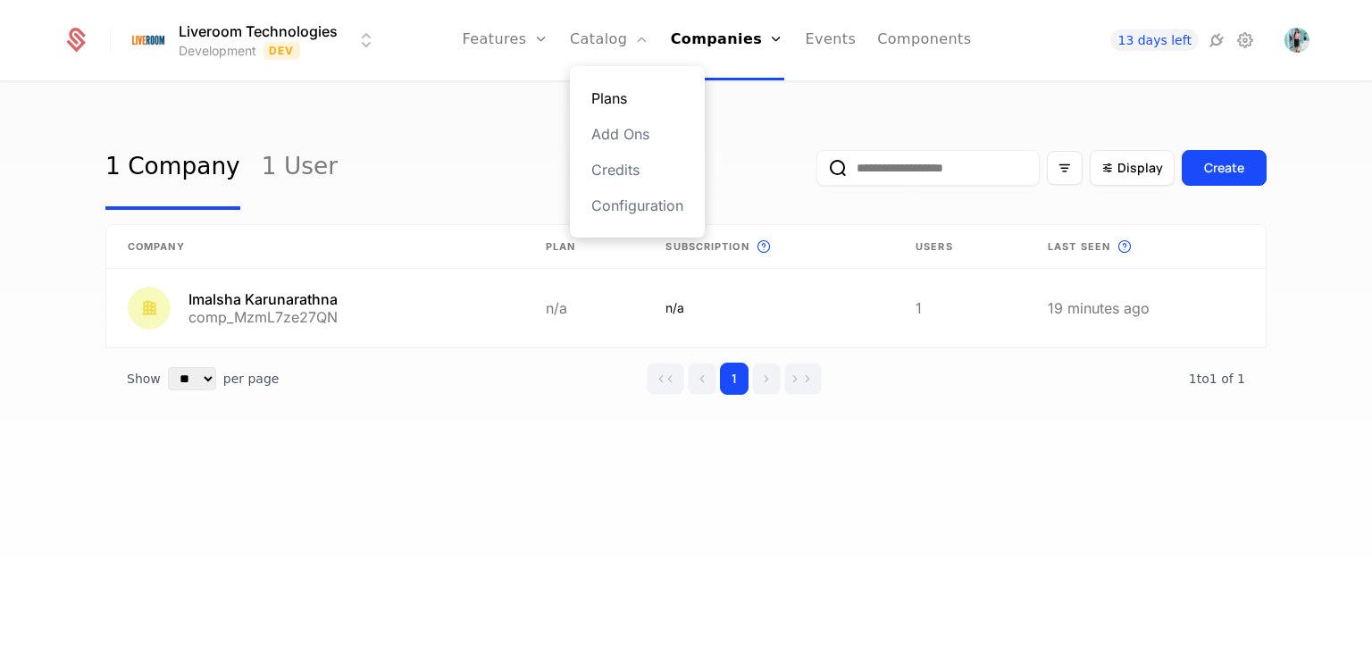
click at [632, 104] on link "Plans" at bounding box center [637, 98] width 92 height 21
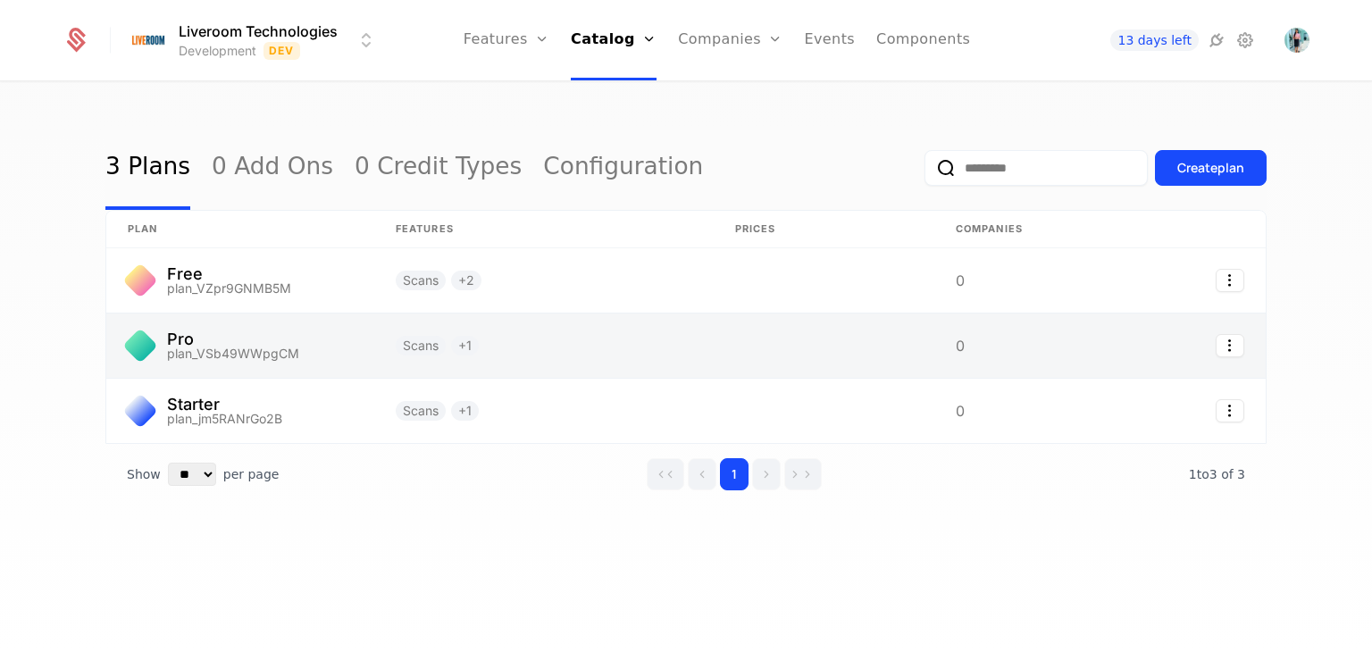
click at [182, 342] on link at bounding box center [240, 345] width 268 height 64
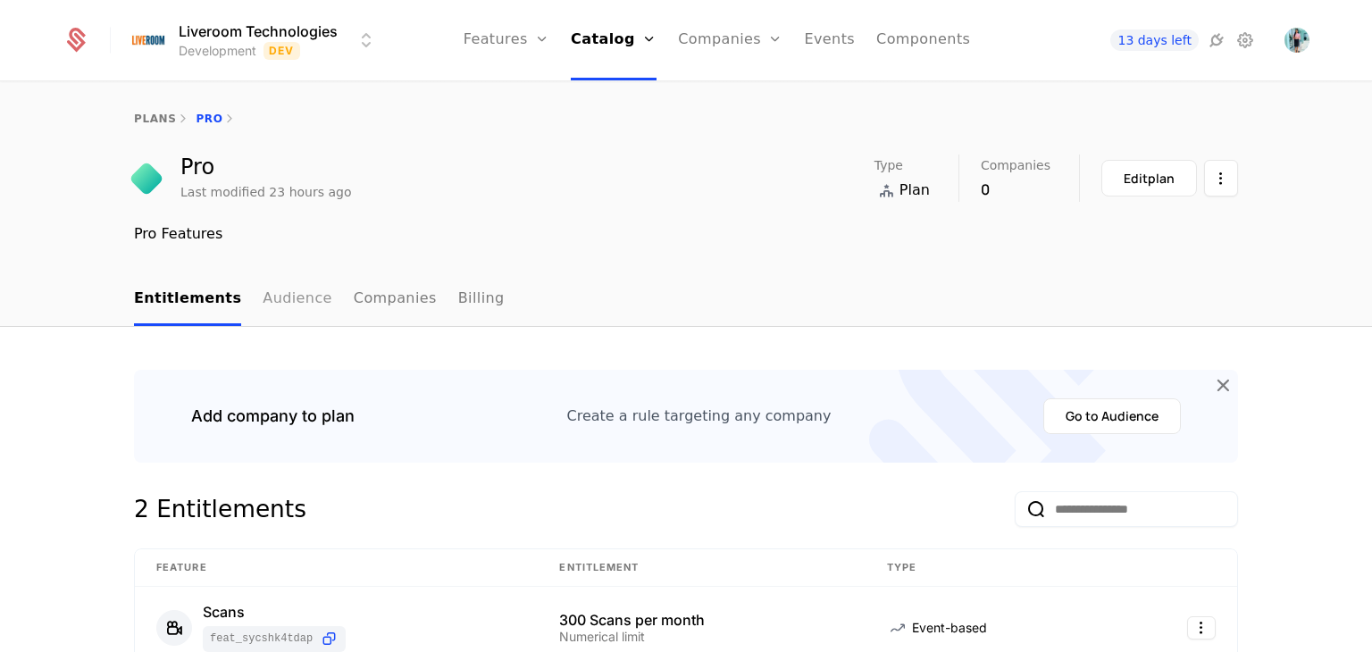
click at [268, 301] on link "Audience" at bounding box center [298, 299] width 70 height 53
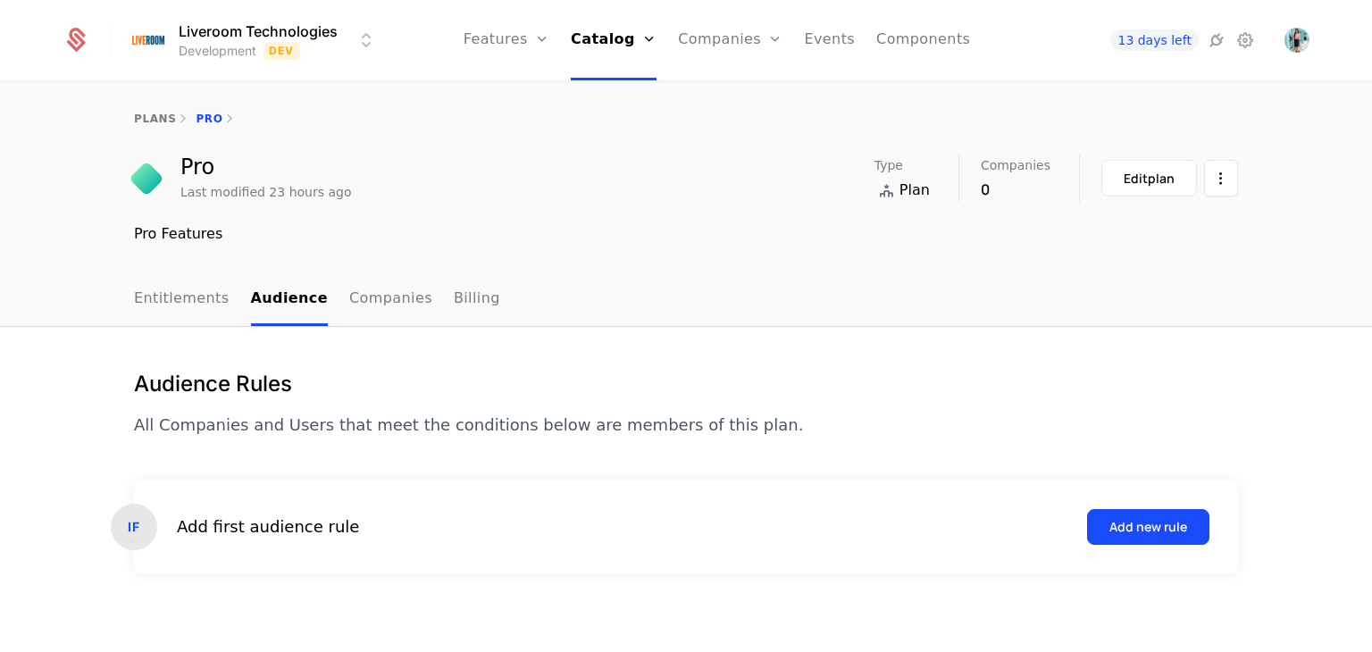
click at [367, 301] on link "Companies" at bounding box center [390, 299] width 83 height 53
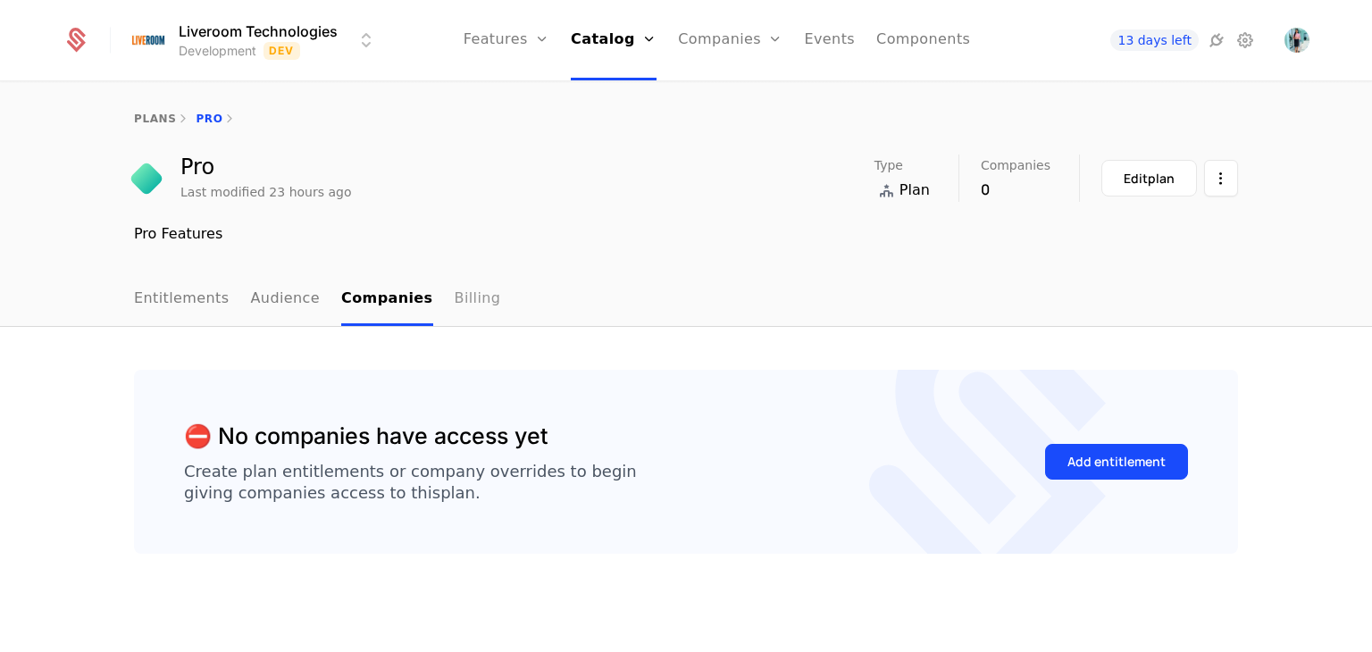
click at [459, 303] on link "Billing" at bounding box center [478, 299] width 46 height 53
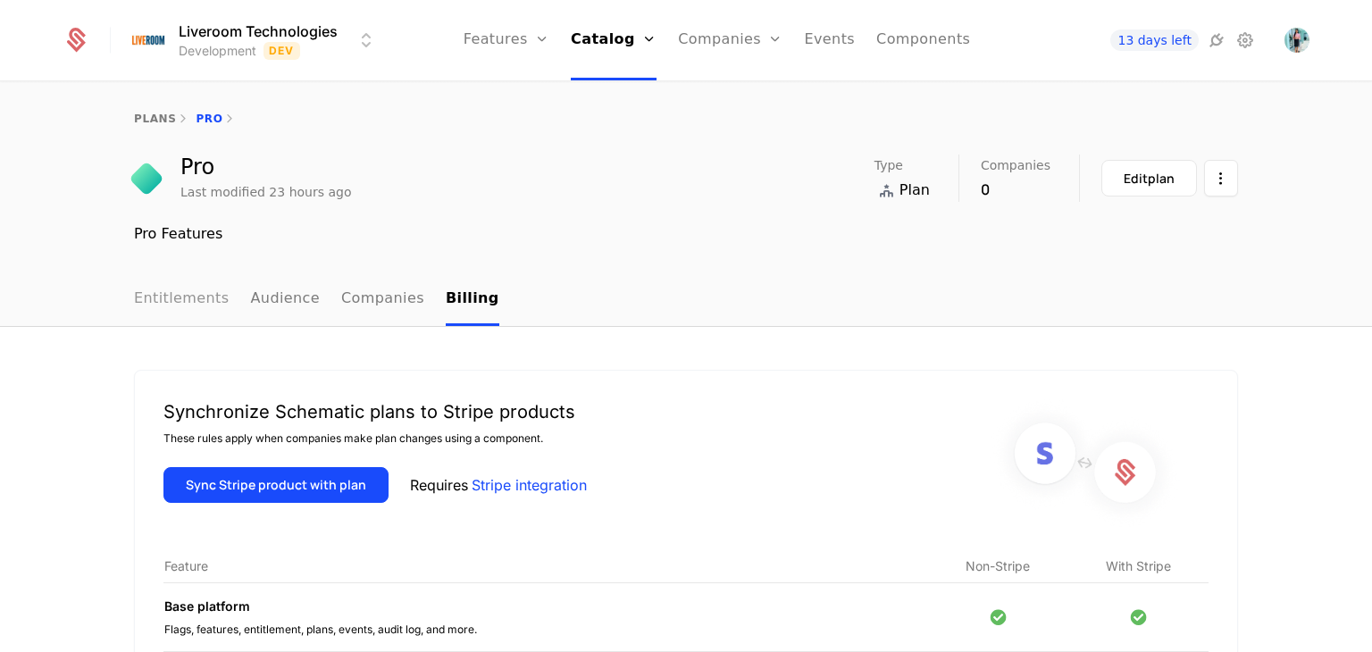
click at [186, 297] on link "Entitlements" at bounding box center [182, 299] width 96 height 53
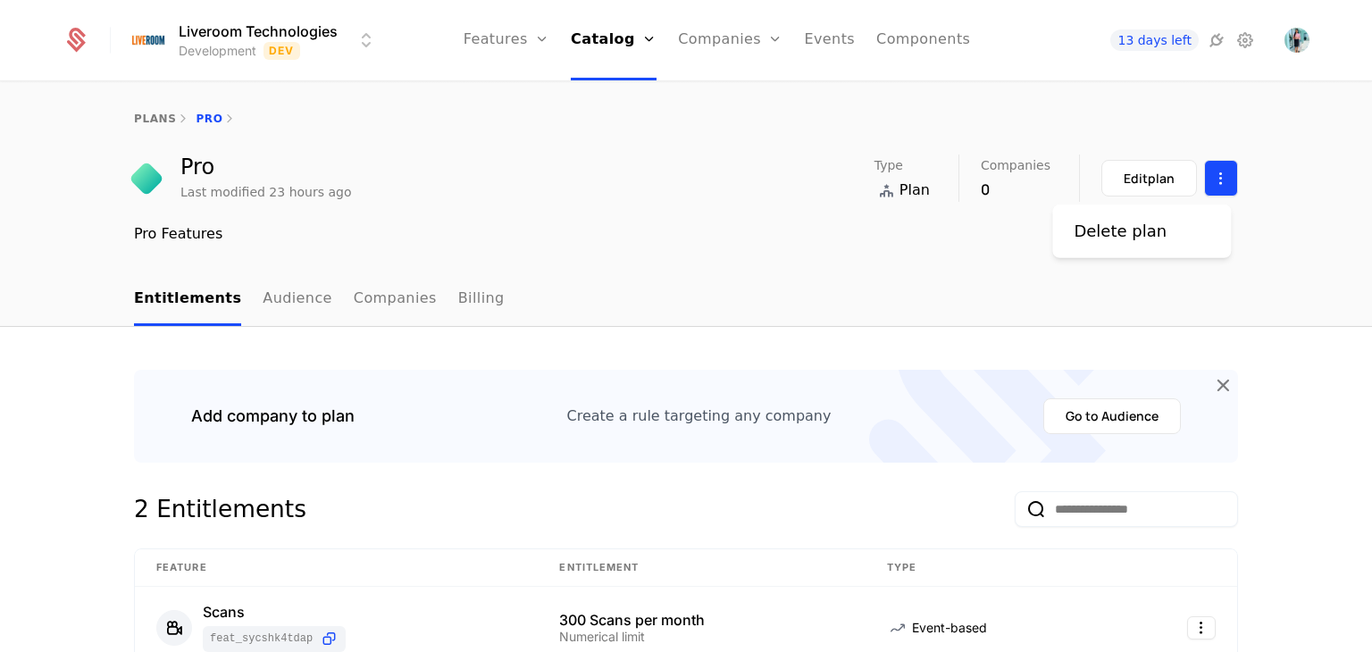
click at [1211, 169] on html "Liveroom Technologies Development Dev Features Features Flags Catalog Plans Add…" at bounding box center [686, 326] width 1372 height 652
click at [1125, 172] on html "Liveroom Technologies Development Dev Features Features Flags Catalog Plans Add…" at bounding box center [686, 326] width 1372 height 652
click at [1125, 172] on div "Edit plan" at bounding box center [1149, 179] width 51 height 18
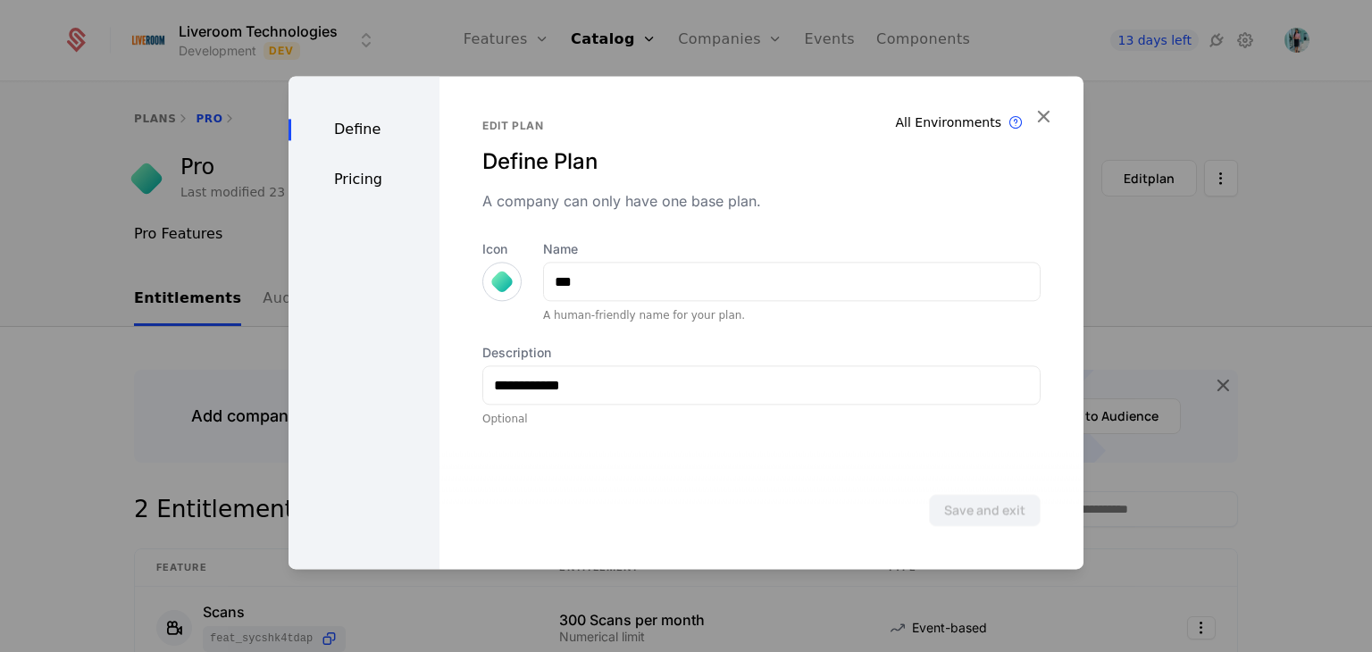
click at [564, 411] on div "**********" at bounding box center [761, 385] width 558 height 82
click at [1036, 120] on icon "button" at bounding box center [1043, 115] width 23 height 23
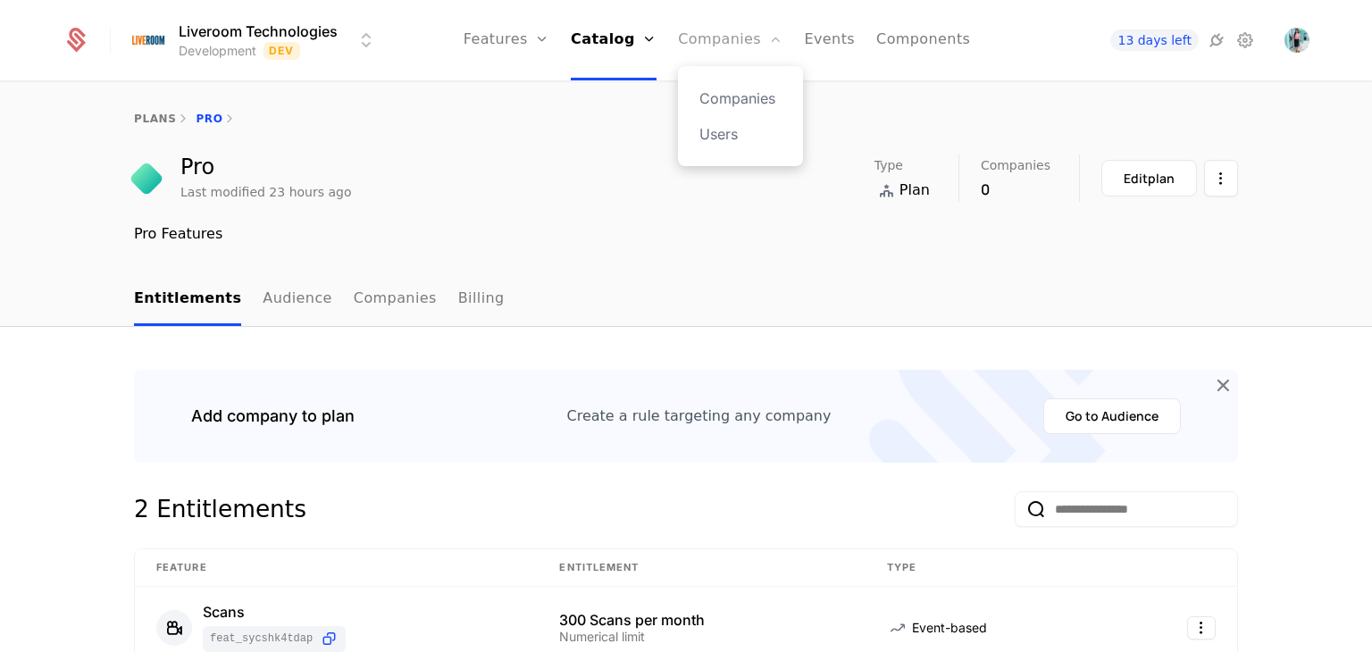
click at [747, 36] on link "Companies" at bounding box center [730, 40] width 104 height 80
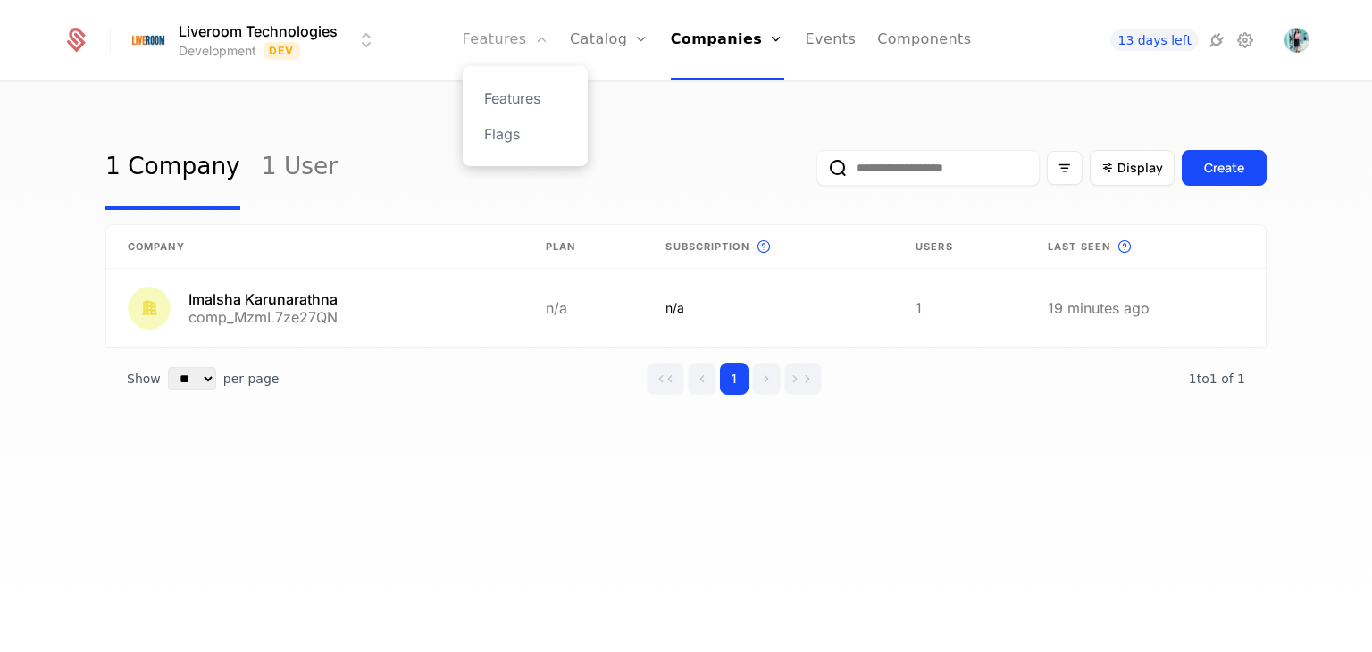
click at [497, 43] on link "Features" at bounding box center [506, 40] width 86 height 80
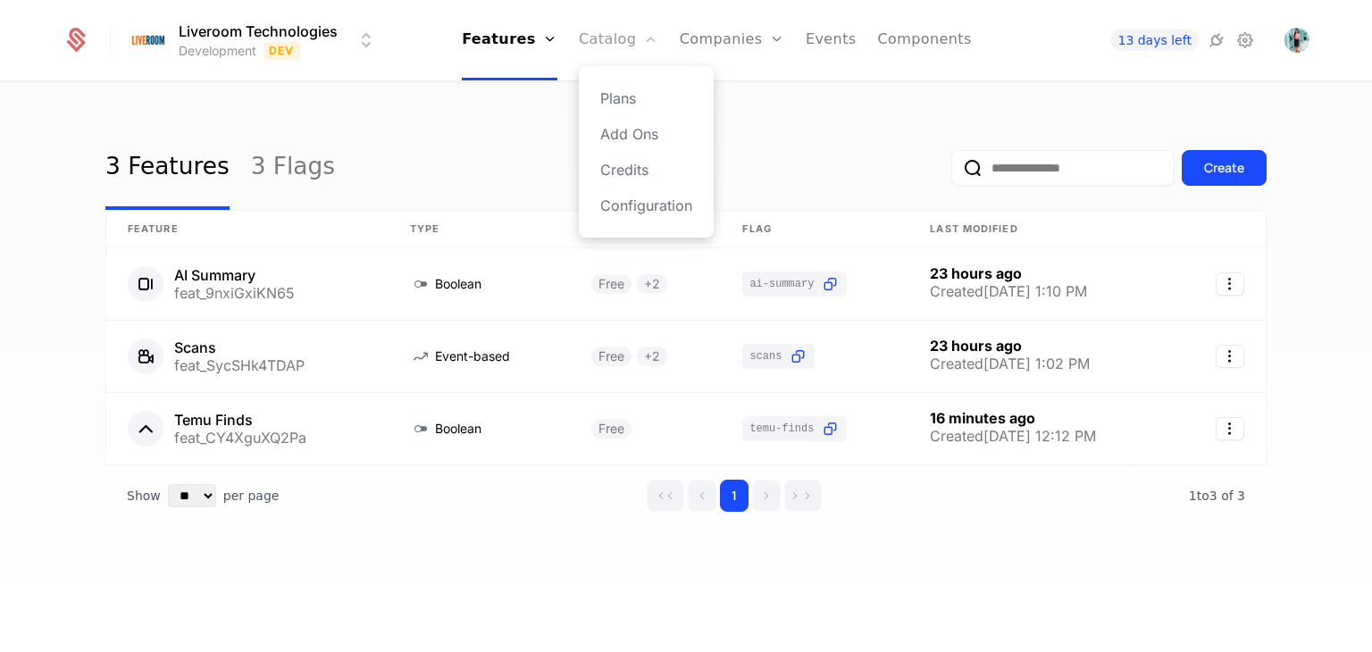
click at [624, 37] on link "Catalog" at bounding box center [618, 40] width 79 height 80
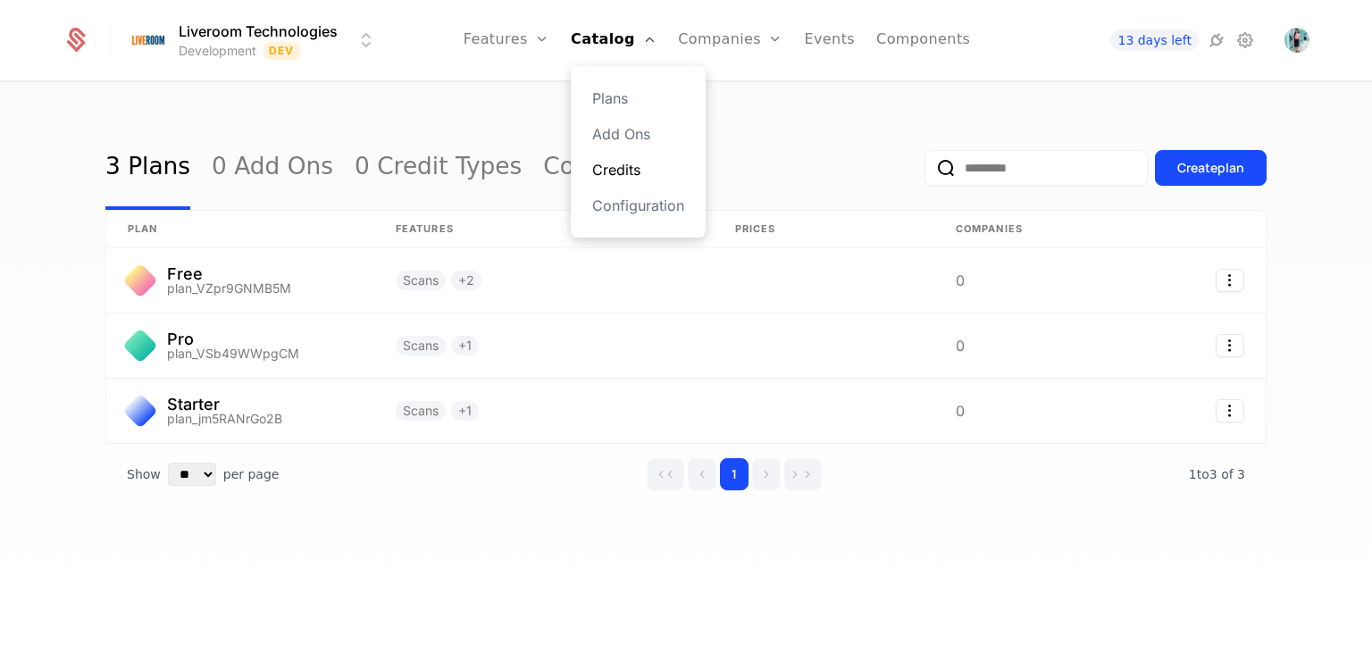
click at [627, 165] on link "Credits" at bounding box center [638, 169] width 92 height 21
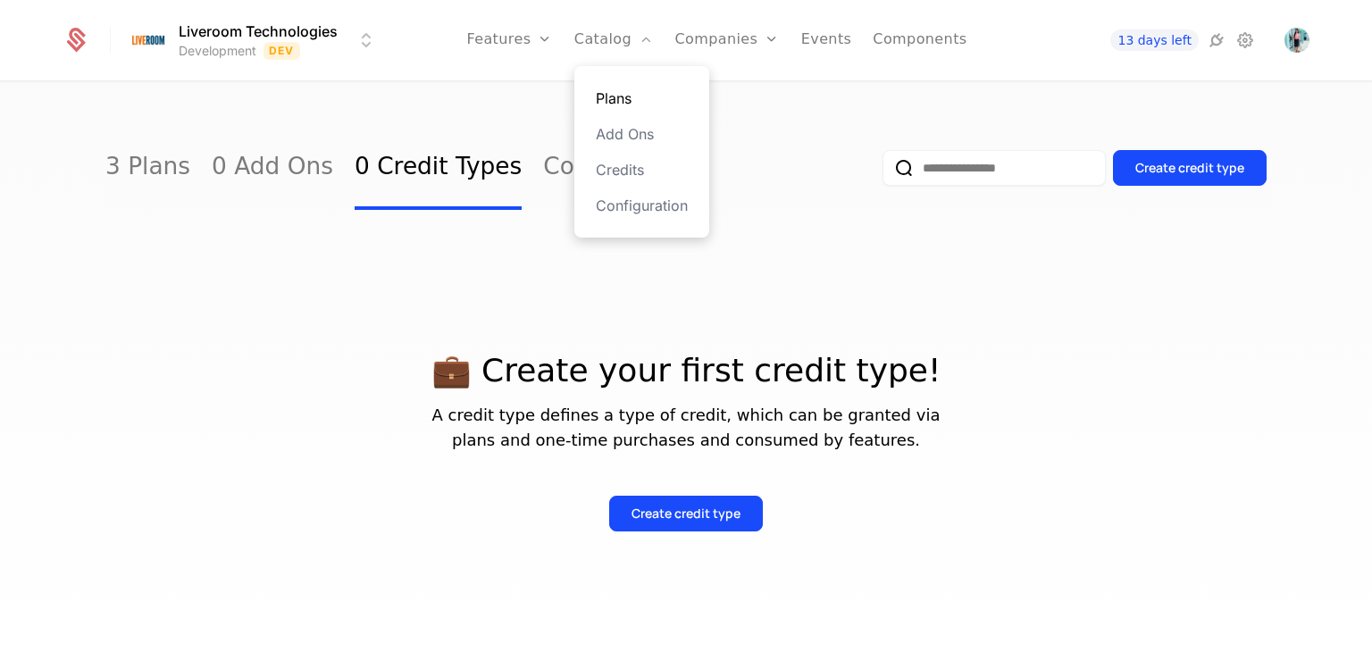
click at [624, 98] on link "Plans" at bounding box center [642, 98] width 92 height 21
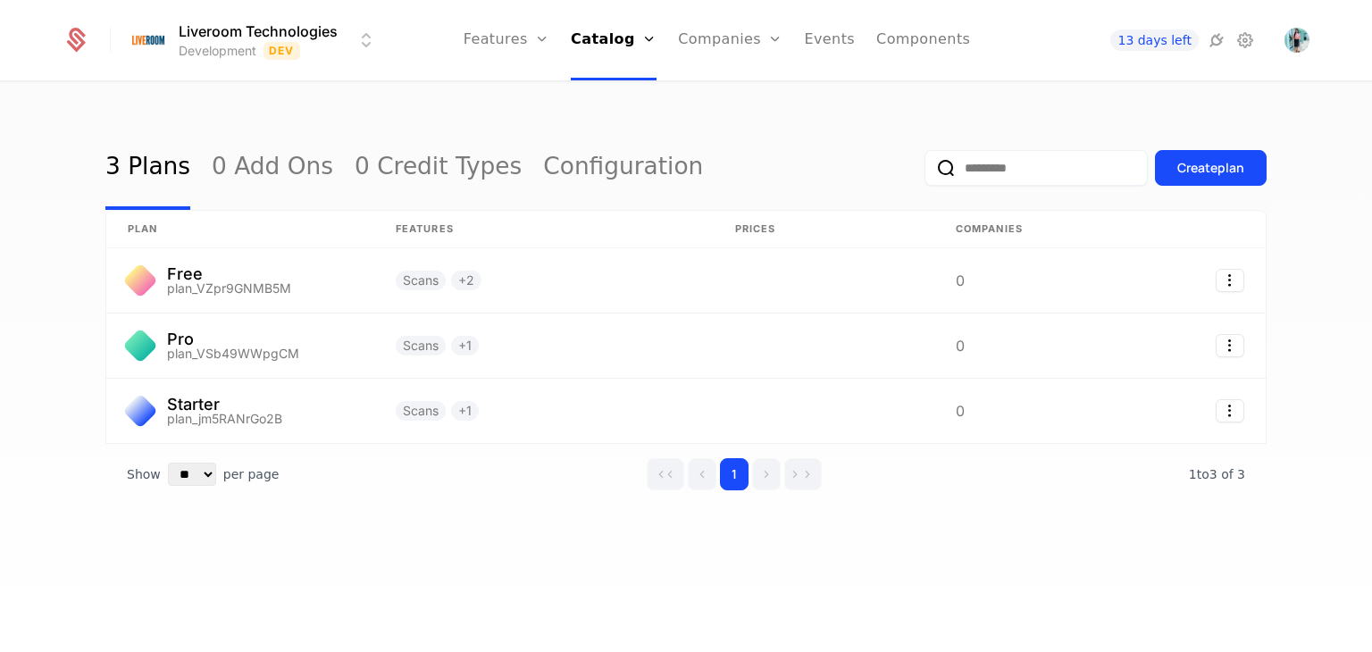
click at [0, 362] on div "3 Plans 0 Add Ons 0 Credit Types Configuration Create plan plan Features Prices…" at bounding box center [686, 373] width 1372 height 580
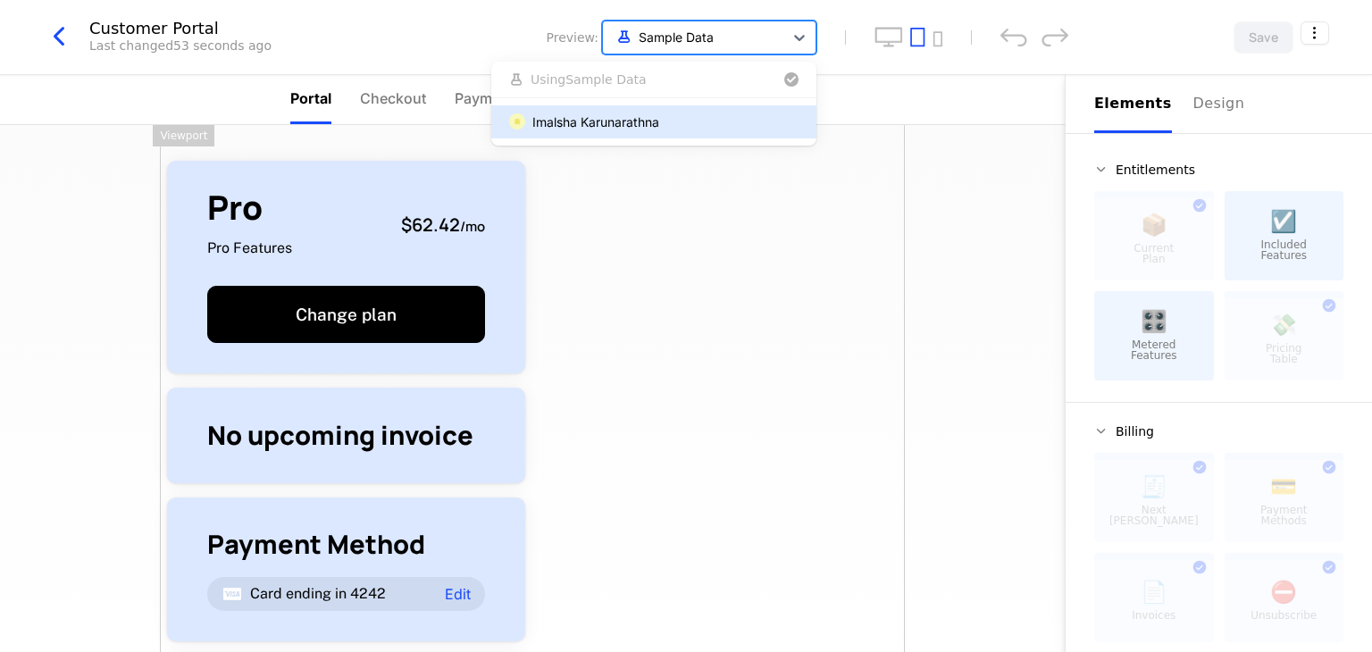
click at [740, 38] on div at bounding box center [693, 37] width 163 height 22
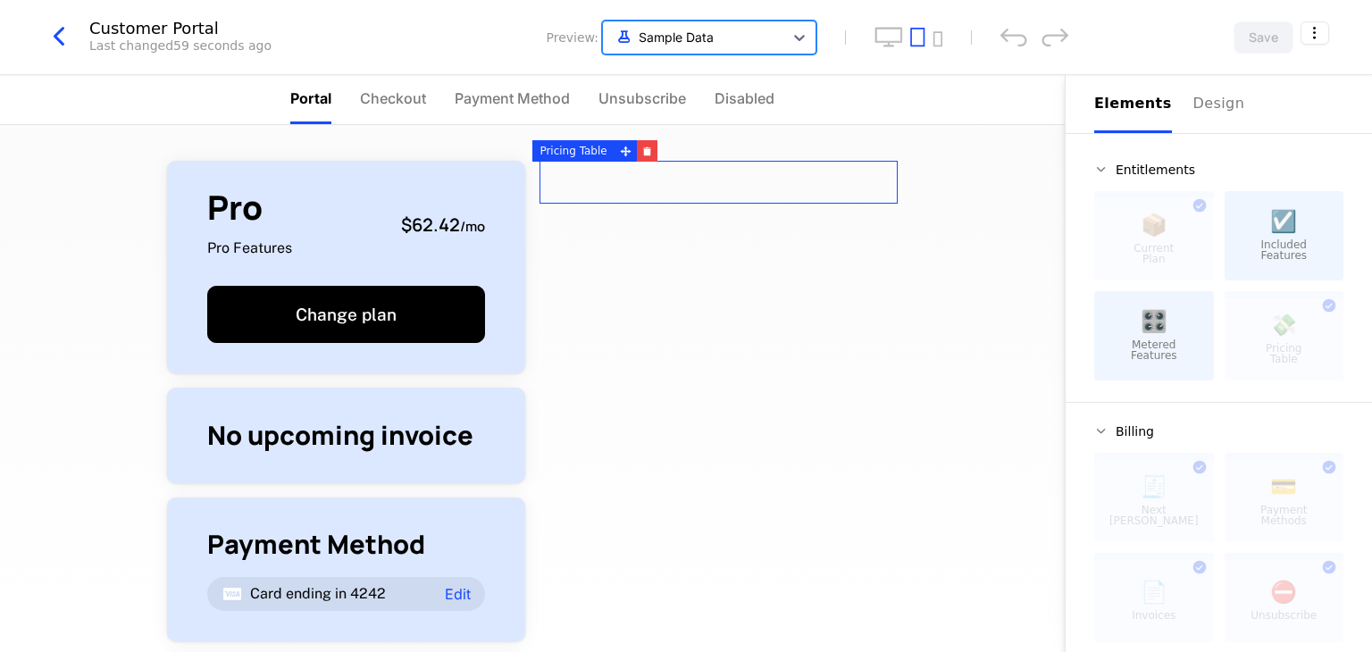
click at [762, 31] on div at bounding box center [693, 37] width 163 height 22
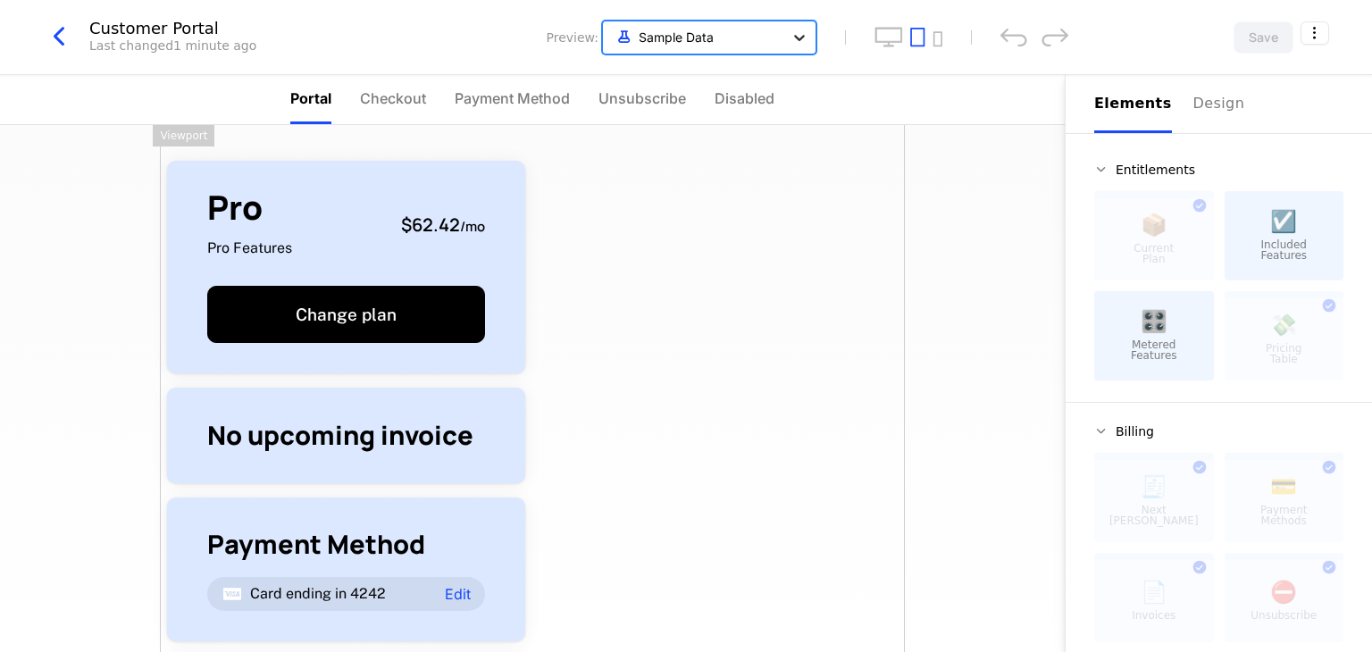
click at [793, 33] on icon at bounding box center [799, 38] width 18 height 18
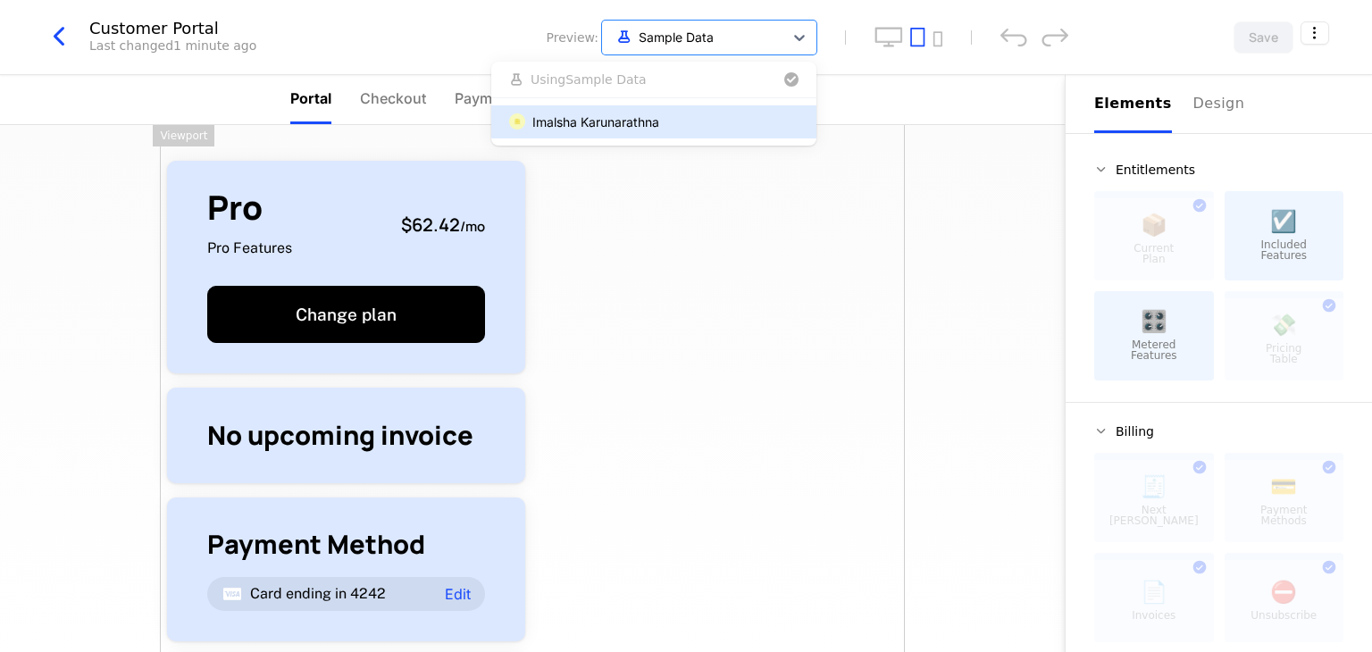
click at [664, 115] on div "Imalsha Karunarathna" at bounding box center [653, 122] width 289 height 19
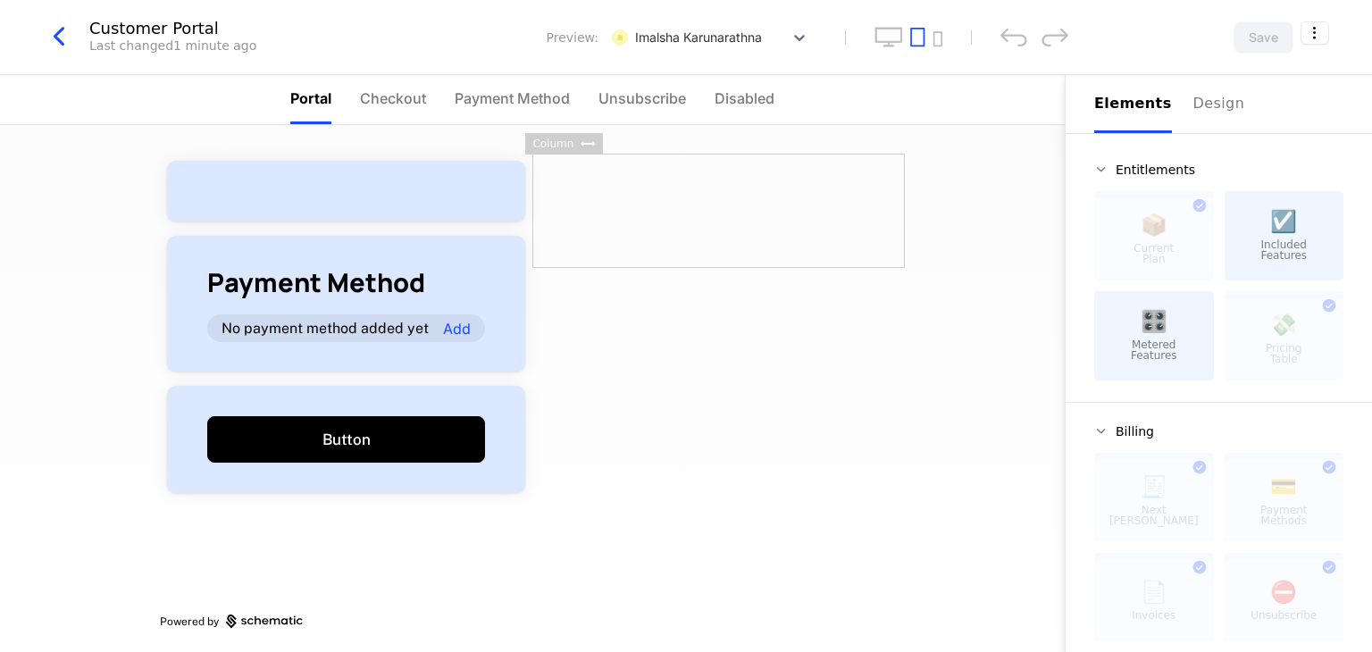
click at [1270, 242] on span "Included Features" at bounding box center [1283, 249] width 46 height 21
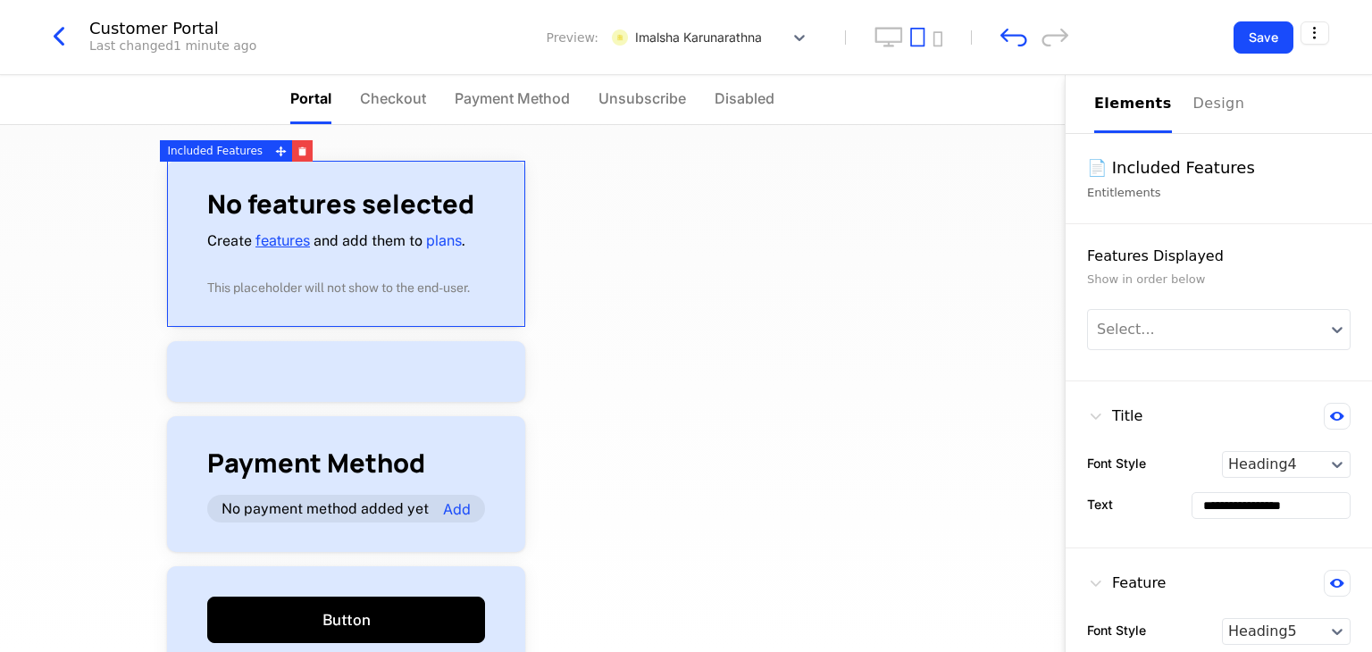
click at [277, 237] on link "features" at bounding box center [282, 240] width 54 height 18
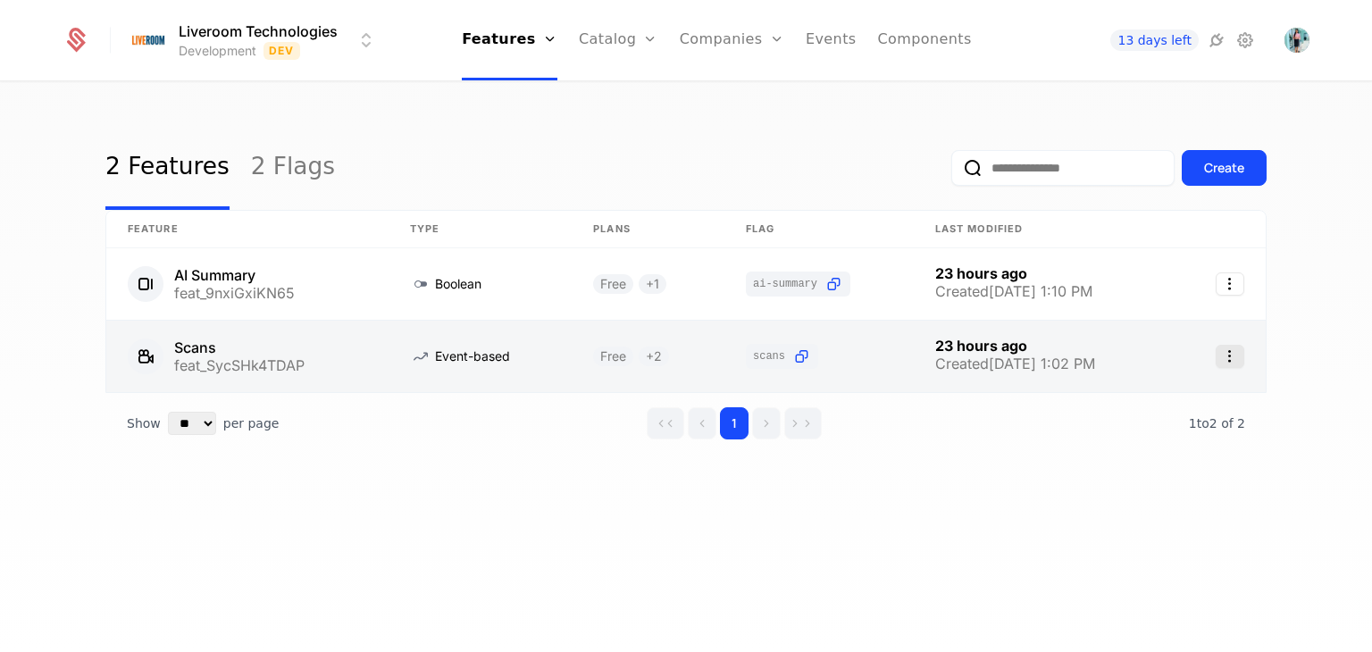
click at [1224, 363] on icon "Select action" at bounding box center [1230, 356] width 29 height 23
click at [450, 363] on html "Liveroom Technologies Development Dev Features Features Flags Catalog Plans Add…" at bounding box center [686, 326] width 1372 height 652
click at [455, 362] on link at bounding box center [480, 356] width 183 height 71
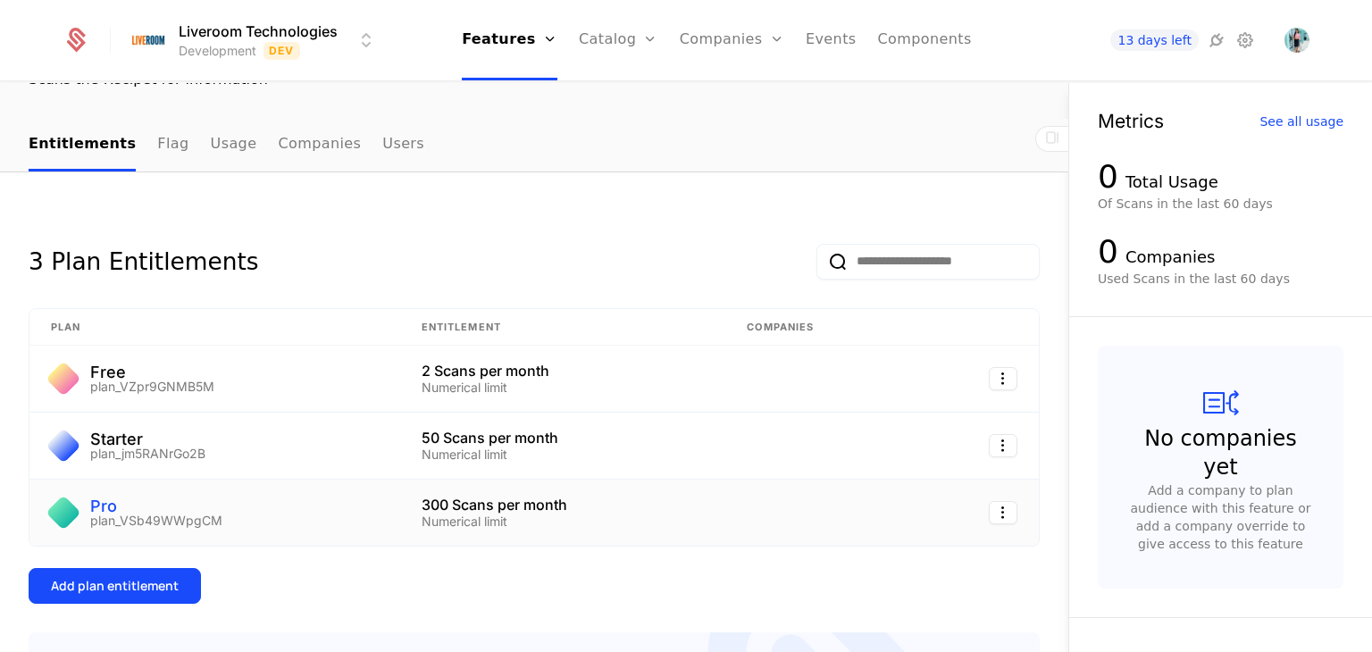
scroll to position [179, 0]
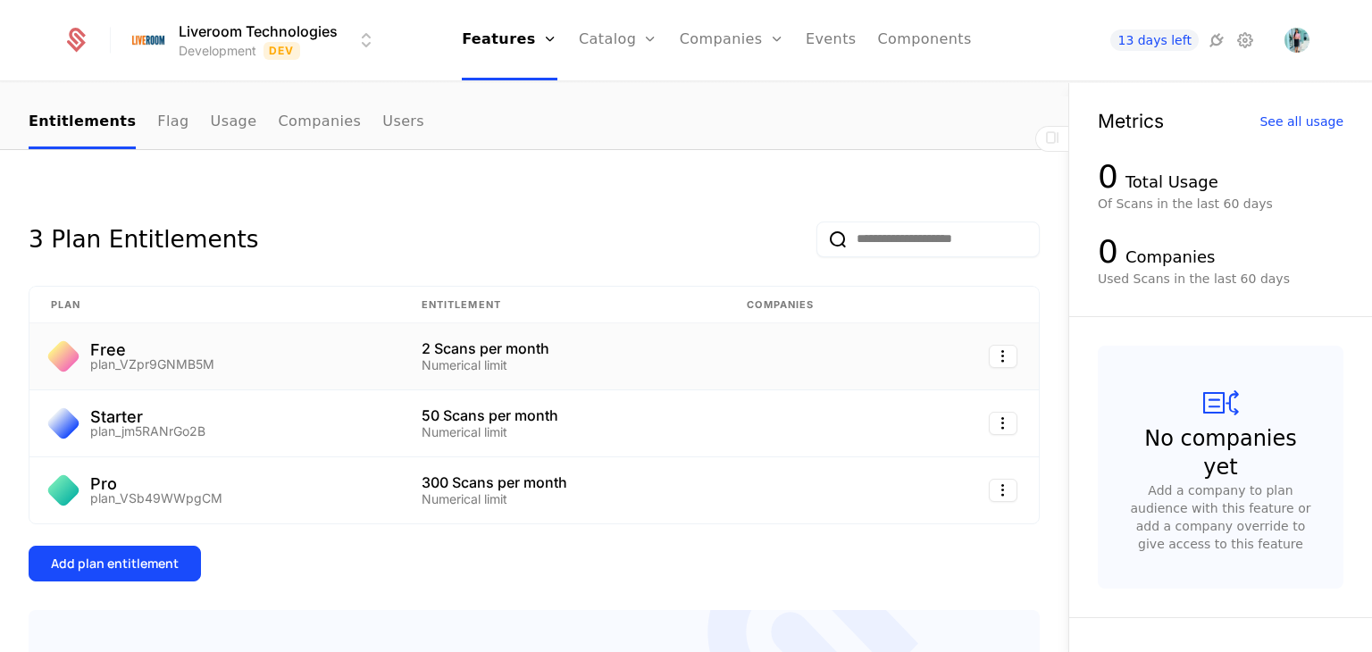
click at [973, 355] on div at bounding box center [977, 356] width 80 height 23
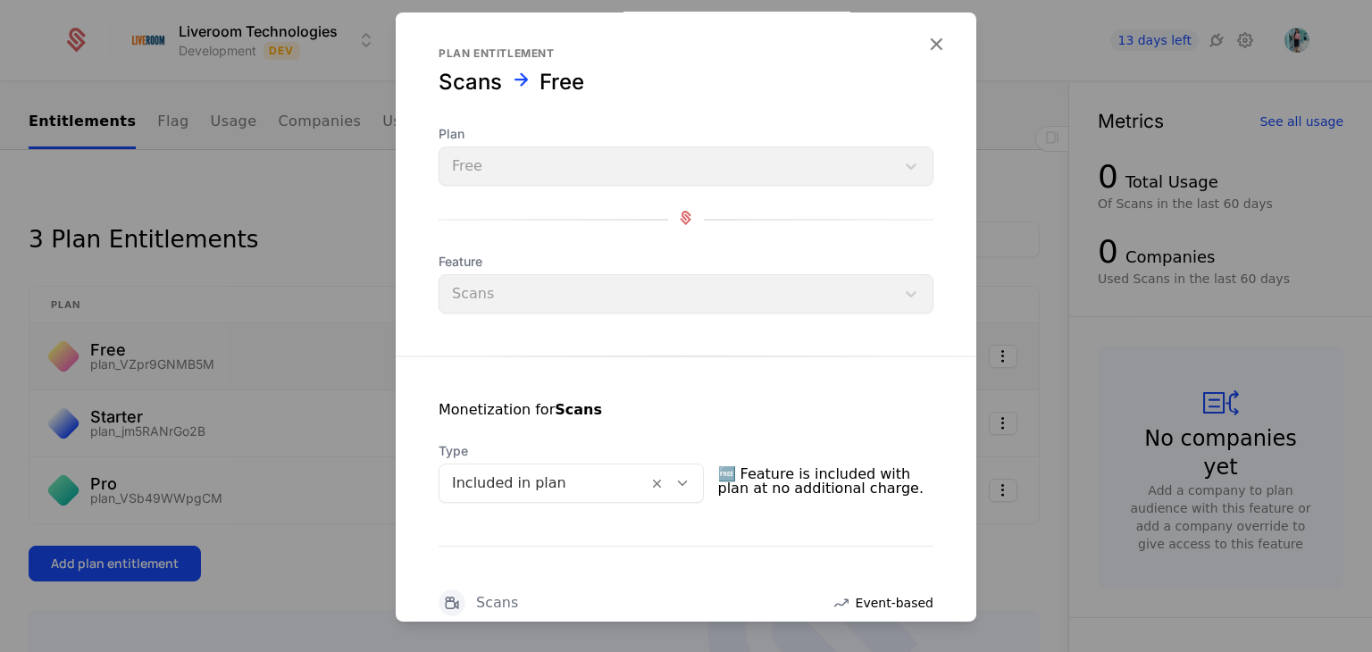
scroll to position [0, 0]
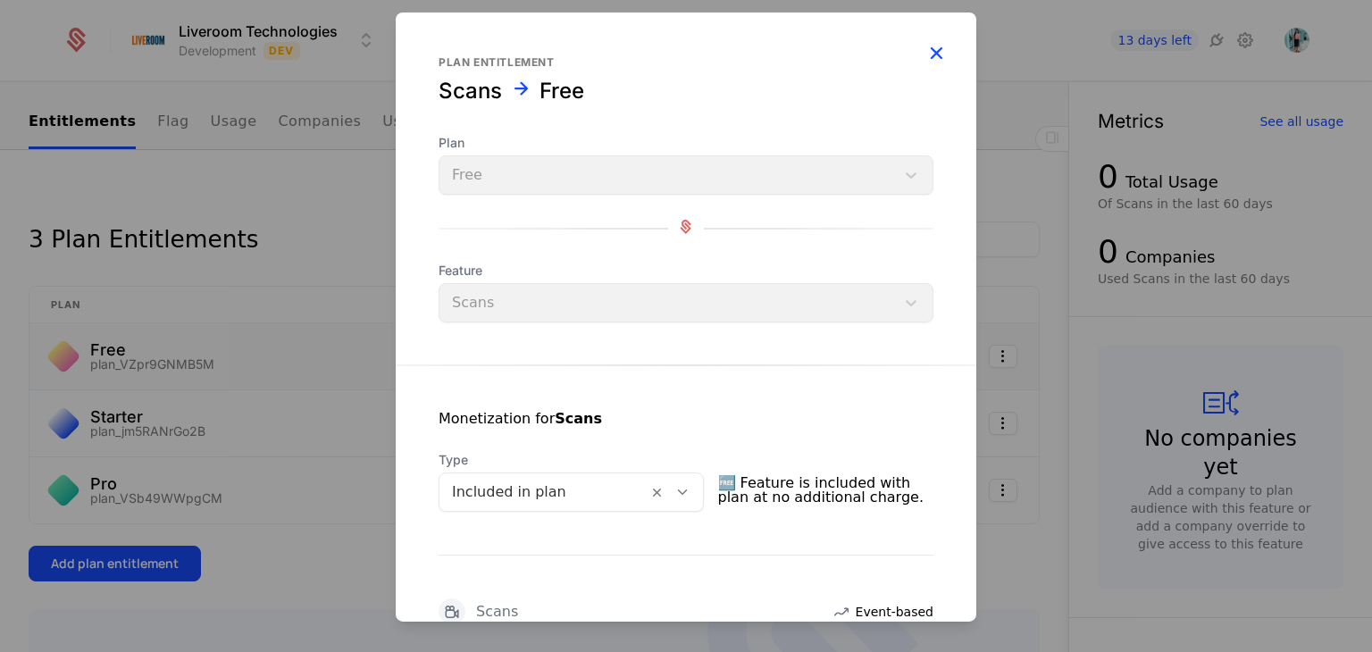
click at [924, 54] on icon "button" at bounding box center [935, 52] width 23 height 23
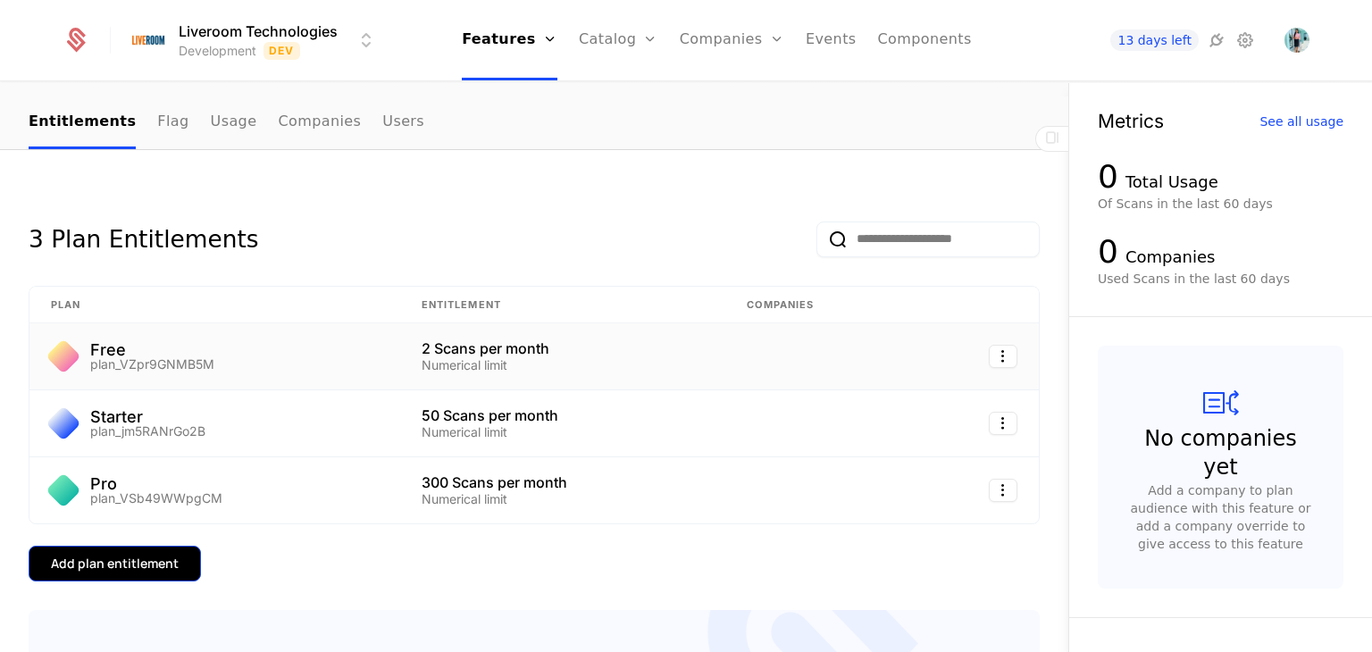
click at [161, 566] on div "Add plan entitlement" at bounding box center [115, 564] width 128 height 18
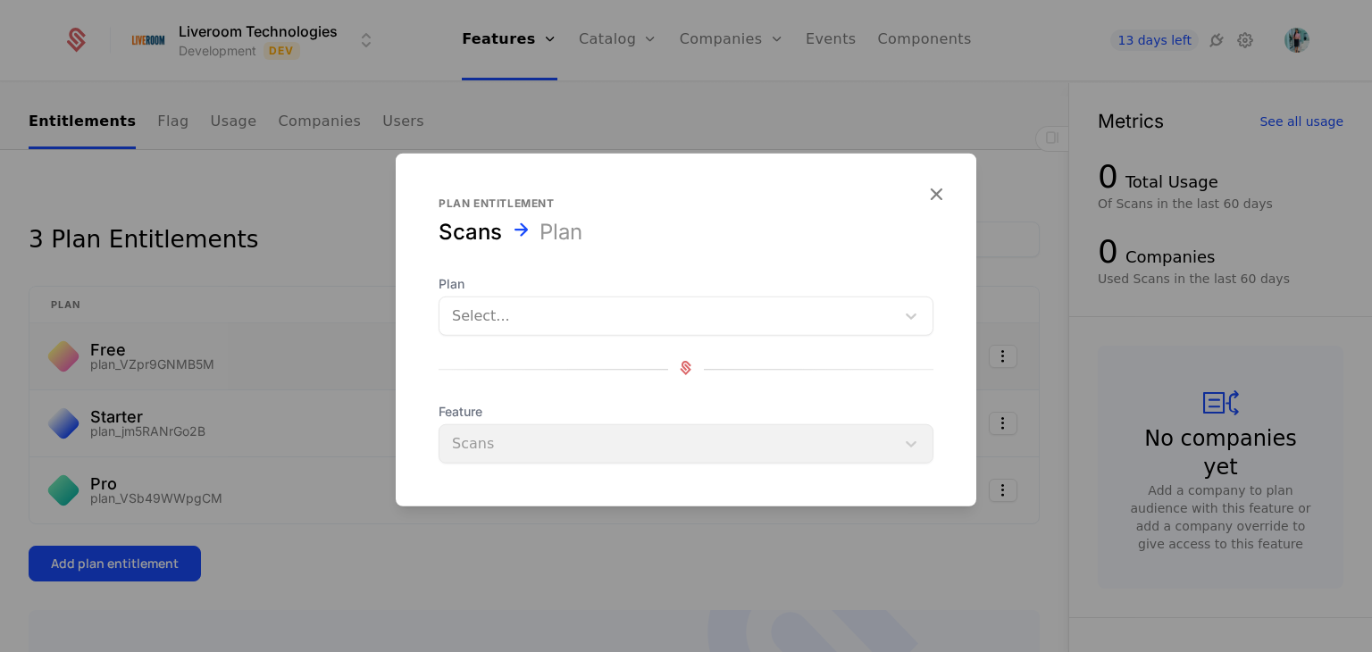
click at [515, 325] on div at bounding box center [667, 316] width 430 height 25
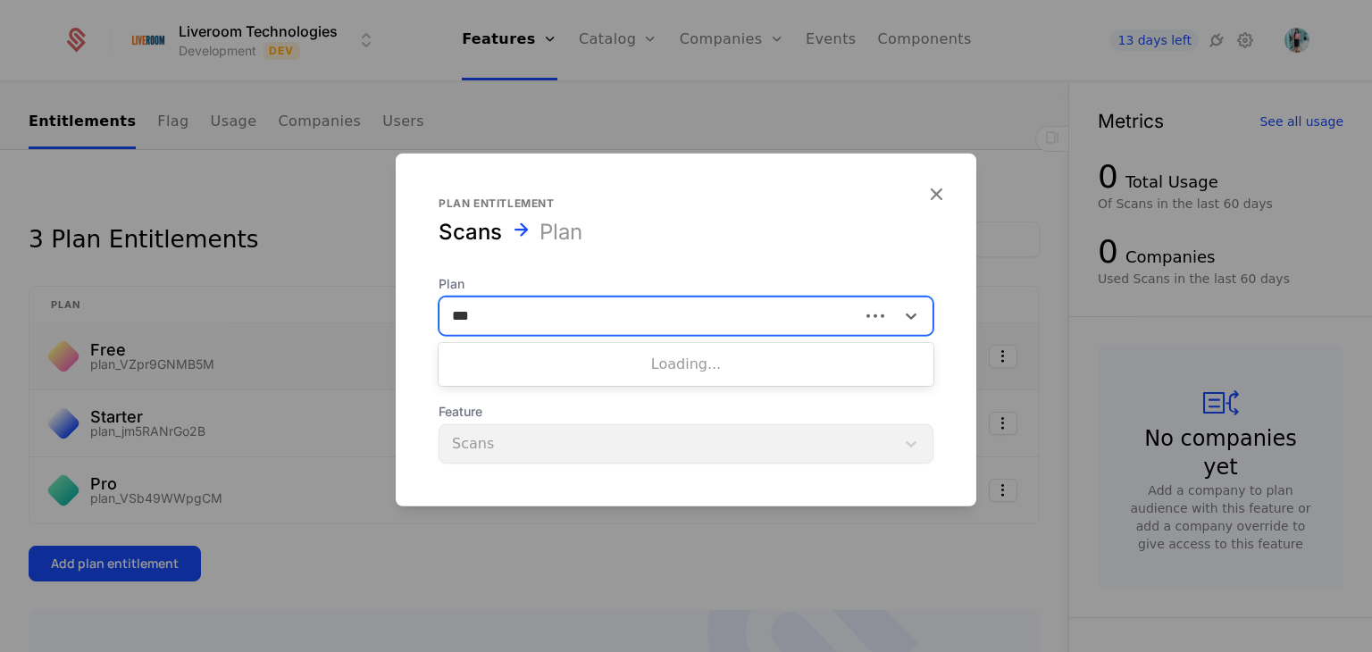
type input "***"
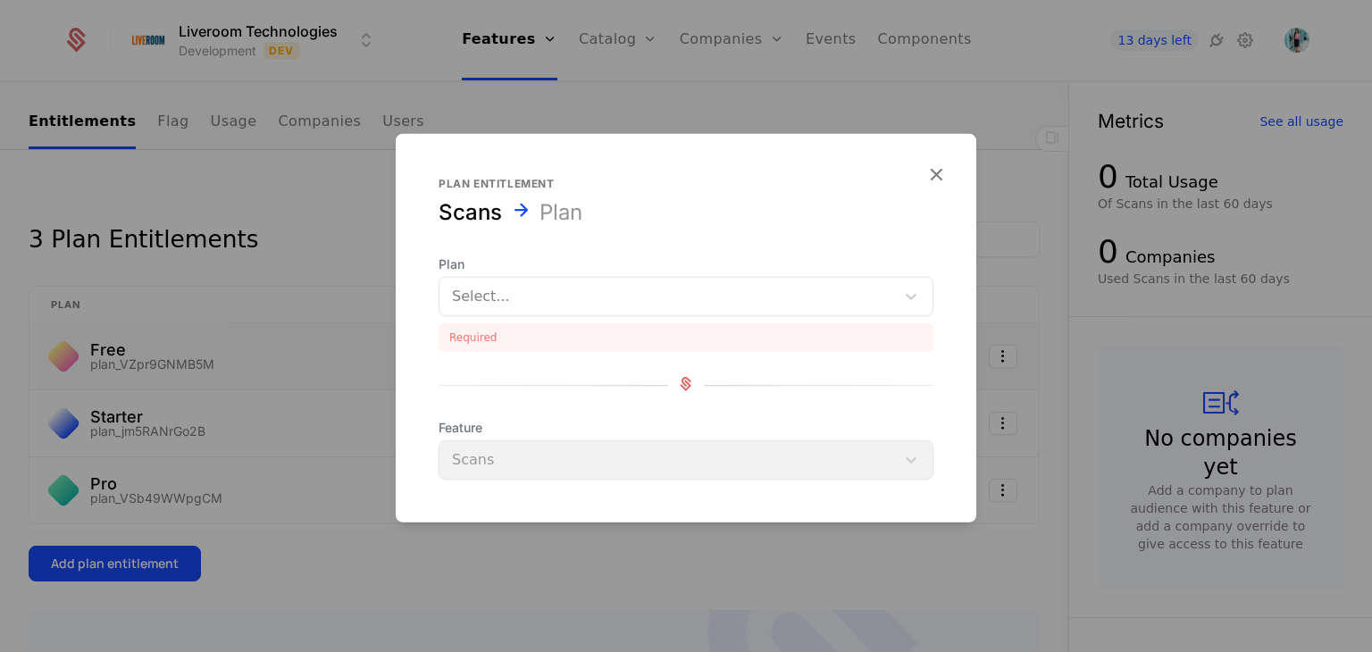
click at [500, 430] on div "Feature Scans" at bounding box center [686, 449] width 495 height 61
click at [488, 460] on div "Feature Scans" at bounding box center [686, 449] width 495 height 61
click at [651, 427] on span "Feature" at bounding box center [686, 428] width 495 height 18
click at [912, 455] on div "Feature Scans" at bounding box center [686, 449] width 495 height 61
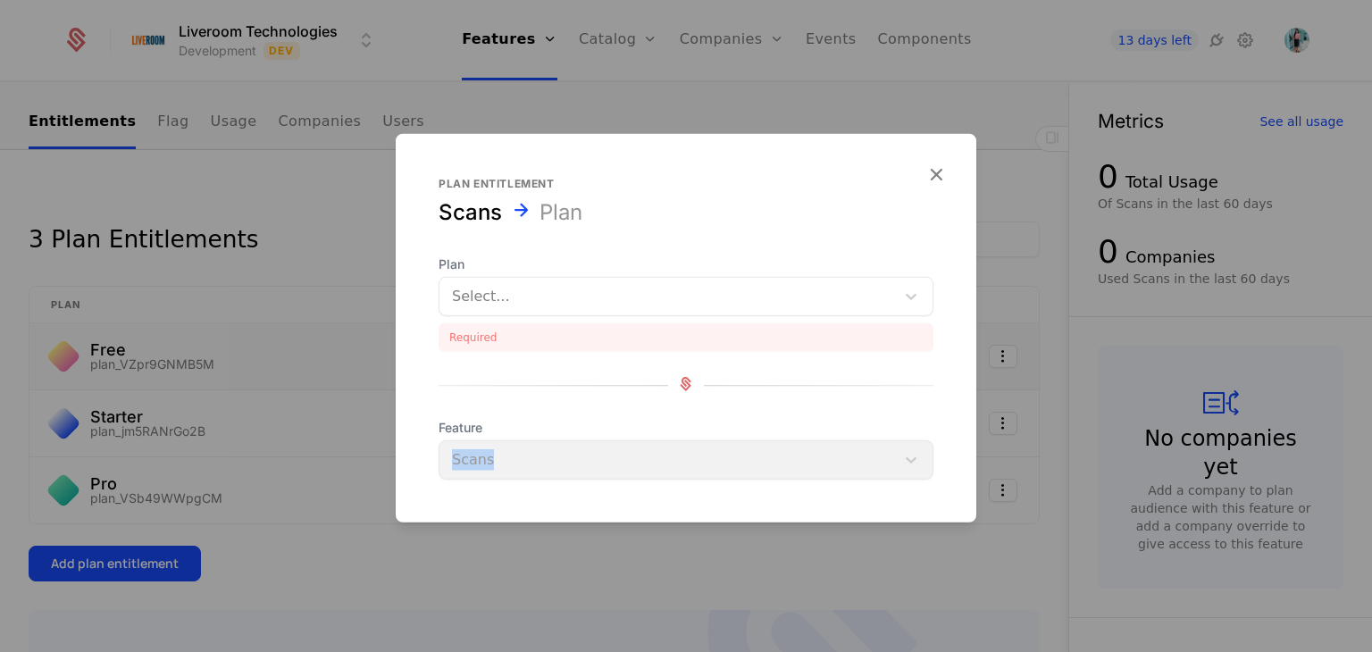
click at [539, 451] on div "Feature Scans" at bounding box center [686, 449] width 495 height 61
click at [481, 305] on div at bounding box center [667, 296] width 430 height 25
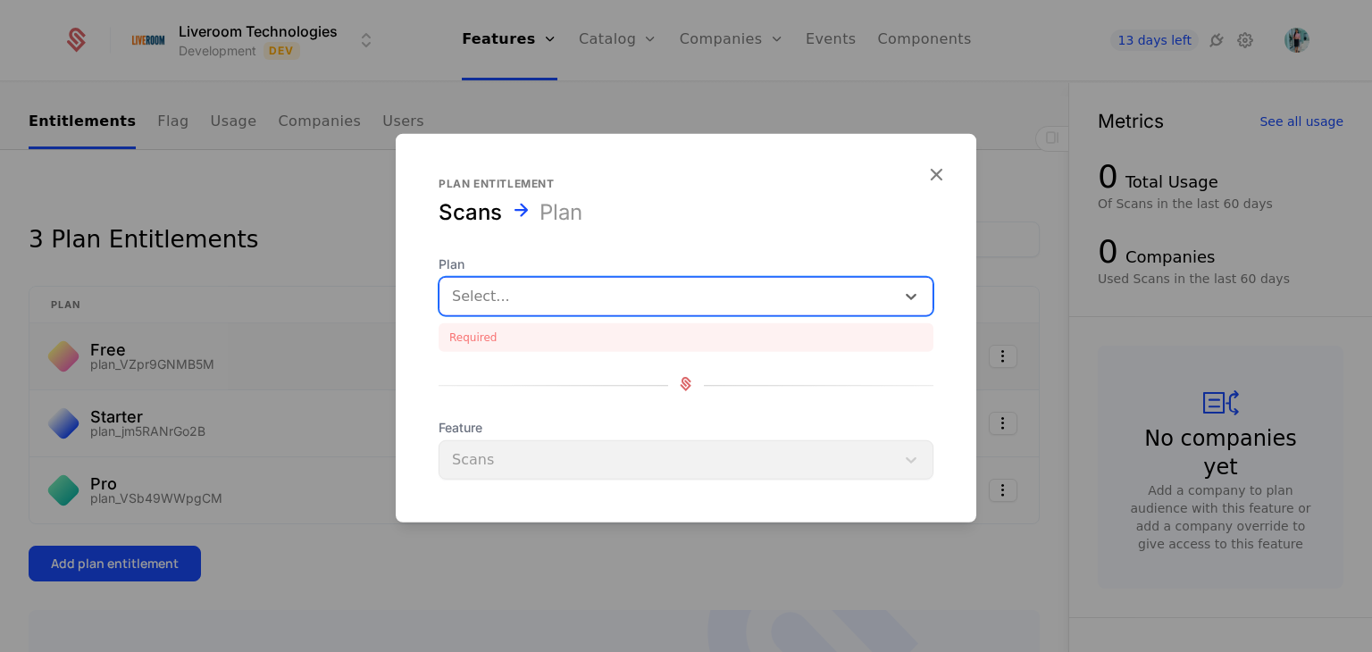
click at [778, 287] on div at bounding box center [667, 296] width 430 height 25
click at [923, 304] on div at bounding box center [911, 296] width 32 height 21
click at [908, 299] on icon at bounding box center [911, 297] width 18 height 18
click at [904, 299] on icon at bounding box center [911, 297] width 18 height 18
click at [713, 353] on div "No options" at bounding box center [686, 345] width 495 height 36
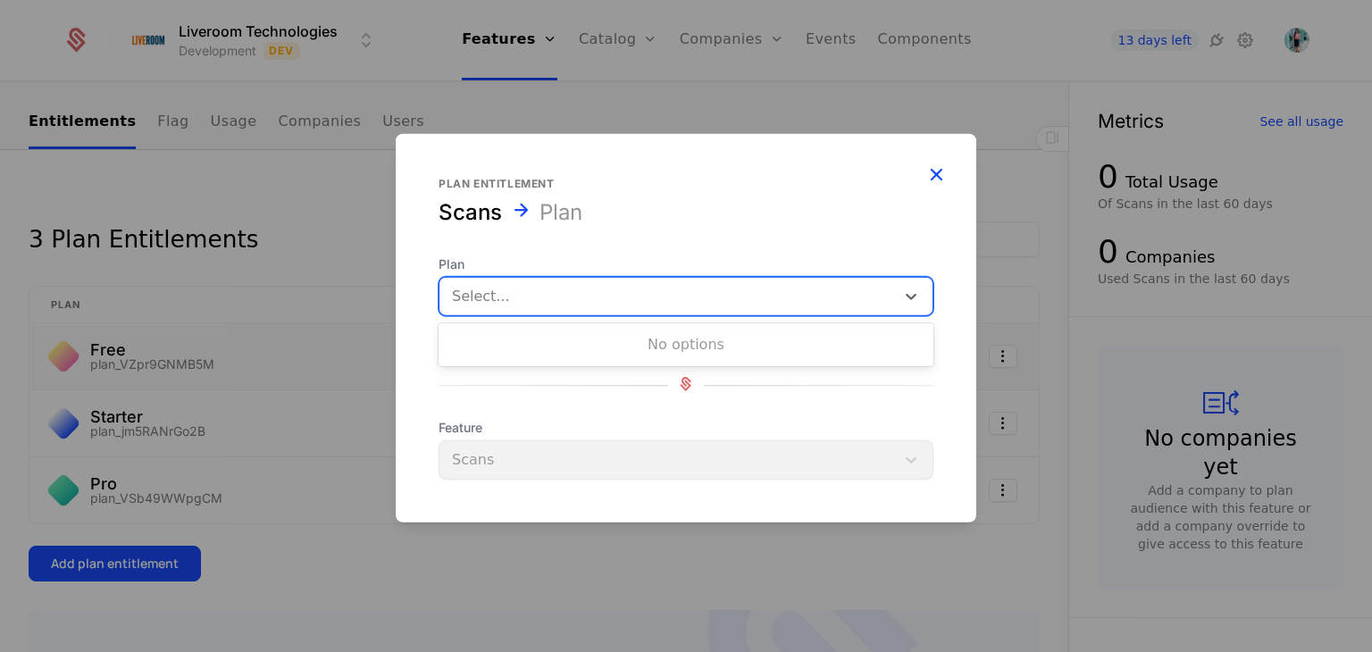
click at [939, 165] on icon "button" at bounding box center [935, 174] width 23 height 23
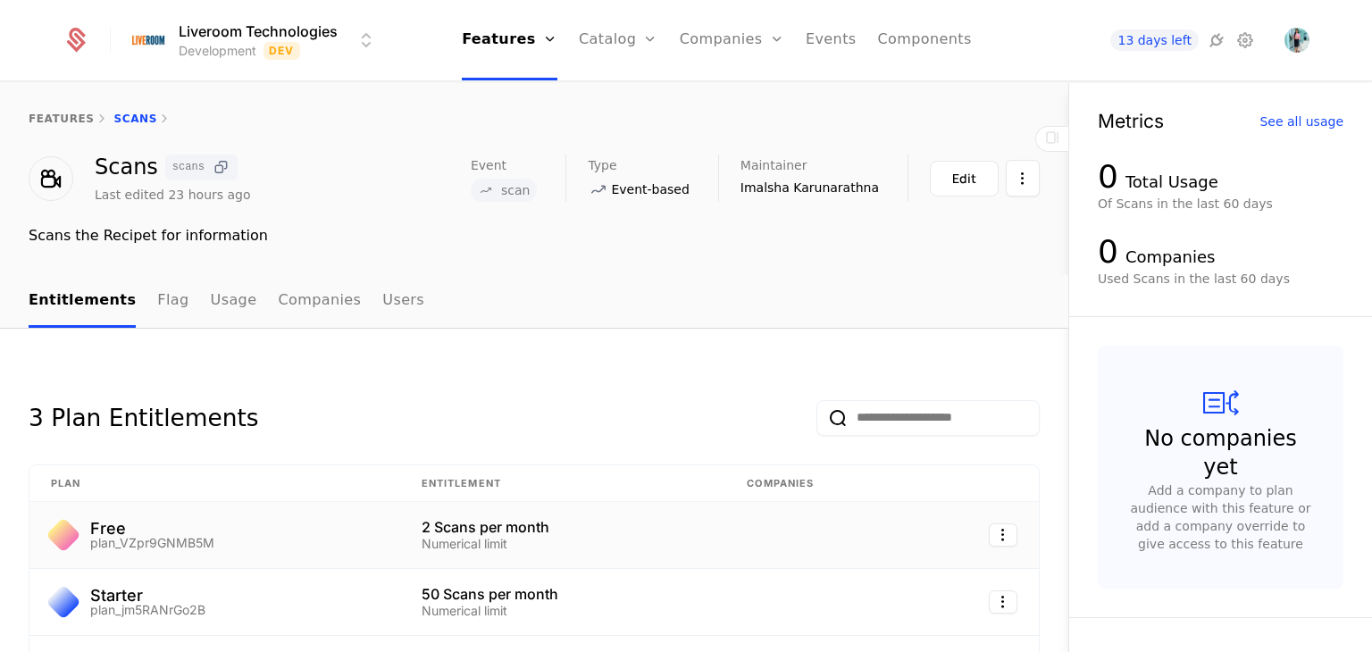
click at [219, 169] on icon at bounding box center [221, 167] width 19 height 19
click at [609, 35] on link "Catalog" at bounding box center [618, 40] width 79 height 80
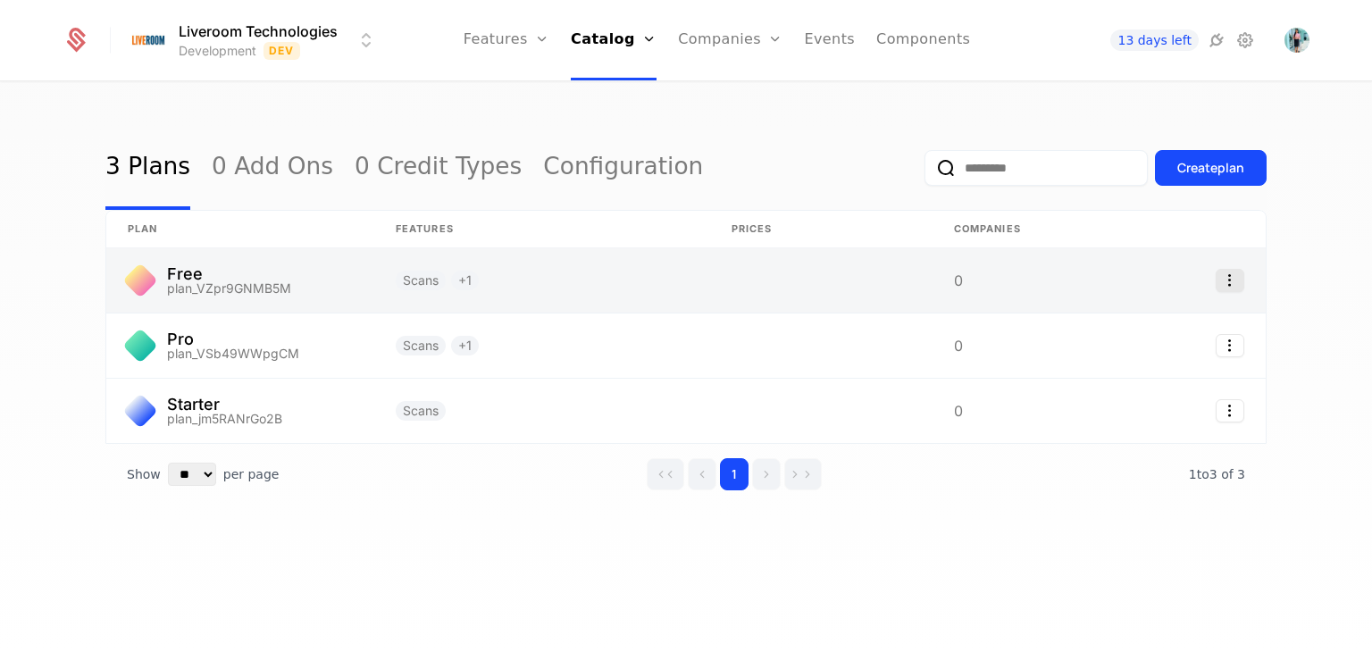
click at [1233, 279] on icon "Select action" at bounding box center [1230, 280] width 29 height 23
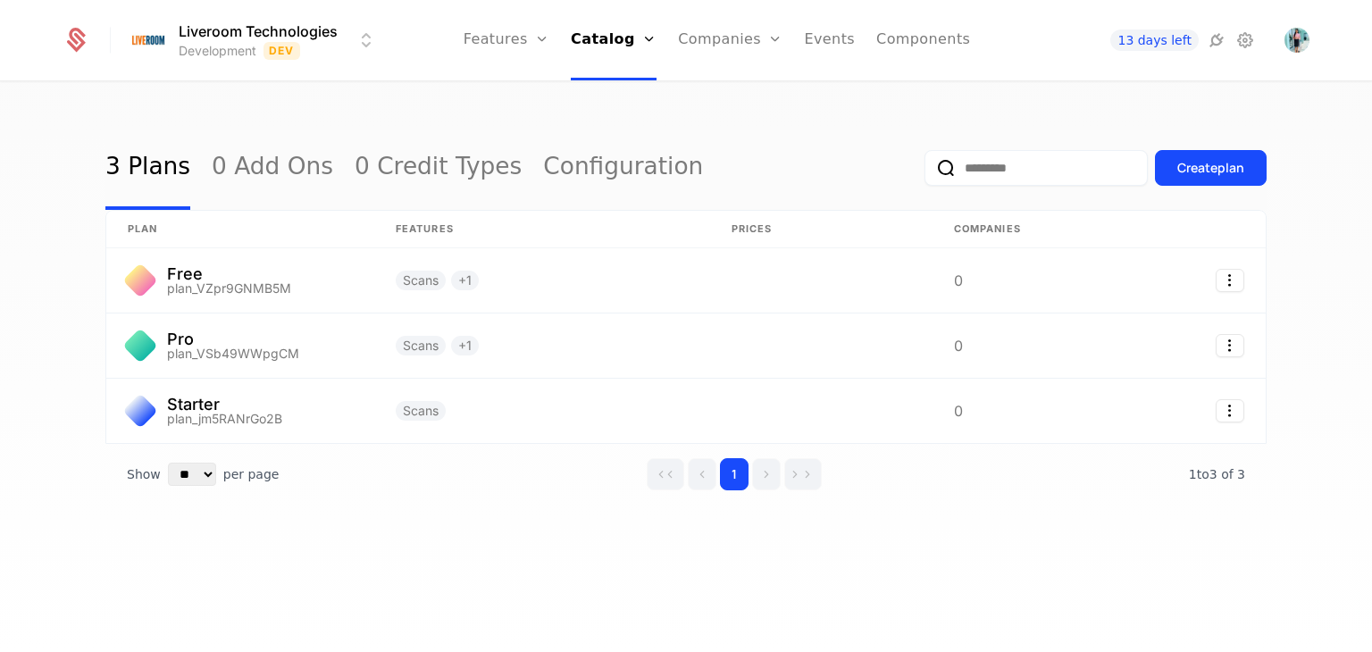
click at [1241, 165] on html "Liveroom Technologies Development Dev Features Features Flags Catalog Plans Add…" at bounding box center [686, 326] width 1372 height 652
click at [940, 38] on link "Components" at bounding box center [923, 40] width 94 height 80
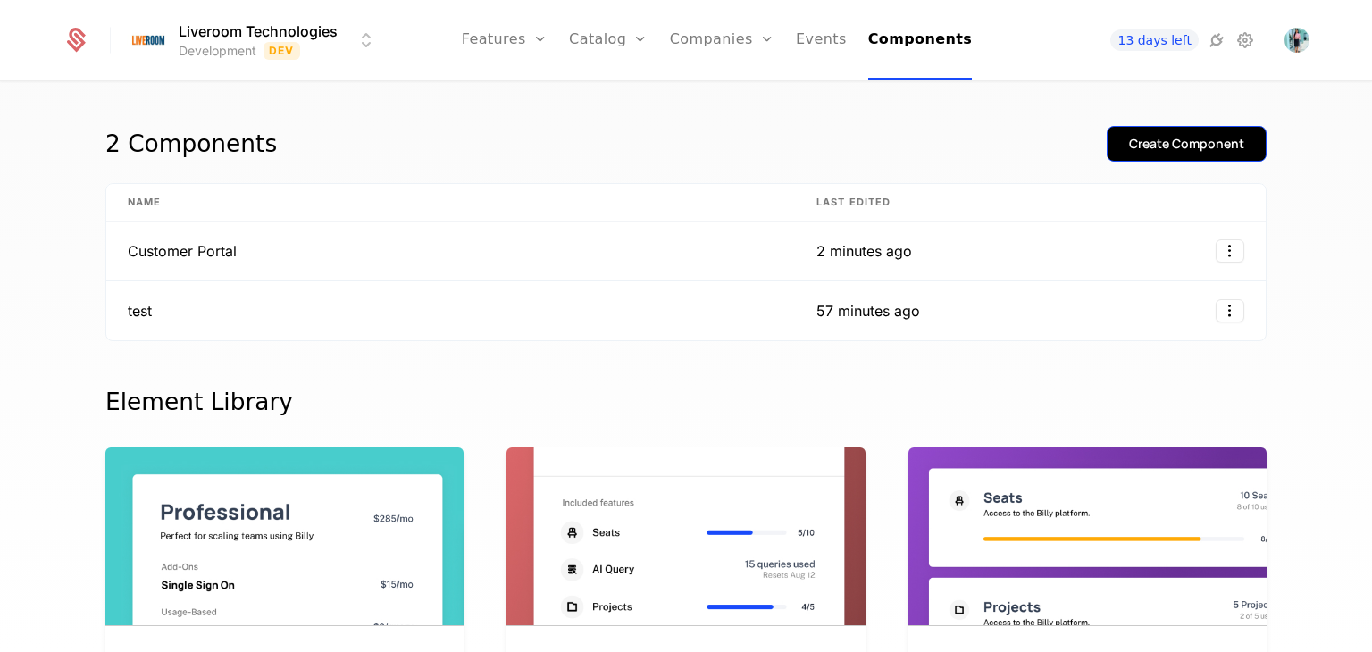
click at [1122, 146] on button "Create Component" at bounding box center [1187, 144] width 160 height 36
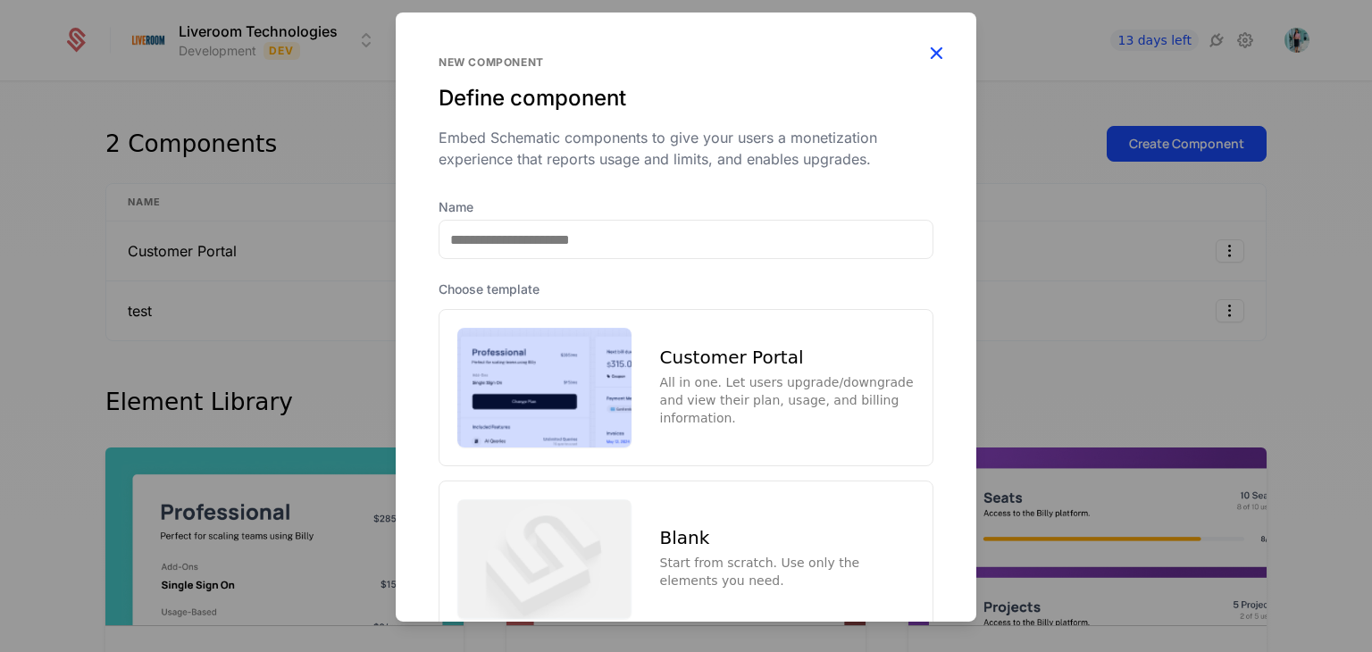
click at [925, 45] on icon "button" at bounding box center [935, 52] width 23 height 23
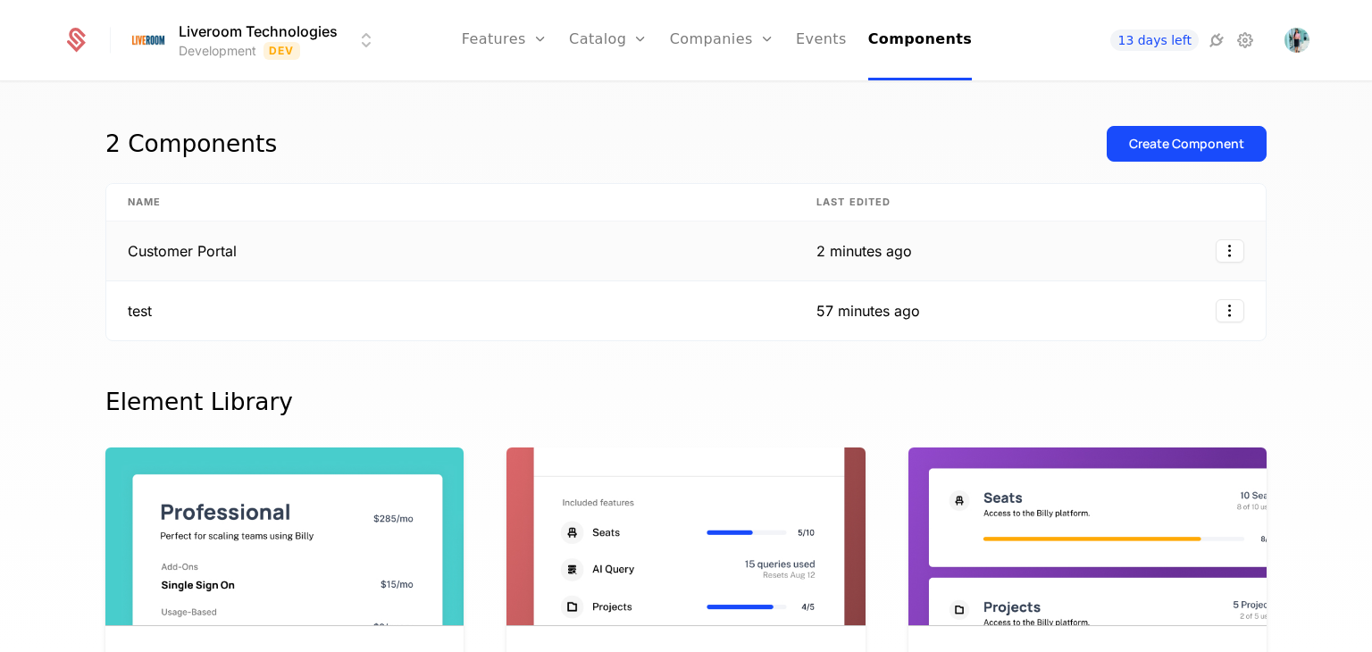
click at [369, 253] on td "Customer Portal" at bounding box center [450, 251] width 689 height 60
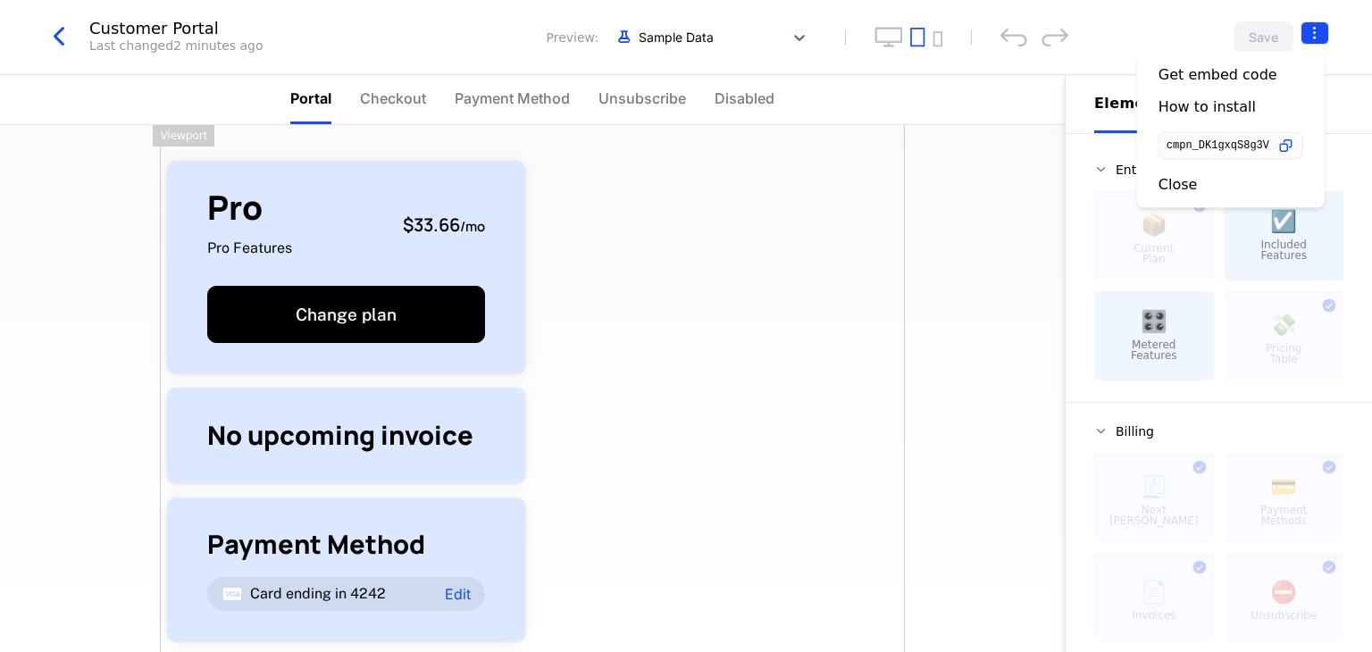
click at [1319, 22] on html "Liveroom Technologies Development Dev Features Features Flags Catalog Plans Add…" at bounding box center [686, 326] width 1372 height 652
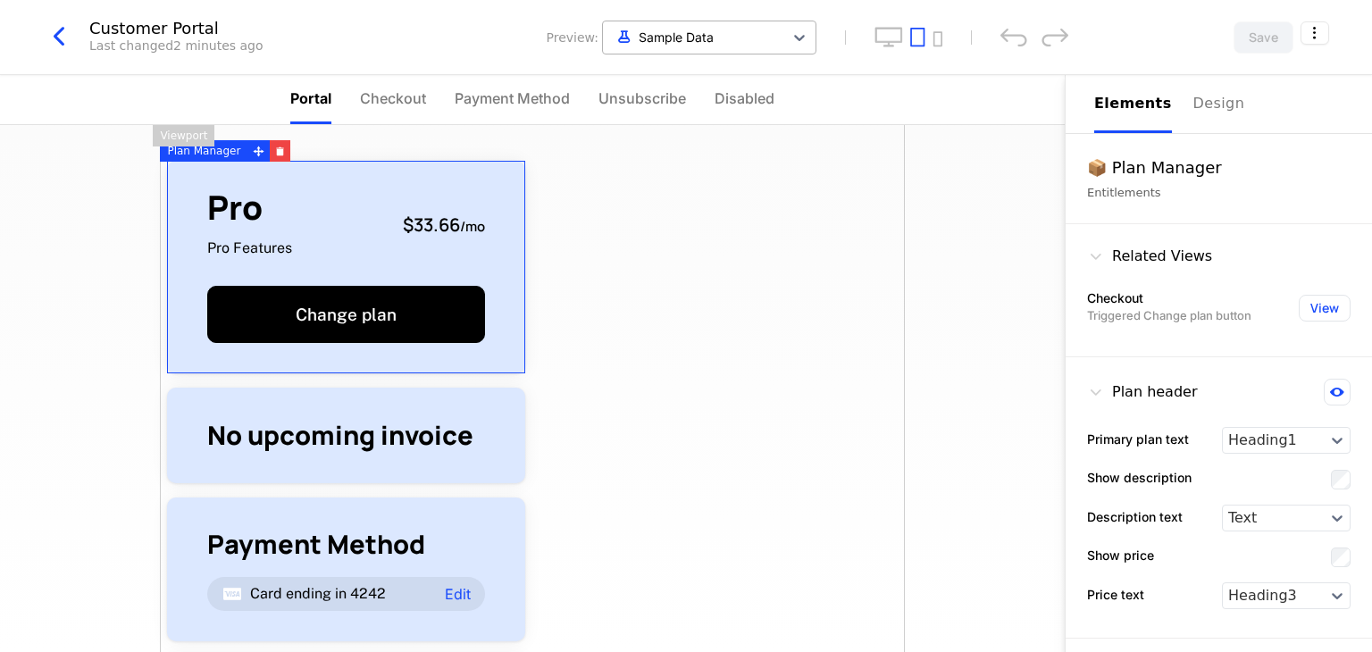
click at [752, 38] on div at bounding box center [693, 37] width 163 height 22
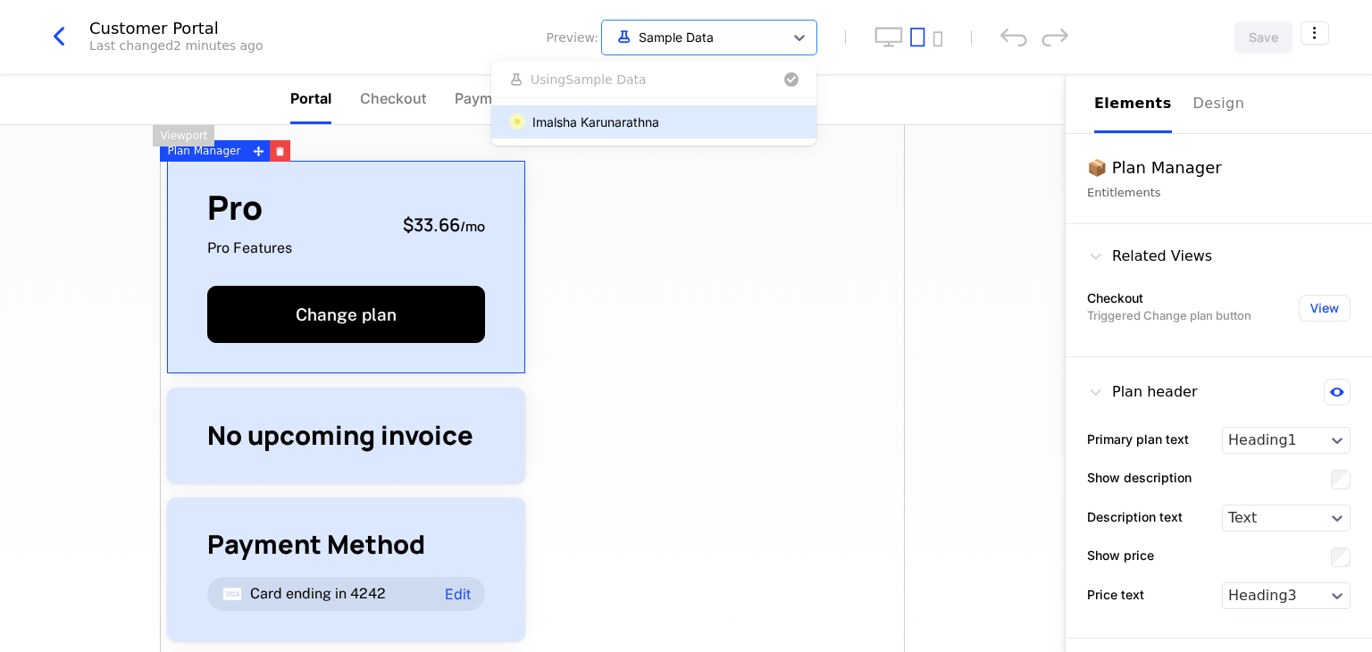
click at [617, 119] on div "Imalsha Karunarathna" at bounding box center [595, 122] width 127 height 19
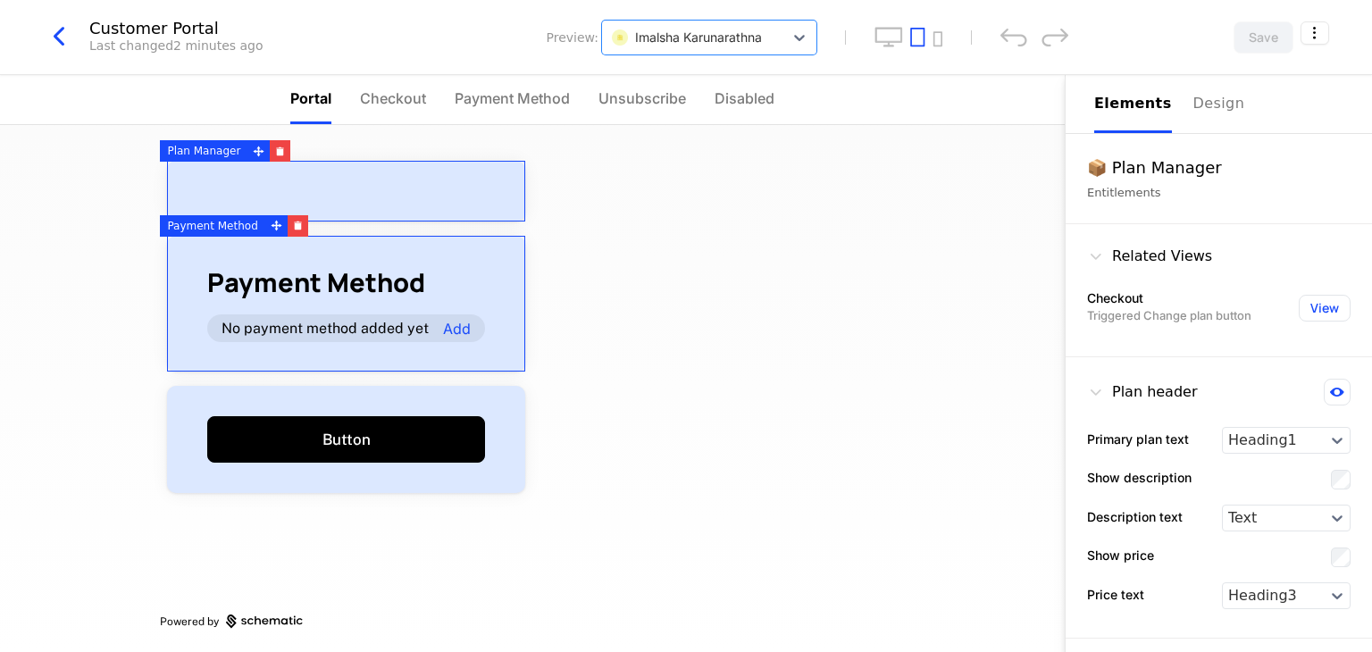
click at [459, 364] on div "Payment Method No payment method added yet Add" at bounding box center [346, 304] width 358 height 137
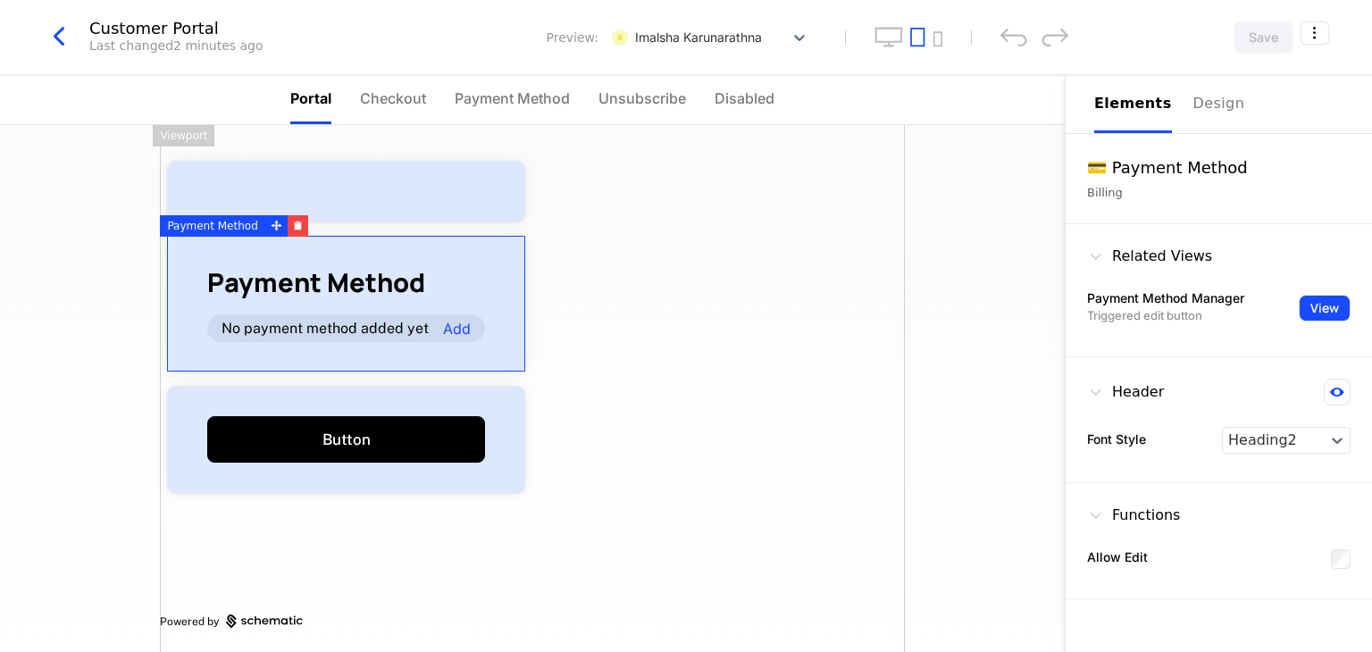
click at [1348, 299] on button "View" at bounding box center [1325, 308] width 52 height 27
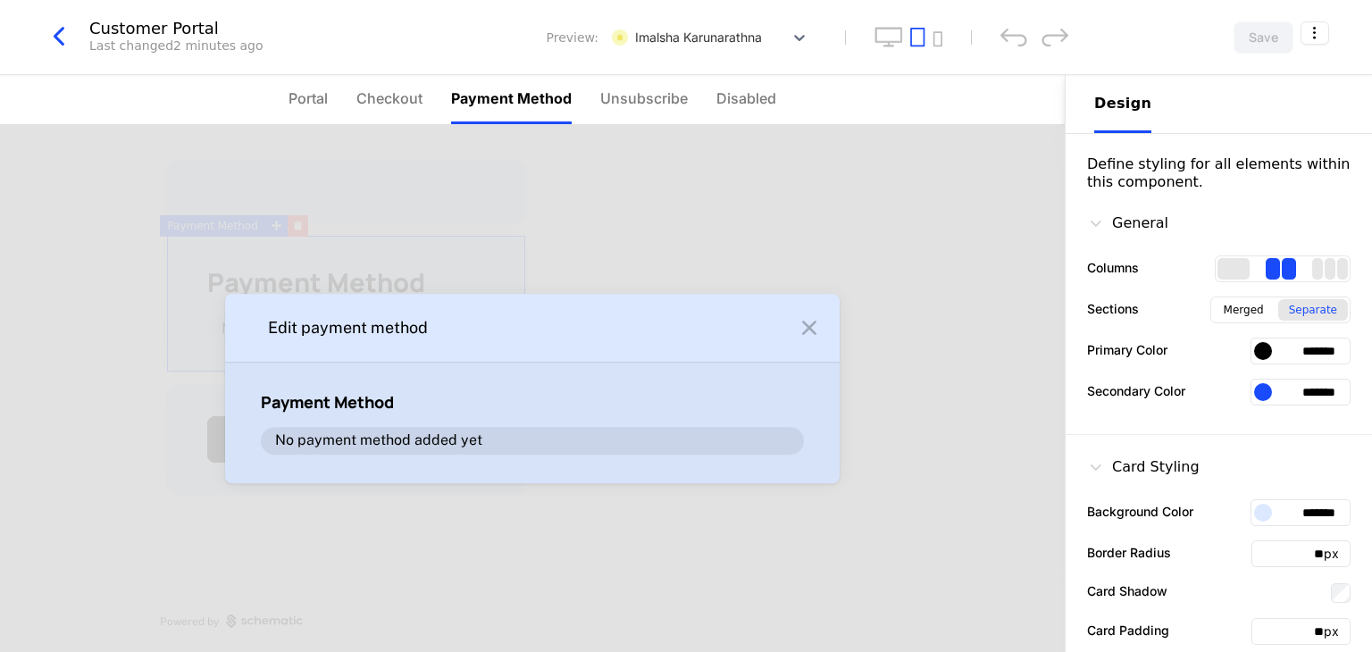
click at [802, 329] on icon at bounding box center [809, 327] width 29 height 29
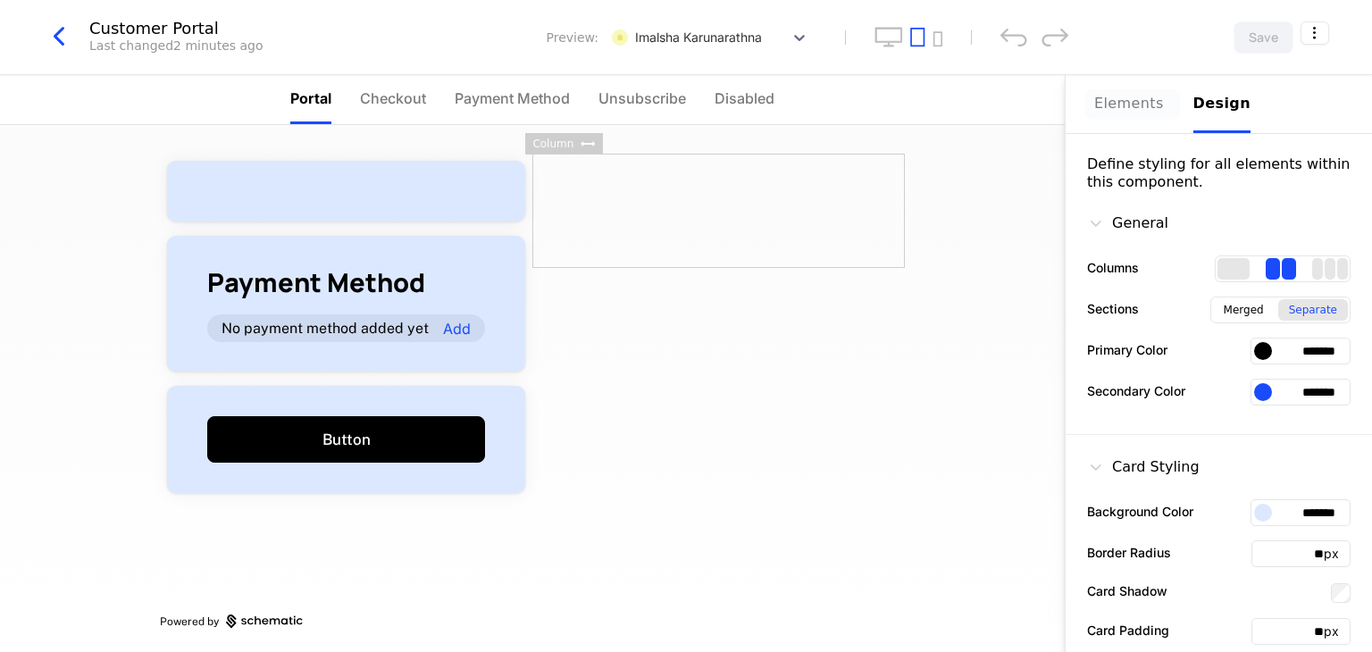
click at [1134, 114] on div "Elements" at bounding box center [1133, 104] width 78 height 22
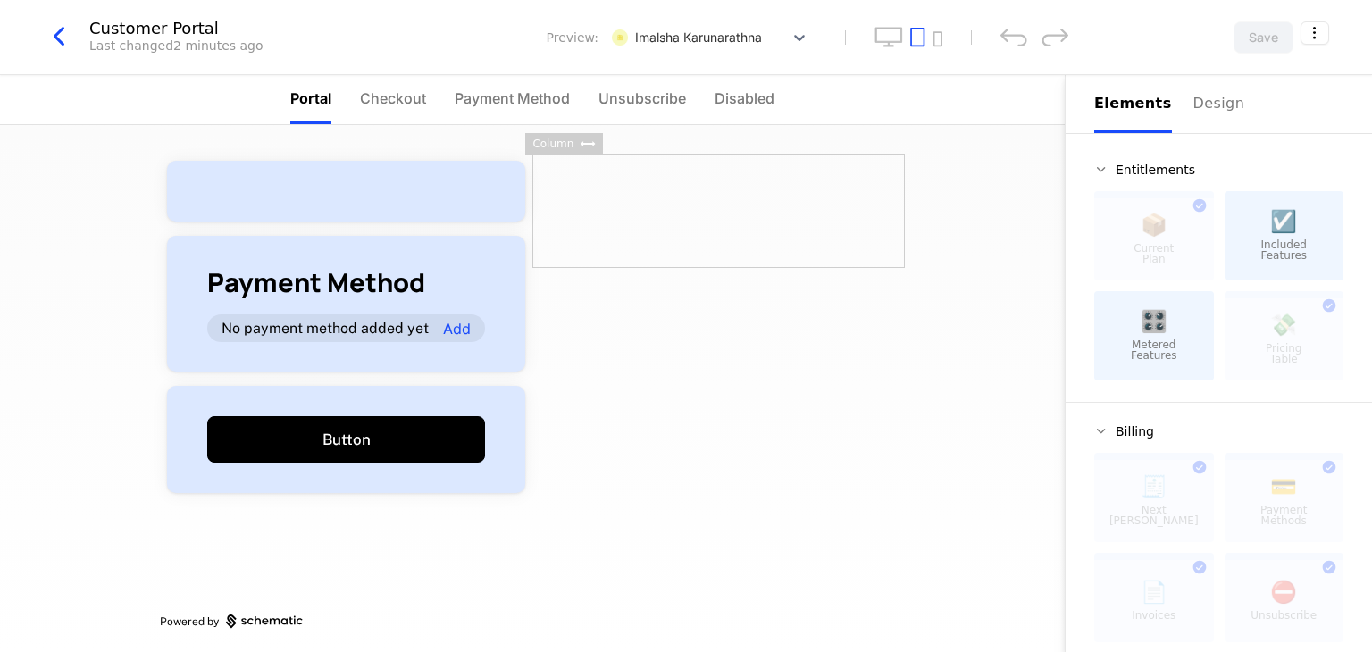
click at [1256, 226] on div "☑️ Included Features" at bounding box center [1284, 235] width 120 height 89
click at [586, 247] on div at bounding box center [718, 211] width 372 height 114
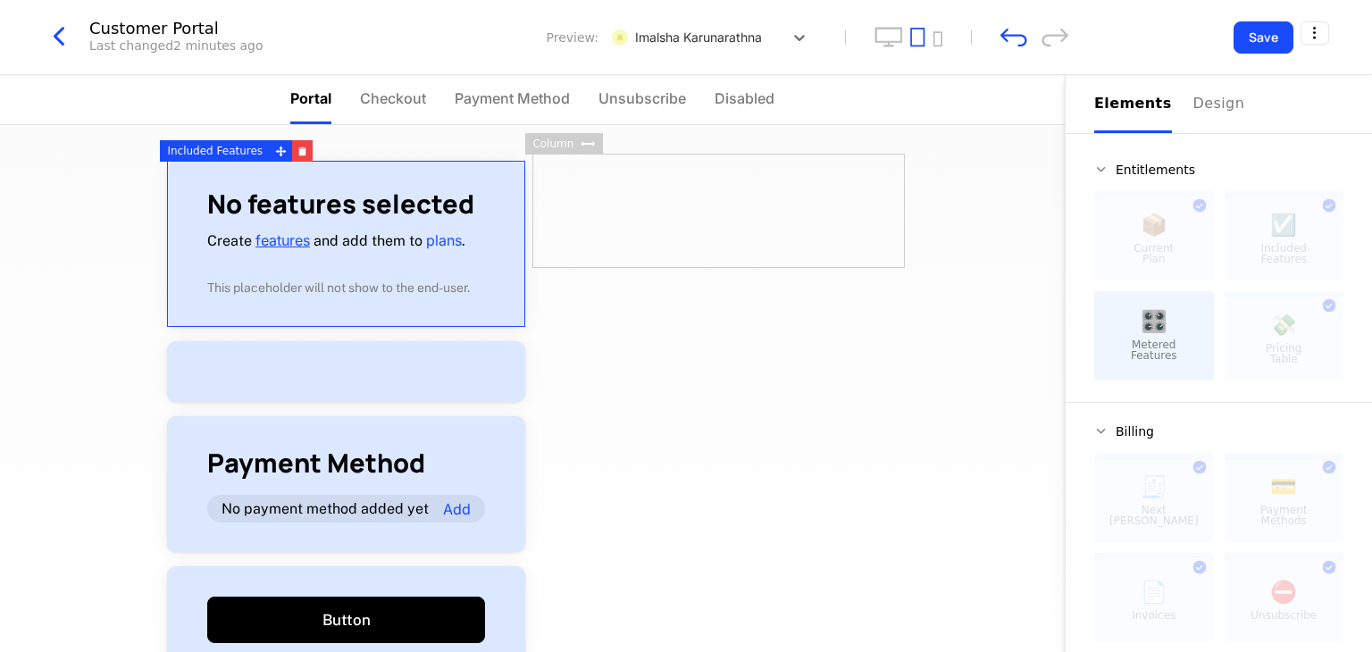
click at [282, 238] on link "features" at bounding box center [282, 240] width 54 height 18
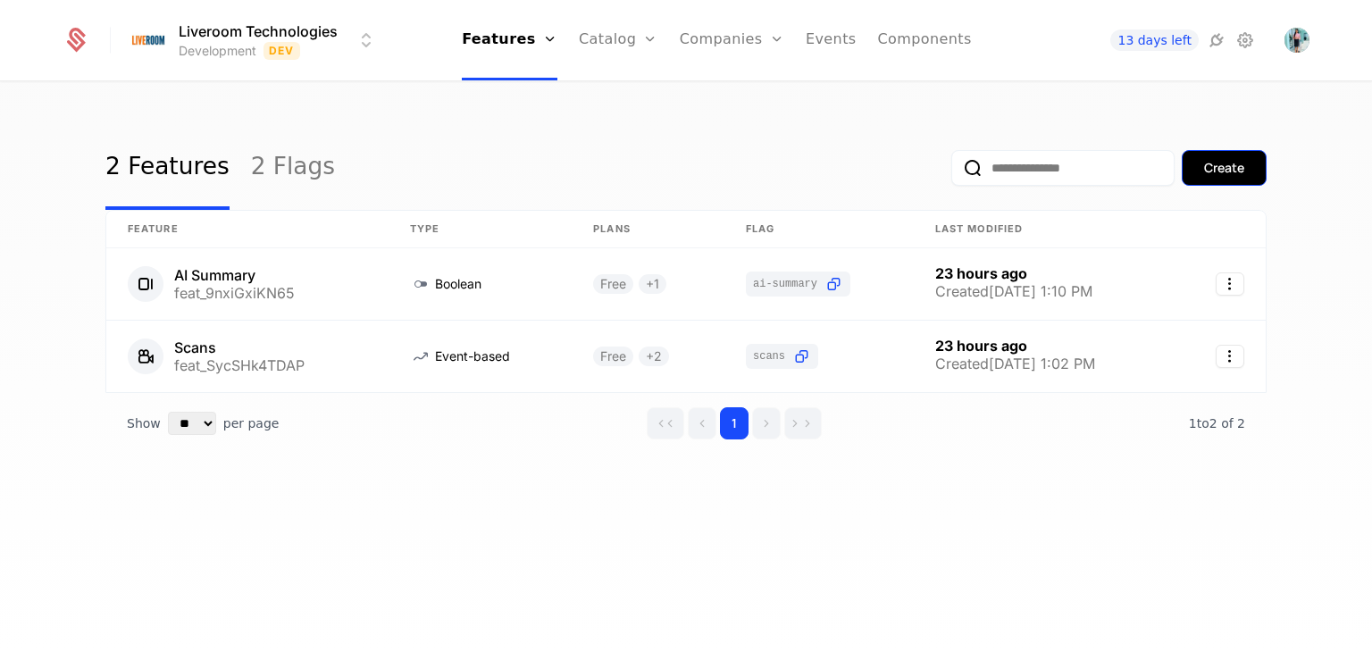
click at [1217, 167] on div "Create" at bounding box center [1224, 168] width 40 height 18
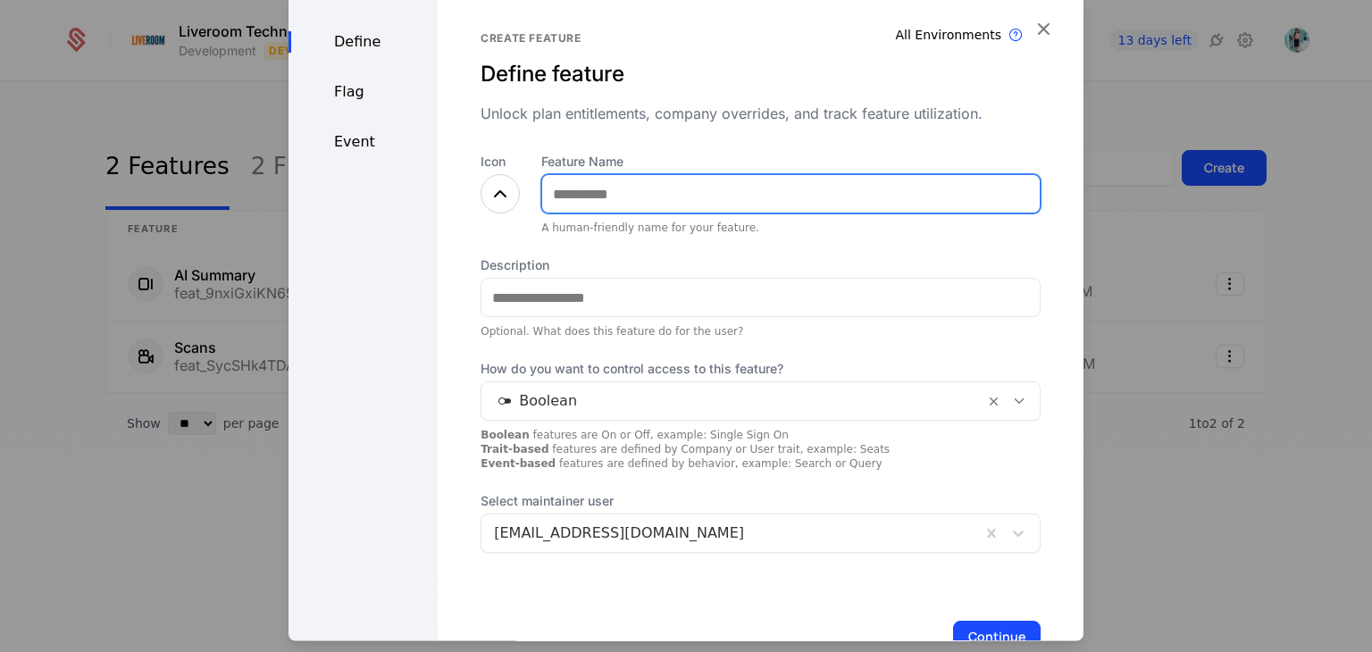
click at [604, 201] on input "Feature Name" at bounding box center [790, 195] width 497 height 38
type input "**********"
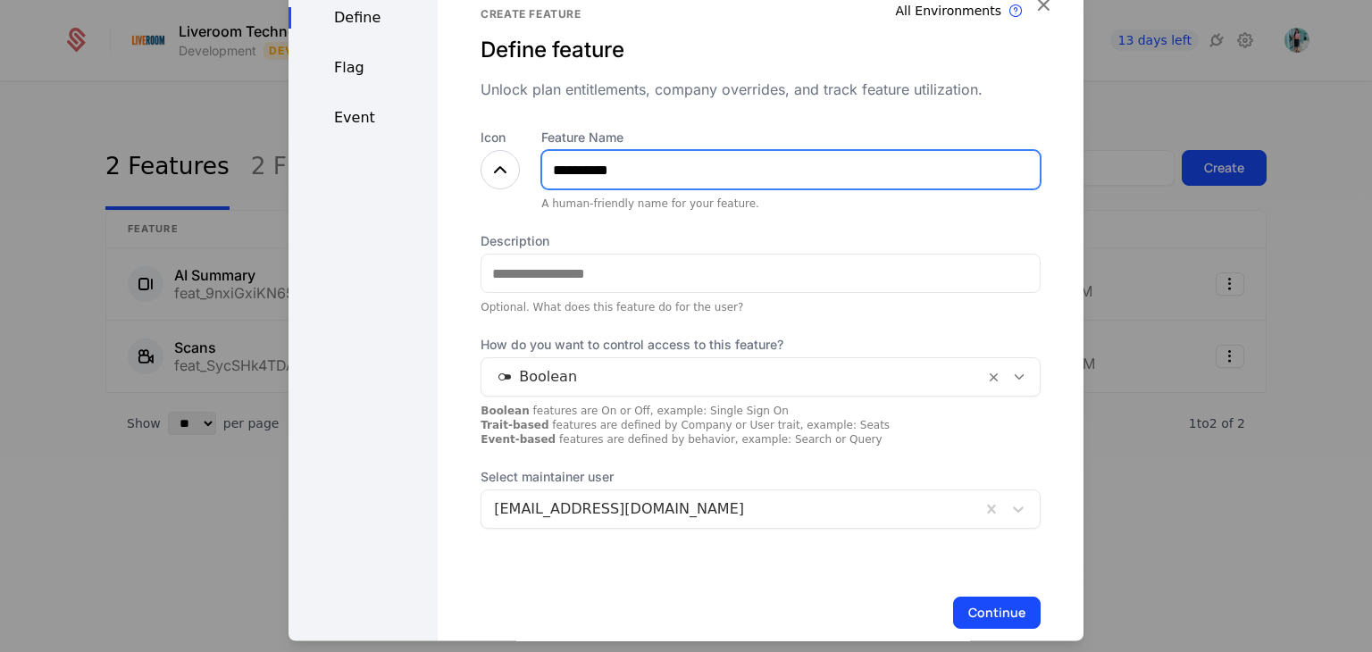
scroll to position [55, 0]
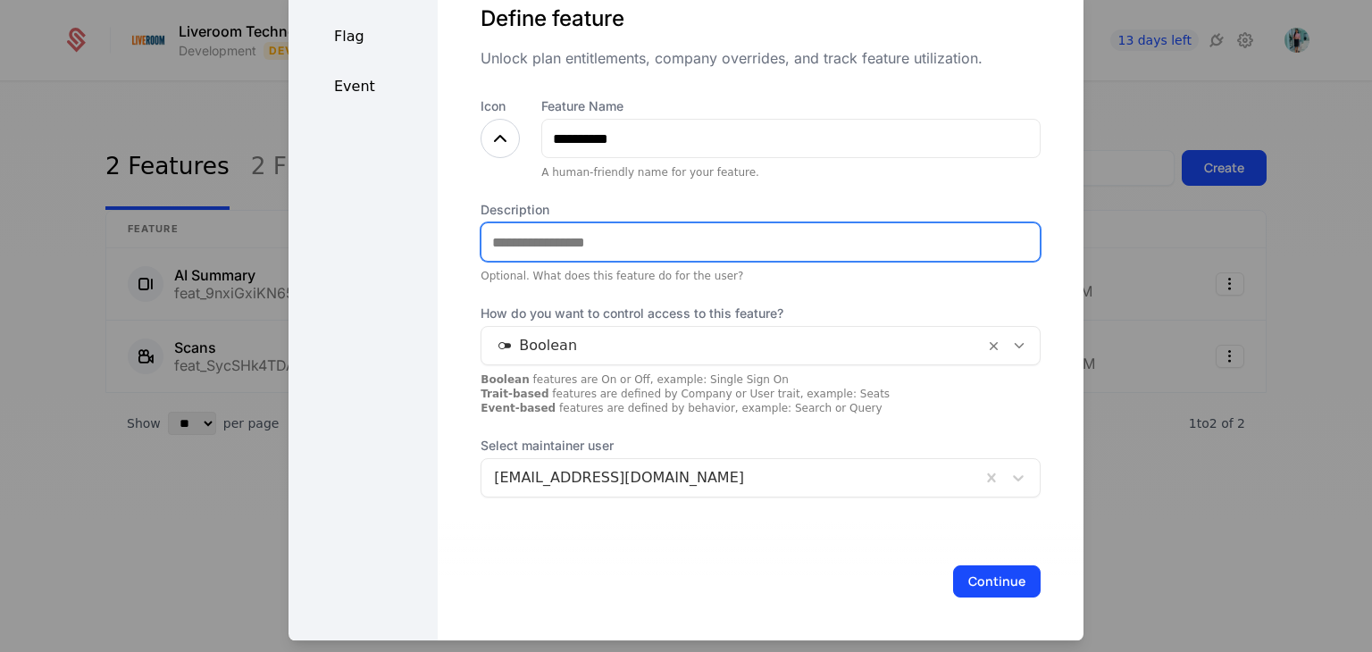
click at [572, 247] on input "Description" at bounding box center [760, 243] width 558 height 38
type input "**********"
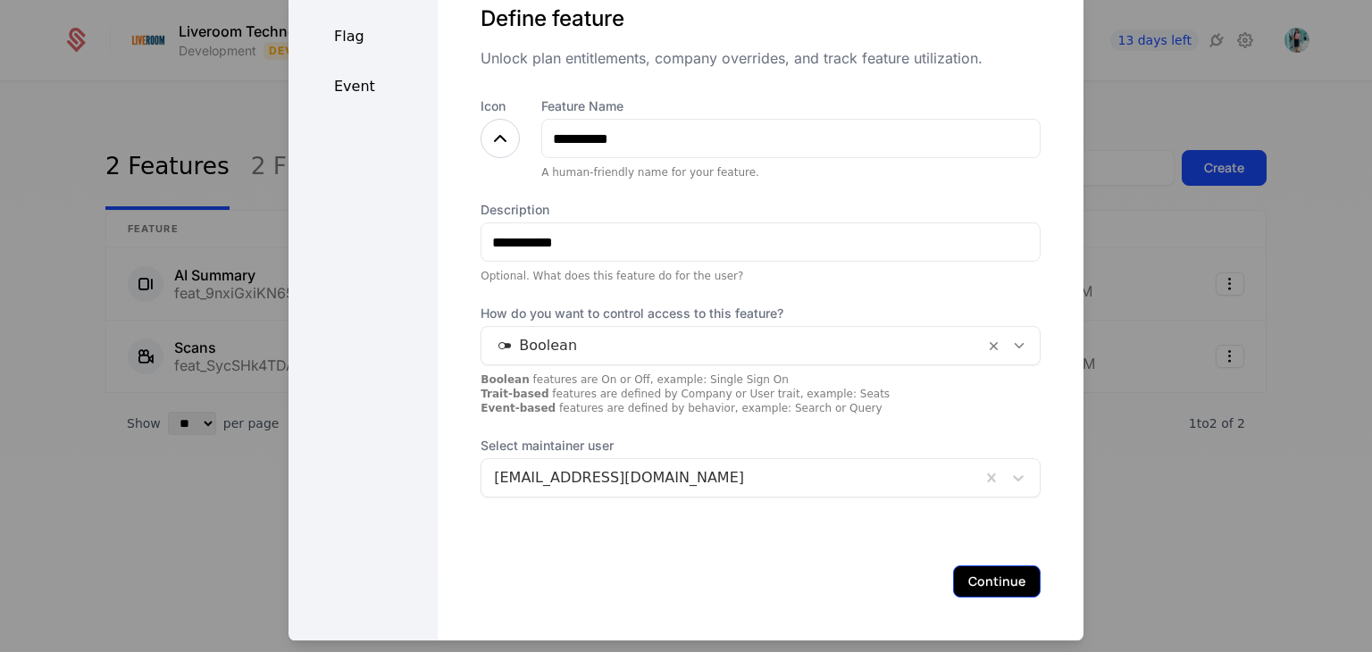
click at [988, 573] on button "Continue" at bounding box center [997, 582] width 88 height 32
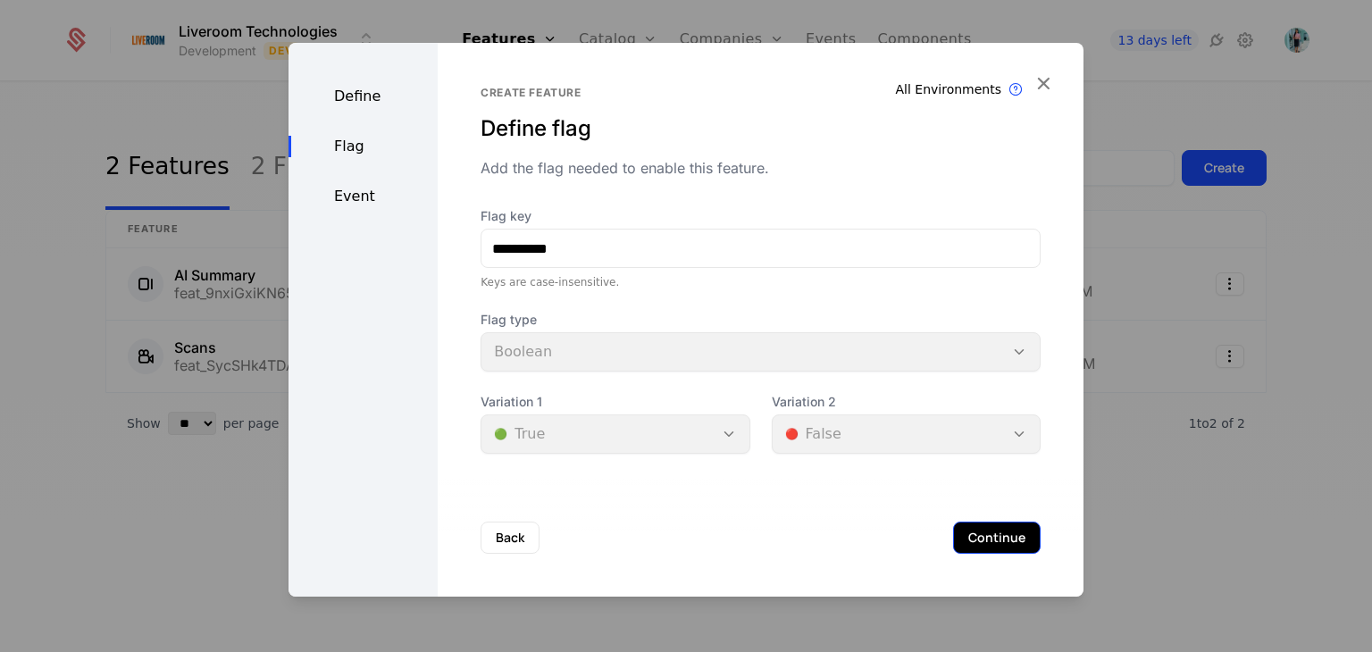
click at [977, 537] on button "Continue" at bounding box center [997, 538] width 88 height 32
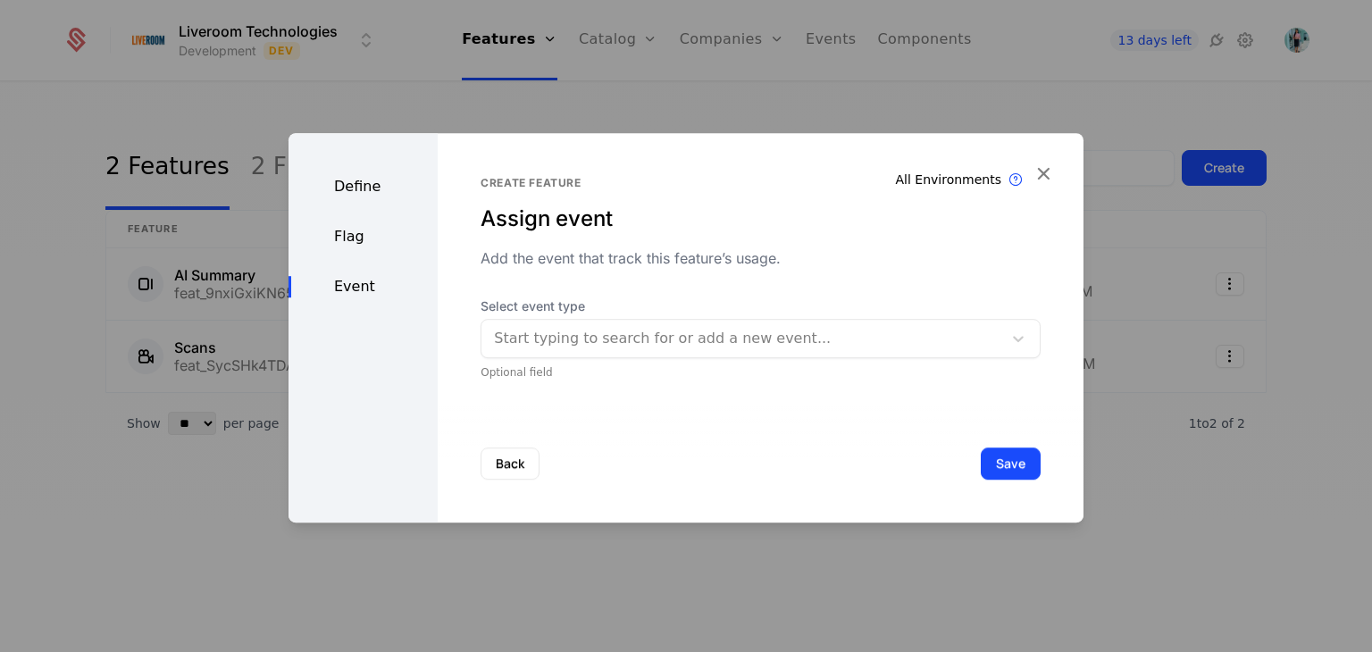
click at [650, 256] on div "Add the event that track this feature’s usage." at bounding box center [760, 257] width 560 height 21
click at [607, 335] on div at bounding box center [742, 338] width 496 height 25
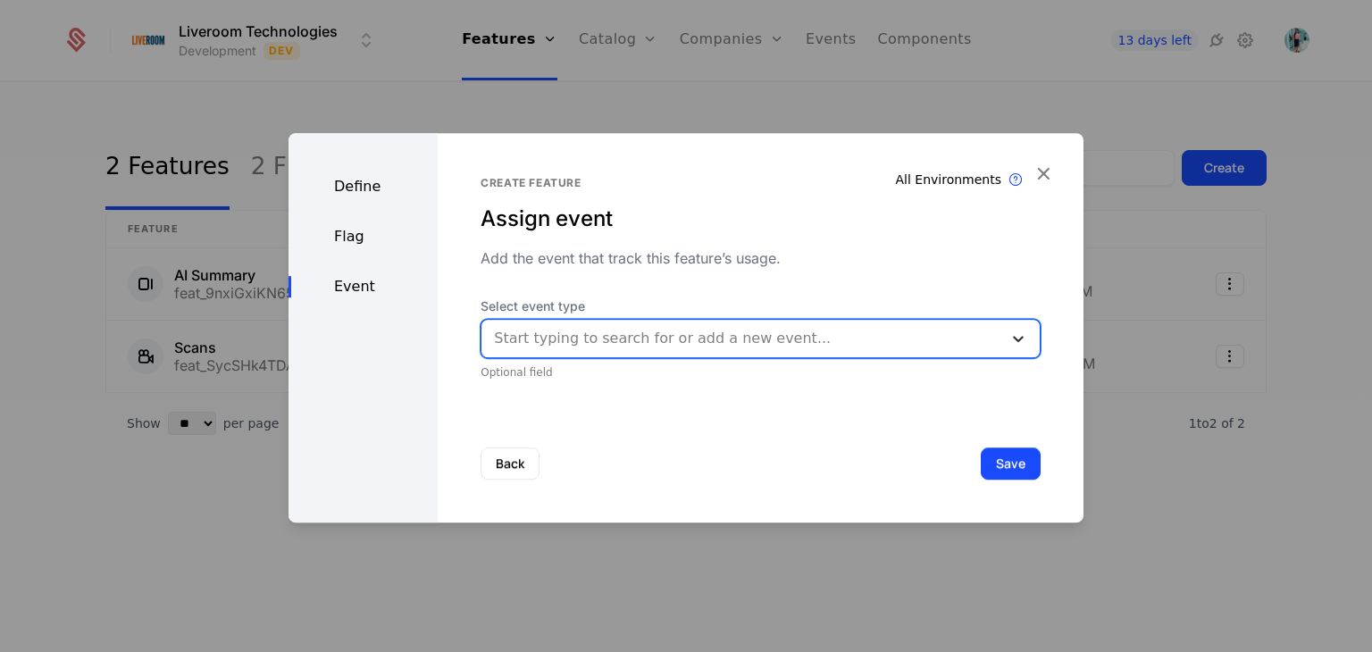
click at [1009, 333] on icon at bounding box center [1018, 339] width 18 height 18
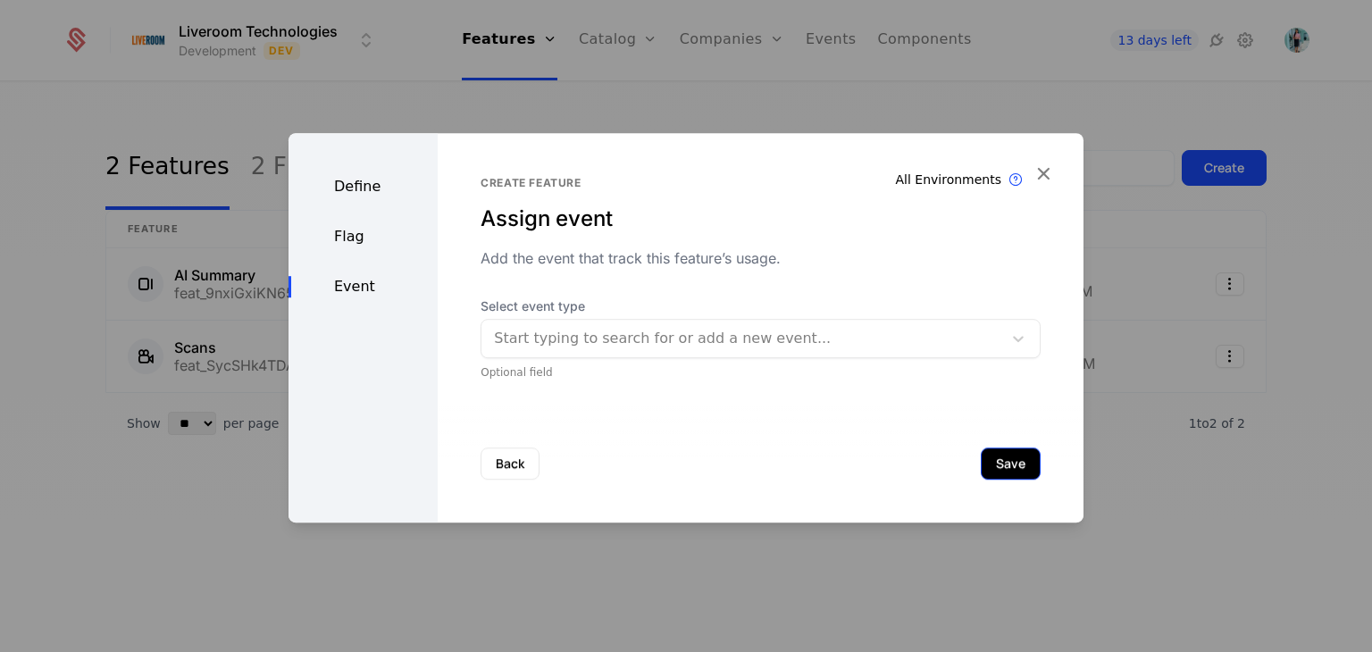
click at [999, 464] on button "Save" at bounding box center [1011, 463] width 60 height 32
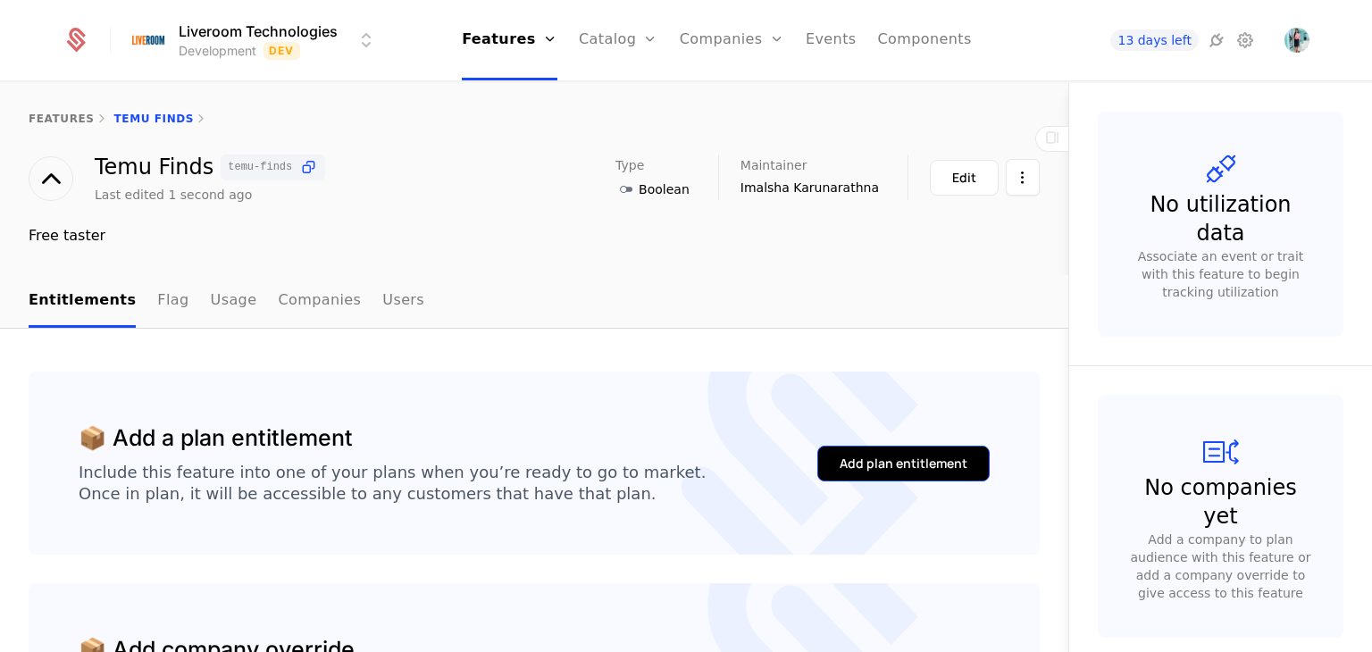
click at [862, 458] on div "Add plan entitlement" at bounding box center [904, 464] width 128 height 18
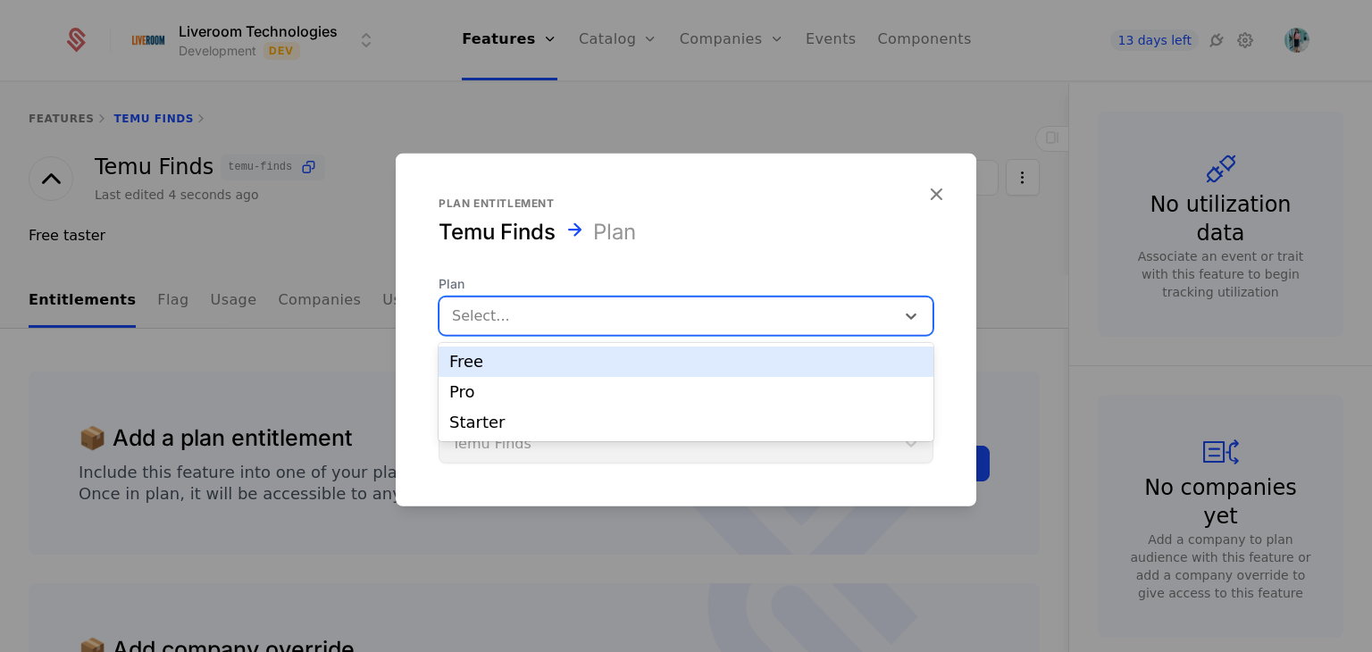
click at [513, 320] on div at bounding box center [667, 316] width 430 height 25
click at [497, 365] on div "Free" at bounding box center [685, 362] width 473 height 16
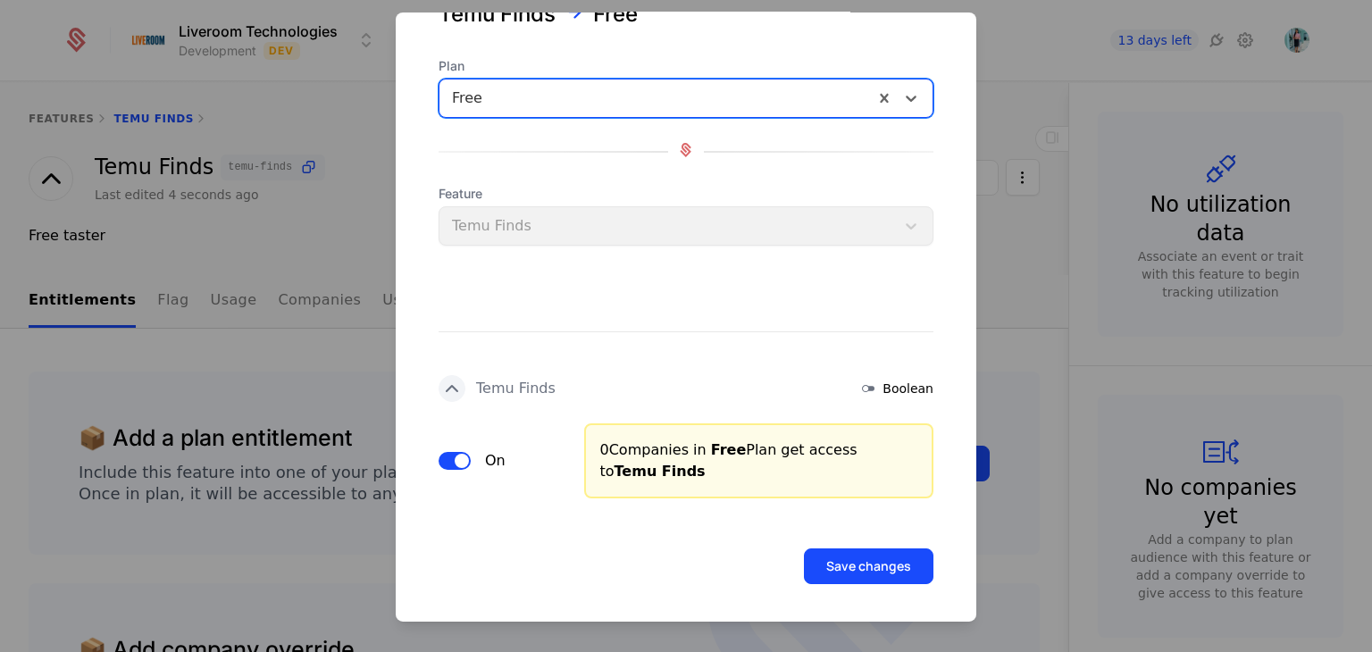
scroll to position [79, 0]
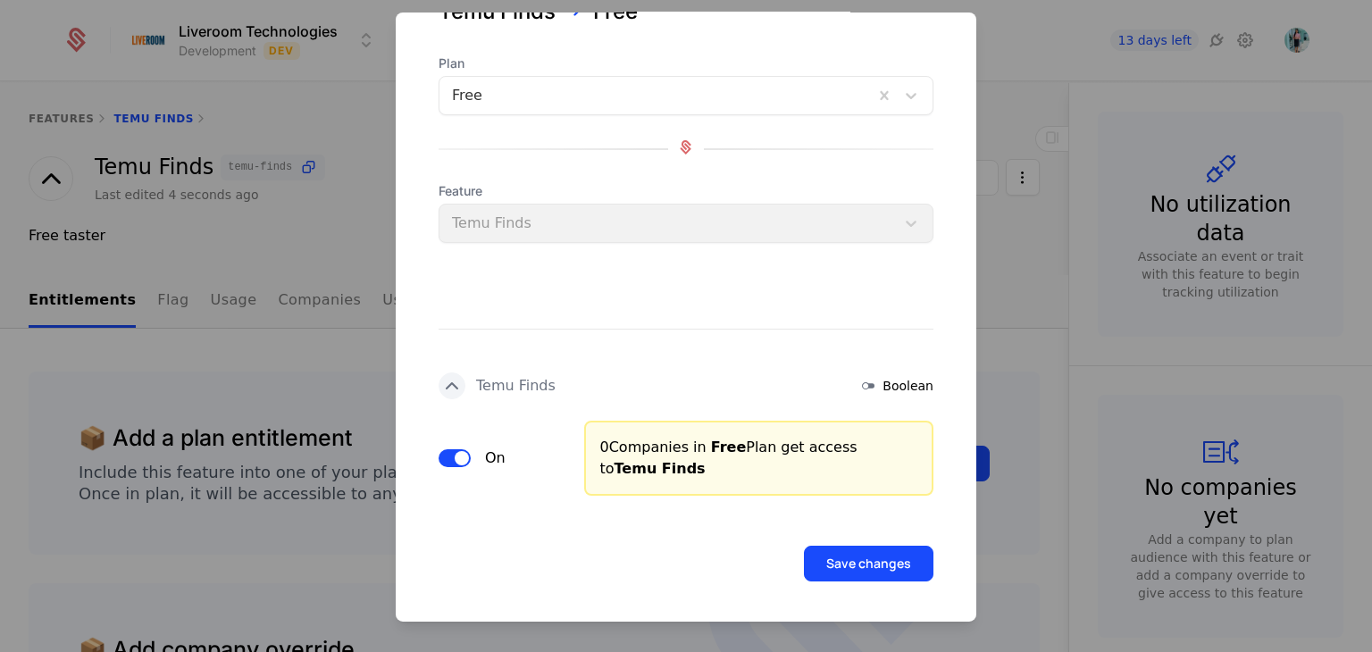
click at [720, 215] on div "Feature Temu Finds" at bounding box center [686, 212] width 495 height 61
click at [857, 212] on div "Feature Temu Finds" at bounding box center [686, 212] width 495 height 61
click at [848, 560] on button "Save changes" at bounding box center [869, 564] width 130 height 36
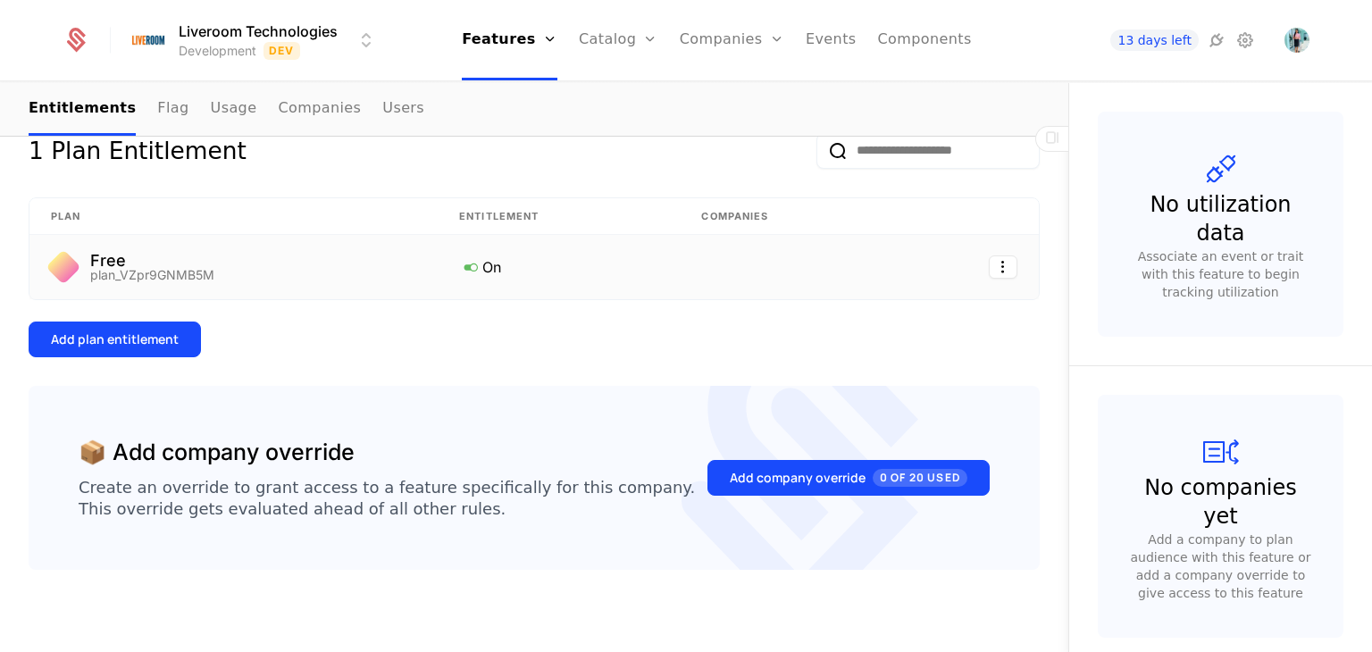
scroll to position [268, 0]
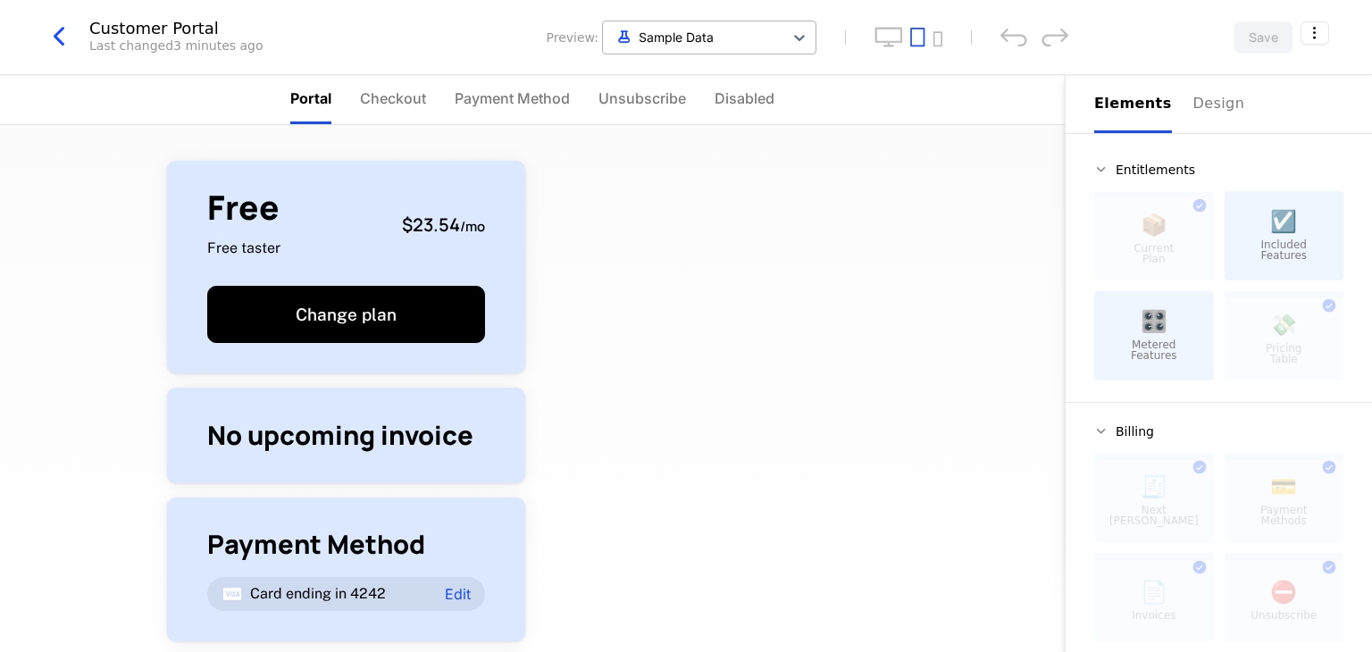
click at [722, 52] on div "Sample Data" at bounding box center [709, 38] width 214 height 34
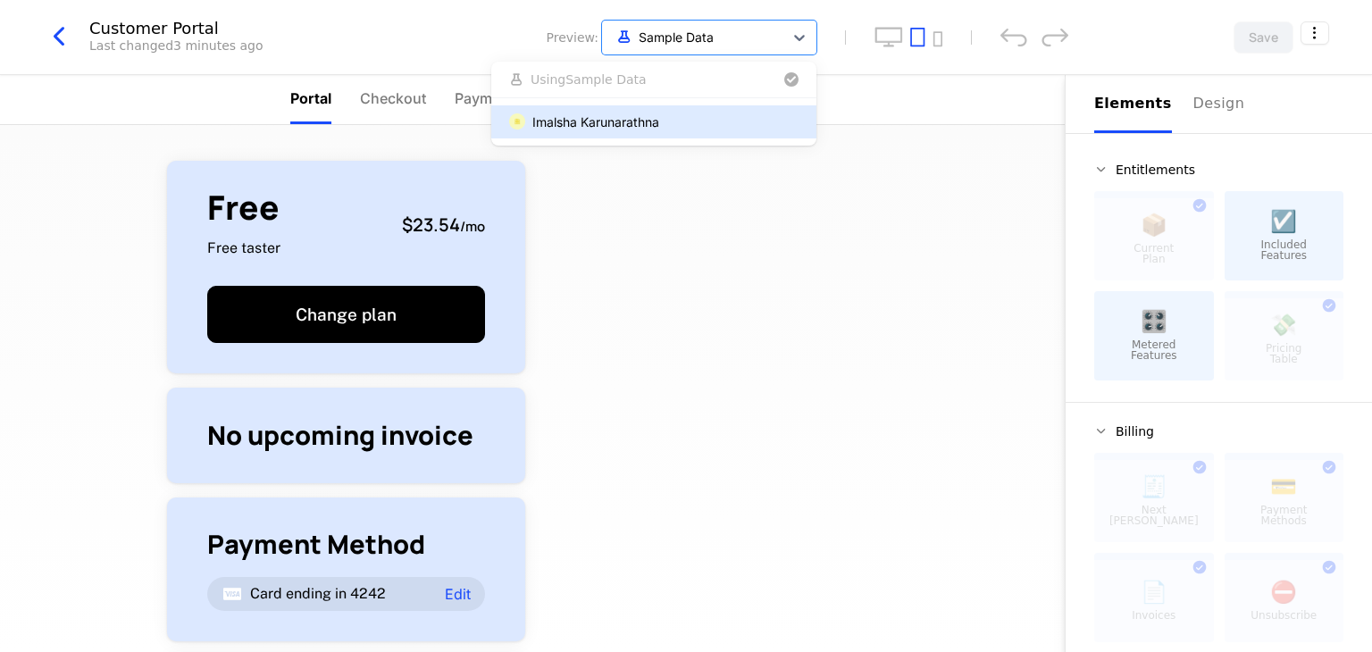
click at [631, 118] on div "Imalsha Karunarathna" at bounding box center [595, 122] width 127 height 19
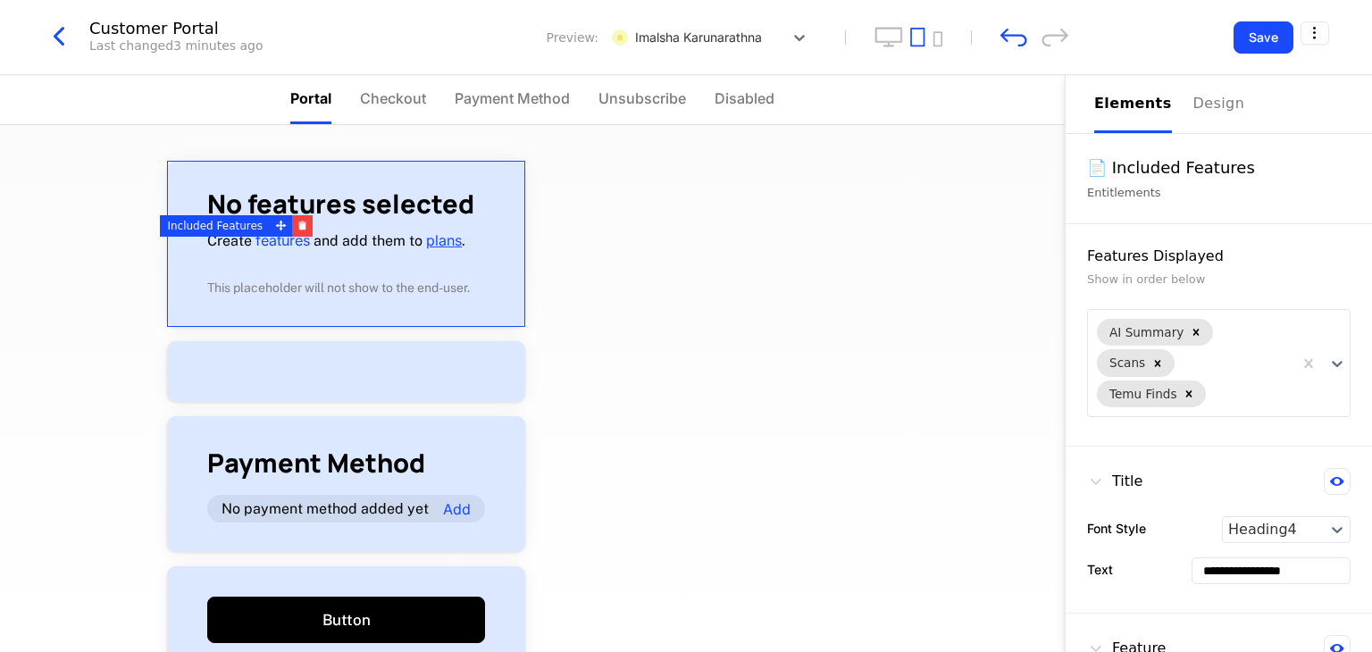
click at [439, 236] on link "plans" at bounding box center [444, 240] width 36 height 18
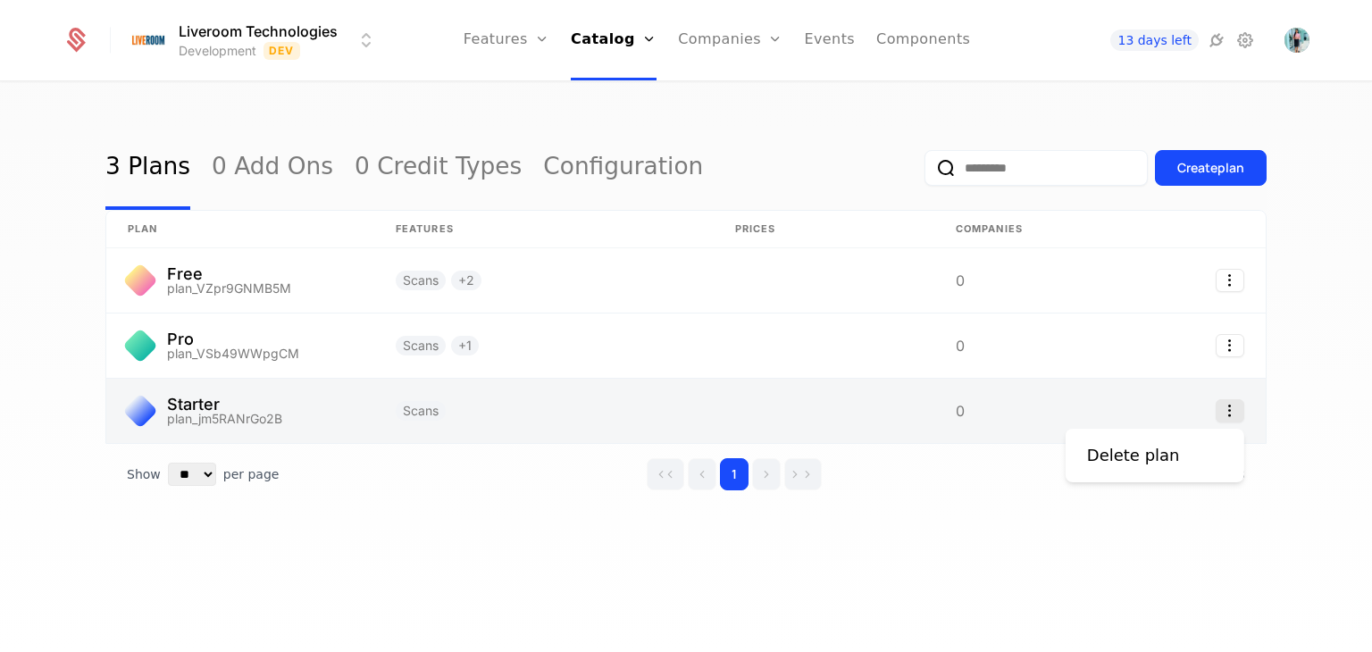
click at [1217, 415] on icon "Select action" at bounding box center [1230, 410] width 29 height 23
click at [430, 405] on html "Liveroom Technologies Development Dev Features Features Flags Catalog Plans Add…" at bounding box center [686, 326] width 1372 height 652
click at [419, 412] on link at bounding box center [543, 411] width 339 height 64
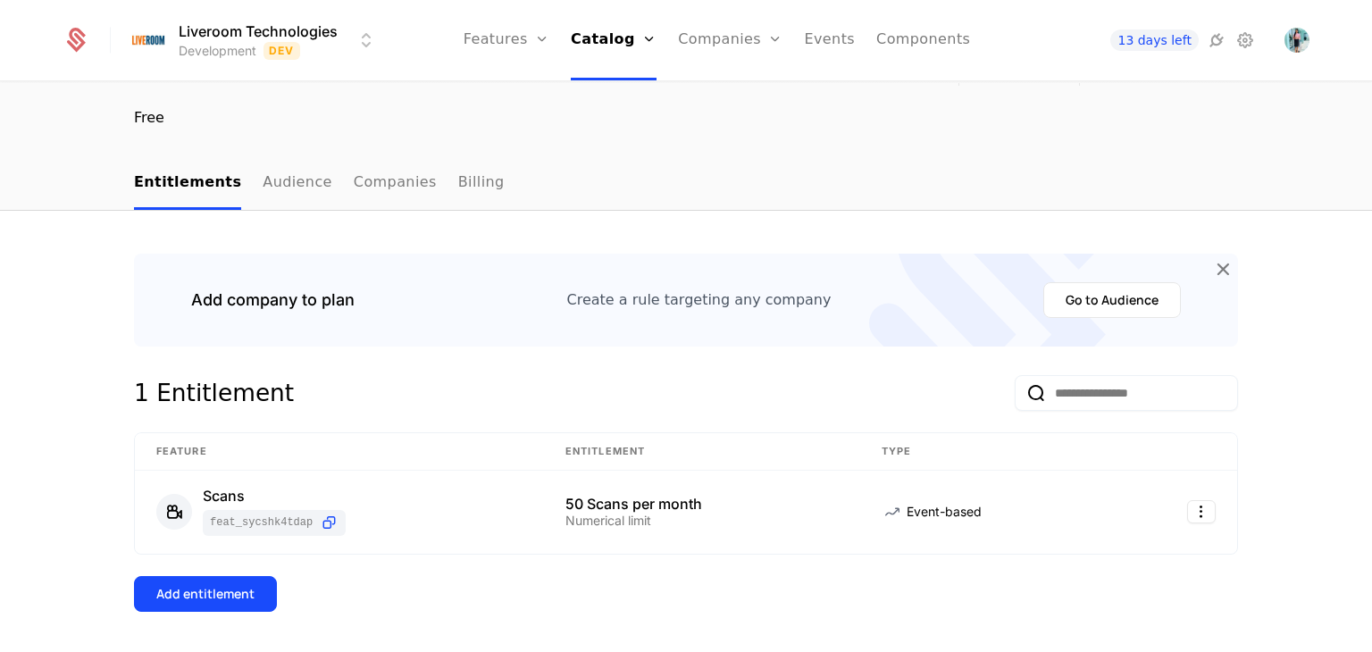
scroll to position [179, 0]
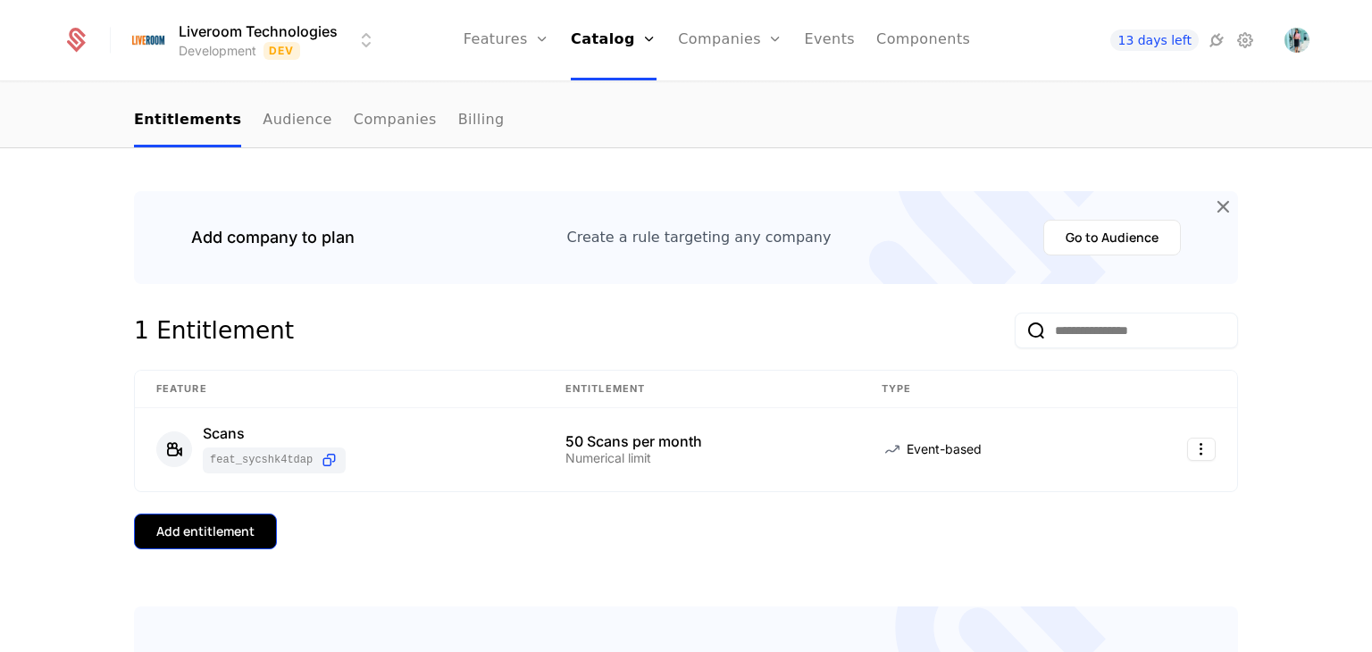
click at [202, 530] on div "Add entitlement" at bounding box center [205, 531] width 98 height 18
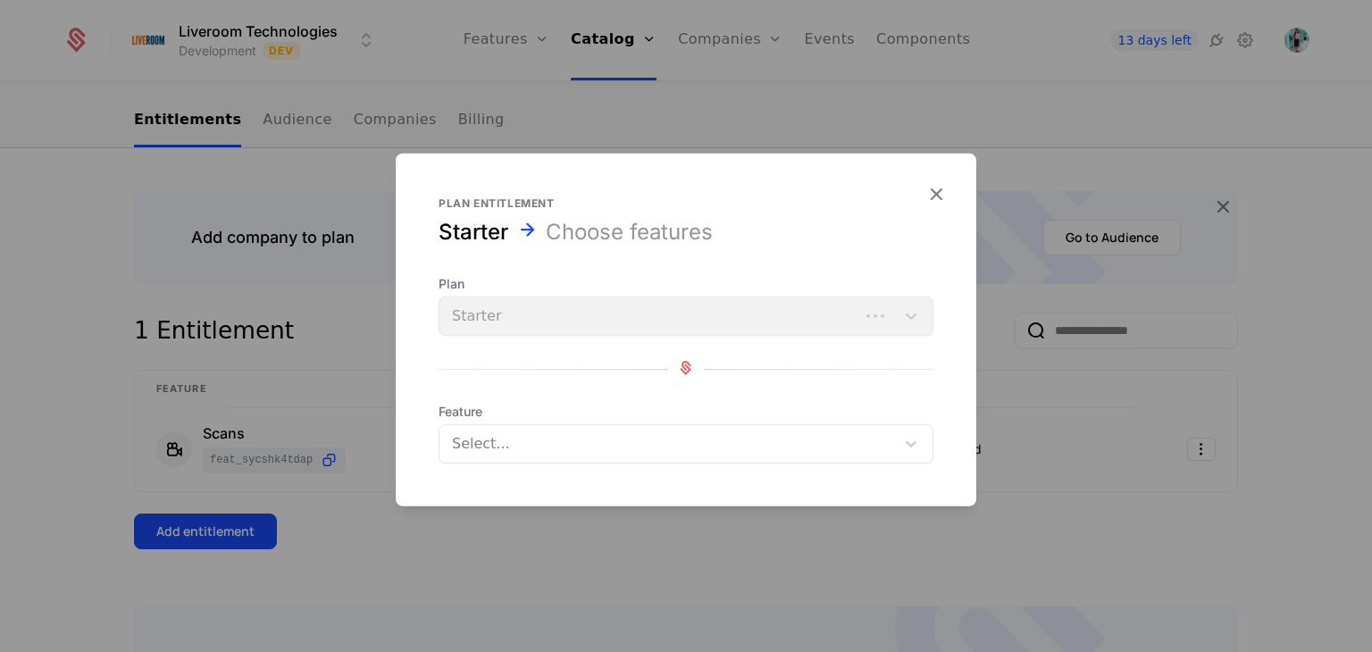
click at [605, 310] on div "Plan Starter" at bounding box center [686, 305] width 495 height 61
click at [524, 316] on div "Plan Starter" at bounding box center [686, 305] width 495 height 61
click at [772, 339] on div "Plan Starter Feature Select..." at bounding box center [686, 369] width 495 height 188
click at [907, 314] on div "Plan Starter" at bounding box center [686, 305] width 495 height 61
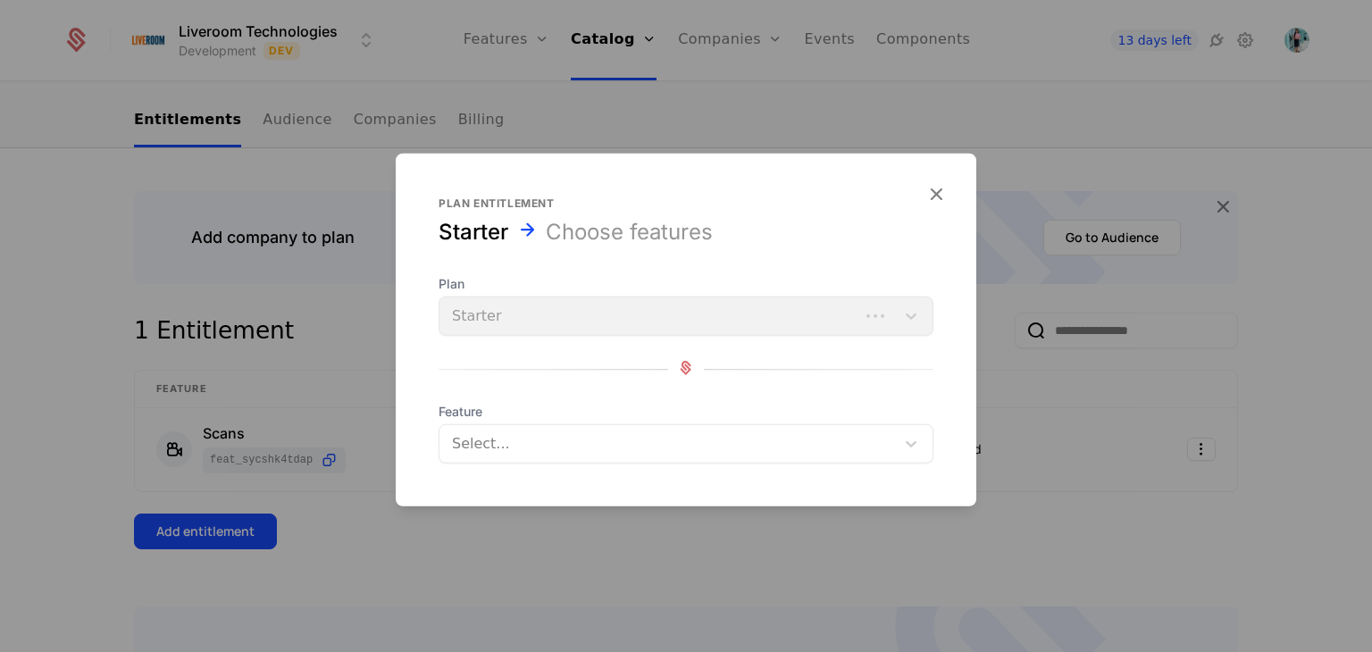
click at [464, 313] on div "Plan Starter" at bounding box center [686, 305] width 495 height 61
click at [910, 316] on div "Plan Starter" at bounding box center [686, 305] width 495 height 61
click at [932, 196] on icon "button" at bounding box center [935, 193] width 23 height 23
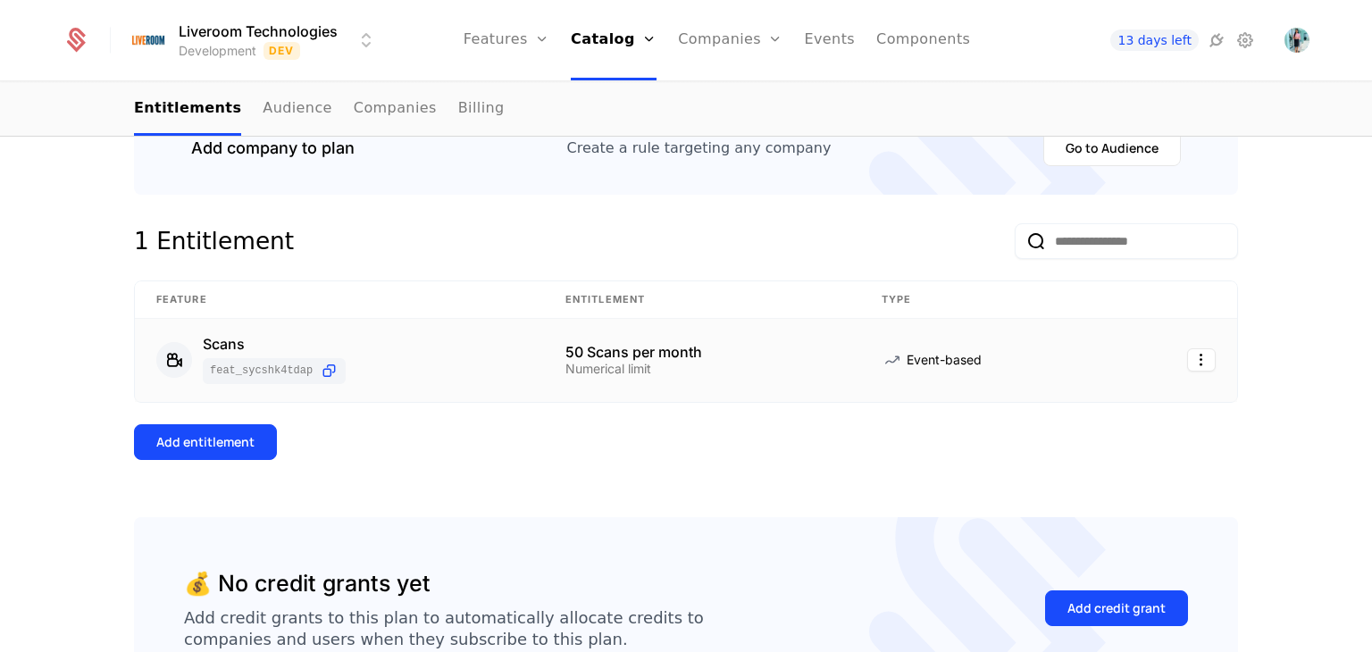
scroll to position [268, 0]
click at [1197, 365] on html "Liveroom Technologies Development Dev Features Features Flags Catalog Plans Add…" at bounding box center [686, 326] width 1372 height 652
click at [1069, 441] on div "Edit" at bounding box center [1067, 443] width 31 height 25
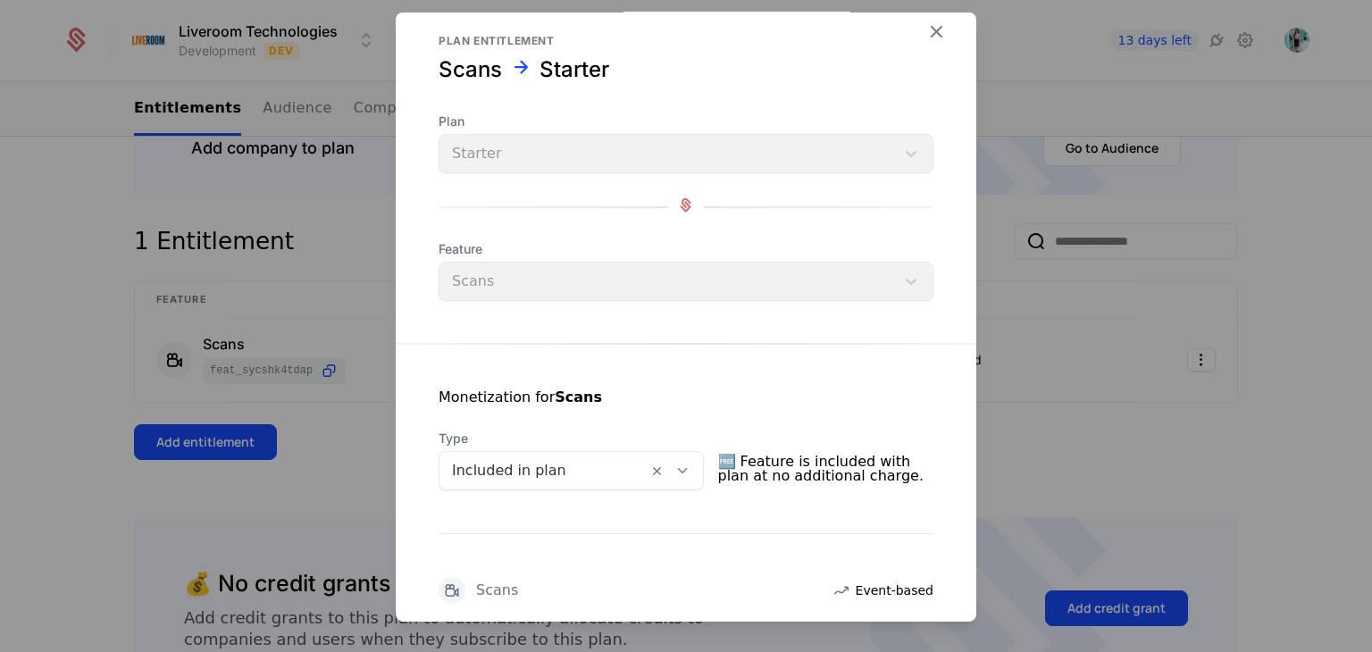
scroll to position [0, 0]
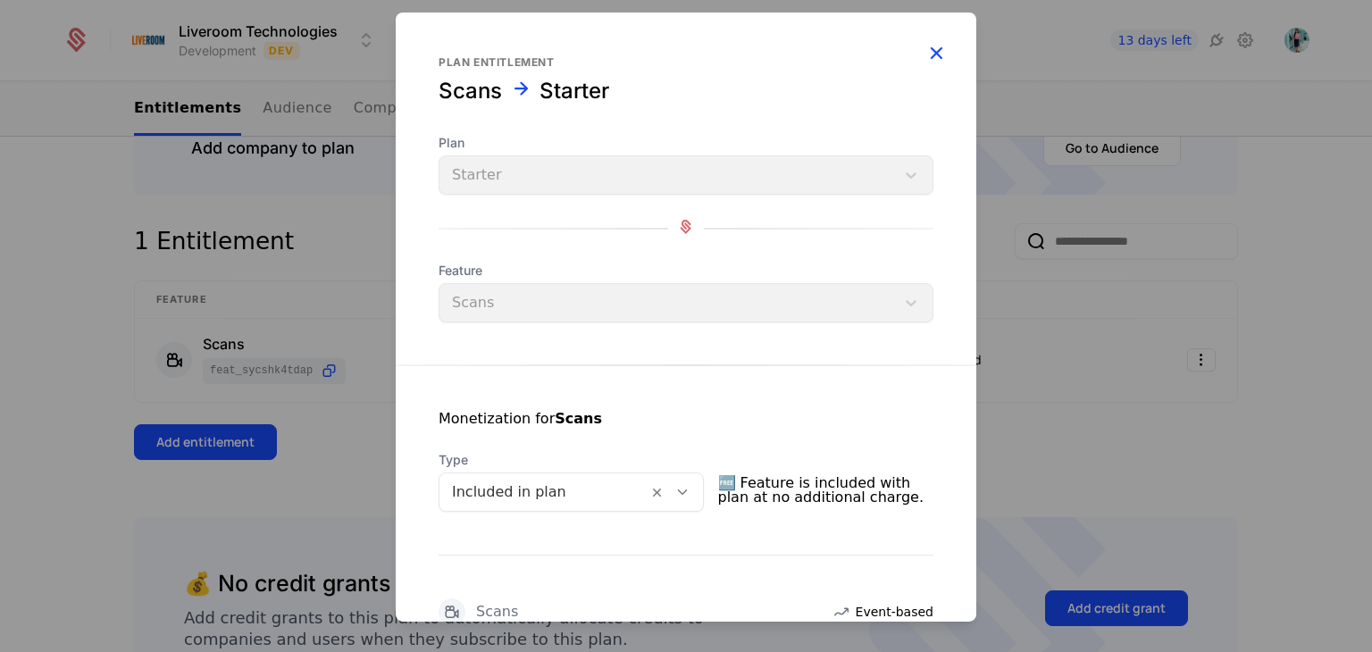
click at [924, 43] on icon "button" at bounding box center [935, 52] width 23 height 23
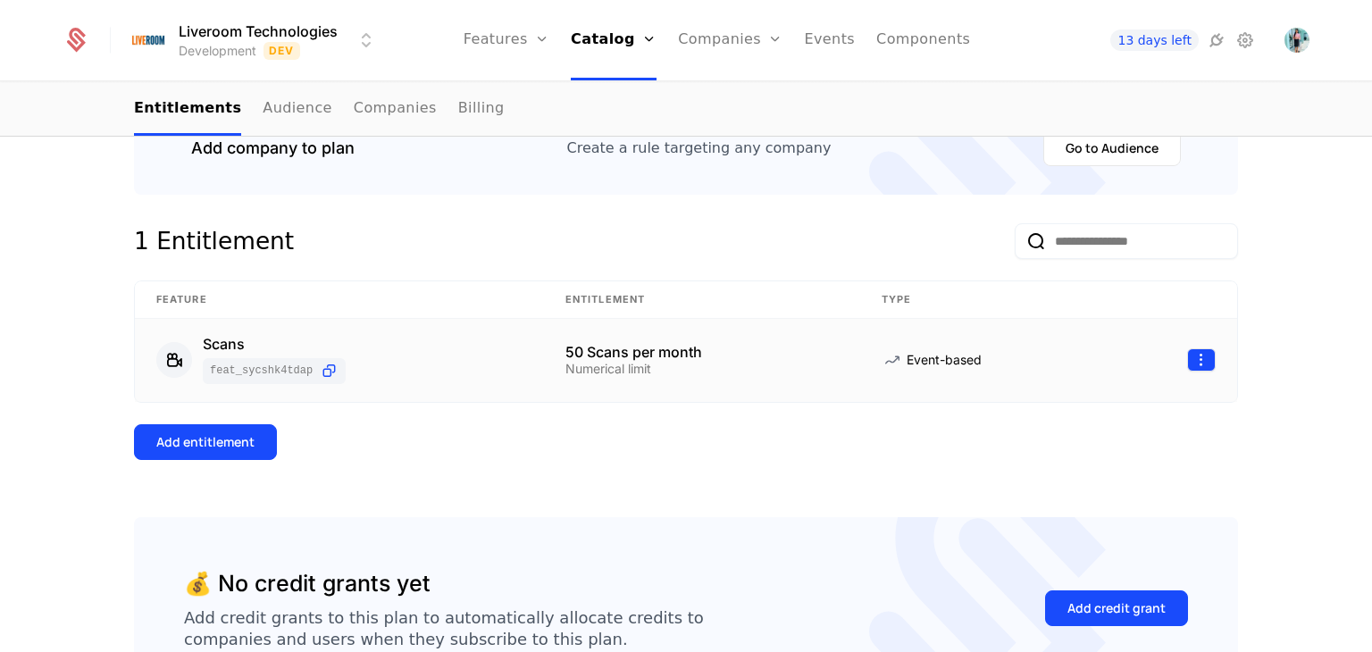
click at [1187, 358] on html "Liveroom Technologies Development Dev Features Features Flags Catalog Plans Add…" at bounding box center [686, 326] width 1372 height 652
click at [1090, 473] on div "View feature" at bounding box center [1102, 483] width 101 height 25
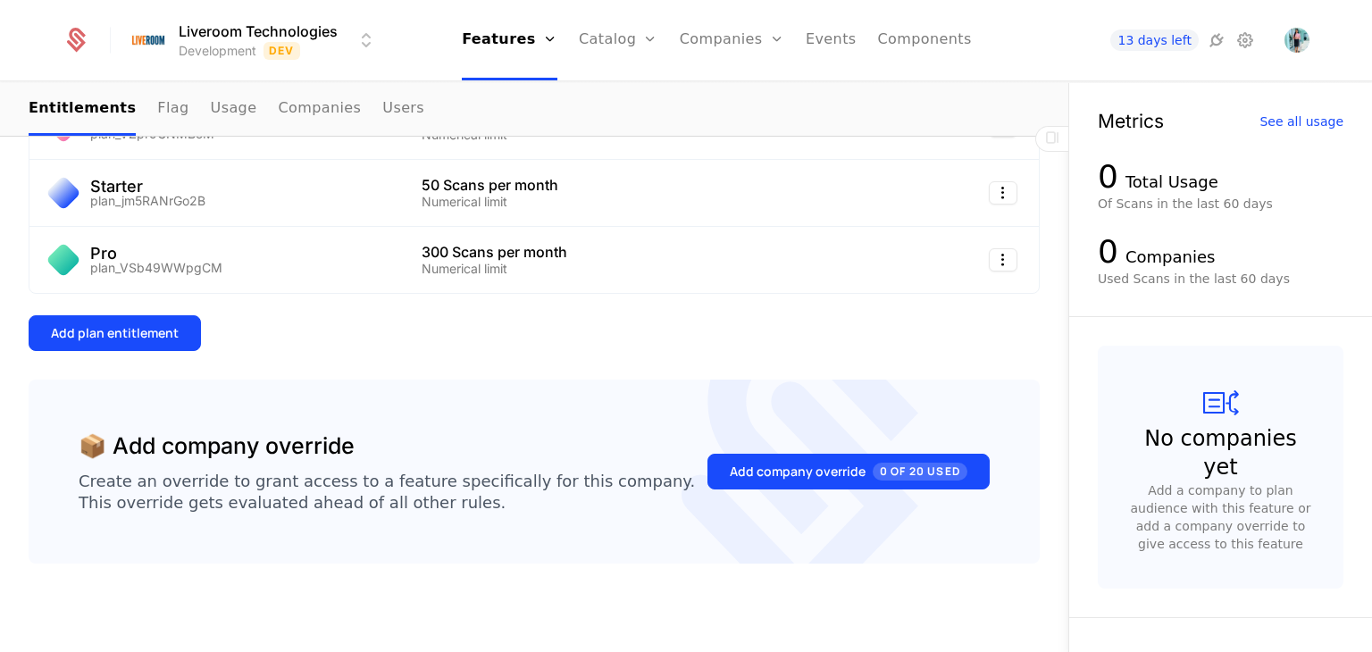
scroll to position [418, 0]
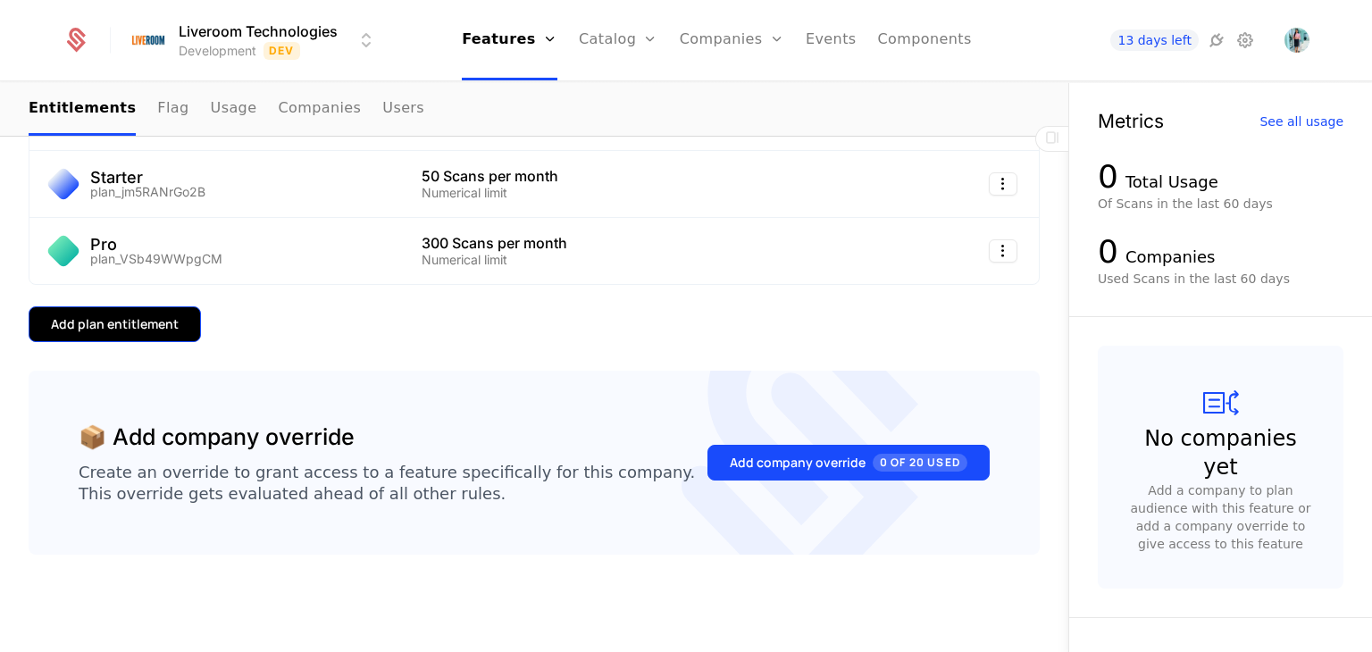
click at [102, 322] on div "Add plan entitlement" at bounding box center [115, 324] width 128 height 18
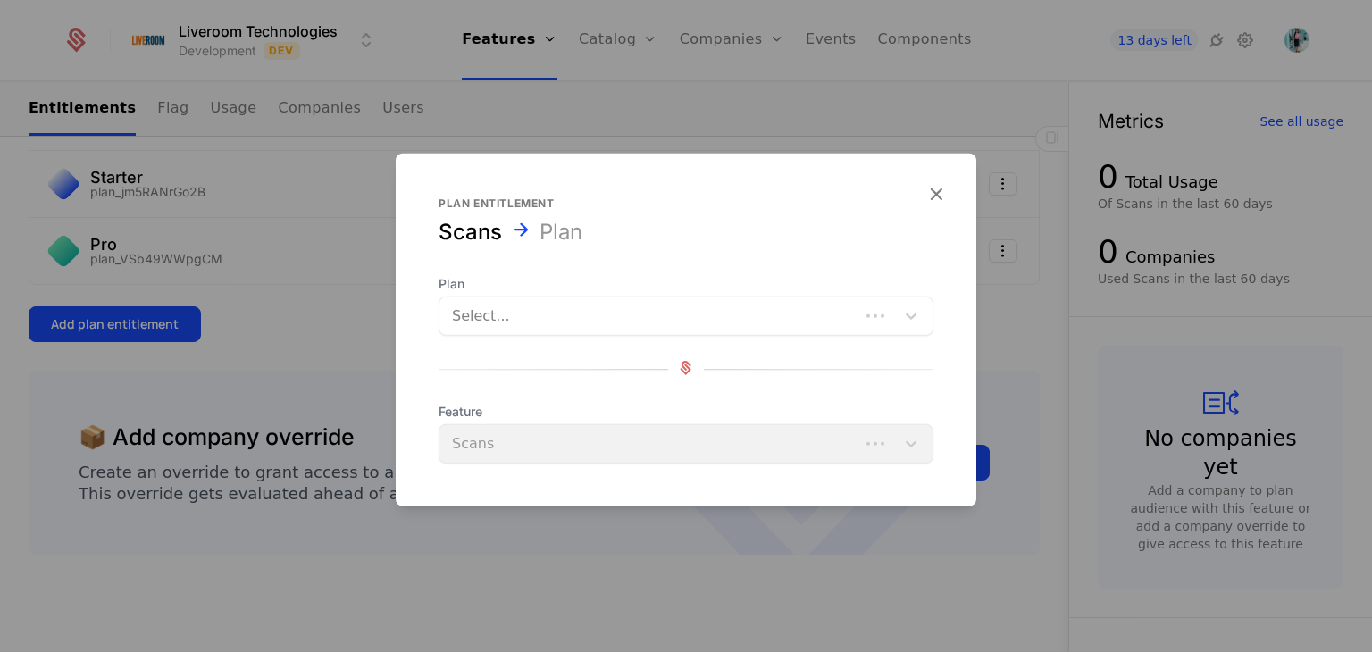
click at [508, 305] on div at bounding box center [649, 316] width 395 height 25
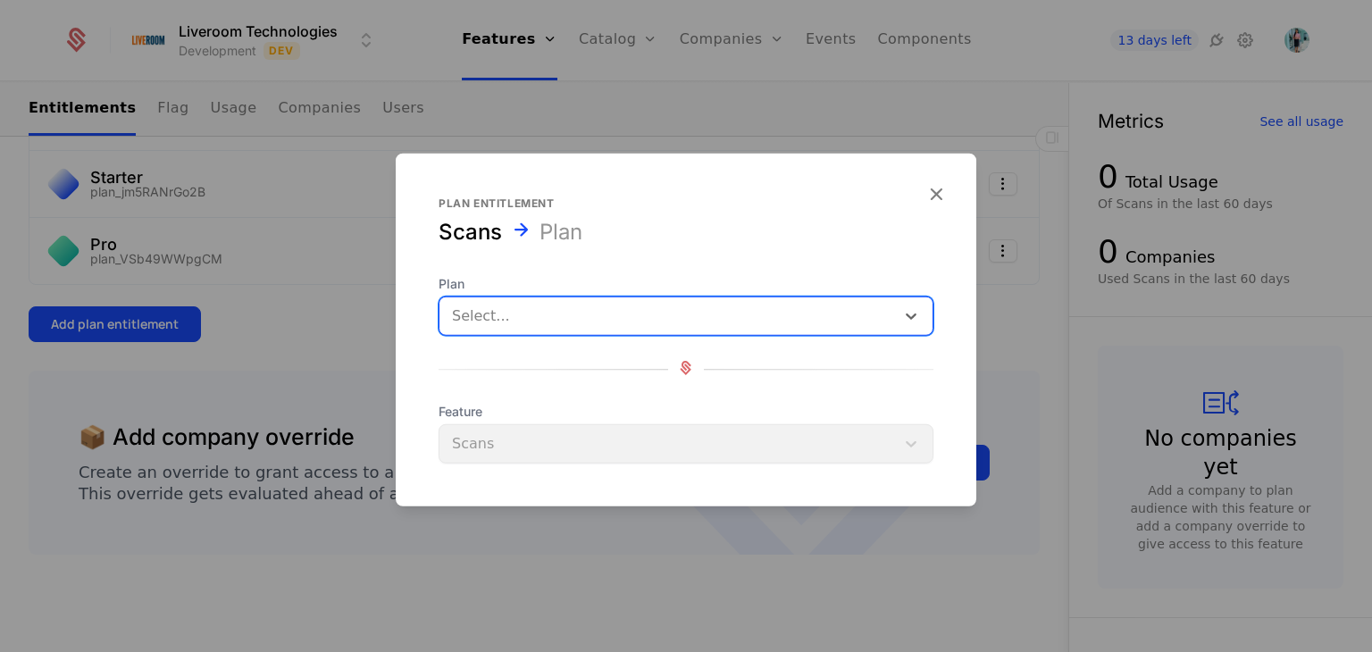
click at [801, 323] on div at bounding box center [667, 316] width 430 height 25
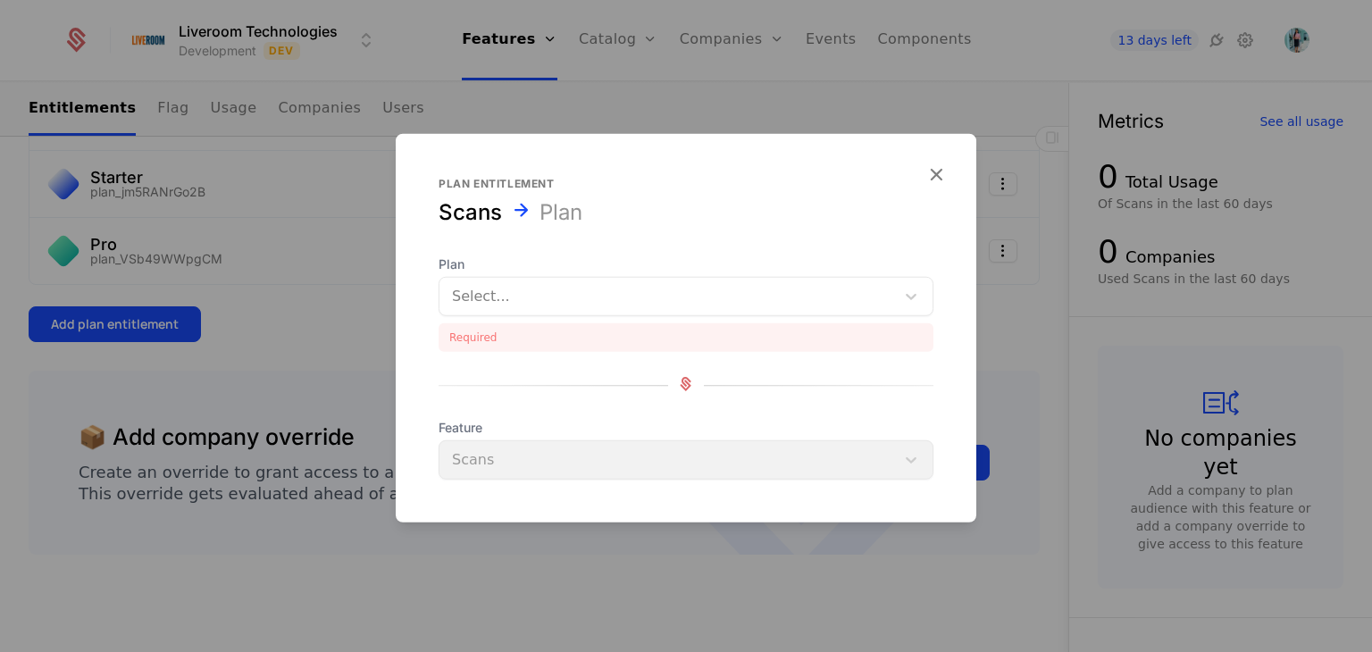
click at [955, 186] on form "Plan entitlement Scans Plan Plan Select... Required Feature Scans" at bounding box center [686, 328] width 581 height 389
click at [940, 176] on icon "button" at bounding box center [935, 174] width 23 height 23
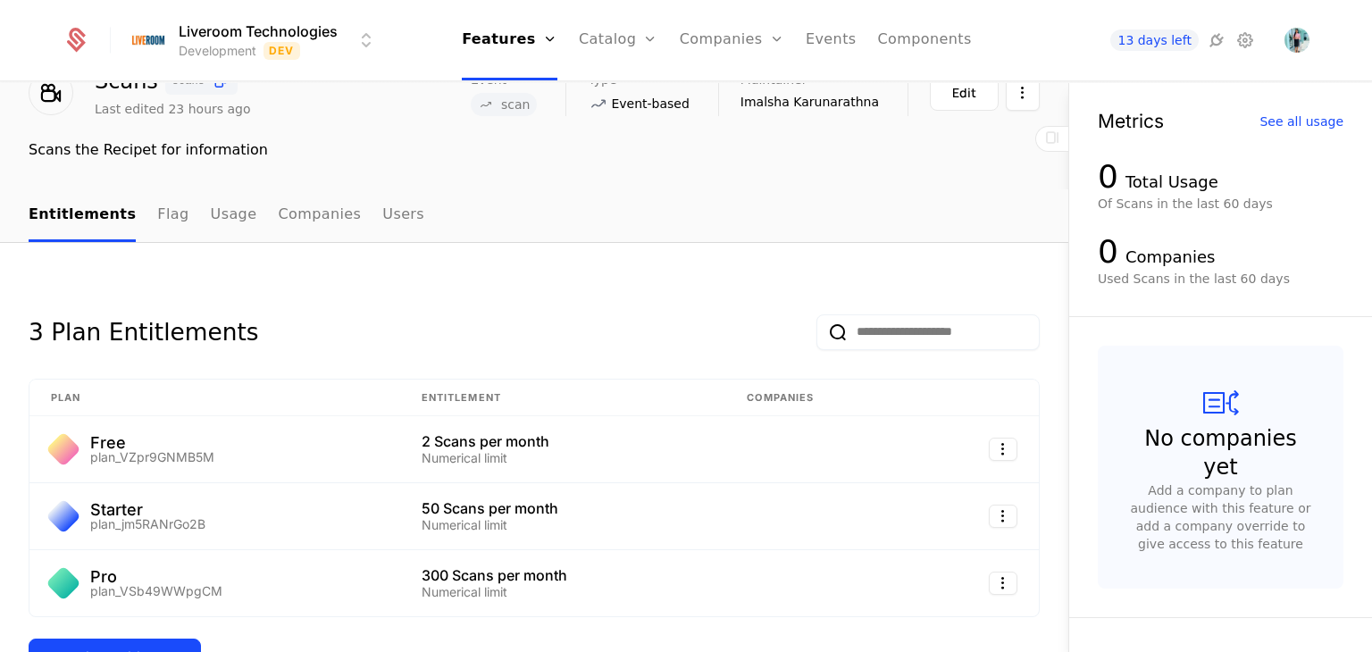
scroll to position [0, 0]
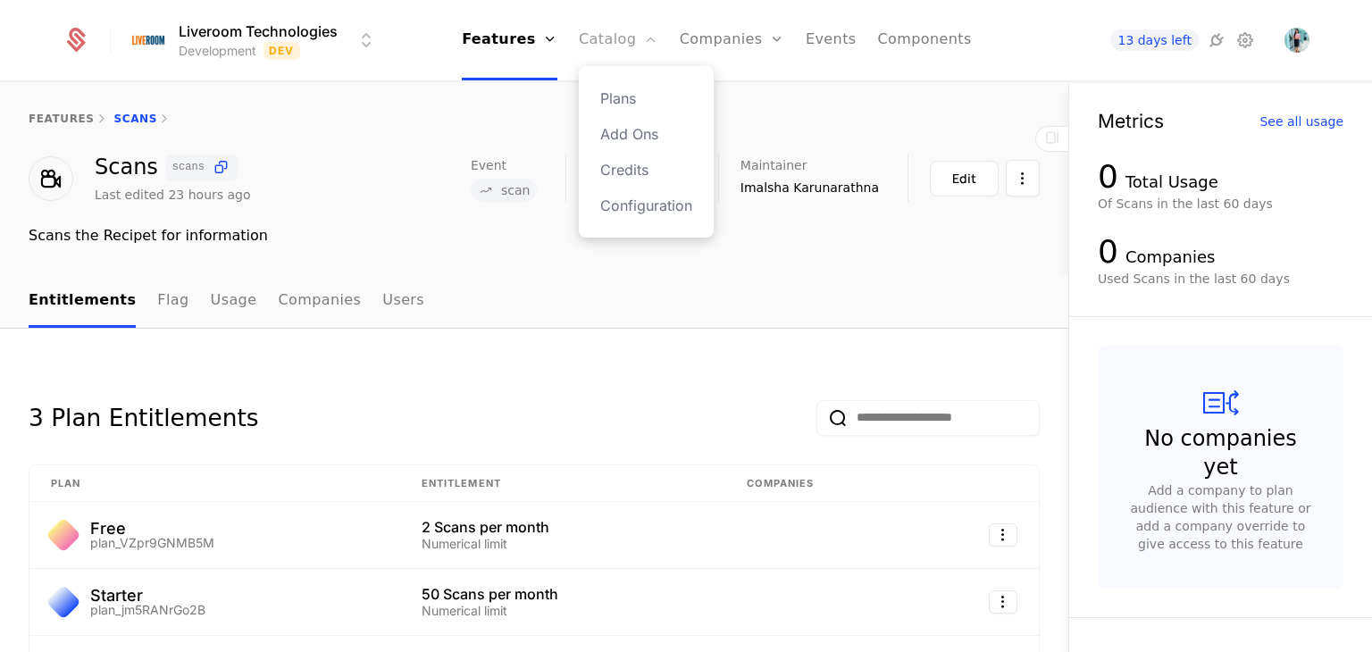
click at [625, 43] on link "Catalog" at bounding box center [618, 40] width 79 height 80
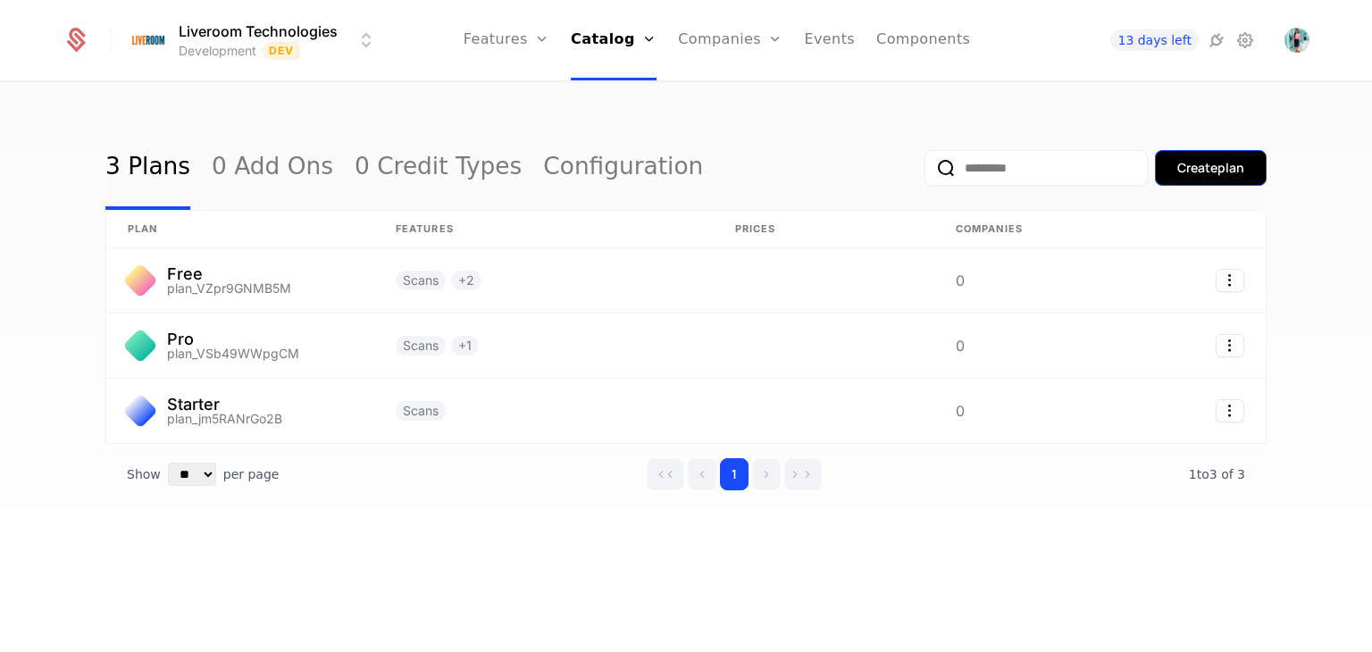
click at [1200, 173] on div "Create plan" at bounding box center [1210, 168] width 67 height 18
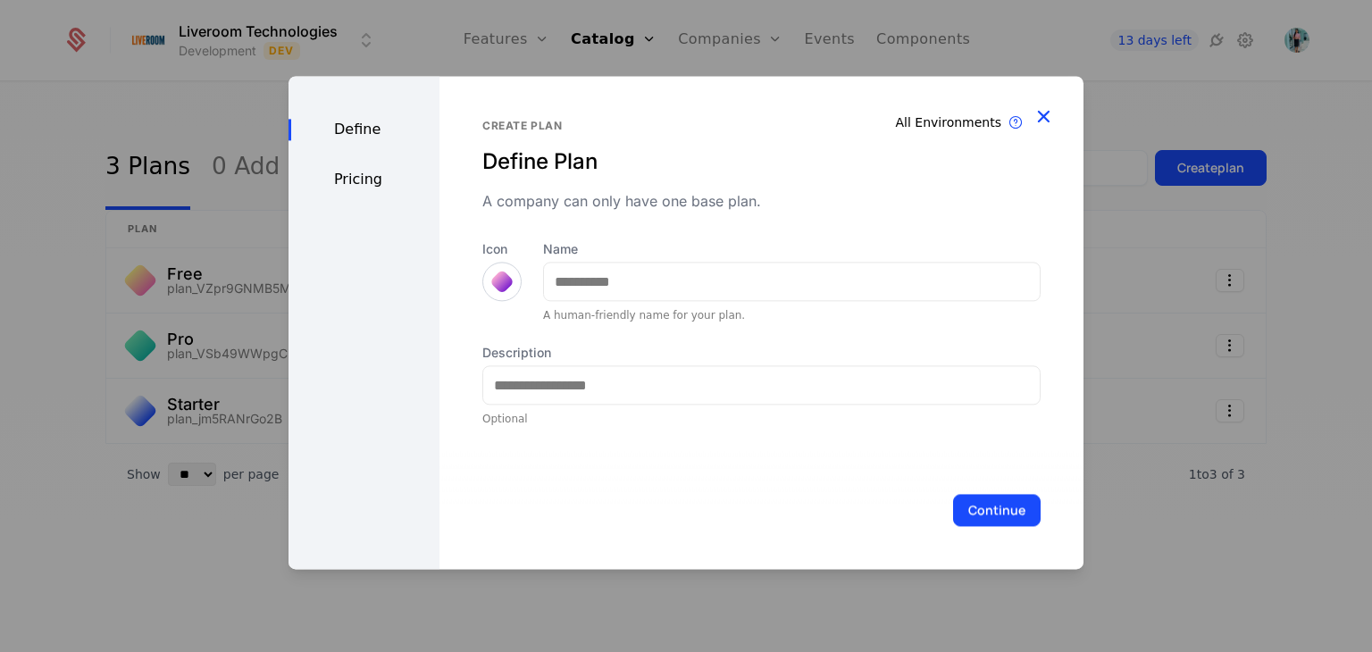
click at [1046, 114] on icon "button" at bounding box center [1043, 115] width 23 height 23
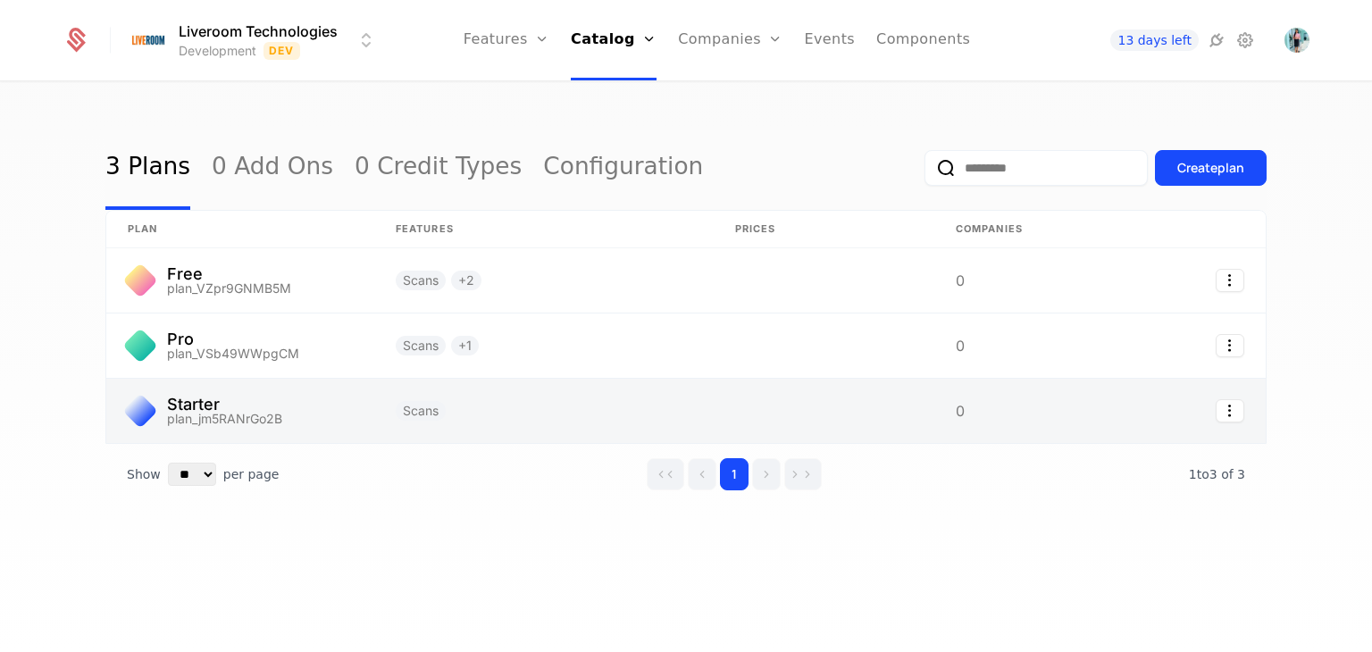
click at [1227, 422] on link at bounding box center [1171, 411] width 188 height 64
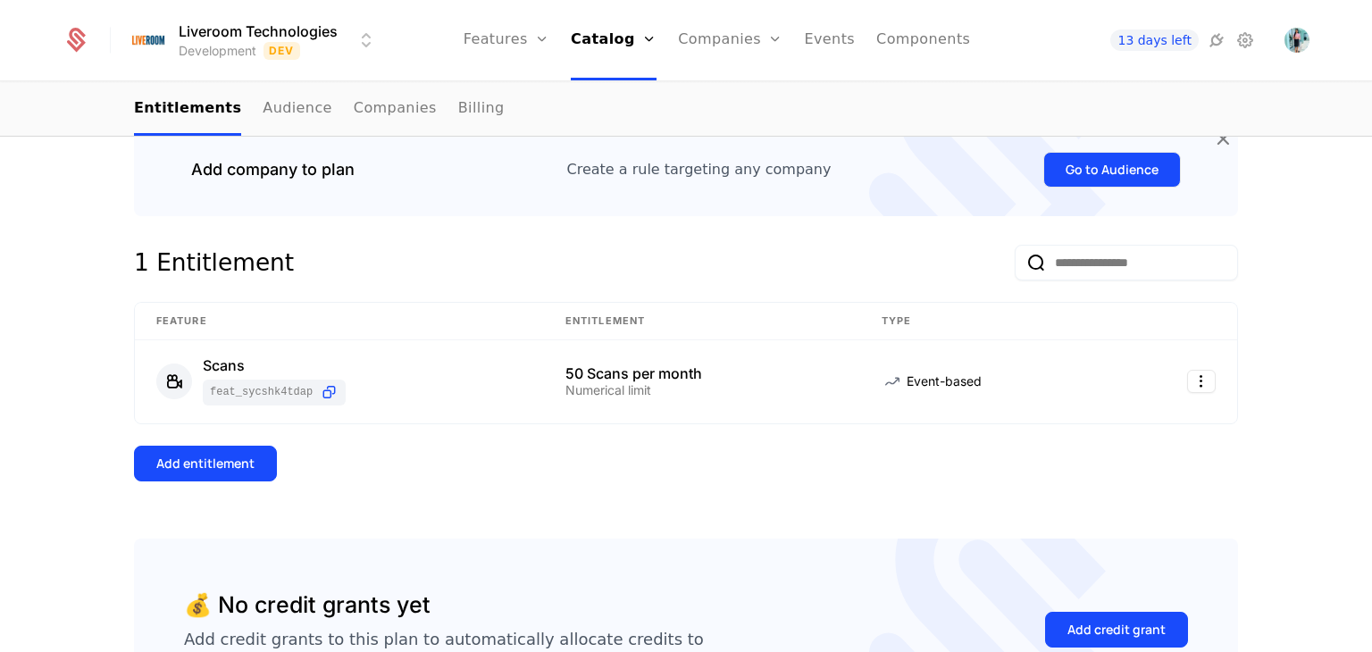
scroll to position [357, 0]
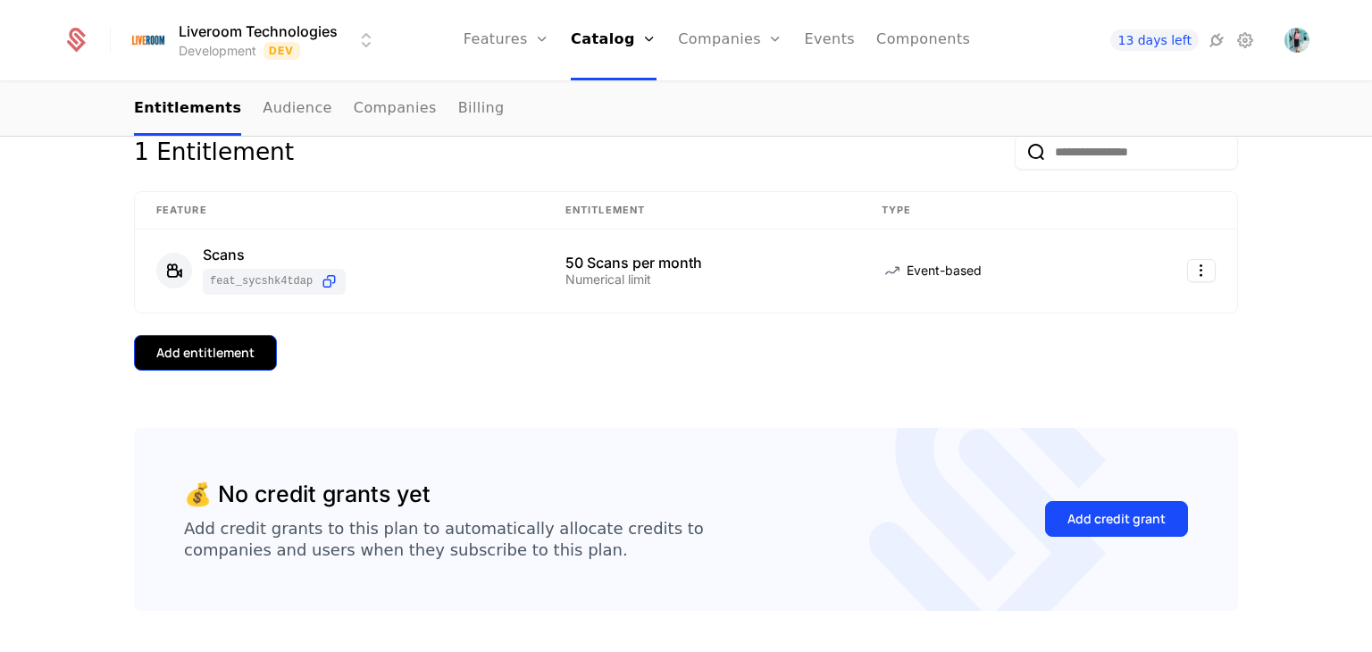
click at [232, 345] on div "Add entitlement" at bounding box center [205, 353] width 98 height 18
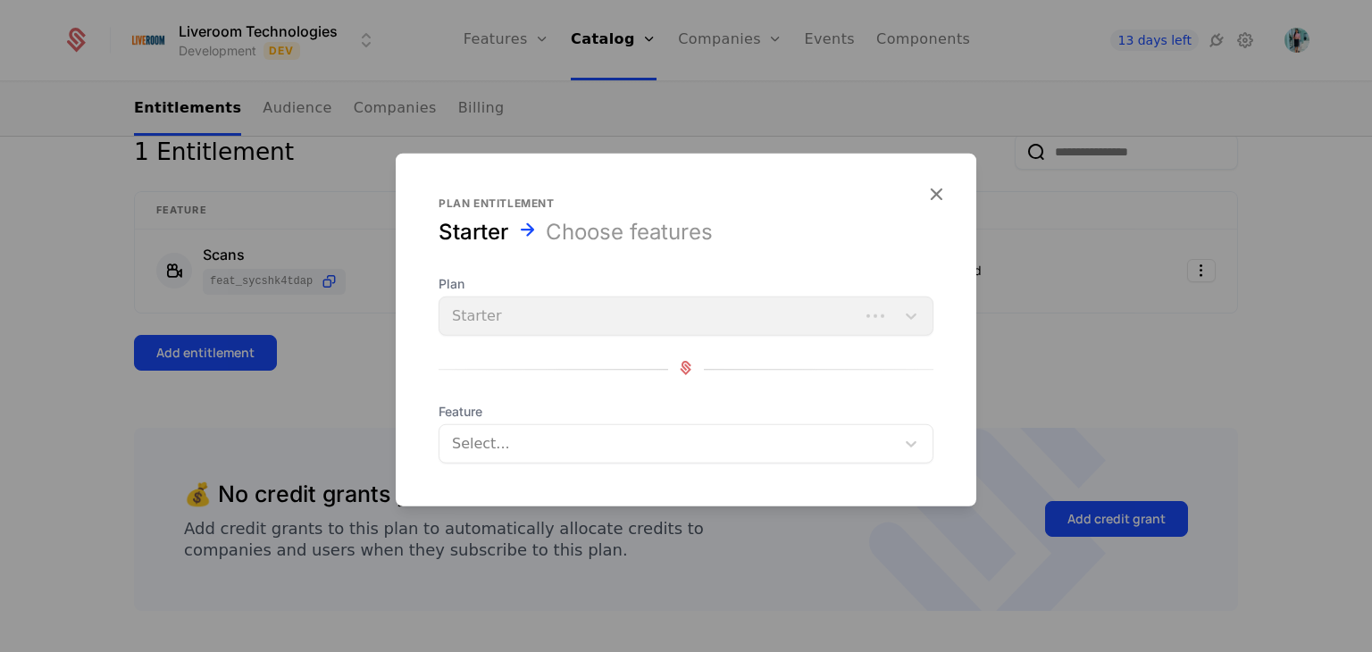
click at [647, 312] on div "Plan Starter" at bounding box center [686, 305] width 495 height 61
click at [900, 318] on div "Plan Starter" at bounding box center [686, 305] width 495 height 61
click at [930, 199] on icon "button" at bounding box center [935, 193] width 23 height 23
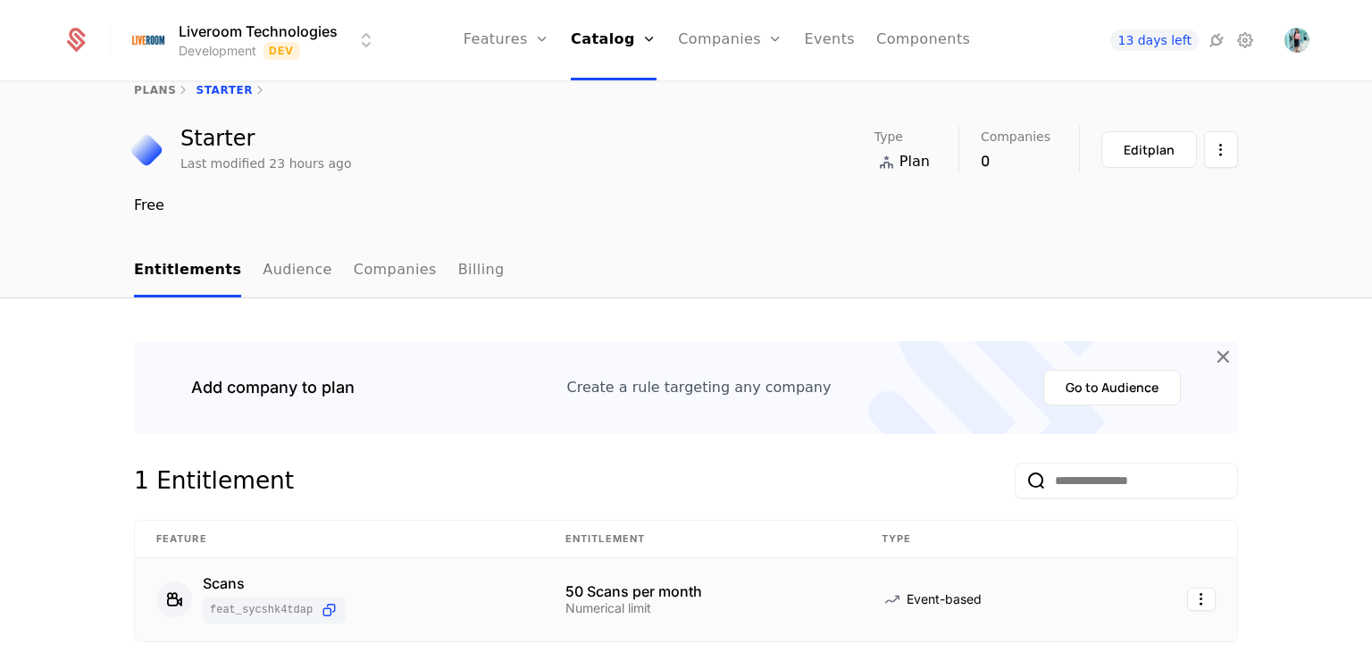
scroll to position [0, 0]
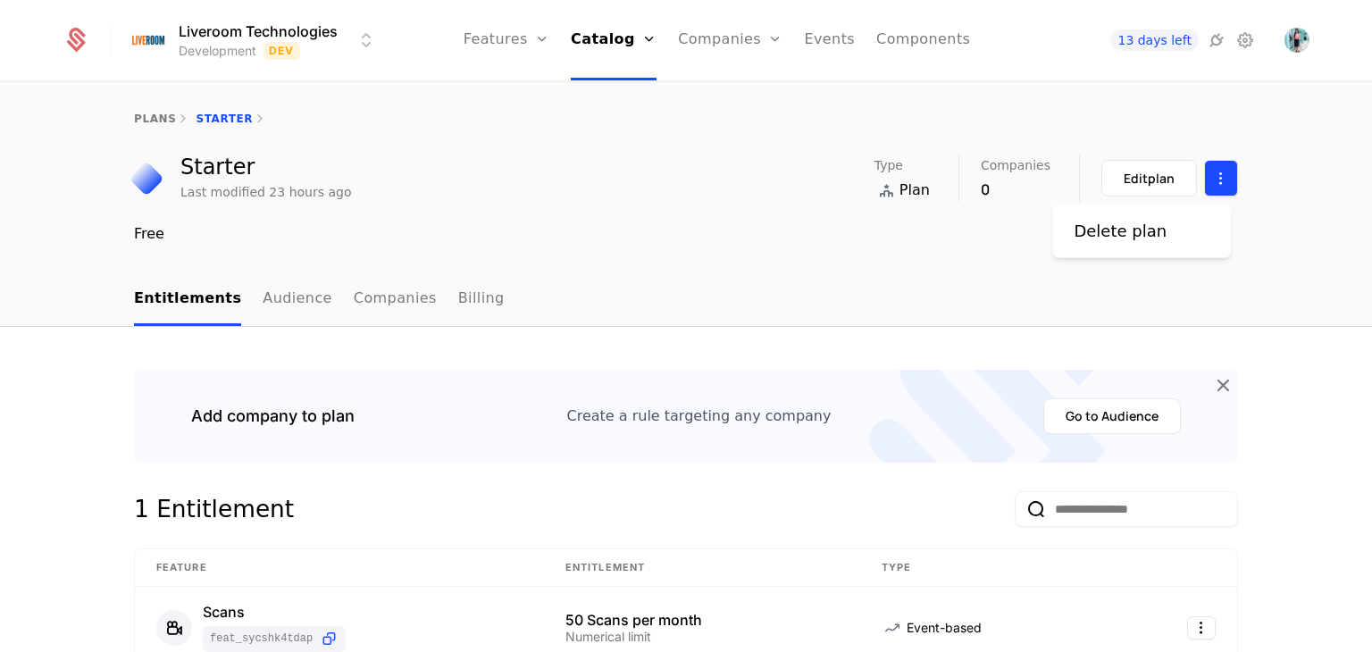
click at [1214, 179] on html "Liveroom Technologies Development Dev Features Features Flags Catalog Plans Add…" at bounding box center [686, 326] width 1372 height 652
click at [709, 244] on html "Liveroom Technologies Development Dev Features Features Flags Catalog Plans Add…" at bounding box center [686, 326] width 1372 height 652
click at [505, 40] on link "Features" at bounding box center [507, 40] width 86 height 80
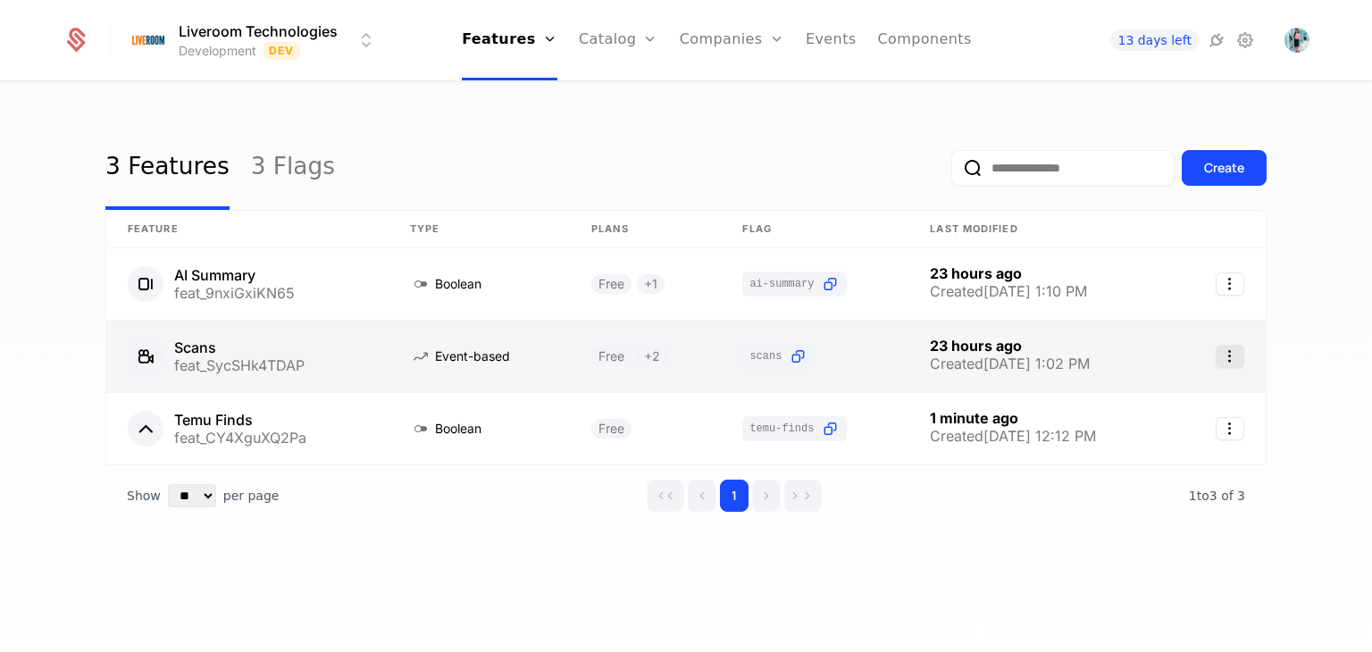
click at [1225, 363] on icon "Select action" at bounding box center [1230, 356] width 29 height 23
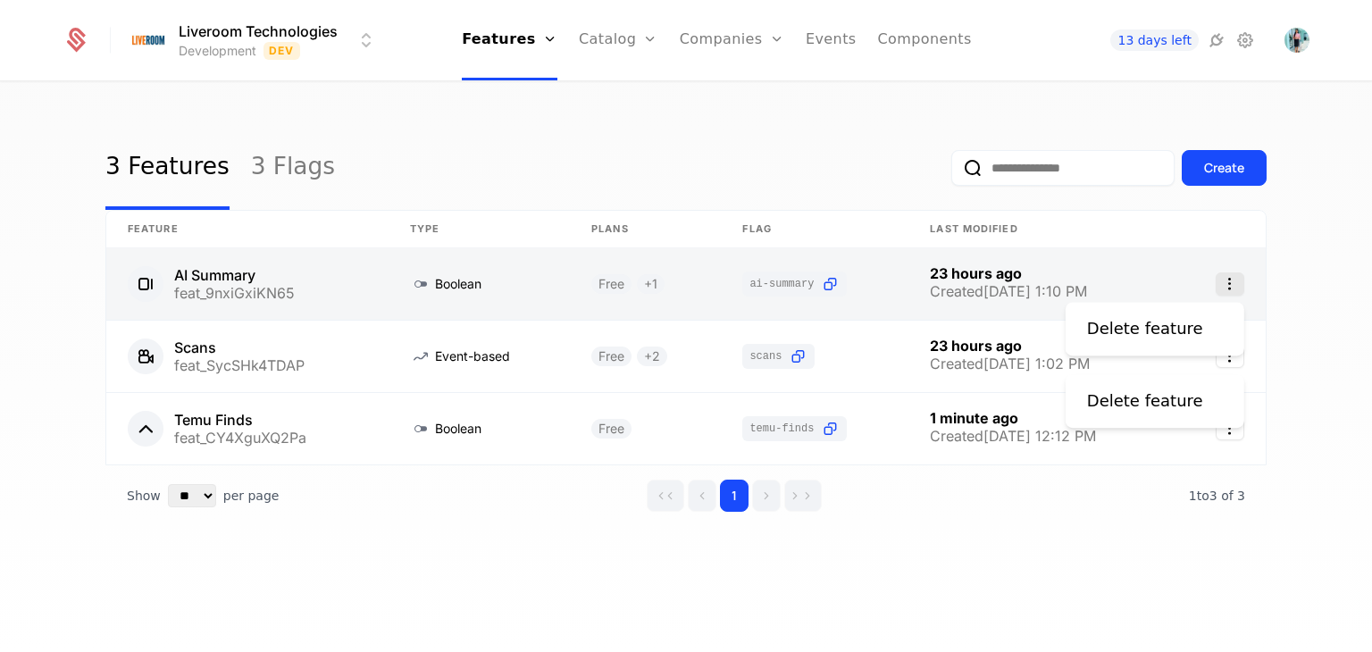
click at [1224, 279] on icon "Select action" at bounding box center [1230, 283] width 29 height 23
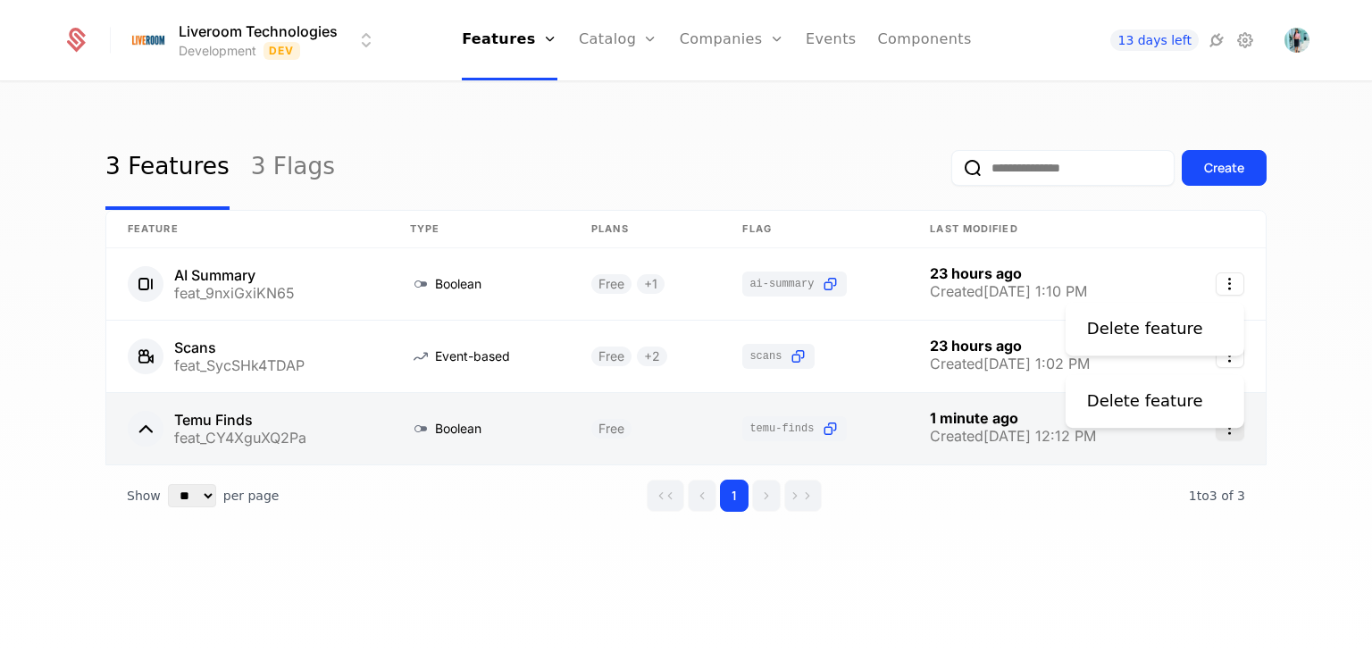
click at [1236, 424] on icon "Select action" at bounding box center [1230, 428] width 29 height 23
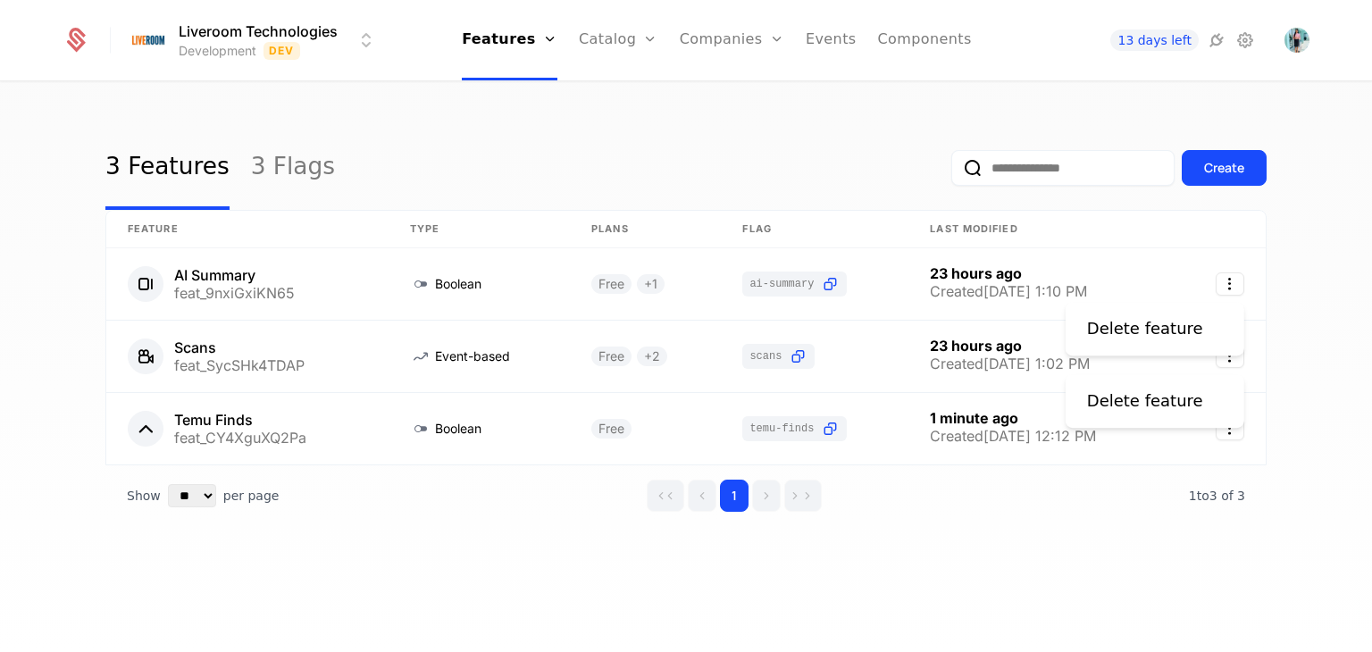
click at [1324, 412] on html "Liveroom Technologies Development Dev Features Features Flags Catalog Plans Add…" at bounding box center [686, 326] width 1372 height 652
click at [1314, 363] on html "Liveroom Technologies Development Dev Features Features Flags Catalog Plans Add…" at bounding box center [686, 326] width 1372 height 652
click at [1299, 347] on html "Liveroom Technologies Development Dev Features Features Flags Catalog Plans Add…" at bounding box center [686, 326] width 1372 height 652
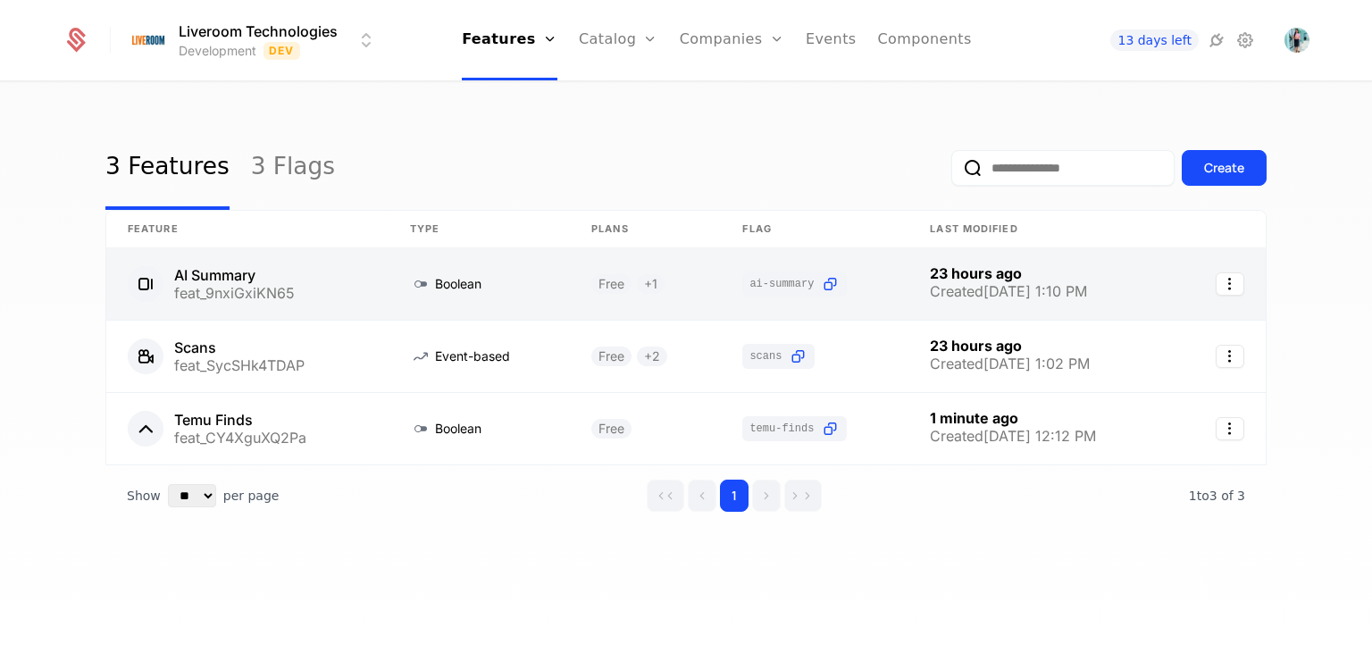
click at [247, 275] on link at bounding box center [247, 283] width 282 height 71
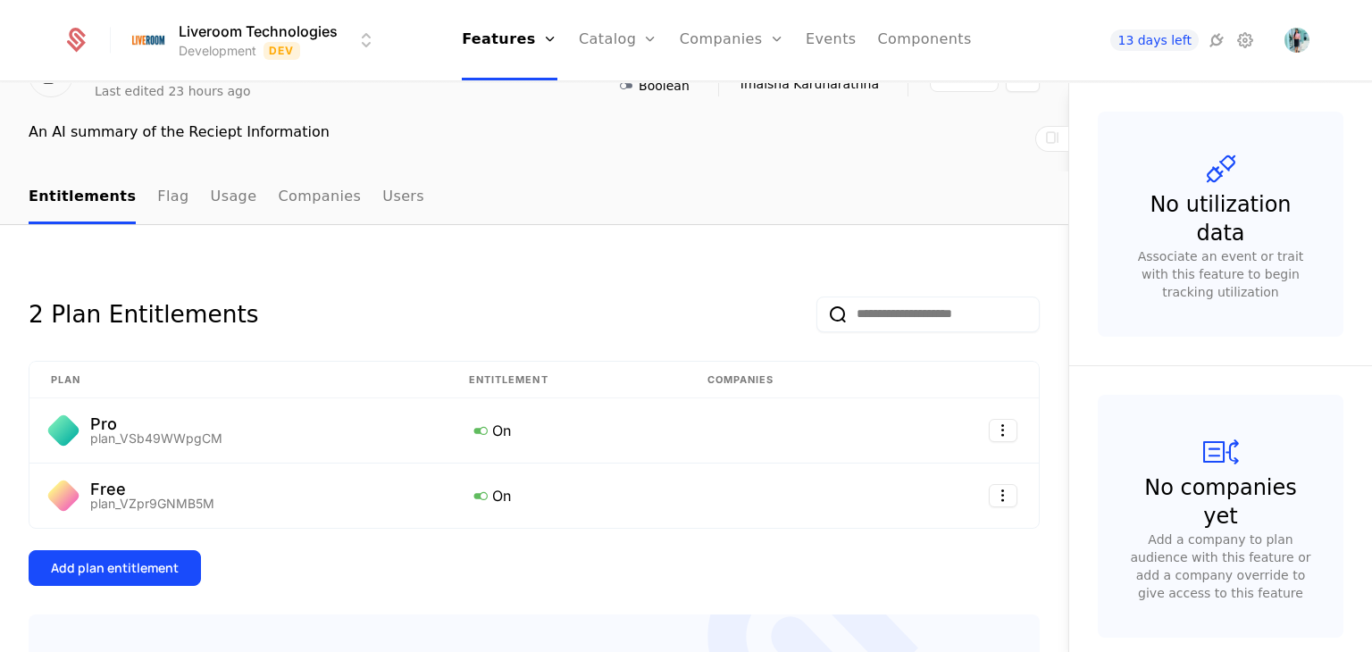
scroll to position [179, 0]
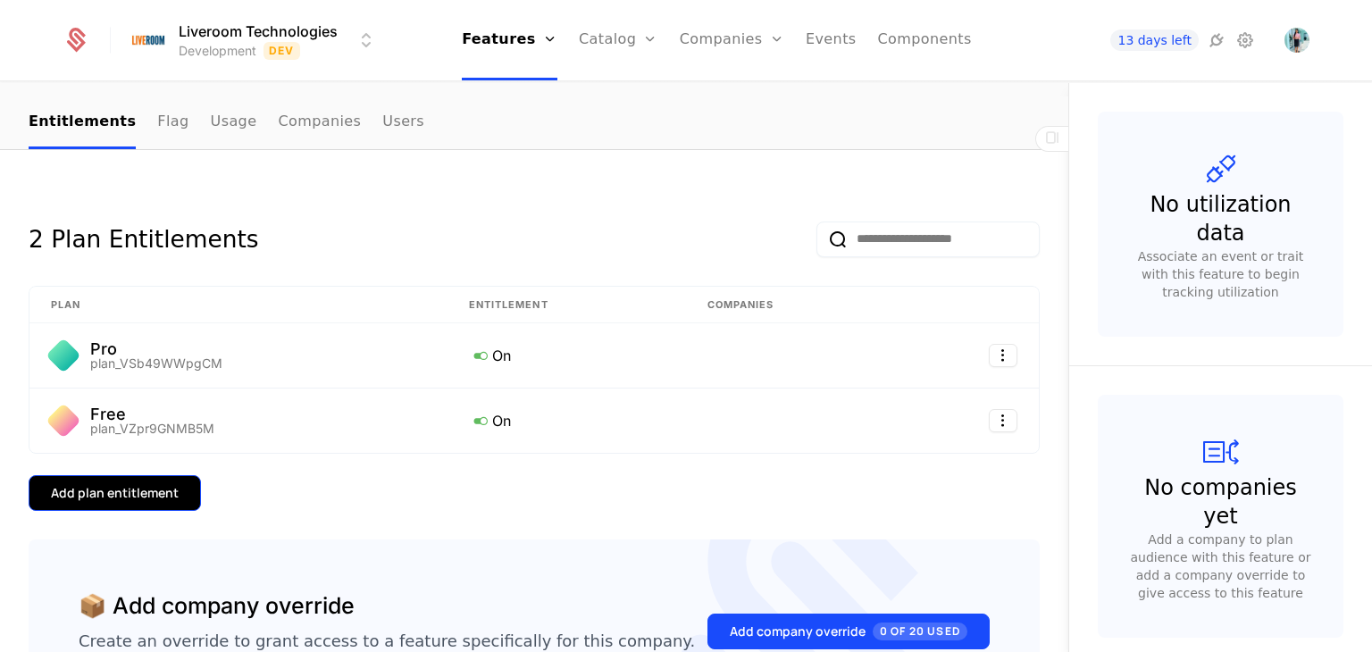
click at [164, 493] on div "Add plan entitlement" at bounding box center [115, 493] width 128 height 18
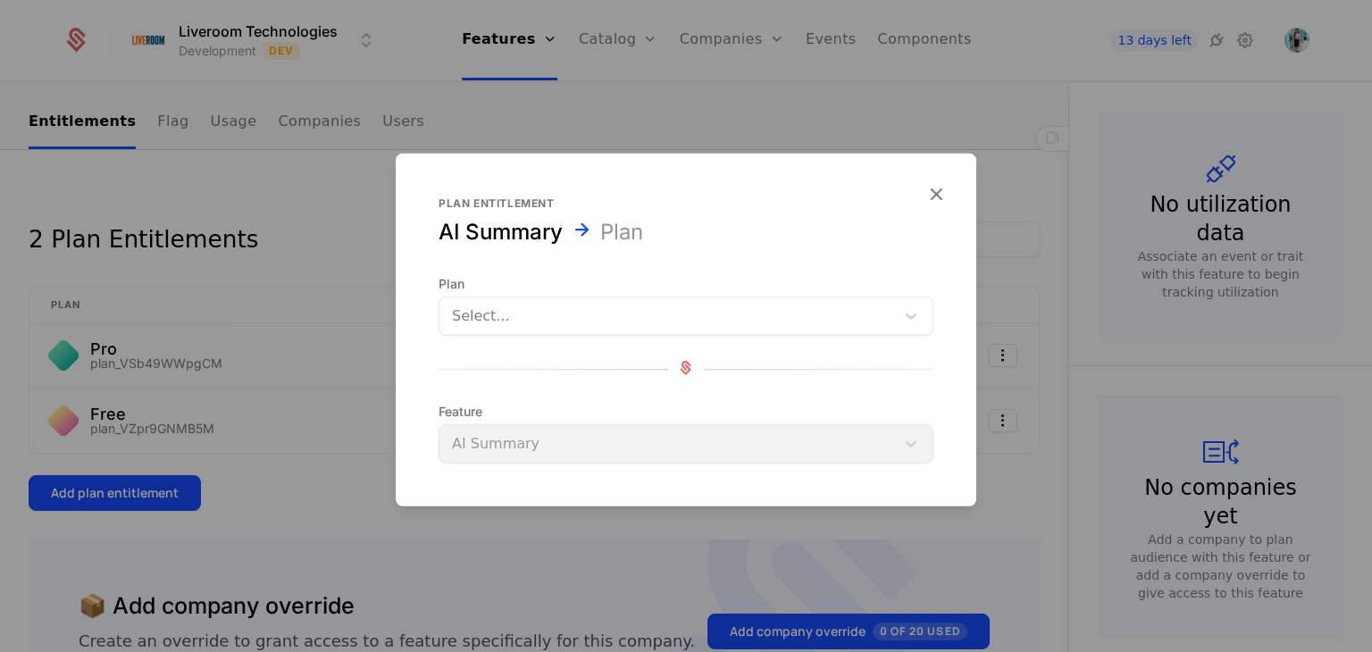
click at [499, 318] on div at bounding box center [667, 316] width 430 height 25
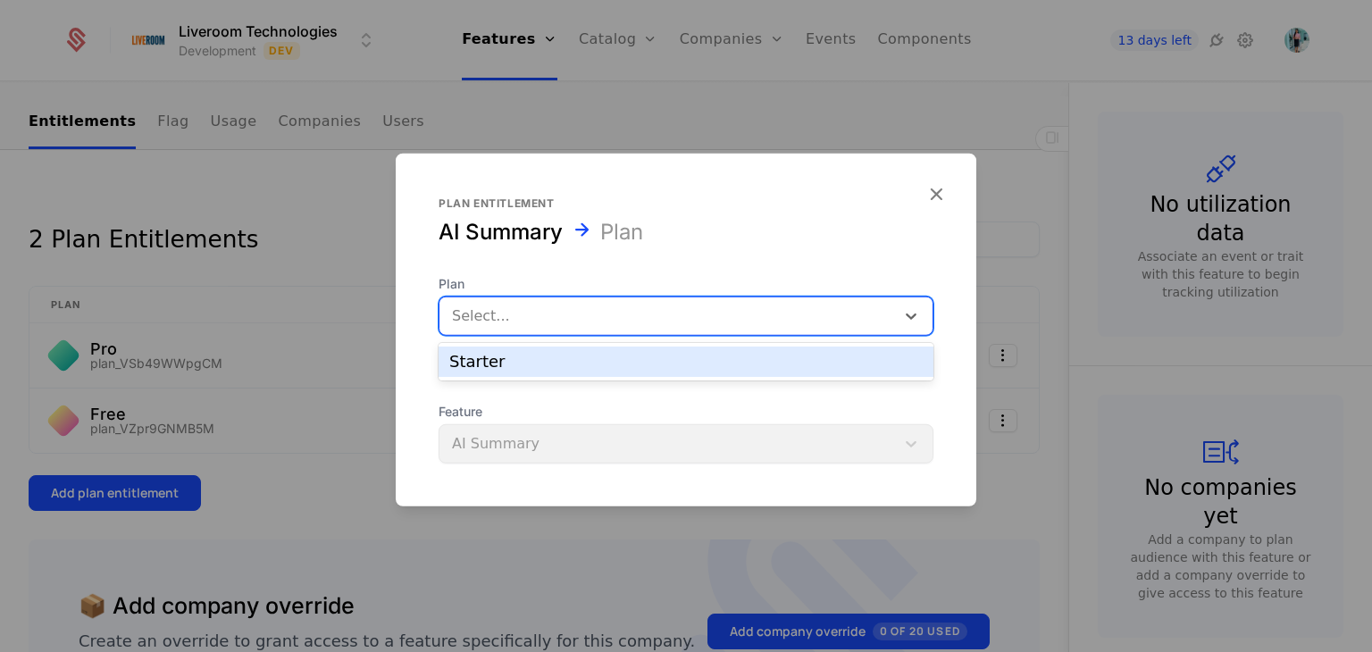
click at [483, 355] on div "Starter" at bounding box center [685, 362] width 473 height 16
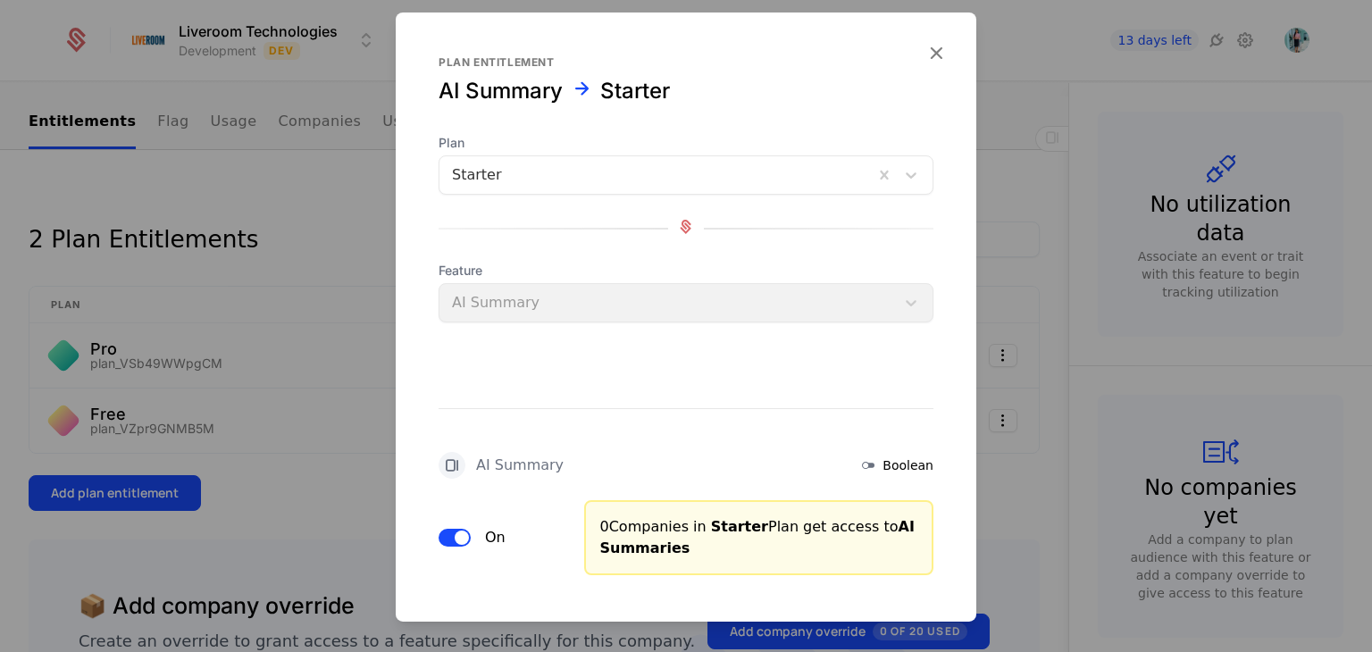
click at [522, 309] on div "Feature AI Summary" at bounding box center [686, 292] width 495 height 61
click at [502, 299] on div "Feature AI Summary" at bounding box center [686, 292] width 495 height 61
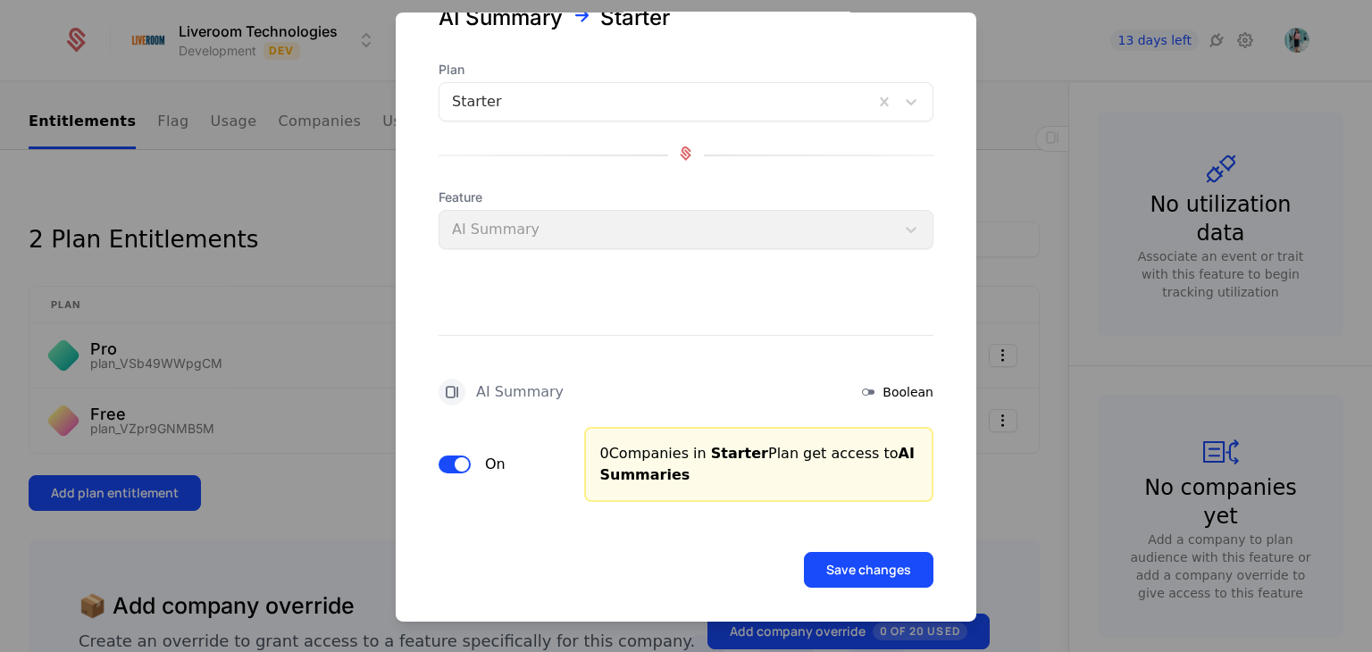
scroll to position [79, 0]
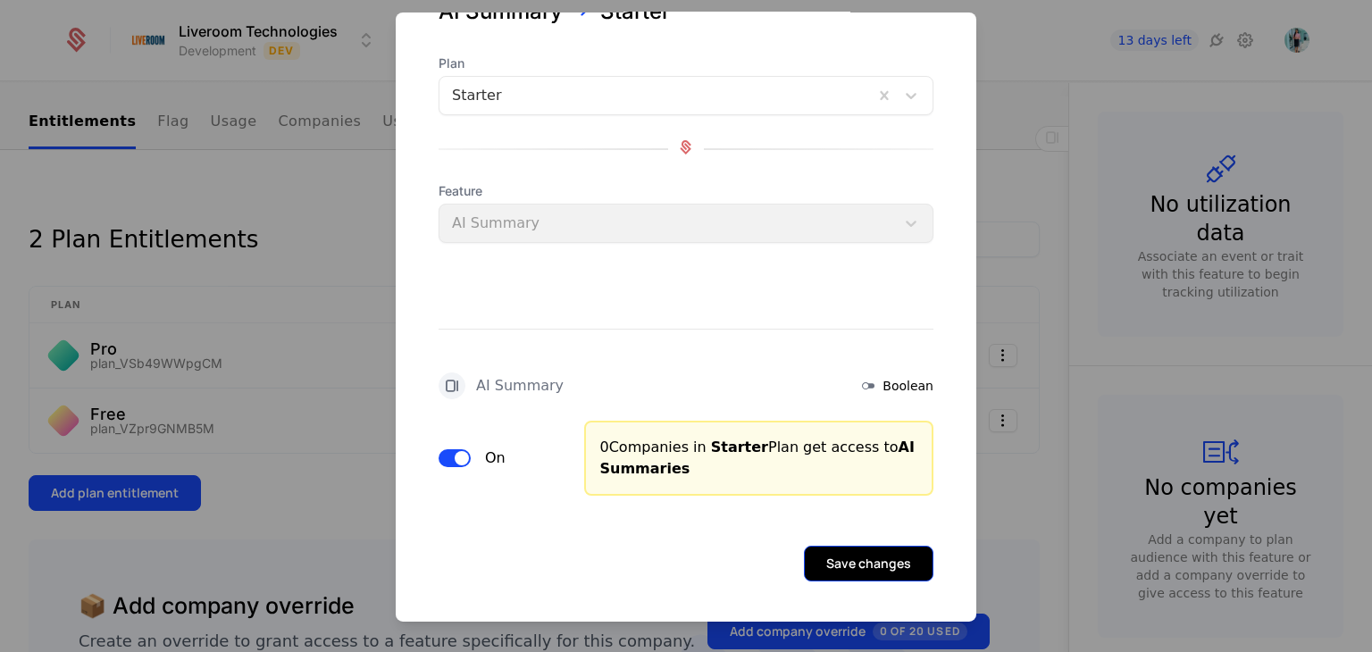
click at [808, 558] on button "Save changes" at bounding box center [869, 564] width 130 height 36
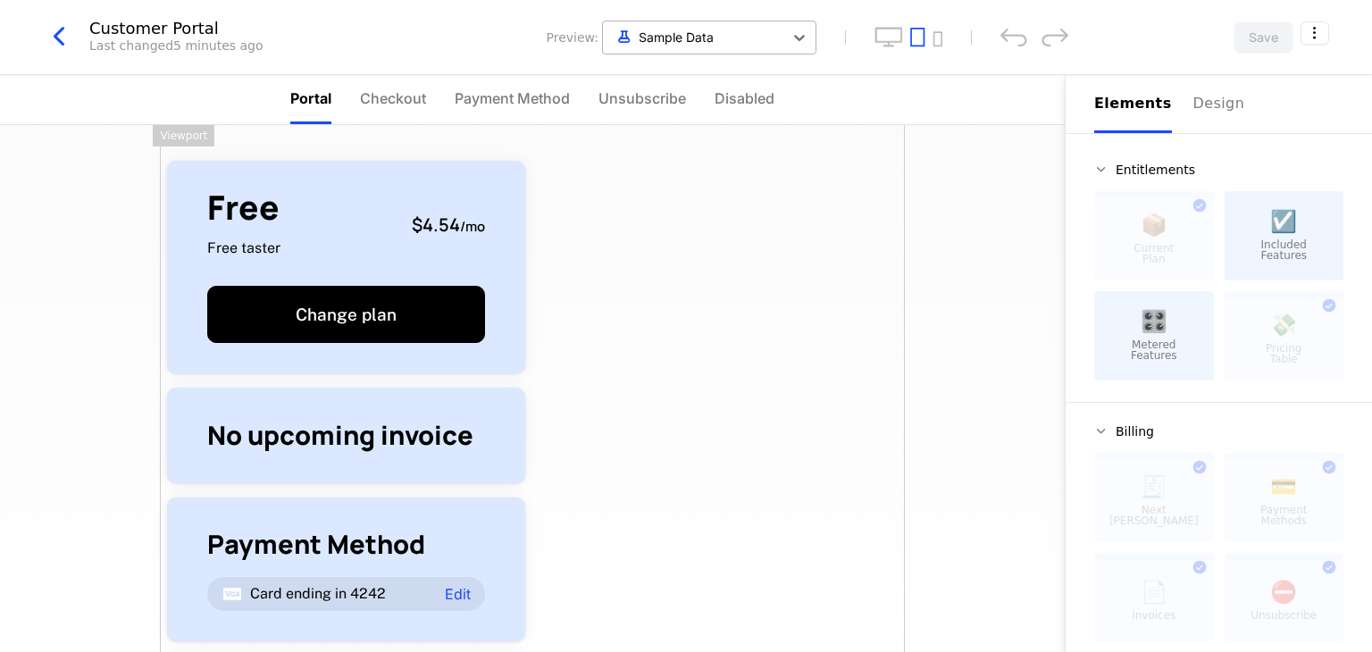
click at [715, 43] on div at bounding box center [693, 37] width 163 height 22
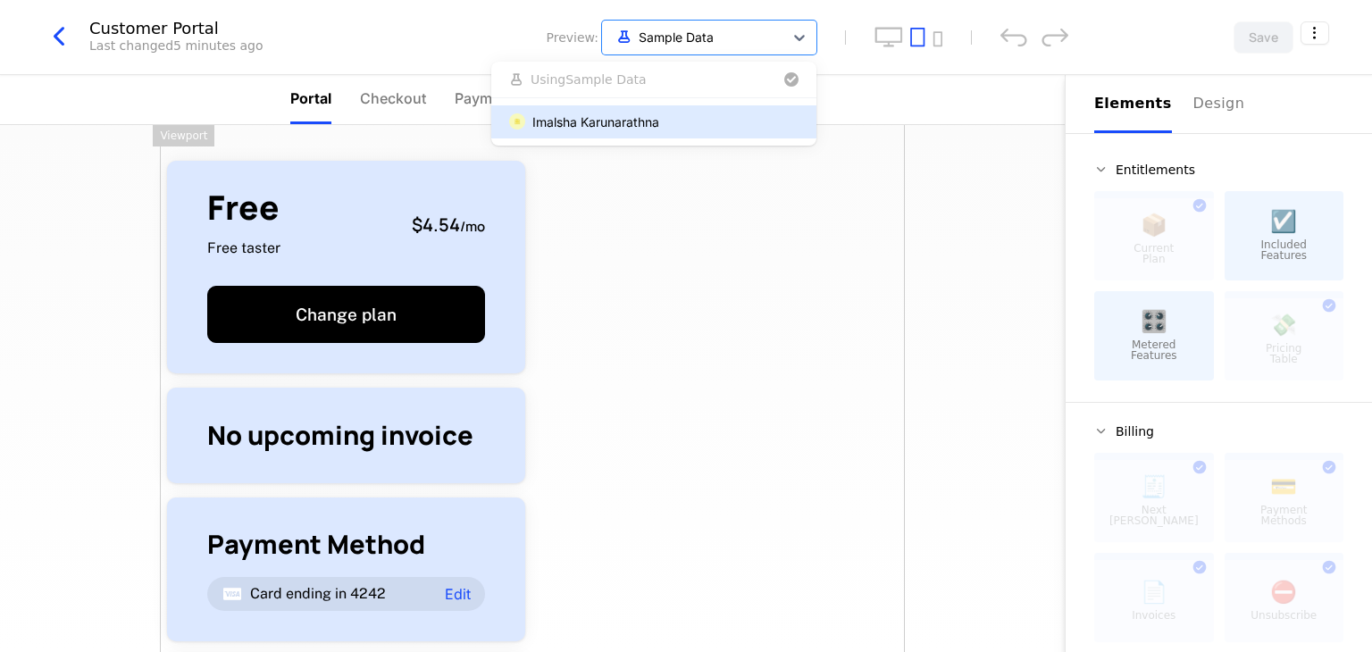
click at [622, 126] on div "Imalsha Karunarathna" at bounding box center [595, 122] width 127 height 19
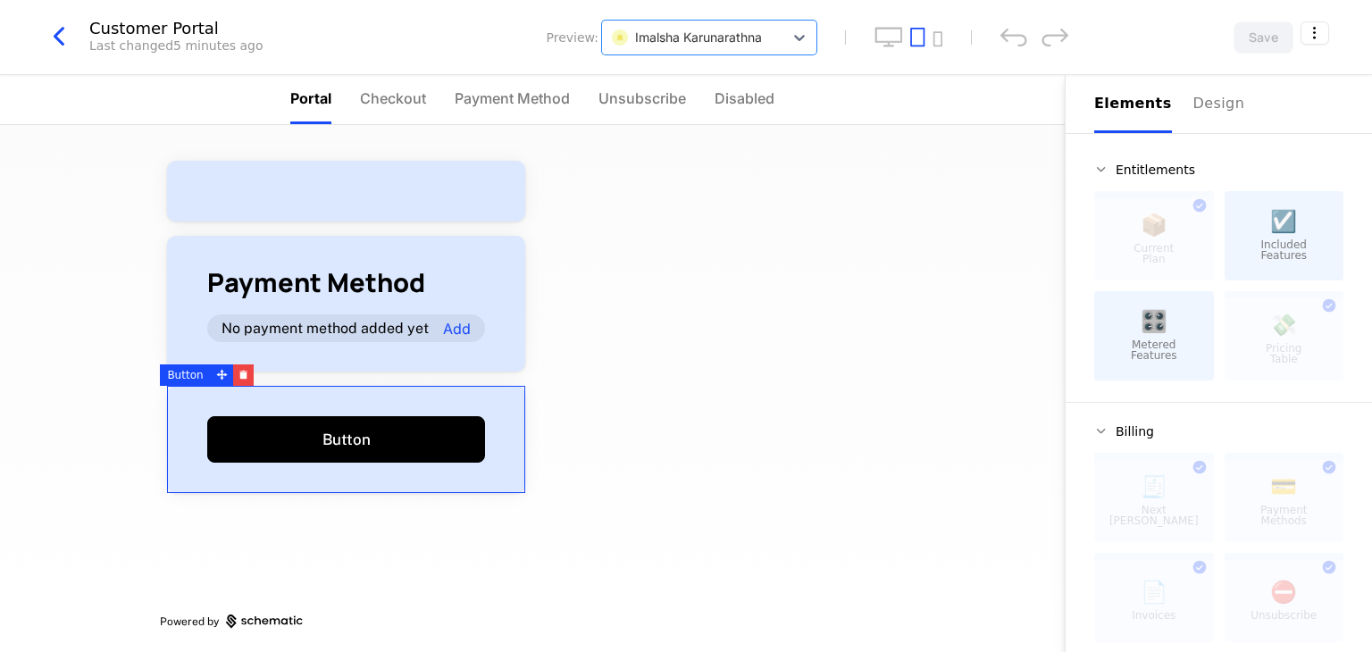
scroll to position [5, 0]
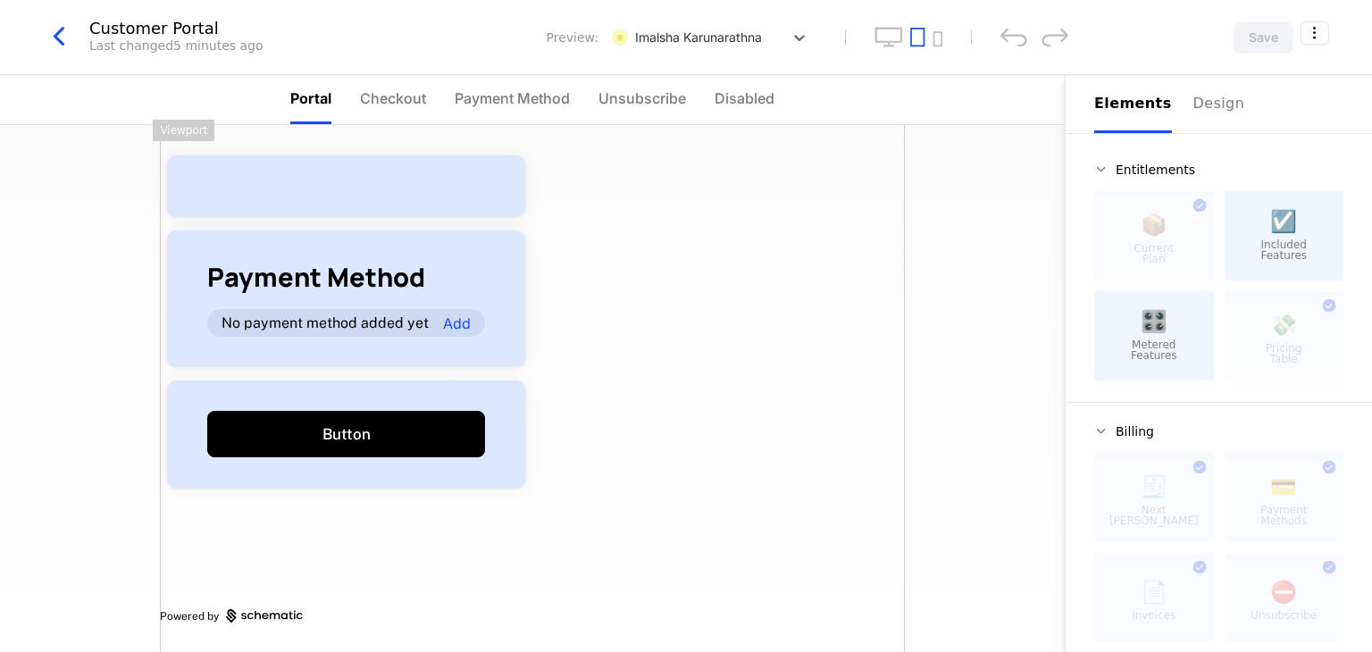
click at [1154, 331] on span "🎛️" at bounding box center [1154, 321] width 27 height 21
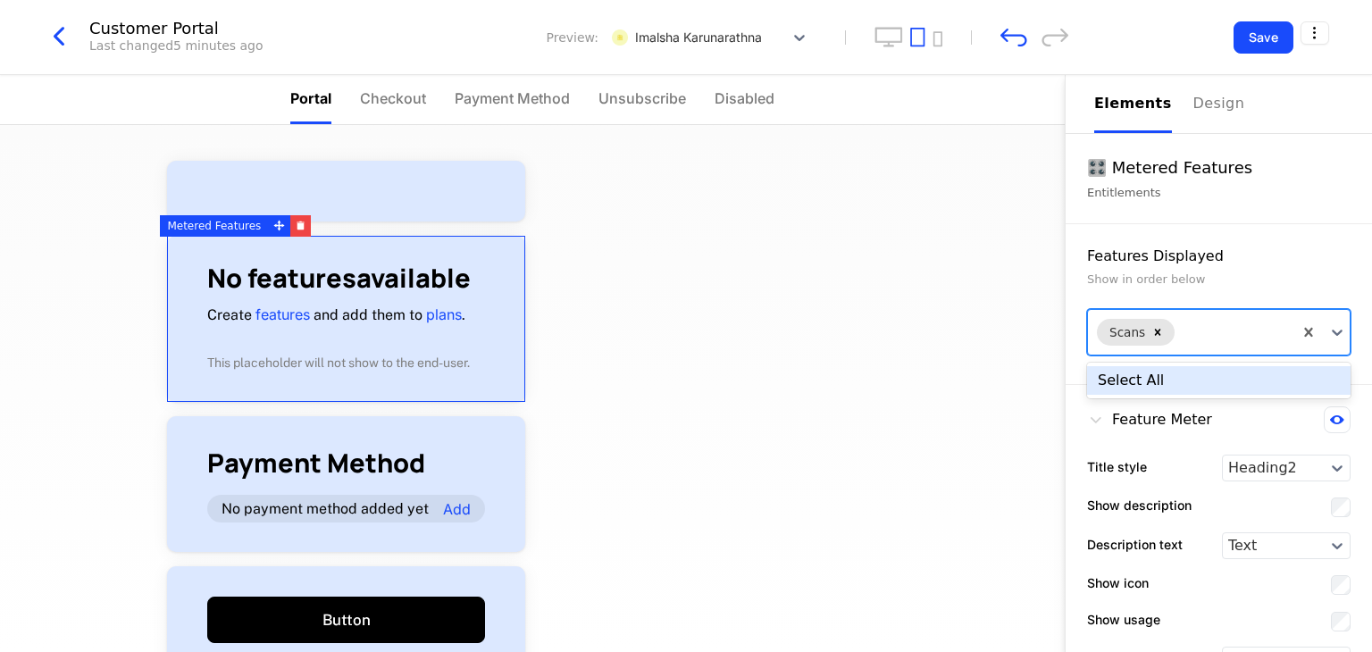
drag, startPoint x: 422, startPoint y: 358, endPoint x: 1171, endPoint y: 333, distance: 749.7
click at [1171, 333] on div "Scans" at bounding box center [1190, 332] width 205 height 45
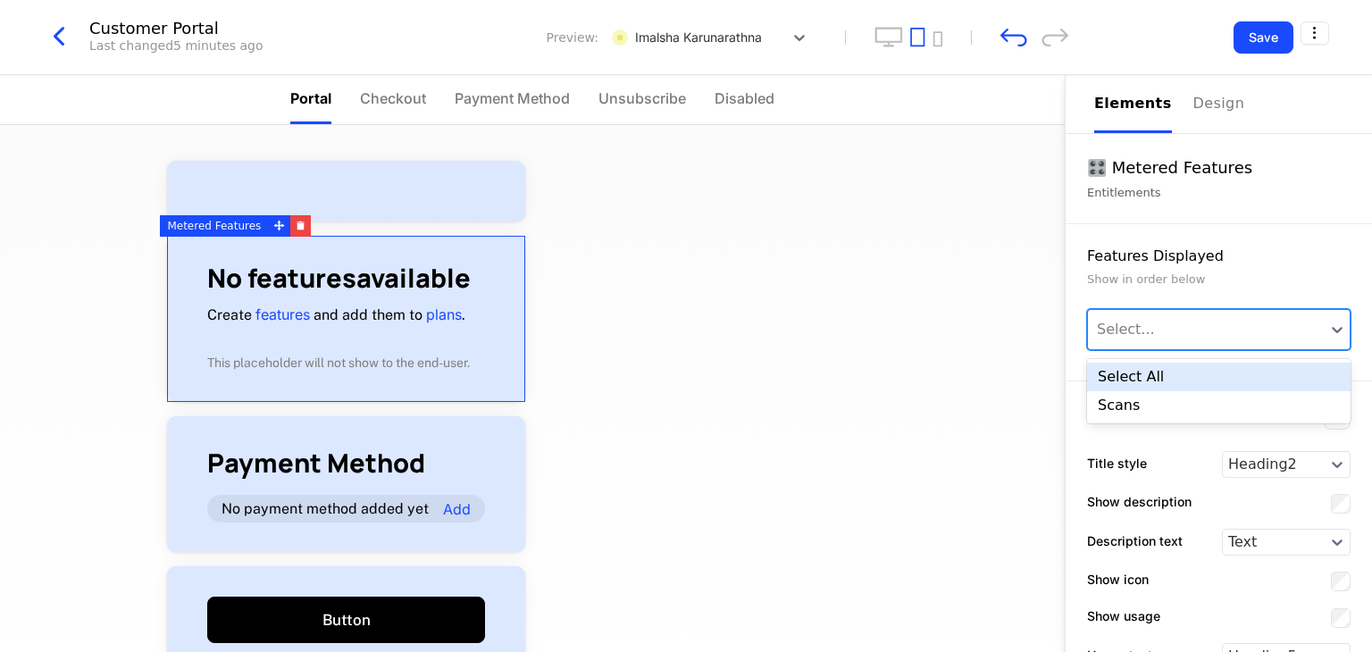
click at [1308, 327] on div "Select..." at bounding box center [1206, 329] width 237 height 39
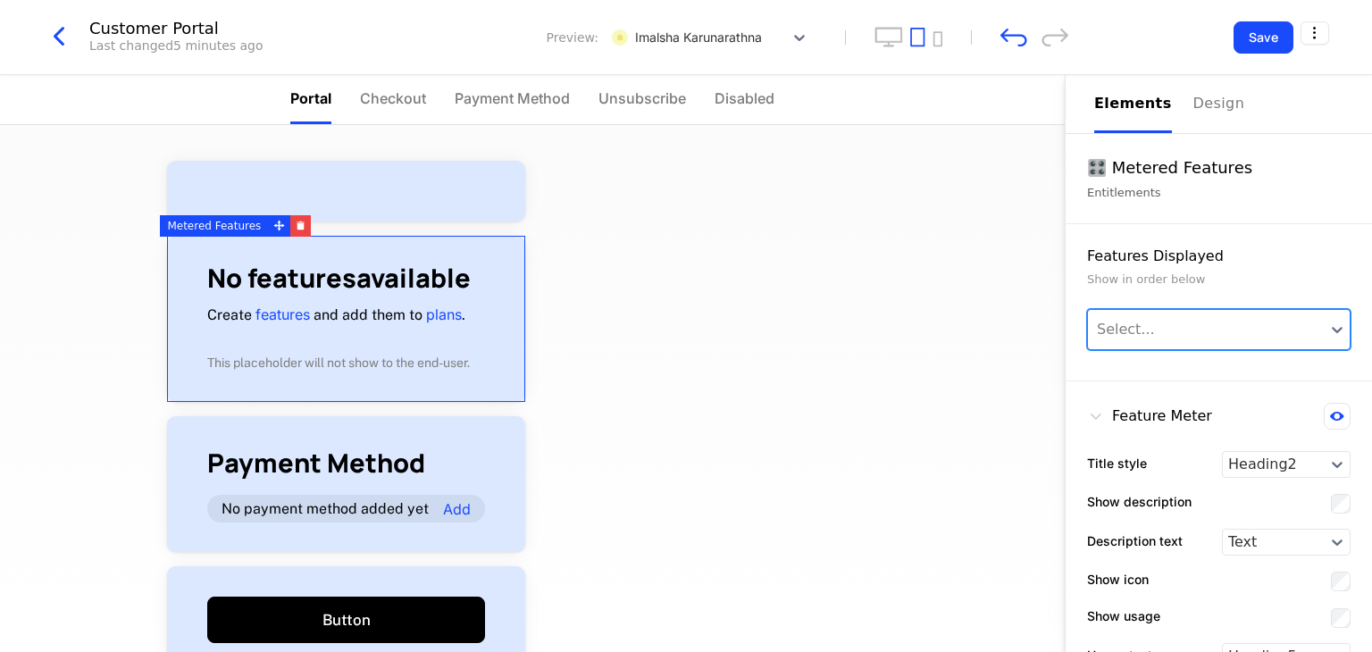
click at [1302, 327] on div "Select..." at bounding box center [1206, 329] width 237 height 39
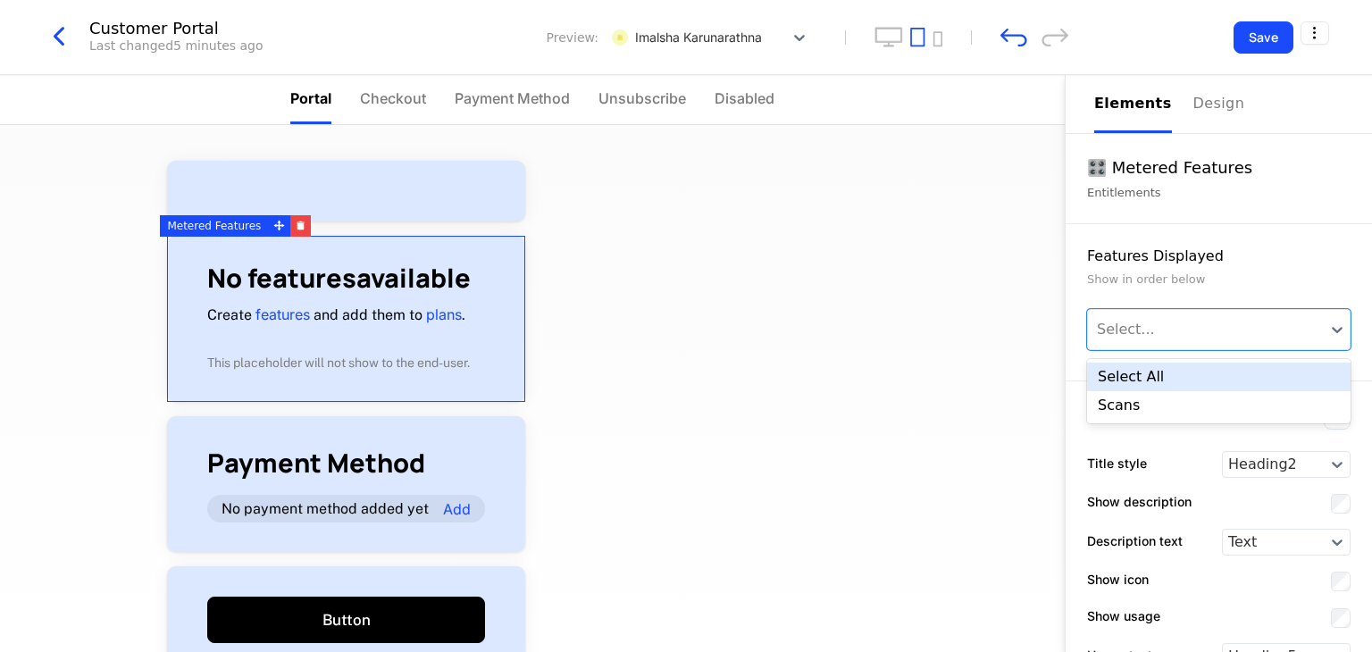
click at [1147, 369] on div "Select All" at bounding box center [1218, 377] width 263 height 29
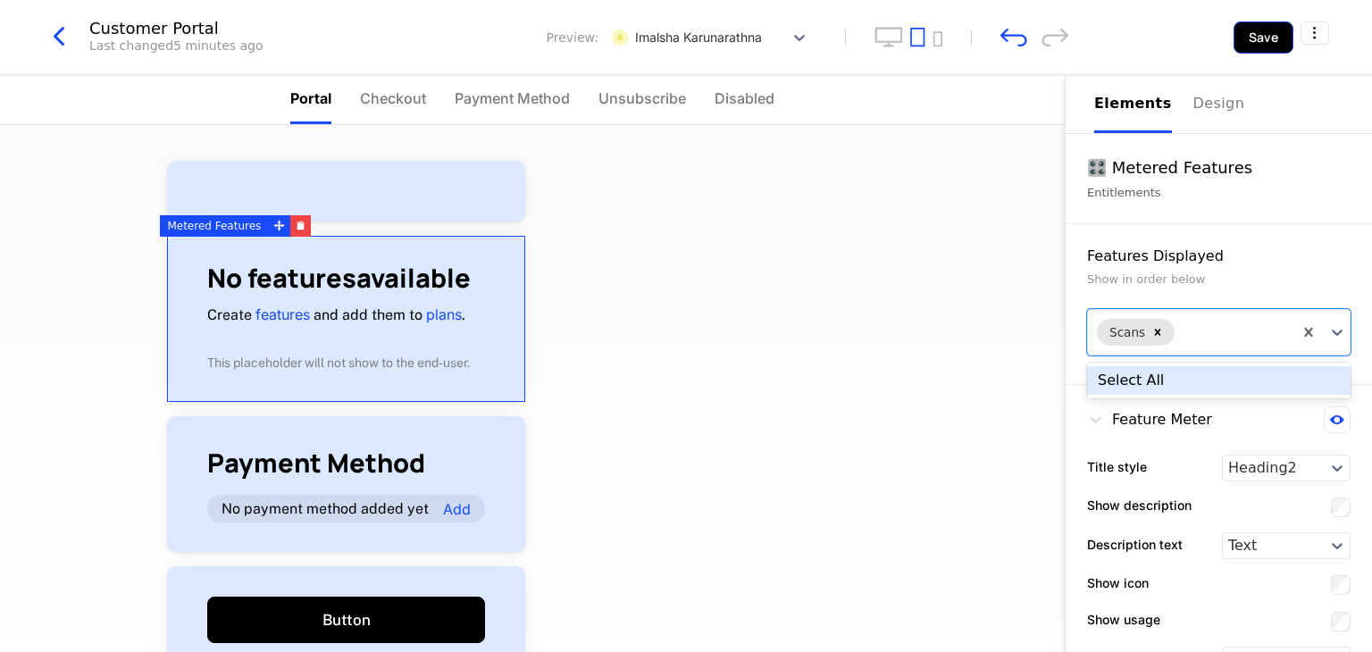
click at [1259, 37] on button "Save" at bounding box center [1263, 37] width 60 height 32
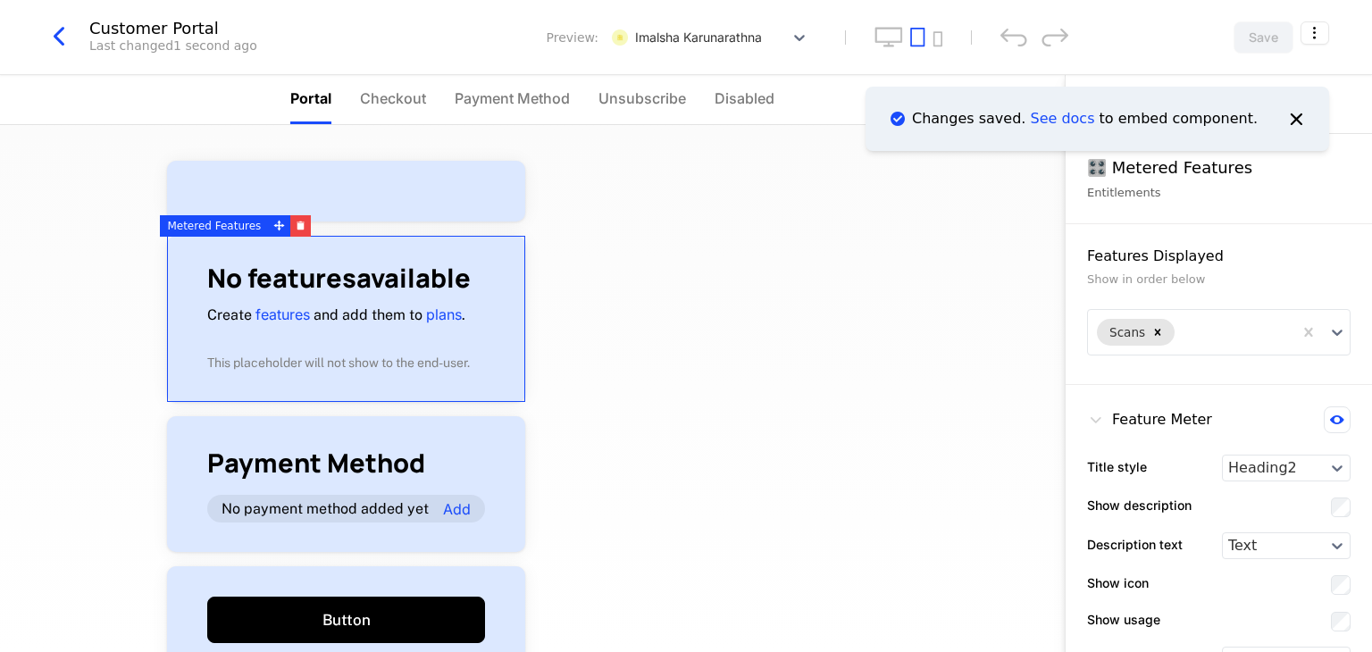
click at [1196, 178] on div "🎛️ Metered Features" at bounding box center [1218, 167] width 263 height 25
